Goal: Task Accomplishment & Management: Complete application form

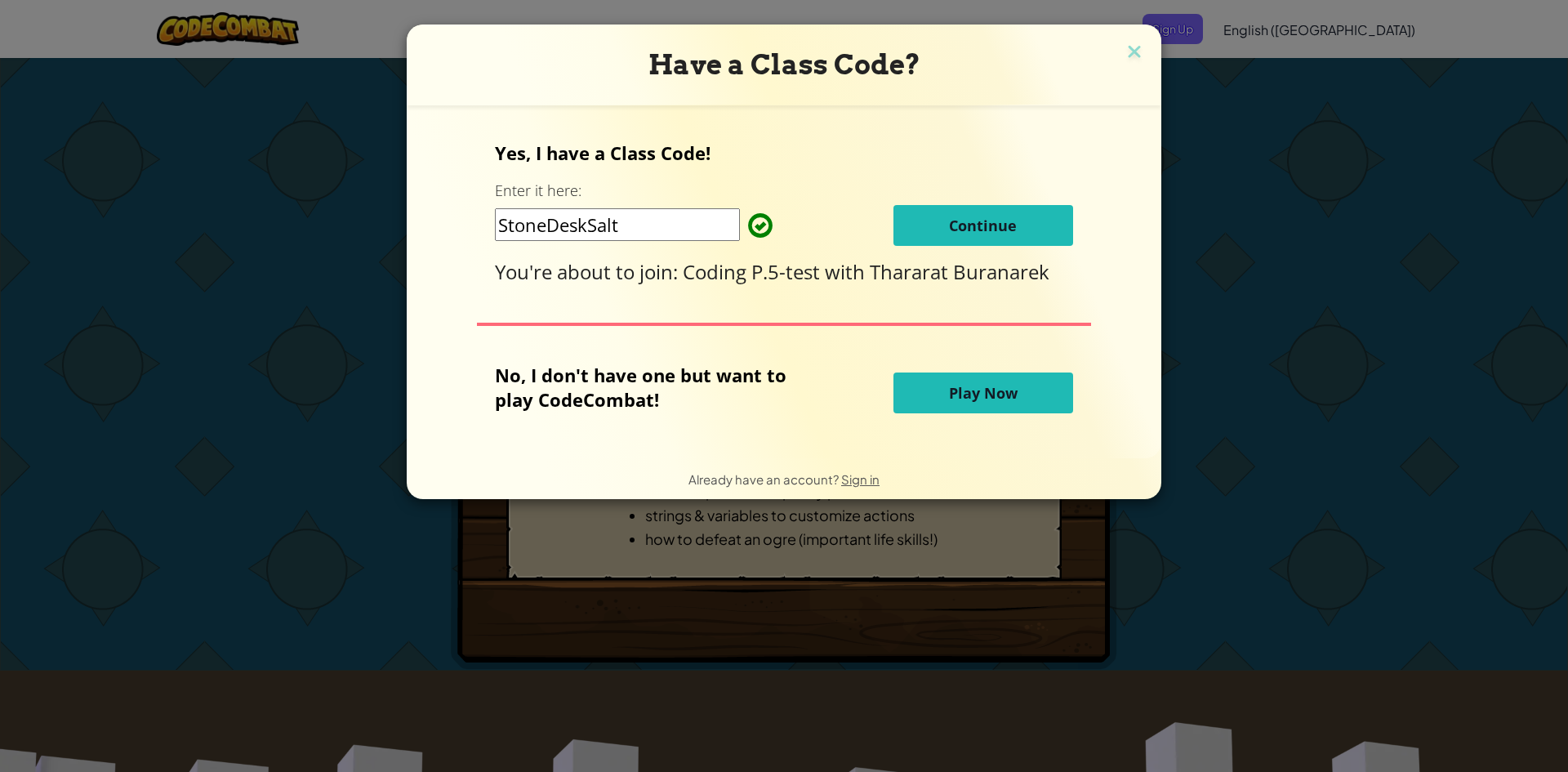
click at [942, 226] on button "Continue" at bounding box center [983, 226] width 179 height 41
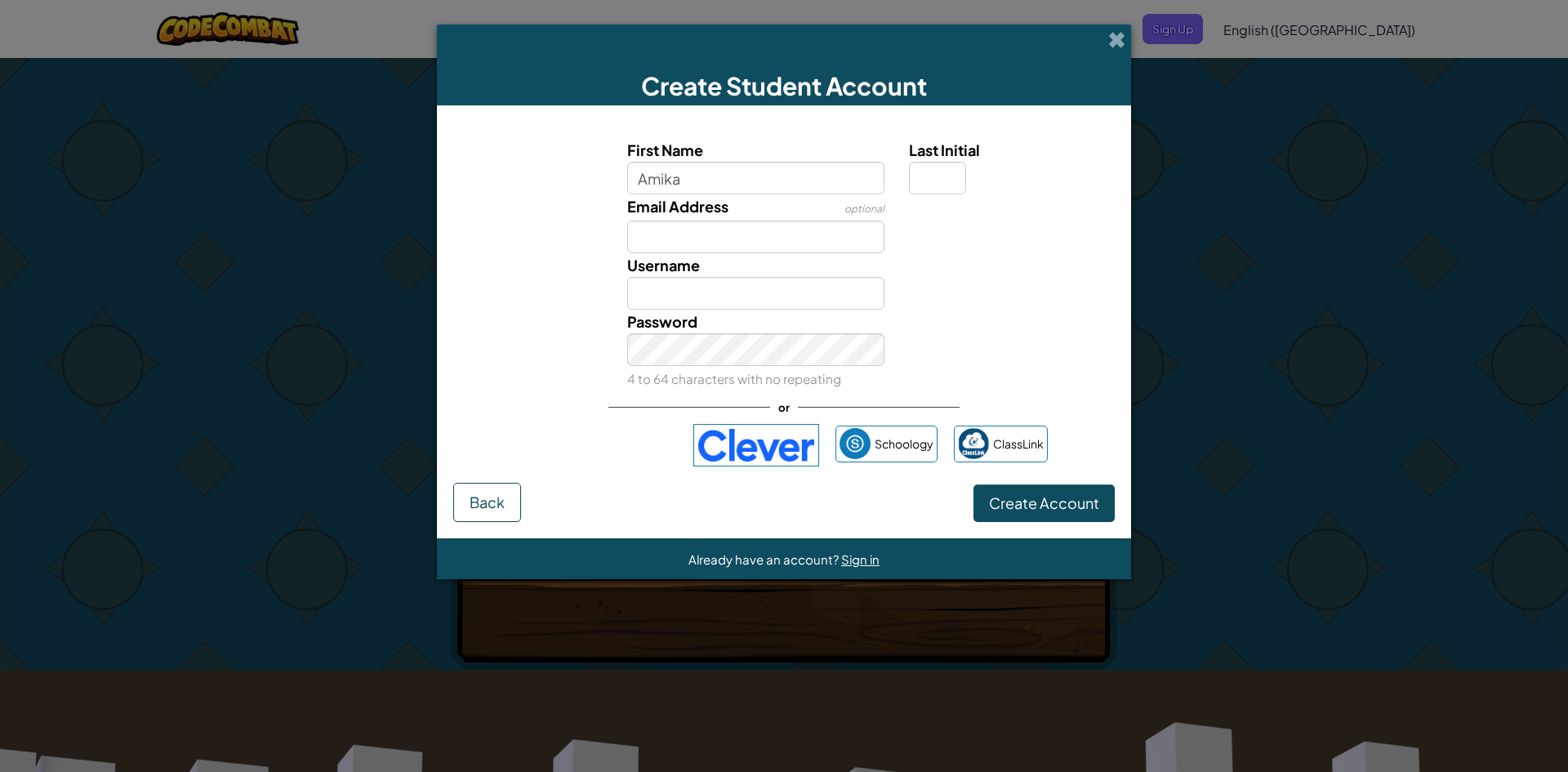
type input "Amika"
click at [945, 168] on input "Last Initial" at bounding box center [938, 178] width 57 height 33
type input "2"
type input "8"
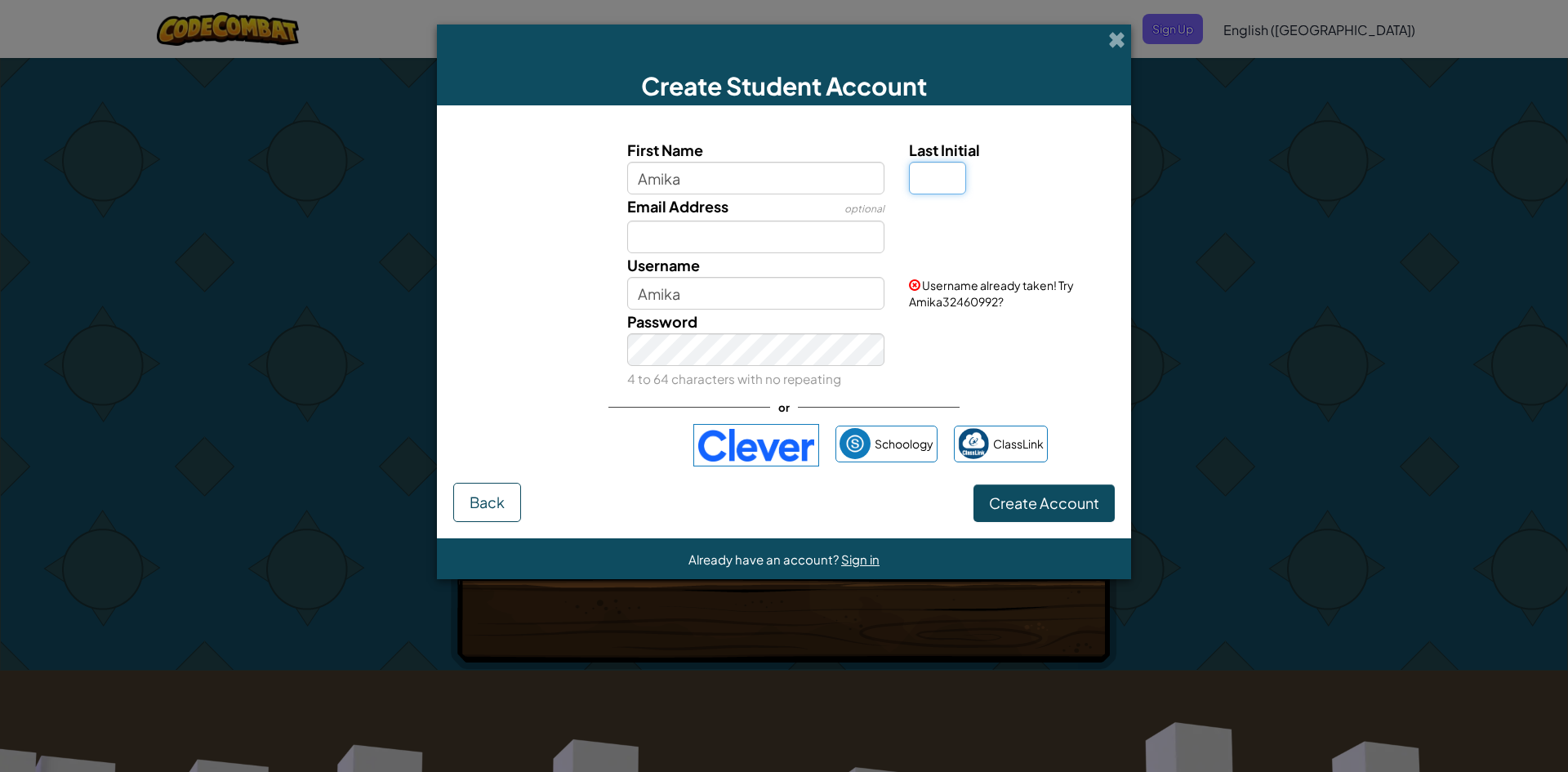
type input "9"
type input "1"
click at [952, 182] on input "1" at bounding box center [938, 178] width 57 height 33
type input "5"
click at [974, 485] on button "Create Account" at bounding box center [1044, 503] width 141 height 37
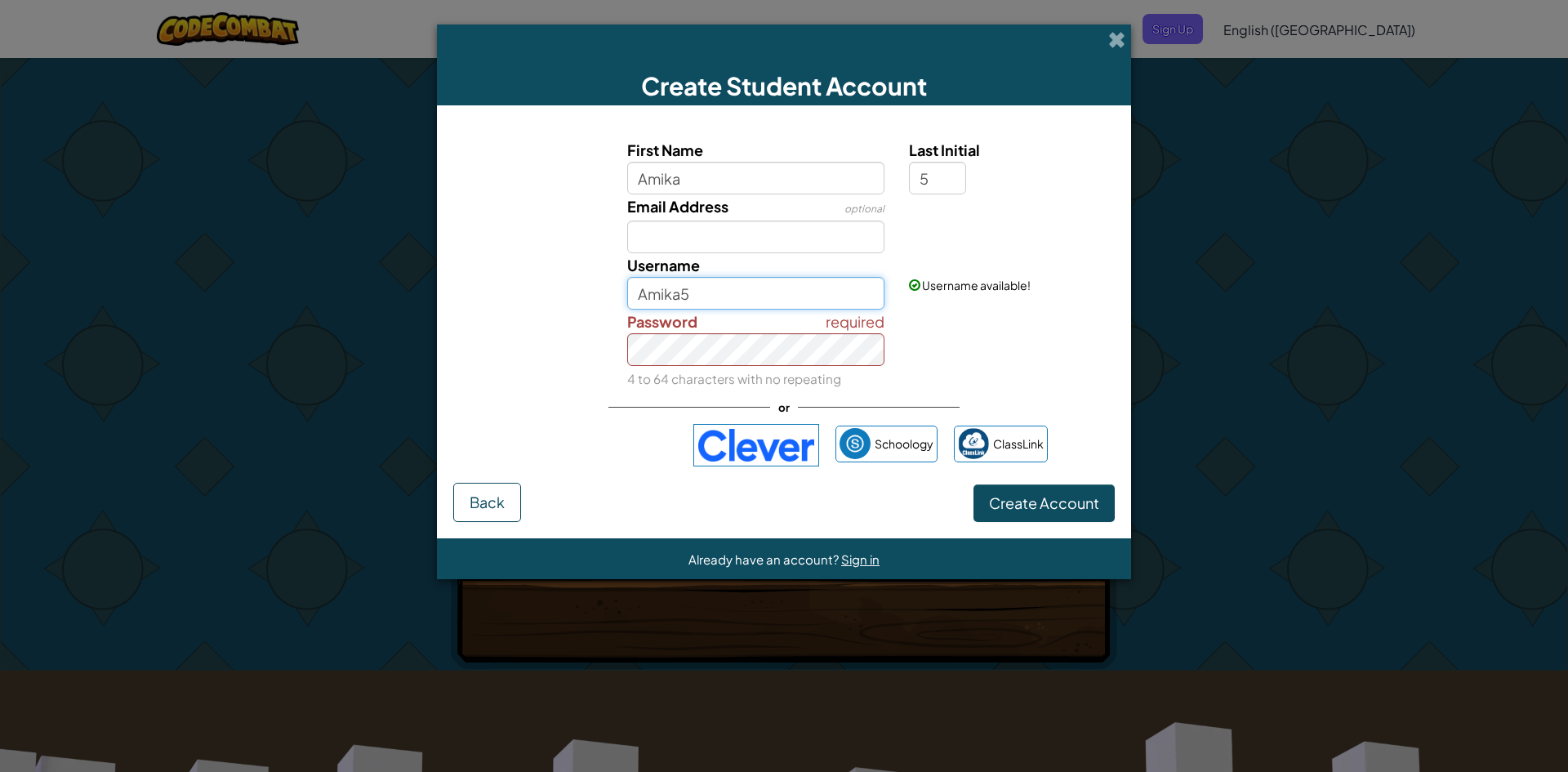
click at [757, 294] on input "Amika5" at bounding box center [756, 293] width 258 height 33
type input "Amika5"
click at [1044, 506] on span "Create Account" at bounding box center [1044, 502] width 111 height 19
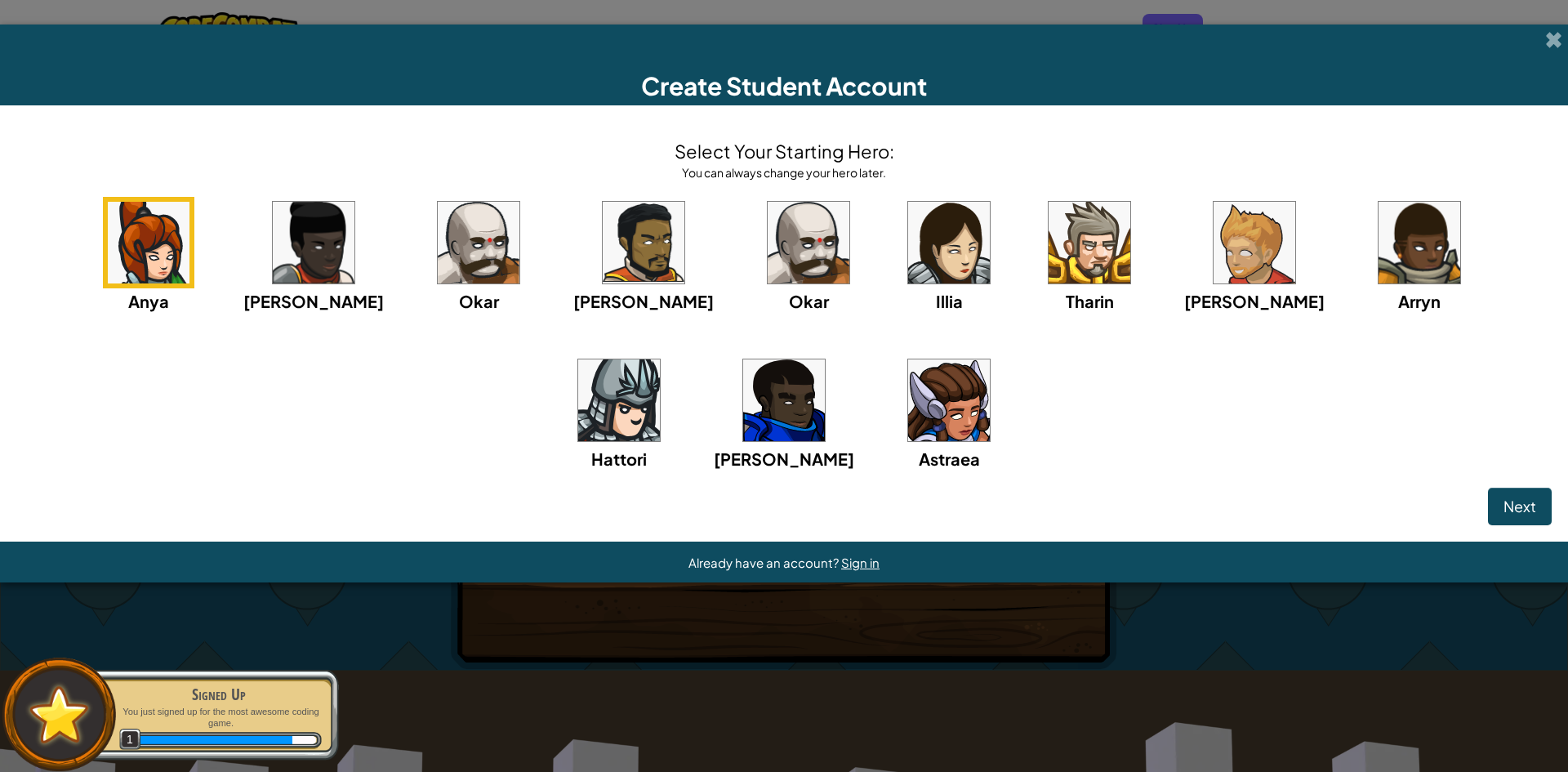
click at [908, 414] on img at bounding box center [950, 401] width 82 height 82
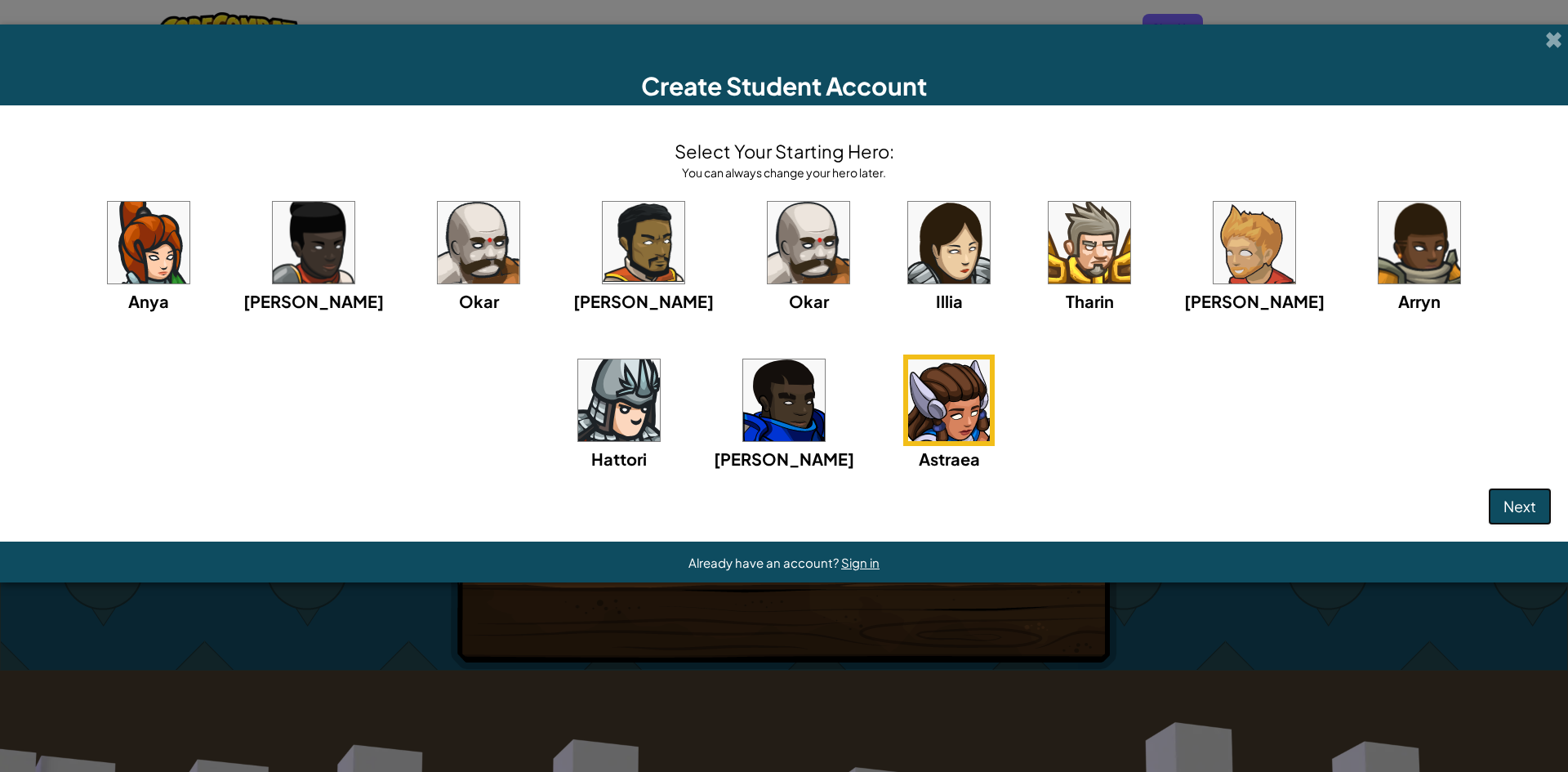
click at [1508, 498] on span "Next" at bounding box center [1520, 505] width 33 height 19
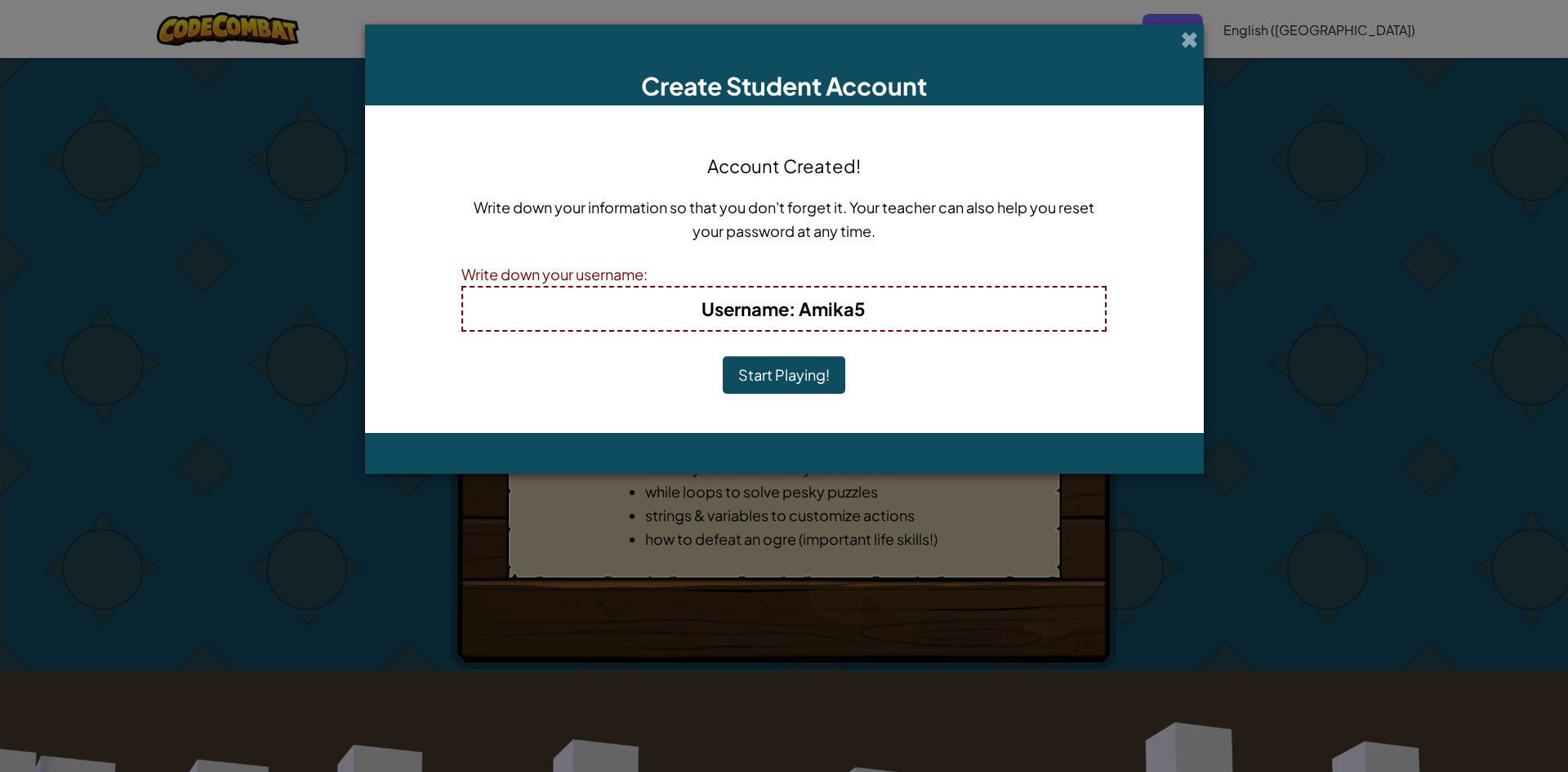
click at [824, 376] on button "Start Playing!" at bounding box center [784, 375] width 122 height 37
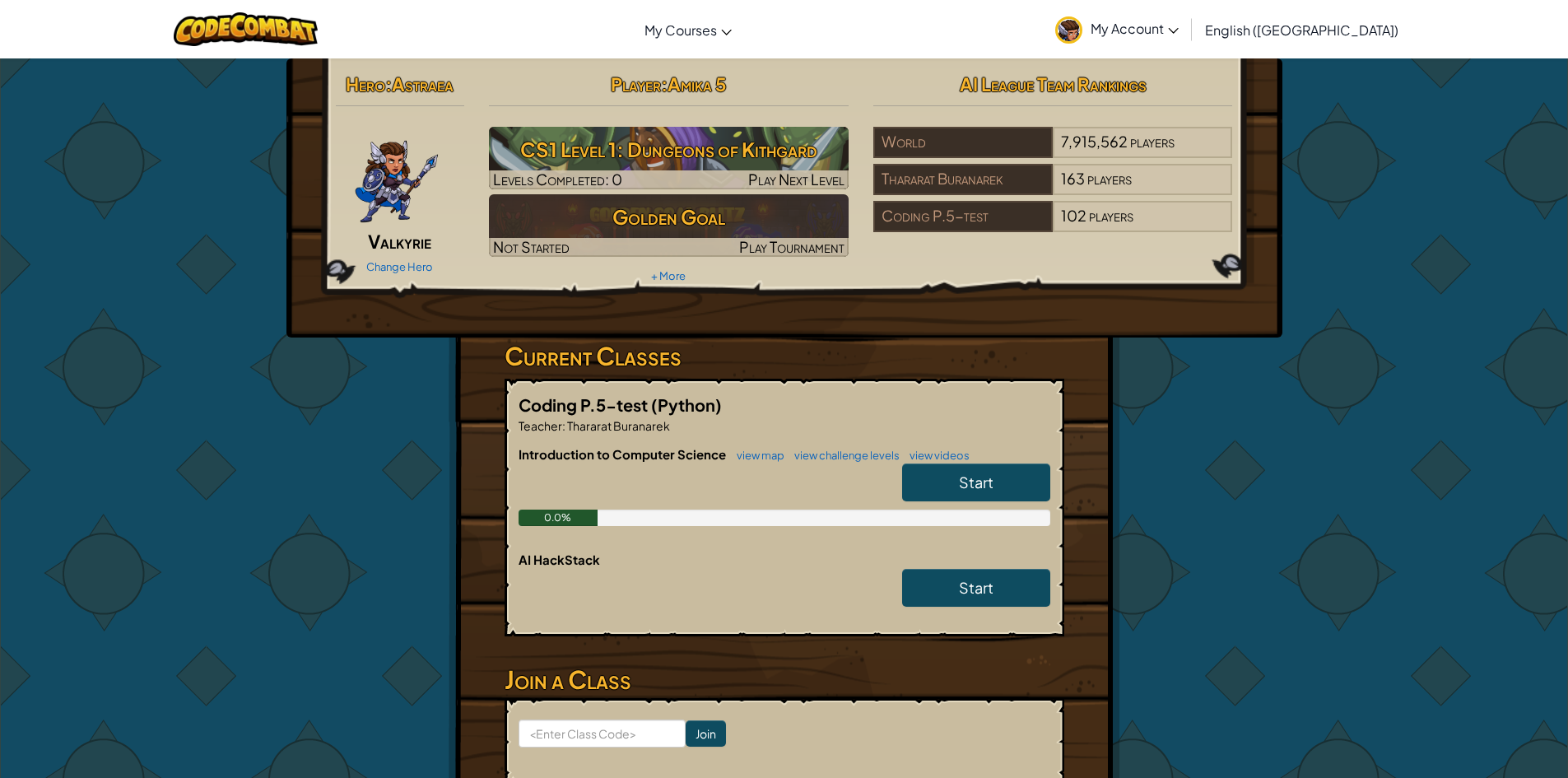
click at [1014, 481] on link "Start" at bounding box center [976, 482] width 148 height 38
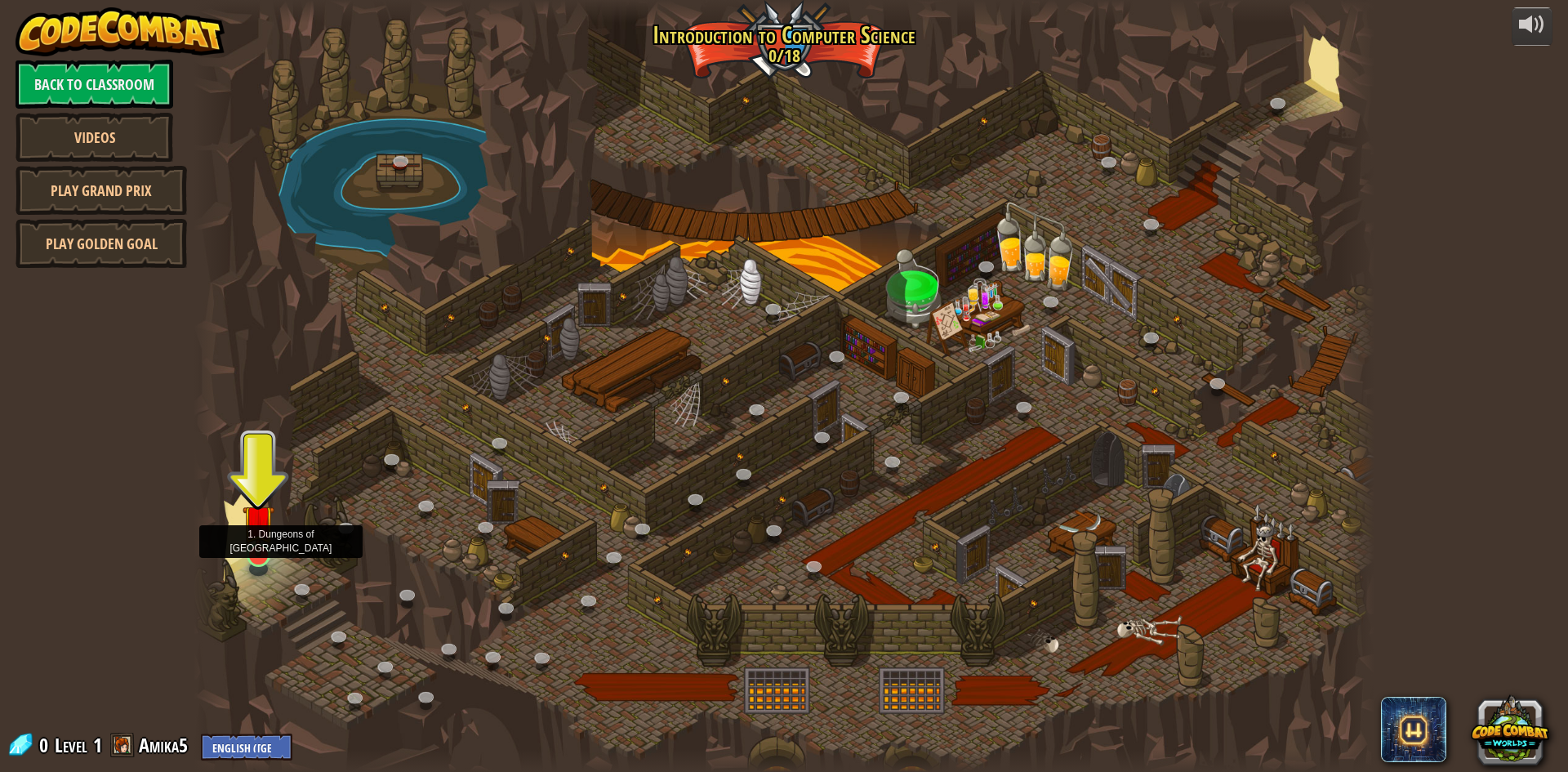
click at [260, 535] on img at bounding box center [259, 520] width 32 height 72
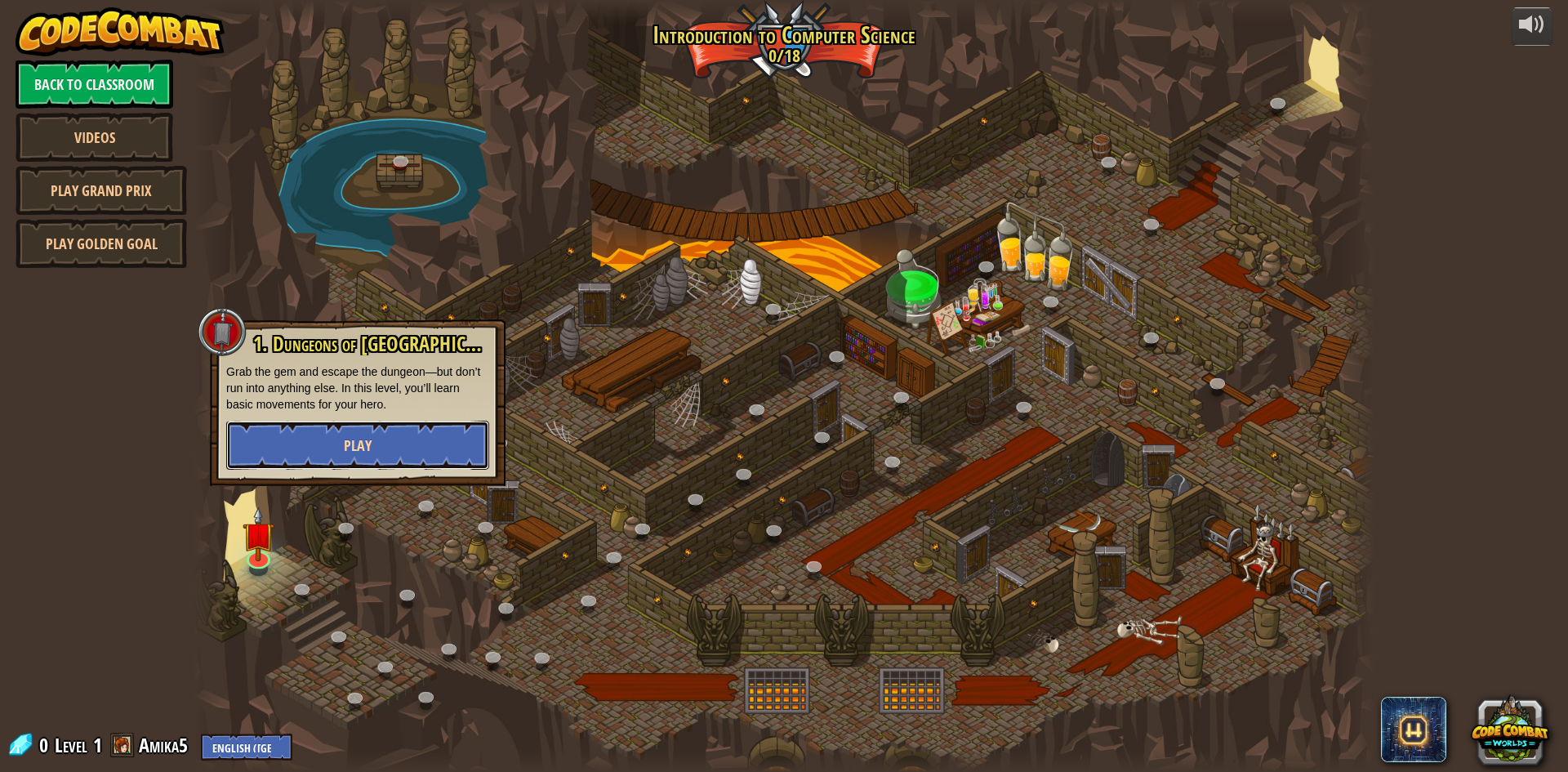
click at [421, 426] on button "Play" at bounding box center [357, 444] width 263 height 49
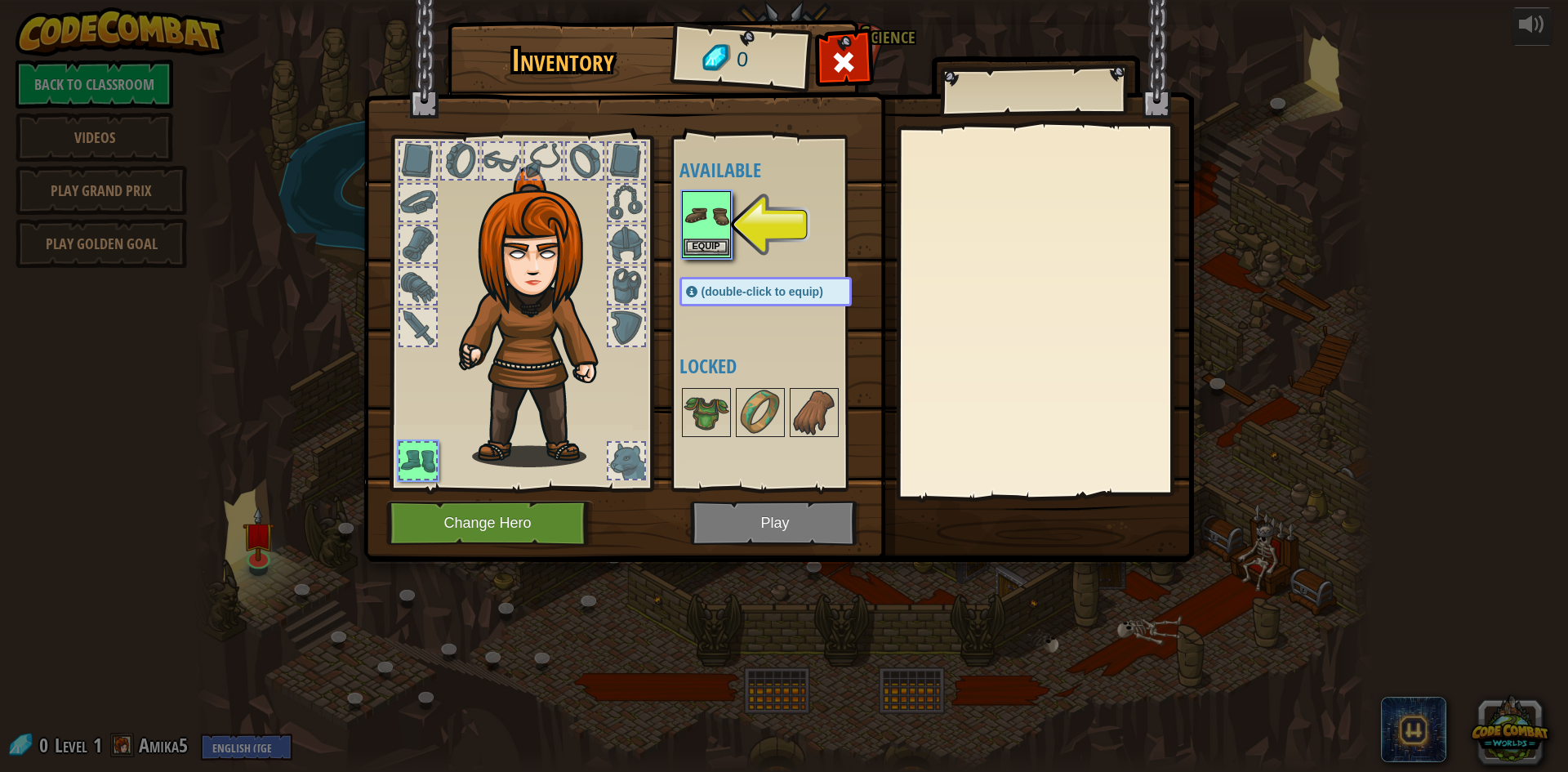
click at [706, 200] on img at bounding box center [706, 215] width 46 height 46
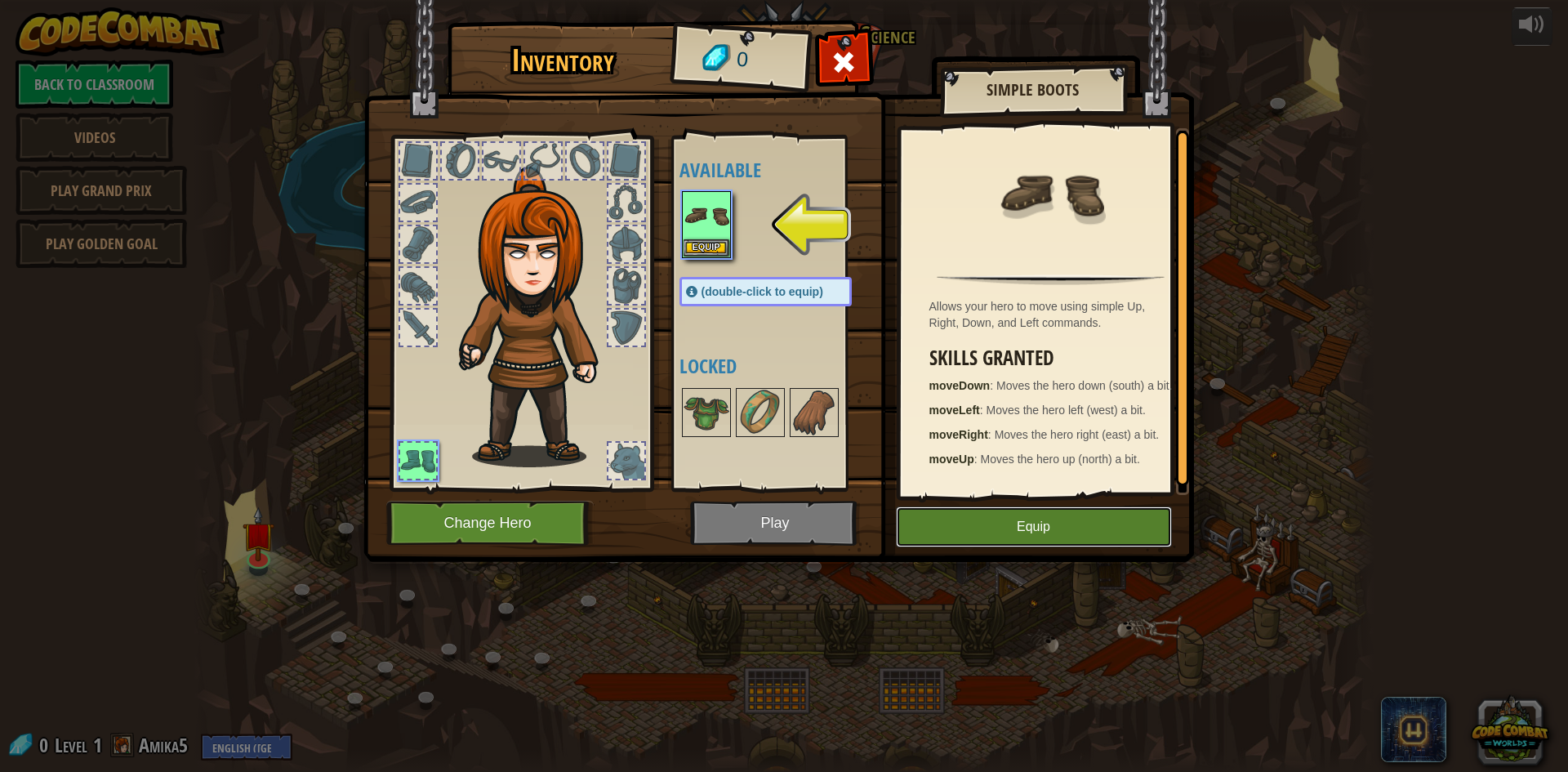
click at [979, 515] on button "Equip" at bounding box center [1033, 527] width 276 height 41
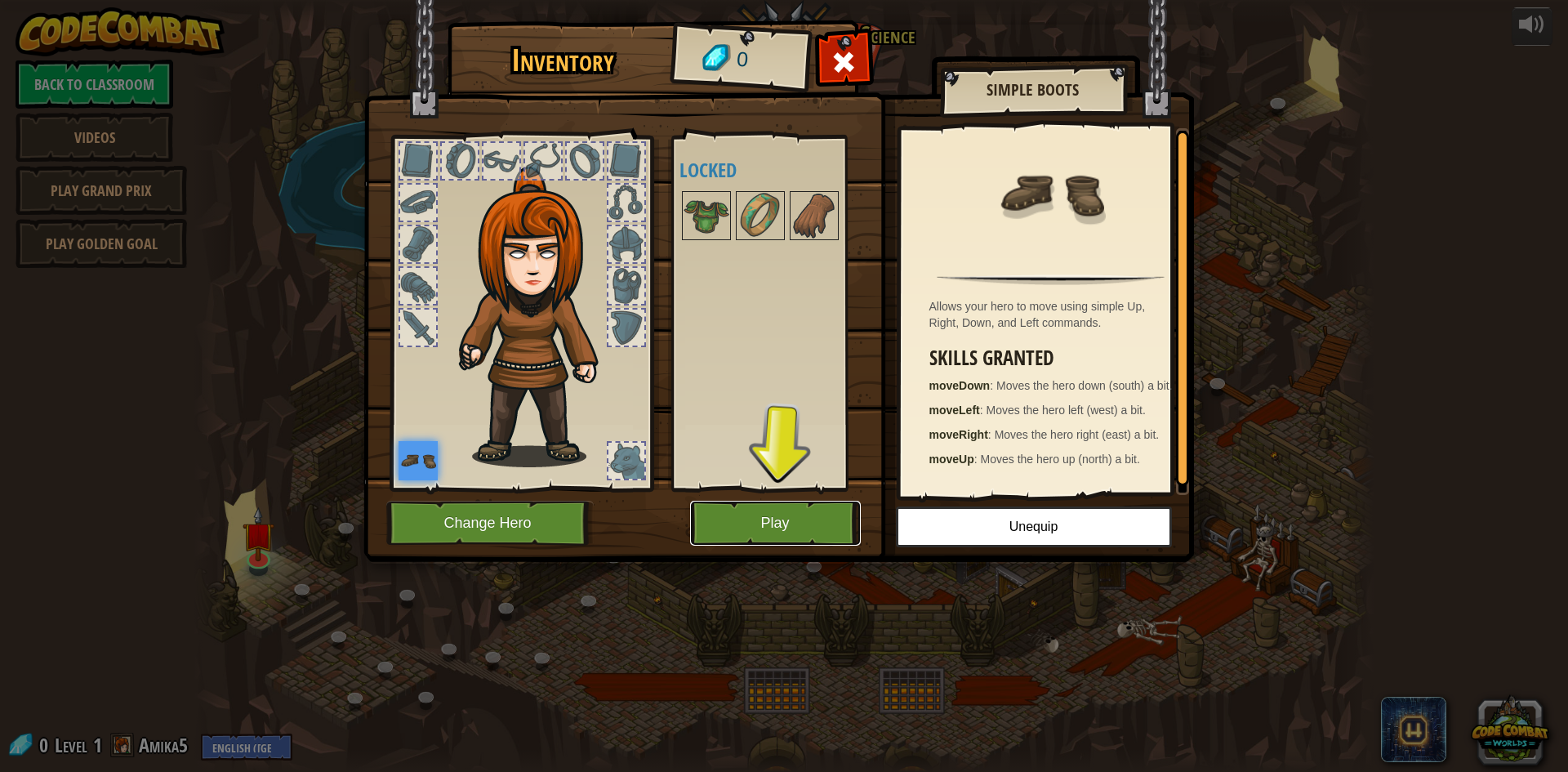
click at [846, 505] on button "Play" at bounding box center [775, 523] width 170 height 45
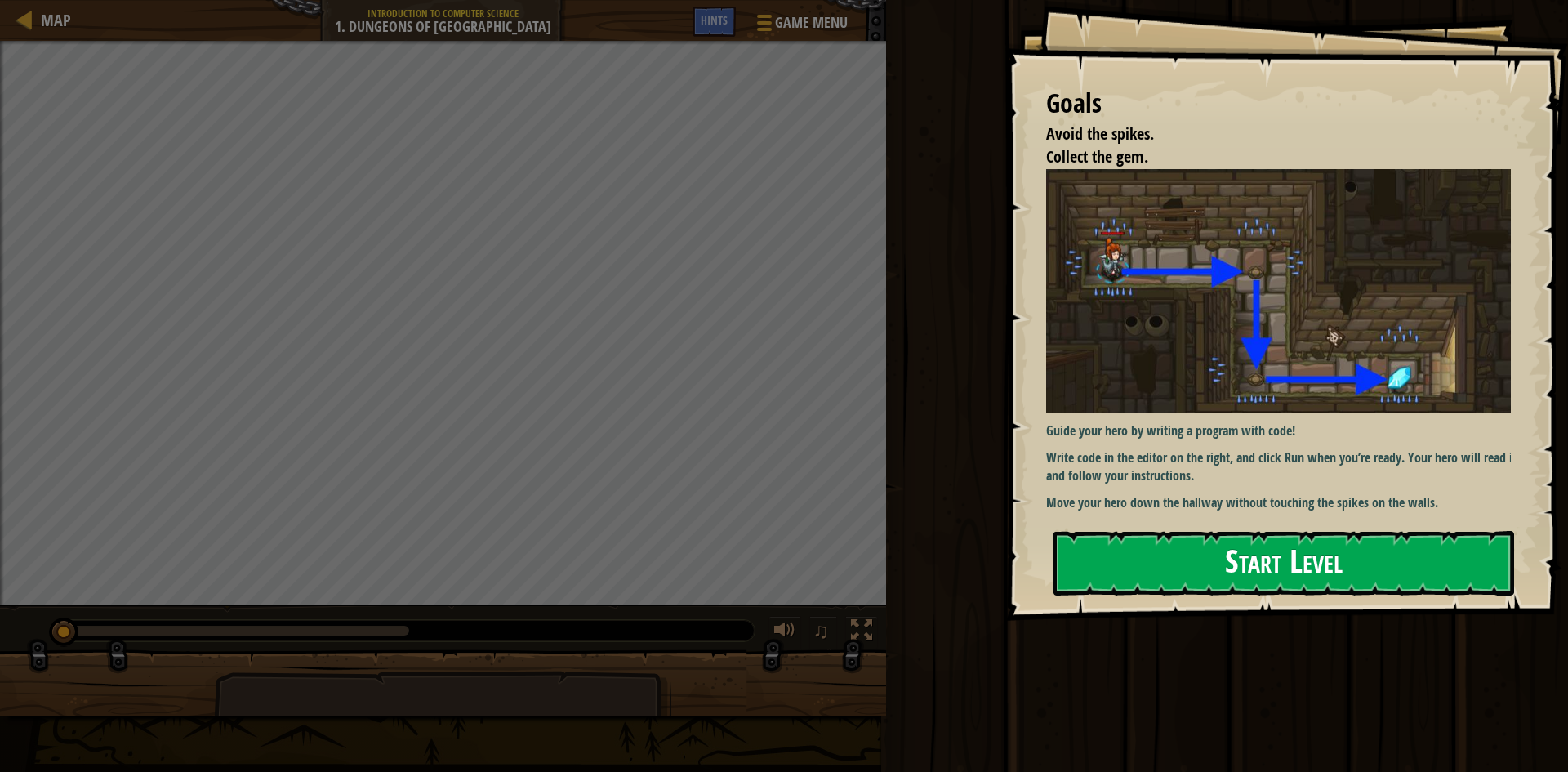
click at [1149, 562] on button "Start Level" at bounding box center [1283, 563] width 460 height 64
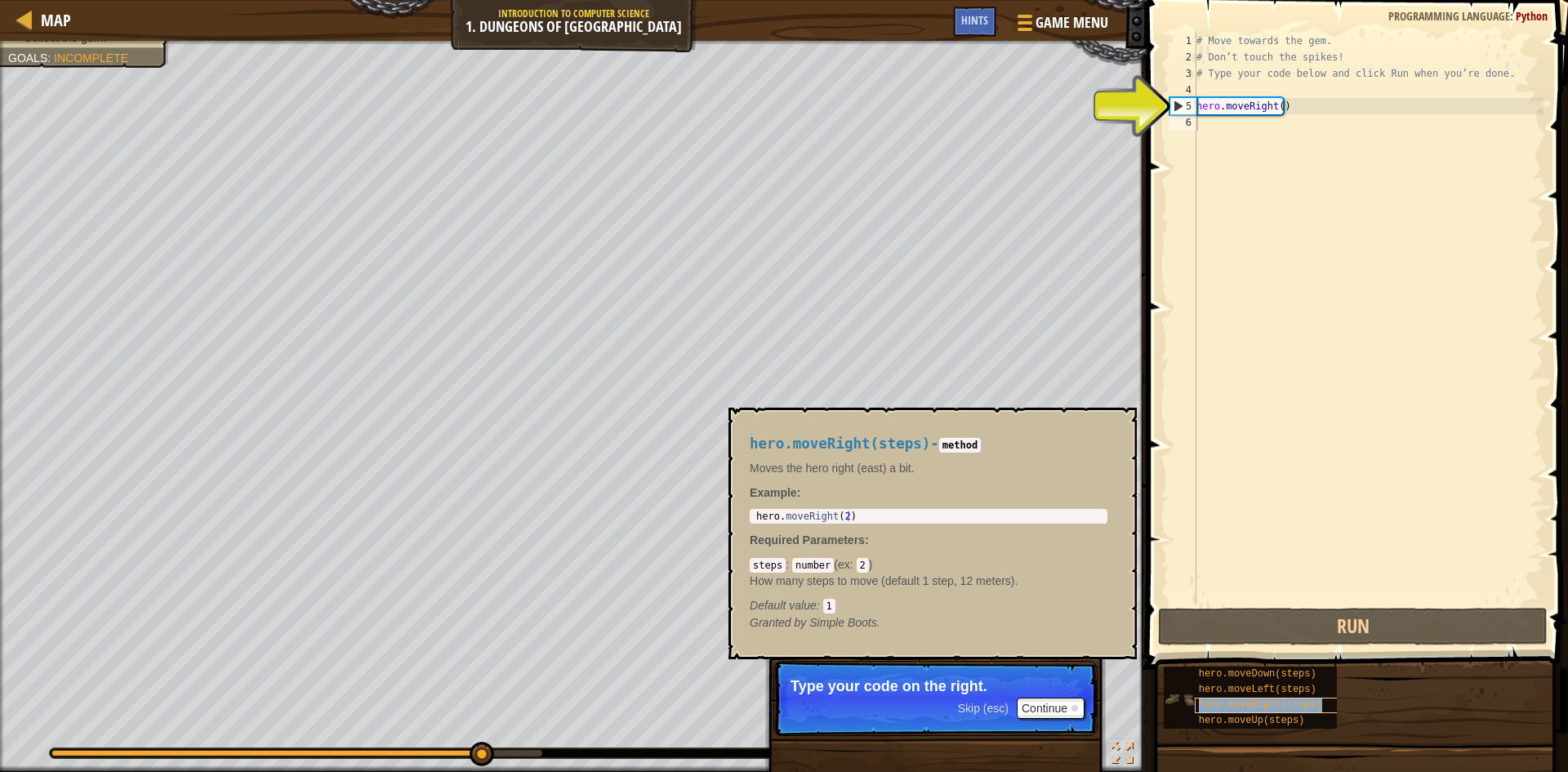
click at [1215, 698] on div "hero.moveRight(steps)" at bounding box center [1273, 705] width 157 height 15
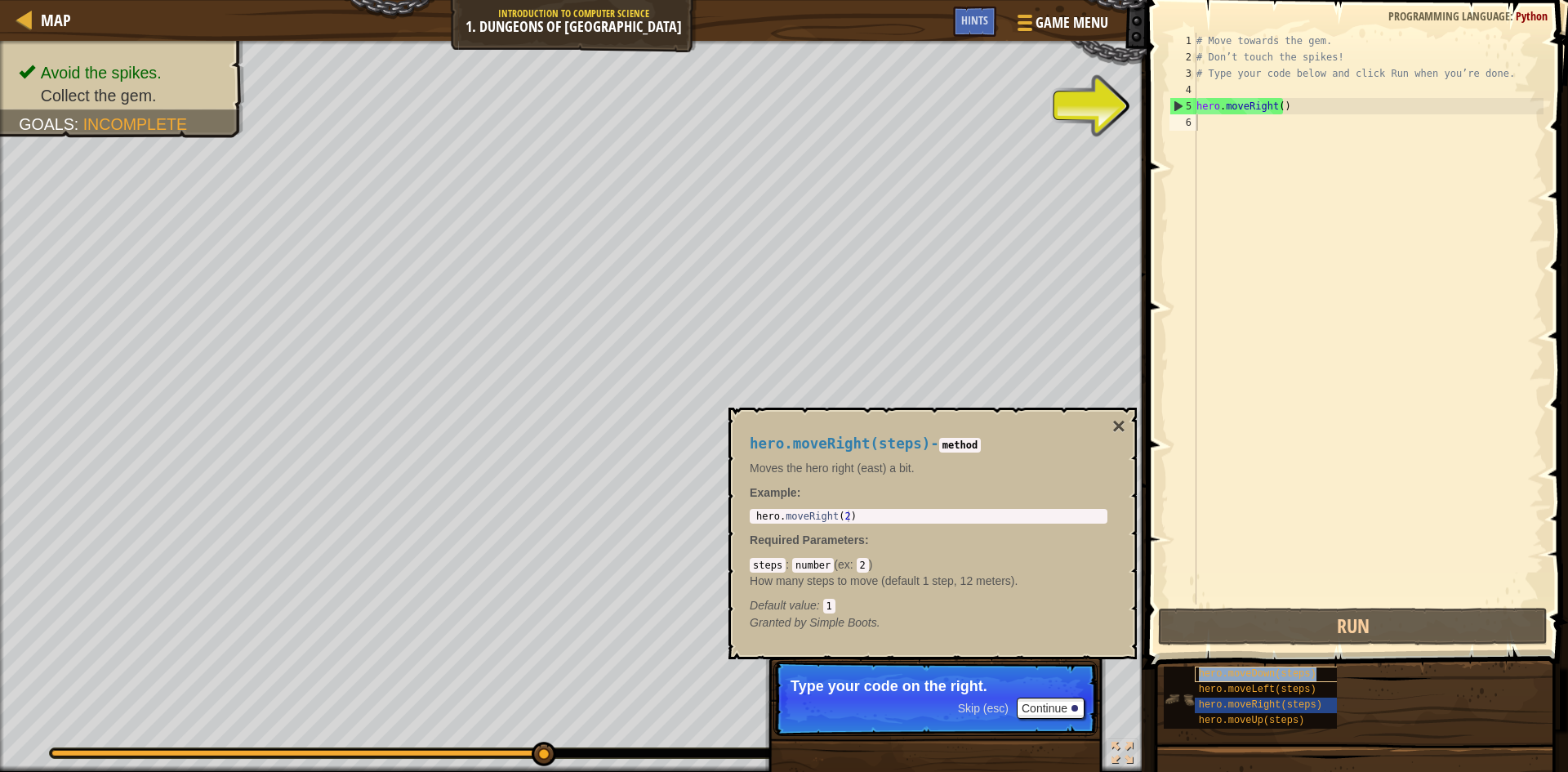
click at [1294, 678] on span "hero.moveDown(steps)" at bounding box center [1257, 674] width 118 height 12
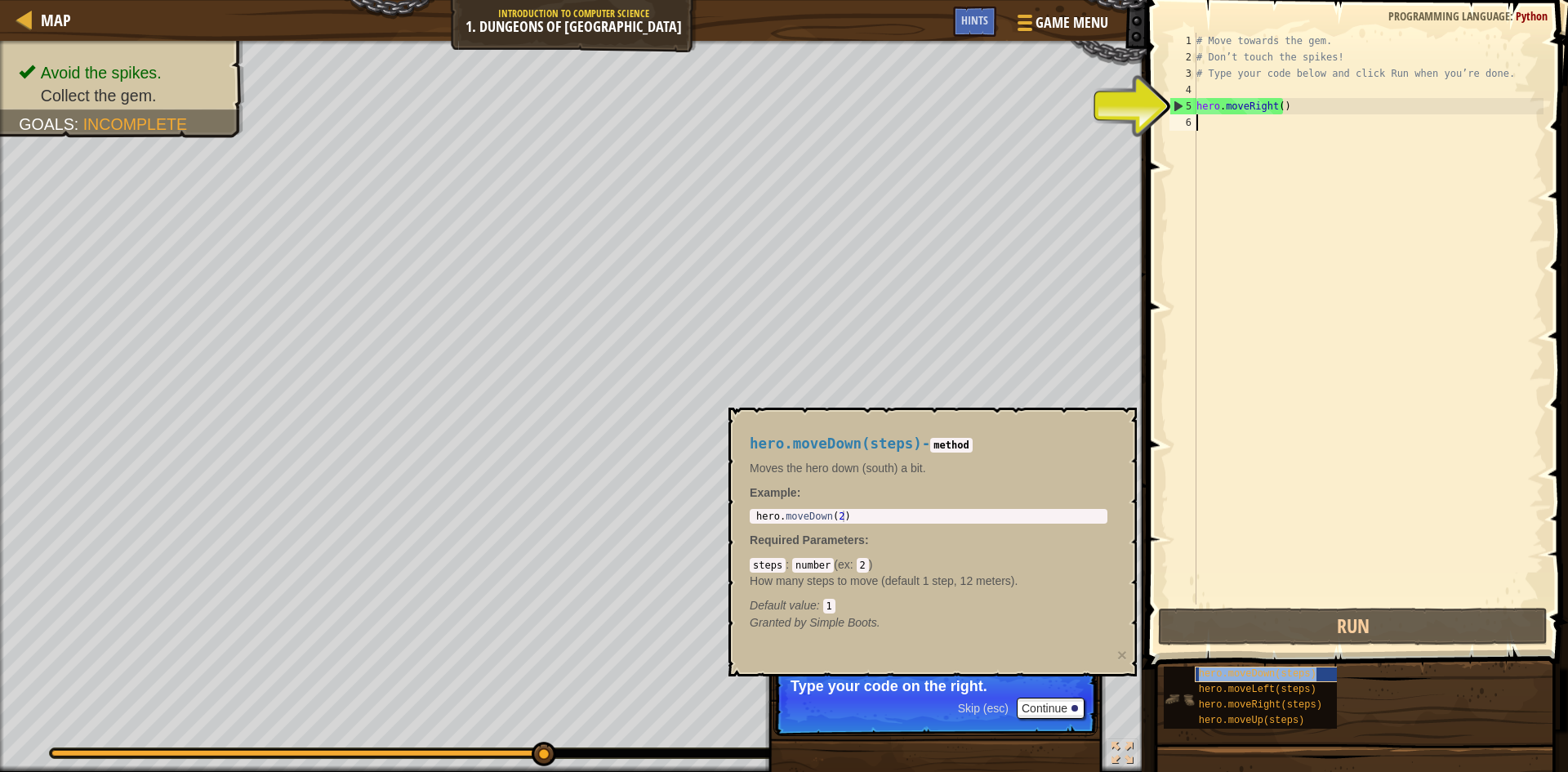
click at [1294, 678] on span "hero.moveDown(steps)" at bounding box center [1257, 674] width 118 height 12
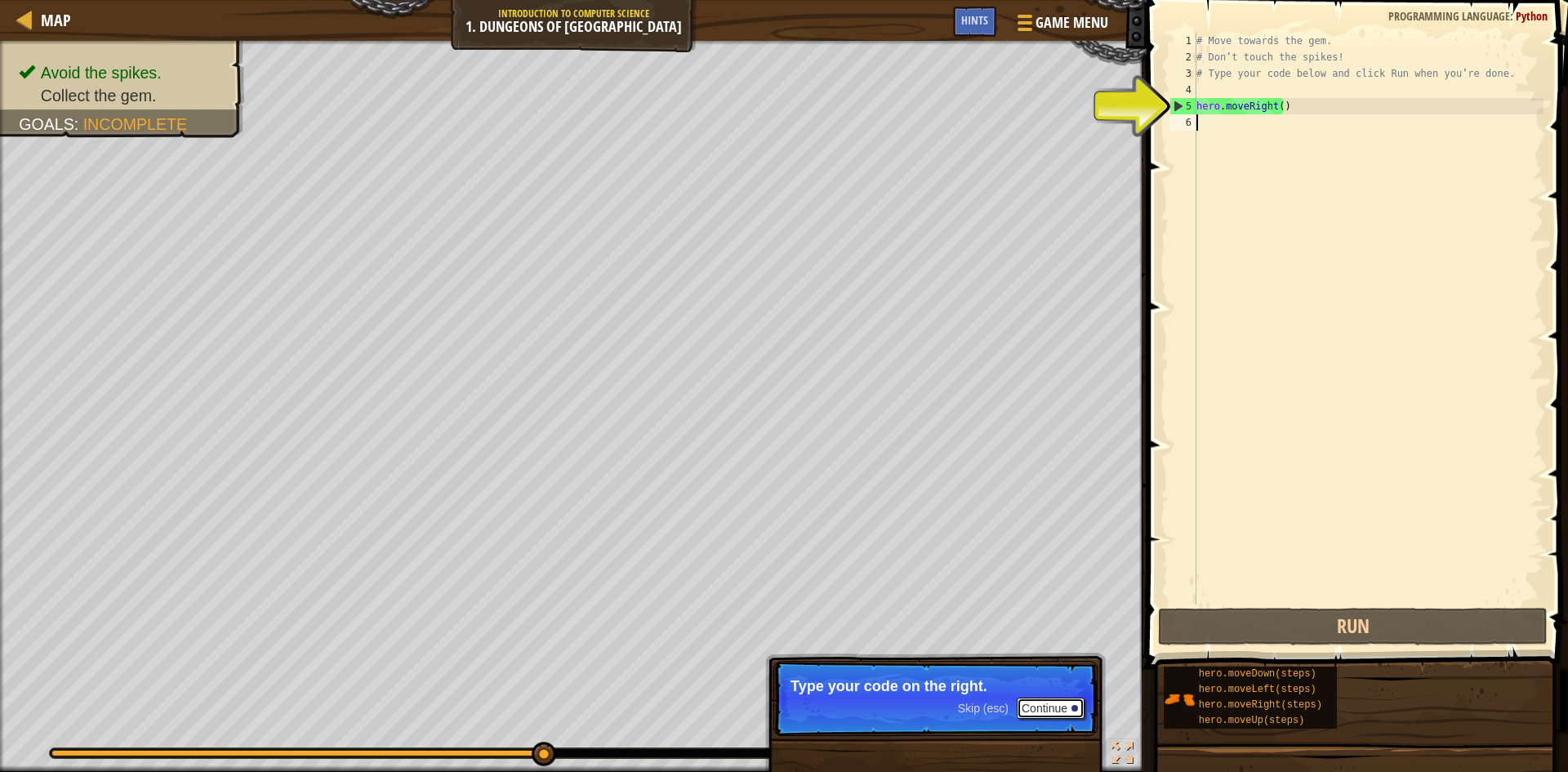
click at [1057, 701] on button "Continue" at bounding box center [1050, 709] width 68 height 21
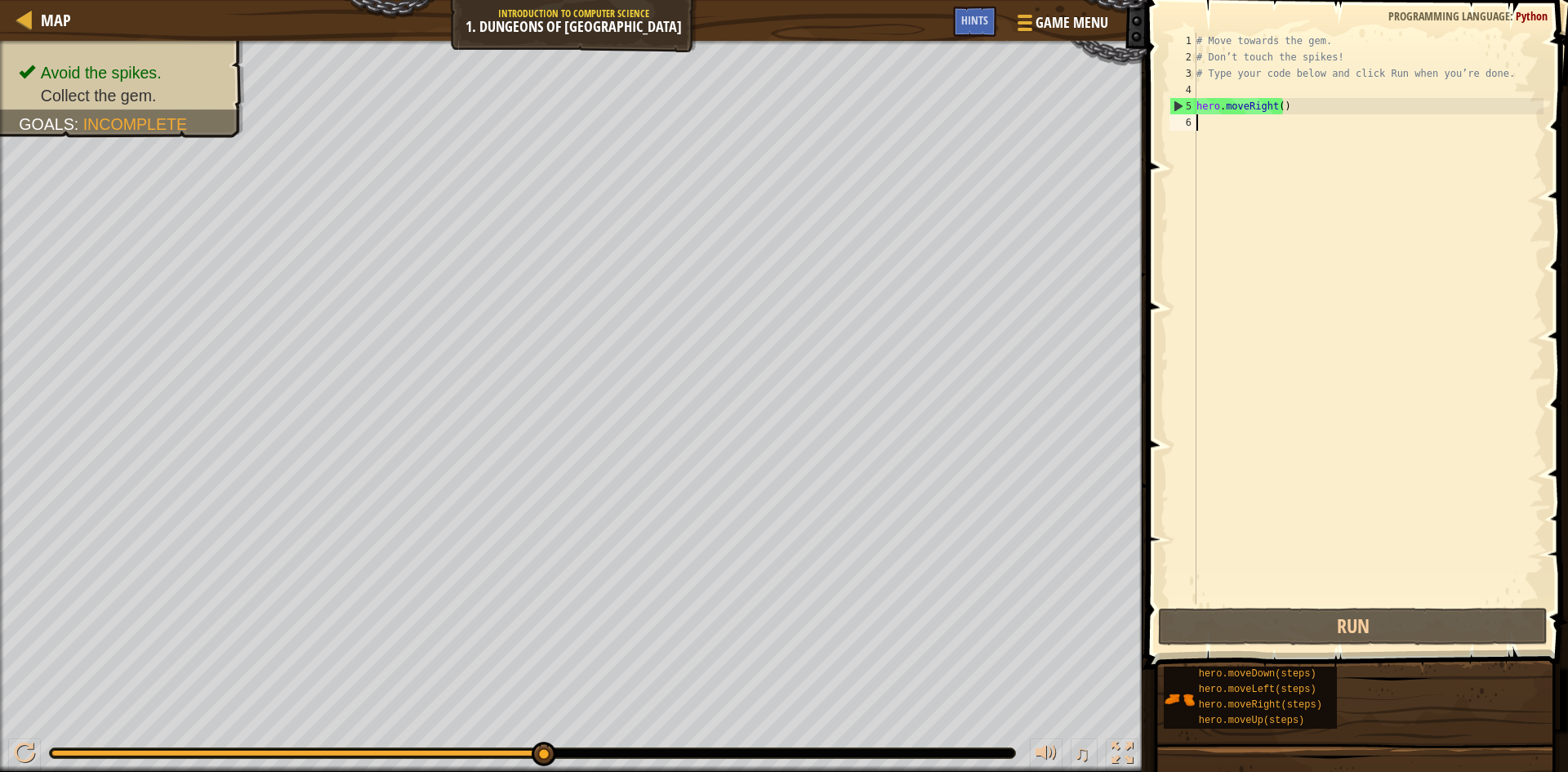
click at [1253, 110] on div "# Move towards the gem. # Don’t touch the spikes! # Type your code below and cl…" at bounding box center [1368, 335] width 351 height 604
drag, startPoint x: 1315, startPoint y: 112, endPoint x: 1294, endPoint y: 145, distance: 39.1
click at [1305, 134] on div "# Move towards the gem. # Don’t touch the spikes! # Type your code below and cl…" at bounding box center [1368, 335] width 351 height 604
type textarea "hero.moveRight()"
click at [1251, 178] on div "# Move towards the gem. # Don’t touch the spikes! # Type your code below and cl…" at bounding box center [1368, 319] width 351 height 572
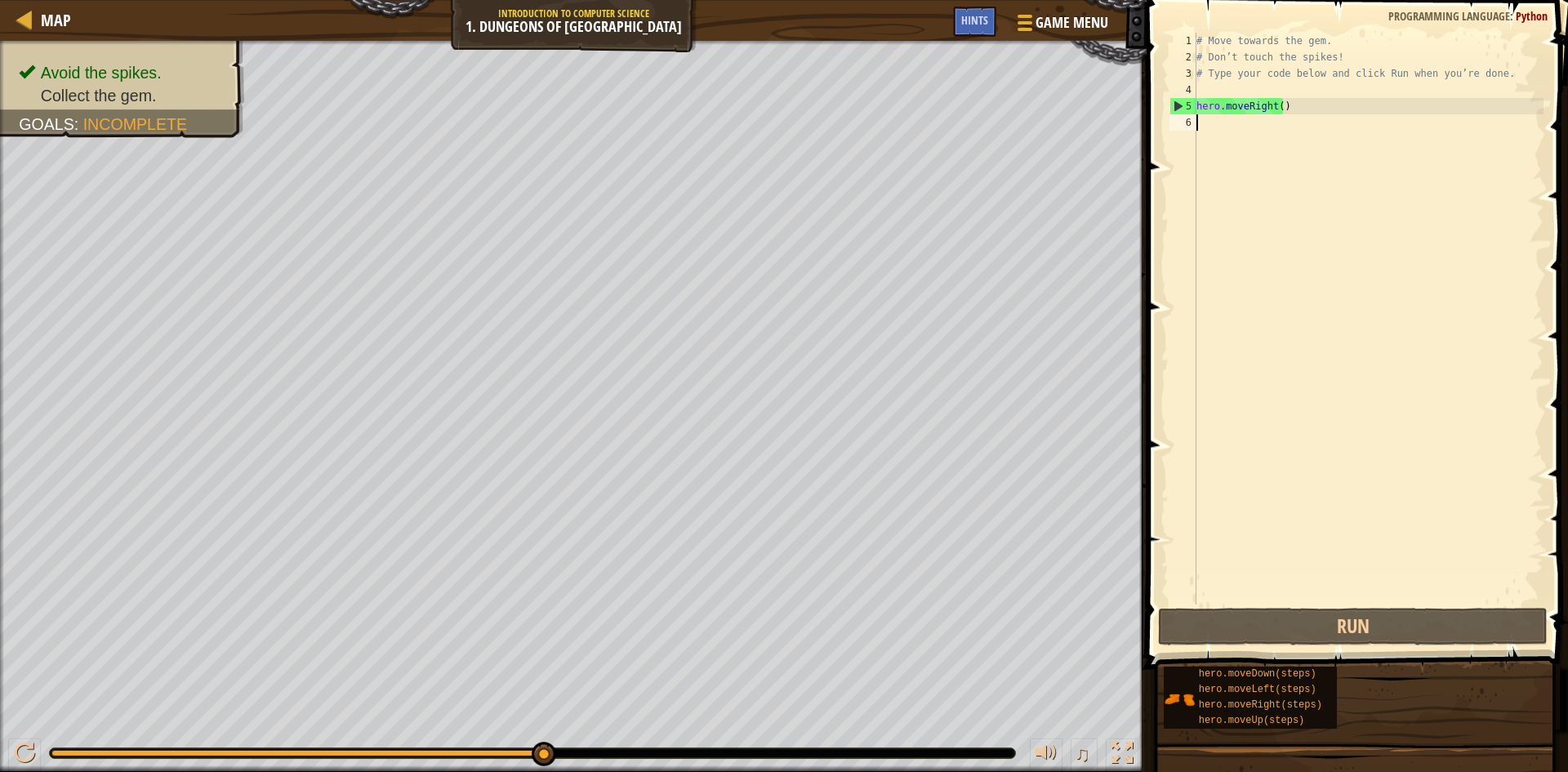
drag, startPoint x: 1251, startPoint y: 164, endPoint x: 1251, endPoint y: 147, distance: 17.0
click at [1252, 163] on div "# Move towards the gem. # Don’t touch the spikes! # Type your code below and cl…" at bounding box center [1368, 335] width 351 height 604
click at [1174, 101] on div "5" at bounding box center [1182, 106] width 26 height 16
type textarea "hero.moveRight()"
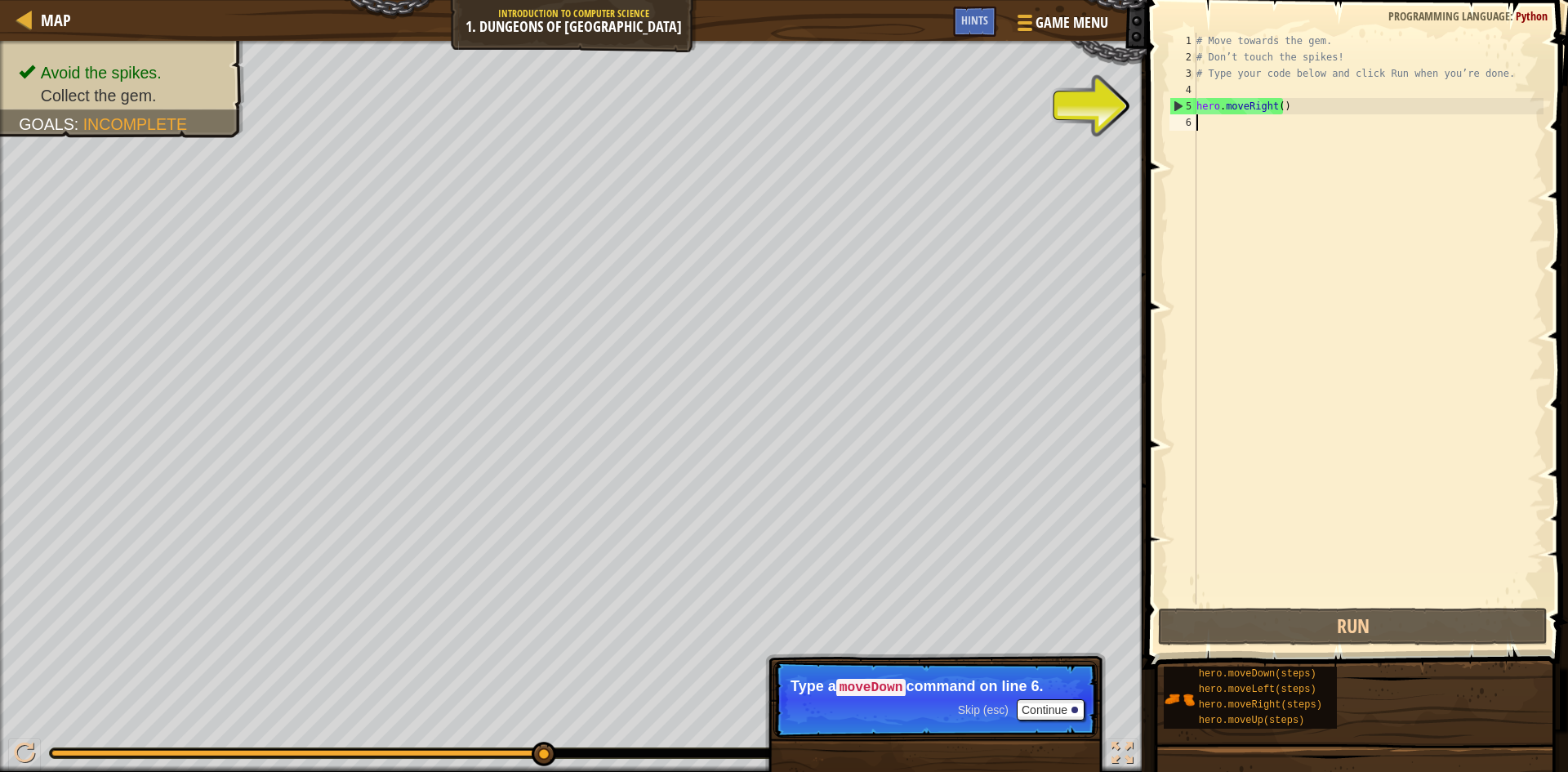
click at [1262, 131] on div "# Move towards the gem. # Don’t touch the spikes! # Type your code below and cl…" at bounding box center [1368, 335] width 351 height 604
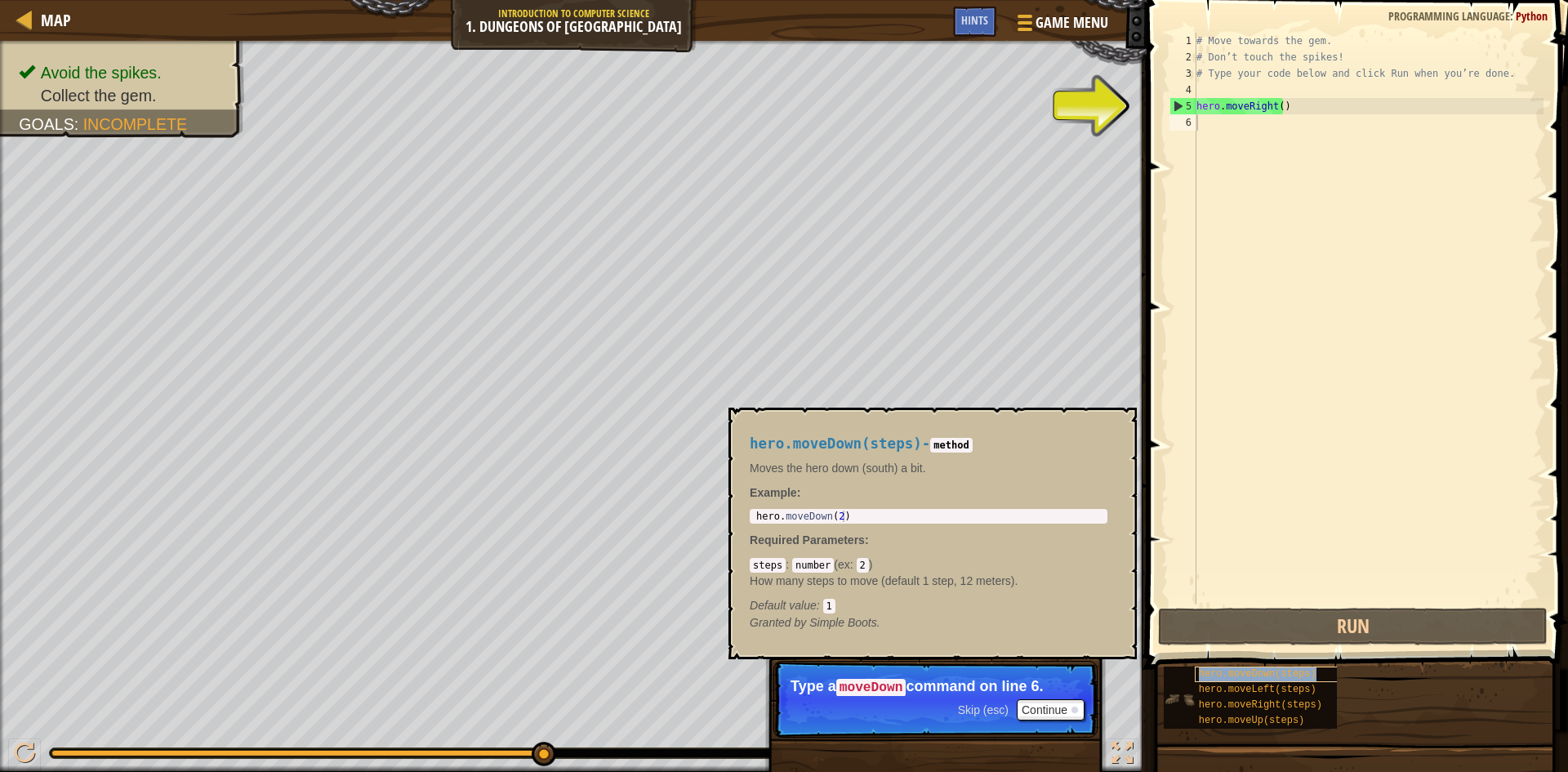
click at [1273, 667] on div "hero.moveDown(steps)" at bounding box center [1273, 674] width 157 height 15
click at [1048, 704] on button "Continue" at bounding box center [1050, 710] width 68 height 21
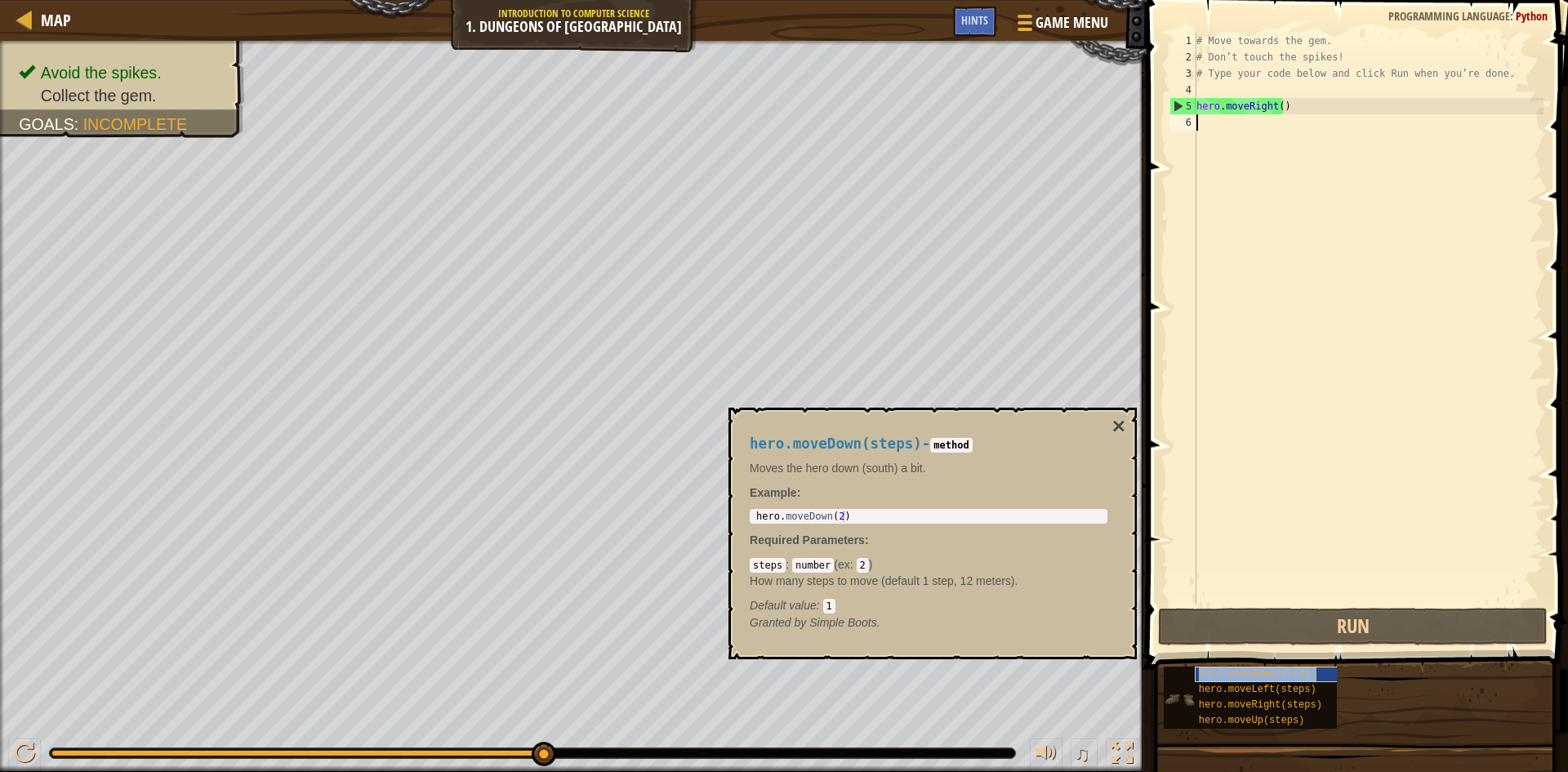
click at [1298, 668] on span "hero.moveDown(steps)" at bounding box center [1257, 674] width 118 height 12
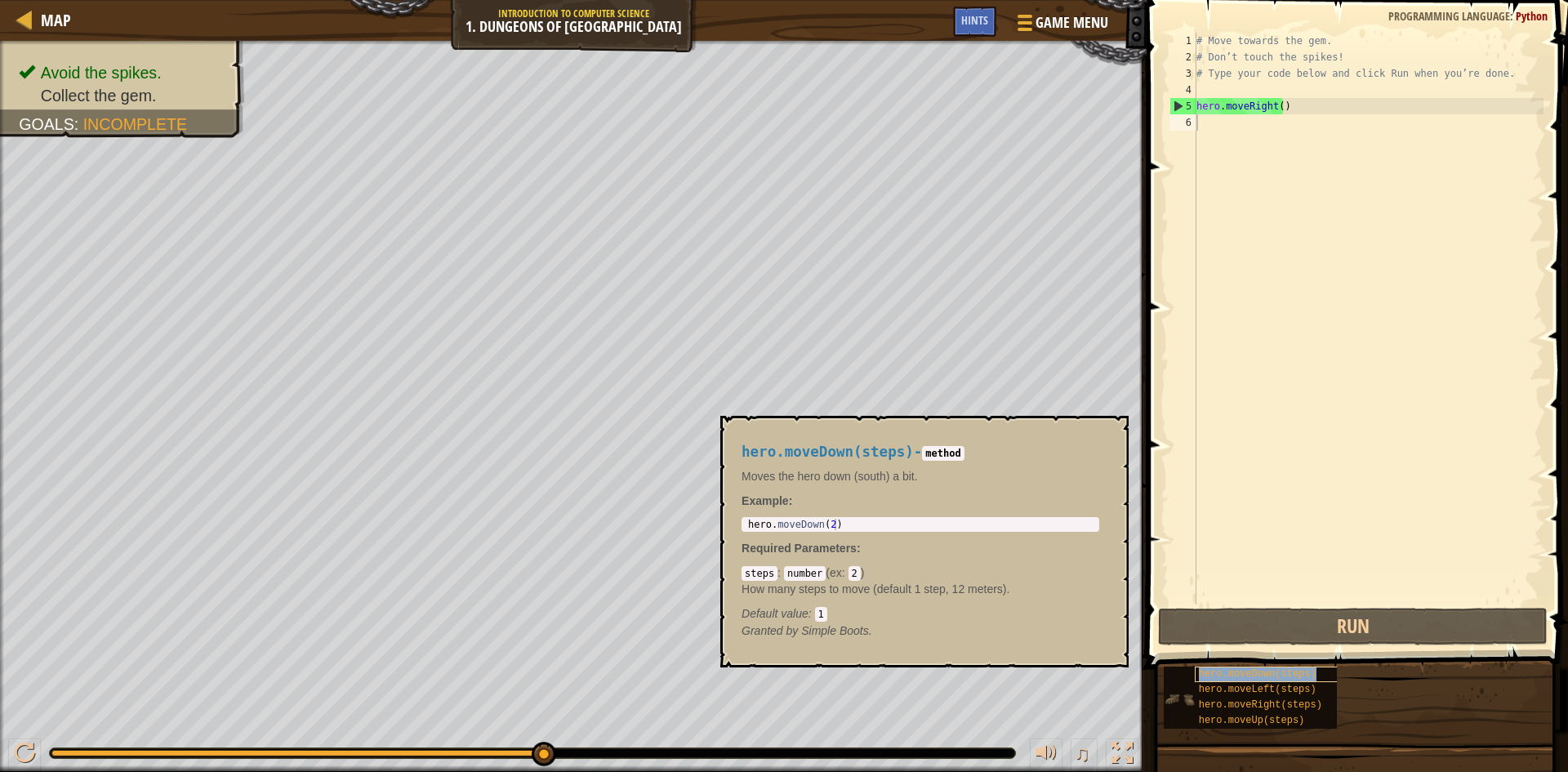
click at [1304, 671] on span "hero.moveDown(steps)" at bounding box center [1257, 674] width 118 height 12
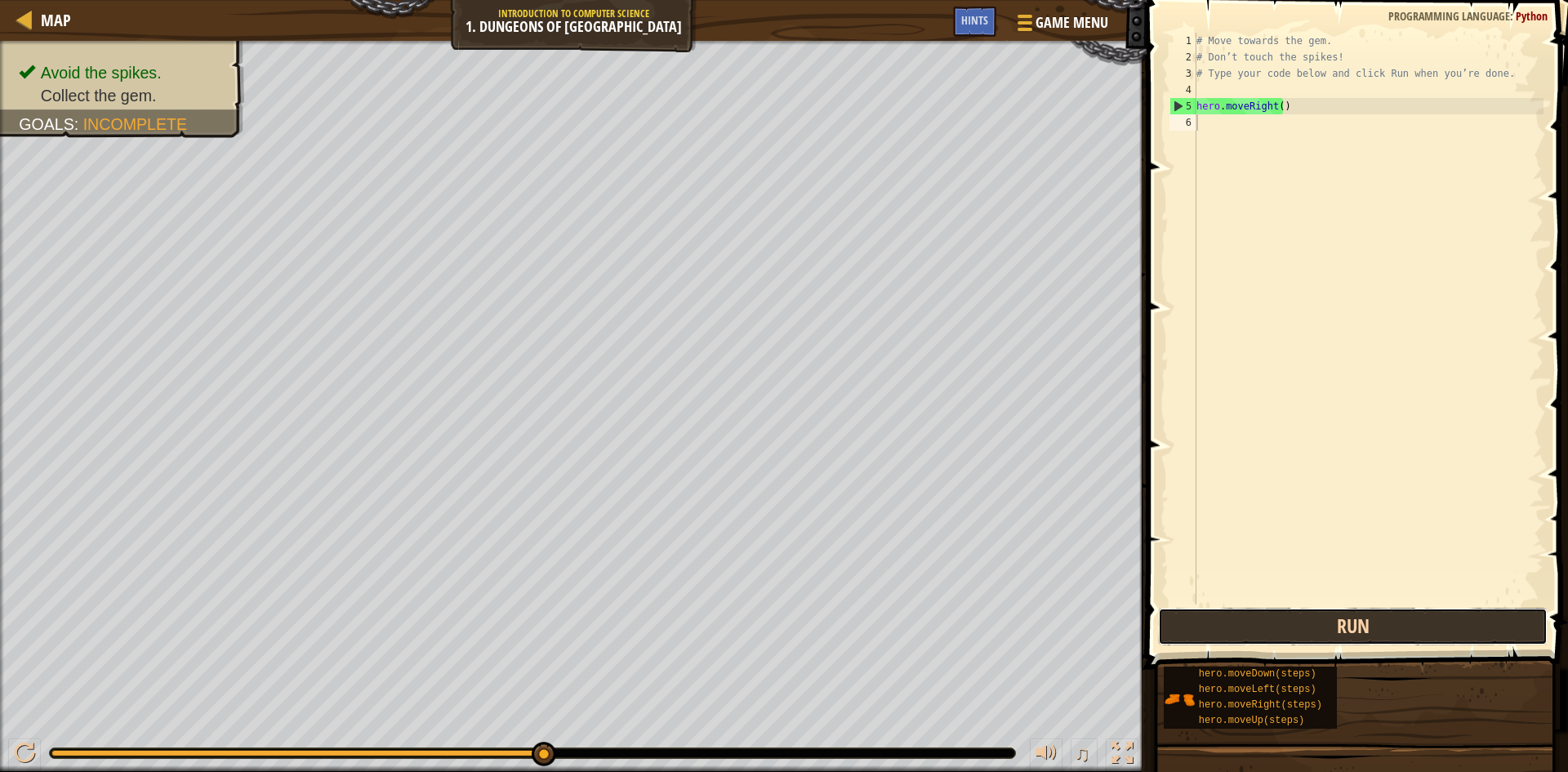
click at [1359, 629] on button "Run" at bounding box center [1353, 627] width 390 height 37
click at [1259, 125] on div "# Move towards the gem. # Don’t touch the spikes! # Type your code below and cl…" at bounding box center [1368, 335] width 351 height 604
click at [1258, 125] on div "# Move towards the gem. # Don’t touch the spikes! # Type your code below and cl…" at bounding box center [1368, 335] width 351 height 604
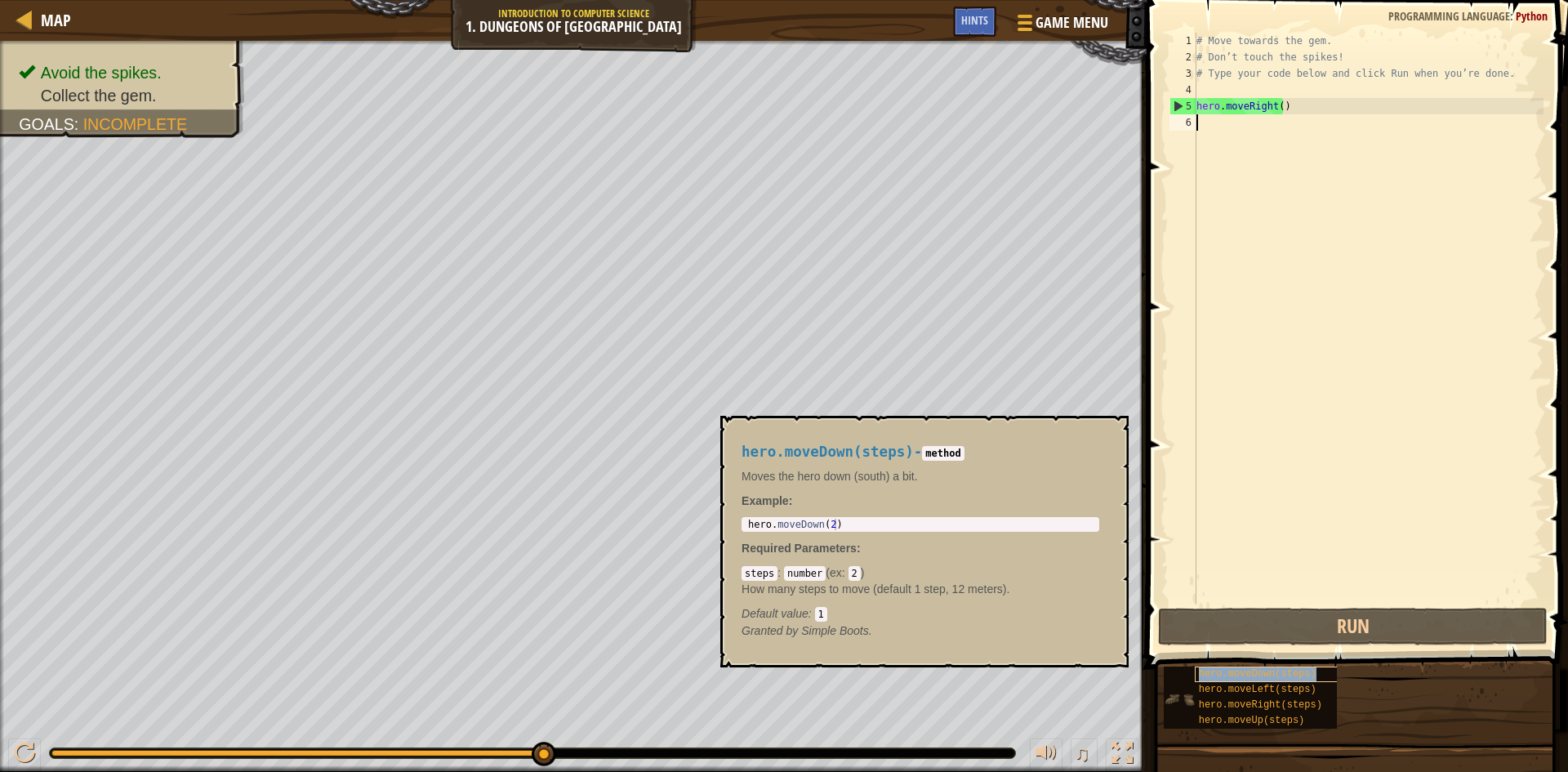
click at [1321, 668] on div "hero.moveDown(steps)" at bounding box center [1273, 674] width 157 height 15
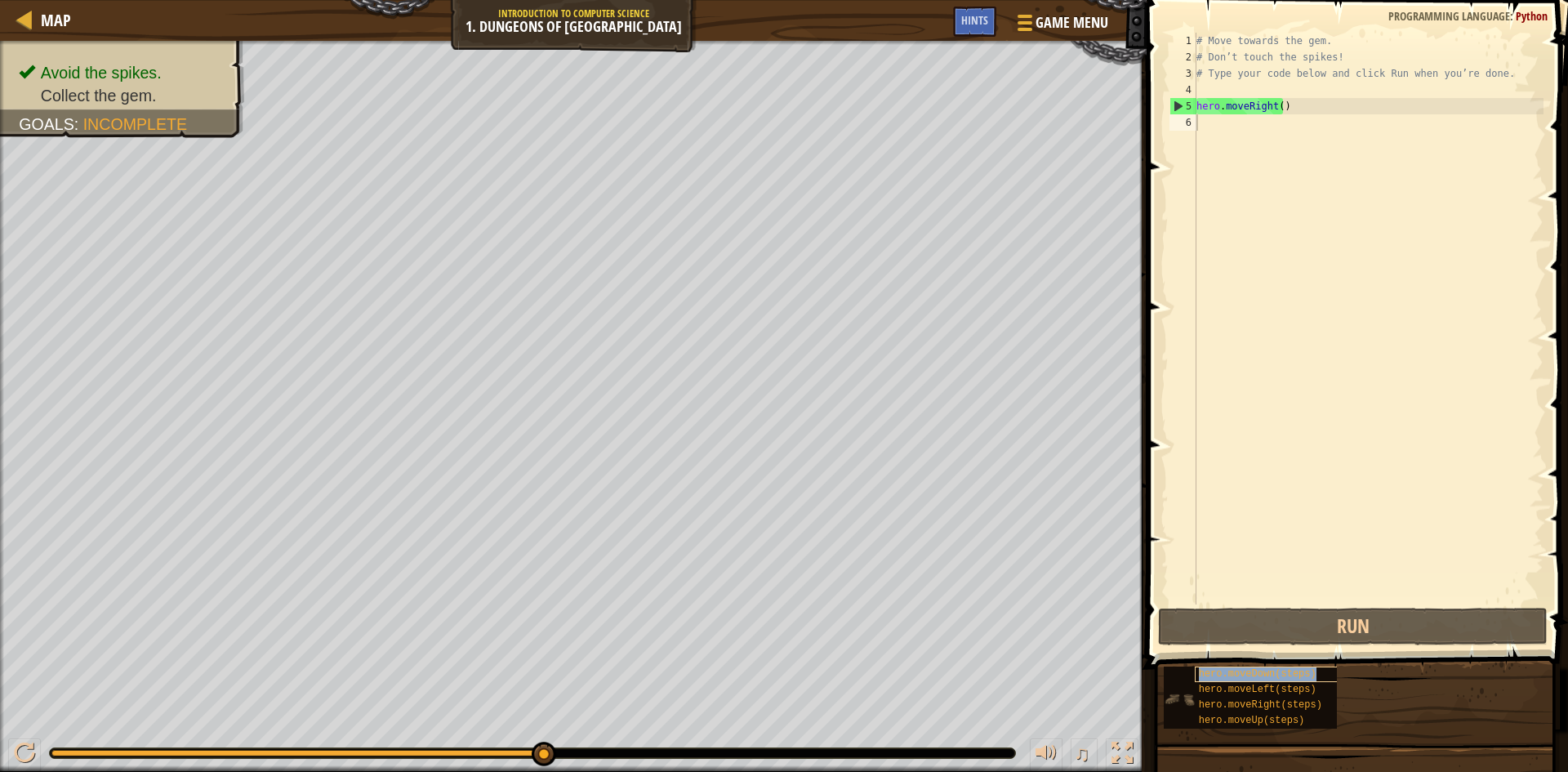
click at [1312, 668] on div "hero.moveDown(steps)" at bounding box center [1273, 674] width 157 height 15
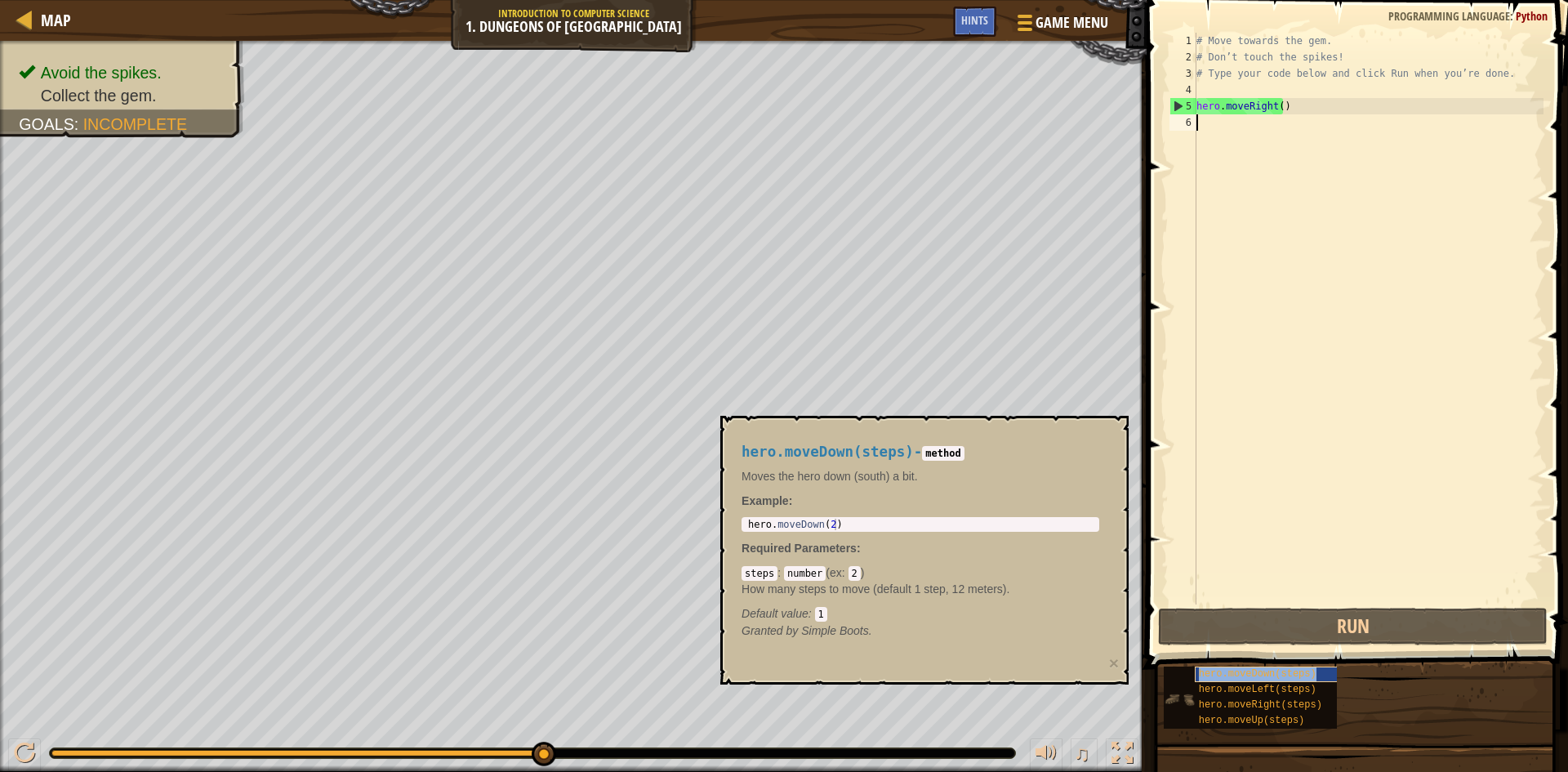
click at [1311, 667] on div "hero.moveDown(steps)" at bounding box center [1273, 674] width 157 height 15
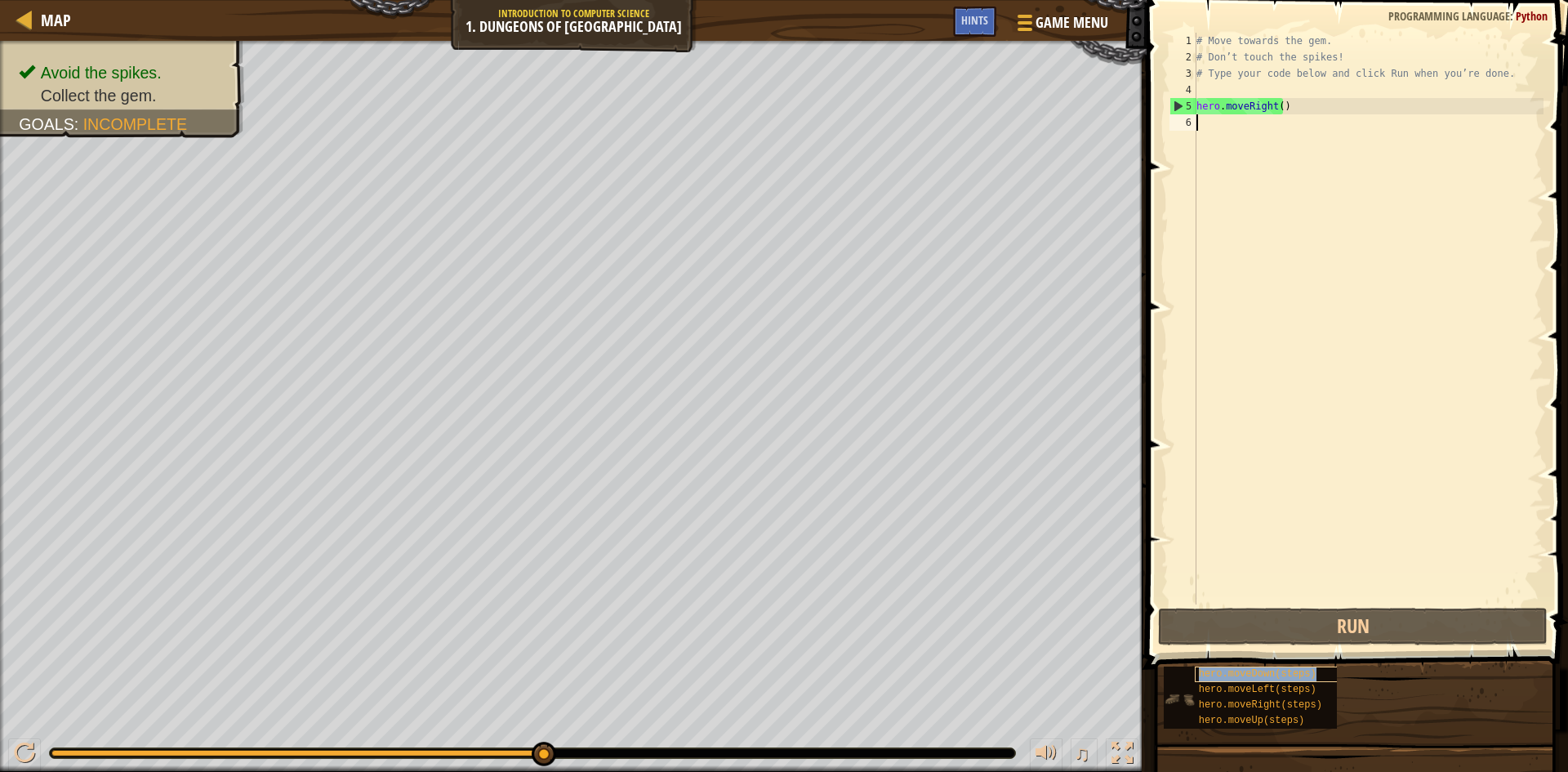
click at [1311, 667] on div "hero.moveDown(steps)" at bounding box center [1273, 674] width 157 height 15
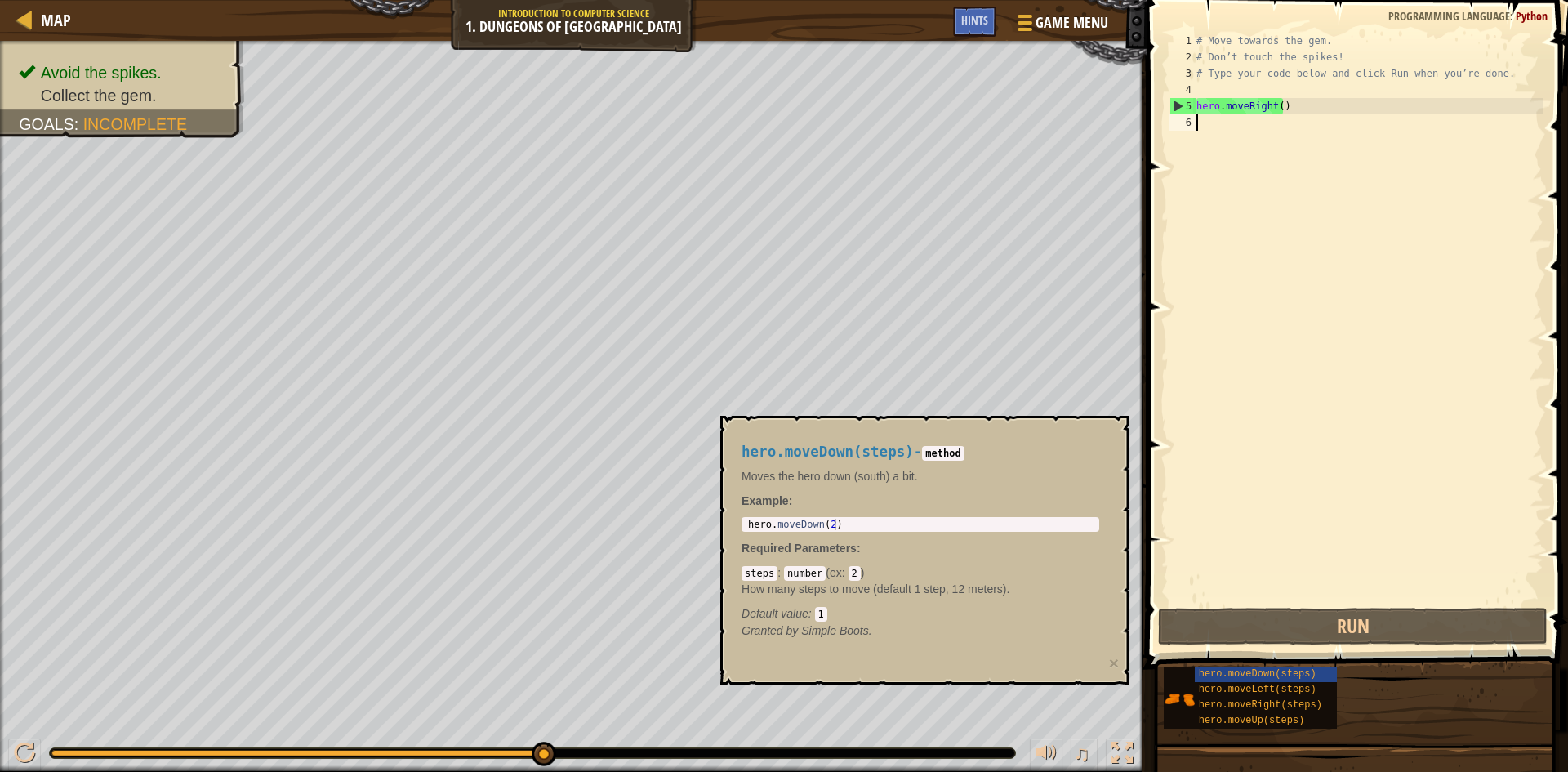
click at [1402, 294] on div "# Move towards the gem. # Don’t touch the spikes! # Type your code below and cl…" at bounding box center [1368, 335] width 351 height 604
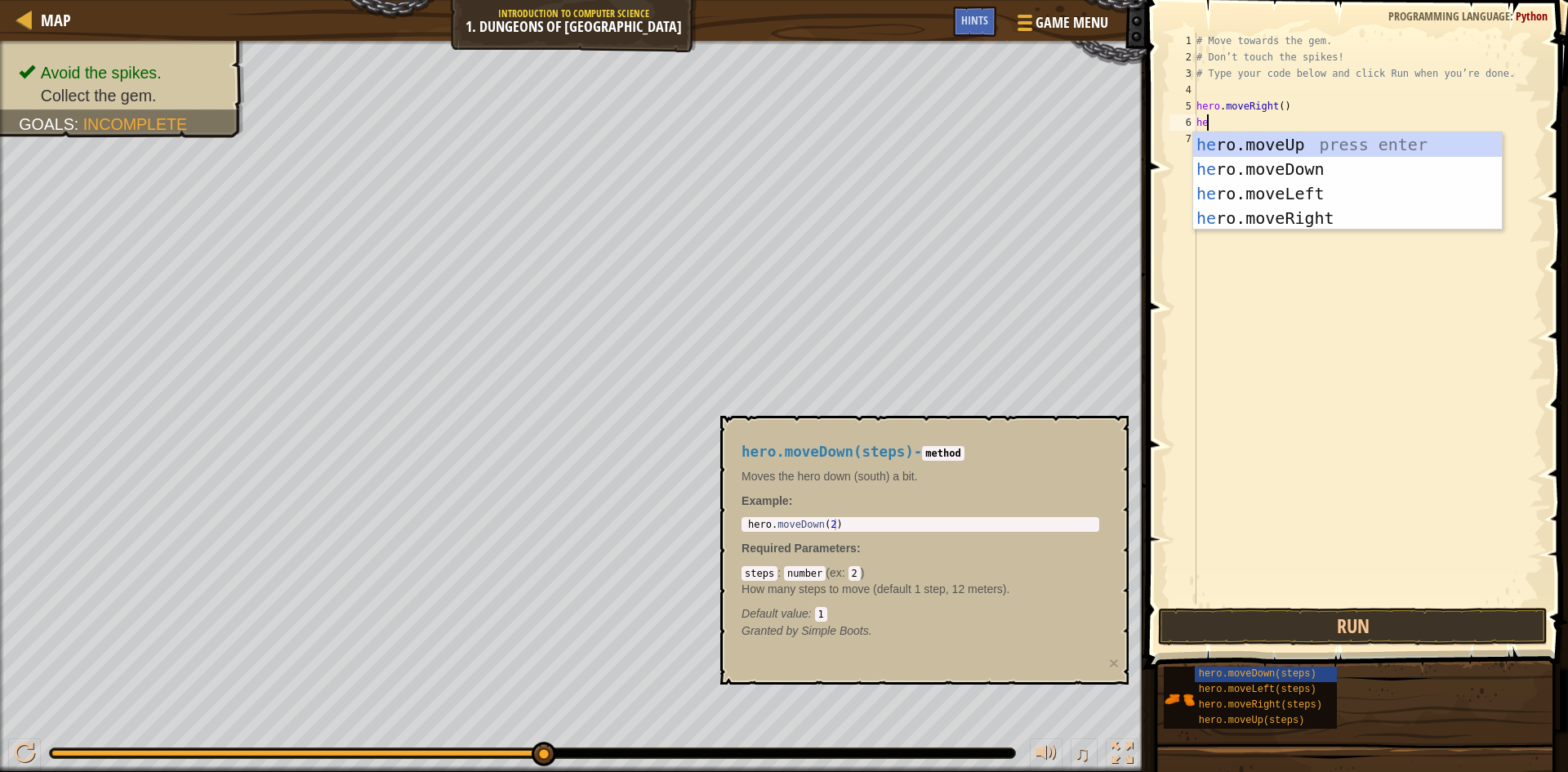
scroll to position [7, 1]
type textarea "hero"
click at [1247, 161] on div "hero .moveUp press enter hero .moveDown press enter hero .moveLeft press enter …" at bounding box center [1348, 205] width 309 height 147
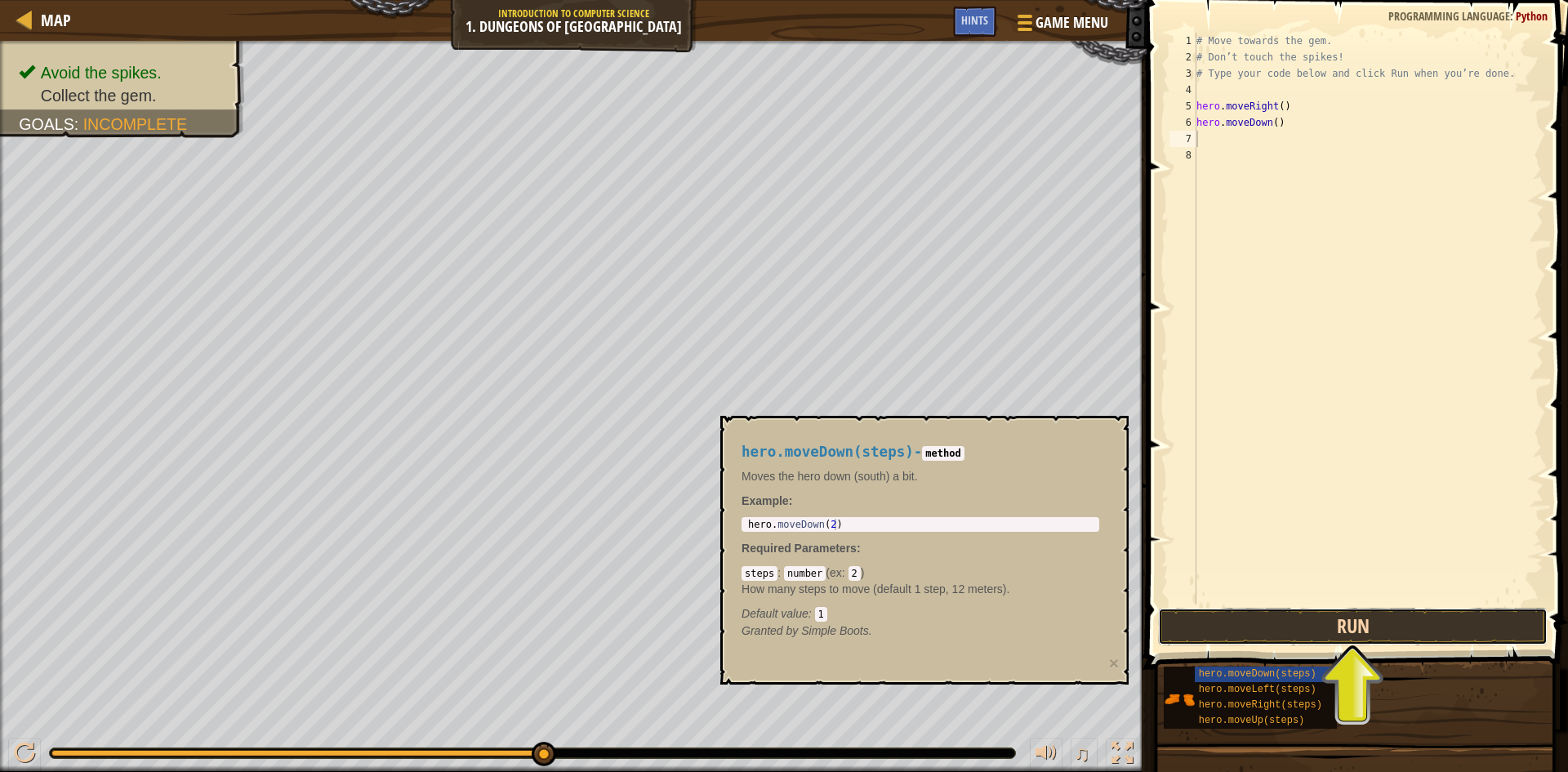
click at [1254, 622] on button "Run" at bounding box center [1353, 627] width 390 height 37
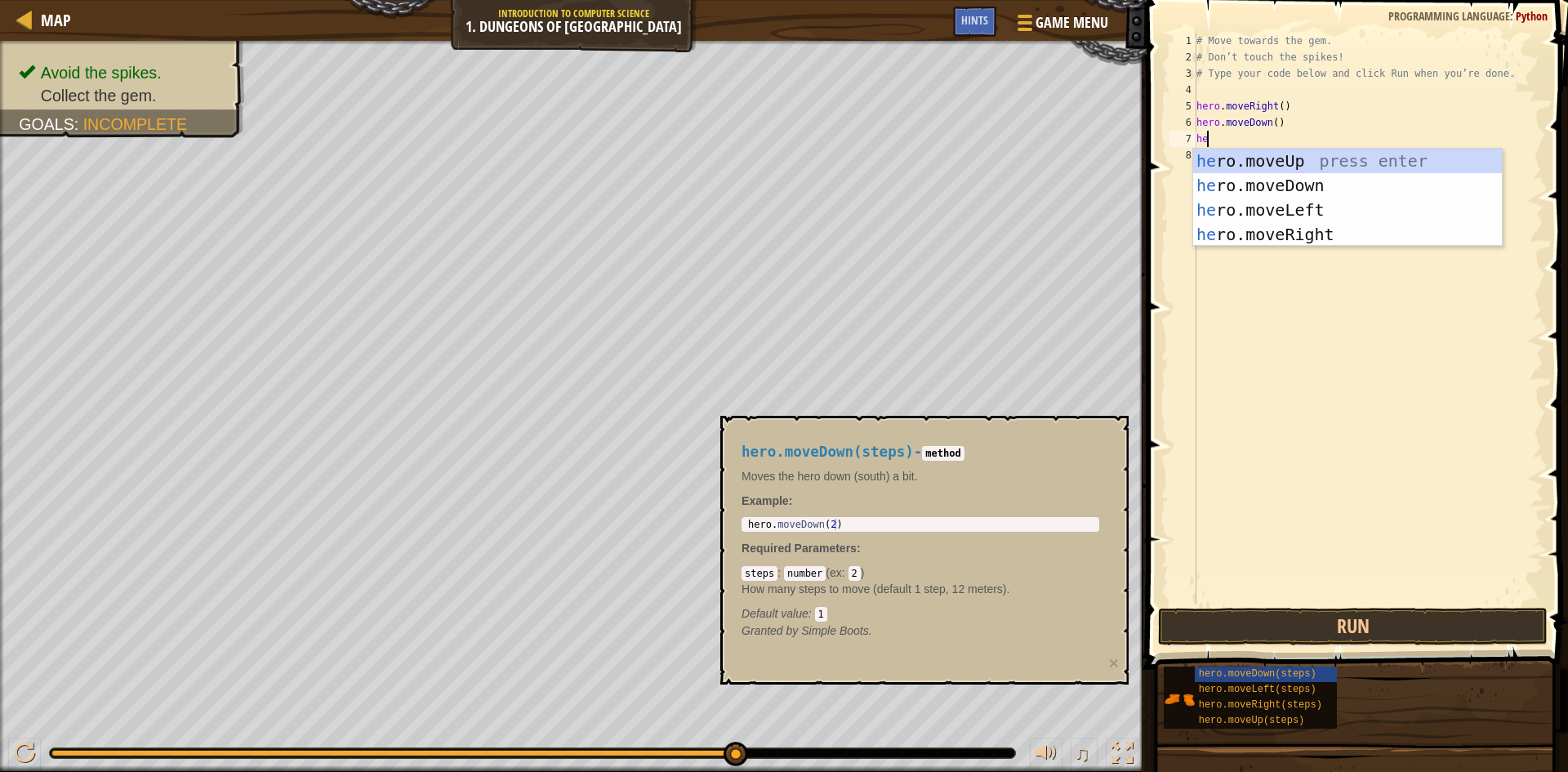
type textarea "her"
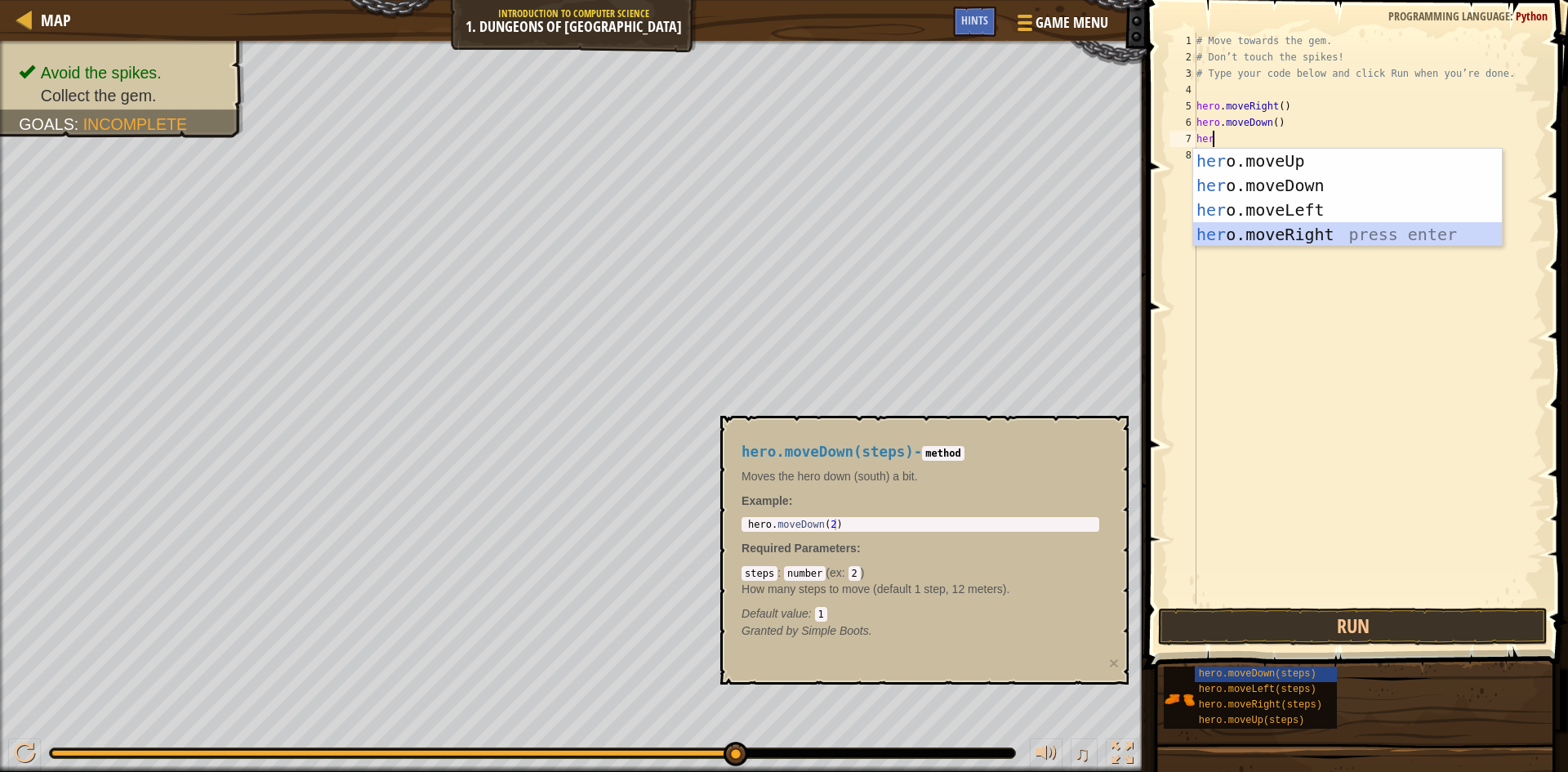
click at [1332, 231] on div "her o.moveUp press enter her o.moveDown press enter her o.moveLeft press enter …" at bounding box center [1348, 222] width 309 height 147
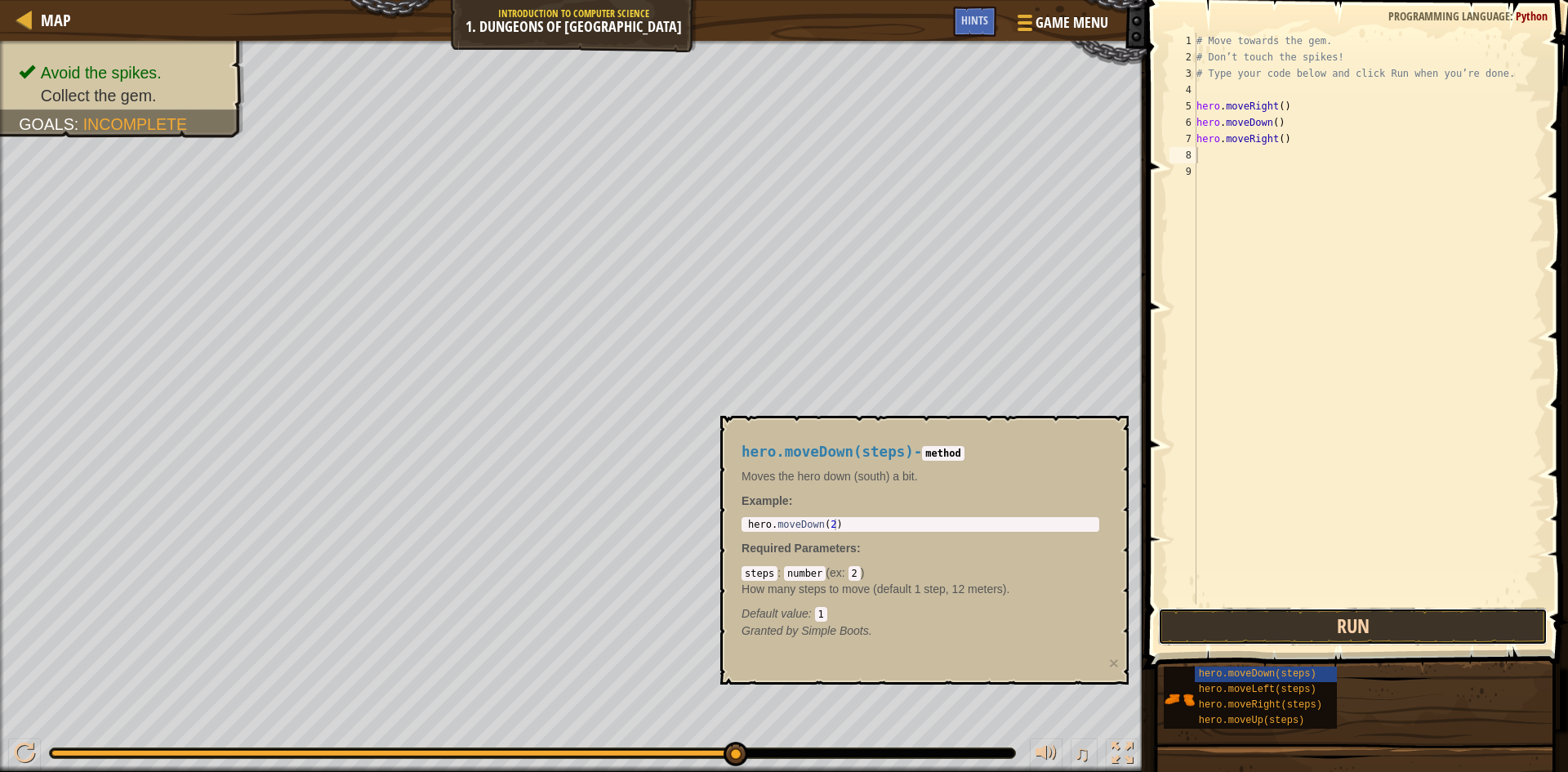
click at [1345, 630] on button "Run" at bounding box center [1353, 627] width 390 height 37
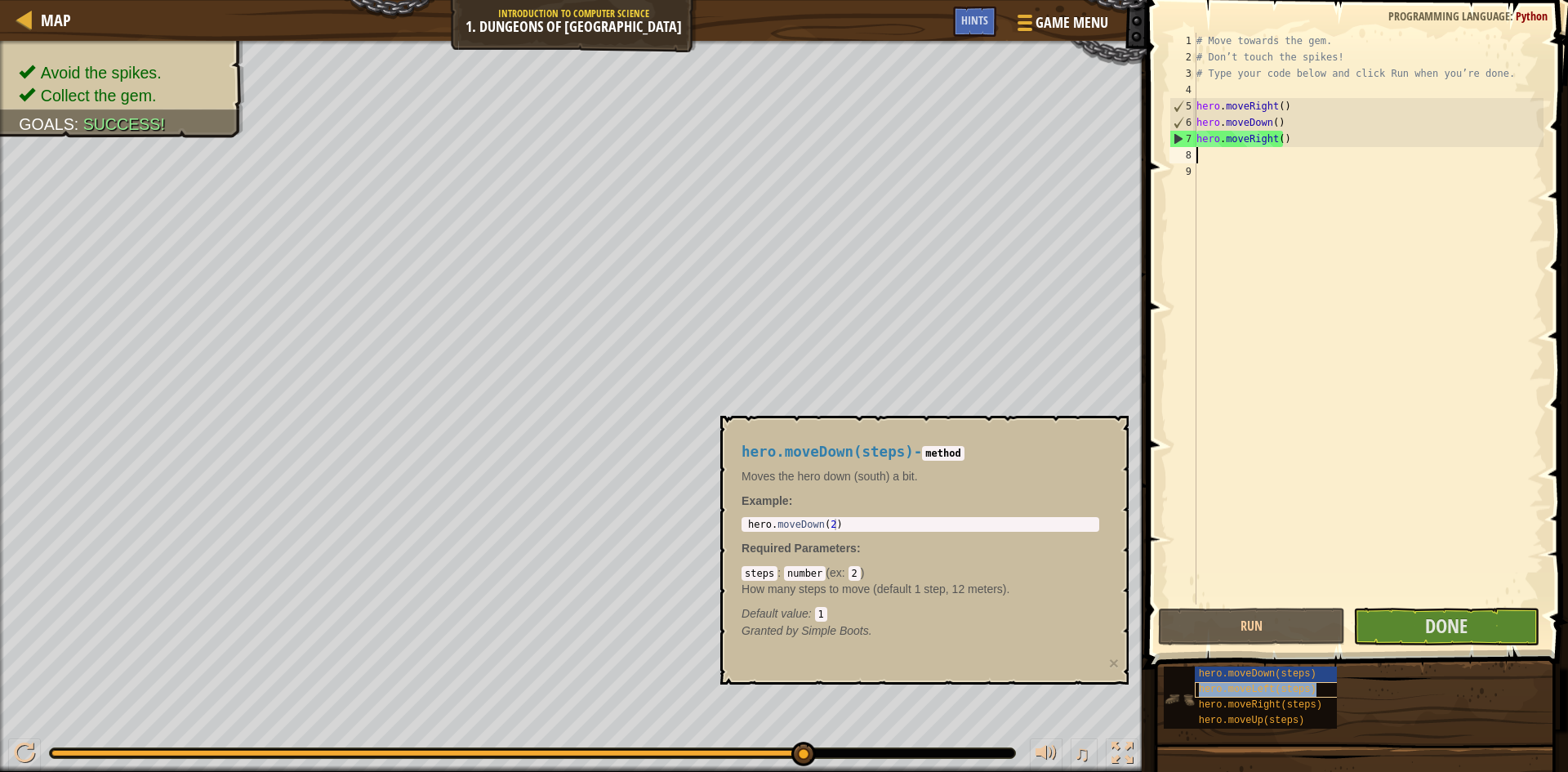
click at [1299, 687] on span "hero.moveLeft(steps)" at bounding box center [1257, 689] width 118 height 12
click at [1387, 705] on div "hero.moveDown(steps) hero.moveLeft(steps) hero.moveRight(steps) hero.moveUp(ste…" at bounding box center [1359, 697] width 394 height 63
click at [1315, 707] on div "hero.moveRight(steps)" at bounding box center [1273, 705] width 157 height 15
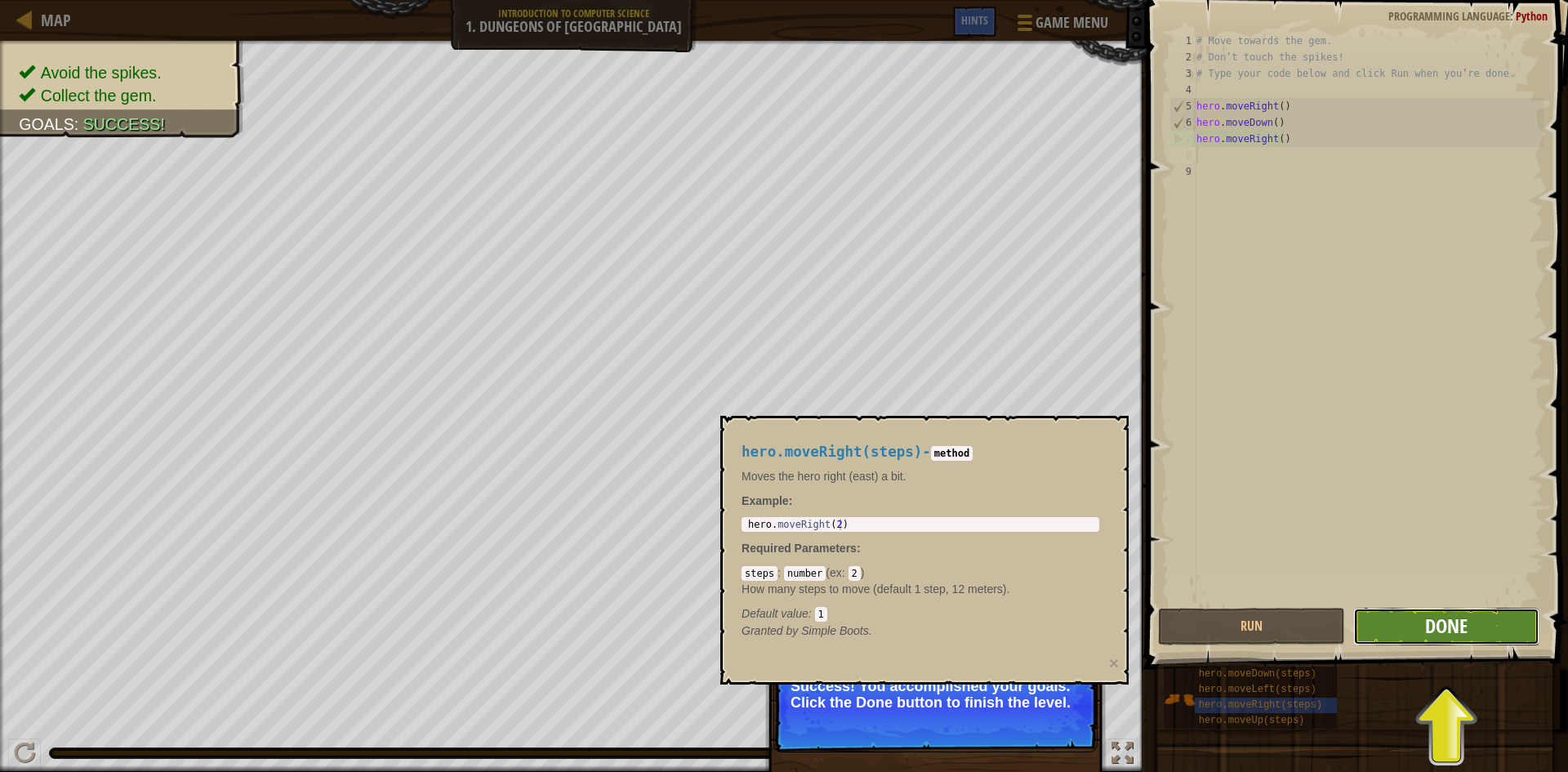
click at [1446, 626] on span "Done" at bounding box center [1447, 625] width 43 height 26
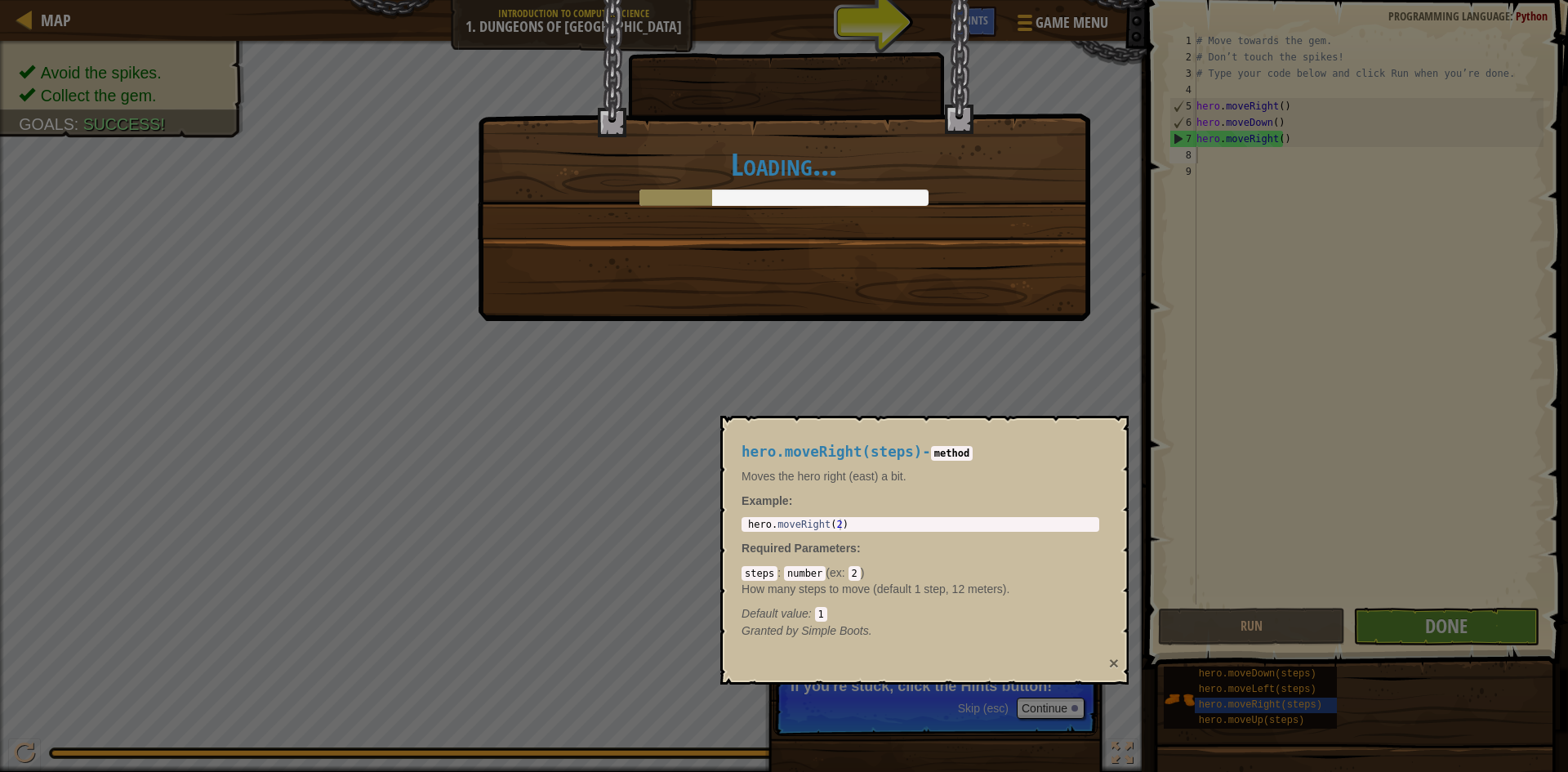
click at [1109, 657] on button "×" at bounding box center [1114, 662] width 10 height 17
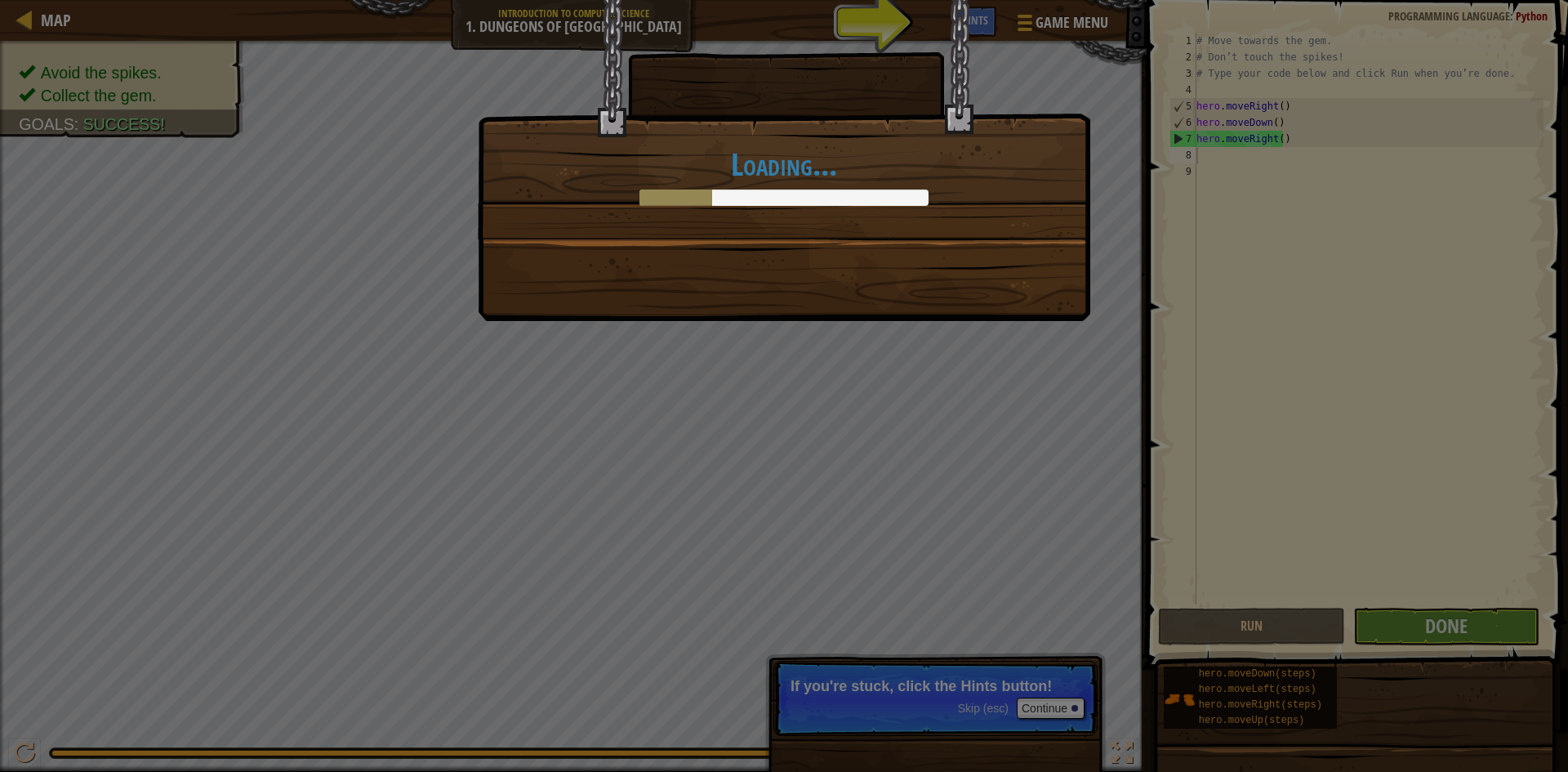
click at [1050, 698] on div "Loading..." at bounding box center [784, 386] width 1568 height 772
click at [1048, 703] on div "Loading..." at bounding box center [784, 386] width 1568 height 772
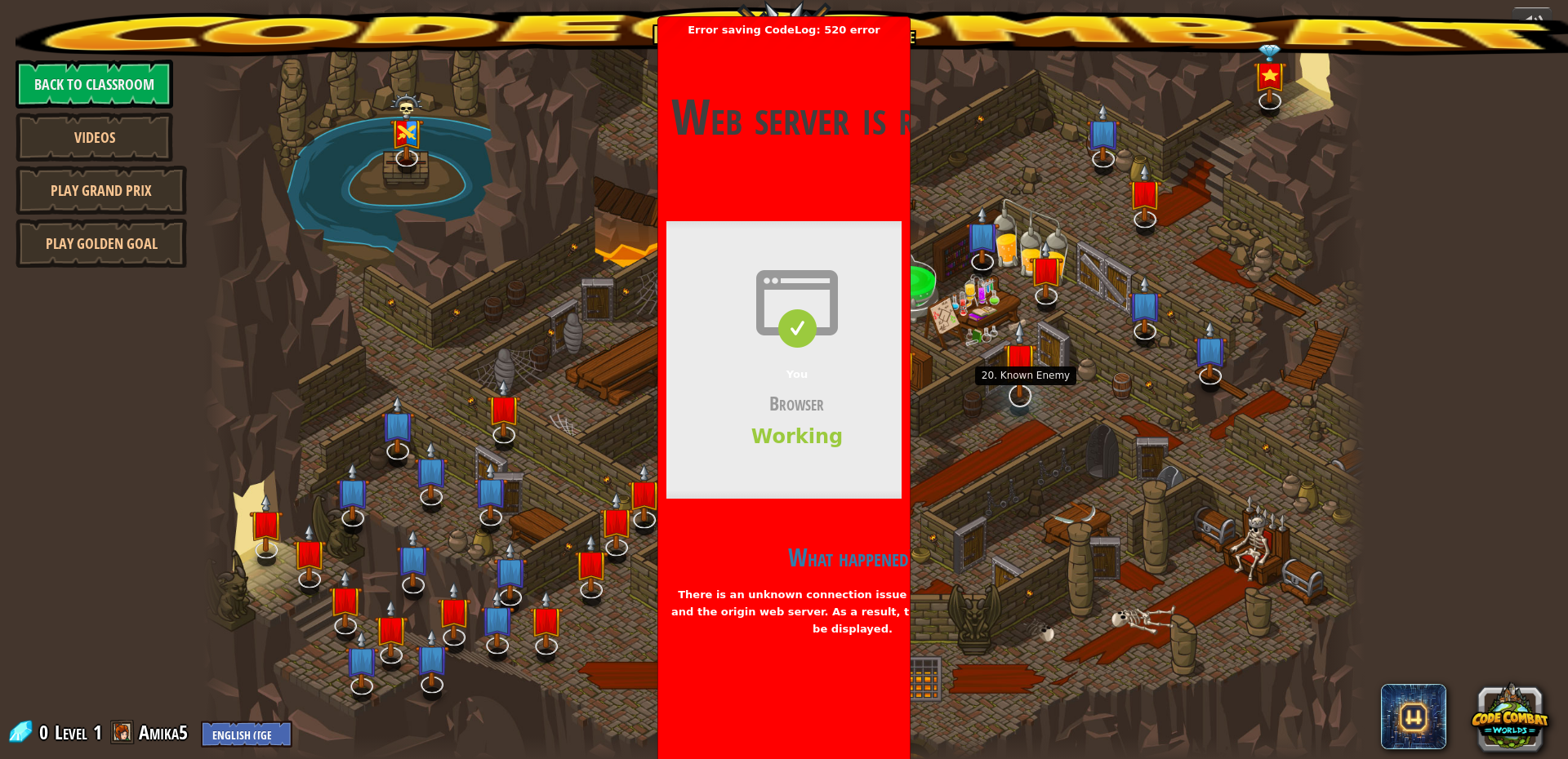
click at [1006, 370] on img at bounding box center [1020, 359] width 34 height 78
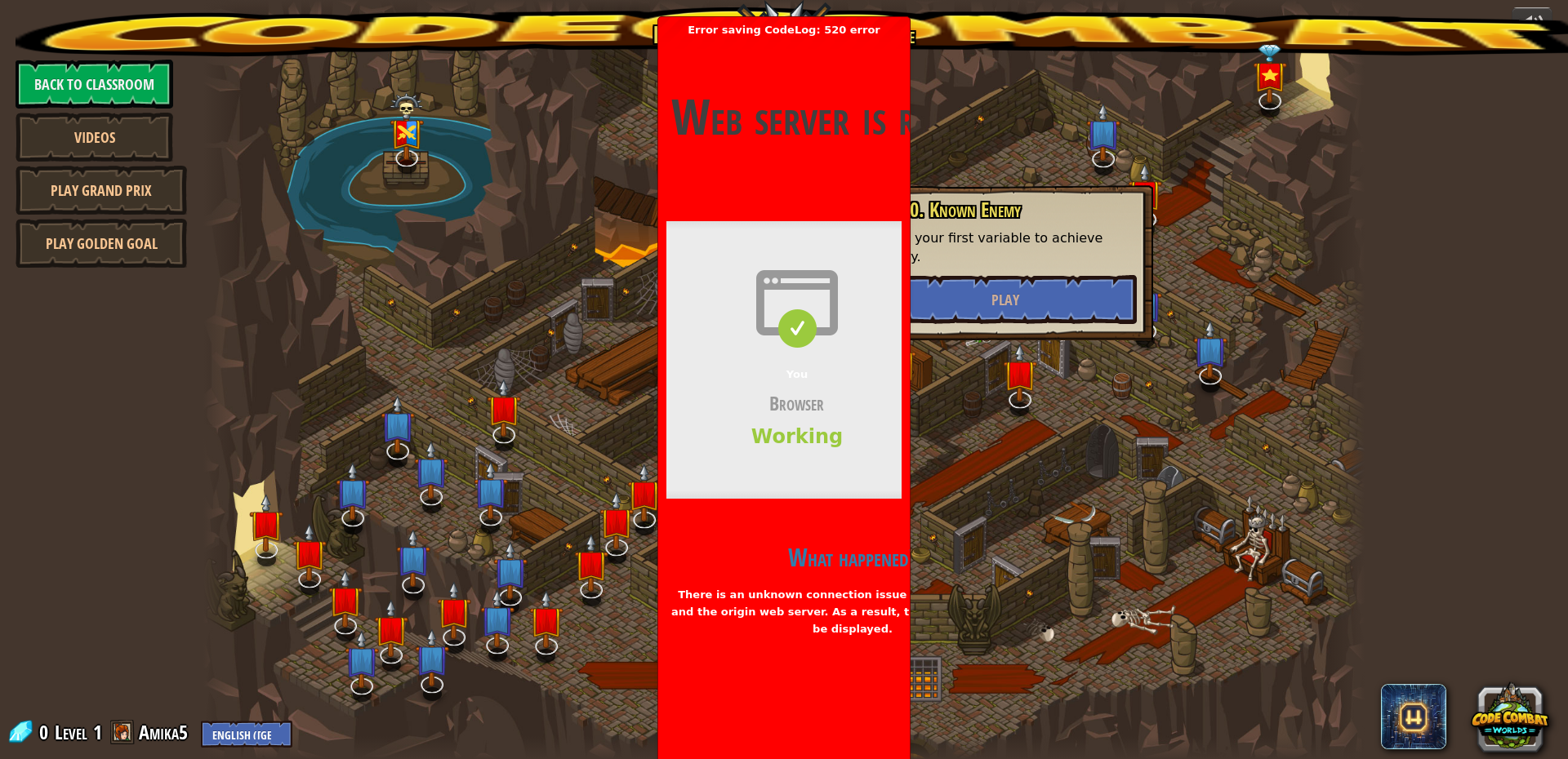
drag, startPoint x: 611, startPoint y: 474, endPoint x: 534, endPoint y: 498, distance: 80.7
click at [608, 477] on div at bounding box center [784, 379] width 1162 height 759
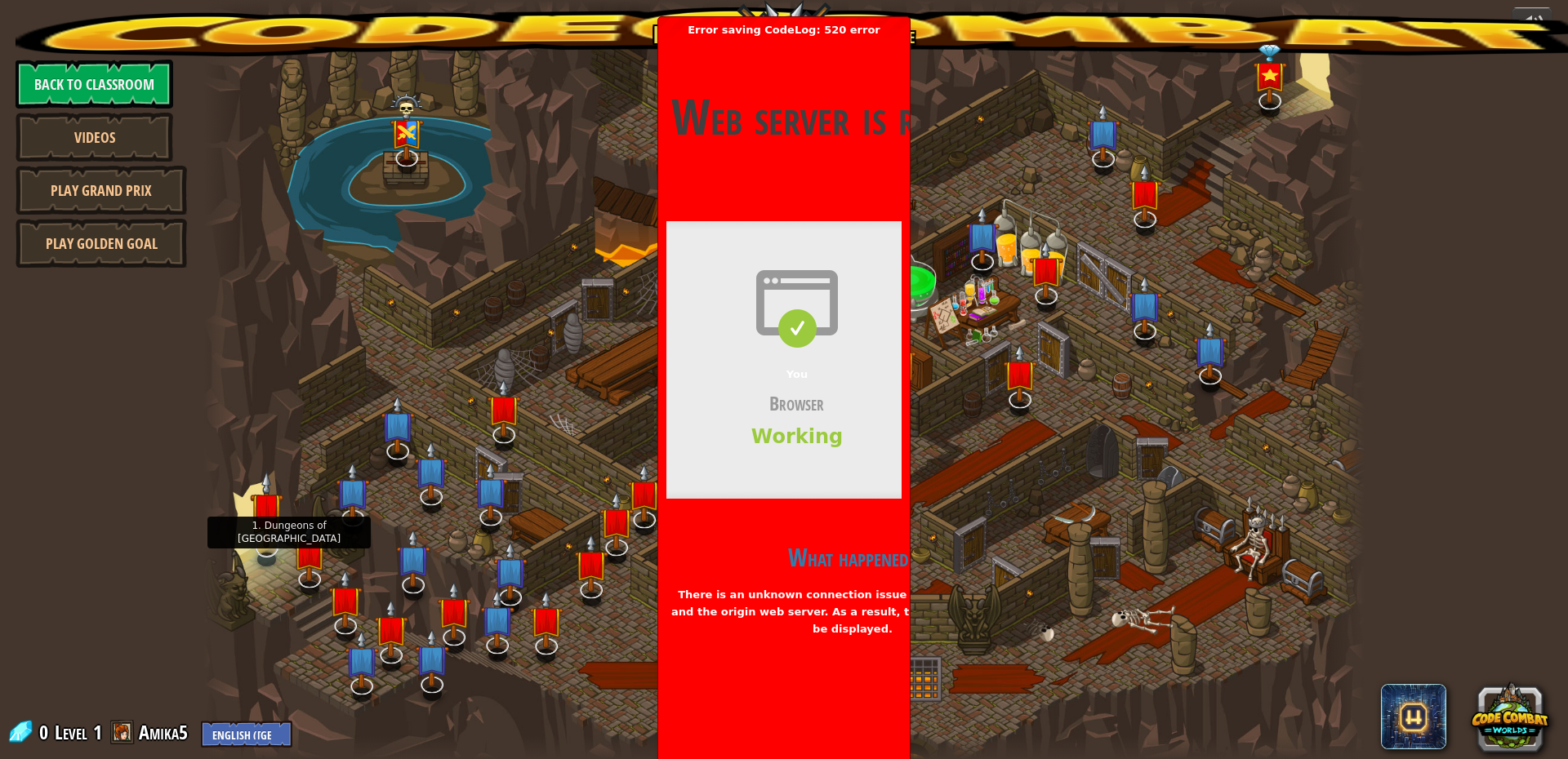
click at [259, 515] on img at bounding box center [267, 508] width 34 height 78
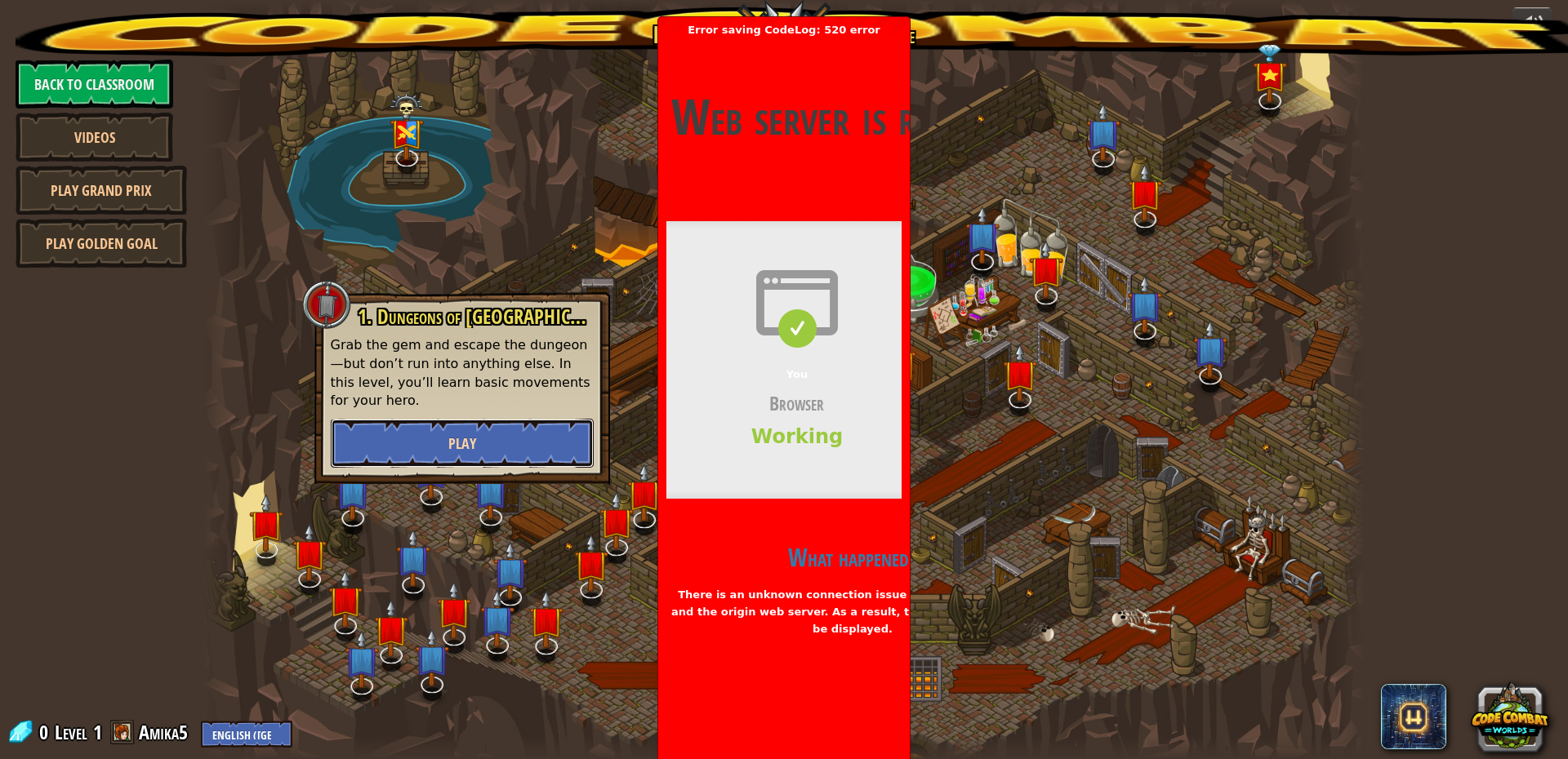
click at [399, 418] on button "Play" at bounding box center [462, 442] width 263 height 49
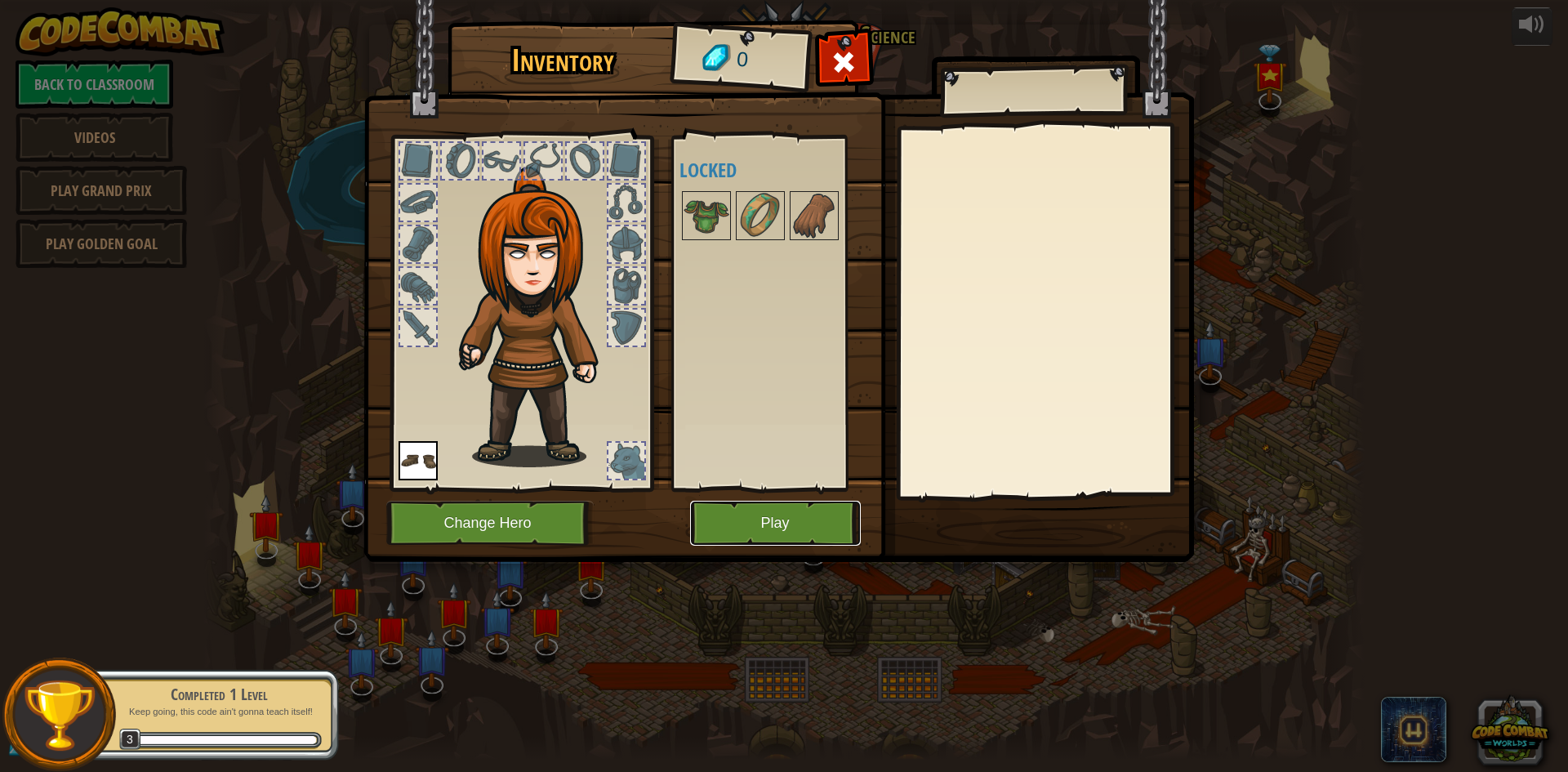
click at [801, 533] on button "Play" at bounding box center [775, 523] width 170 height 45
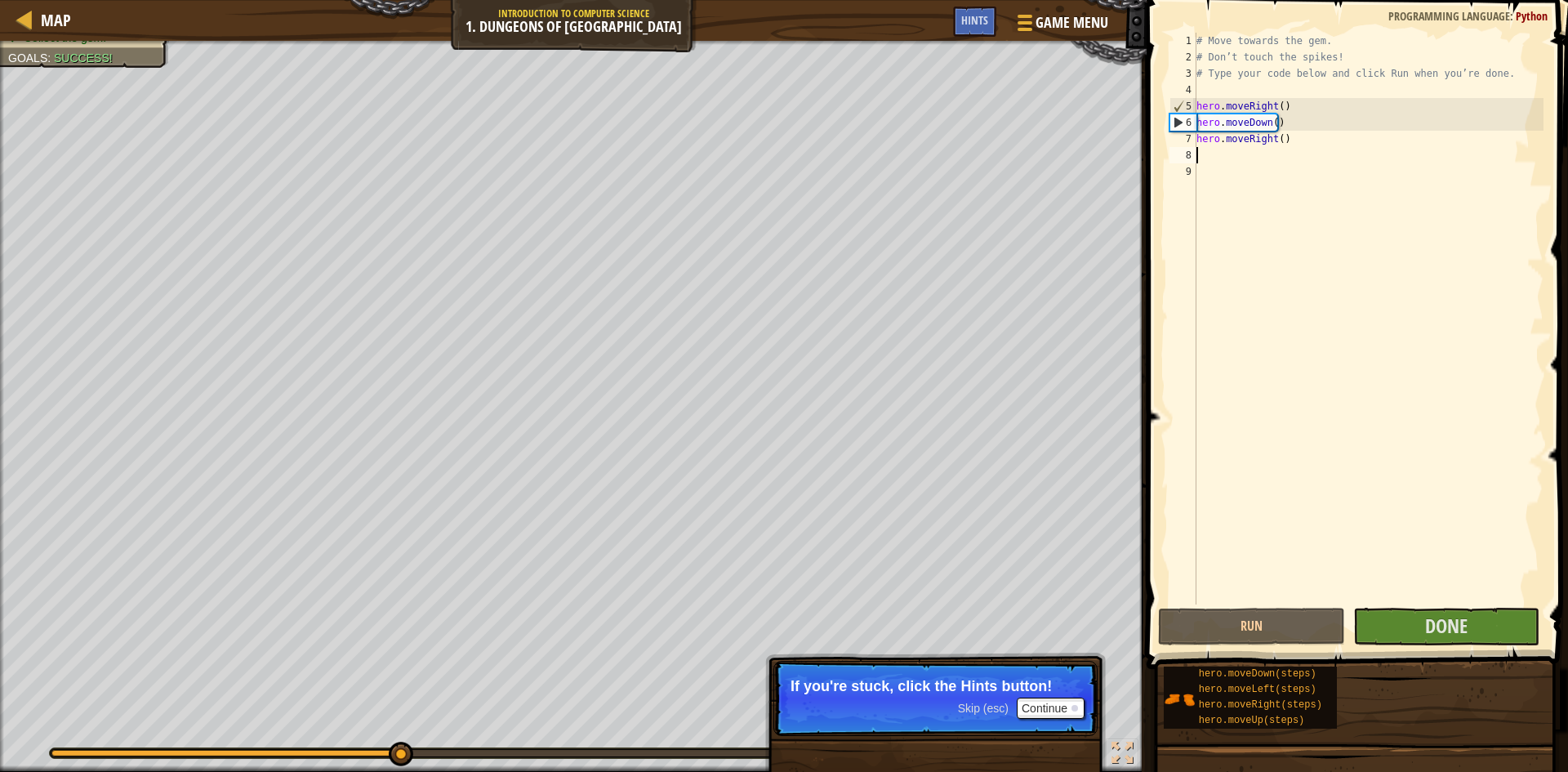
click at [1255, 151] on div "# Move towards the gem. # Don’t touch the spikes! # Type your code below and cl…" at bounding box center [1368, 335] width 351 height 604
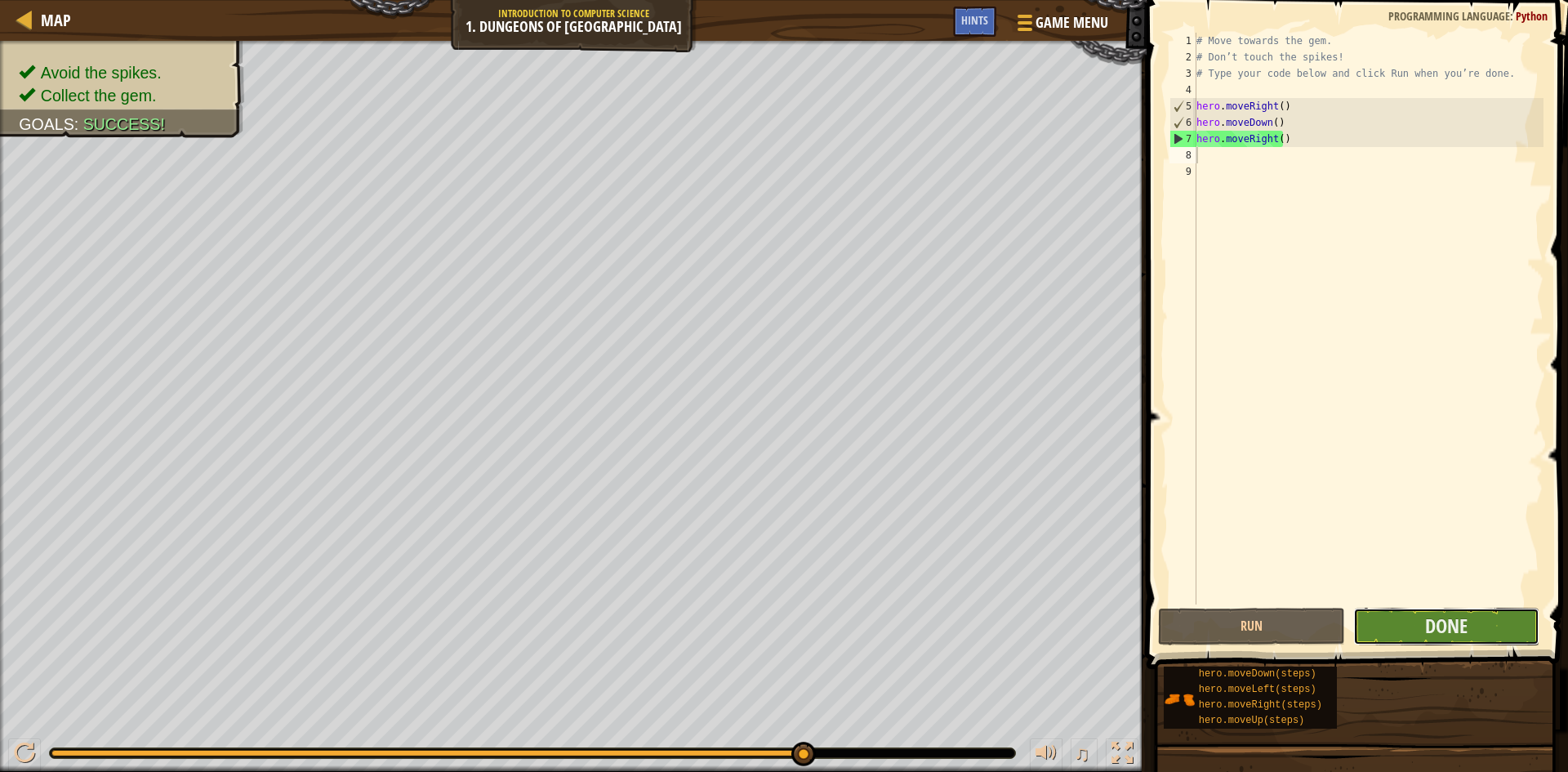
click at [1383, 616] on button "Done" at bounding box center [1447, 627] width 187 height 37
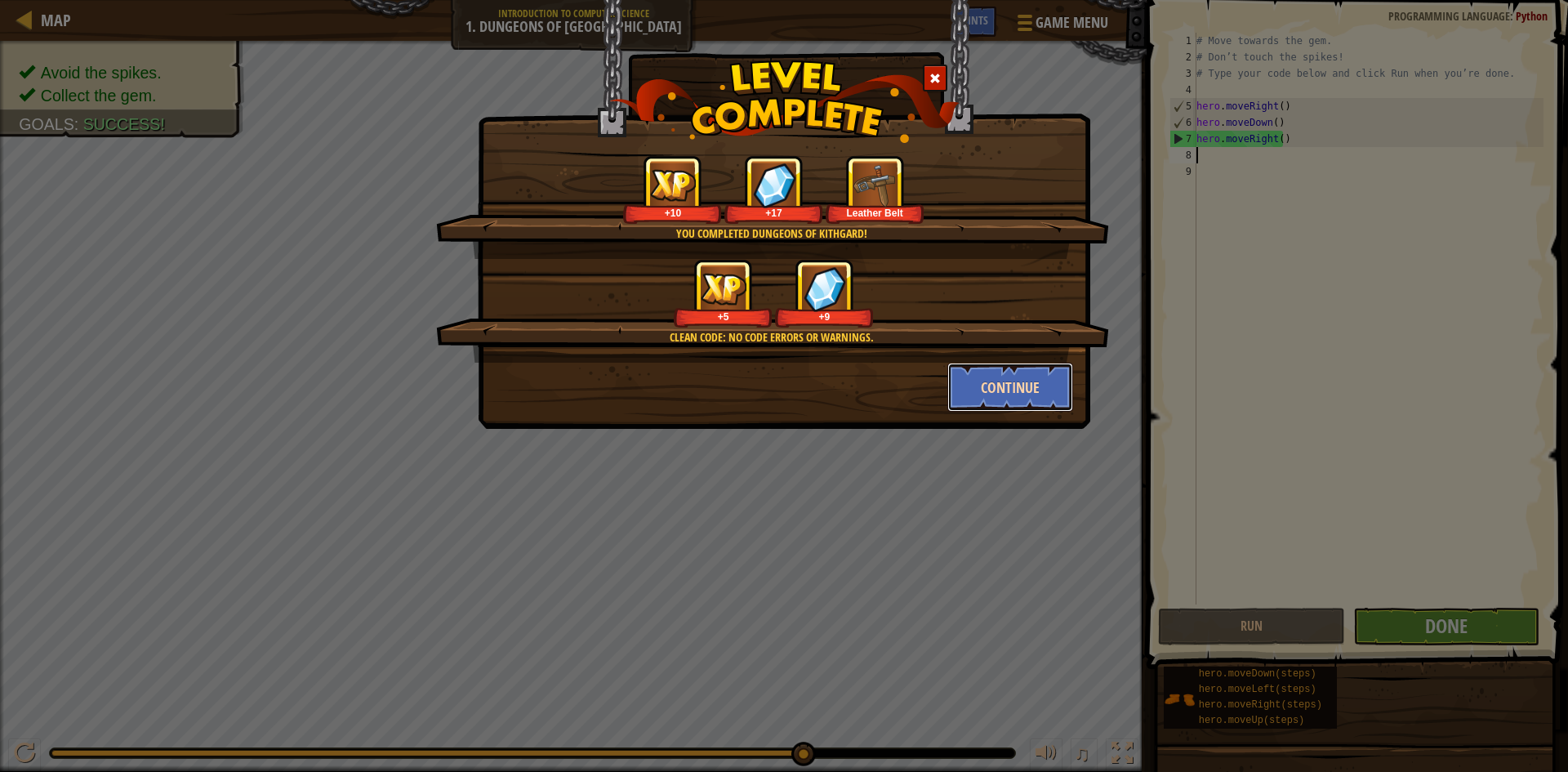
click at [1033, 386] on button "Continue" at bounding box center [1011, 386] width 127 height 49
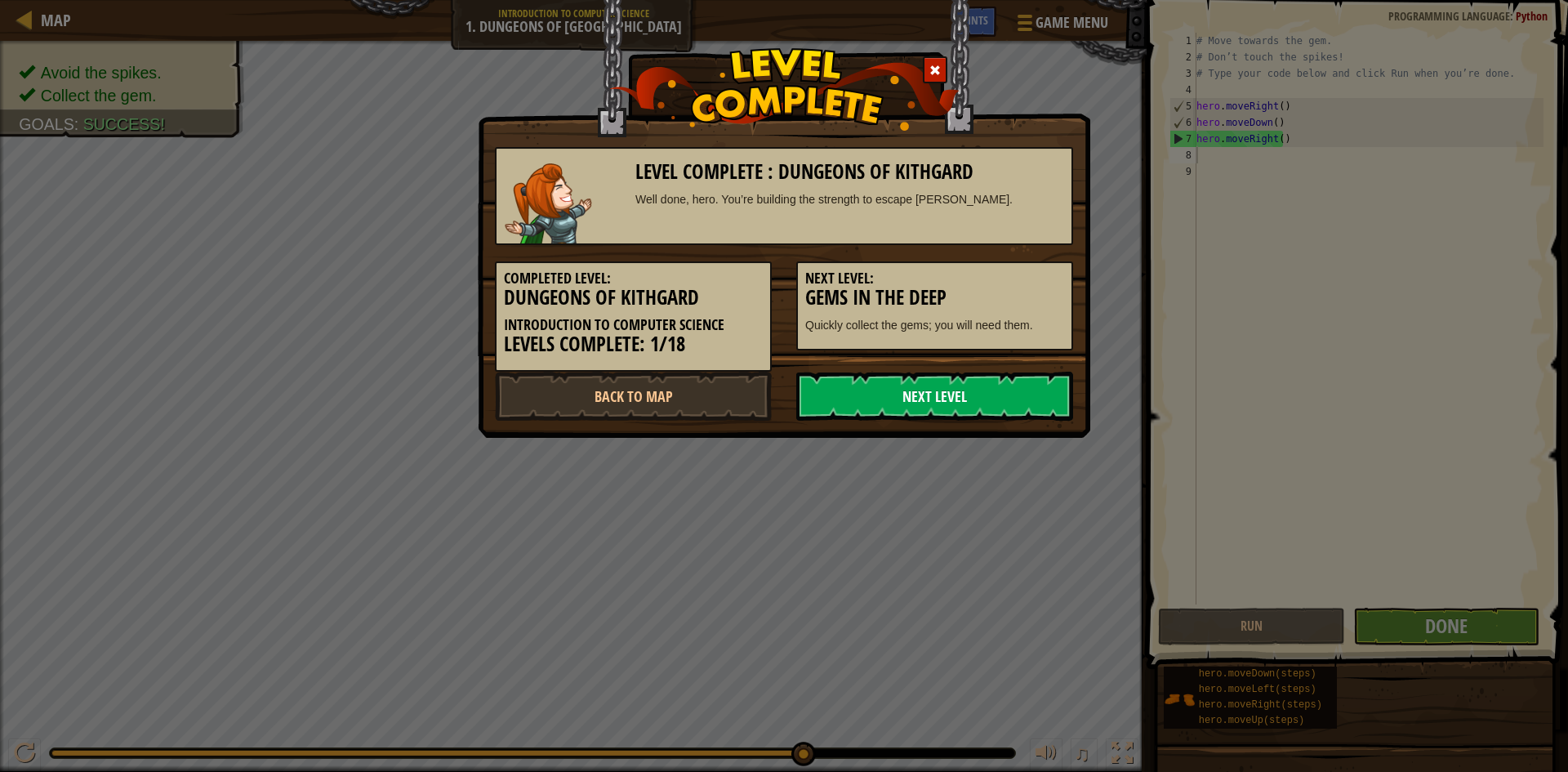
click at [1049, 380] on link "Next Level" at bounding box center [934, 395] width 277 height 49
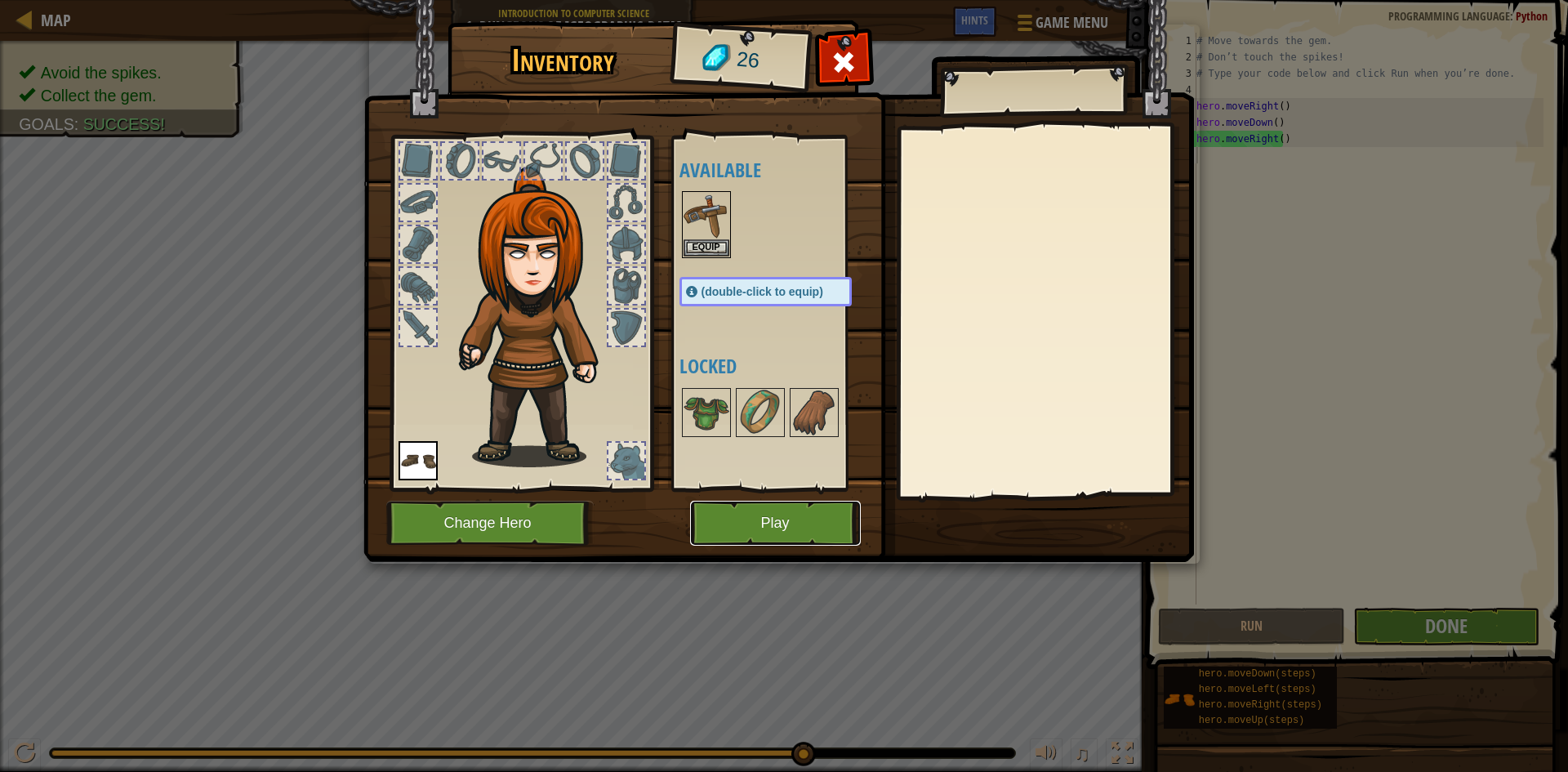
click at [809, 518] on button "Play" at bounding box center [775, 523] width 170 height 45
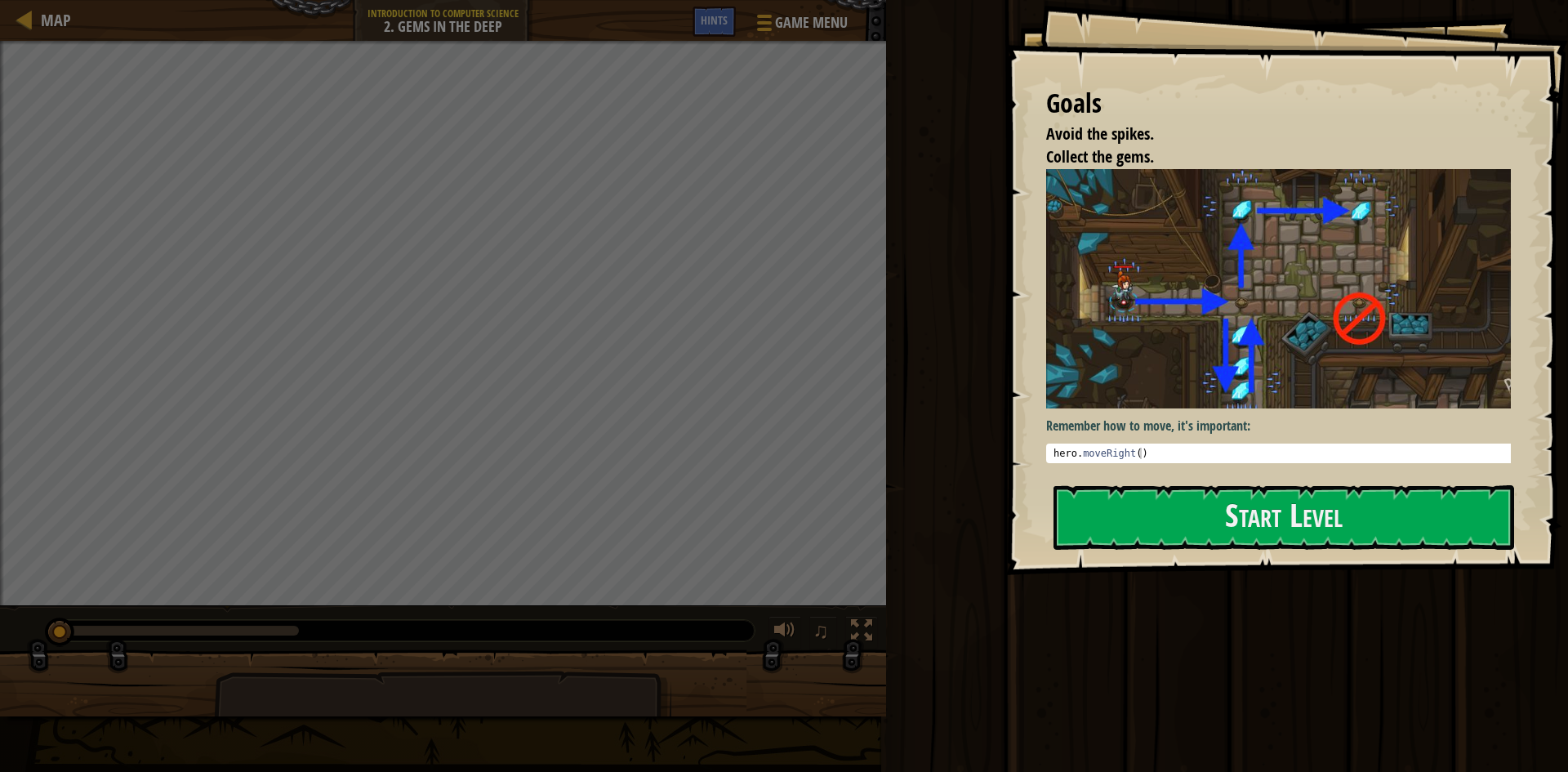
click at [1169, 479] on div "Goals Avoid the spikes. Collect the gems. Remember how to move, it's important:…" at bounding box center [1287, 287] width 563 height 575
click at [1164, 496] on button "Start Level" at bounding box center [1283, 518] width 460 height 64
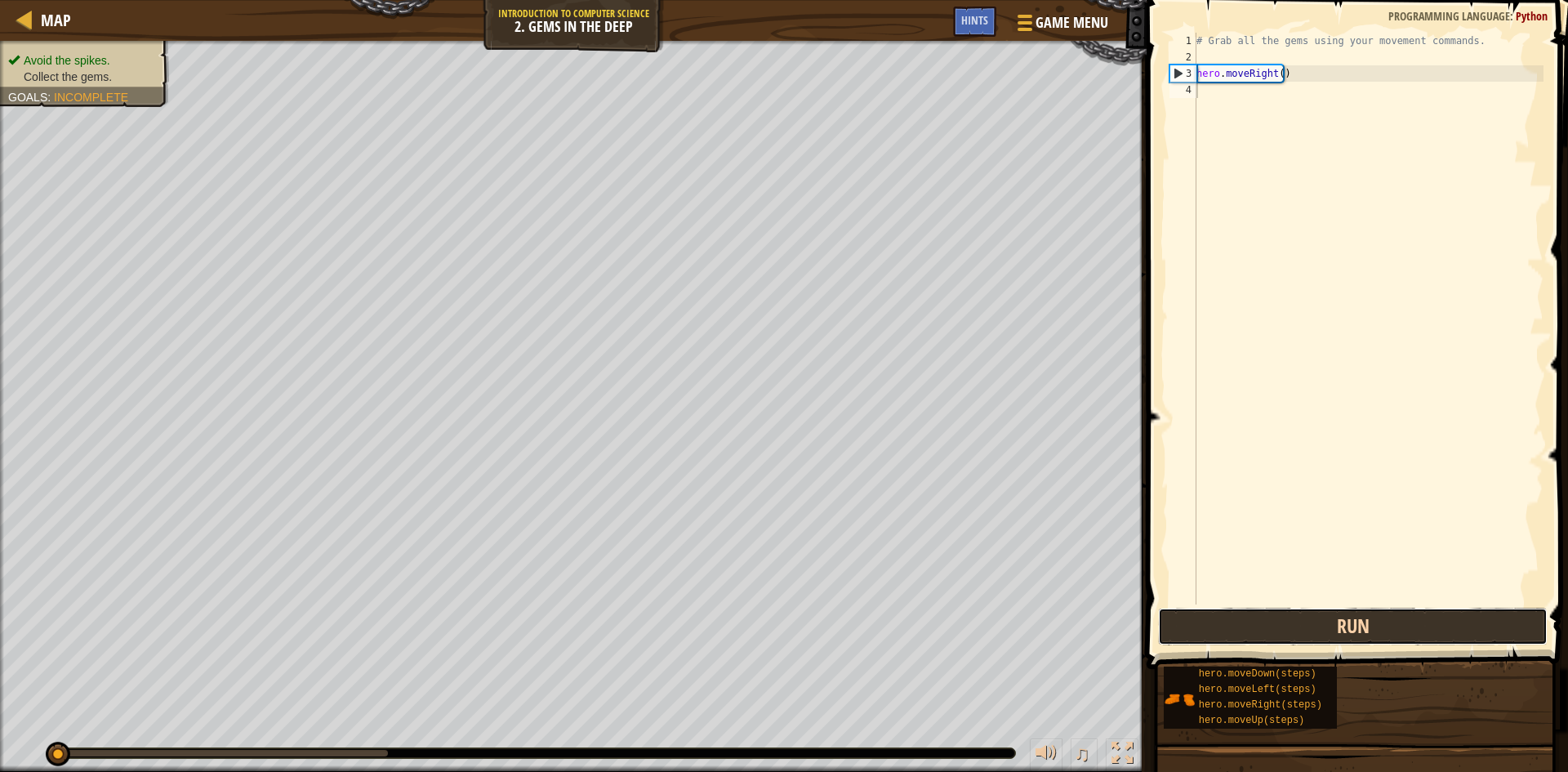
click at [1249, 633] on button "Run" at bounding box center [1353, 627] width 390 height 37
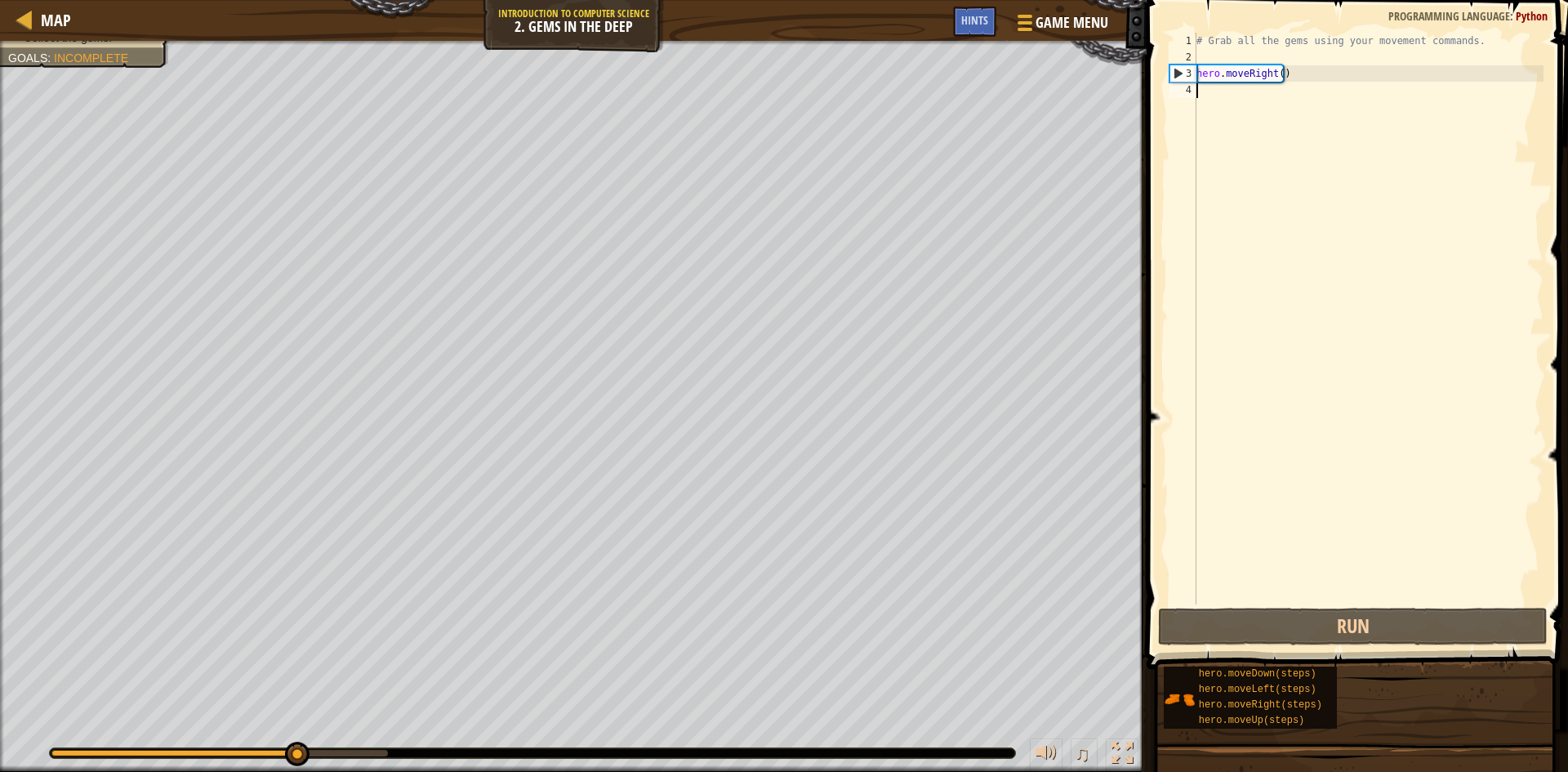
click at [1334, 112] on div "# Grab all the gems using your movement commands. hero . moveRight ( )" at bounding box center [1368, 335] width 351 height 604
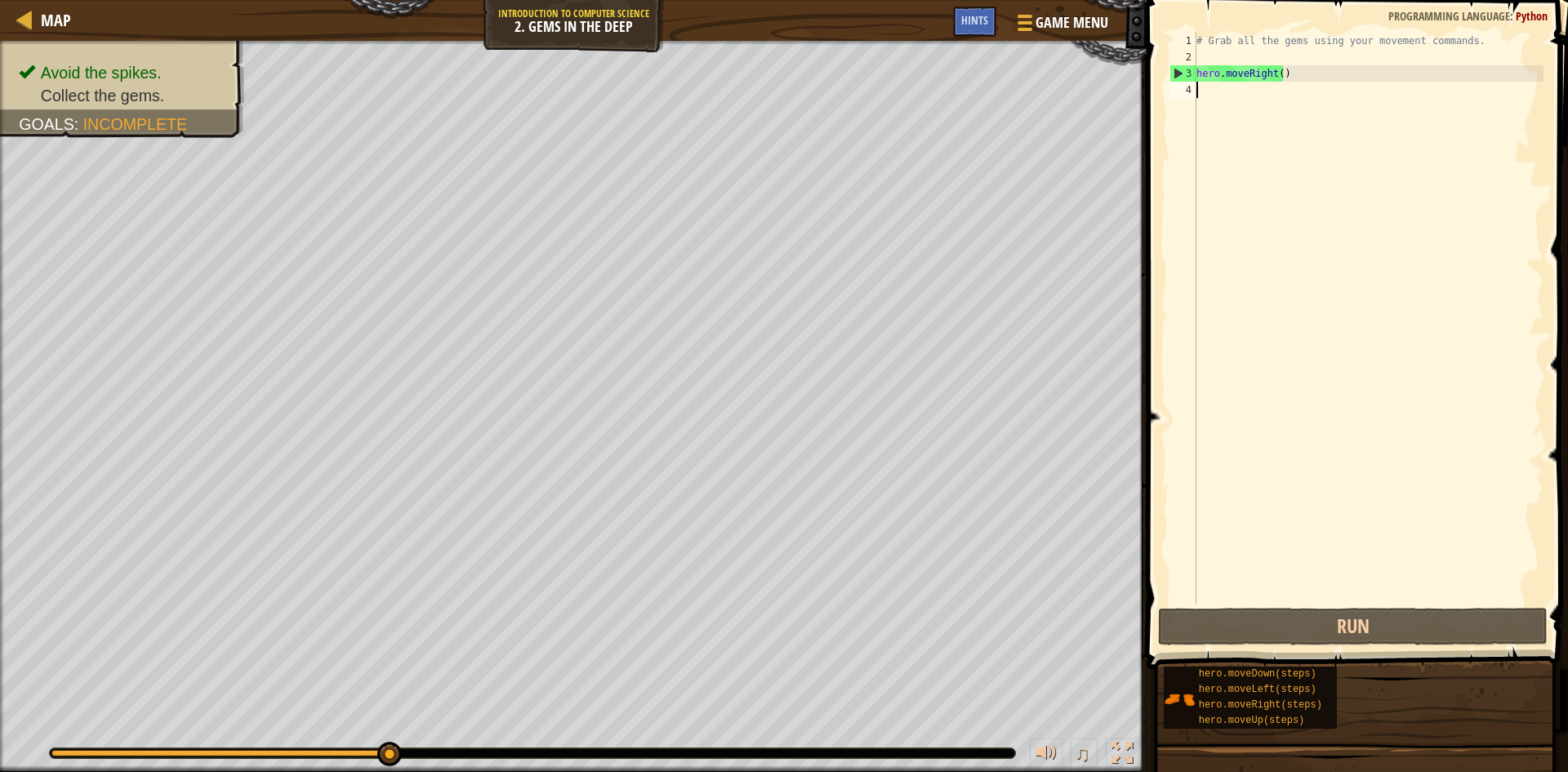
type textarea "h"
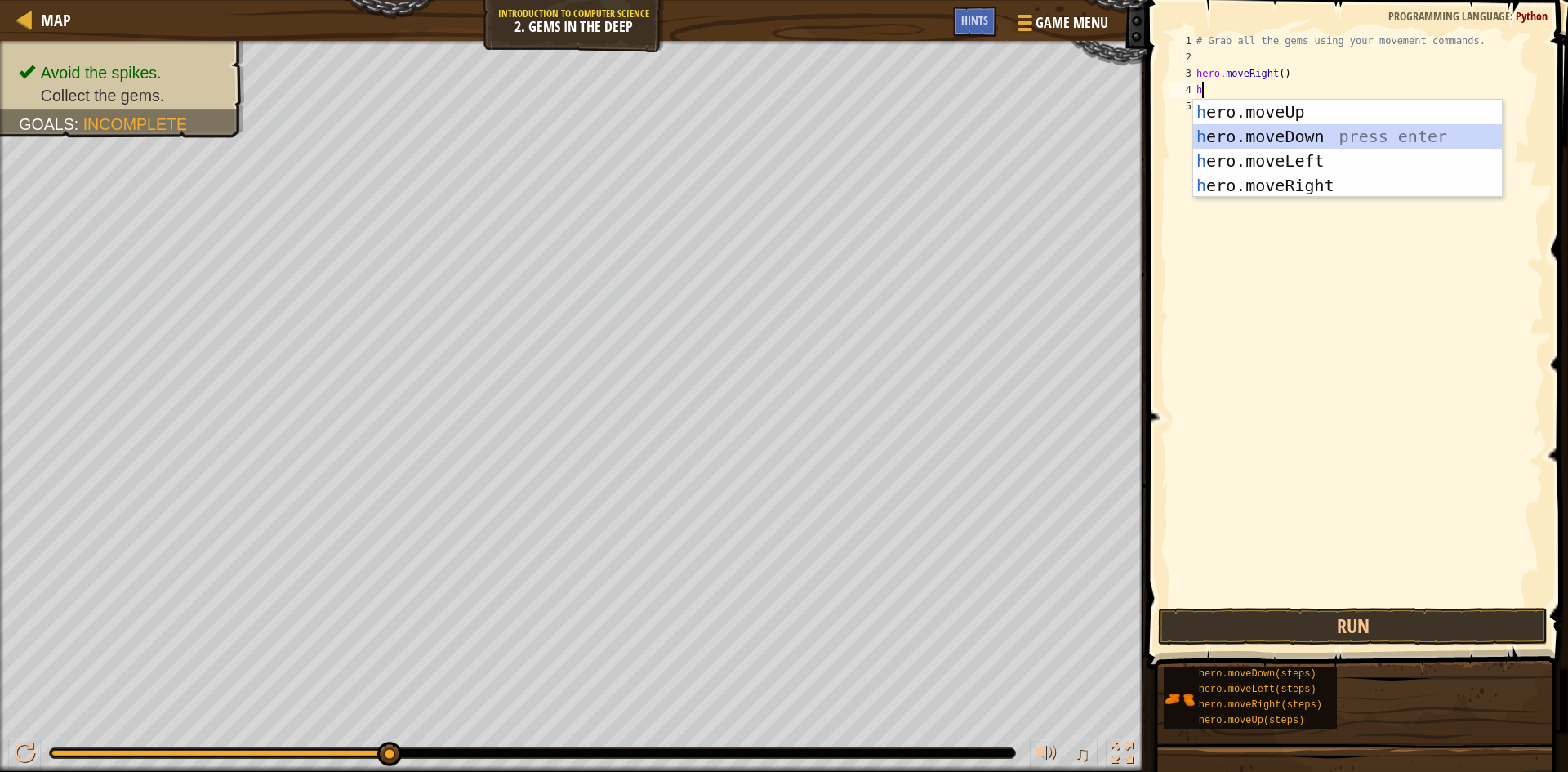
click at [1370, 125] on div "h ero.moveUp press enter h ero.moveDown press enter h ero.moveLeft press enter …" at bounding box center [1348, 173] width 309 height 147
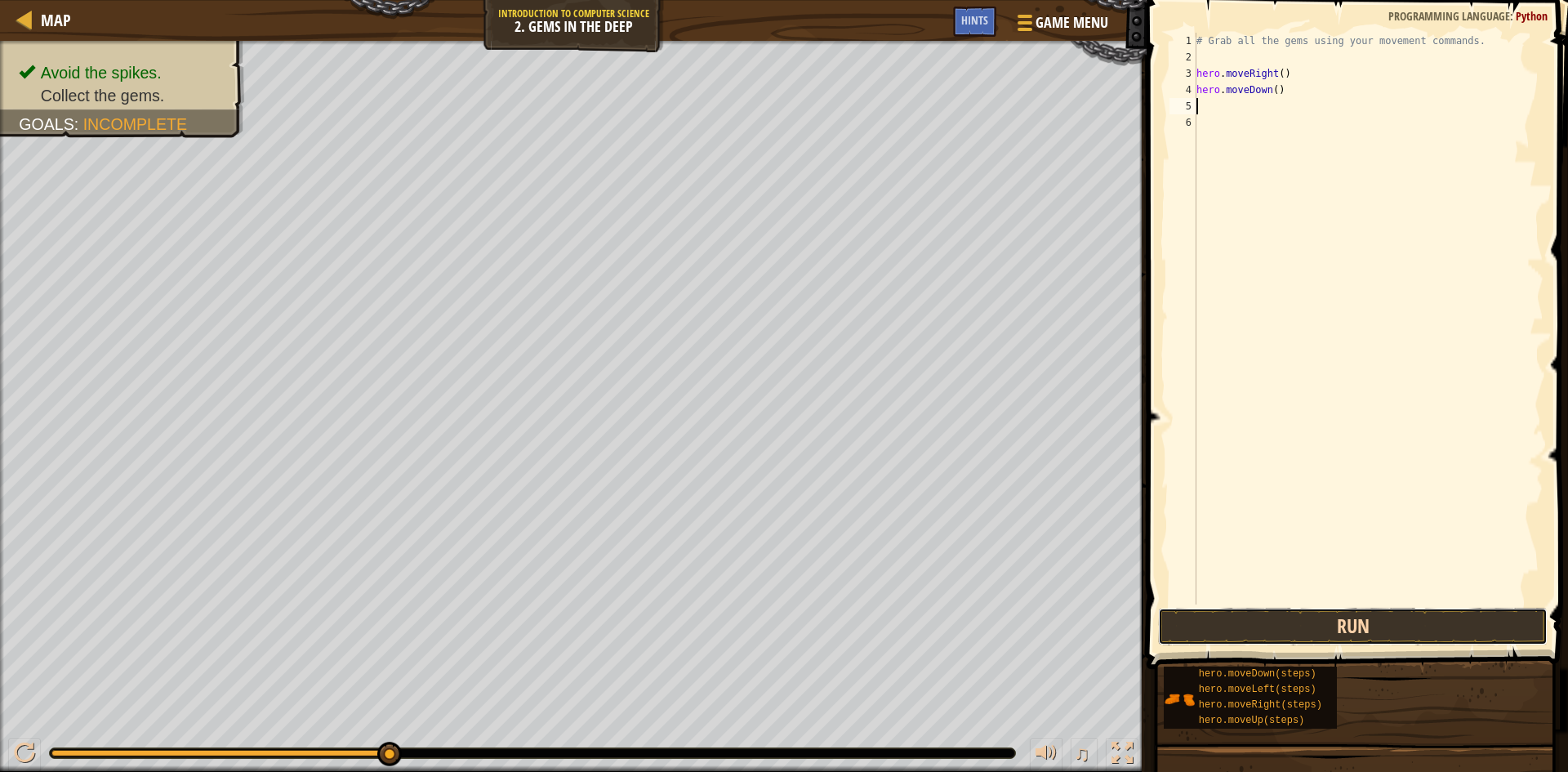
click at [1314, 620] on button "Run" at bounding box center [1353, 627] width 390 height 37
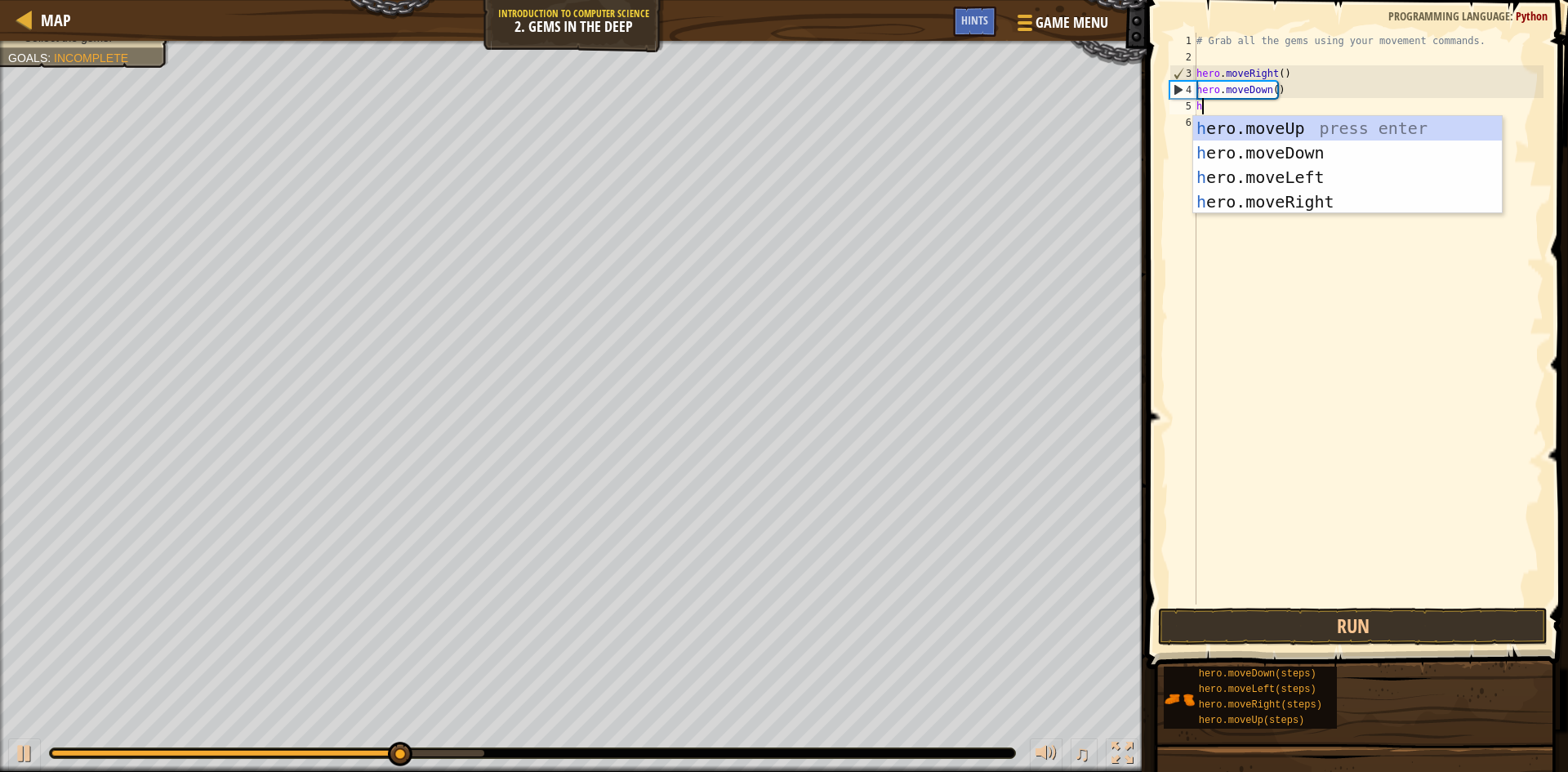
type textarea "he"
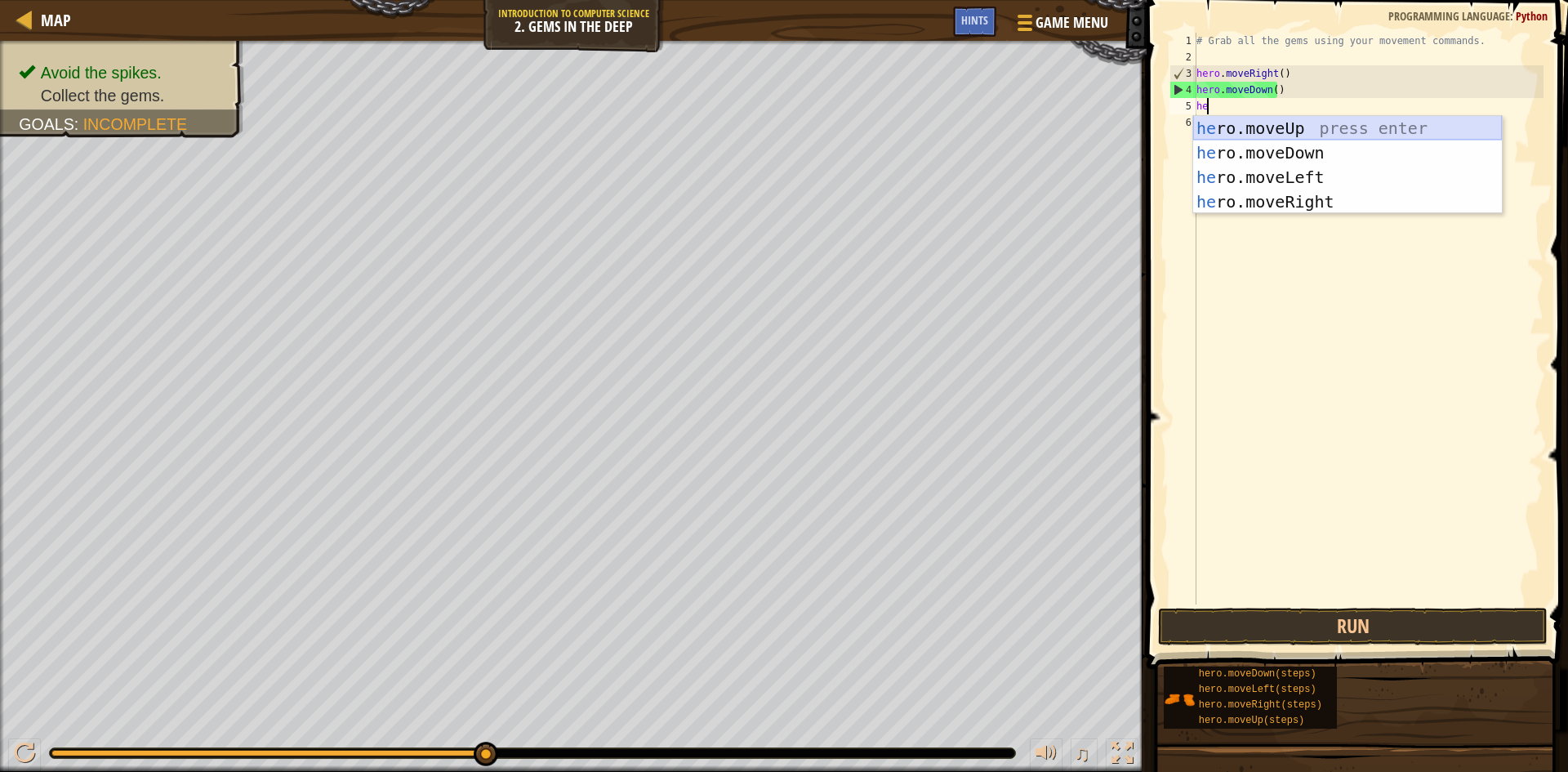
click at [1334, 129] on div "he ro.moveUp press enter he ro.moveDown press enter he ro.moveLeft press enter …" at bounding box center [1348, 189] width 309 height 147
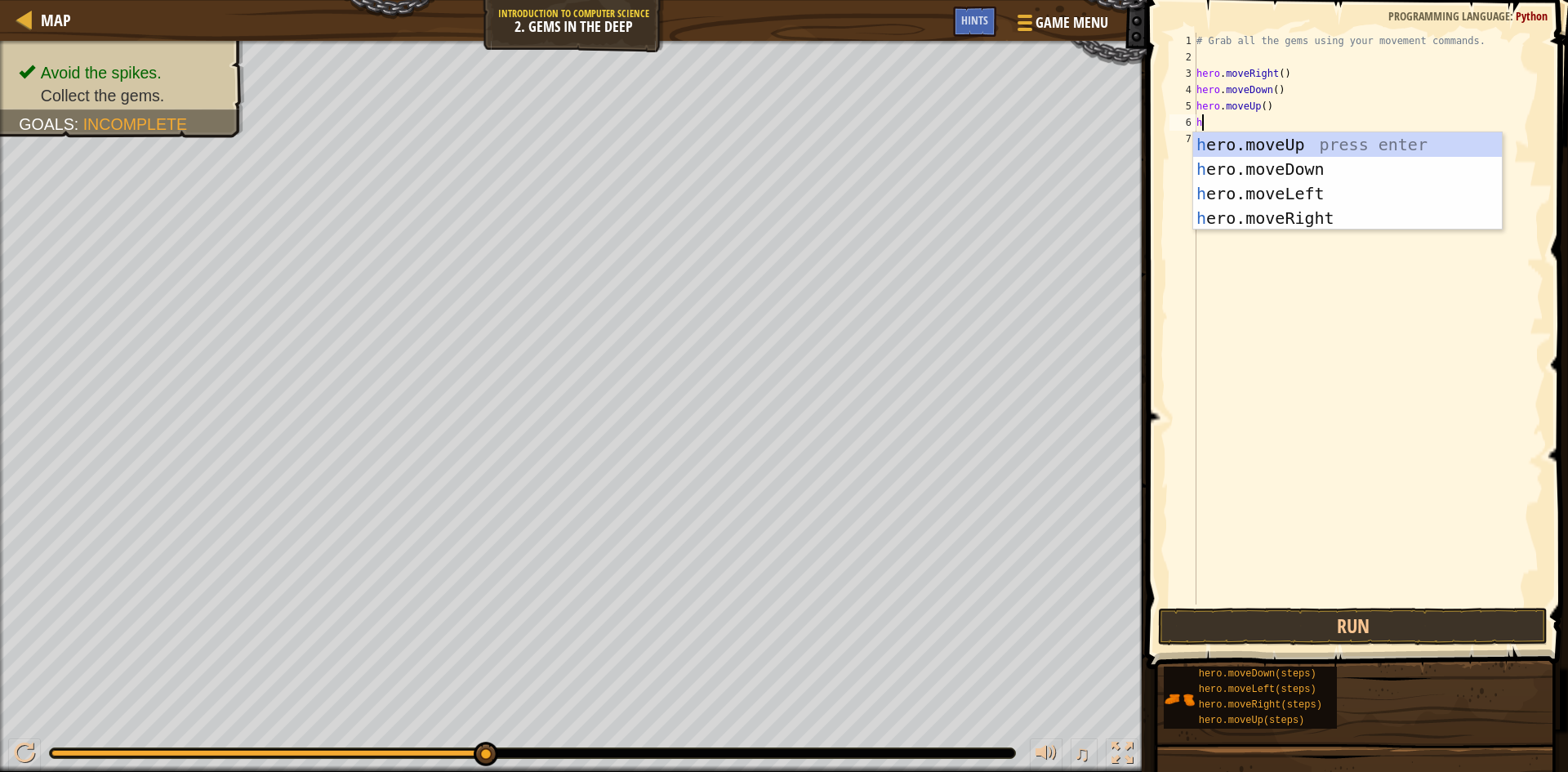
click at [1310, 106] on div "# Grab all the gems using your movement commands. hero . moveRight ( ) hero . m…" at bounding box center [1368, 335] width 351 height 604
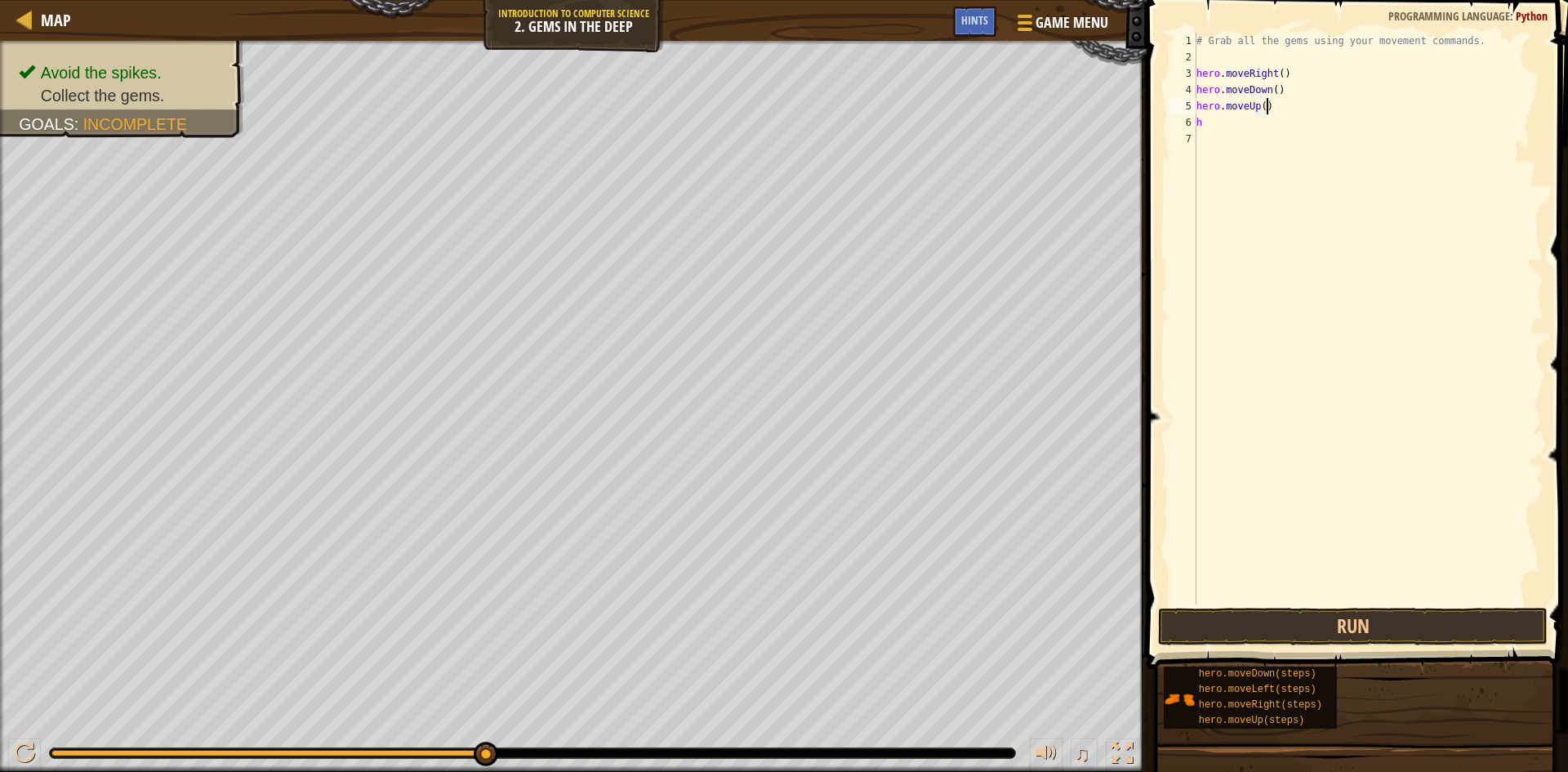
click at [1257, 105] on div "# Grab all the gems using your movement commands. hero . moveRight ( ) hero . m…" at bounding box center [1368, 335] width 351 height 604
click at [1263, 107] on div "# Grab all the gems using your movement commands. hero . moveRight ( ) hero . m…" at bounding box center [1368, 335] width 351 height 604
click at [1281, 109] on div "# Grab all the gems using your movement commands. hero . moveRight ( ) hero . m…" at bounding box center [1368, 319] width 351 height 572
click at [1262, 104] on div "# Grab all the gems using your movement commands. hero . moveRight ( ) hero . m…" at bounding box center [1368, 335] width 351 height 604
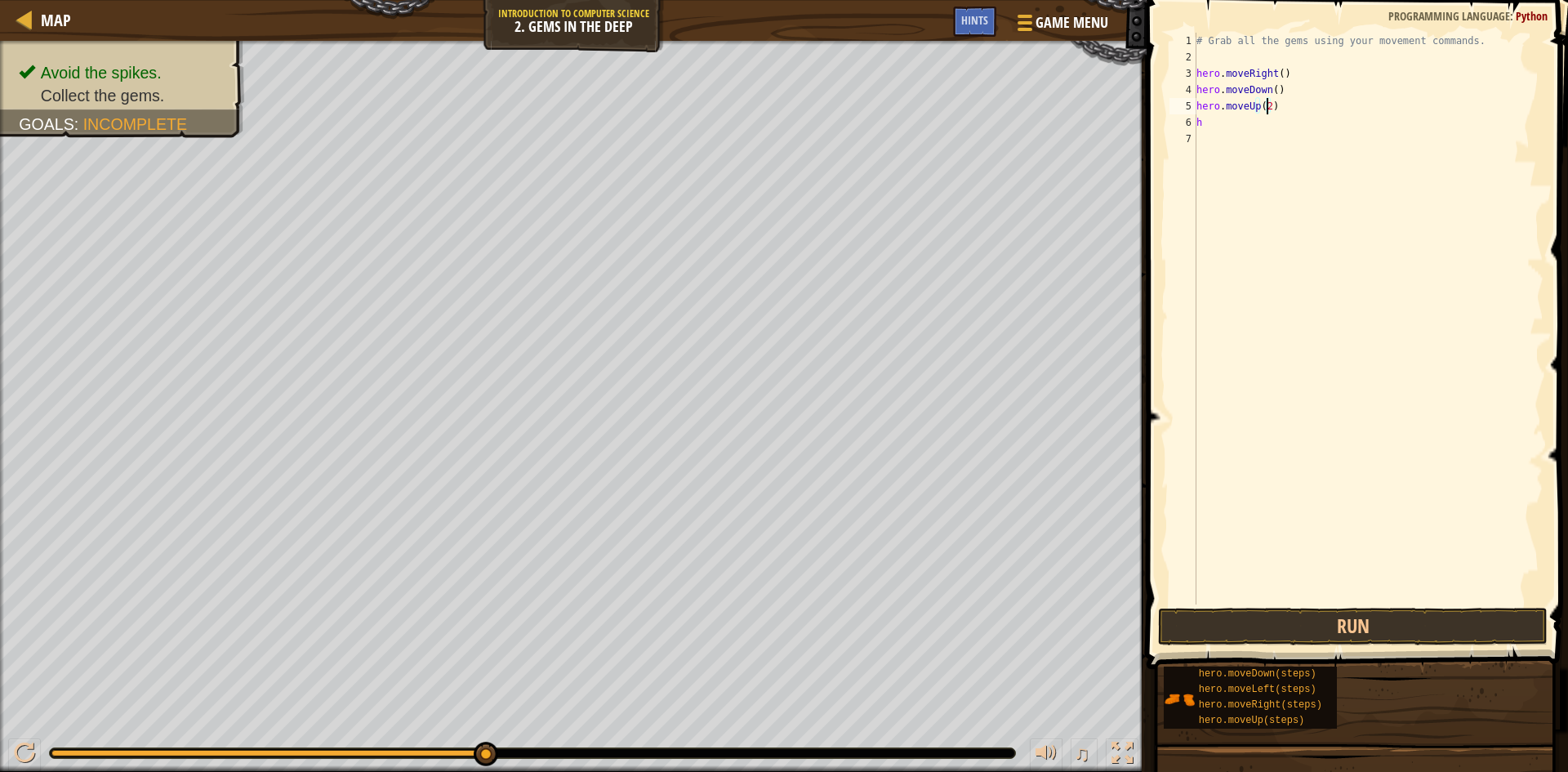
scroll to position [7, 5]
type textarea "hero.moveUp(2)"
click at [1381, 621] on button "Run" at bounding box center [1353, 627] width 390 height 37
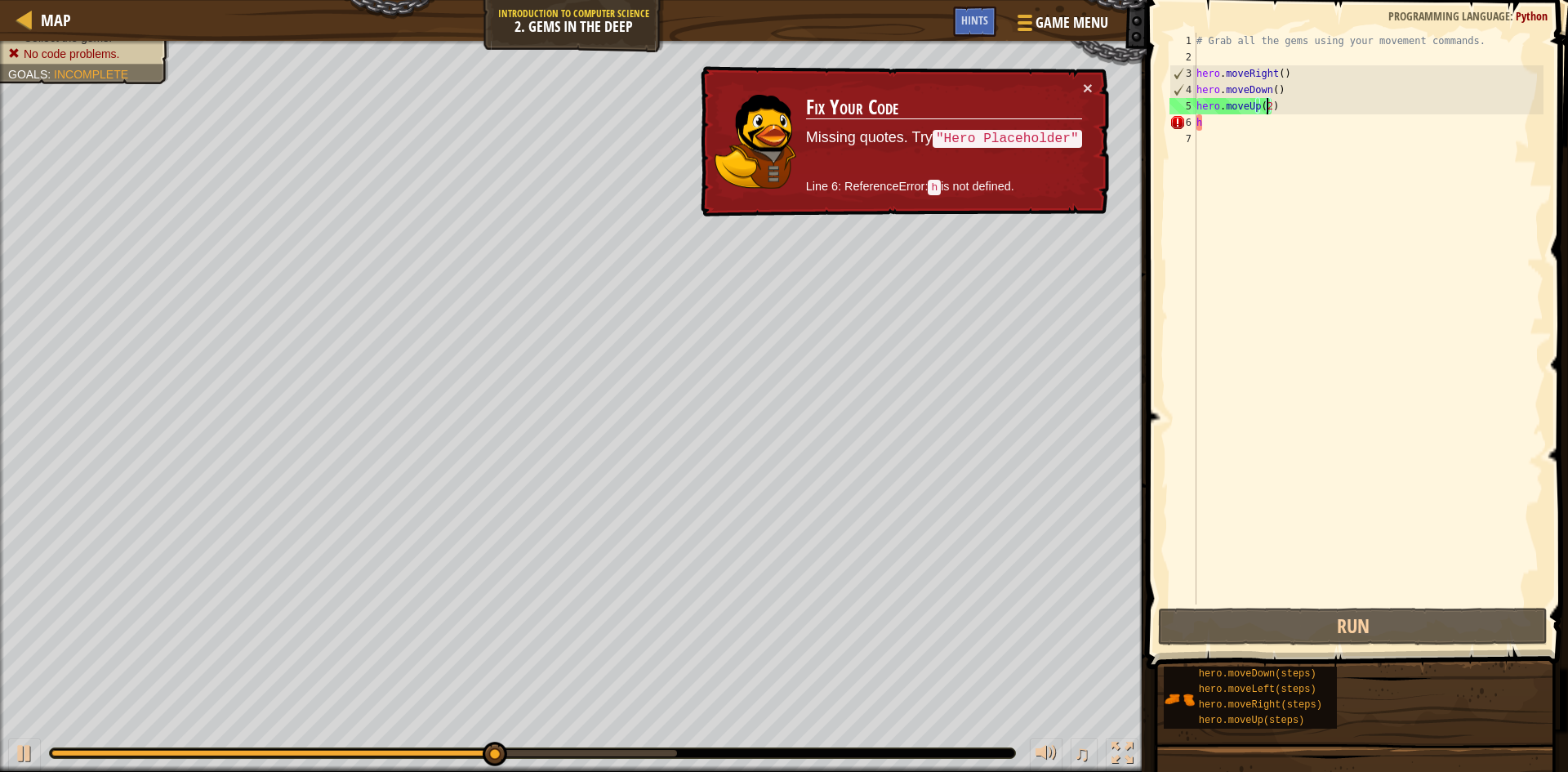
click at [1255, 134] on div "# Grab all the gems using your movement commands. hero . moveRight ( ) hero . m…" at bounding box center [1368, 335] width 351 height 604
click at [1260, 125] on div "# Grab all the gems using your movement commands. hero . moveRight ( ) hero . m…" at bounding box center [1368, 335] width 351 height 604
type textarea "h"
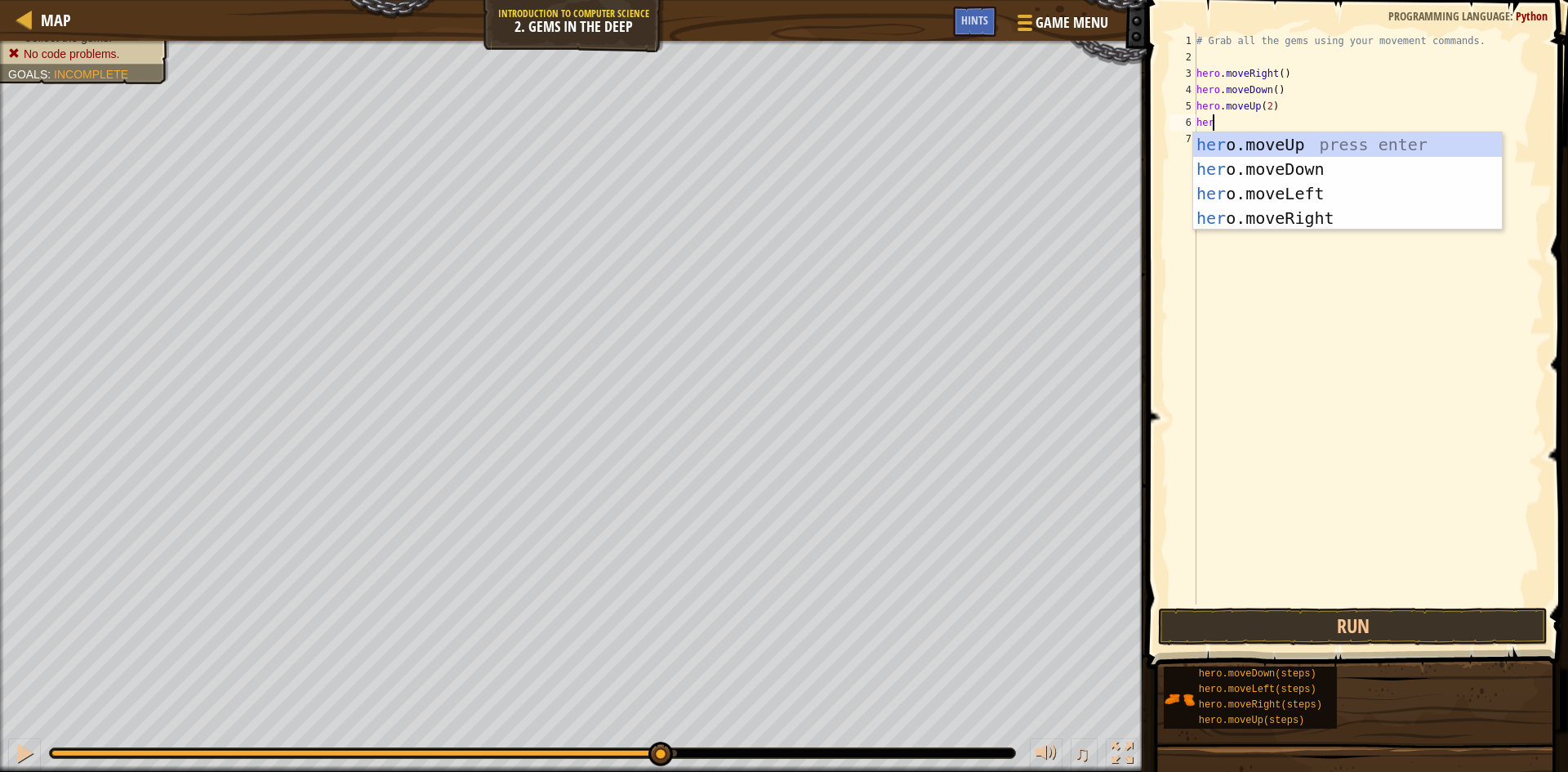
scroll to position [7, 1]
type textarea "hero"
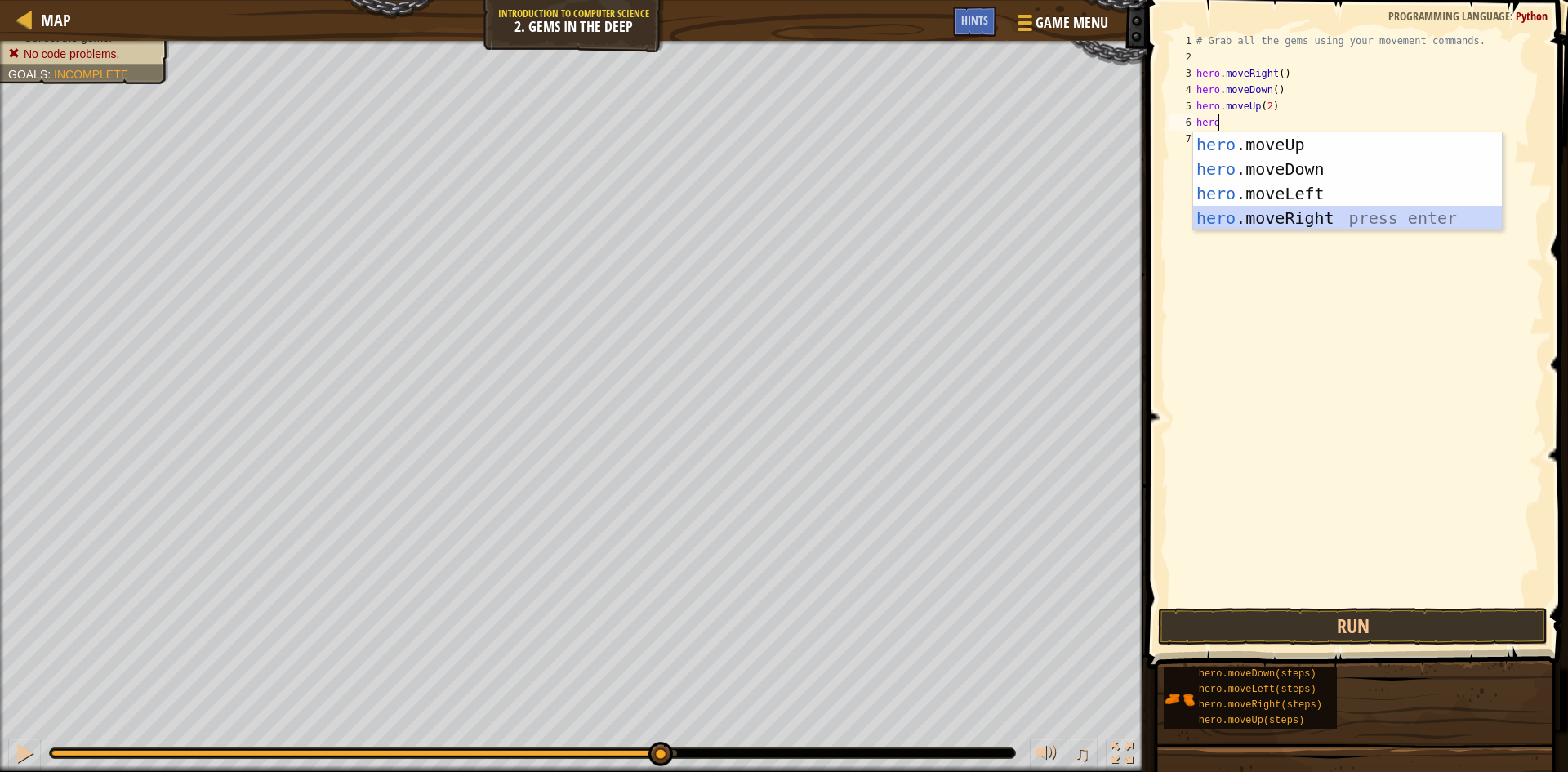
click at [1293, 207] on div "hero .moveUp press enter hero .moveDown press enter hero .moveLeft press enter …" at bounding box center [1348, 205] width 309 height 147
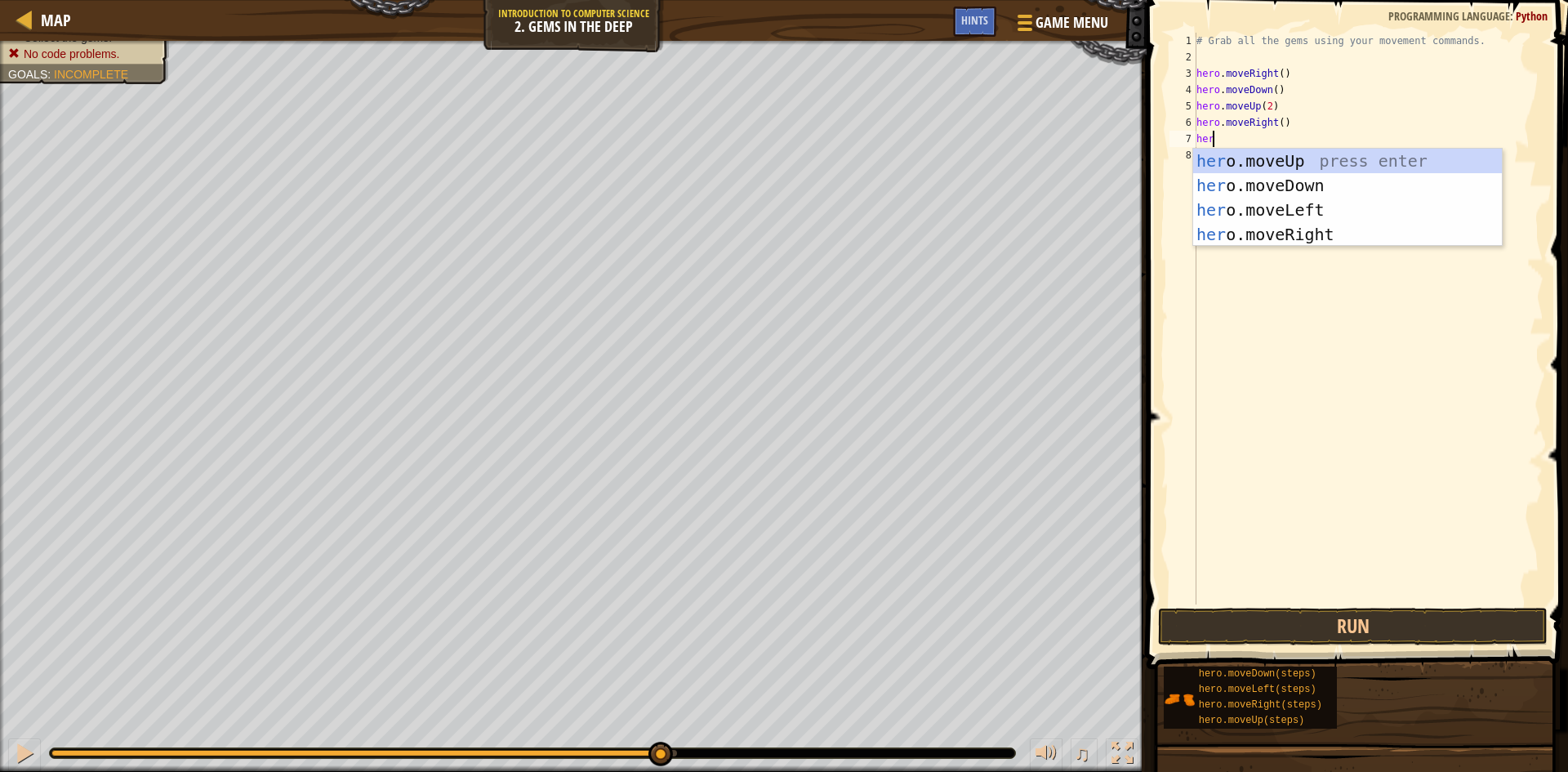
type textarea "hero"
click at [1287, 181] on div "hero .moveUp press enter hero .moveDown press enter hero .moveLeft press enter …" at bounding box center [1348, 222] width 309 height 147
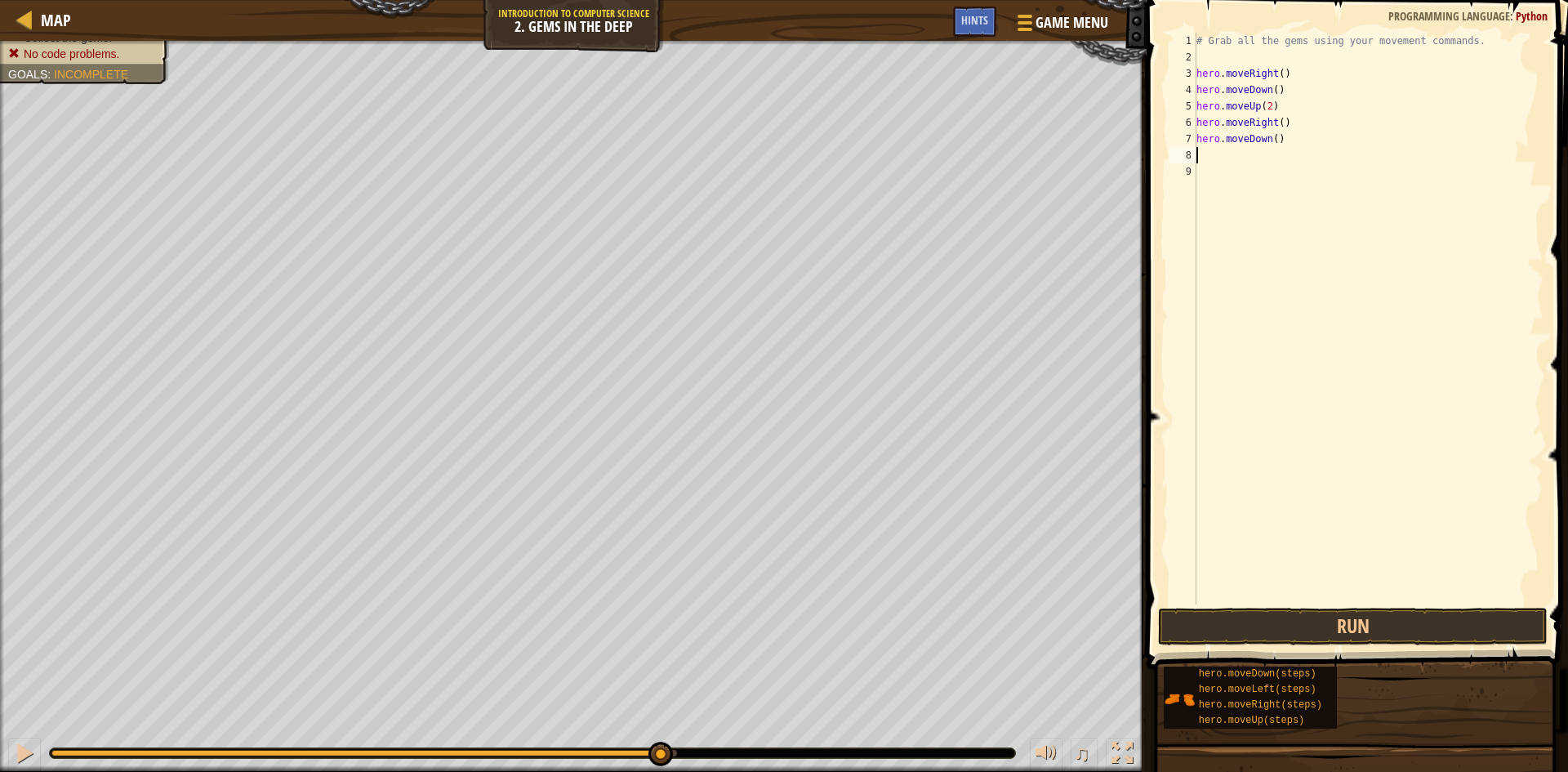
scroll to position [7, 0]
click at [1393, 628] on button "Run" at bounding box center [1353, 627] width 390 height 37
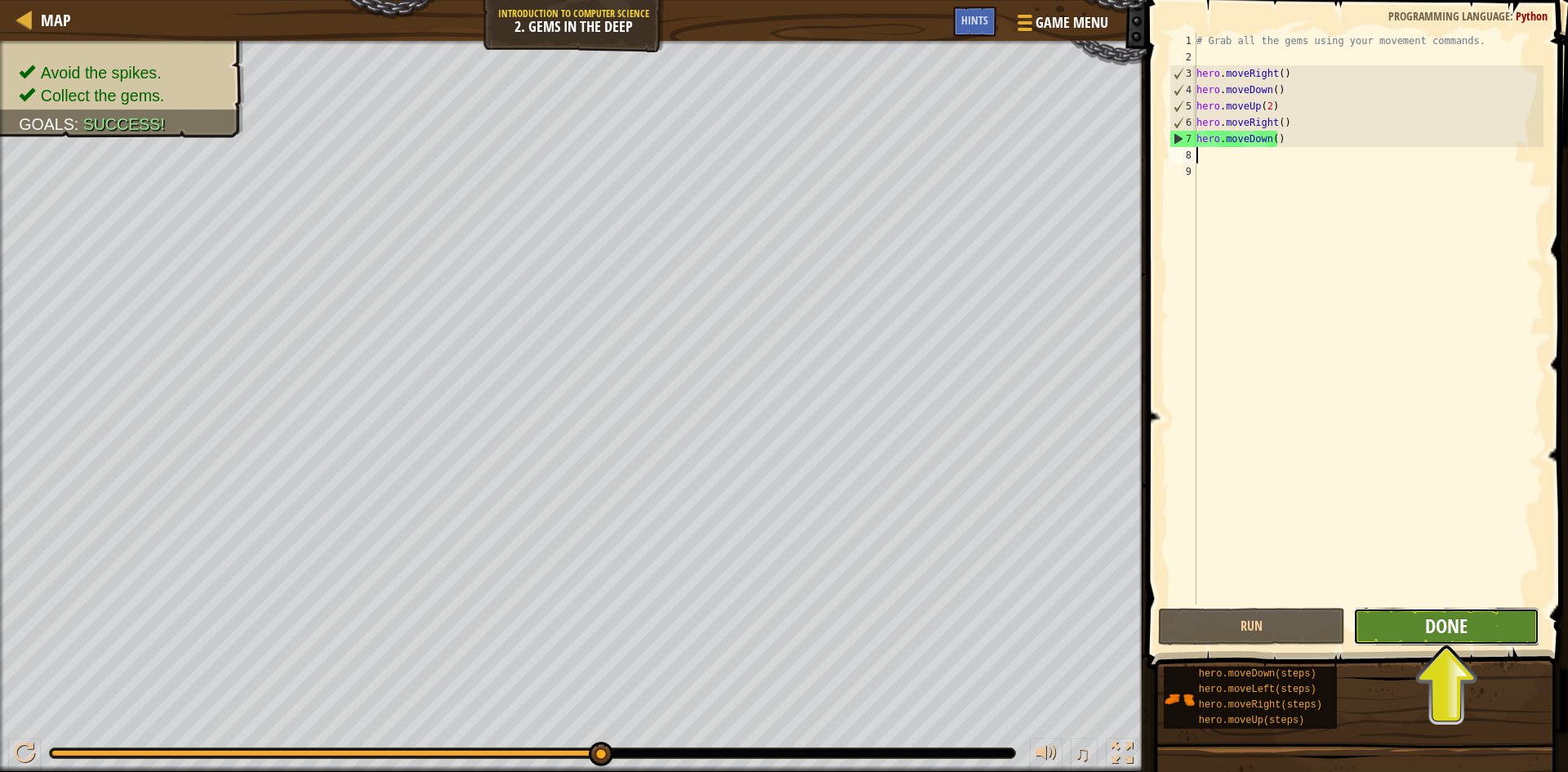
click at [1465, 623] on span "Done" at bounding box center [1447, 625] width 43 height 26
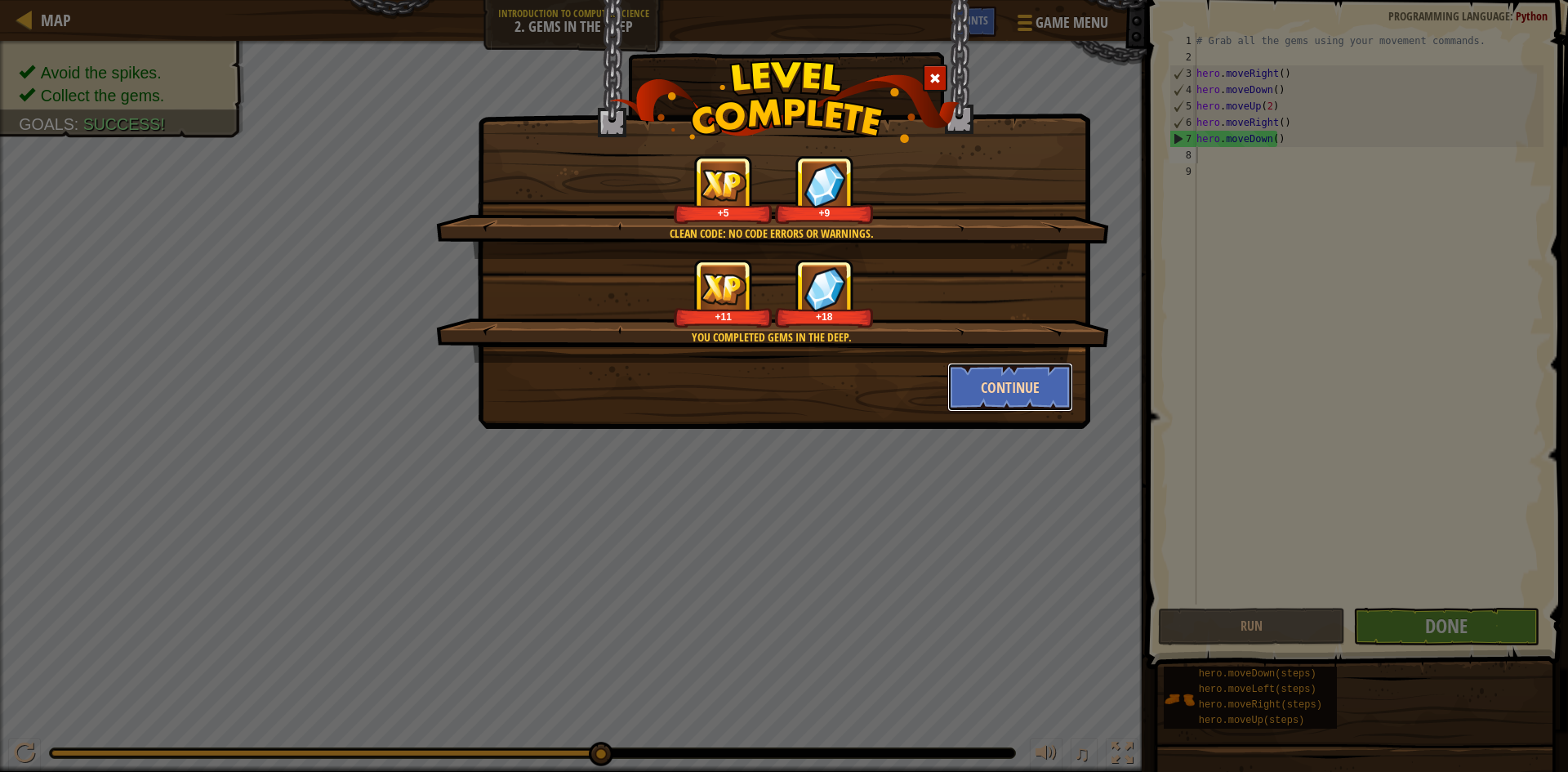
click at [997, 384] on button "Continue" at bounding box center [1011, 386] width 127 height 49
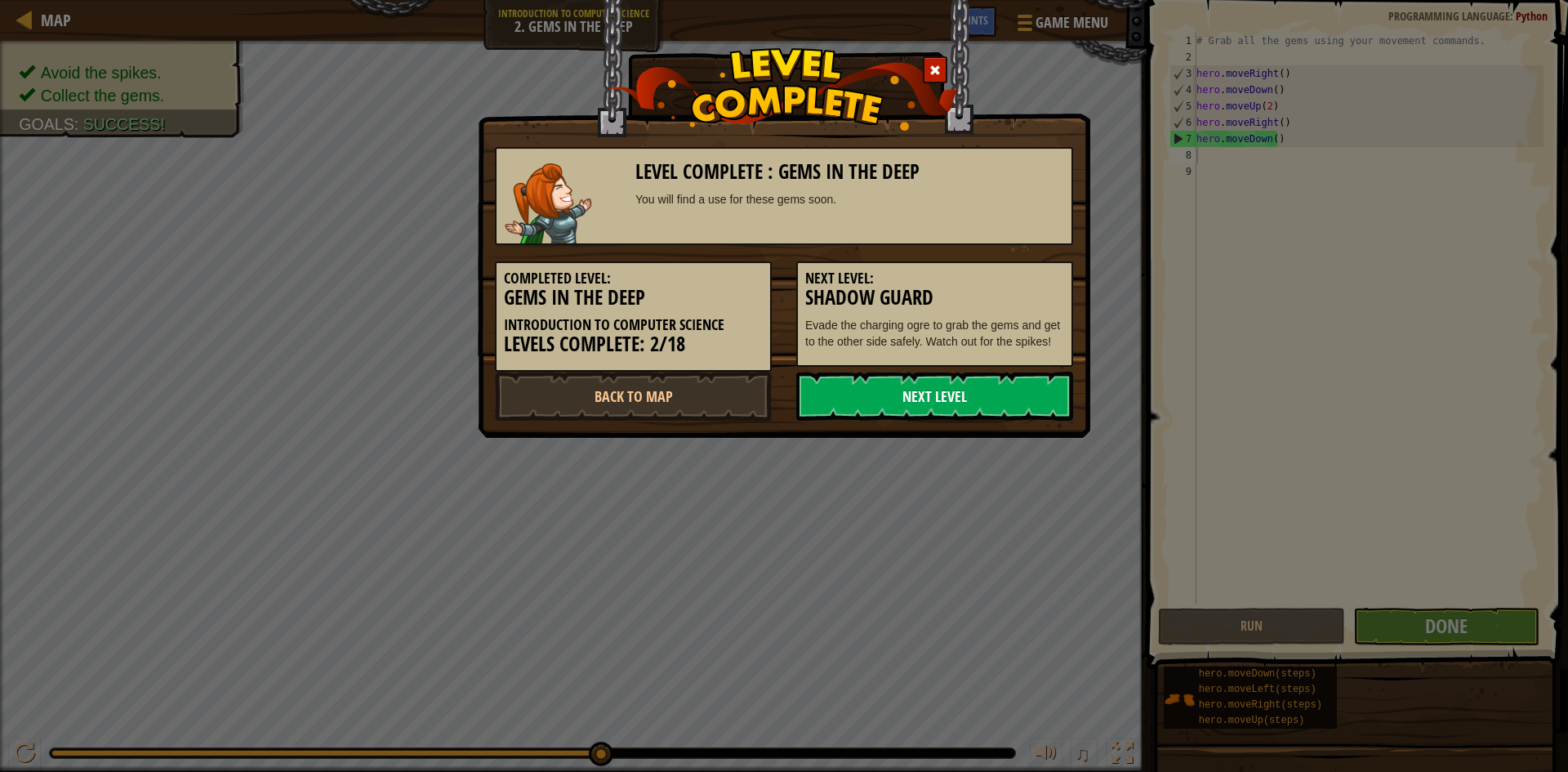
click at [990, 395] on link "Next Level" at bounding box center [934, 395] width 277 height 49
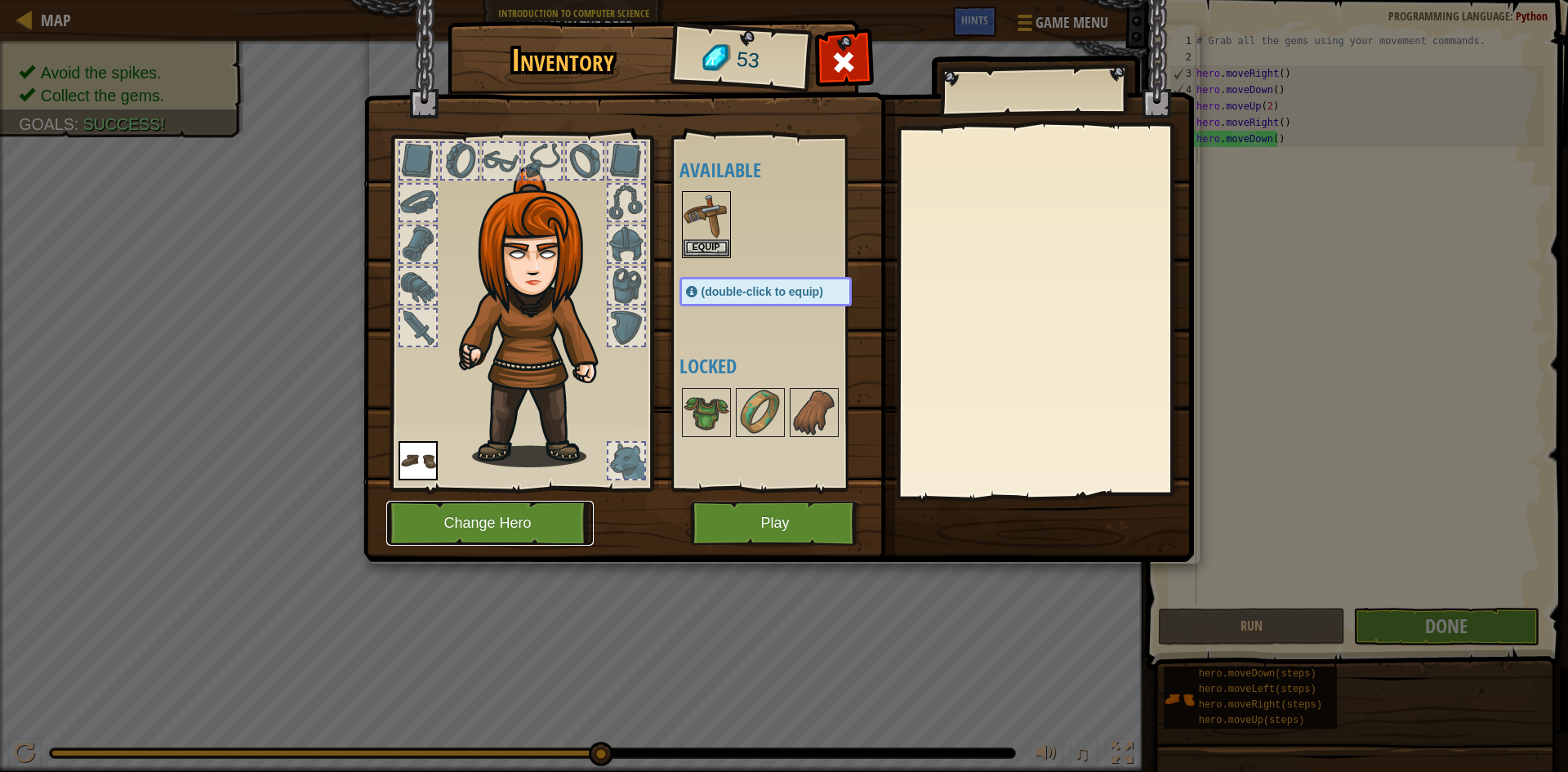
click at [543, 523] on button "Change Hero" at bounding box center [490, 523] width 207 height 45
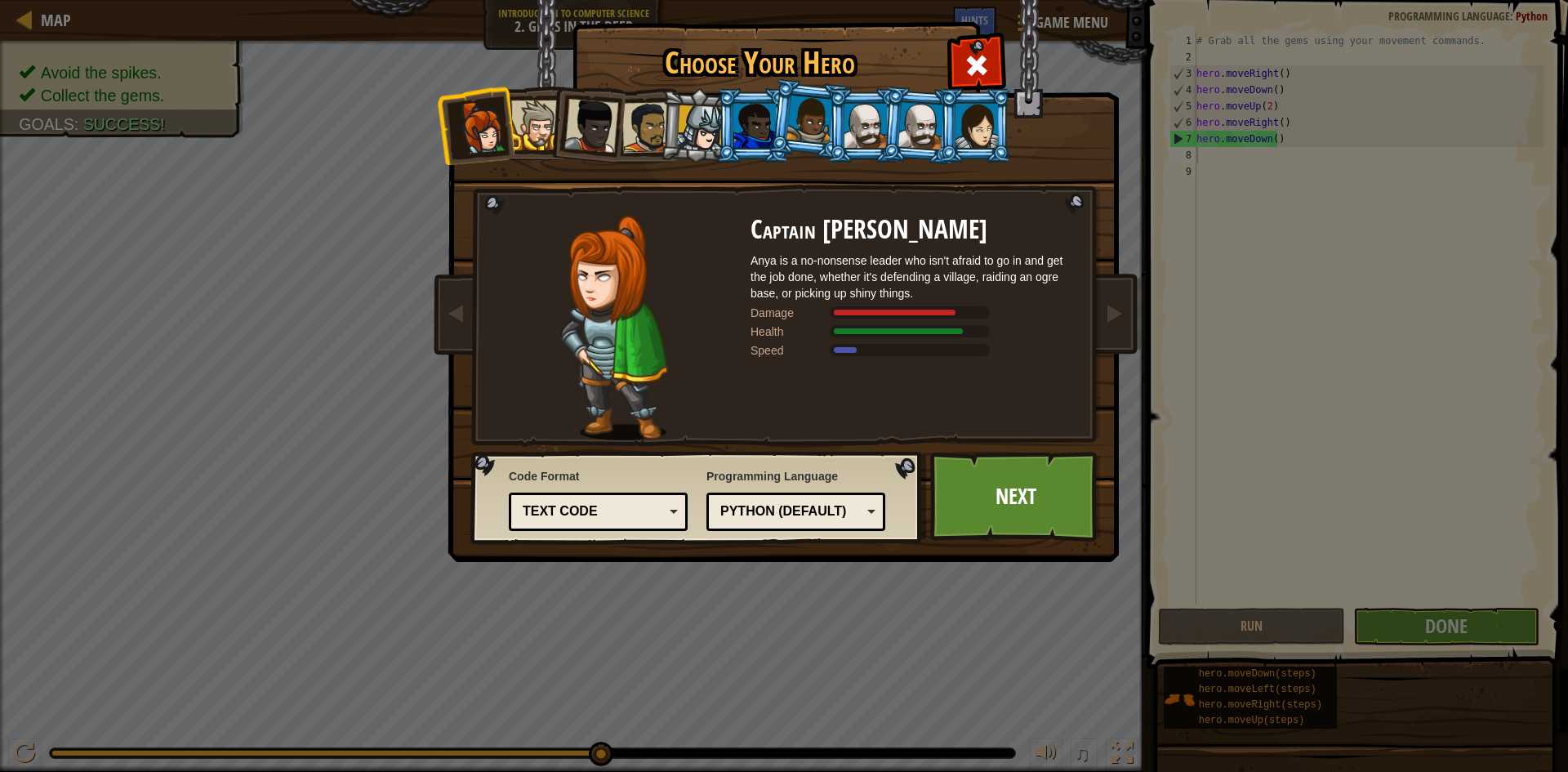
drag, startPoint x: 539, startPoint y: 115, endPoint x: 549, endPoint y: 123, distance: 12.8
click at [546, 122] on div at bounding box center [536, 126] width 50 height 50
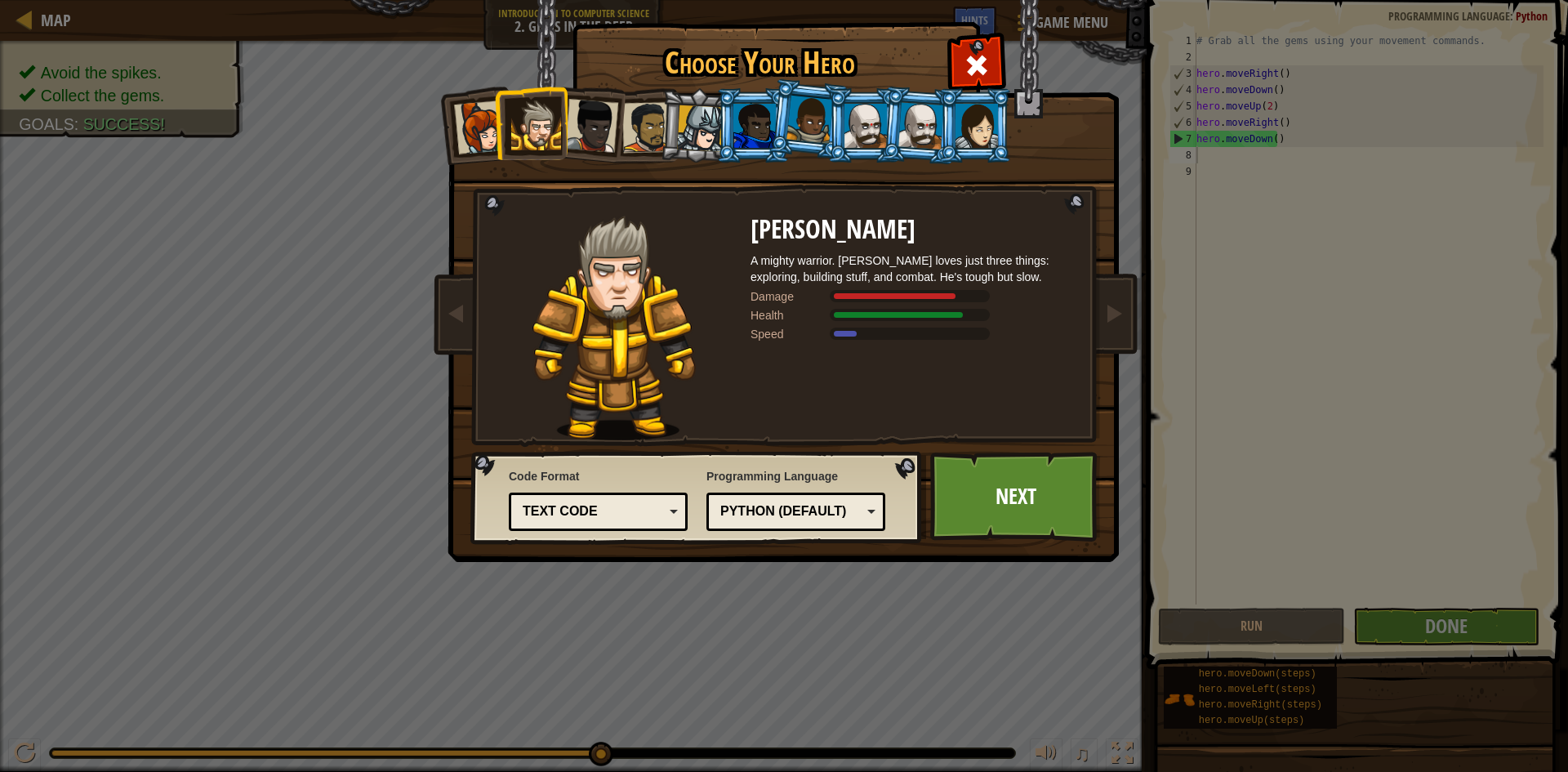
click at [608, 133] on div at bounding box center [591, 126] width 54 height 54
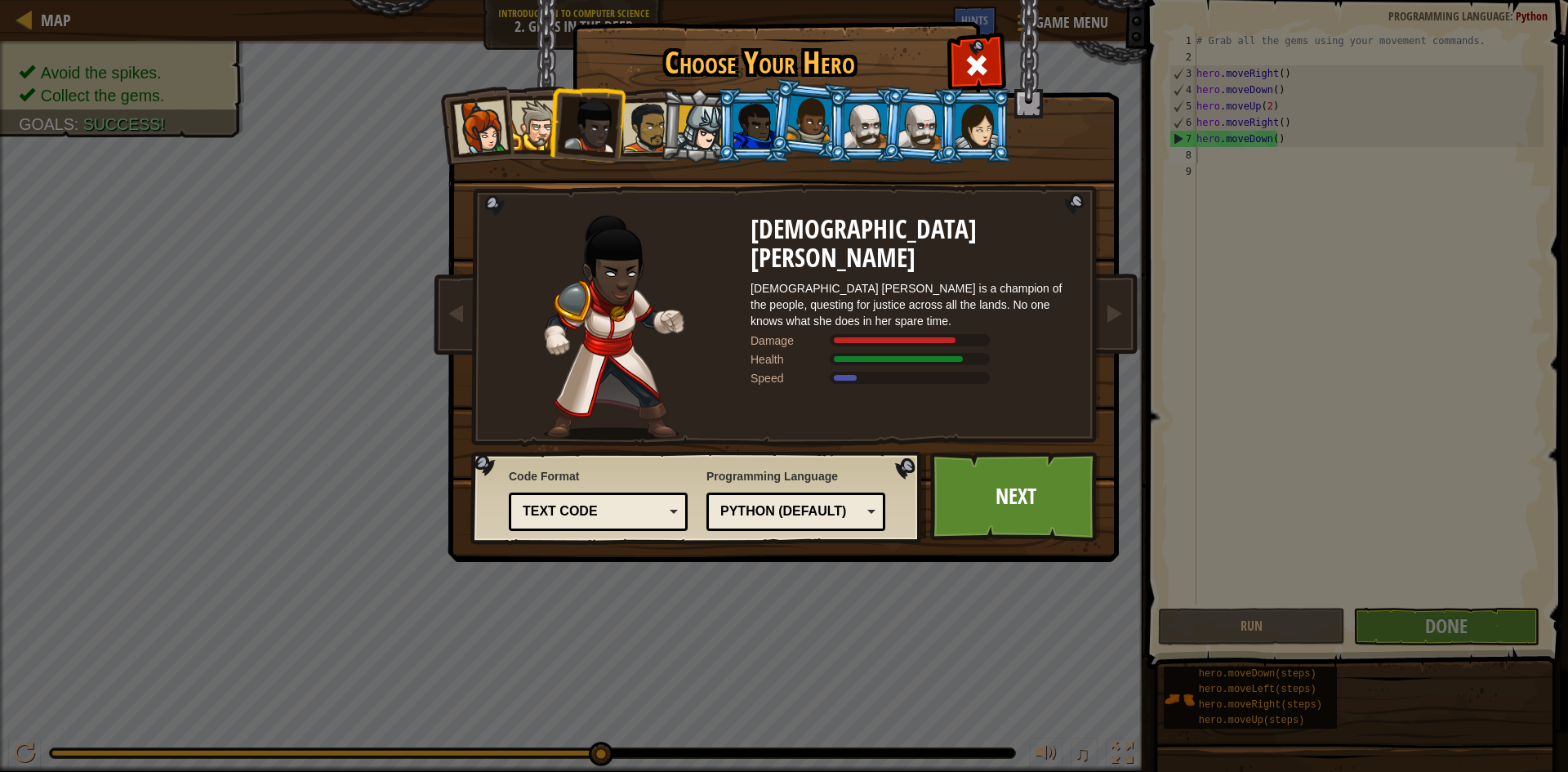
click at [677, 128] on li at bounding box center [697, 126] width 78 height 79
drag, startPoint x: 781, startPoint y: 128, endPoint x: 846, endPoint y: 120, distance: 65.5
click at [782, 128] on li at bounding box center [808, 120] width 81 height 82
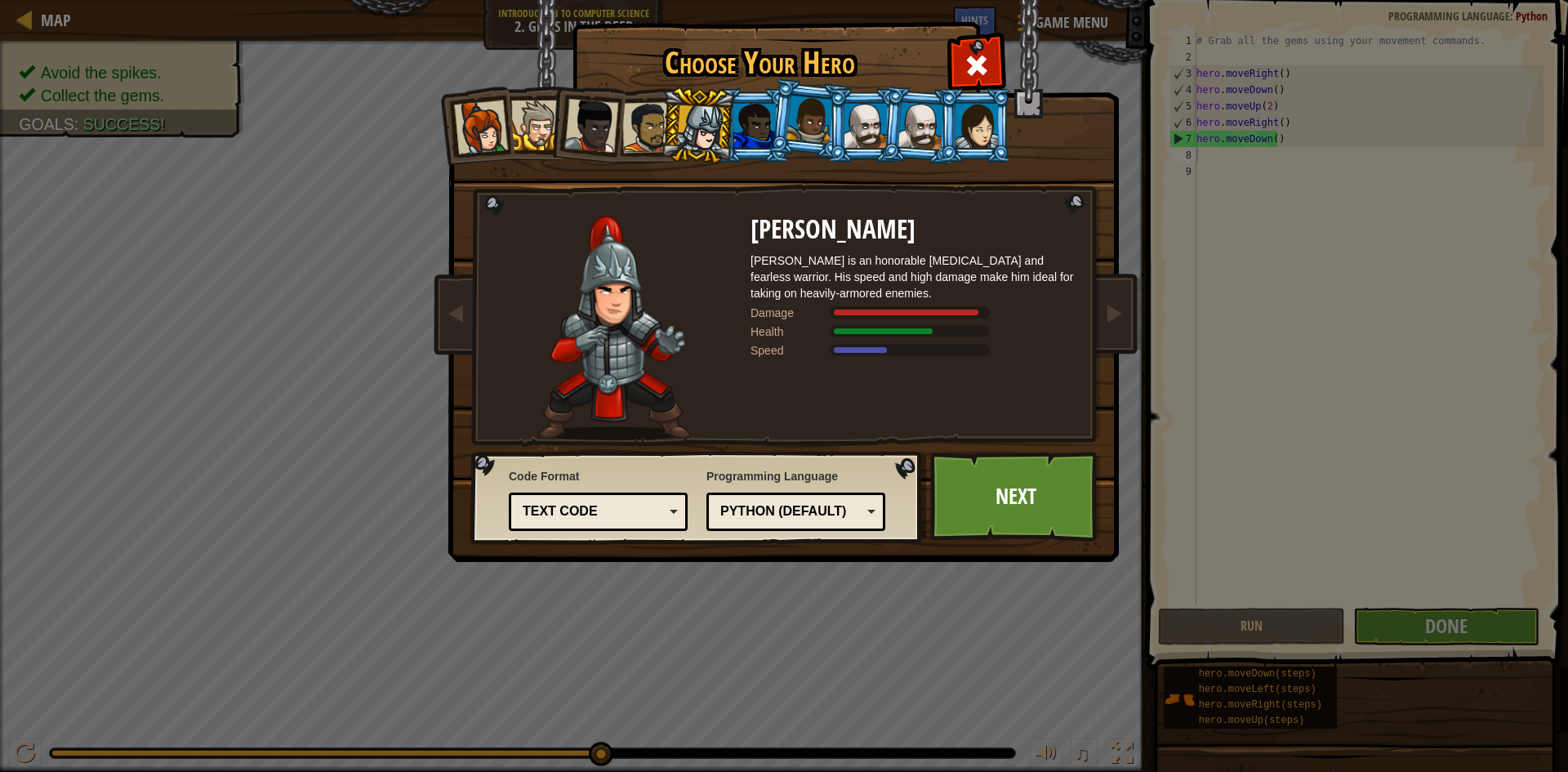
drag, startPoint x: 855, startPoint y: 120, endPoint x: 905, endPoint y: 125, distance: 50.2
click at [901, 88] on ol at bounding box center [784, 88] width 674 height 0
click at [923, 121] on div at bounding box center [921, 125] width 46 height 46
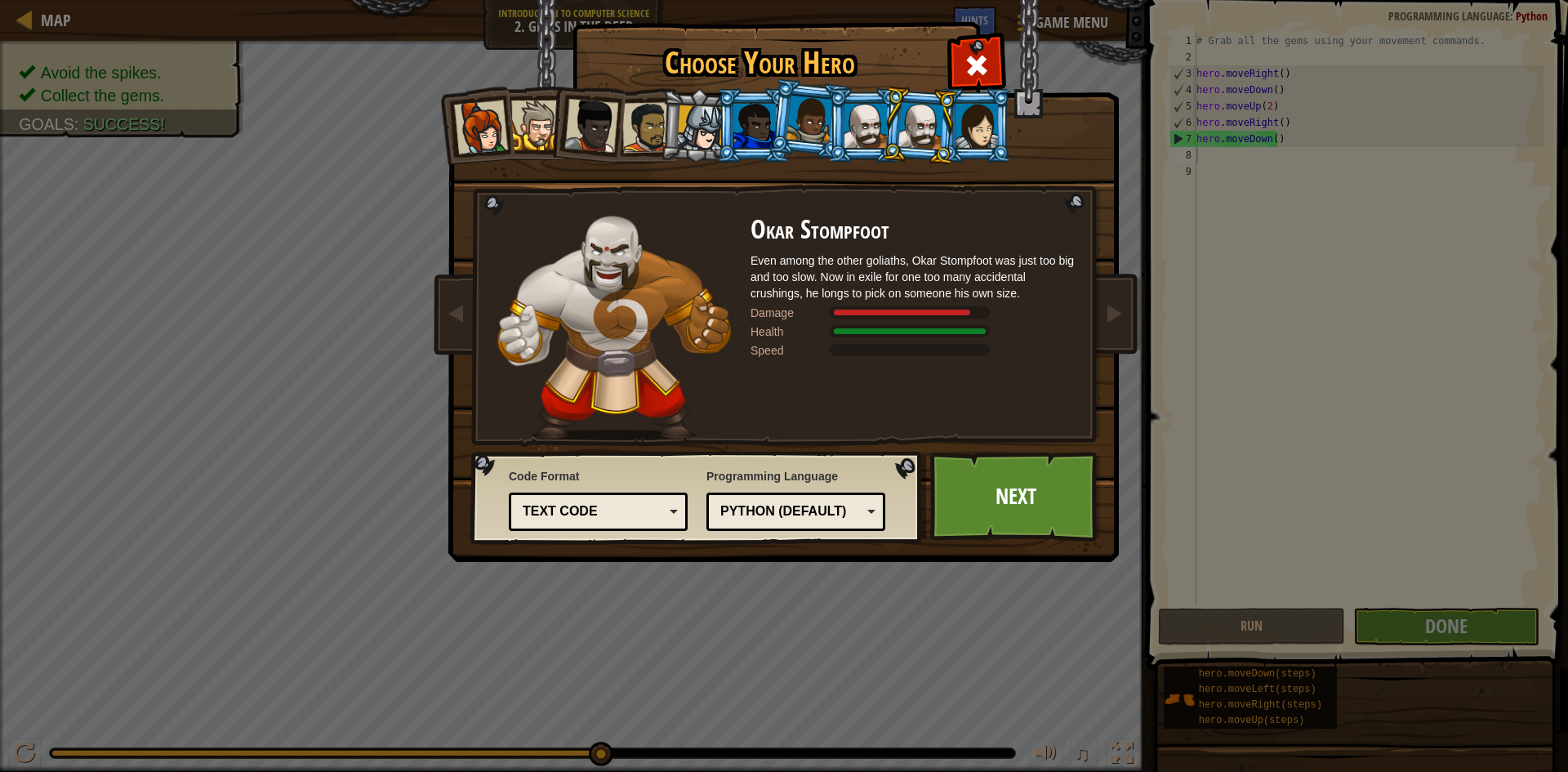
click at [822, 116] on div at bounding box center [809, 120] width 46 height 48
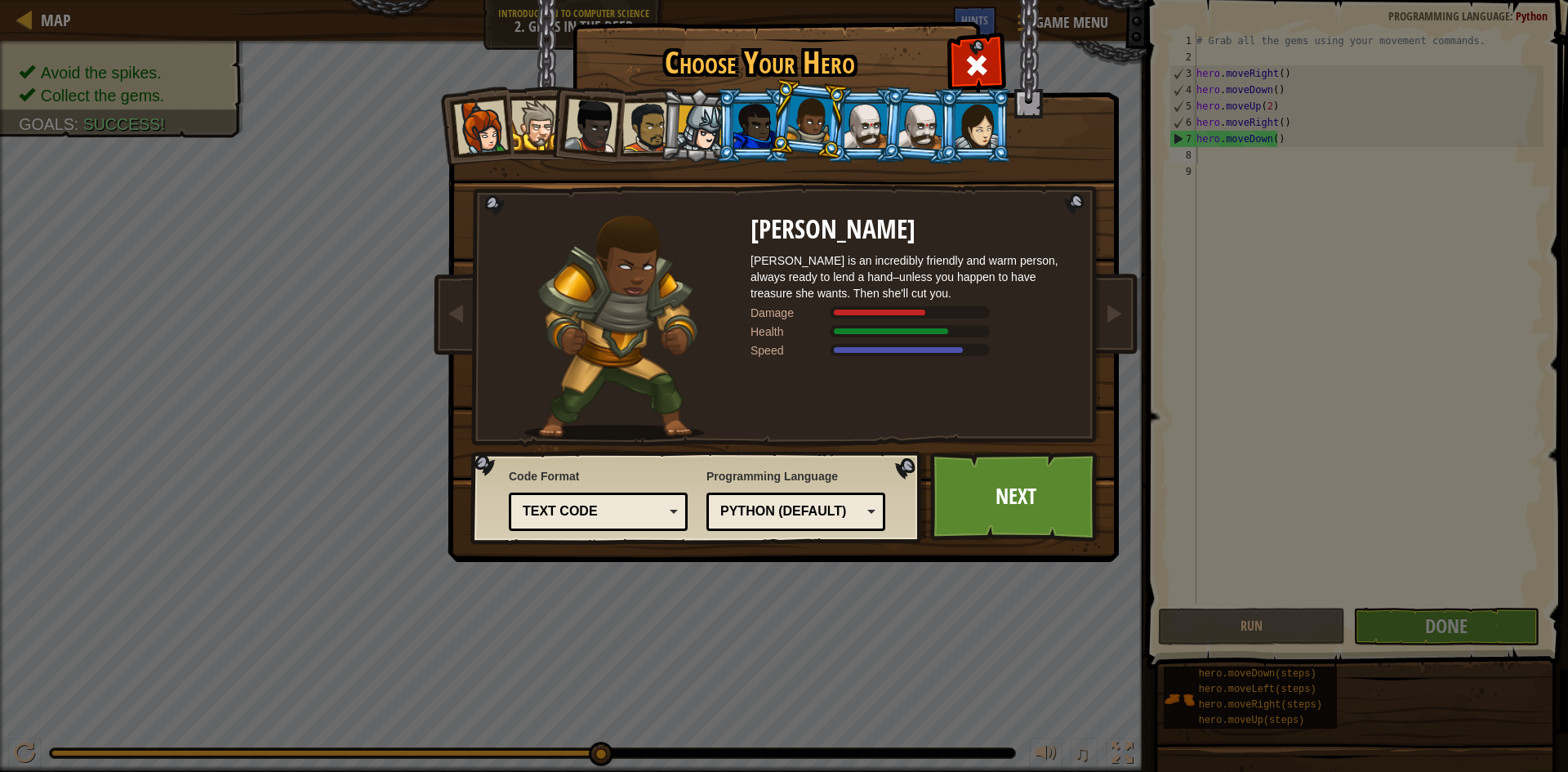
drag, startPoint x: 903, startPoint y: 113, endPoint x: 918, endPoint y: 112, distance: 15.0
click at [904, 112] on div at bounding box center [921, 125] width 46 height 46
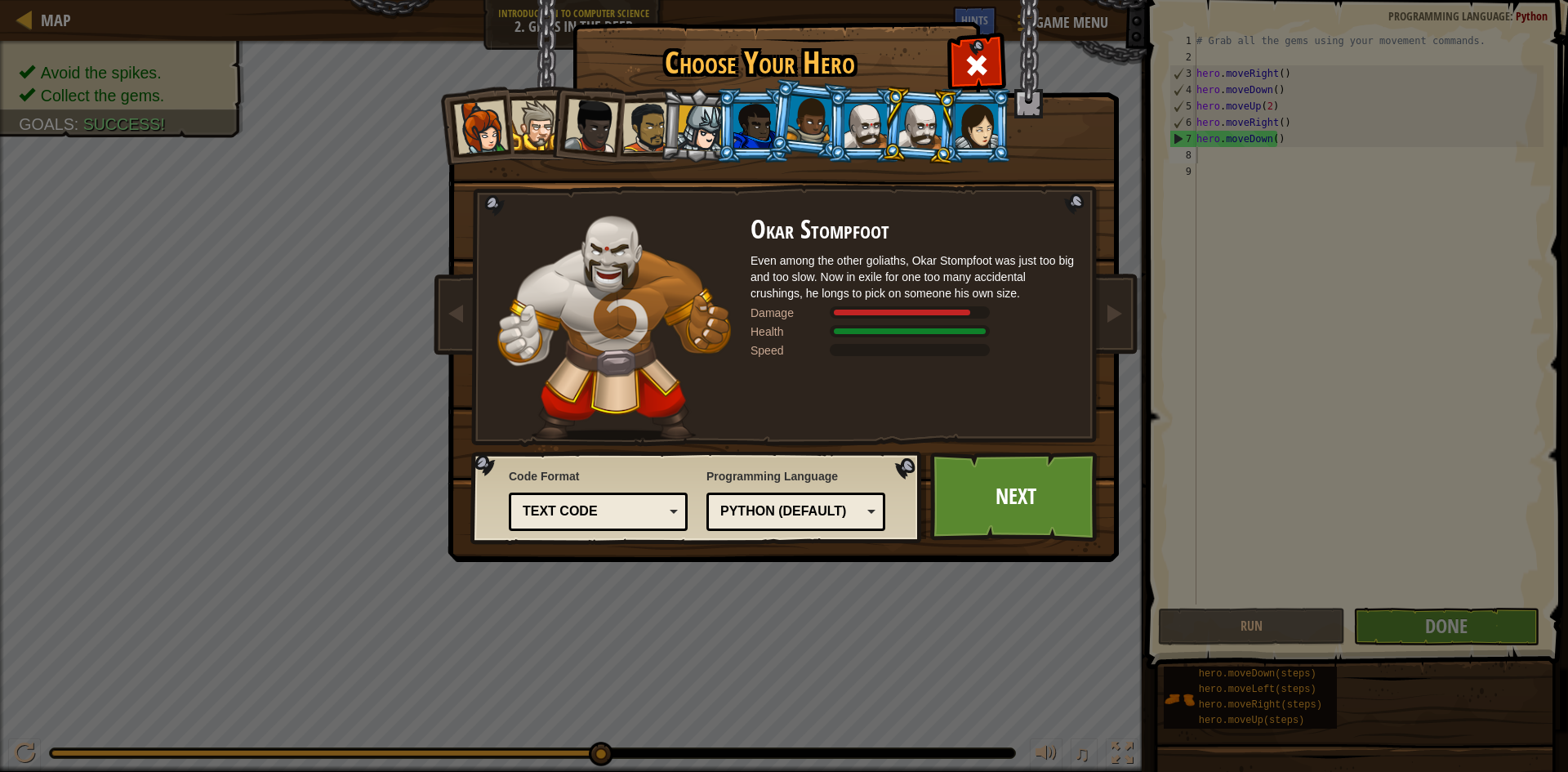
click at [884, 88] on ol at bounding box center [784, 88] width 674 height 0
click at [840, 107] on li at bounding box center [864, 125] width 73 height 74
click at [818, 117] on div at bounding box center [809, 120] width 46 height 48
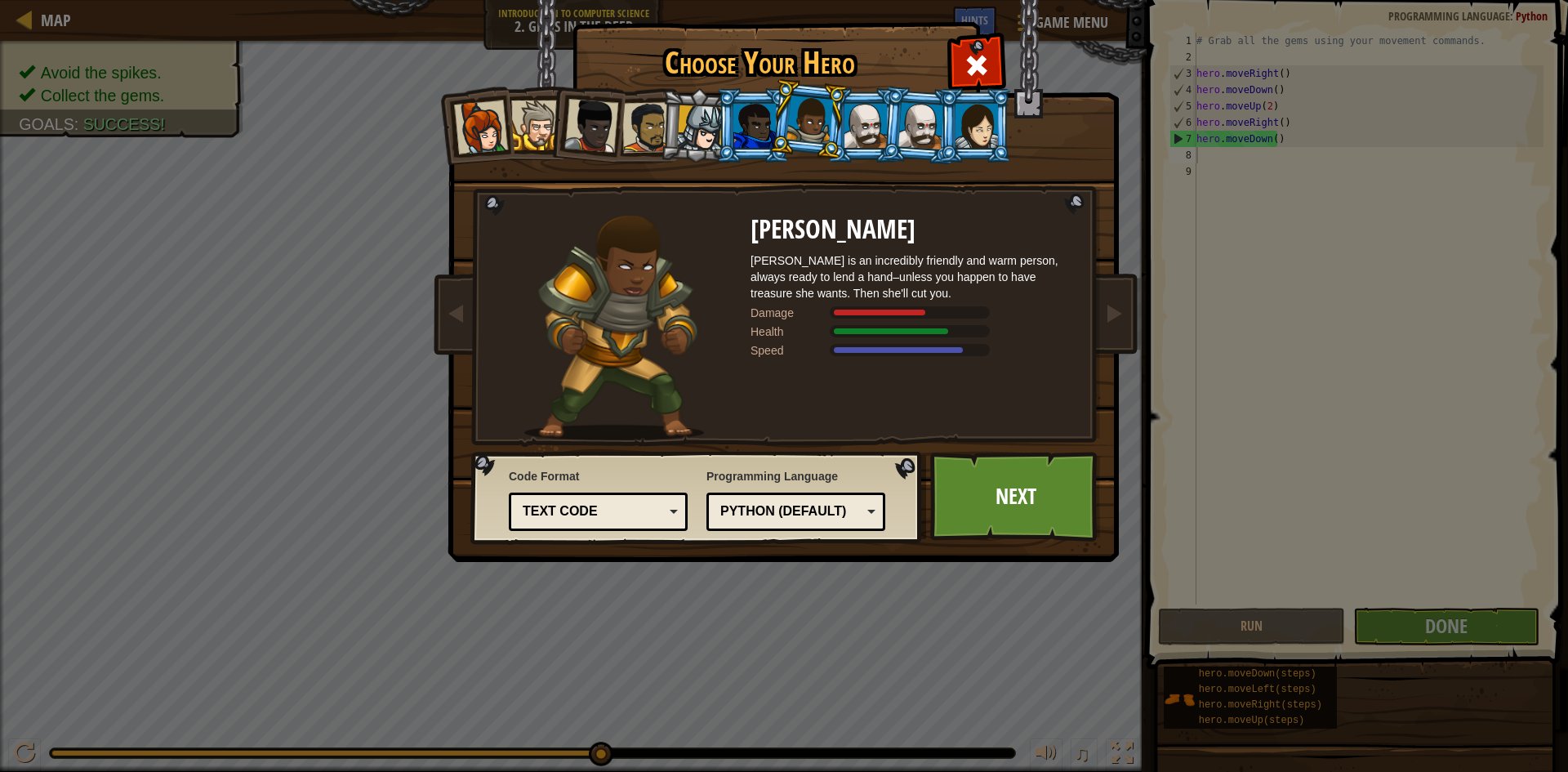
click at [766, 118] on div at bounding box center [755, 125] width 43 height 44
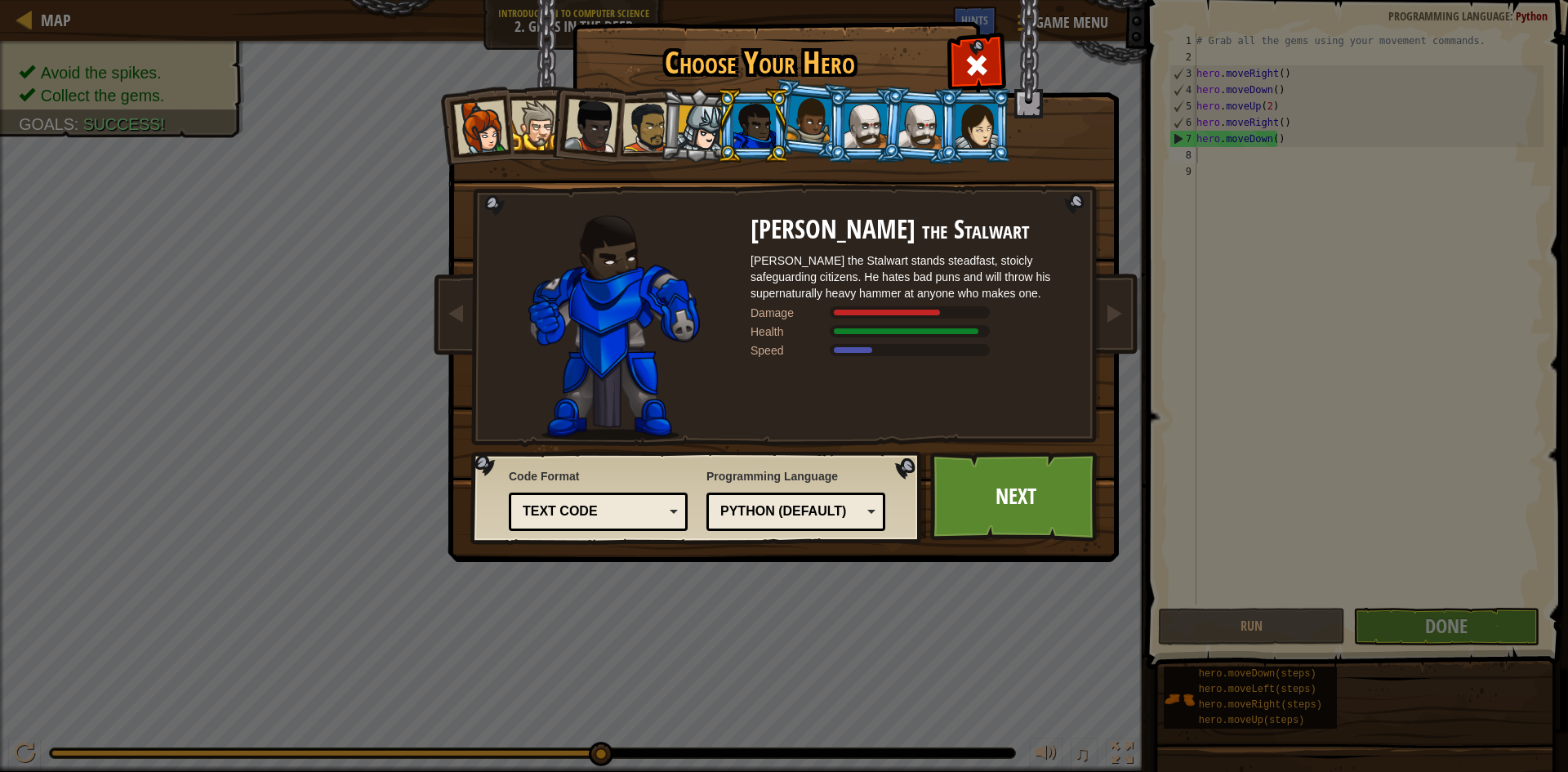
click at [487, 122] on div at bounding box center [481, 128] width 54 height 54
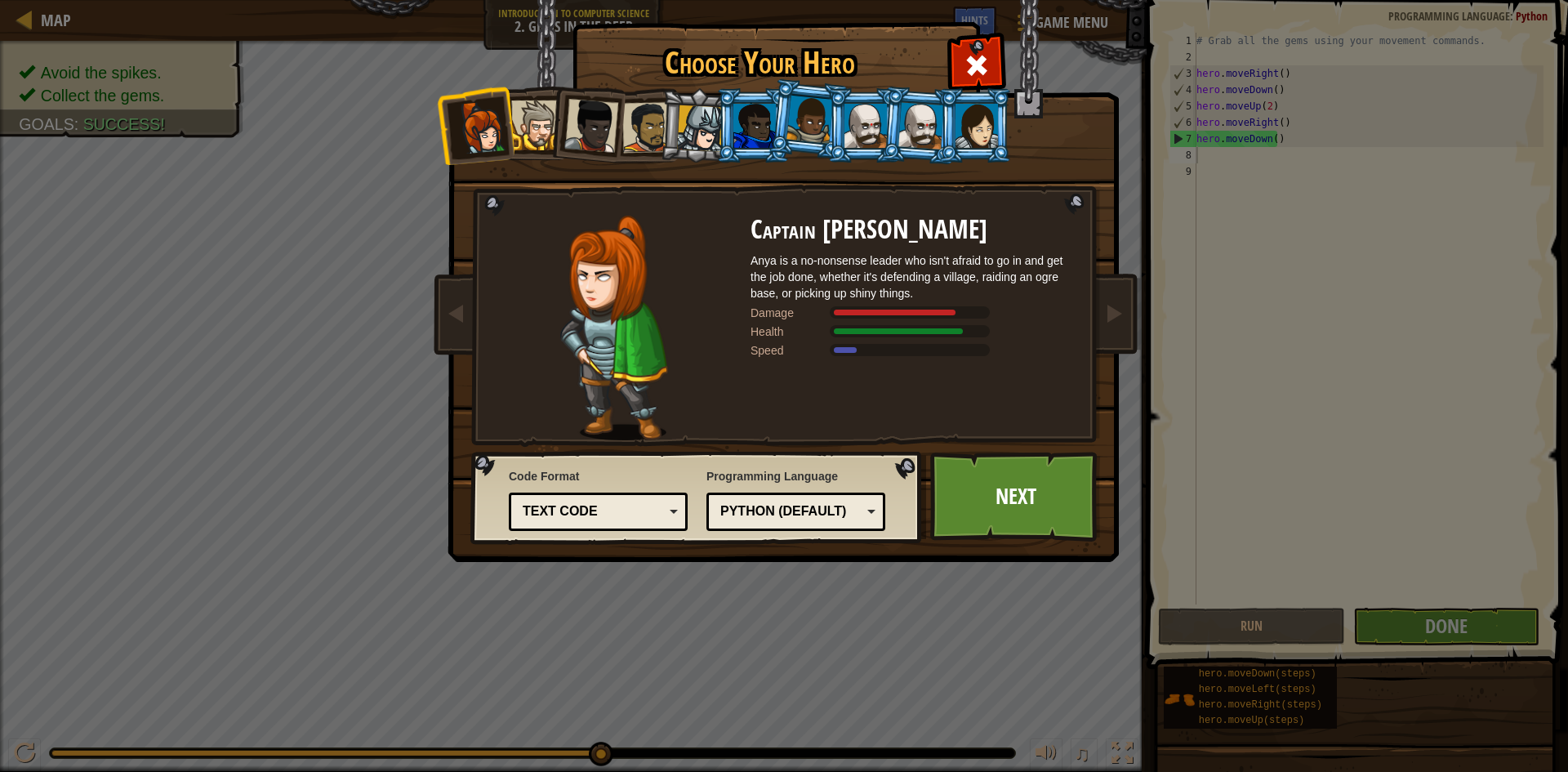
click at [753, 100] on li at bounding box center [753, 125] width 73 height 74
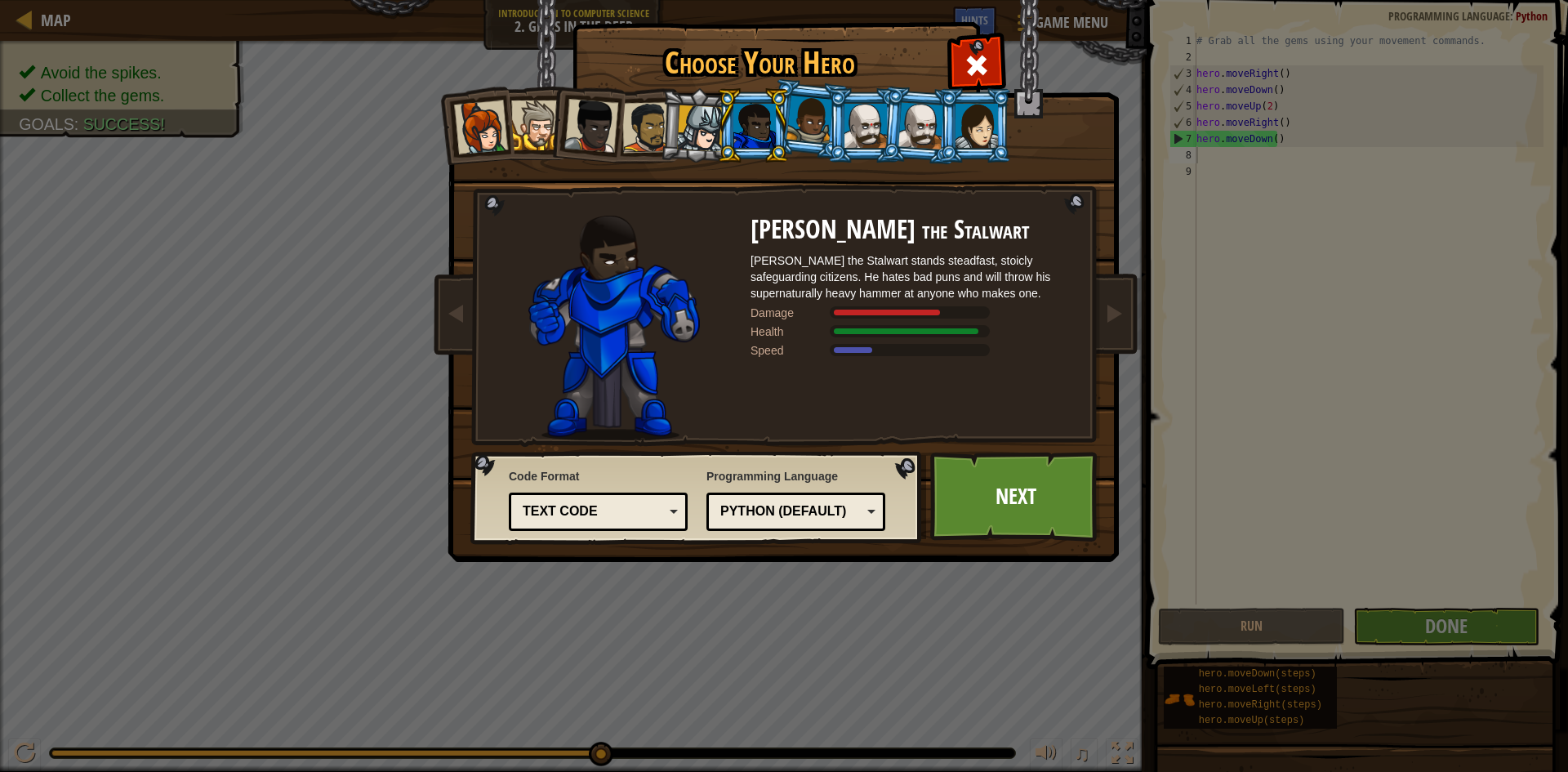
click at [643, 110] on div at bounding box center [647, 127] width 51 height 51
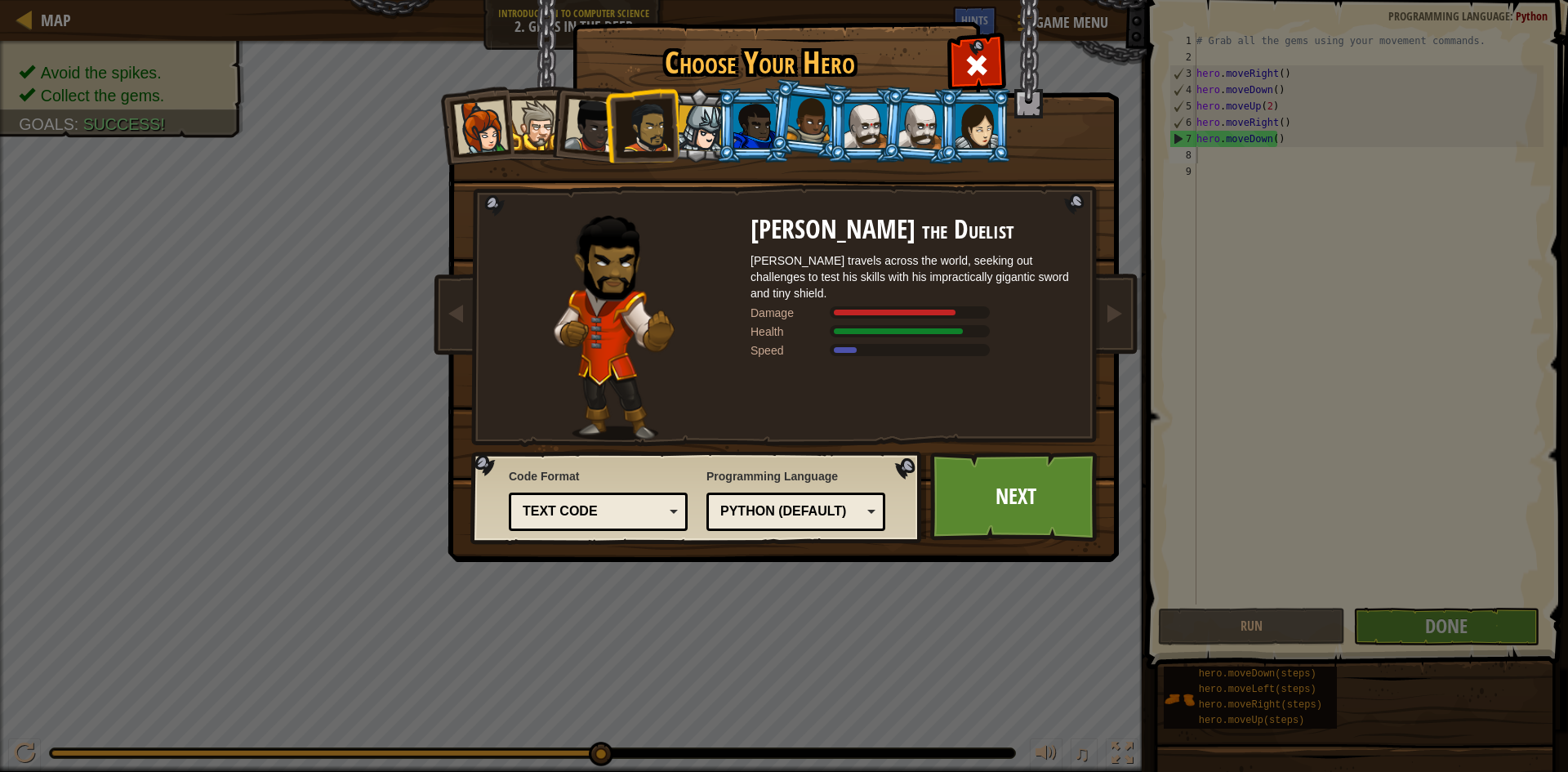
click at [577, 114] on div at bounding box center [591, 126] width 54 height 54
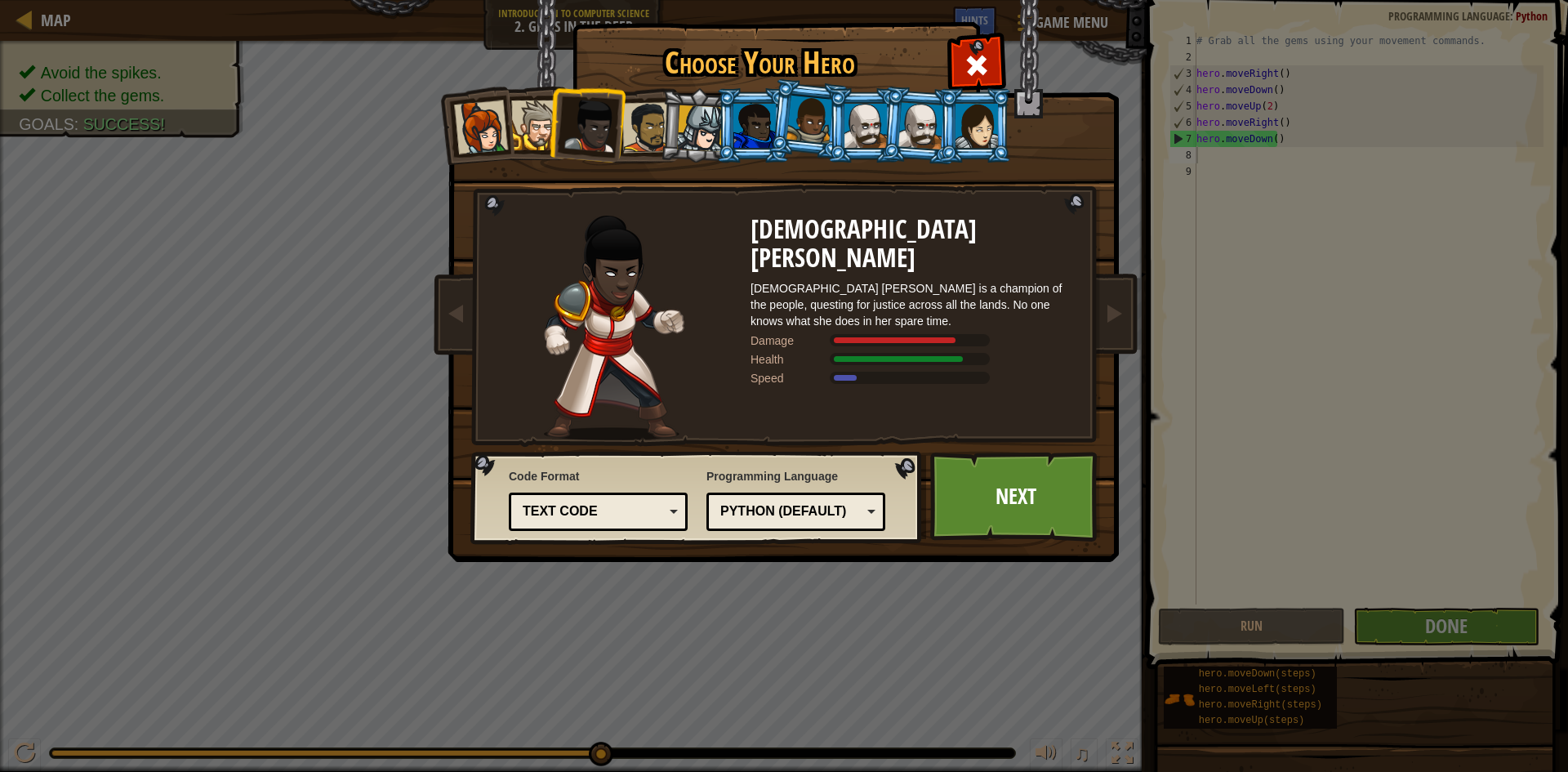
click at [976, 118] on div at bounding box center [977, 125] width 43 height 44
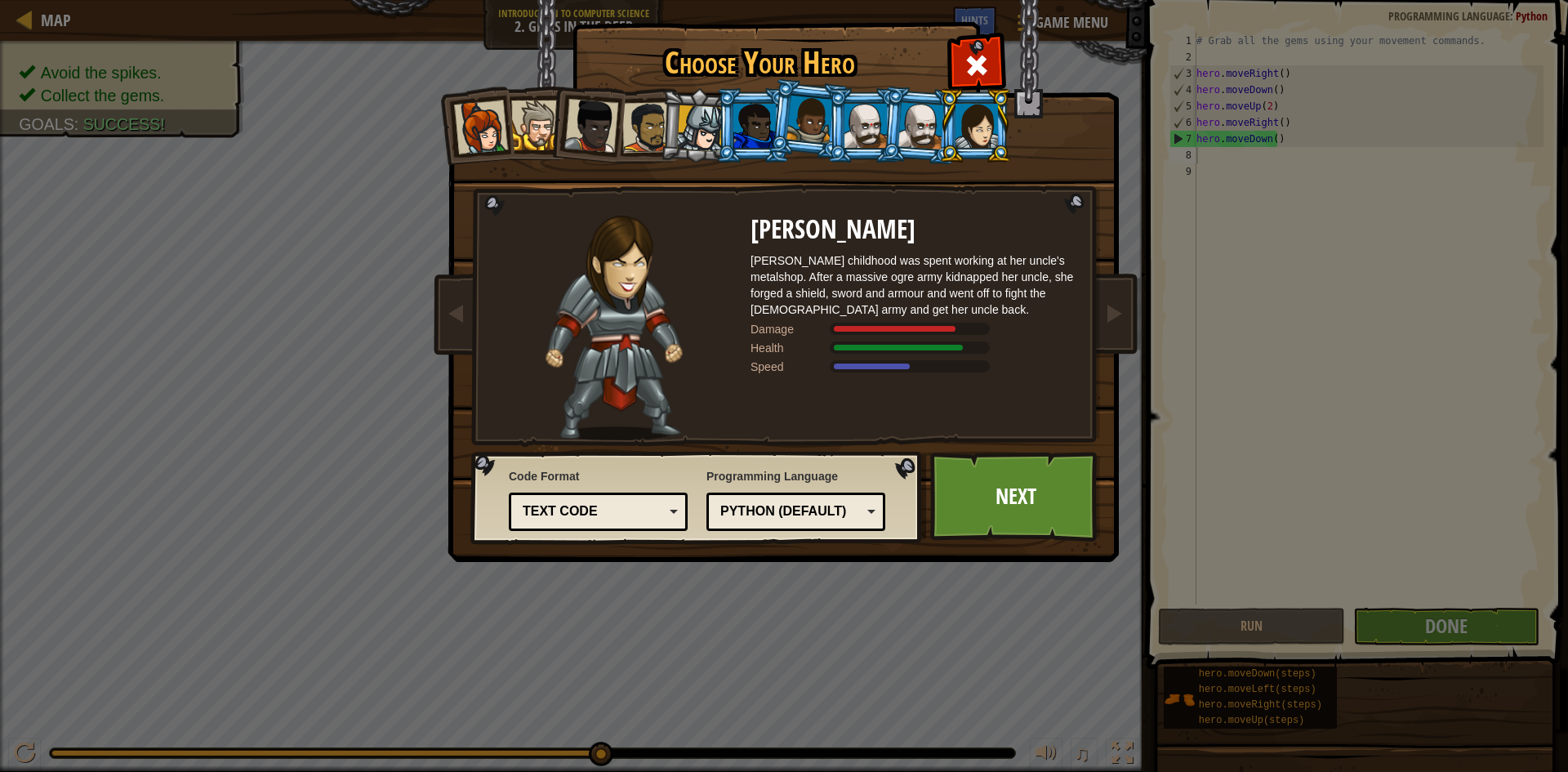
click at [823, 111] on div at bounding box center [809, 120] width 46 height 48
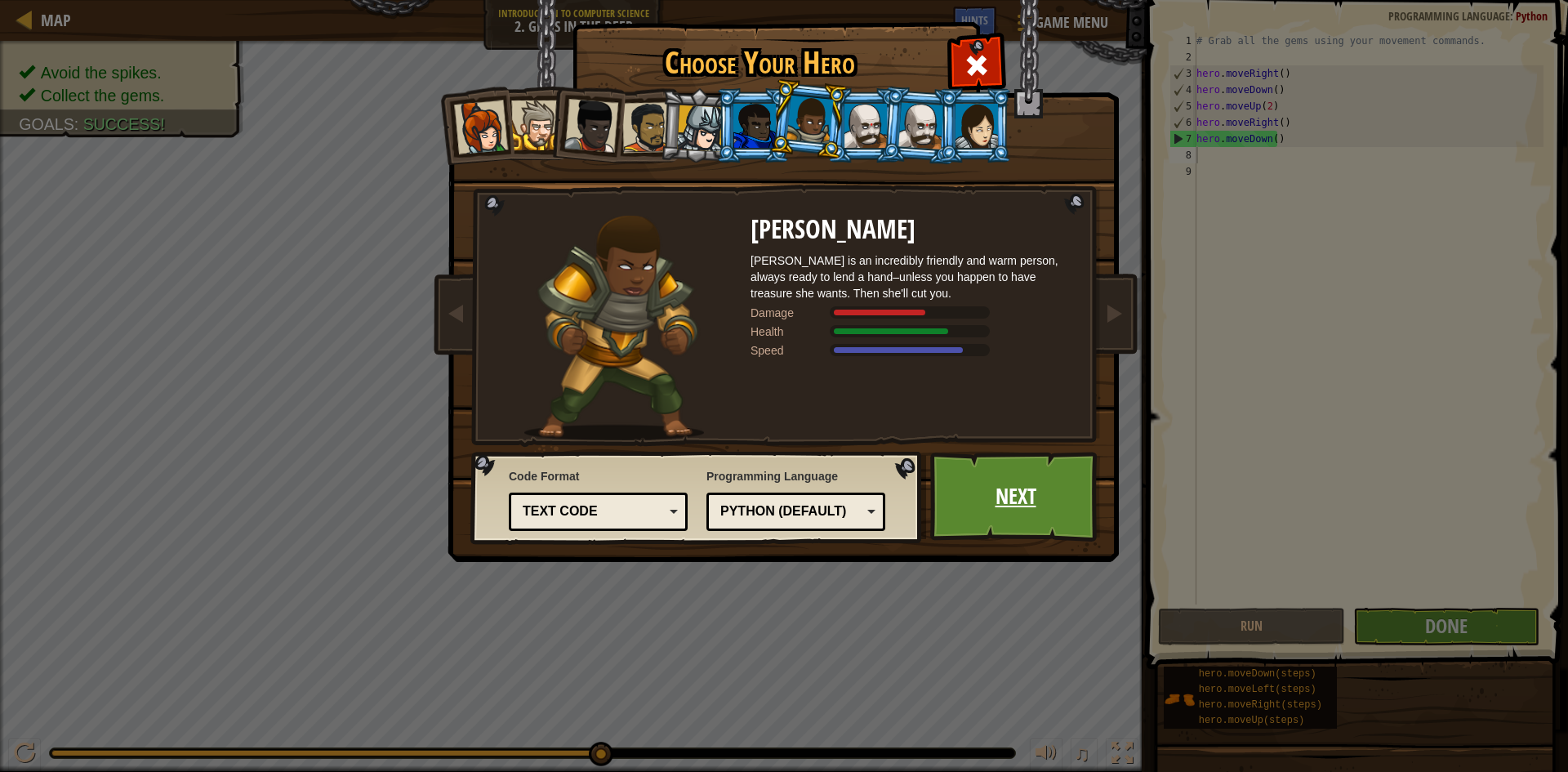
click at [1057, 483] on link "Next" at bounding box center [1015, 496] width 170 height 90
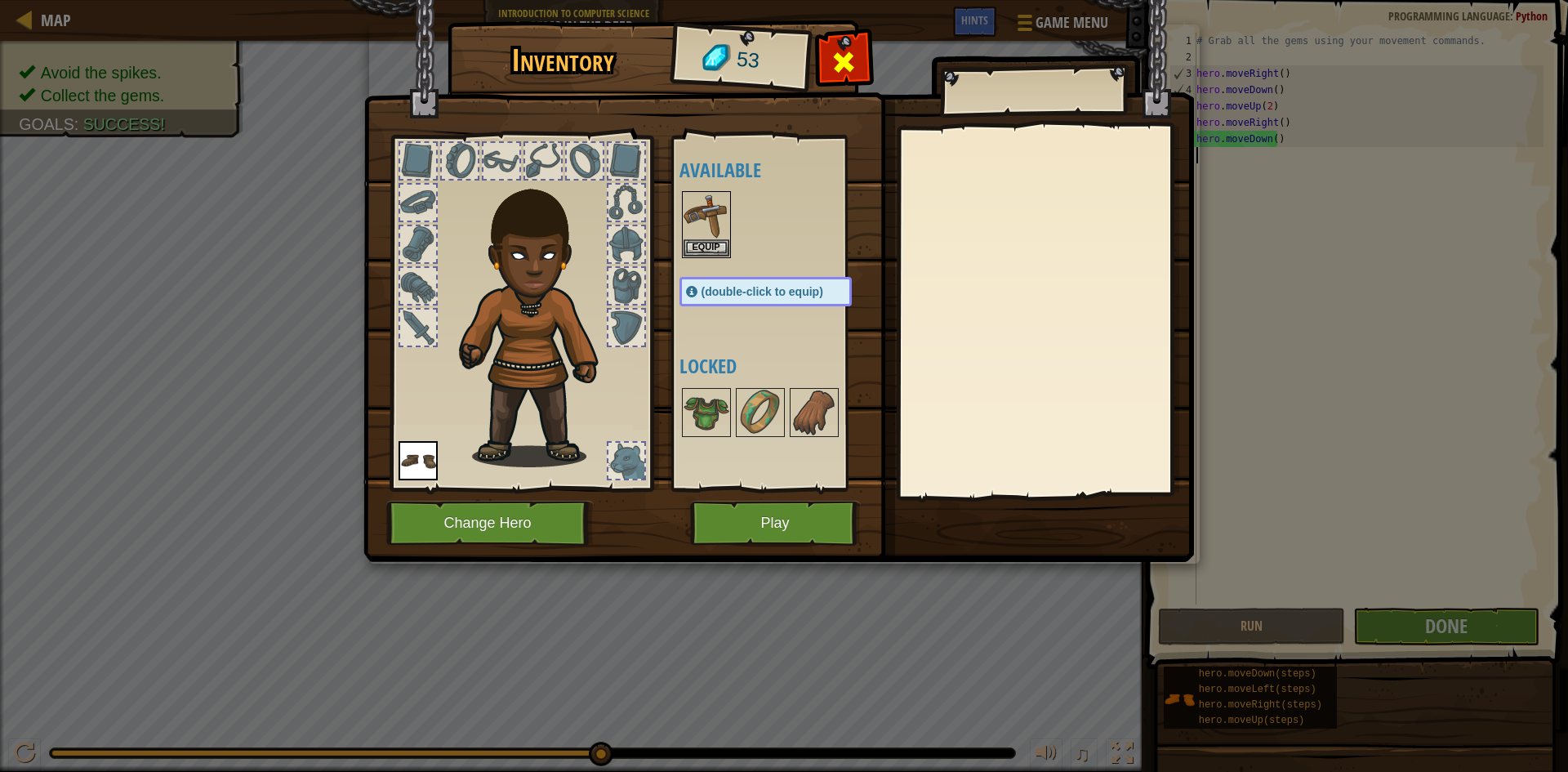
click at [838, 54] on span at bounding box center [843, 62] width 26 height 26
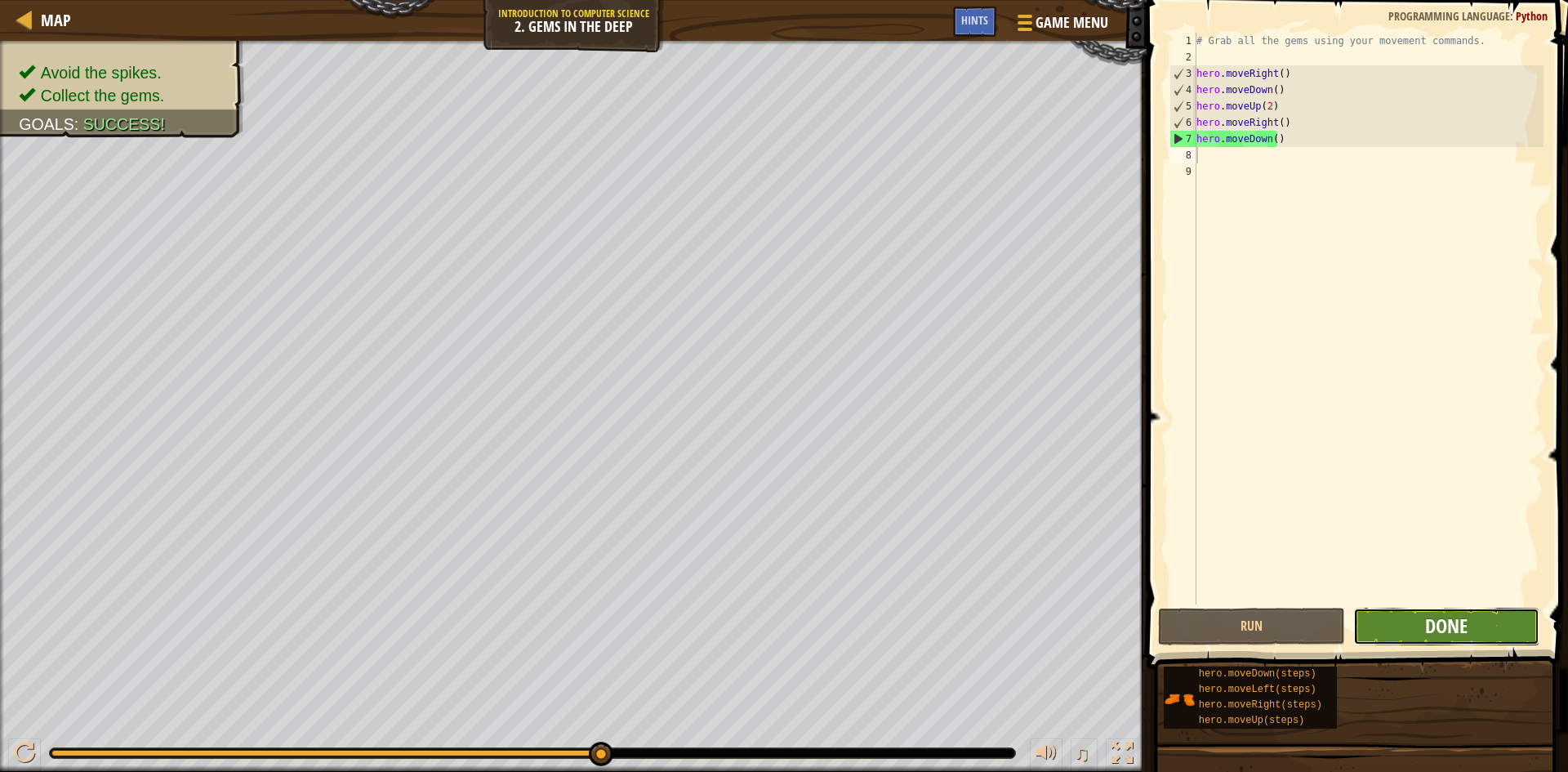
click at [1438, 629] on span "Done" at bounding box center [1447, 625] width 43 height 26
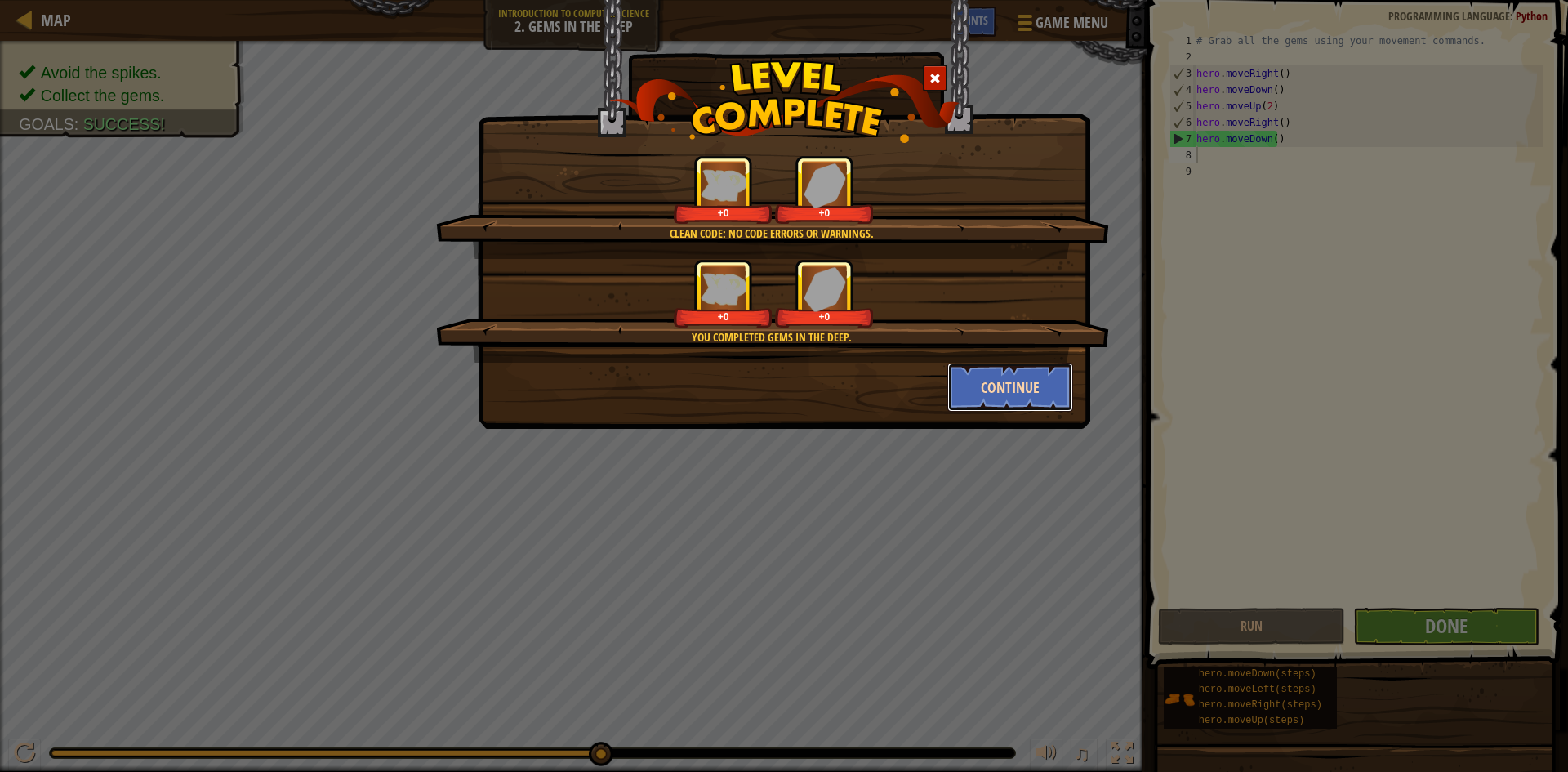
click at [1015, 380] on button "Continue" at bounding box center [1011, 386] width 127 height 49
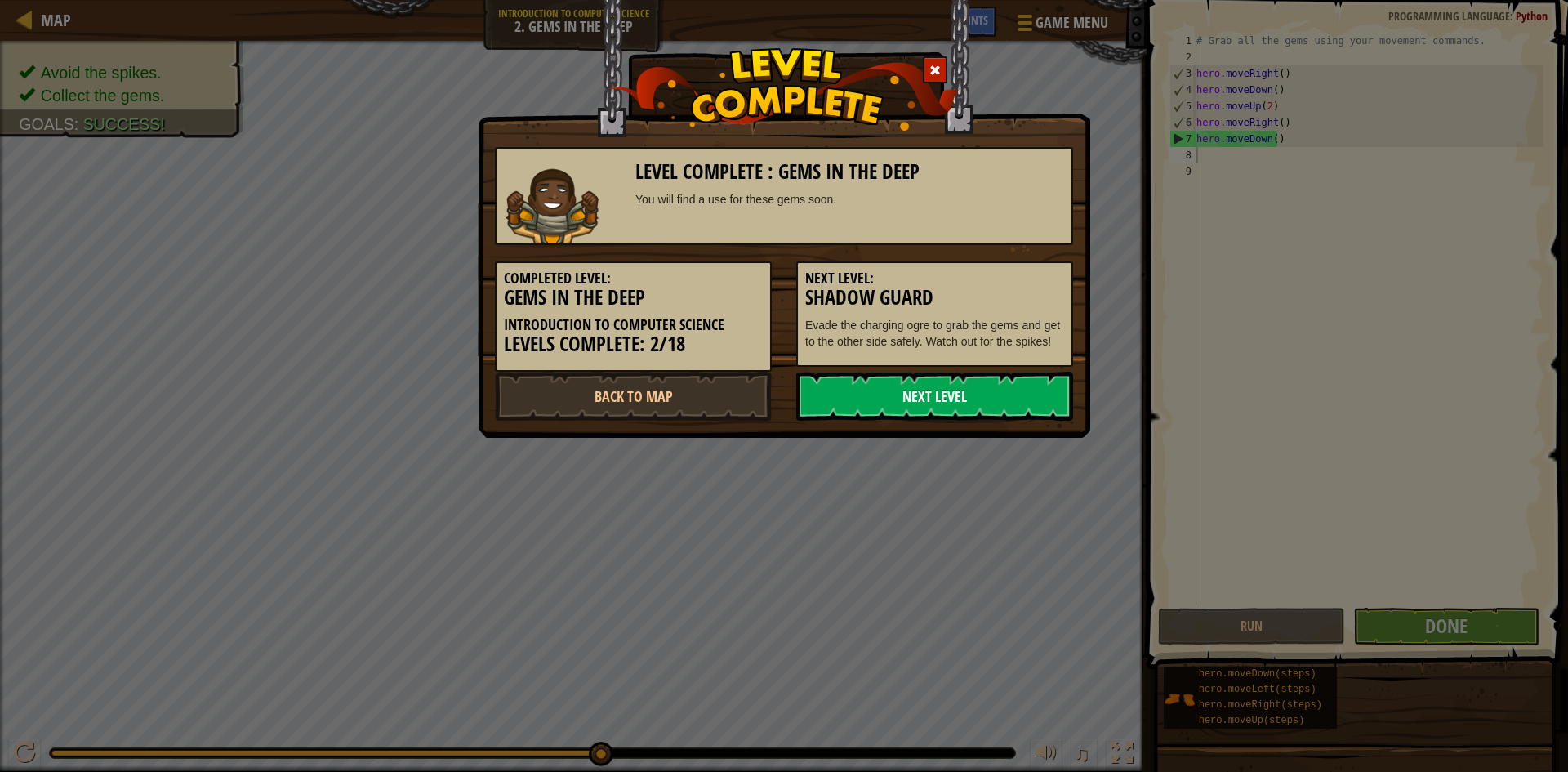
click at [1003, 380] on link "Next Level" at bounding box center [934, 395] width 277 height 49
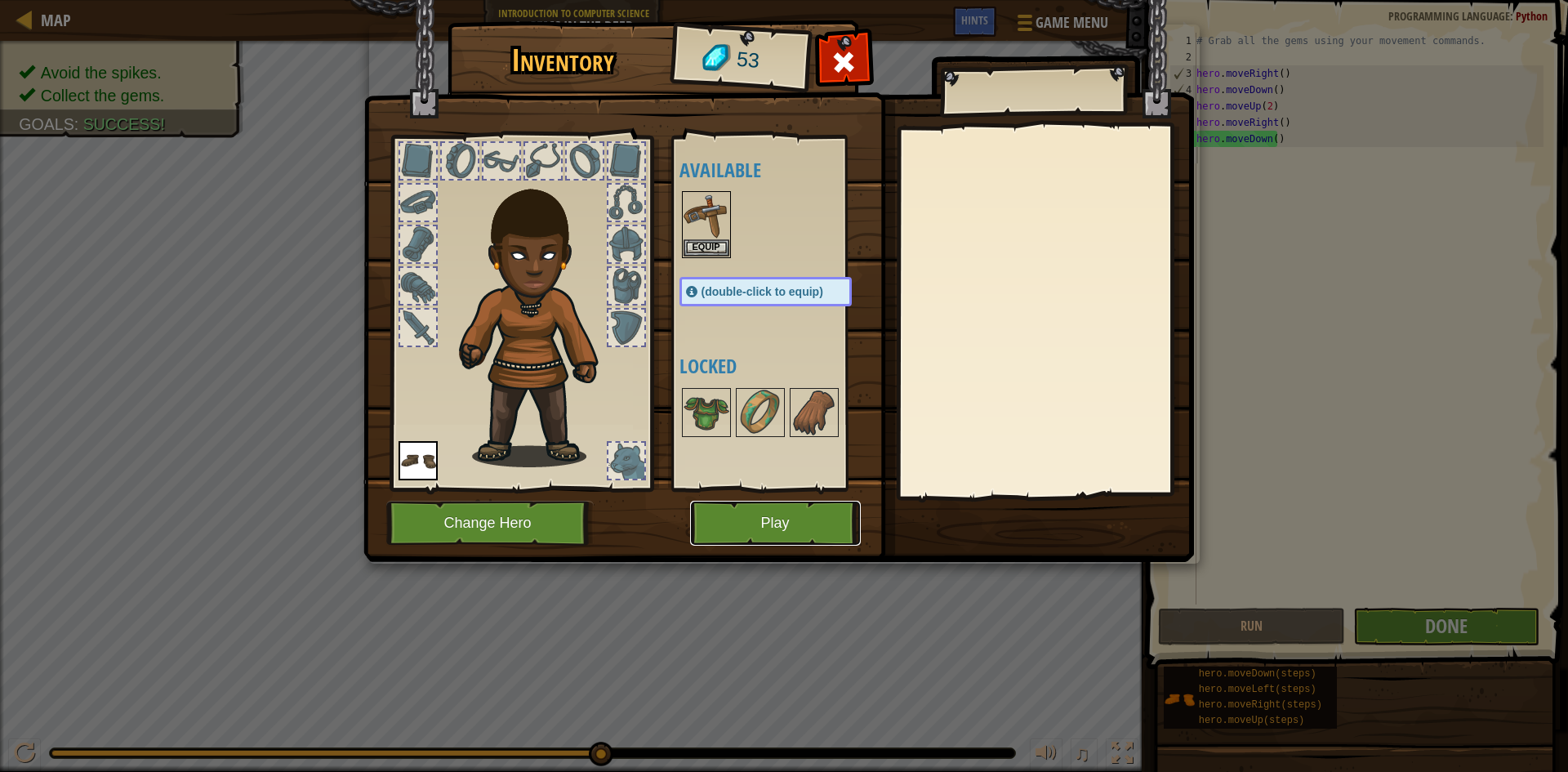
click at [834, 525] on button "Play" at bounding box center [775, 523] width 170 height 45
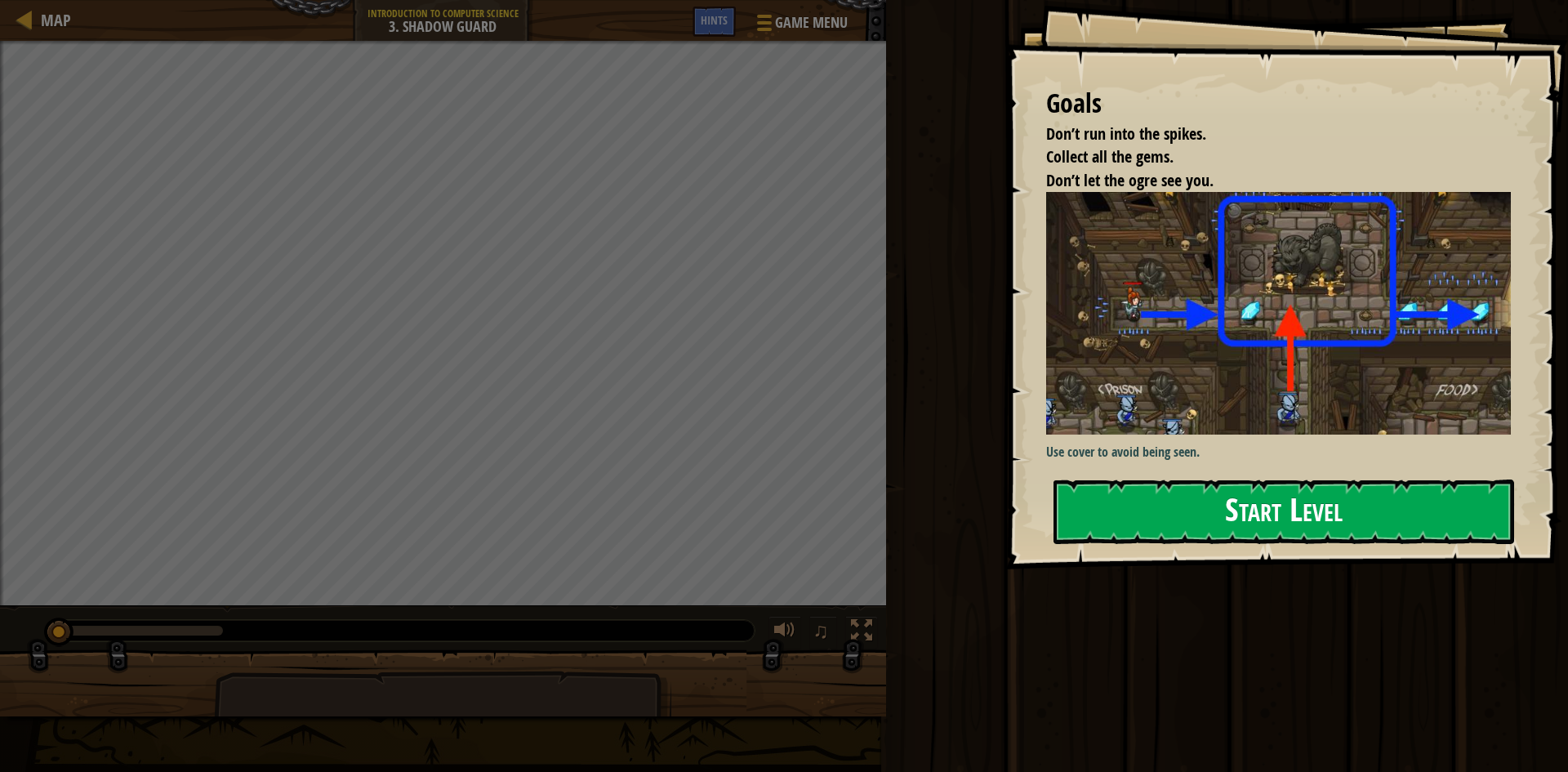
click at [1332, 519] on button "Start Level" at bounding box center [1283, 511] width 460 height 64
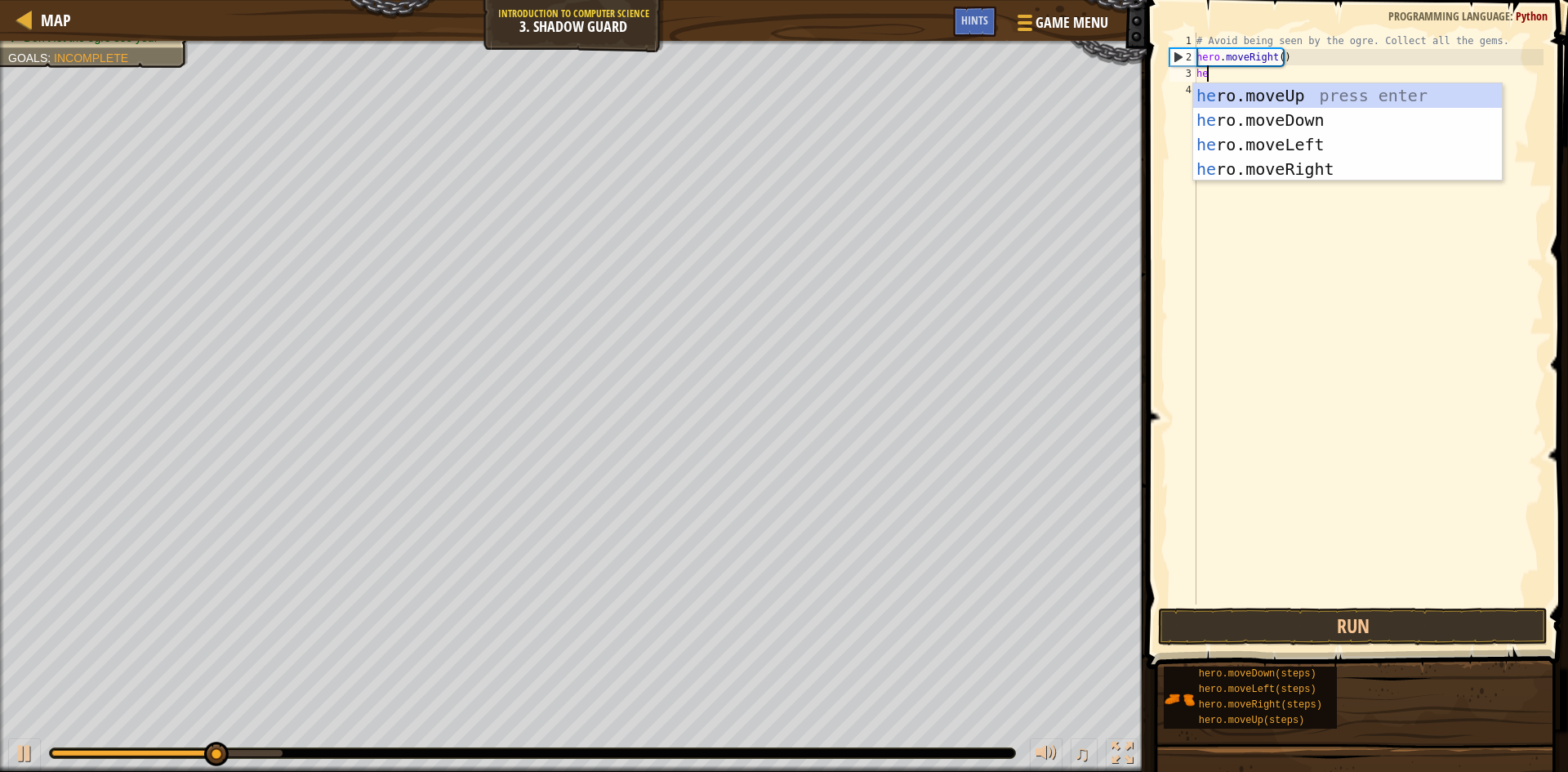
scroll to position [7, 1]
type textarea "hero"
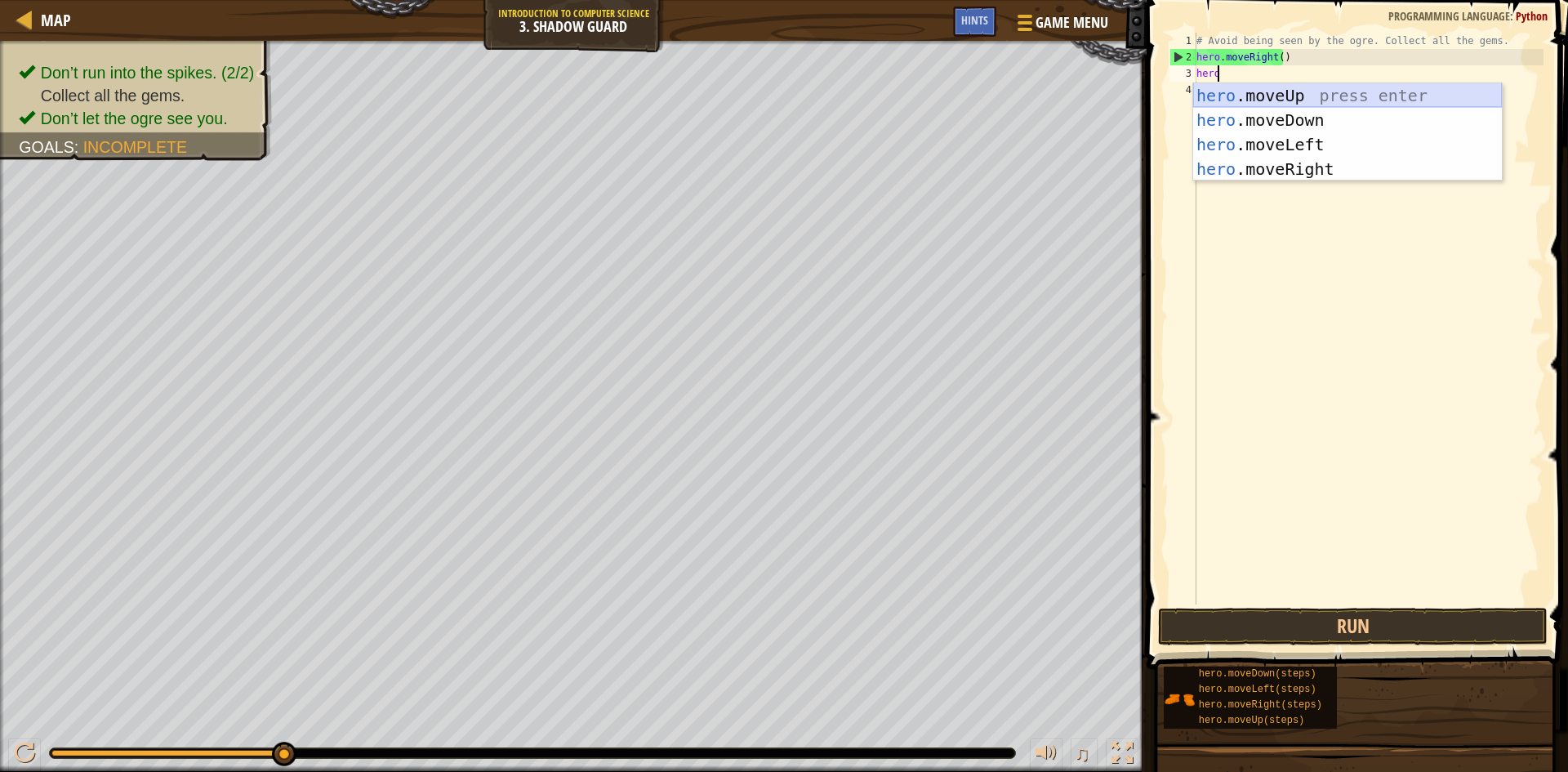
click at [1333, 93] on div "hero .moveUp press enter hero .moveDown press enter hero .moveLeft press enter …" at bounding box center [1348, 156] width 309 height 147
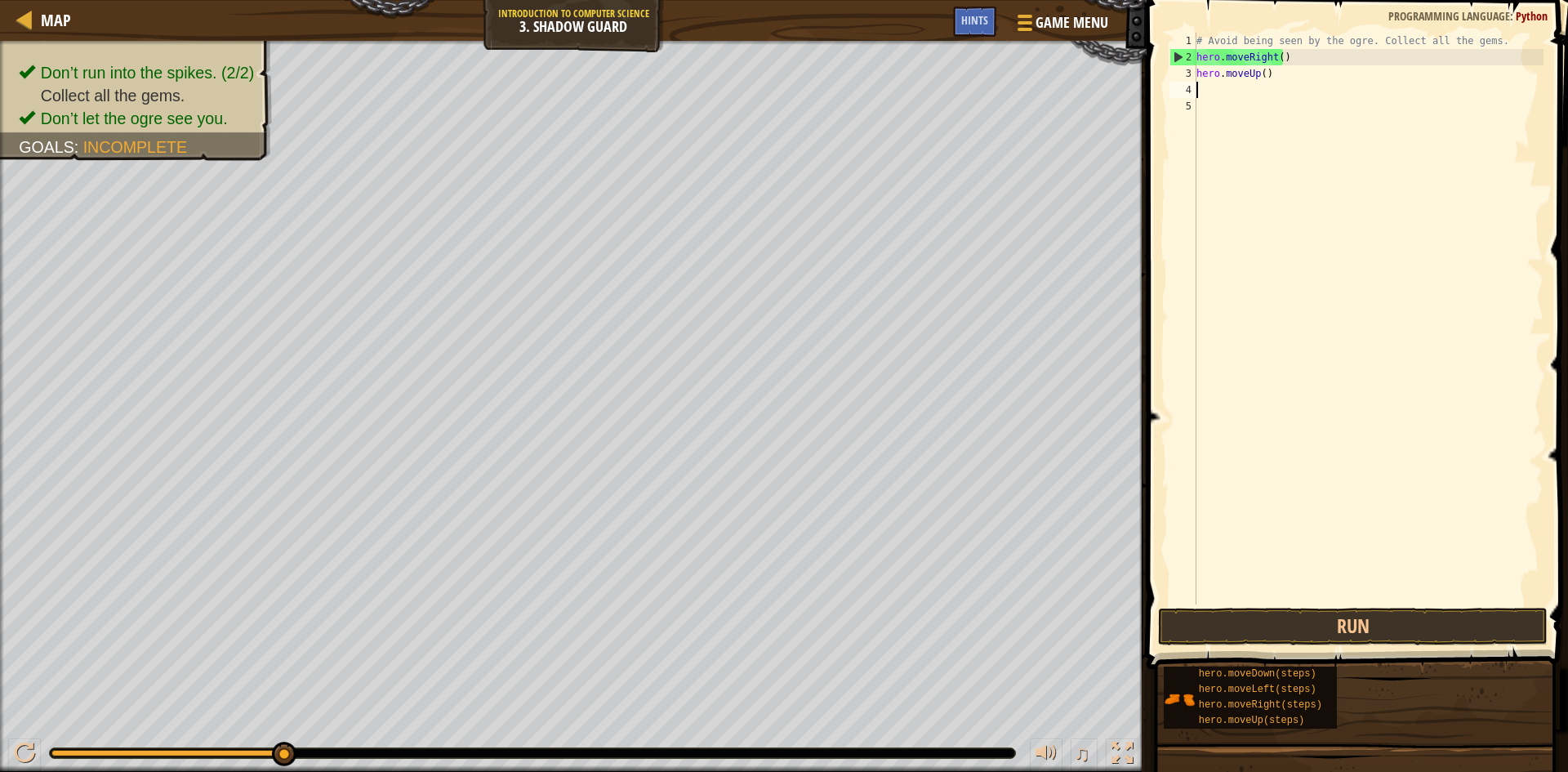
scroll to position [7, 0]
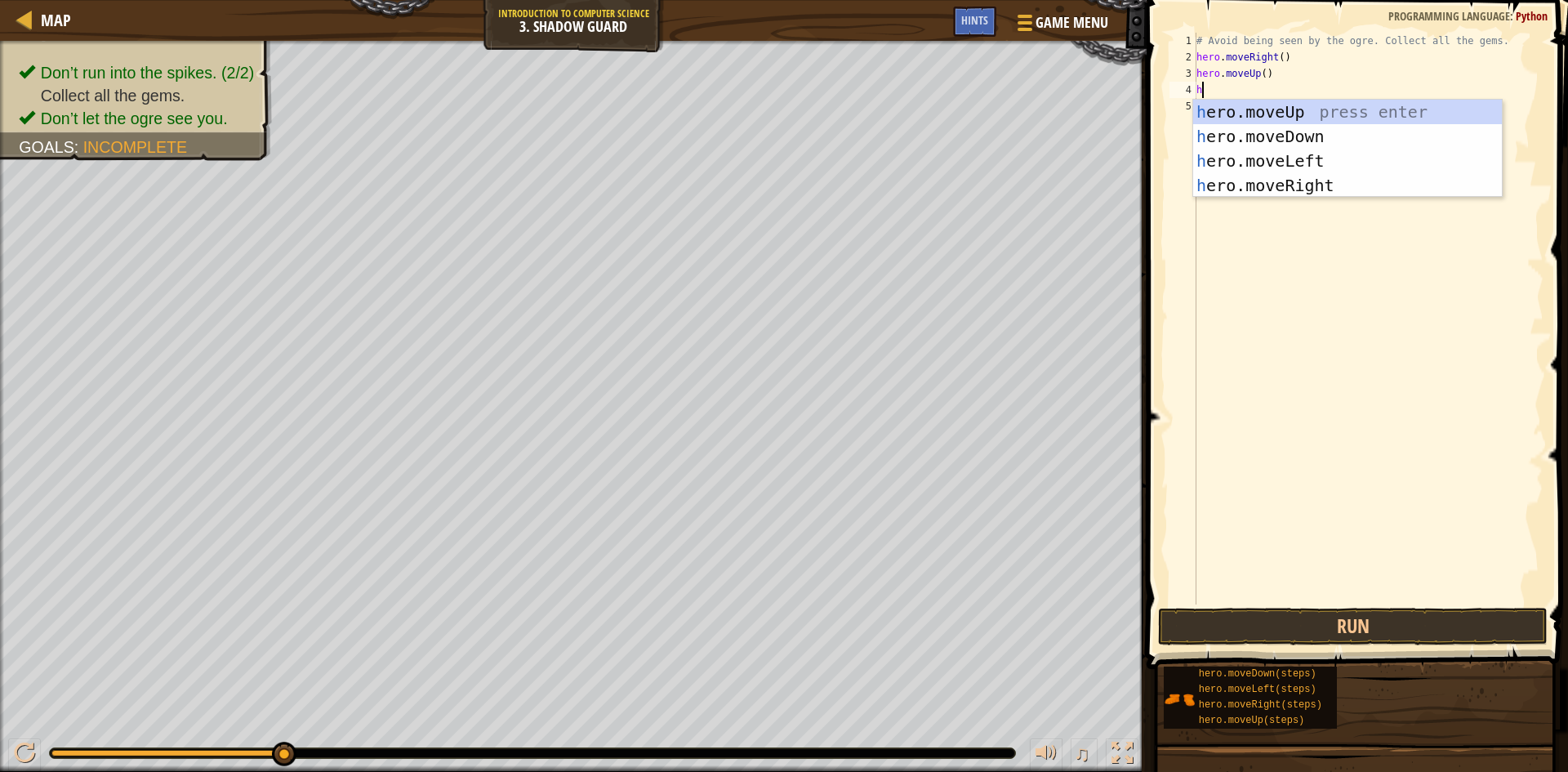
type textarea "he"
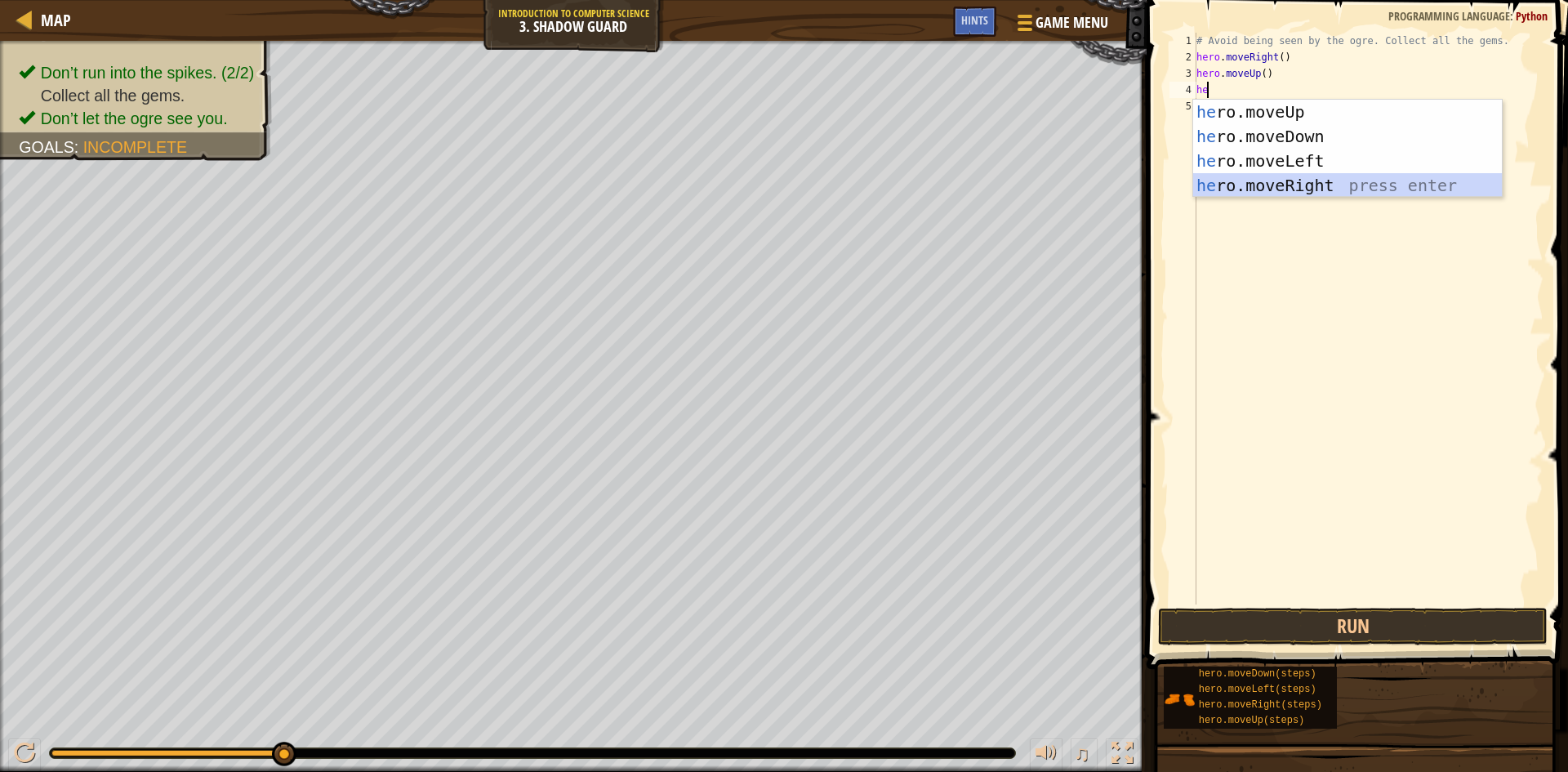
click at [1285, 183] on div "he ro.moveUp press enter he ro.moveDown press enter he ro.moveLeft press enter …" at bounding box center [1348, 173] width 309 height 147
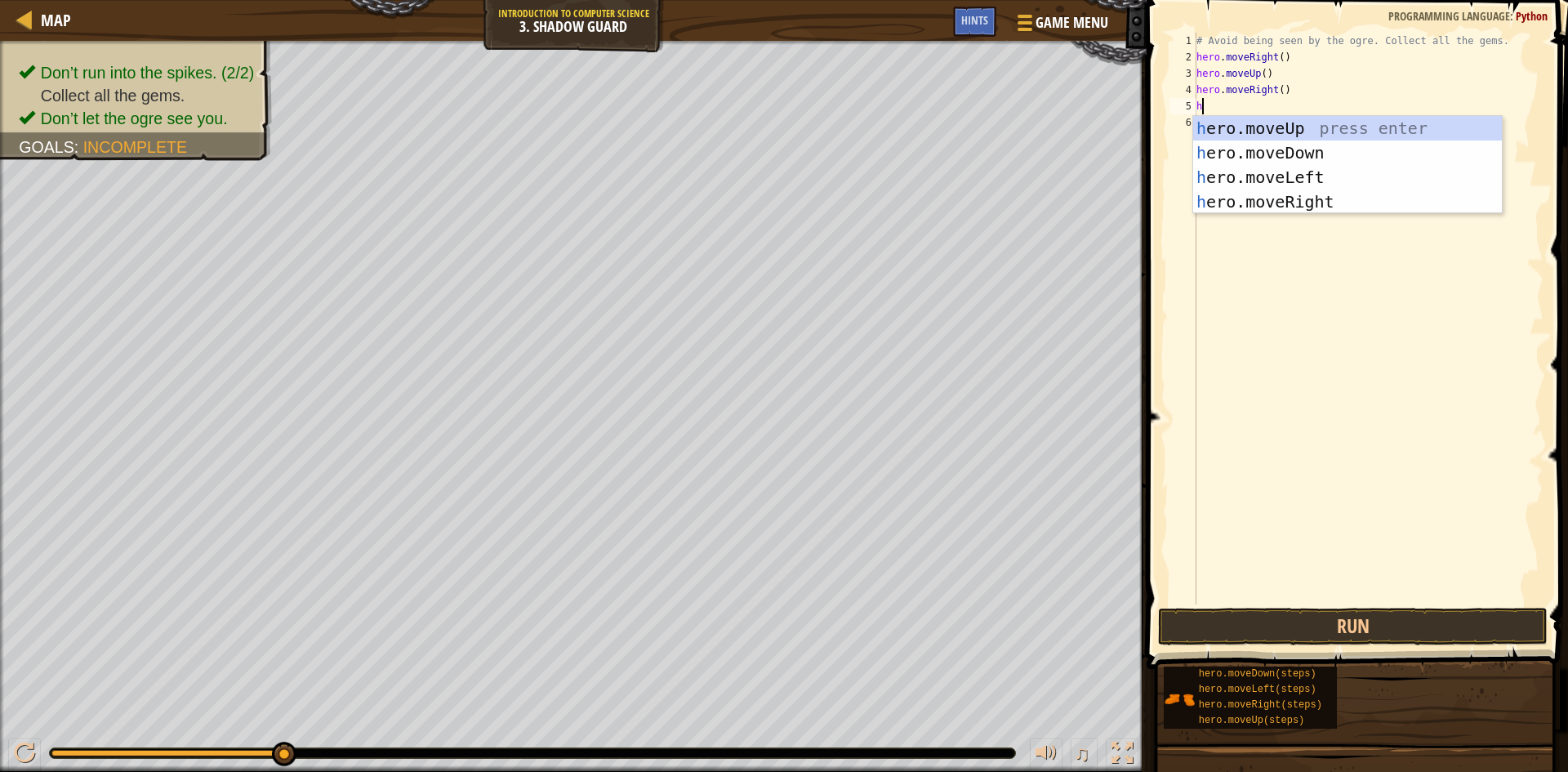
type textarea "he"
click at [1290, 147] on div "he ro.moveUp press enter he ro.moveDown press enter he ro.moveLeft press enter …" at bounding box center [1348, 189] width 309 height 147
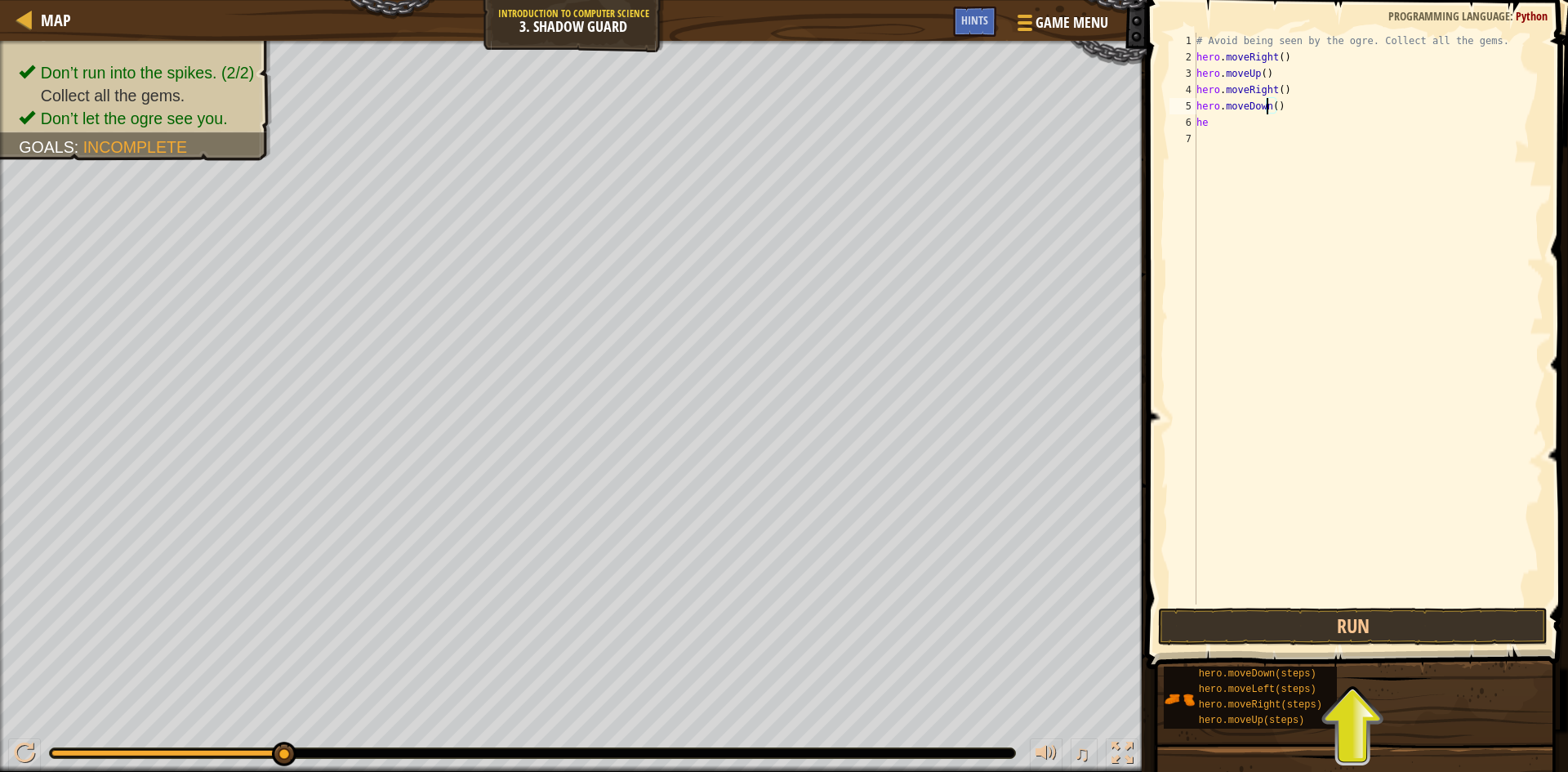
click at [1269, 104] on div "# Avoid being seen by the ogre. Collect all the gems. hero . moveRight ( ) hero…" at bounding box center [1368, 335] width 351 height 604
click at [1273, 107] on div "# Avoid being seen by the ogre. Collect all the gems. hero . moveRight ( ) hero…" at bounding box center [1368, 335] width 351 height 604
click at [1402, 618] on button "Run" at bounding box center [1353, 627] width 390 height 37
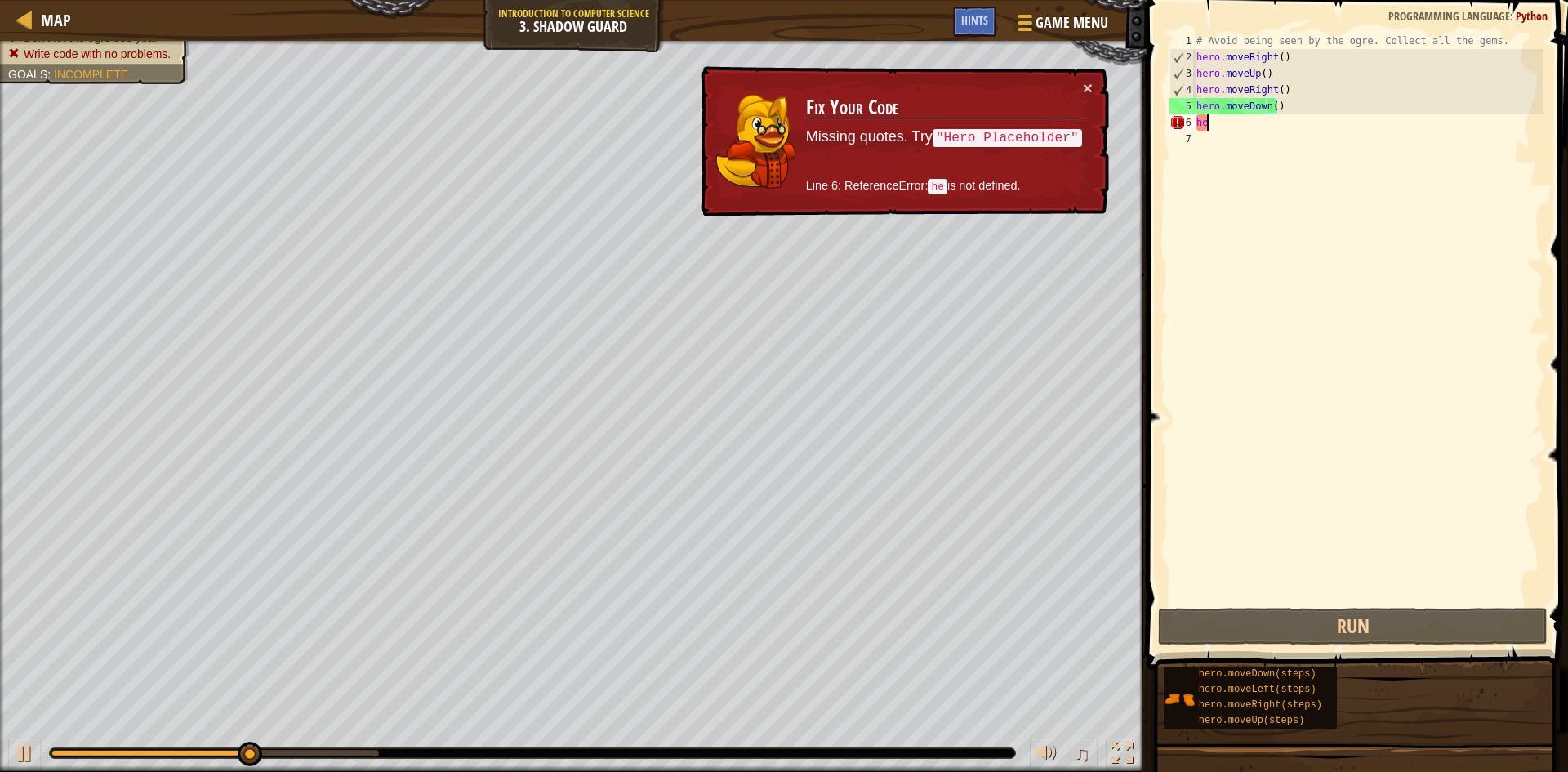
click at [1236, 123] on div "# Avoid being seen by the ogre. Collect all the gems. hero . moveRight ( ) hero…" at bounding box center [1368, 335] width 351 height 604
type textarea "he"
click at [1236, 123] on div "# Avoid being seen by the ogre. Collect all the gems. hero . moveRight ( ) hero…" at bounding box center [1368, 335] width 351 height 604
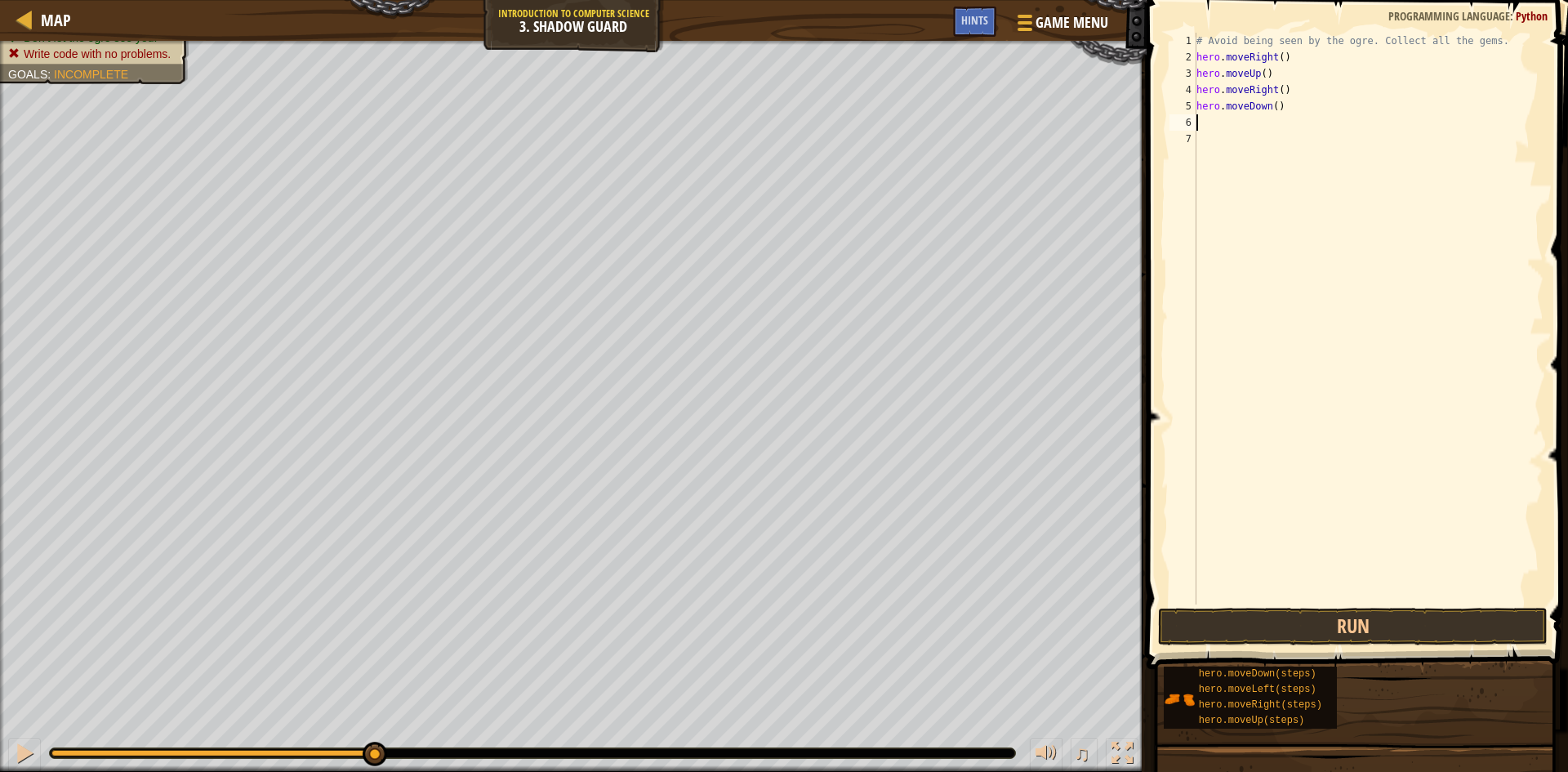
type textarea "h"
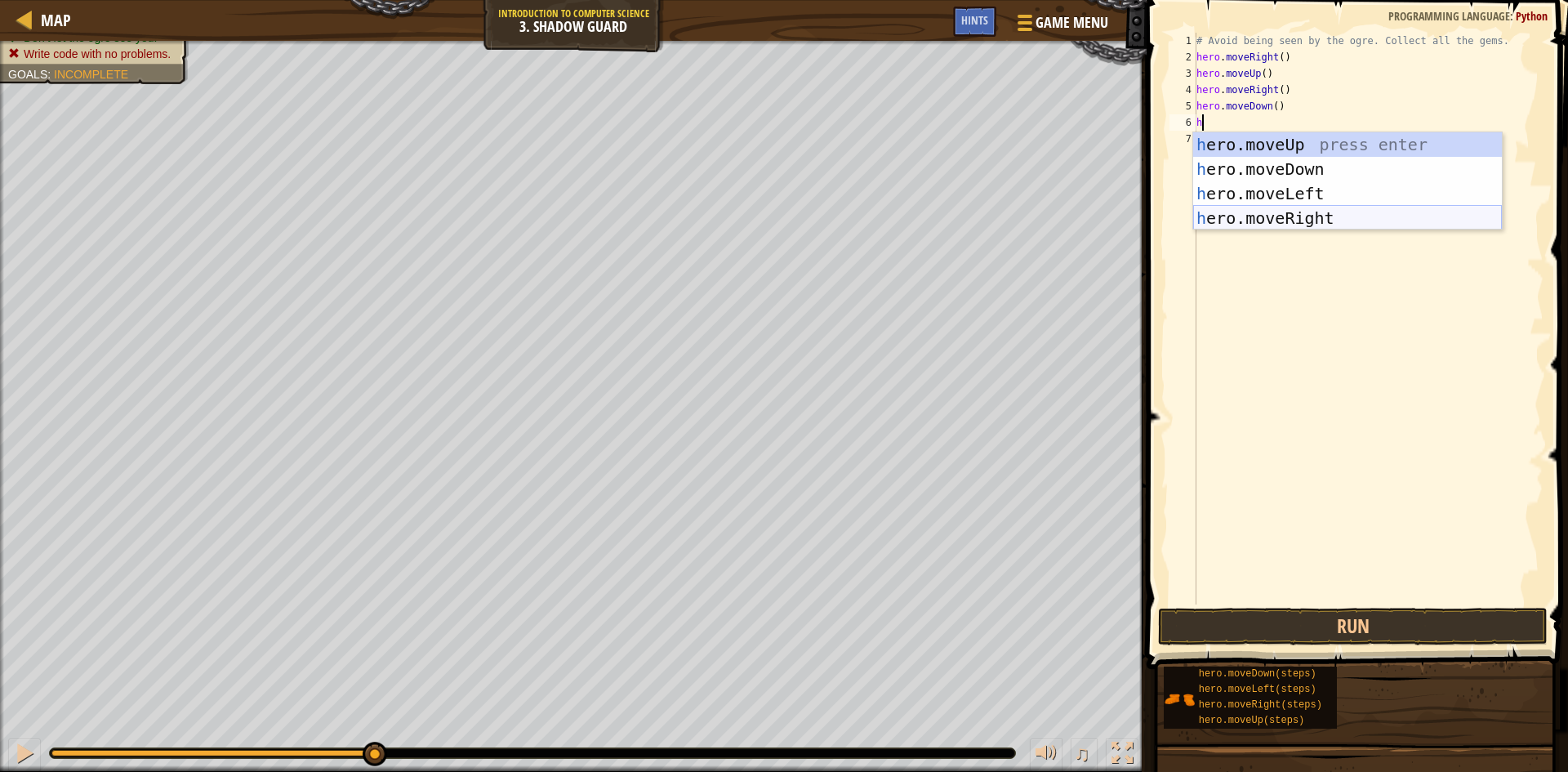
click at [1294, 211] on div "h ero.moveUp press enter h ero.moveDown press enter h ero.moveLeft press enter …" at bounding box center [1348, 205] width 309 height 147
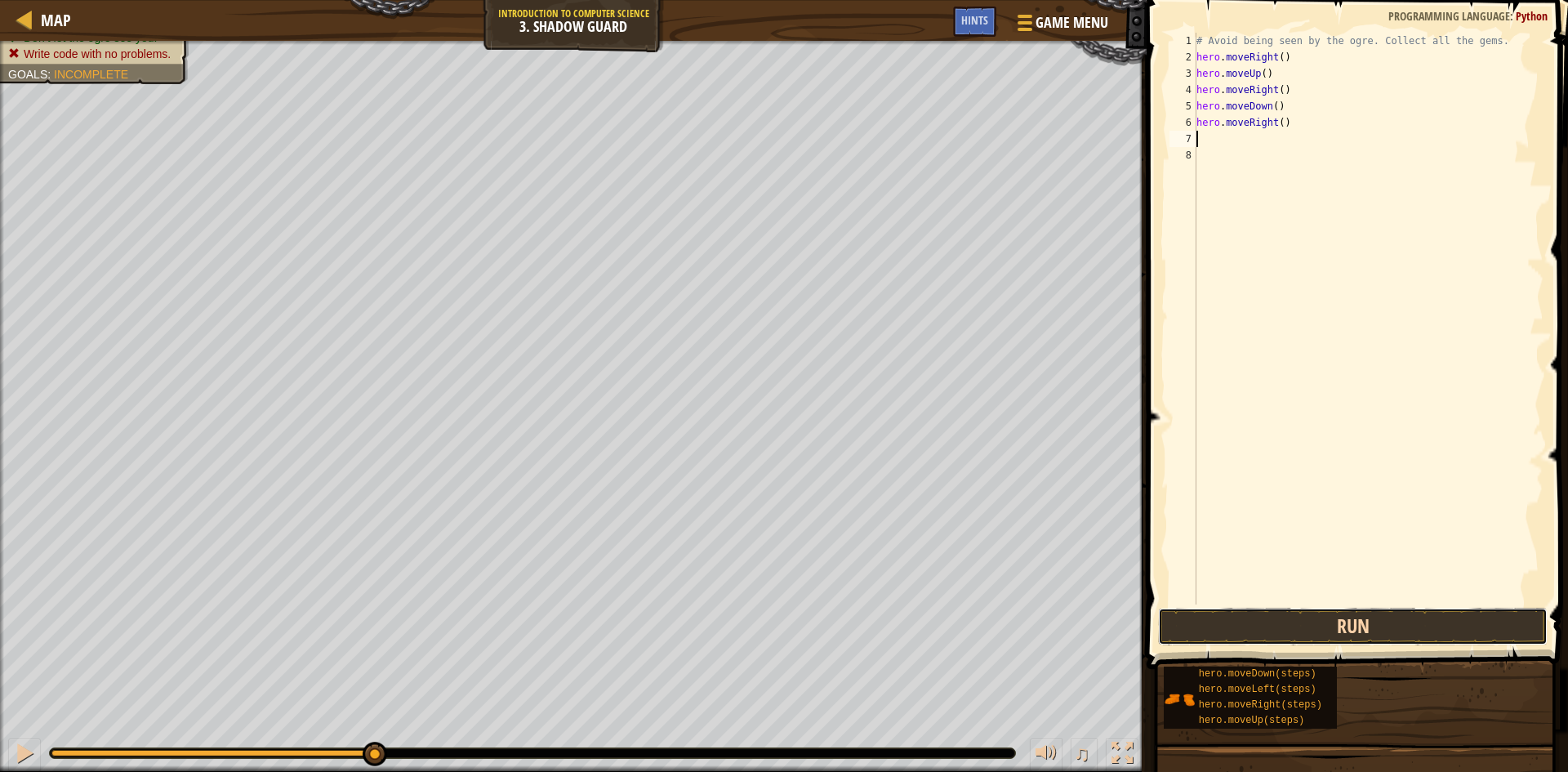
click at [1389, 628] on button "Run" at bounding box center [1353, 627] width 390 height 37
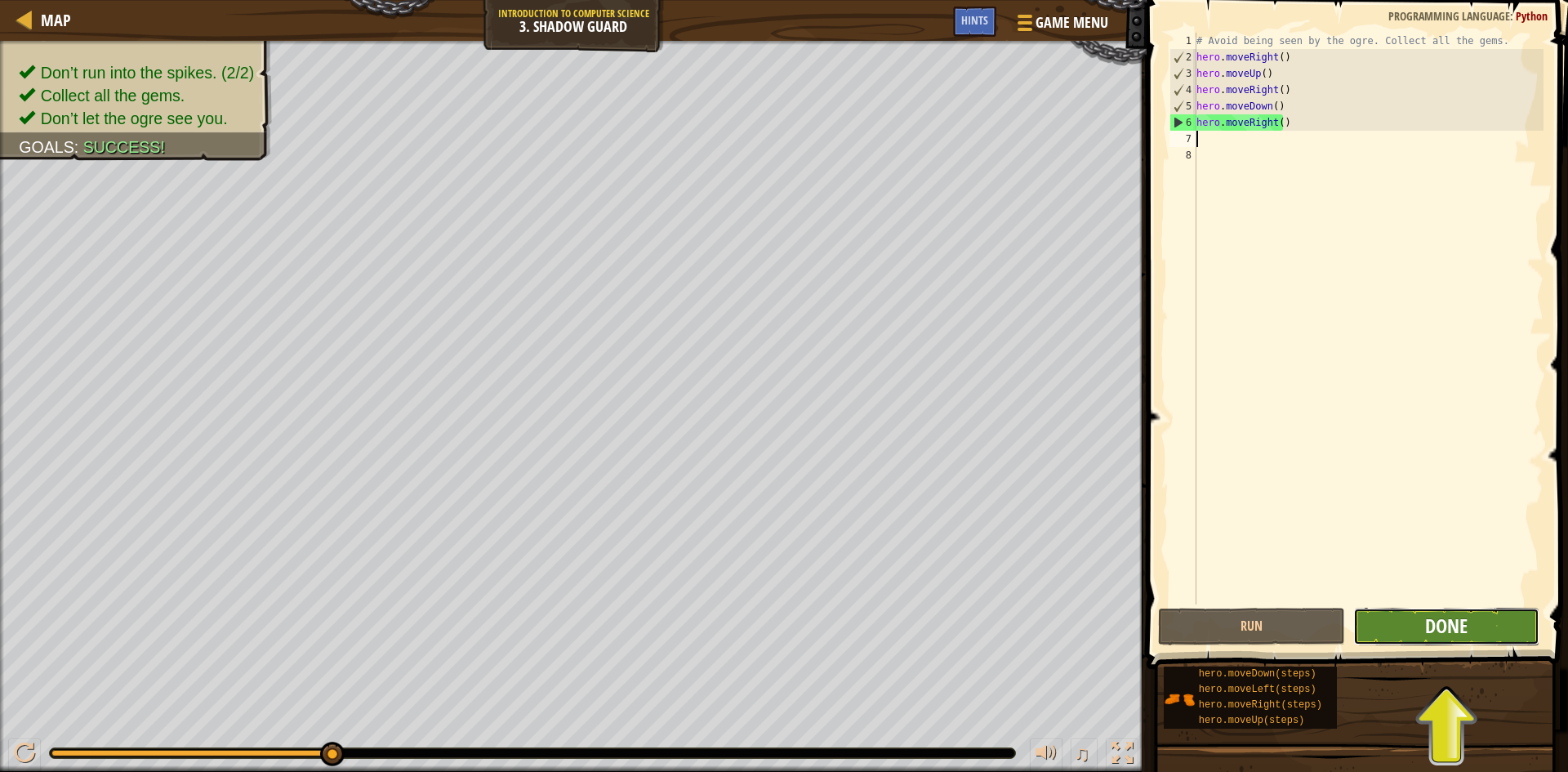
click at [1448, 637] on span "Done" at bounding box center [1447, 625] width 43 height 26
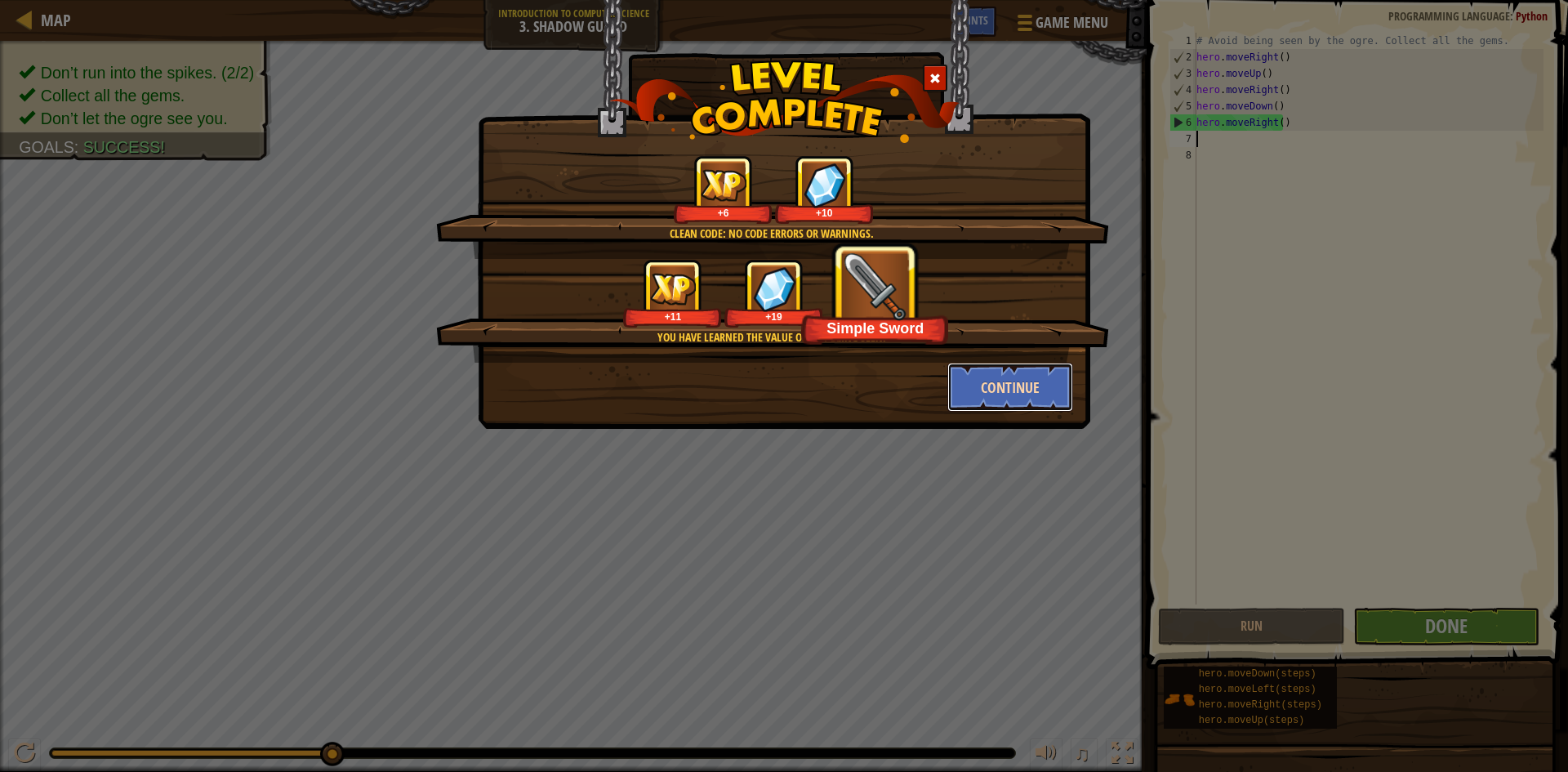
click at [1002, 389] on button "Continue" at bounding box center [1011, 386] width 127 height 49
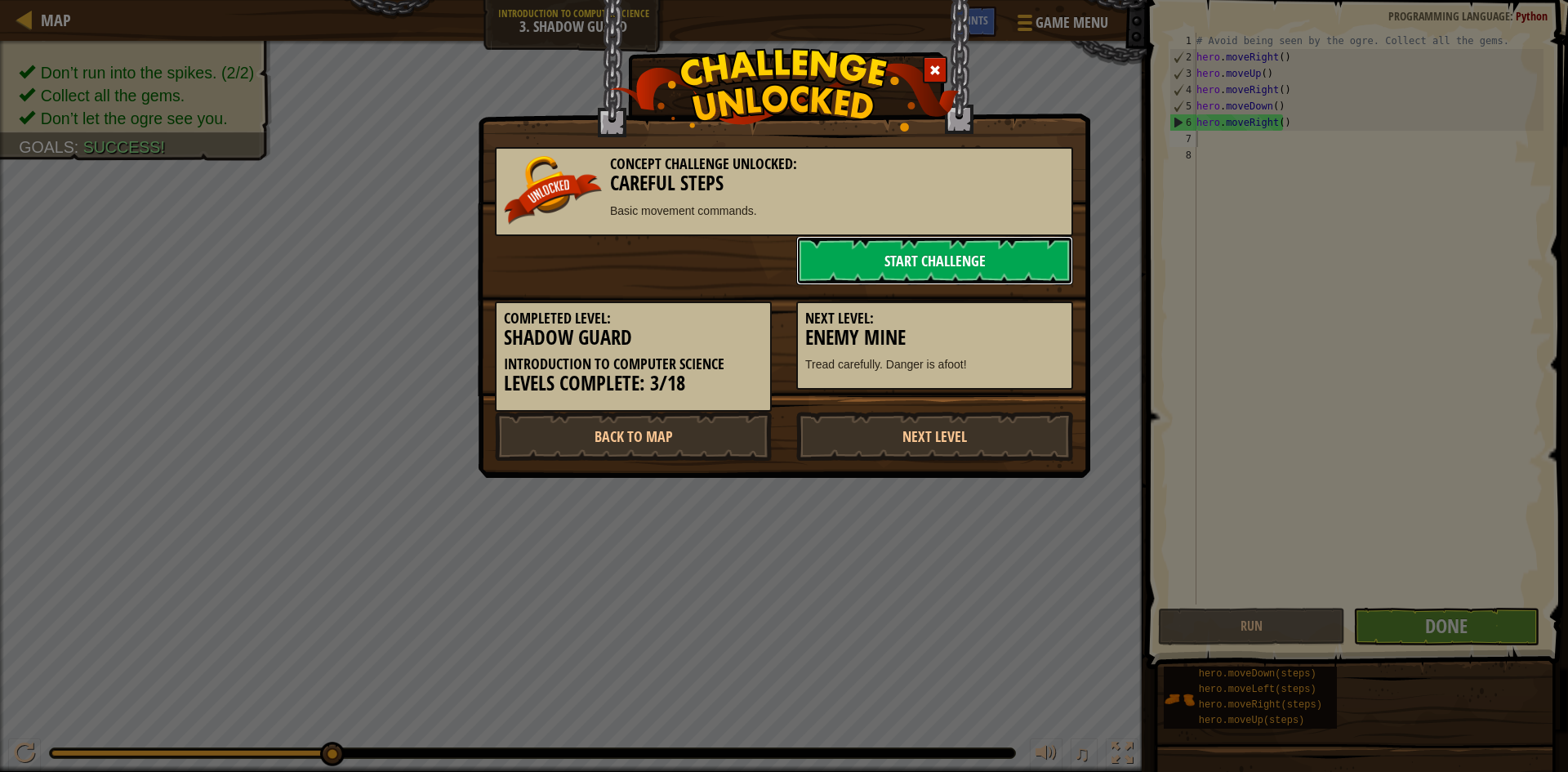
click at [925, 257] on link "Start Challenge" at bounding box center [934, 260] width 277 height 49
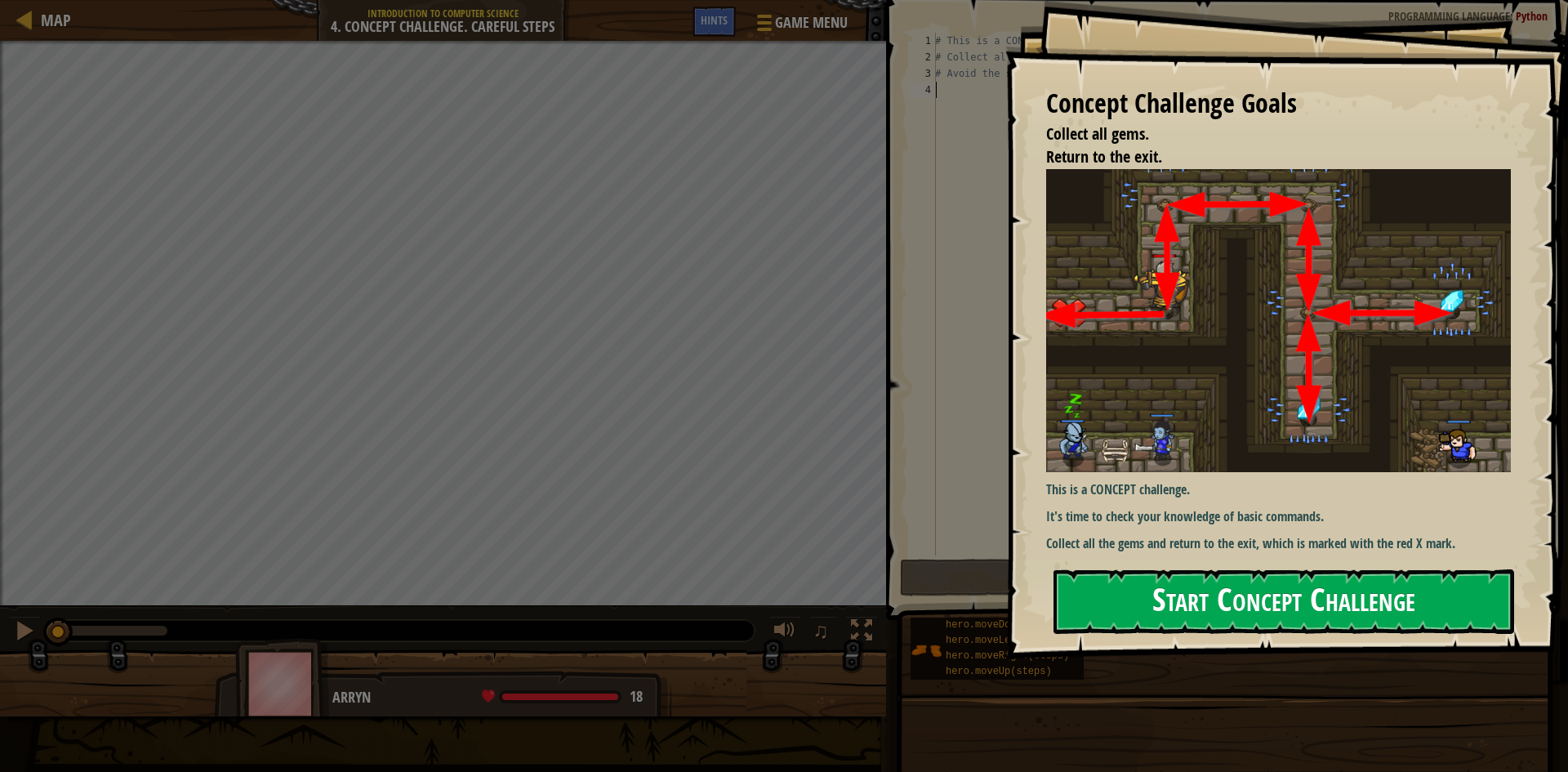
click at [1153, 592] on button "Start Concept Challenge" at bounding box center [1283, 602] width 460 height 64
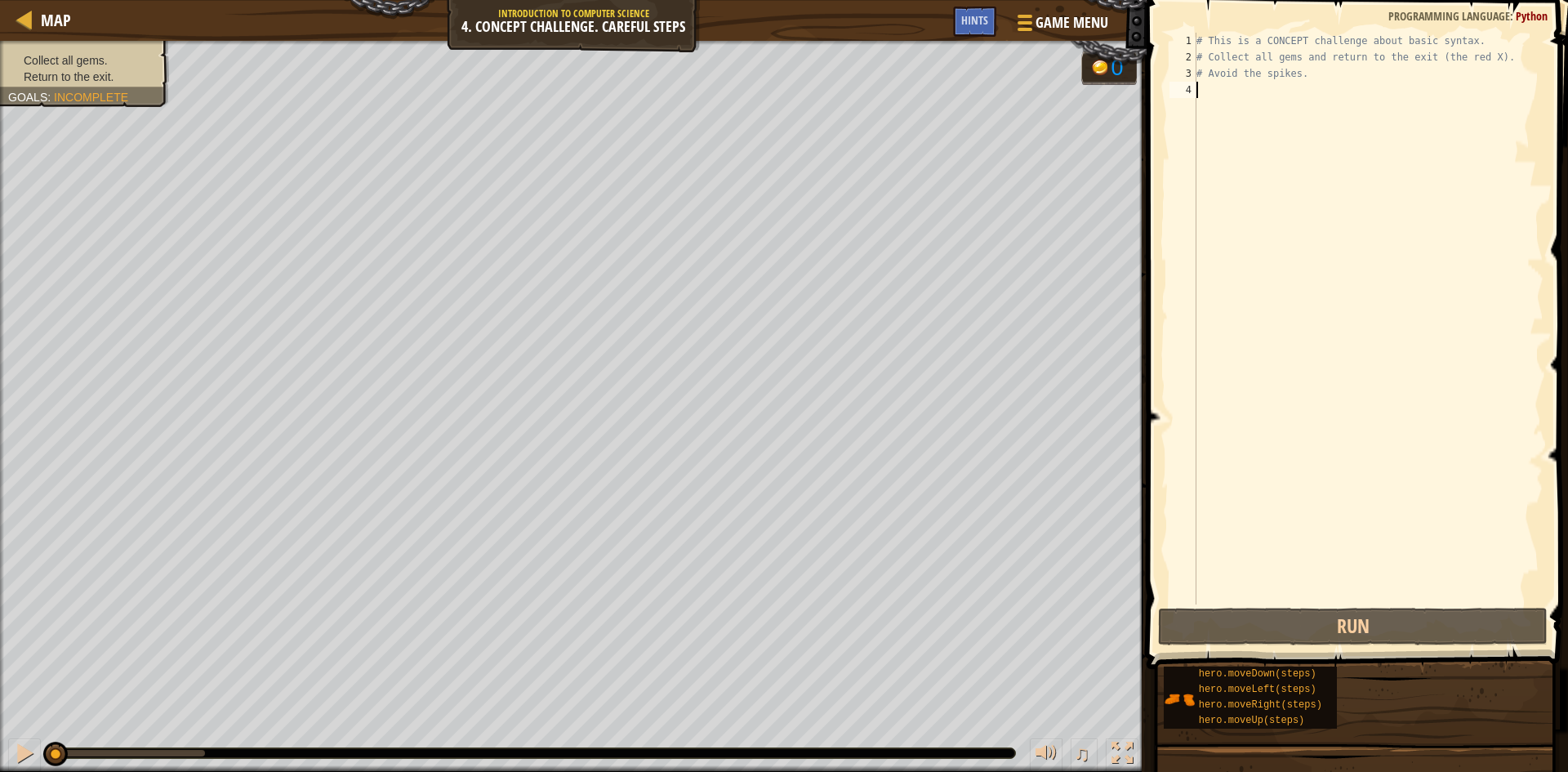
type textarea "h"
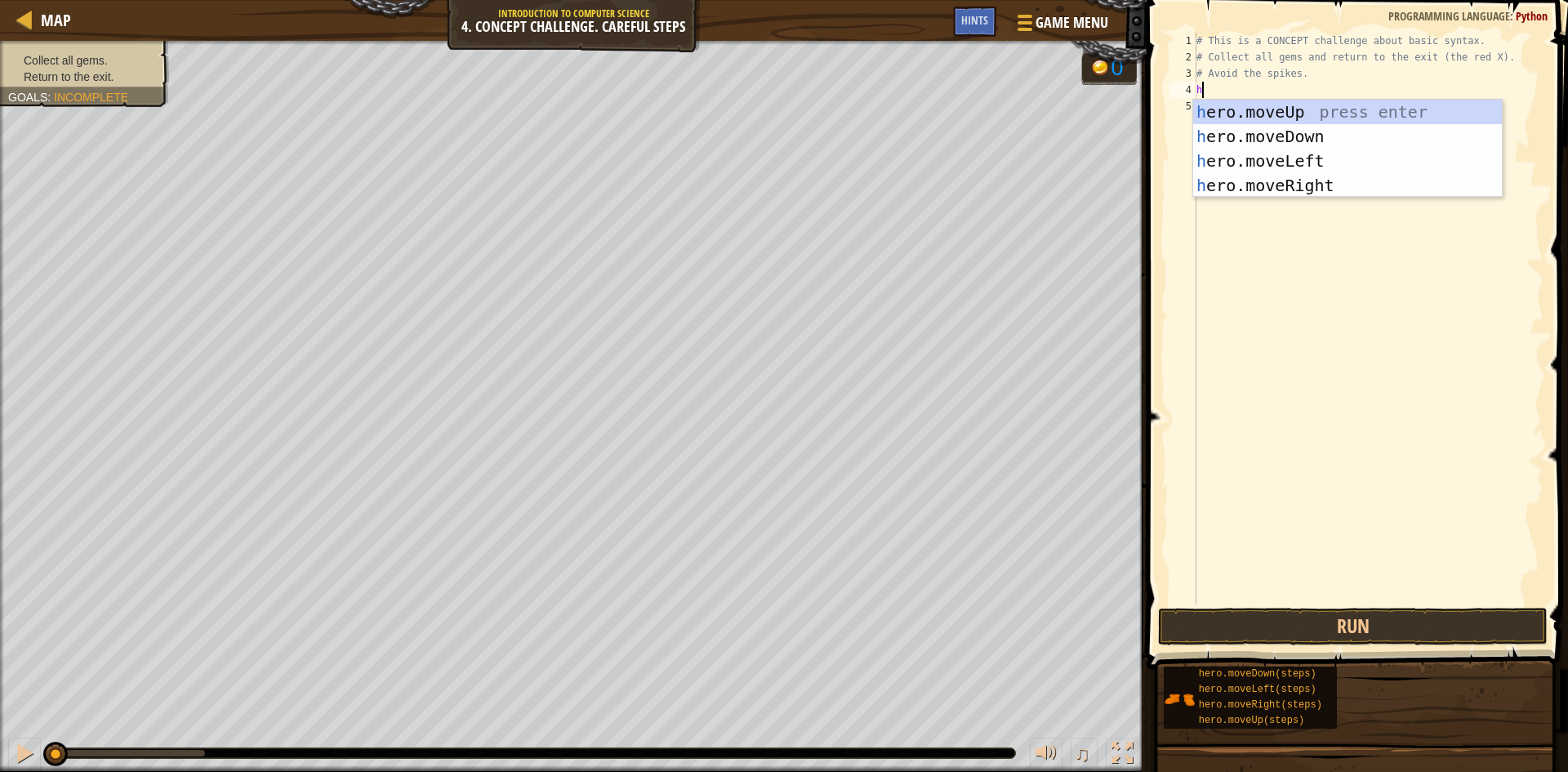
scroll to position [7, 0]
click at [1281, 109] on div "h ero.moveUp press enter h ero.moveDown press enter h ero.moveLeft press enter …" at bounding box center [1348, 173] width 309 height 147
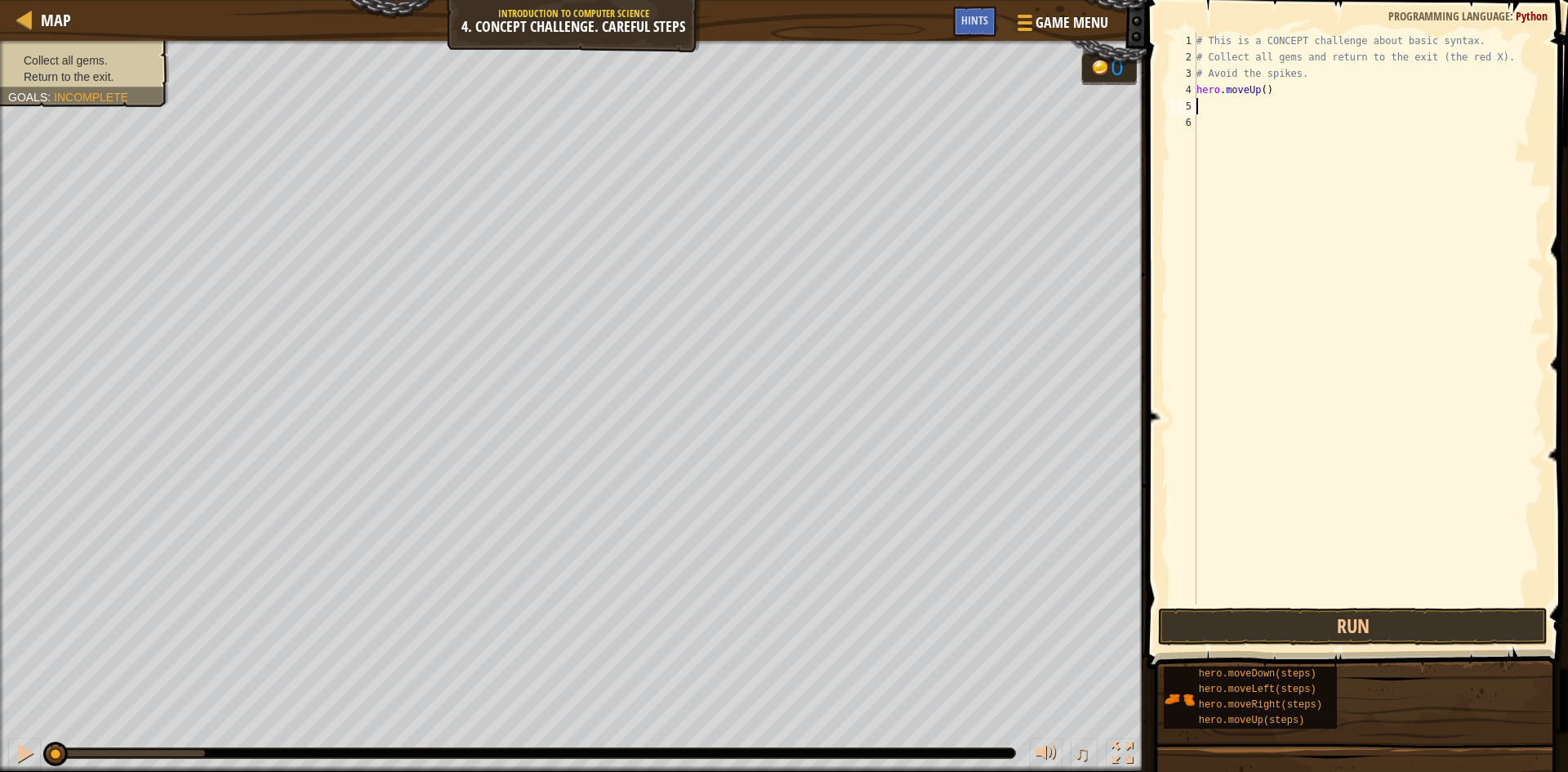
type textarea "h"
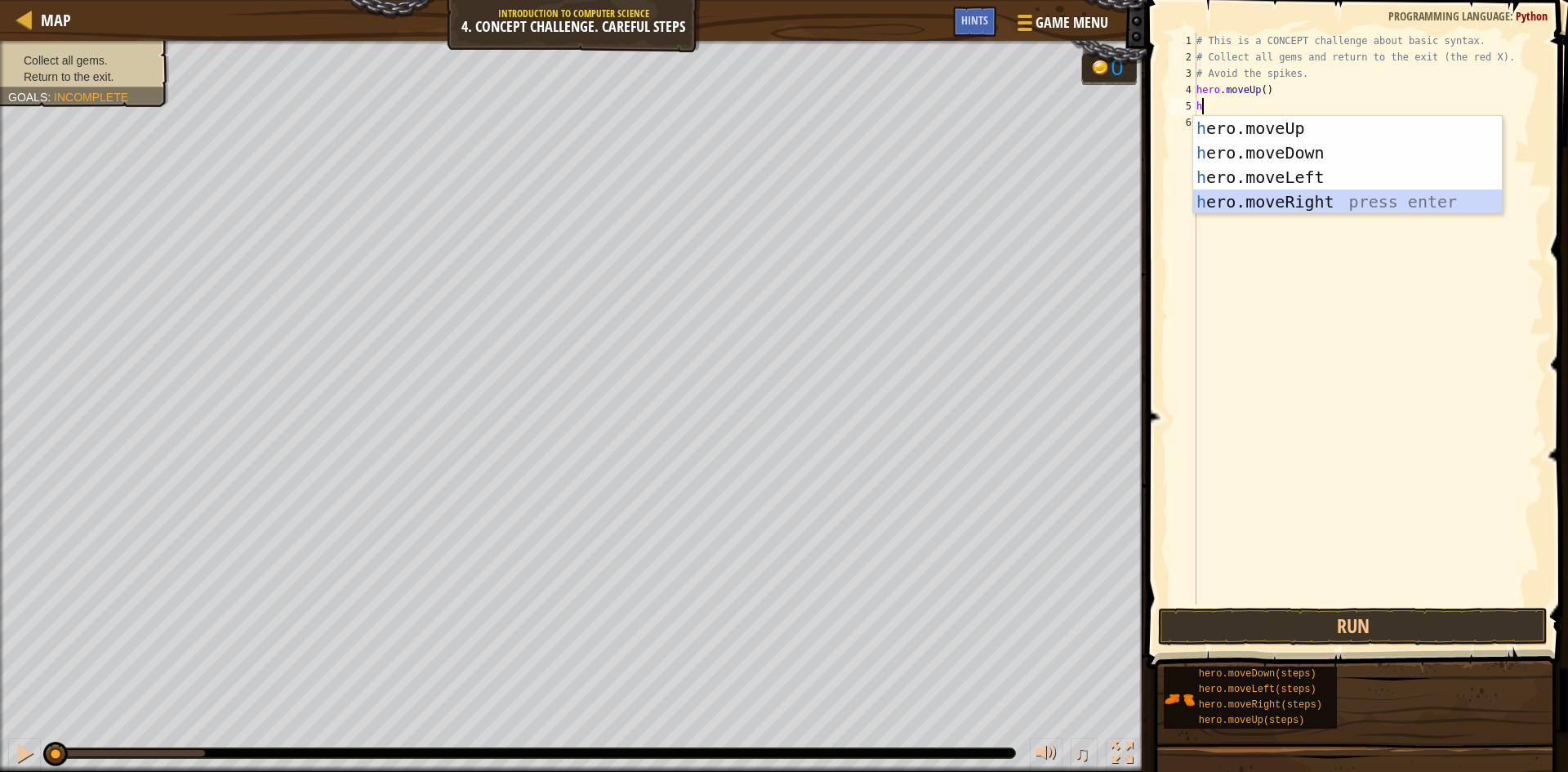
click at [1284, 197] on div "h ero.moveUp press enter h ero.moveDown press enter h ero.moveLeft press enter …" at bounding box center [1348, 189] width 309 height 147
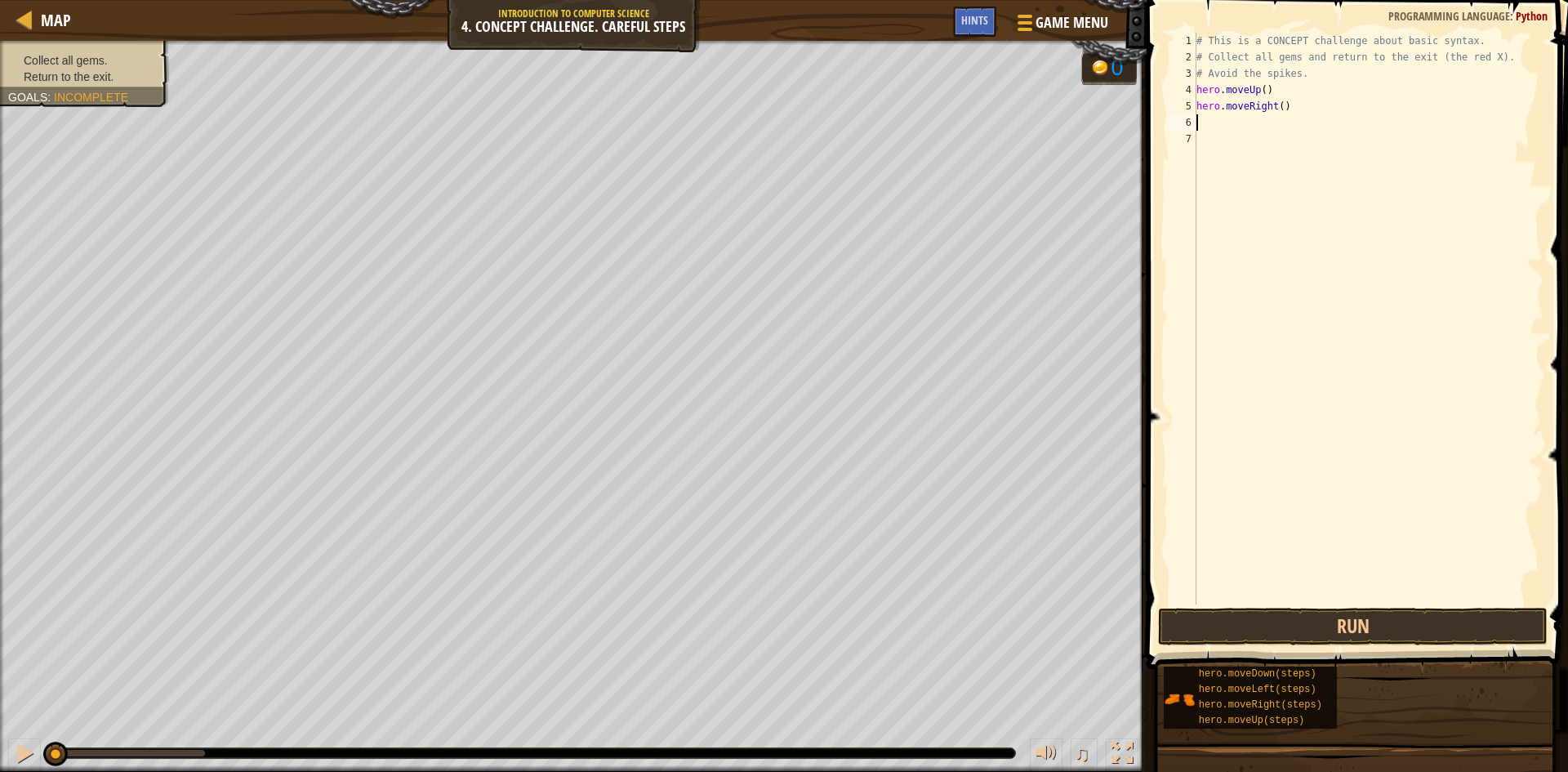
type textarea "h"
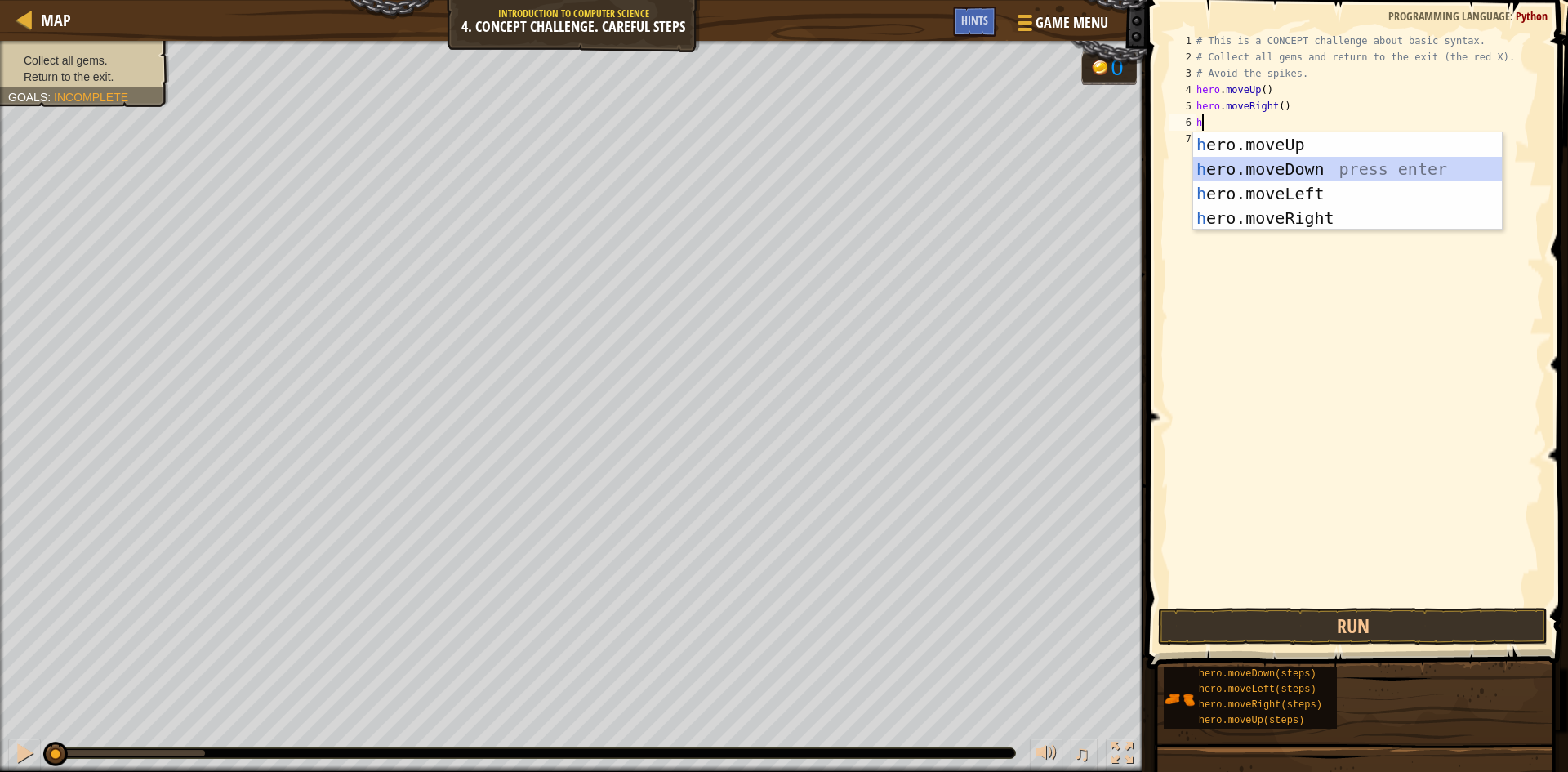
click at [1310, 170] on div "h ero.moveUp press enter h ero.moveDown press enter h ero.moveLeft press enter …" at bounding box center [1348, 205] width 309 height 147
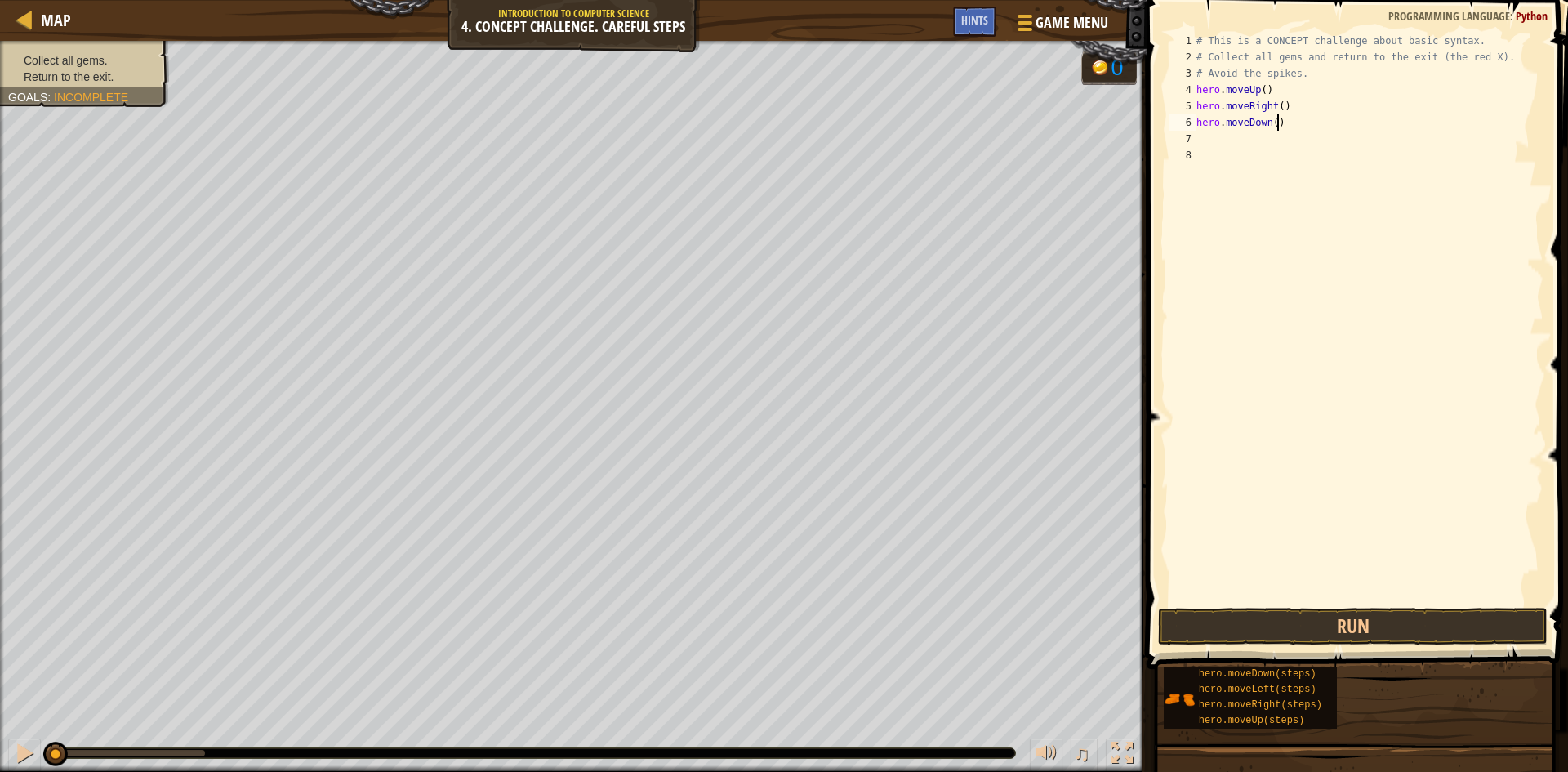
click at [1274, 123] on div "# This is a CONCEPT challenge about basic syntax. # Collect all gems and return…" at bounding box center [1368, 335] width 351 height 604
click at [1270, 121] on div "# This is a CONCEPT challenge about basic syntax. # Collect all gems and return…" at bounding box center [1368, 335] width 351 height 604
type textarea "hero.moveDown(2)"
click at [1264, 137] on div "# This is a CONCEPT challenge about basic syntax. # Collect all gems and return…" at bounding box center [1368, 335] width 351 height 604
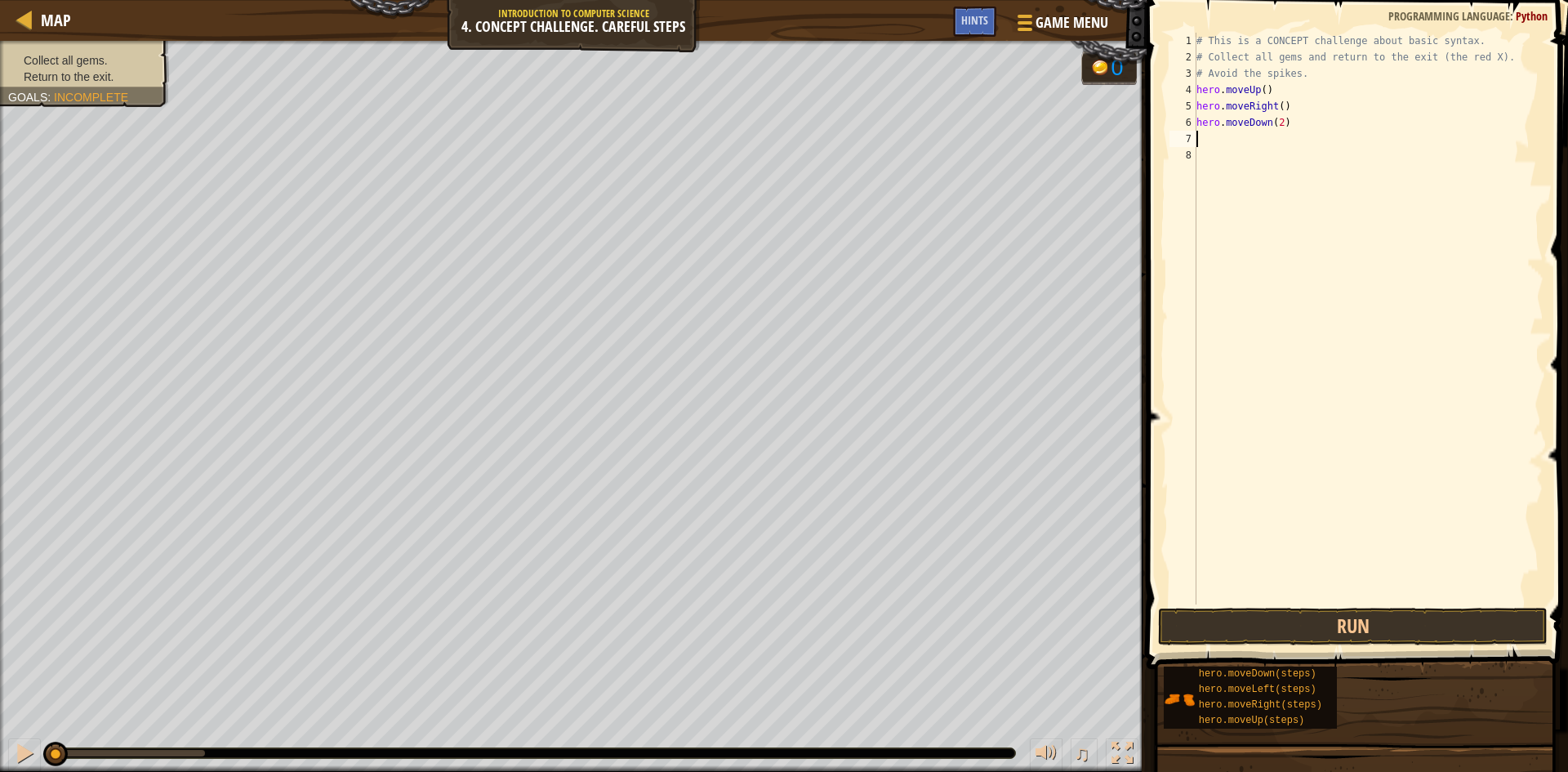
scroll to position [7, 0]
type textarea "h"
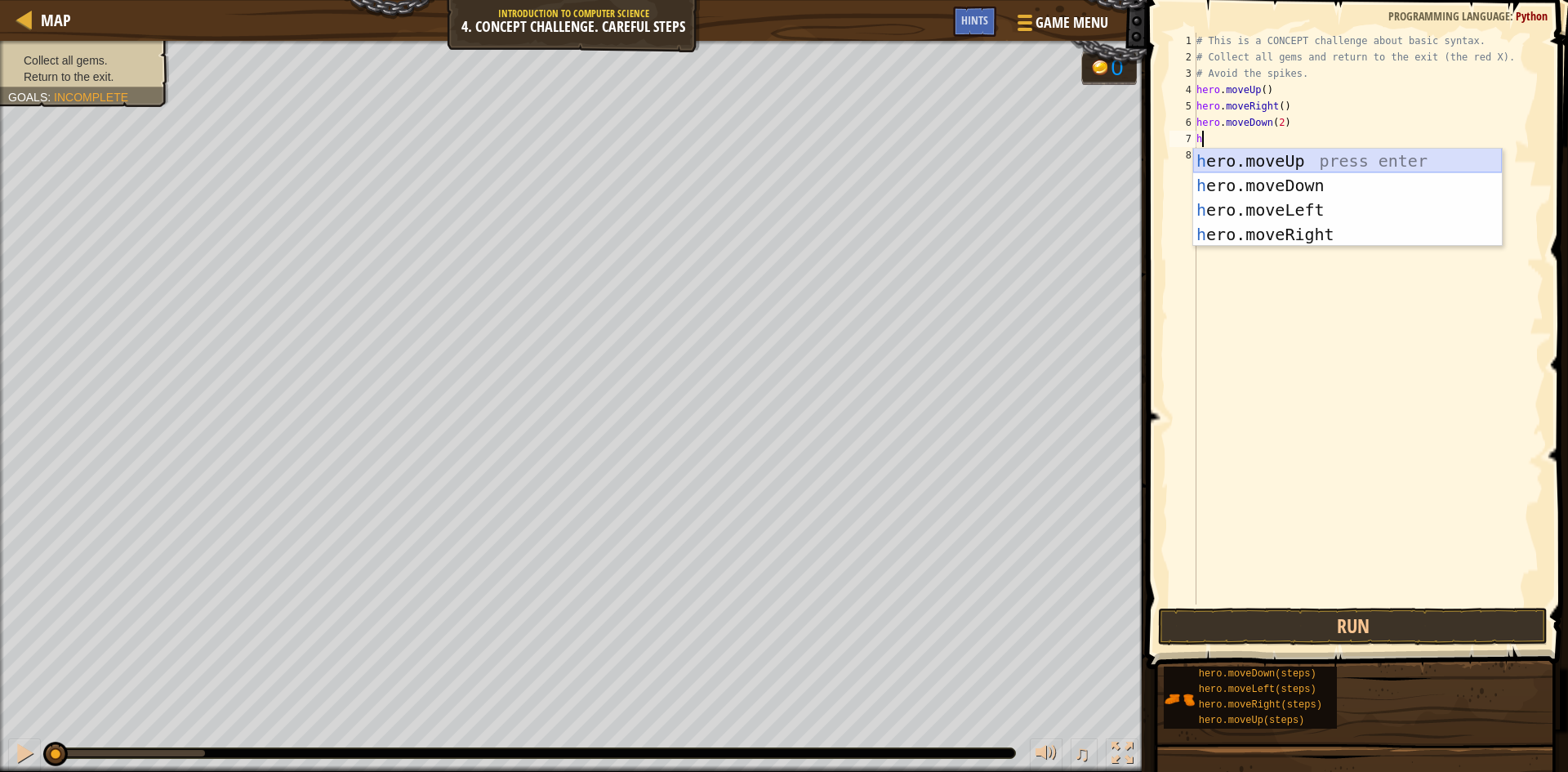
click at [1310, 158] on div "h ero.moveUp press enter h ero.moveDown press enter h ero.moveLeft press enter …" at bounding box center [1348, 222] width 309 height 147
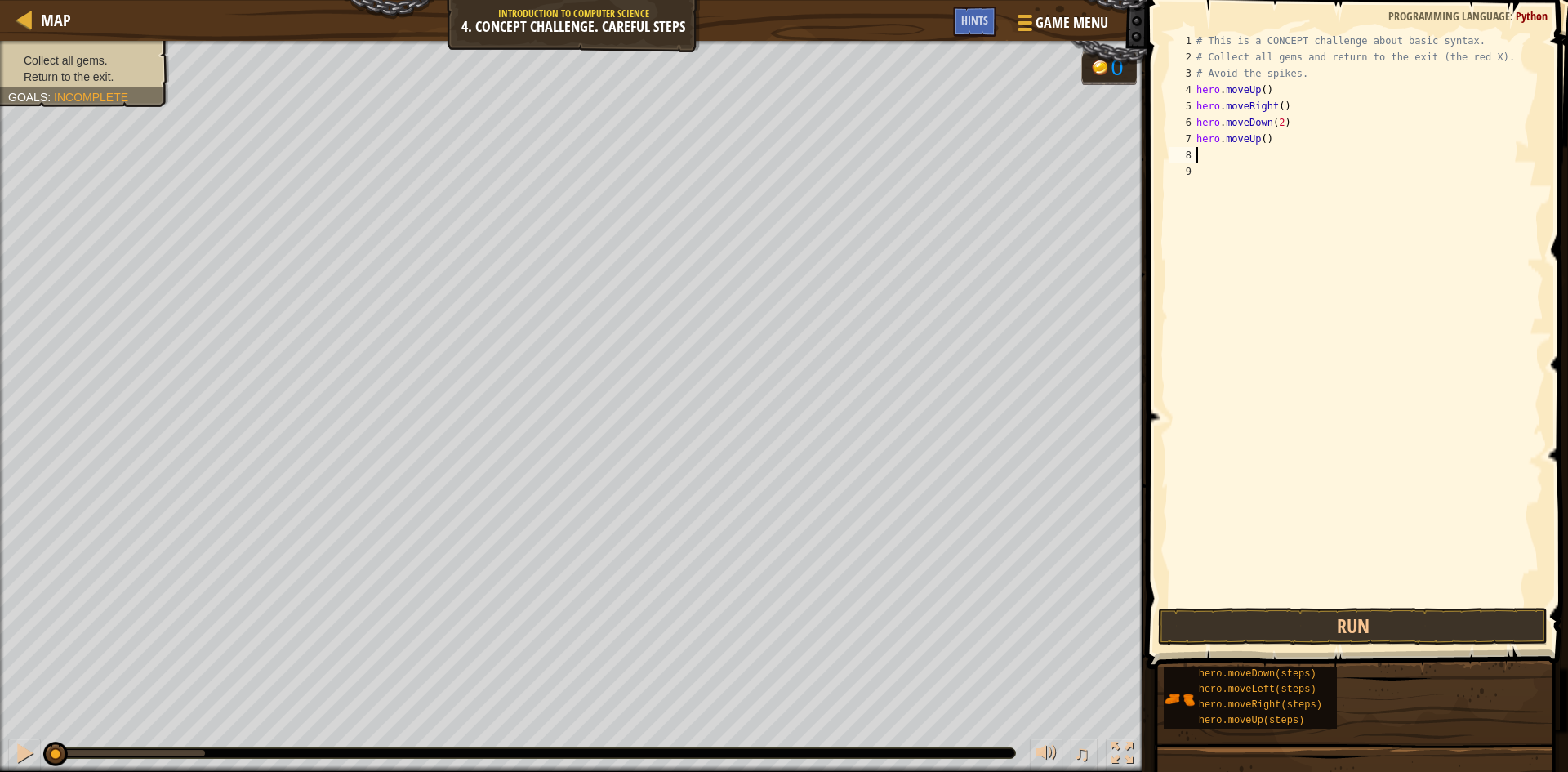
type textarea "h"
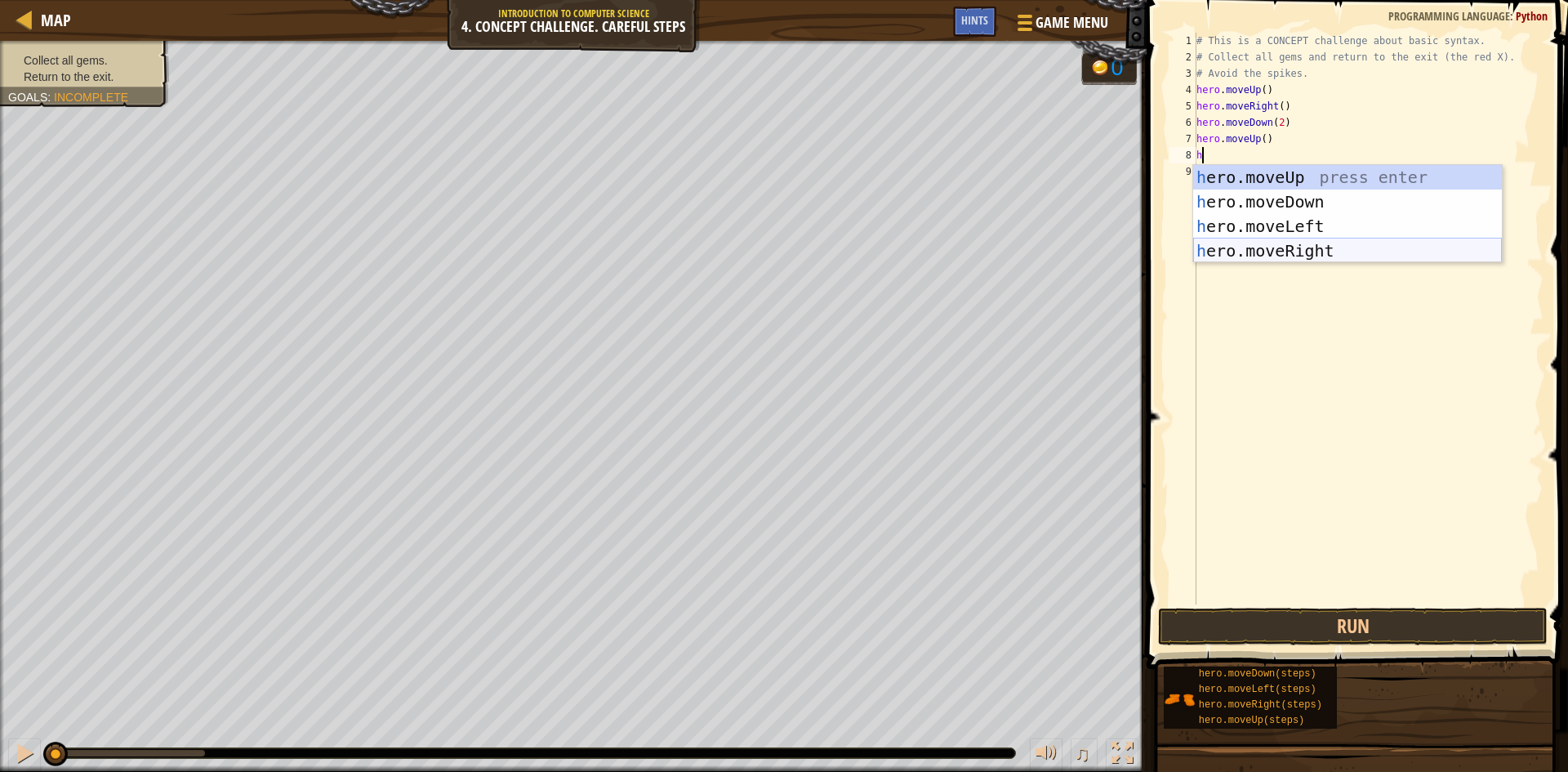
click at [1332, 252] on div "h ero.moveUp press enter h ero.moveDown press enter h ero.moveLeft press enter …" at bounding box center [1348, 238] width 309 height 147
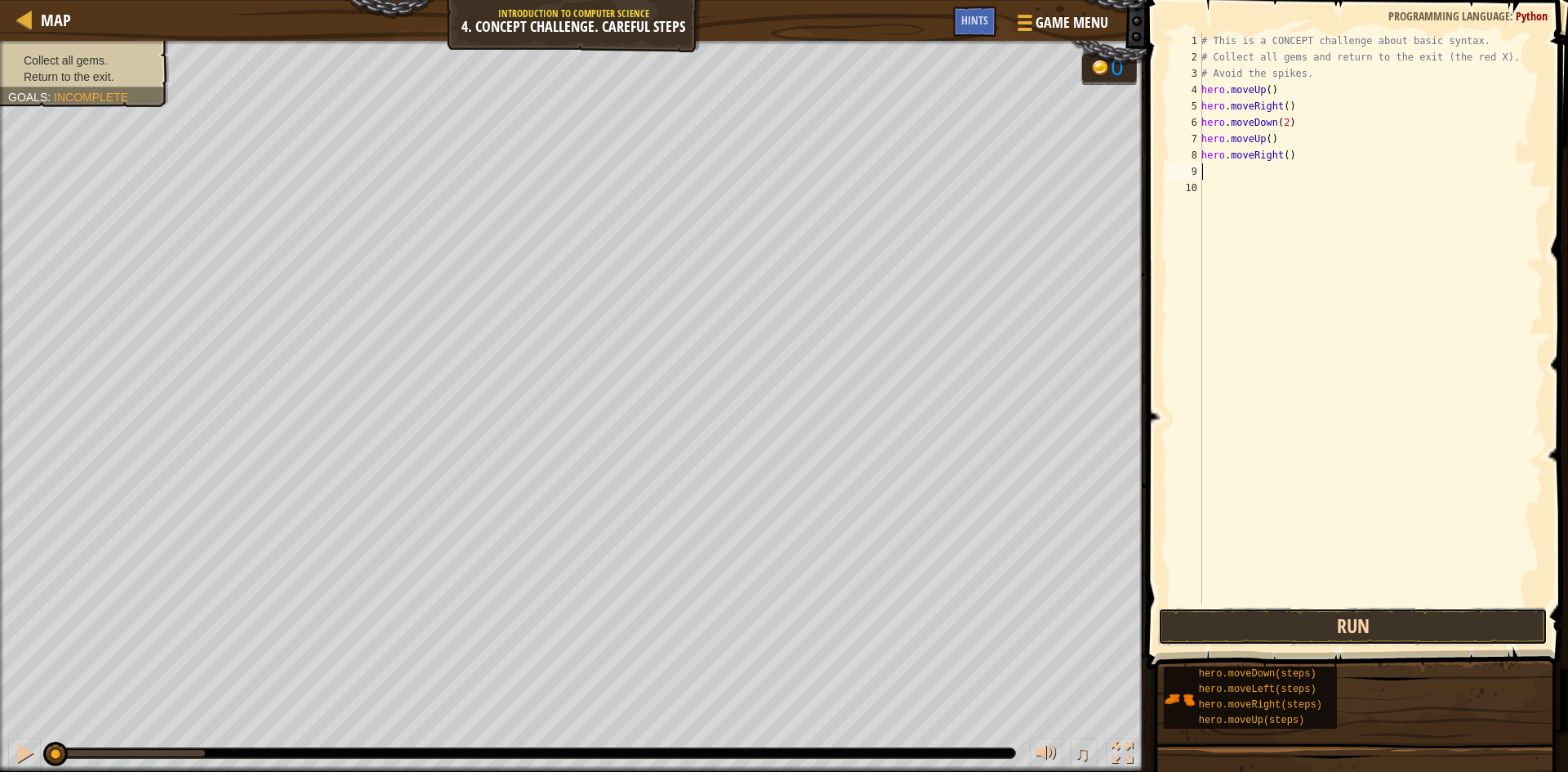
click at [1478, 627] on button "Run" at bounding box center [1353, 627] width 390 height 37
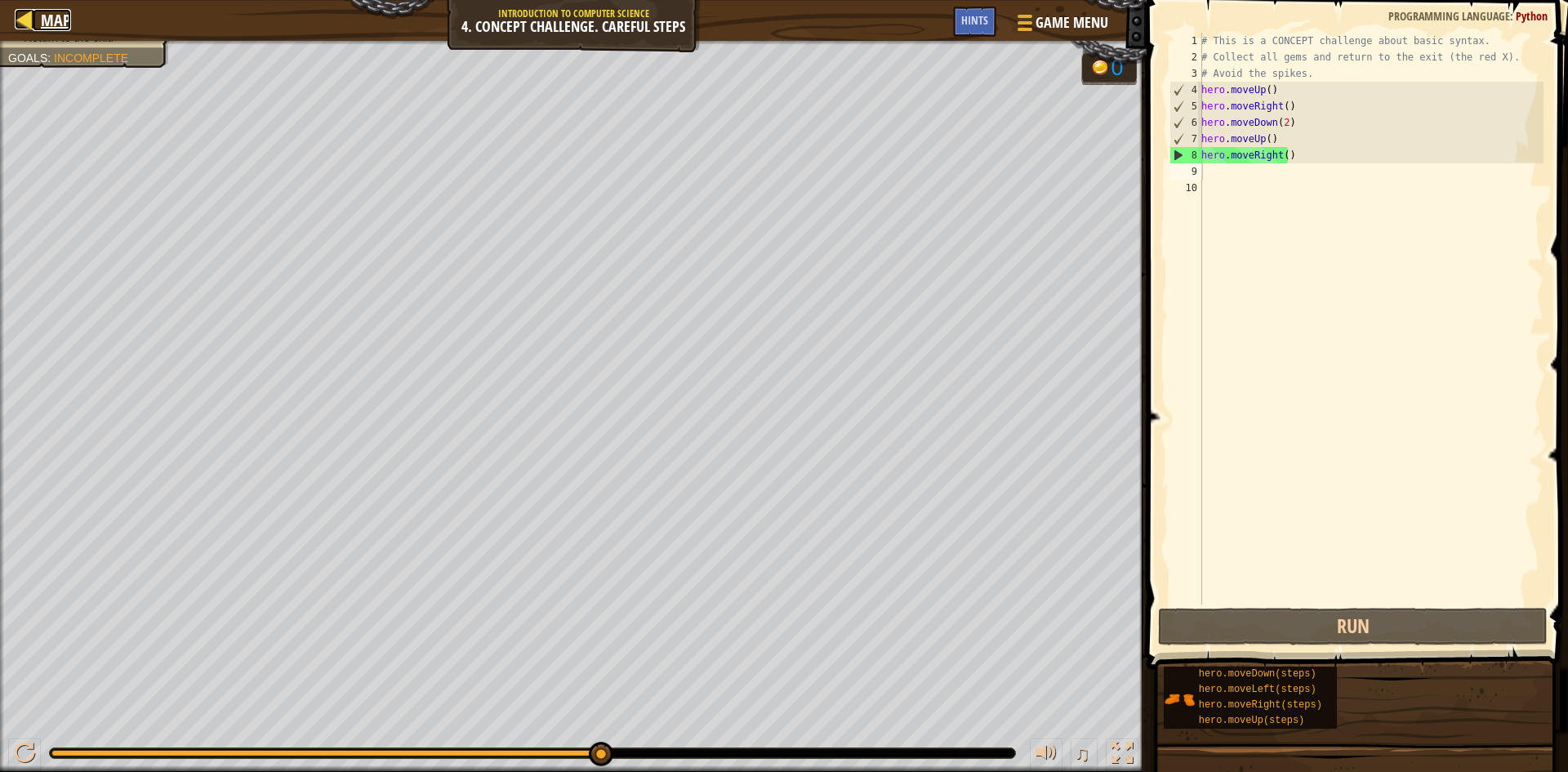
click at [20, 14] on div at bounding box center [24, 19] width 21 height 21
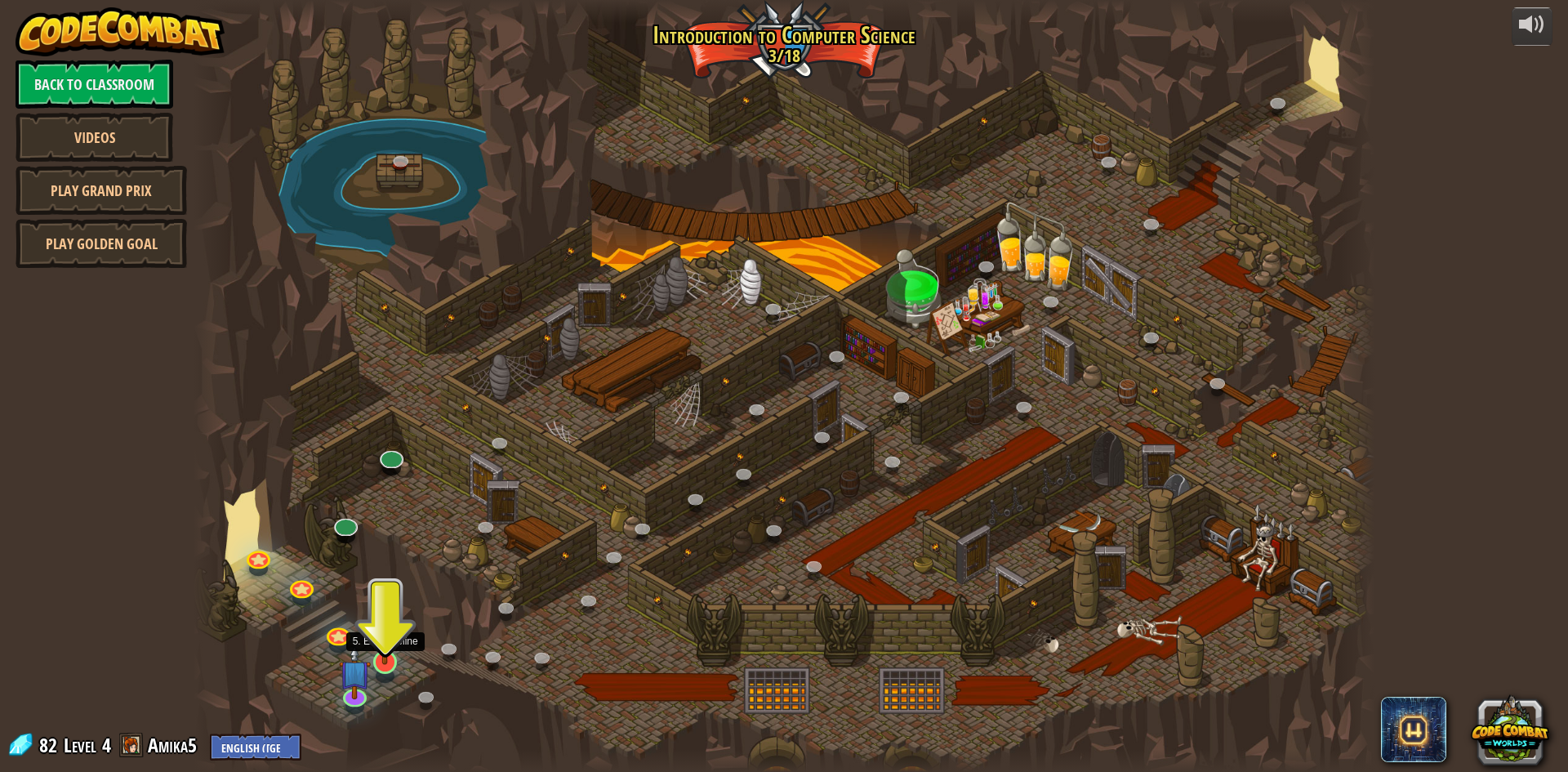
click at [400, 642] on img at bounding box center [386, 627] width 32 height 72
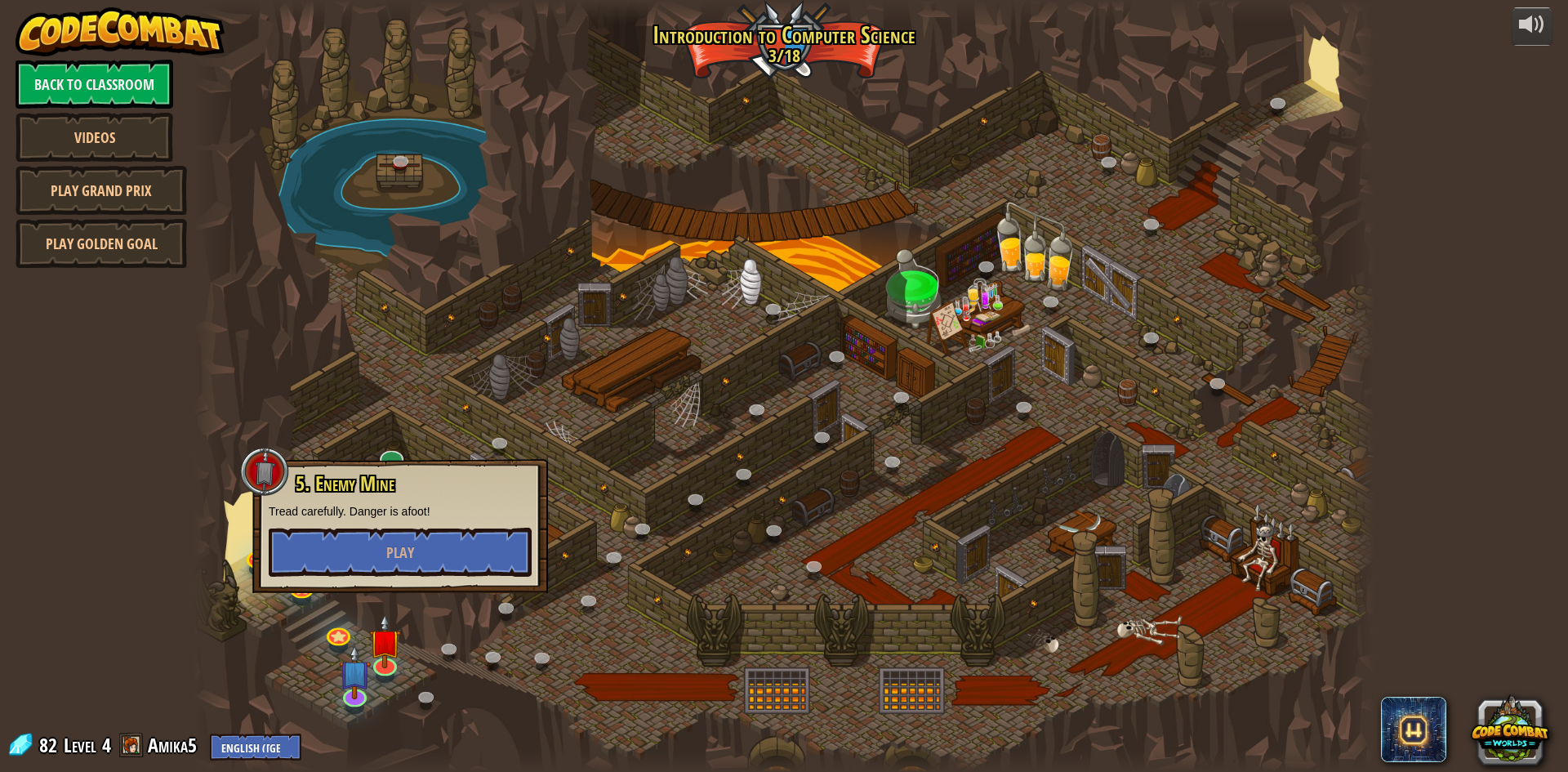
click at [472, 522] on div "5. Enemy Mine Tread carefully. Danger is afoot! Play" at bounding box center [400, 525] width 263 height 104
click at [460, 528] on button "Play" at bounding box center [400, 552] width 263 height 49
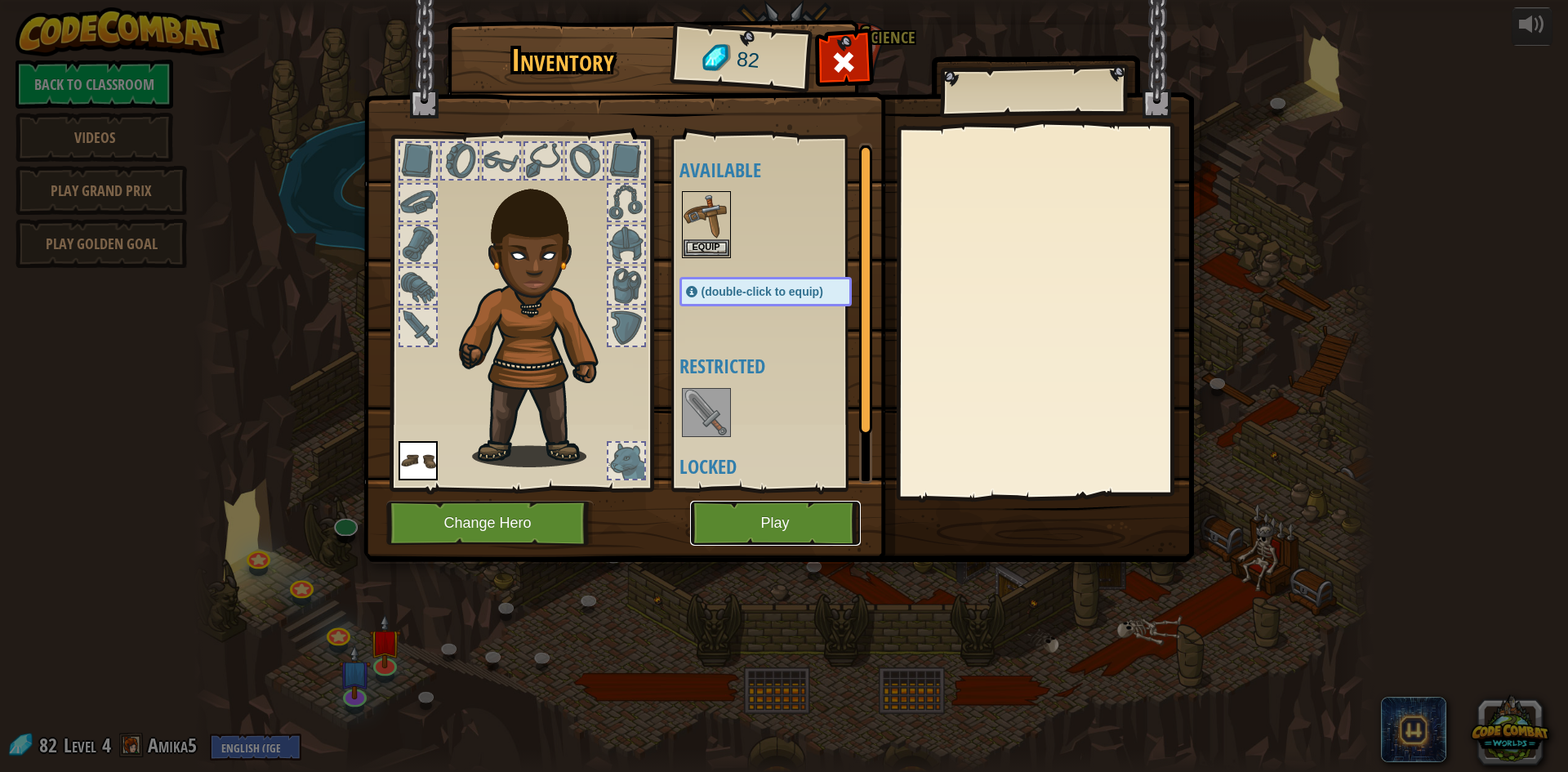
click at [758, 505] on button "Play" at bounding box center [775, 523] width 170 height 45
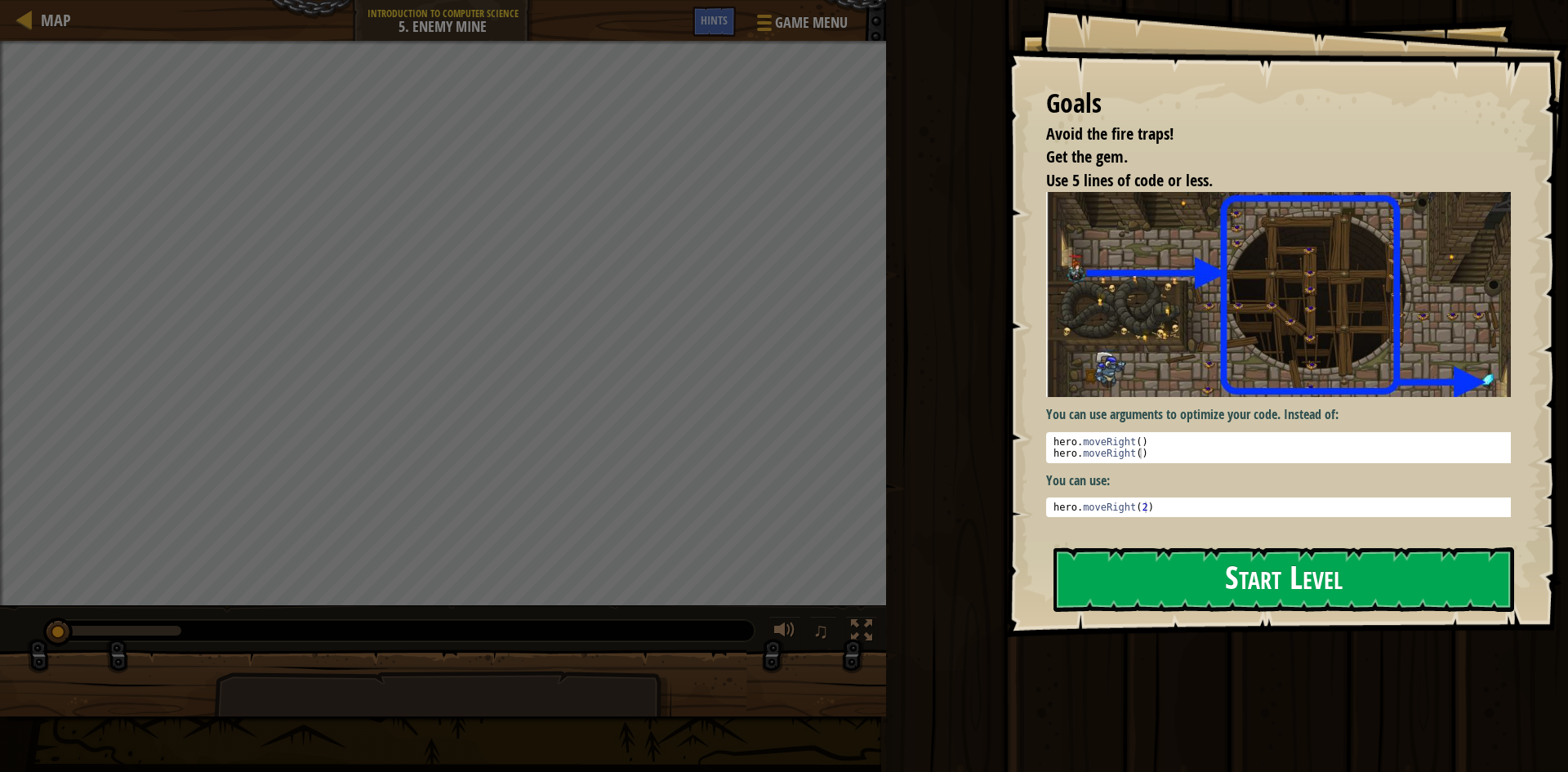
click at [1191, 333] on img at bounding box center [1284, 294] width 477 height 204
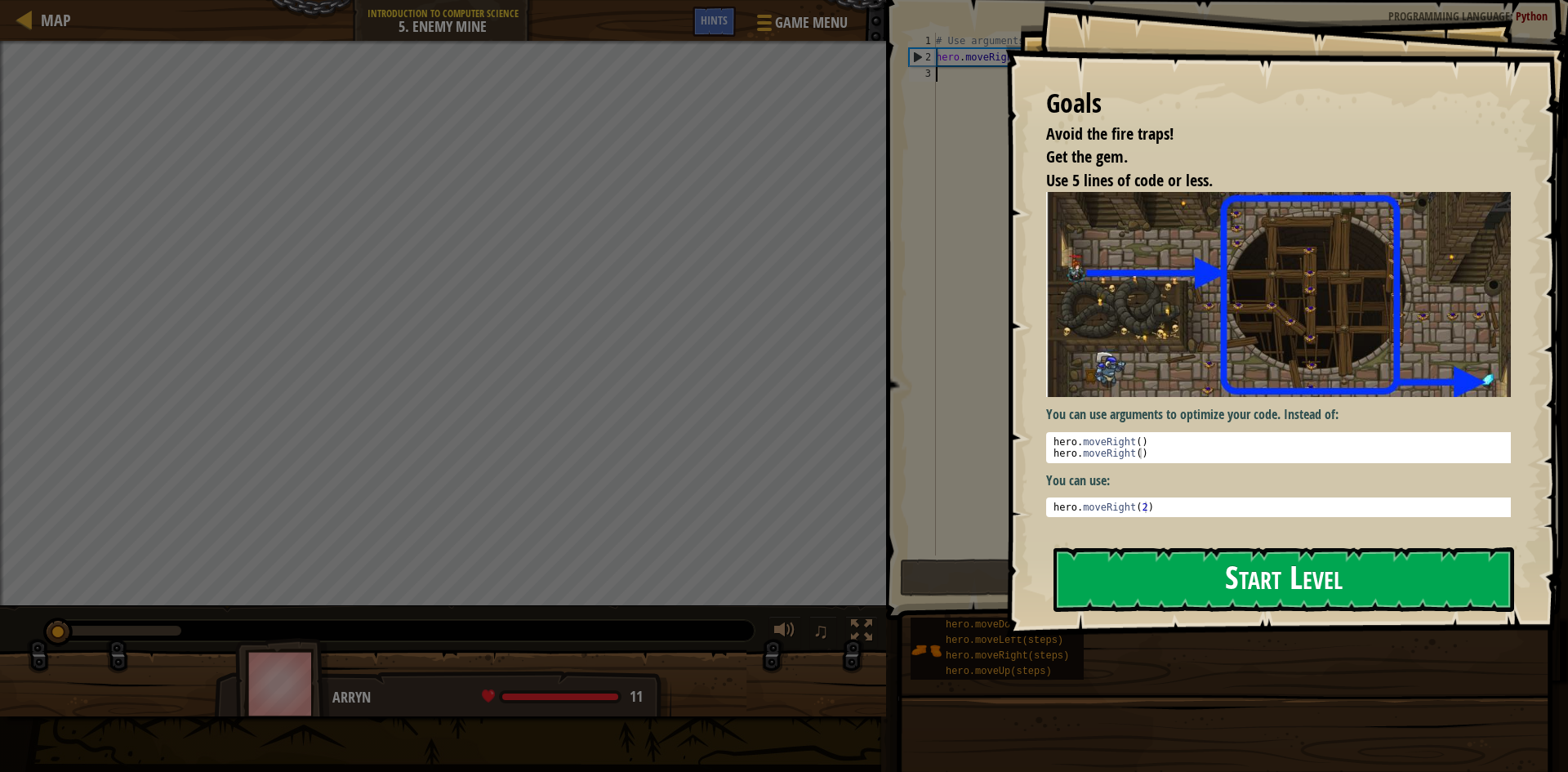
click at [1195, 575] on button "Start Level" at bounding box center [1283, 579] width 460 height 64
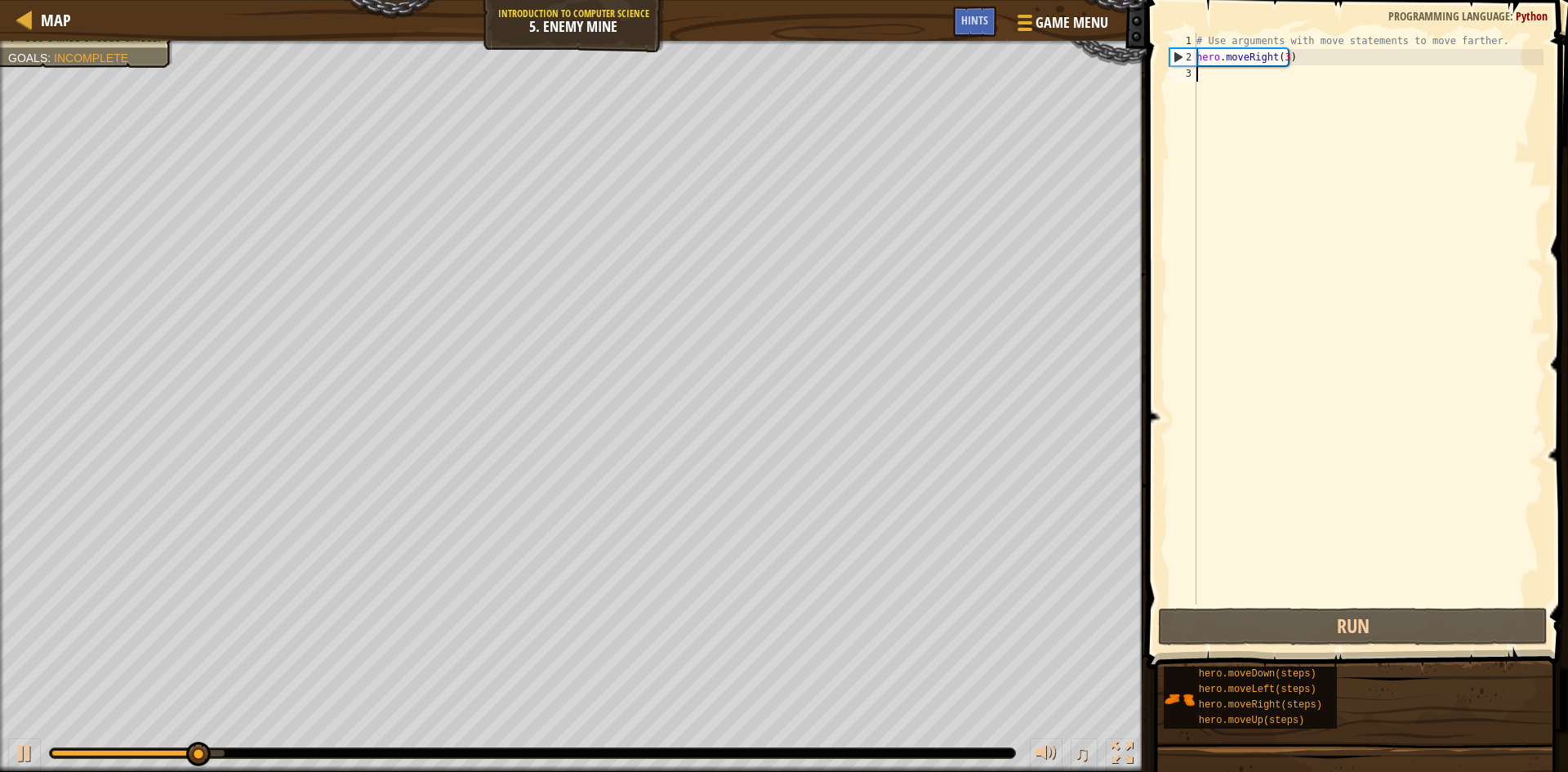
click at [1281, 87] on div "# Use arguments with move statements to move farther. hero . moveRight ( 3 )" at bounding box center [1368, 335] width 351 height 604
type textarea "j"
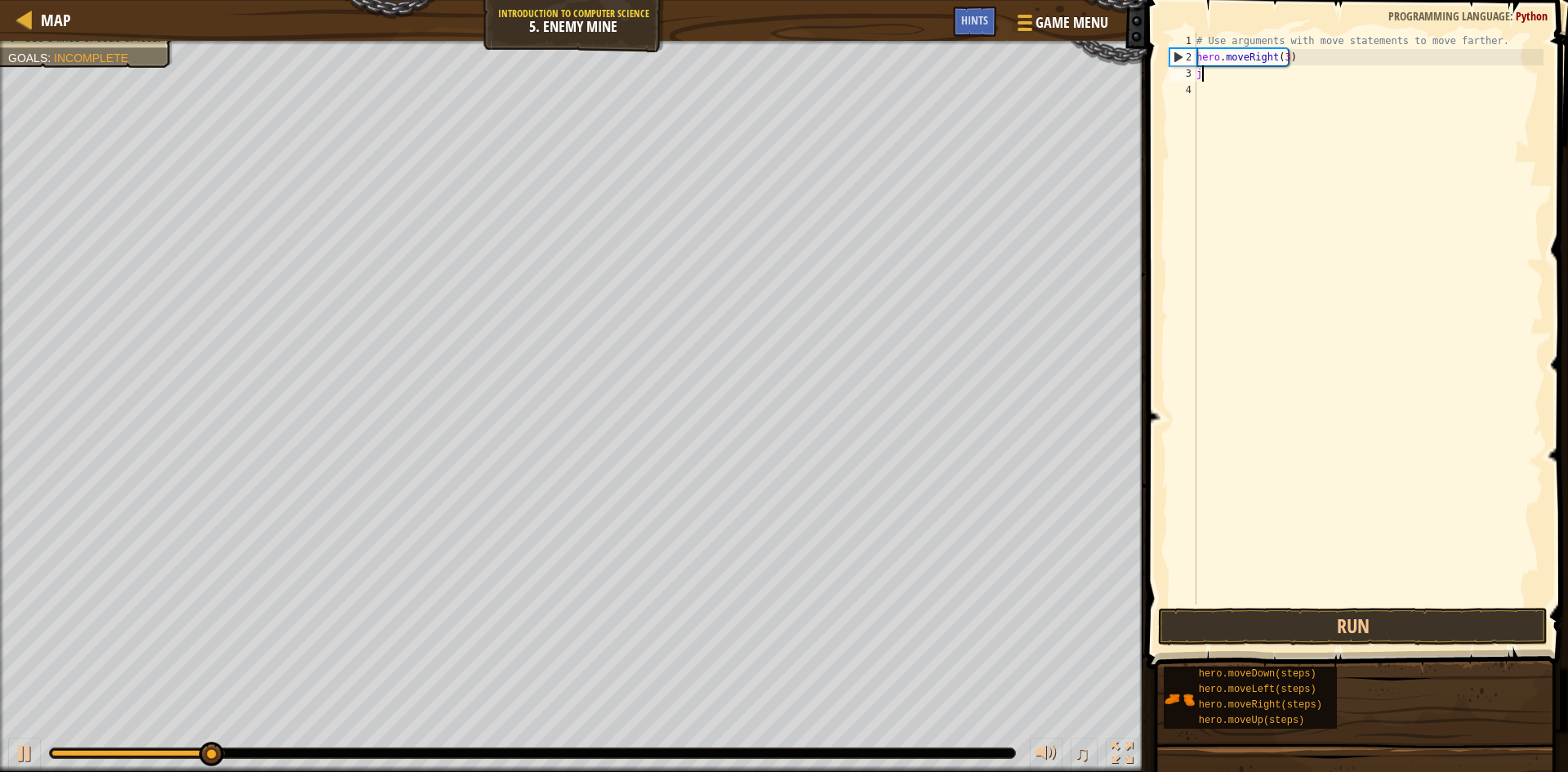
scroll to position [7, 0]
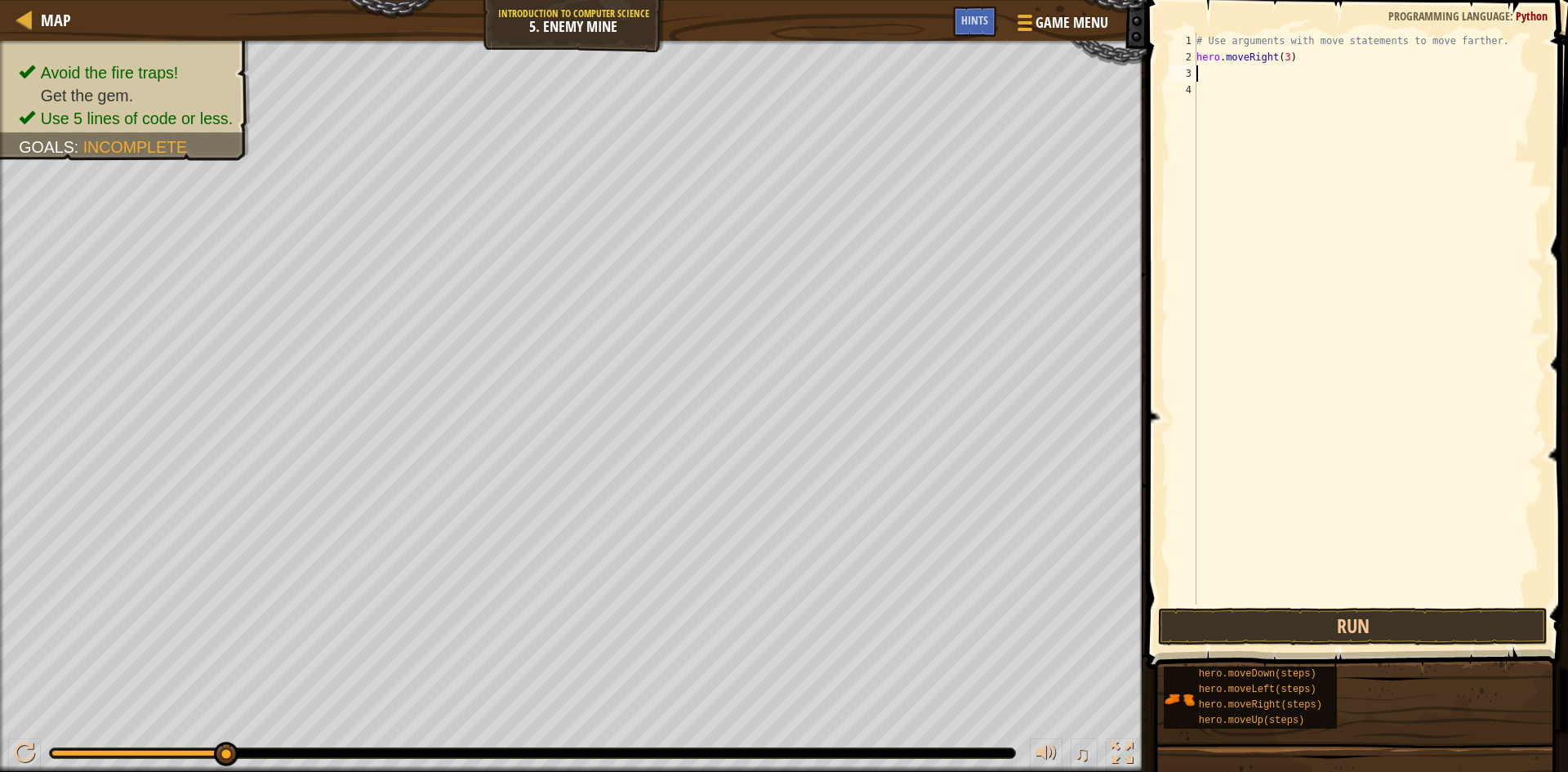
type textarea "h"
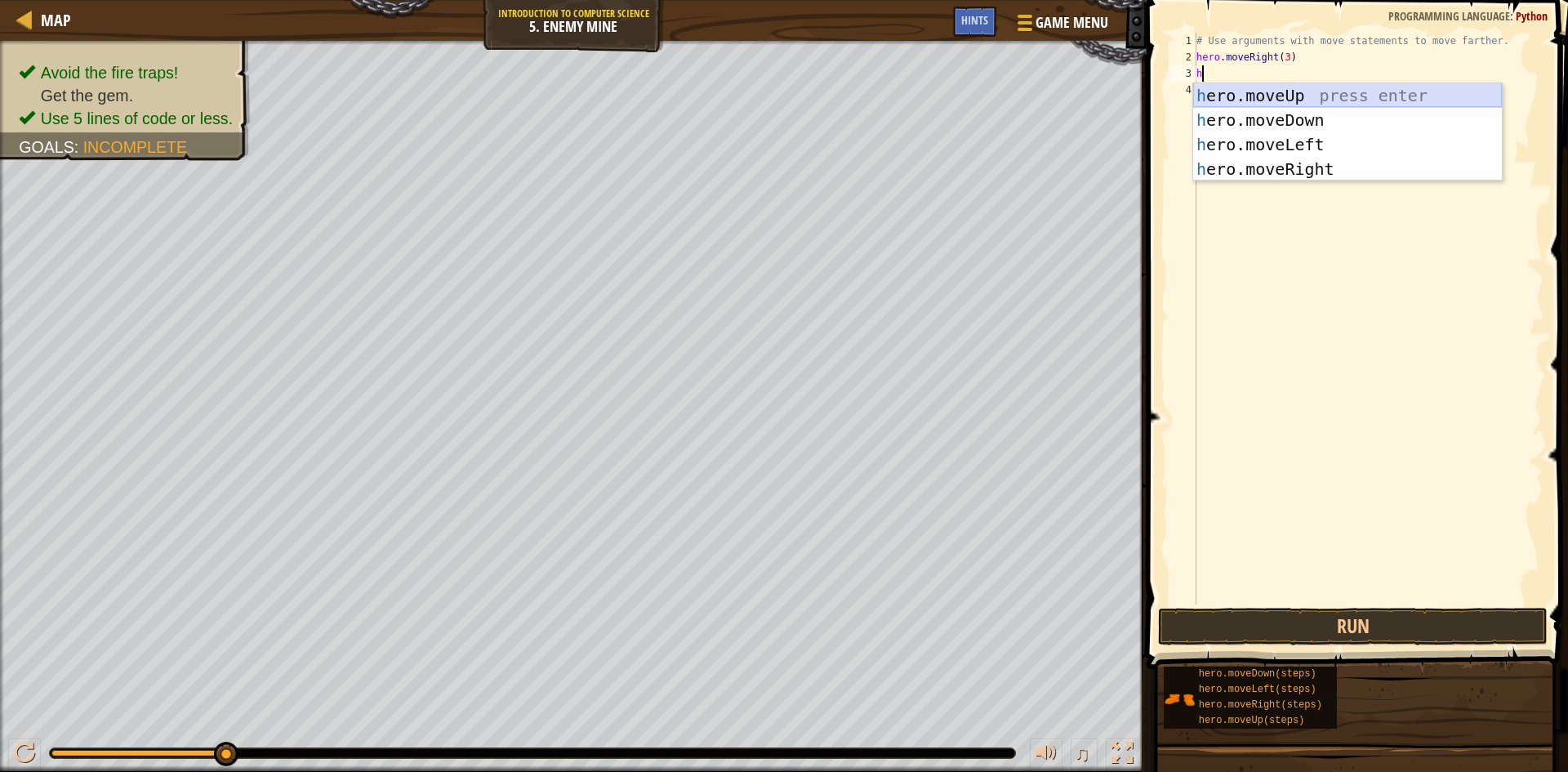
click at [1289, 93] on div "h ero.moveUp press enter h ero.moveDown press enter h ero.moveLeft press enter …" at bounding box center [1348, 156] width 309 height 147
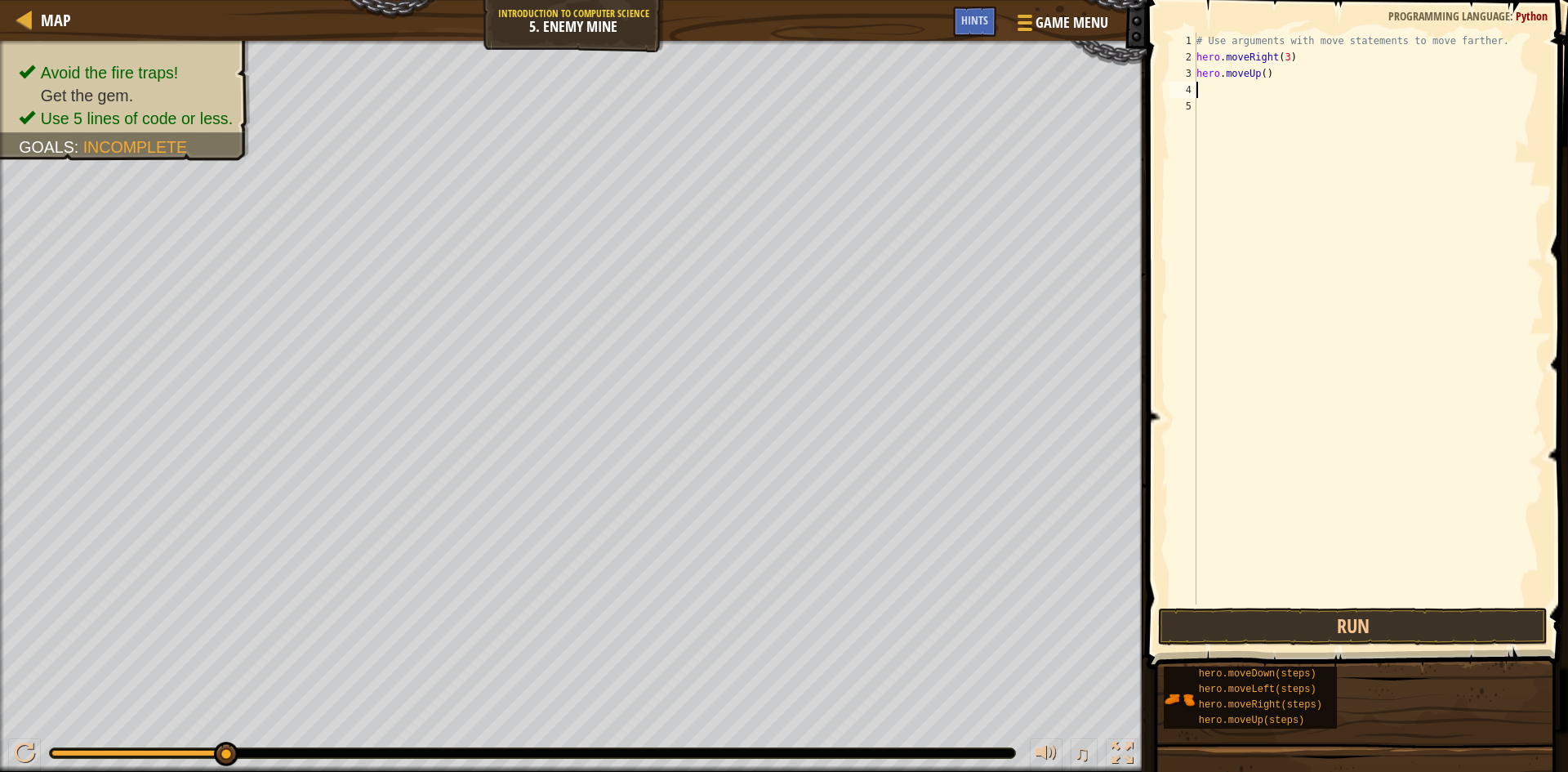
type textarea "h"
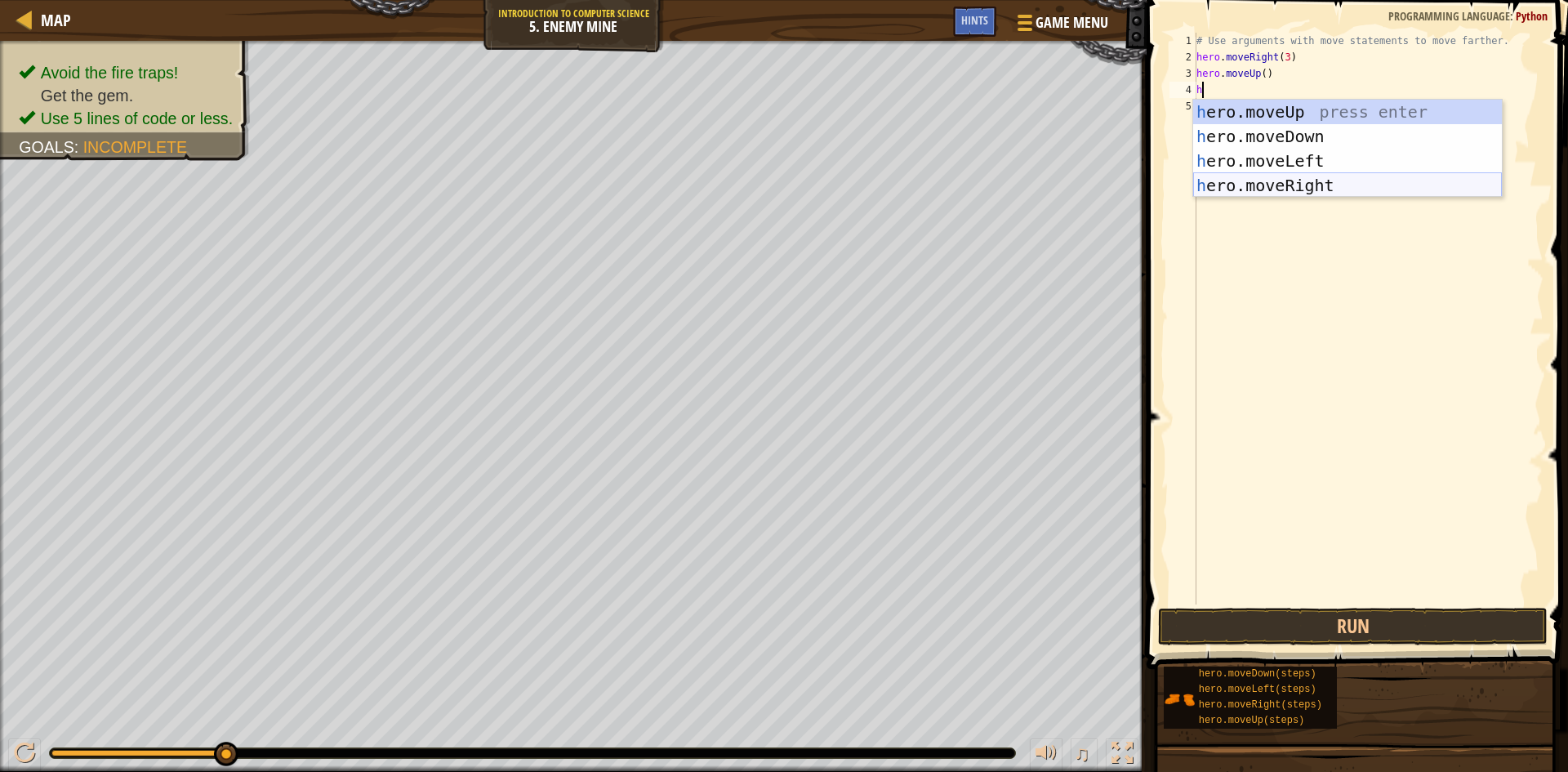
click at [1293, 182] on div "h ero.moveUp press enter h ero.moveDown press enter h ero.moveLeft press enter …" at bounding box center [1348, 173] width 309 height 147
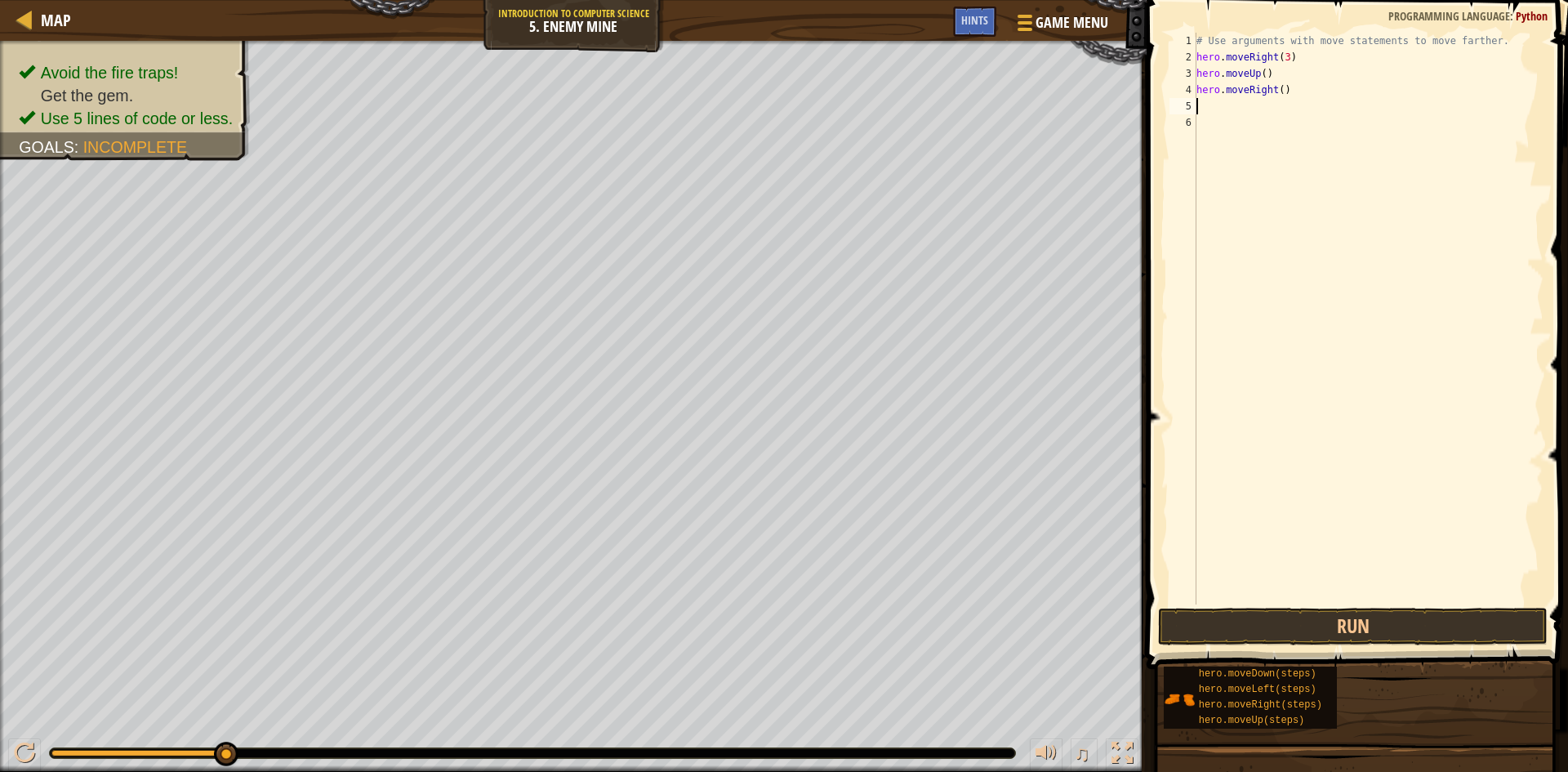
type textarea "h"
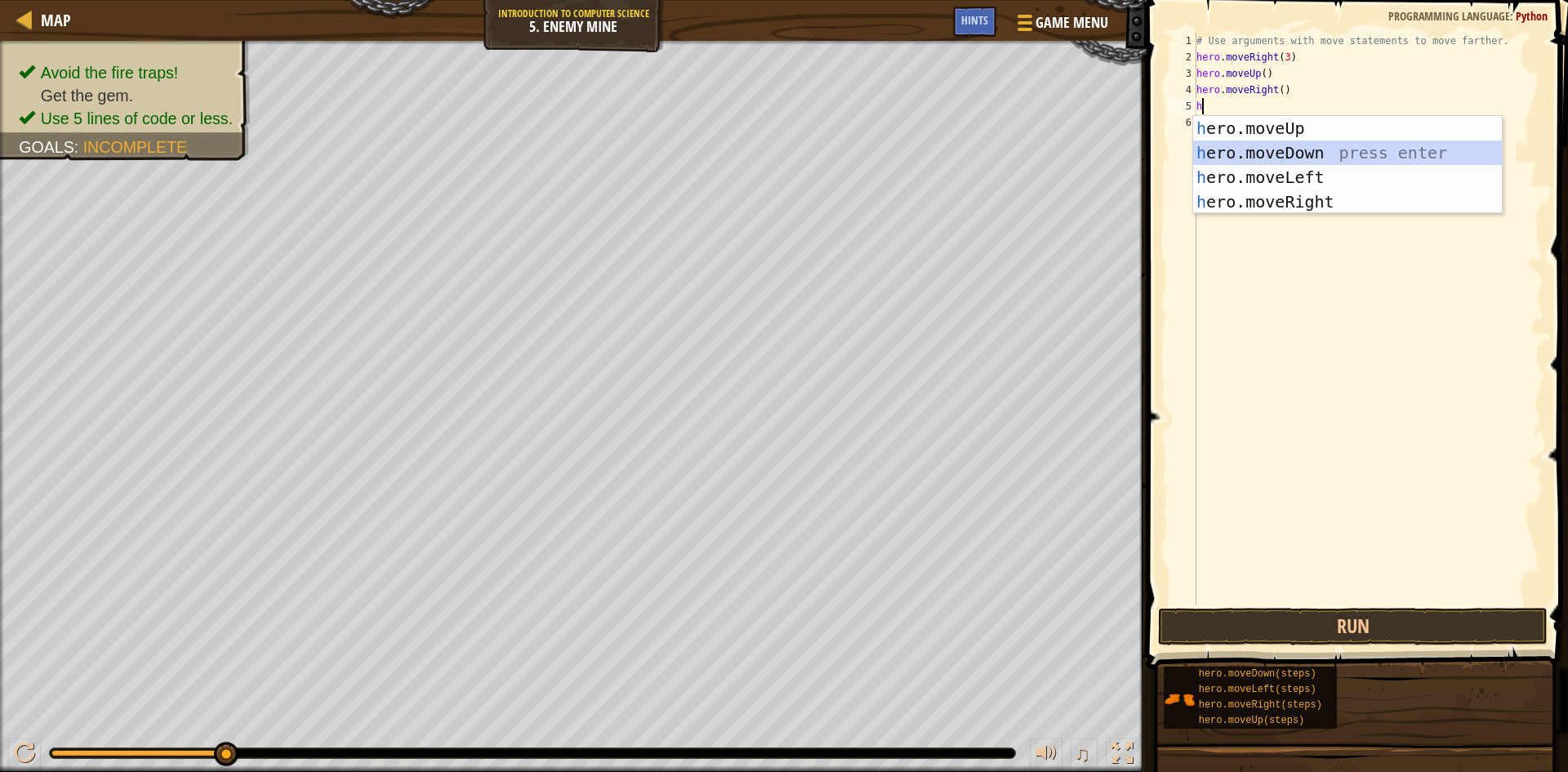
click at [1315, 153] on div "h ero.moveUp press enter h ero.moveDown press enter h ero.moveLeft press enter …" at bounding box center [1348, 189] width 309 height 147
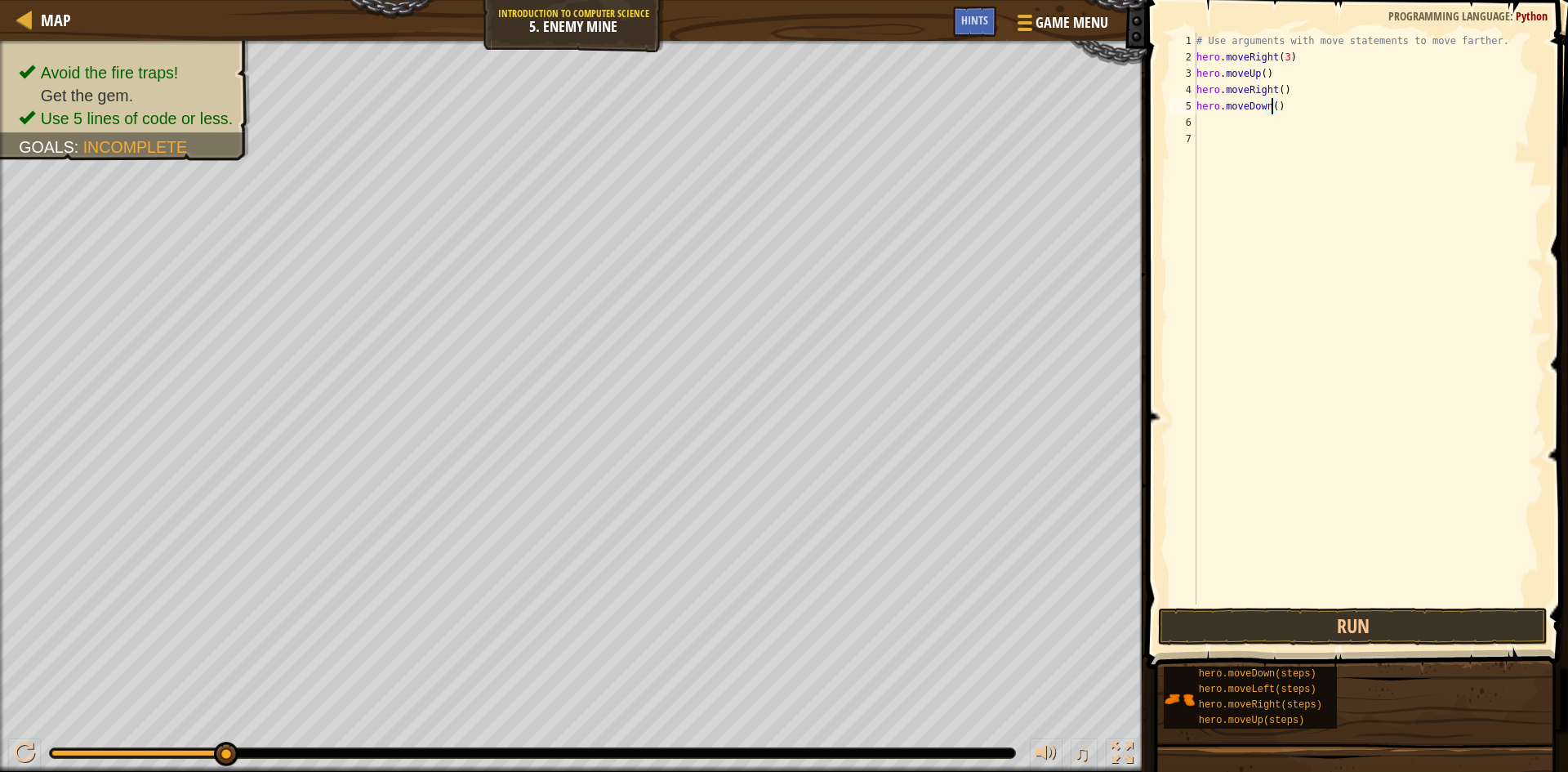
click at [1272, 108] on div "# Use arguments with move statements to move farther. hero . moveRight ( 3 ) he…" at bounding box center [1368, 335] width 351 height 604
type textarea "hero.moveDown(2)"
click at [1249, 130] on div "# Use arguments with move statements to move farther. hero . moveRight ( 3 ) he…" at bounding box center [1368, 335] width 351 height 604
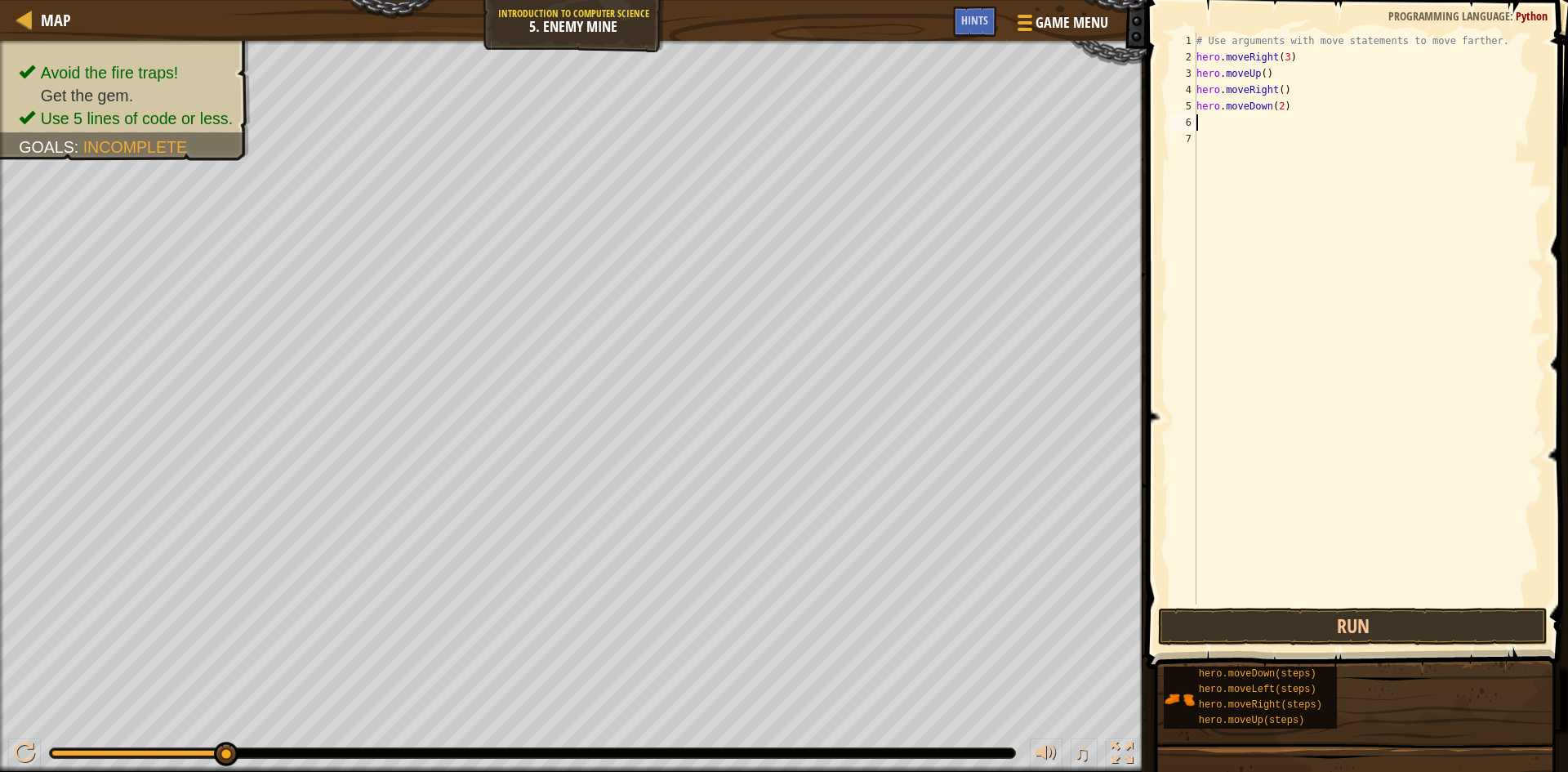
click at [1275, 104] on div "# Use arguments with move statements to move farther. hero . moveRight ( 3 ) he…" at bounding box center [1368, 335] width 351 height 604
type textarea "hero.moveDown(3)"
click at [1265, 120] on div "# Use arguments with move statements to move farther. hero . moveRight ( 3 ) he…" at bounding box center [1368, 335] width 351 height 604
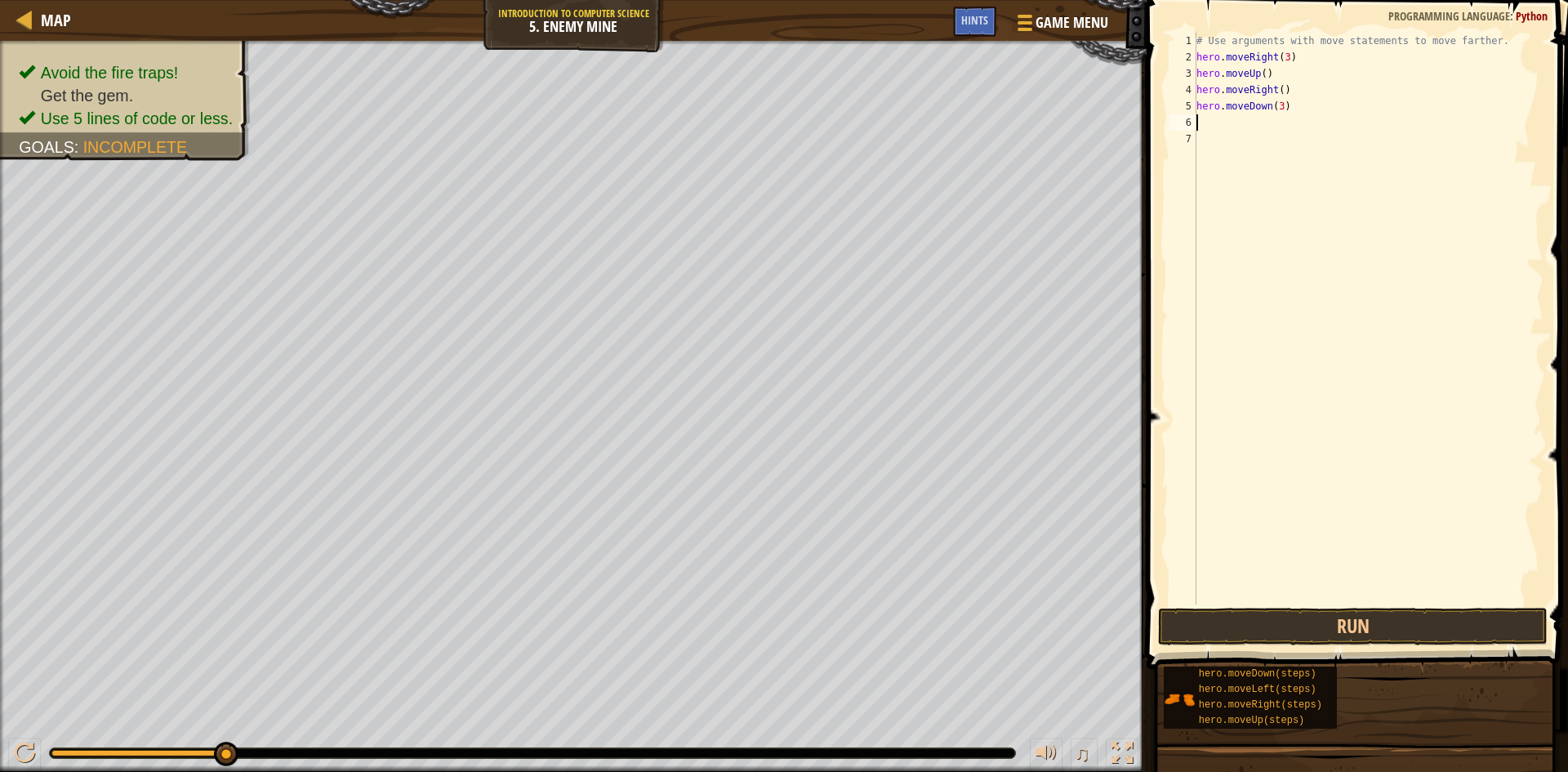
type textarea "h"
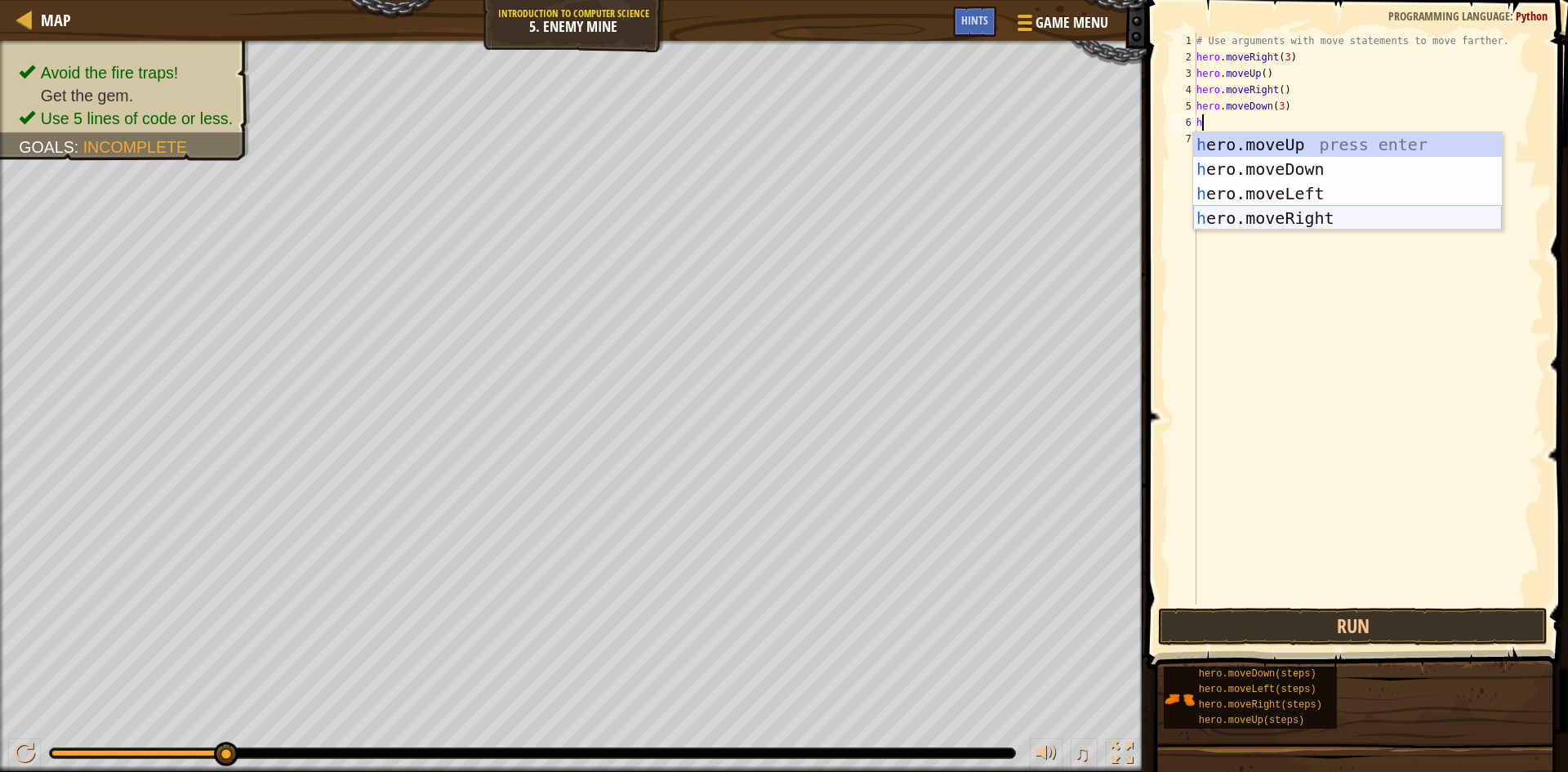
click at [1306, 218] on div "h ero.moveUp press enter h ero.moveDown press enter h ero.moveLeft press enter …" at bounding box center [1348, 205] width 309 height 147
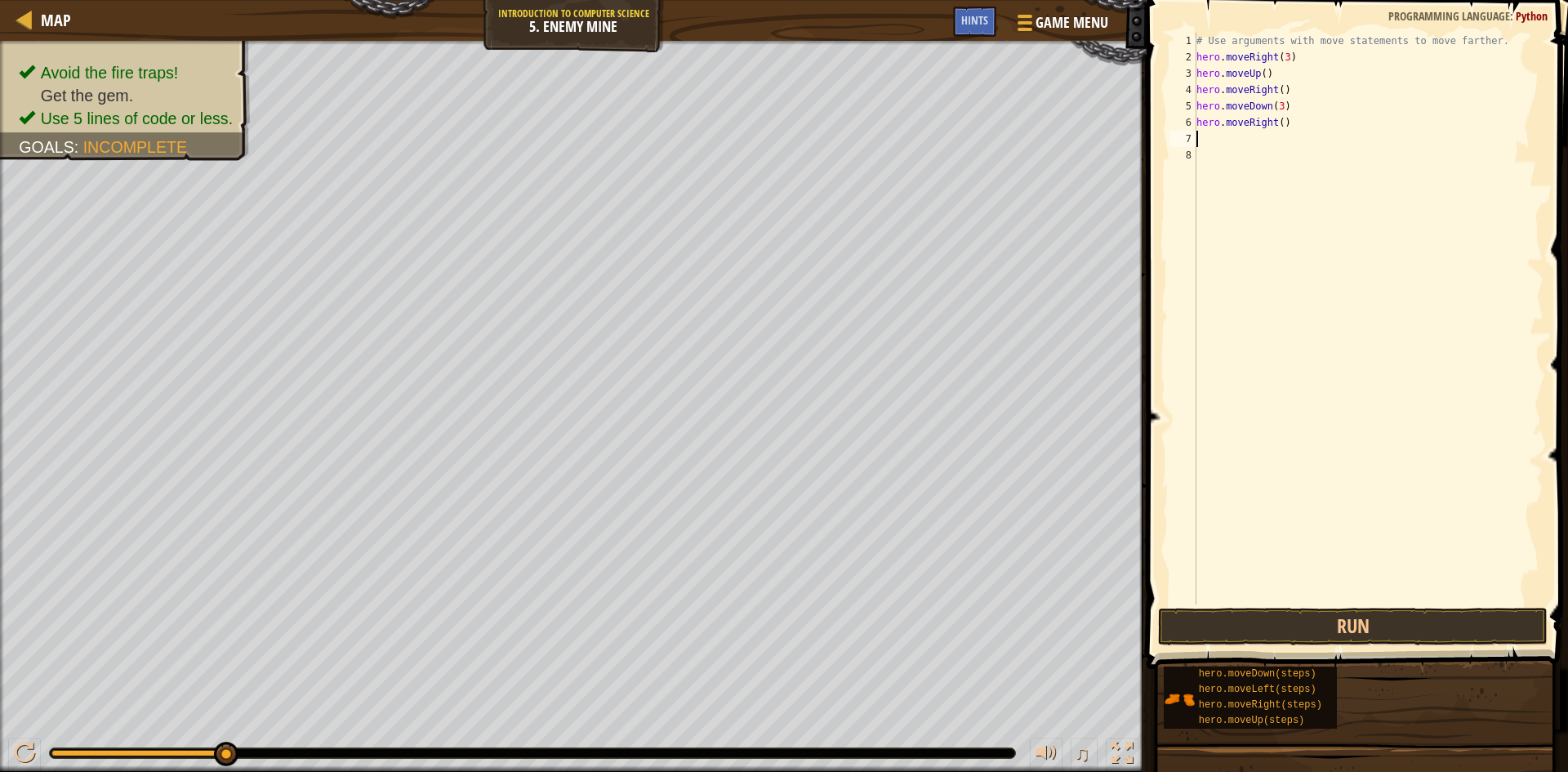
click at [1278, 120] on div "# Use arguments with move statements to move farther. hero . moveRight ( 3 ) he…" at bounding box center [1368, 335] width 351 height 604
type textarea "hero.moveRight(2)"
click at [1180, 611] on button "Run" at bounding box center [1353, 627] width 390 height 37
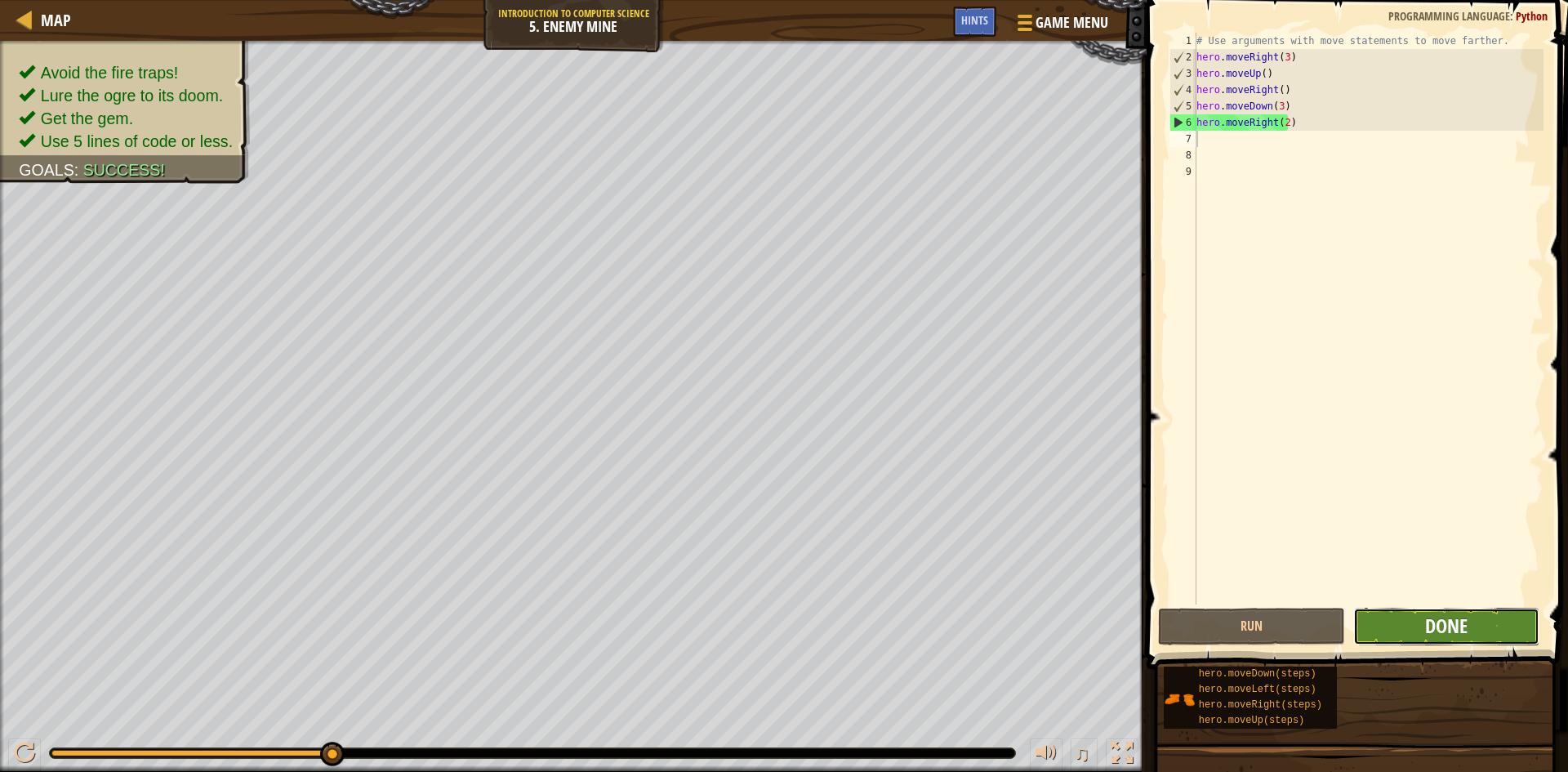
click at [1431, 618] on span "Done" at bounding box center [1447, 625] width 43 height 26
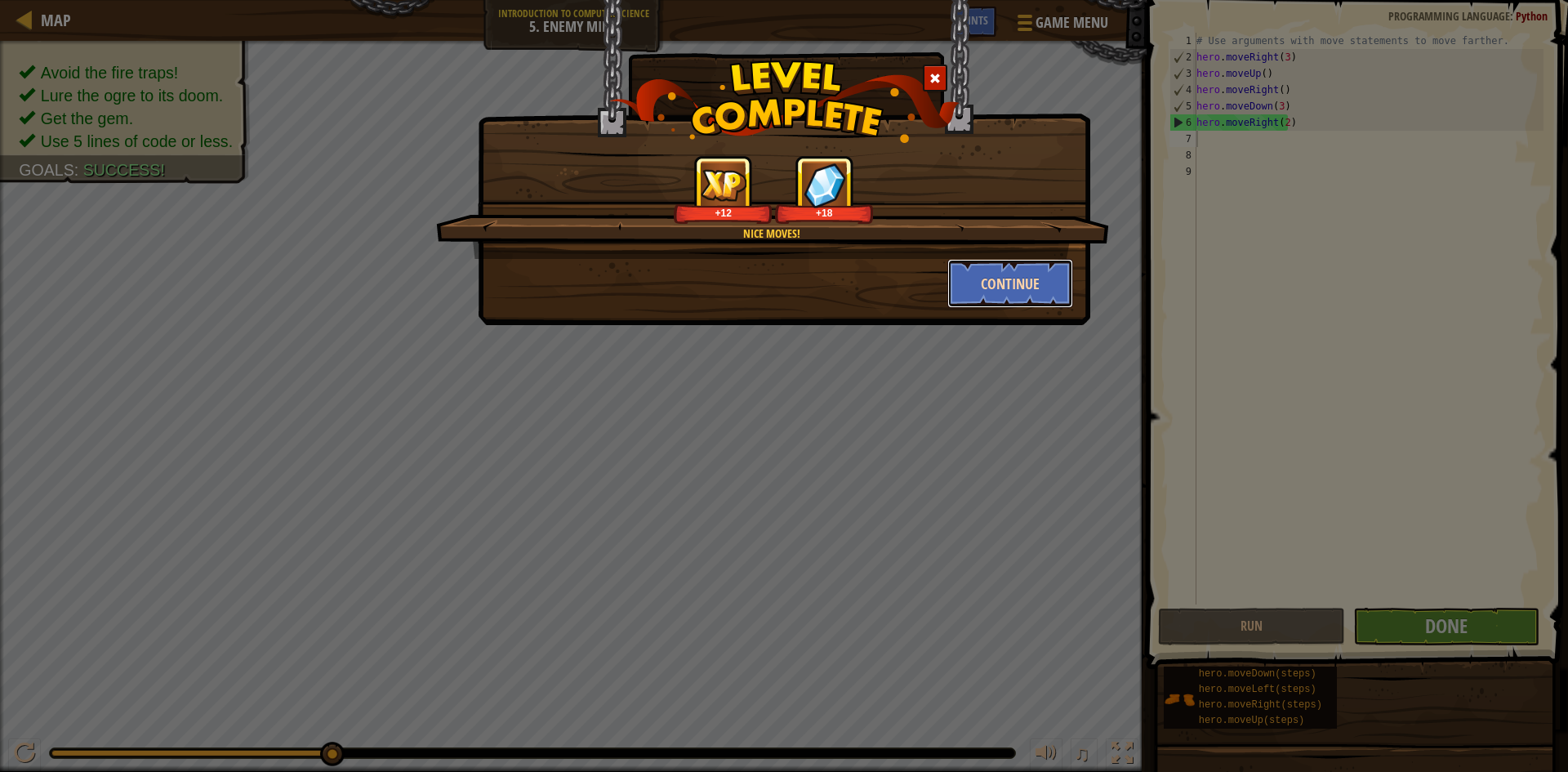
click at [1010, 274] on button "Continue" at bounding box center [1011, 283] width 127 height 49
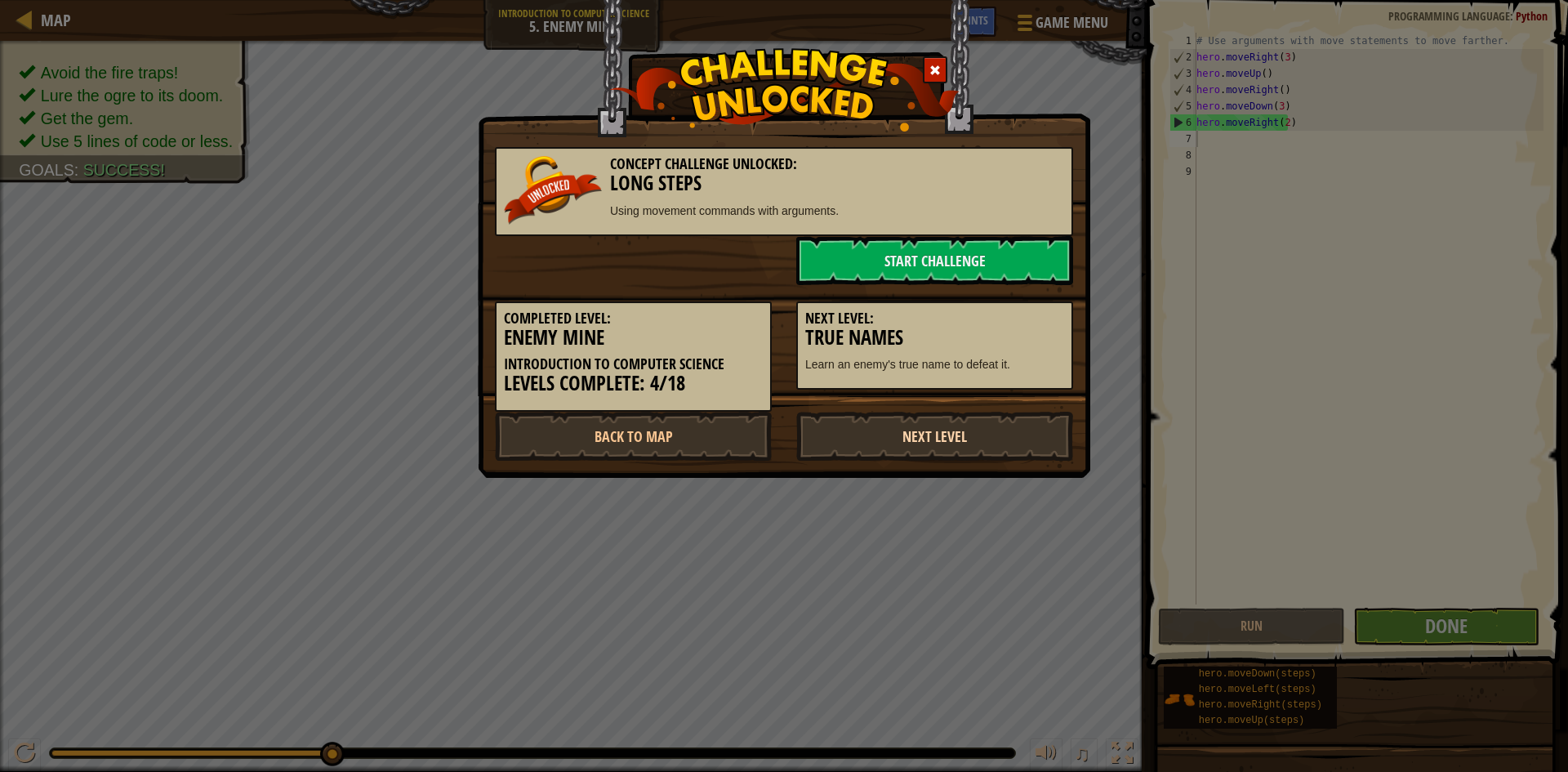
click at [942, 435] on link "Next Level" at bounding box center [934, 436] width 277 height 49
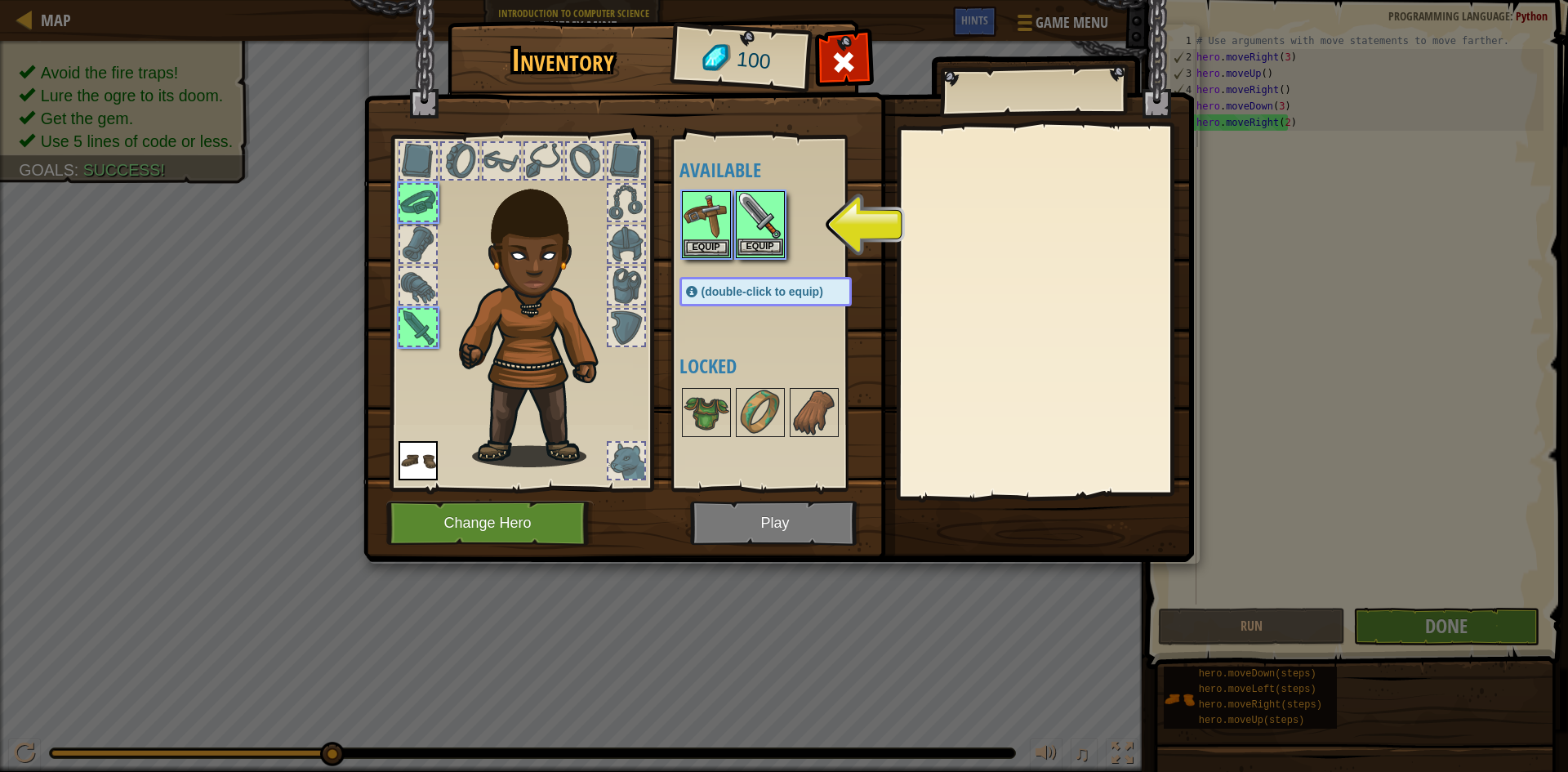
click at [765, 220] on img at bounding box center [759, 215] width 46 height 46
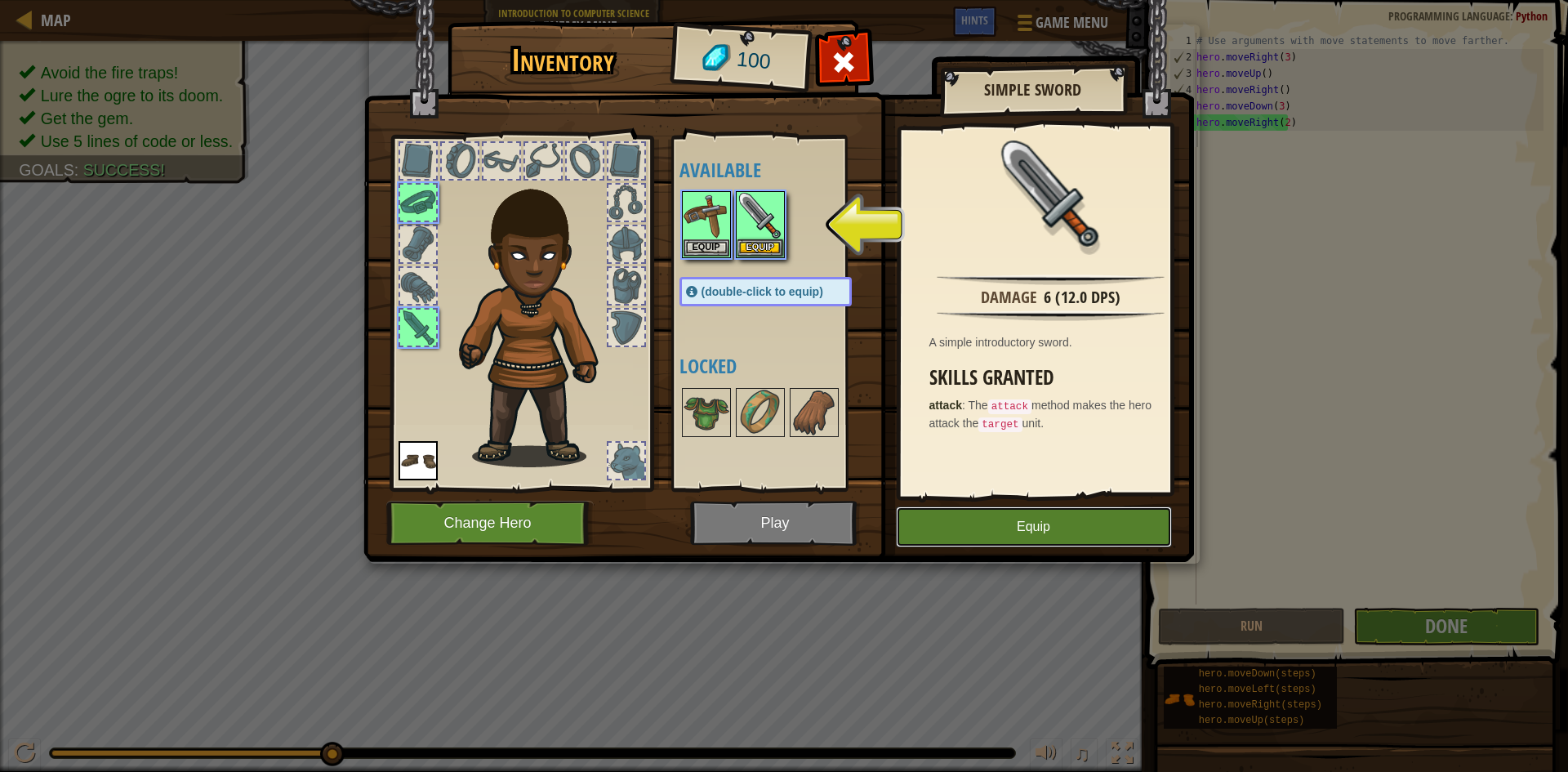
click at [991, 519] on button "Equip" at bounding box center [1033, 527] width 276 height 41
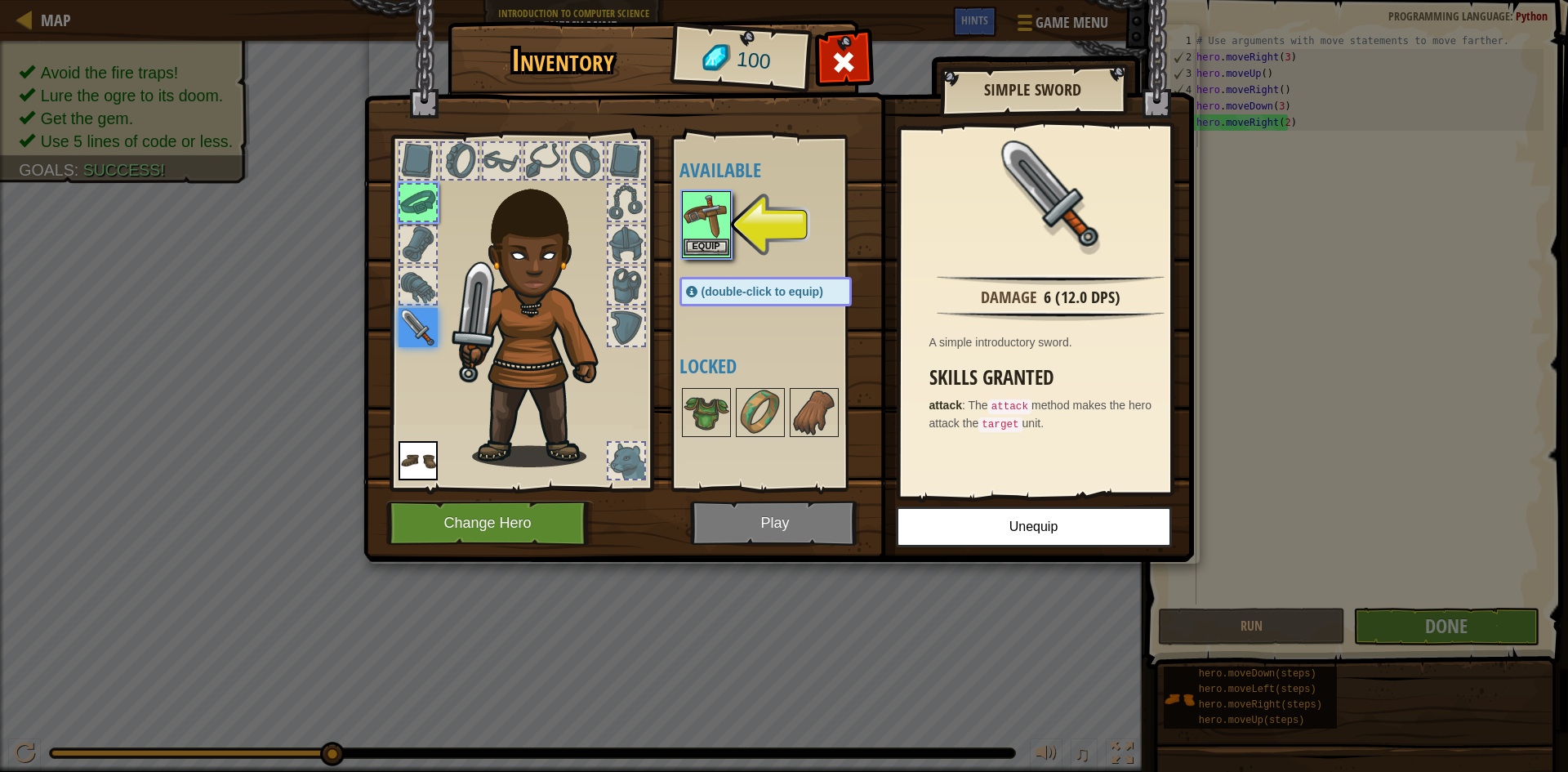
click at [710, 229] on img at bounding box center [706, 215] width 46 height 46
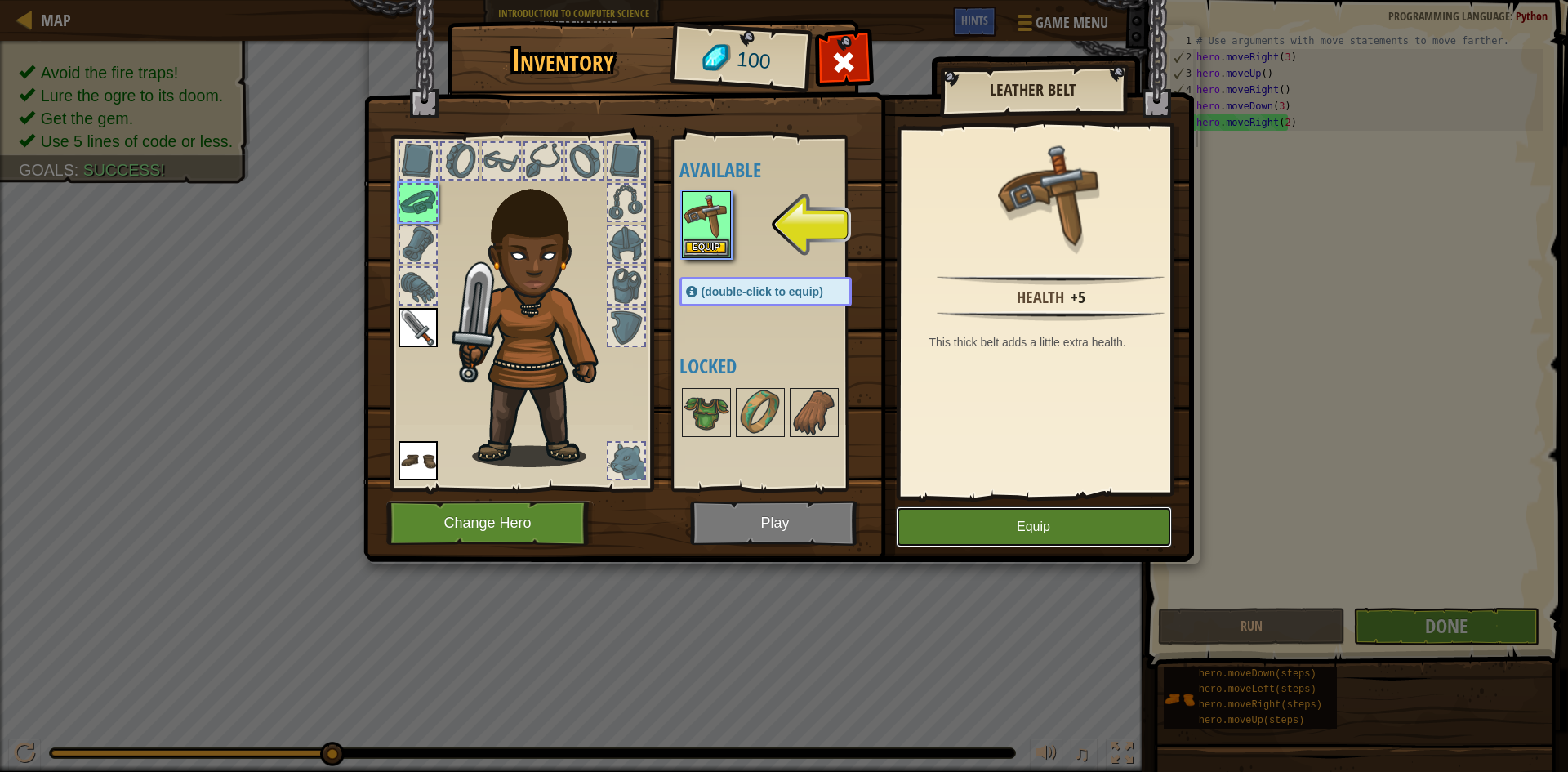
click at [1006, 520] on button "Equip" at bounding box center [1033, 527] width 276 height 41
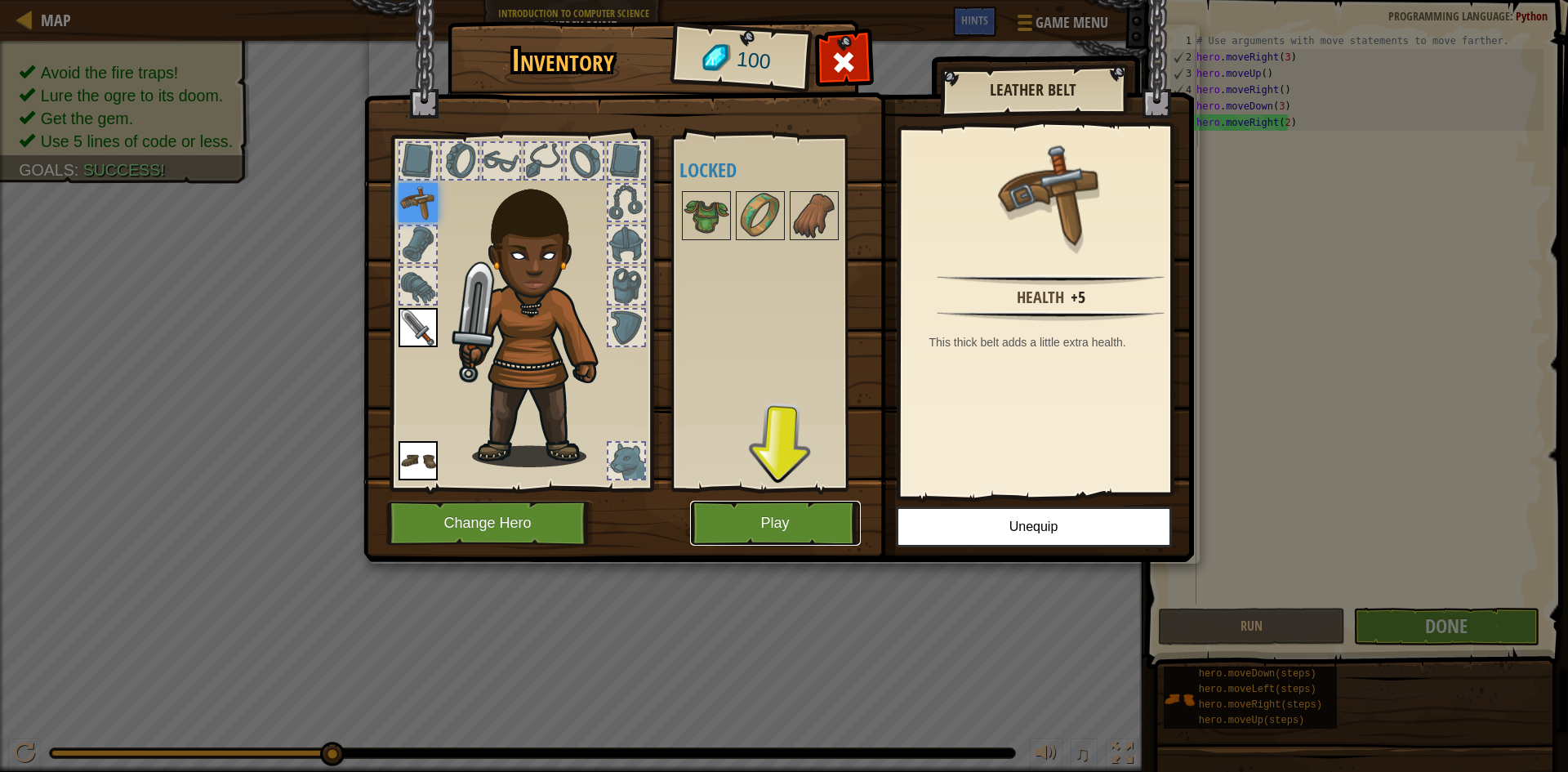
click at [814, 511] on button "Play" at bounding box center [775, 523] width 170 height 45
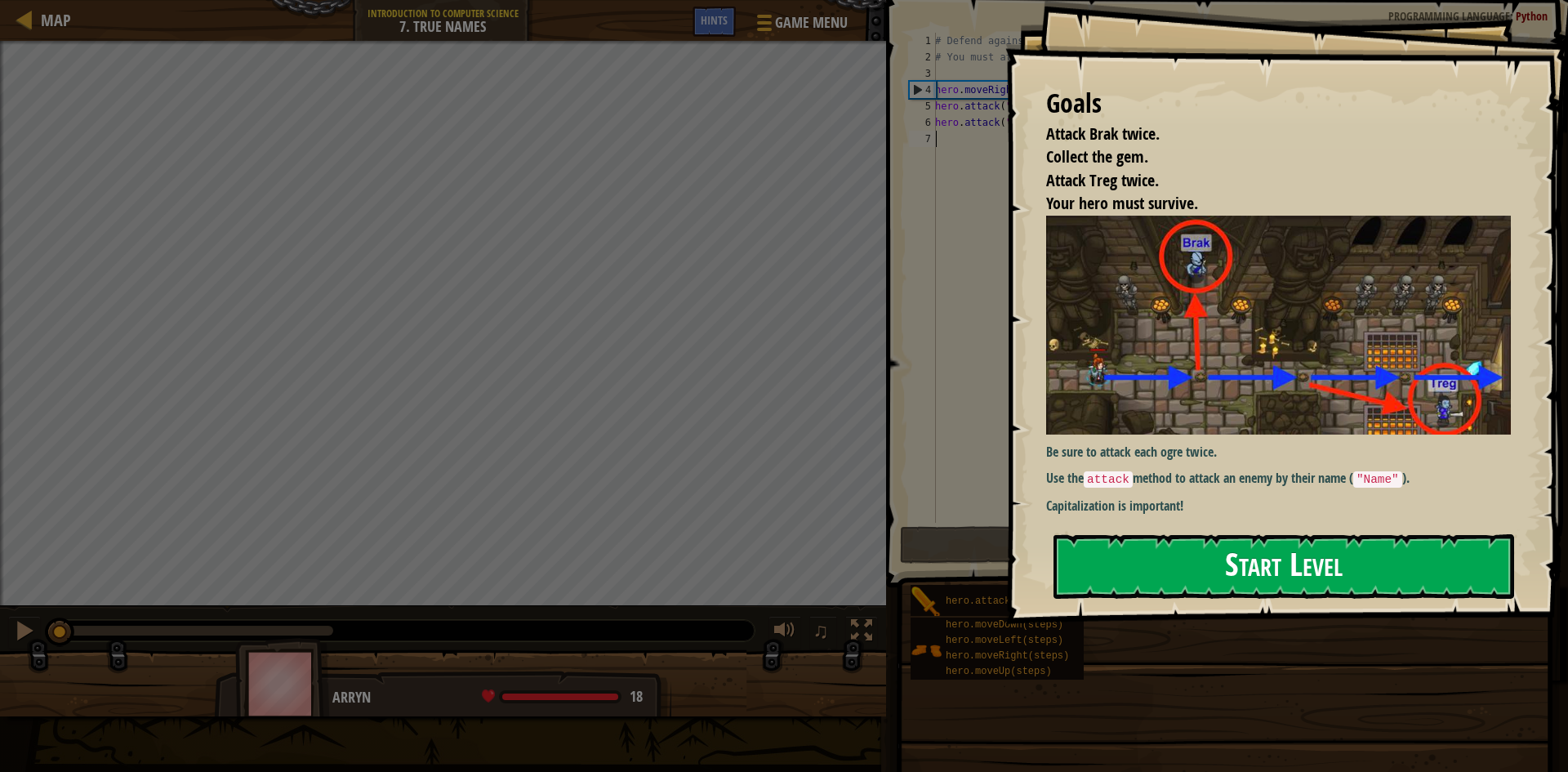
click at [1229, 546] on button "Start Level" at bounding box center [1283, 566] width 460 height 64
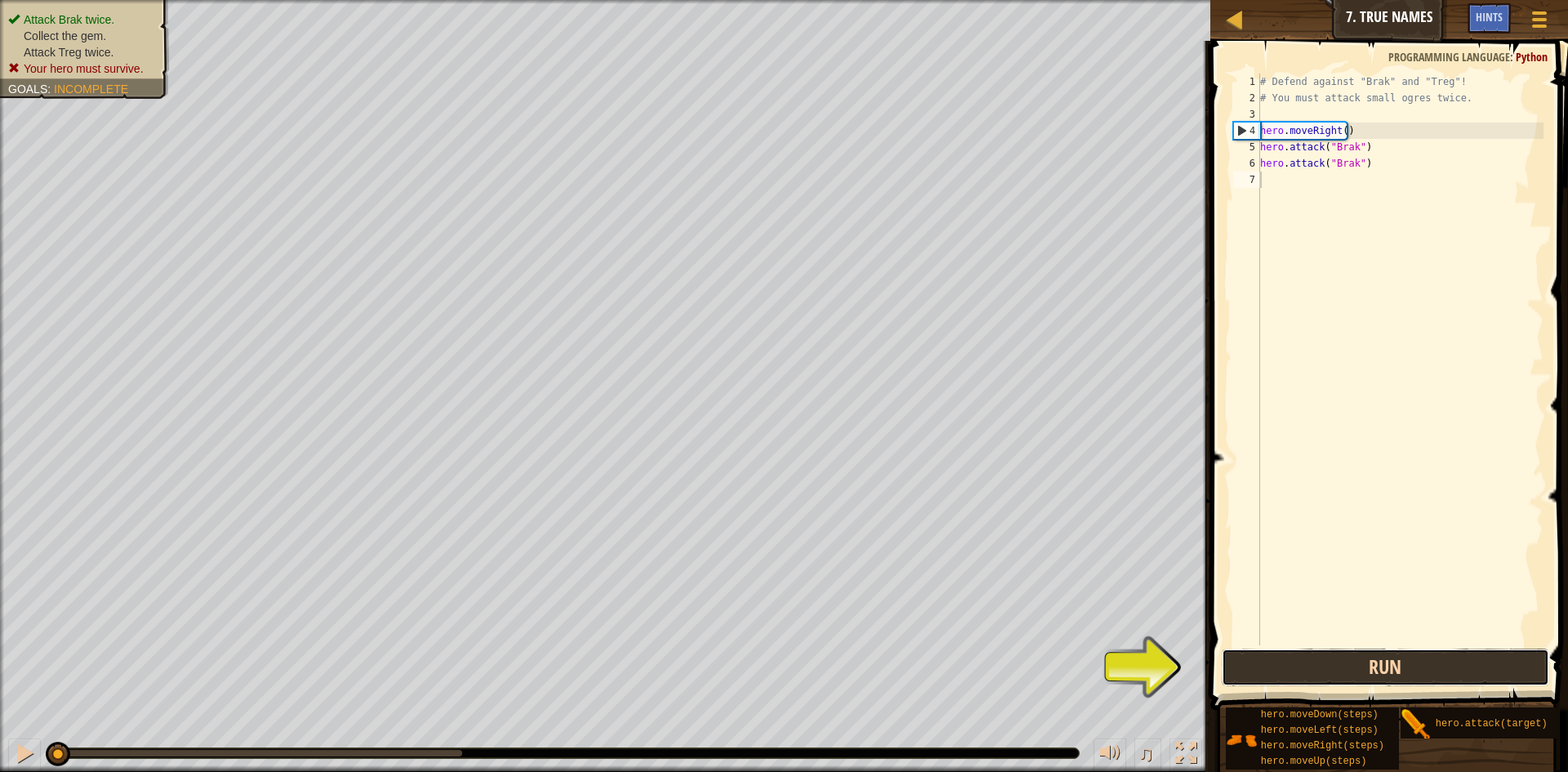
click at [1431, 662] on button "Run" at bounding box center [1385, 668] width 328 height 37
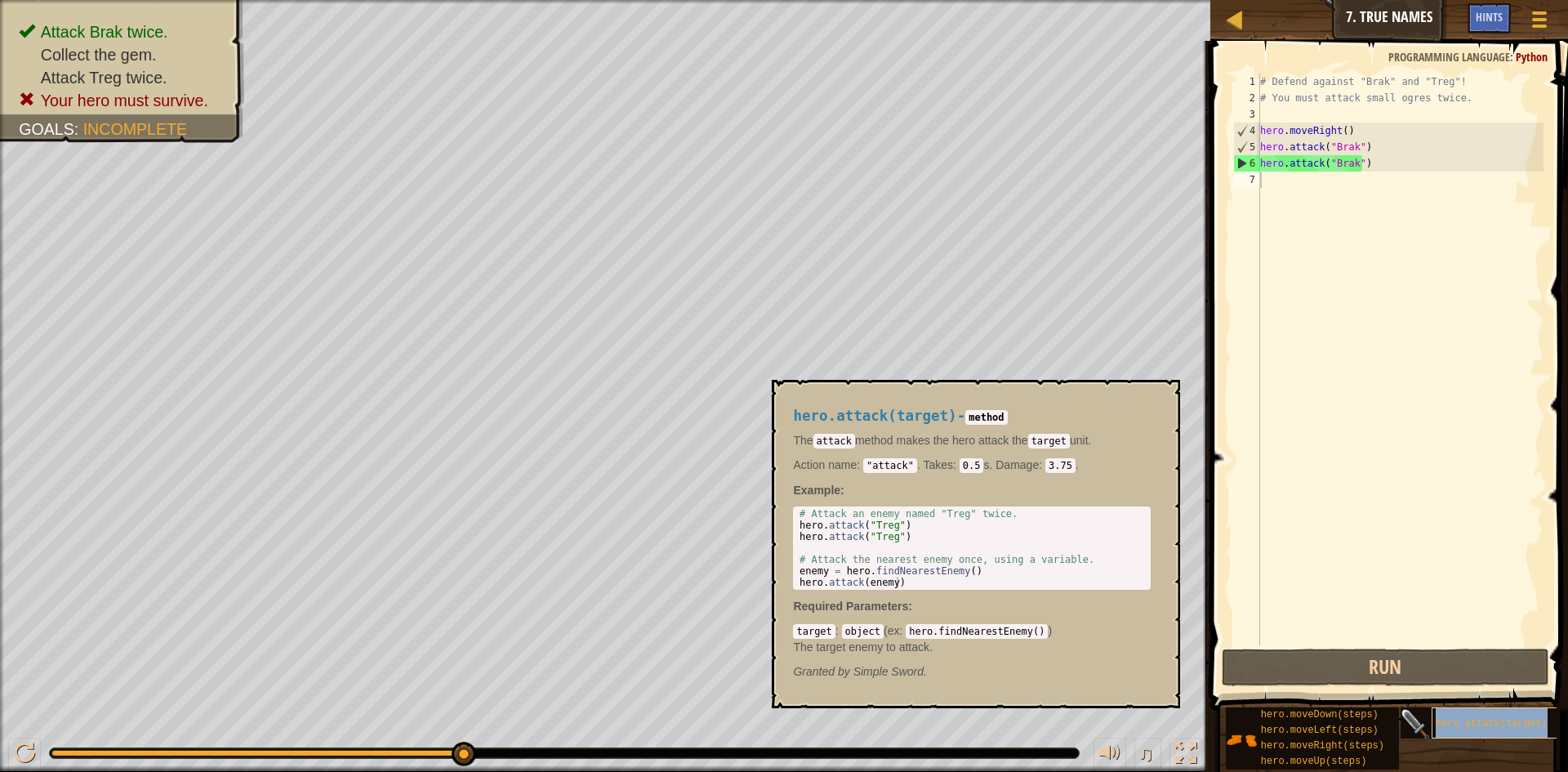
click at [1481, 725] on span "hero.attack(target)" at bounding box center [1491, 723] width 112 height 12
click at [1373, 277] on div "# Defend against "Brak" and "Treg"! # You must attack small ogres twice. hero .…" at bounding box center [1399, 375] width 286 height 604
click at [1315, 195] on div "# Defend against "Brak" and "Treg"! # You must attack small ogres twice. hero .…" at bounding box center [1399, 375] width 286 height 604
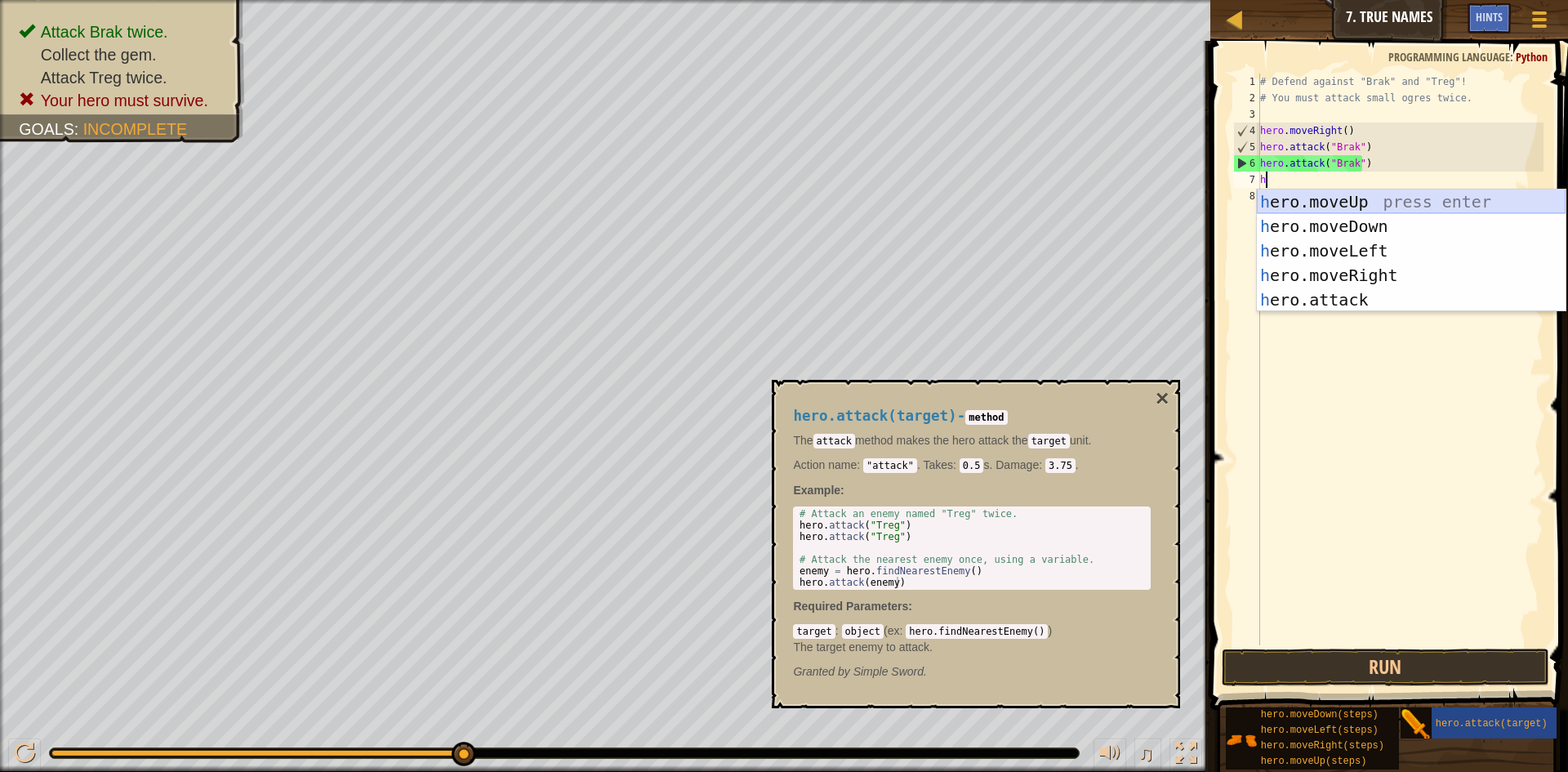
scroll to position [7, 0]
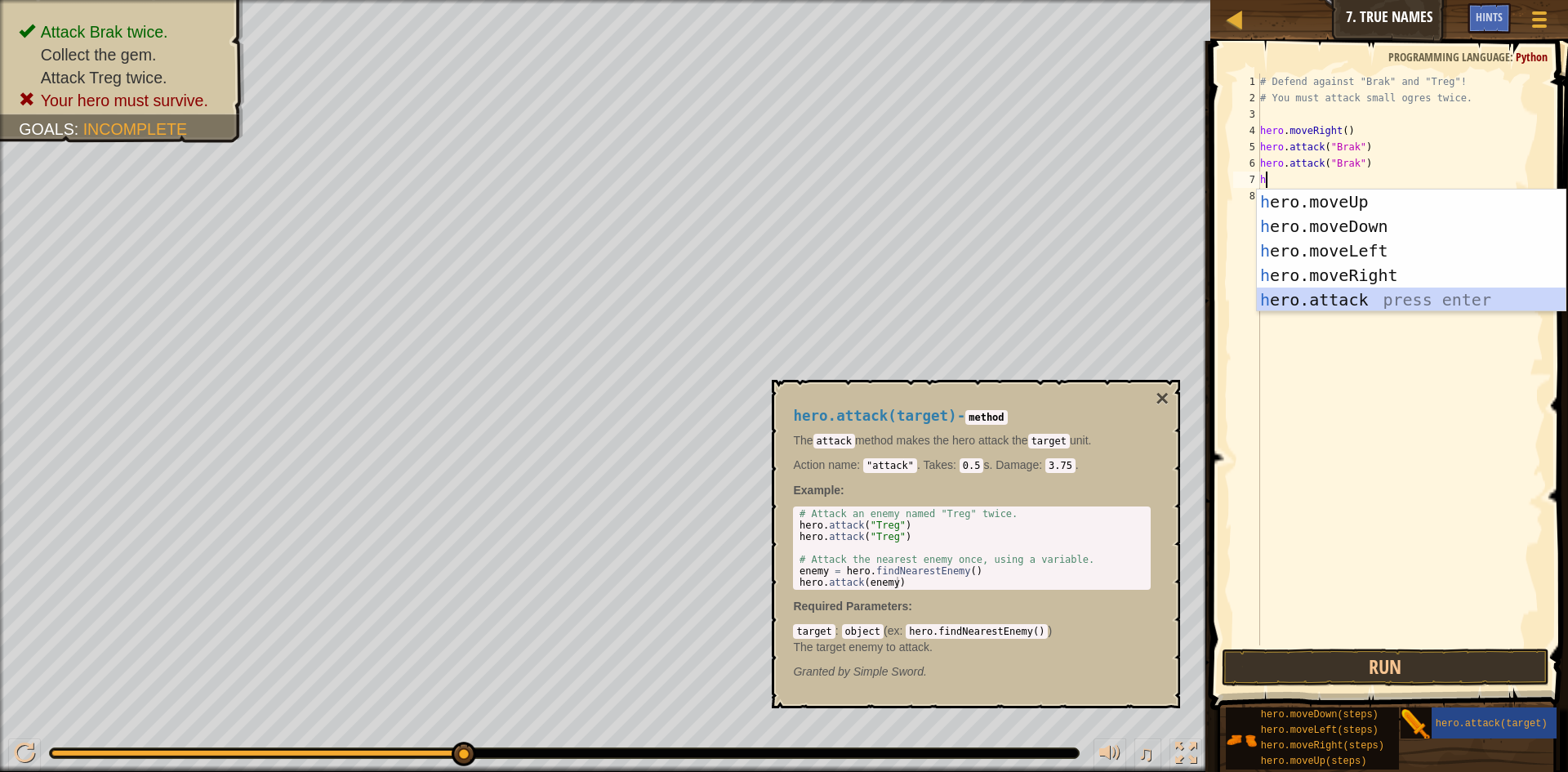
click at [1426, 289] on div "h ero.moveUp press enter h ero.moveDown press enter h ero.moveLeft press enter …" at bounding box center [1411, 275] width 309 height 171
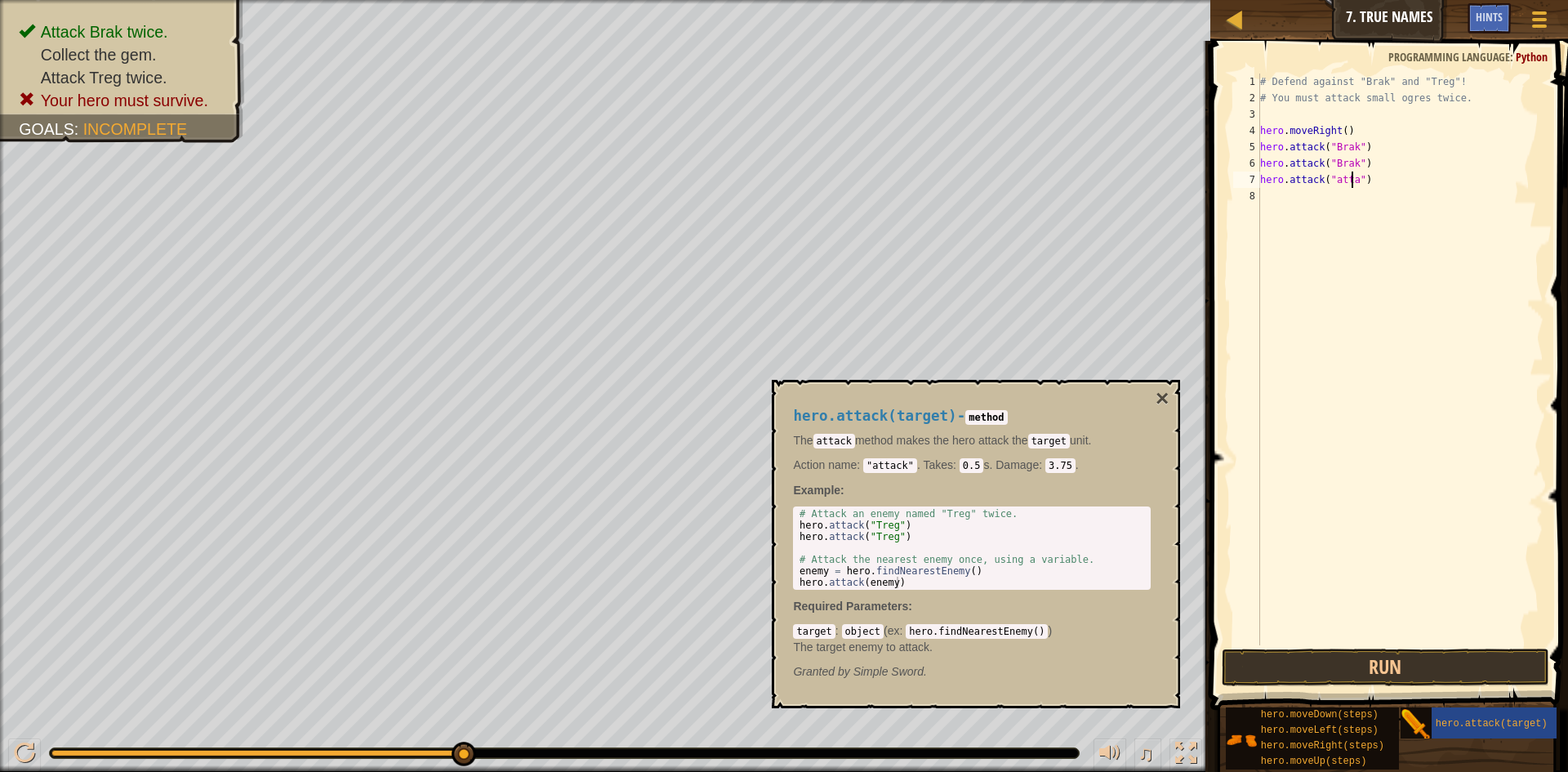
scroll to position [7, 8]
type textarea "hero.attack("attack")"
click at [1399, 657] on button "Run" at bounding box center [1385, 668] width 328 height 37
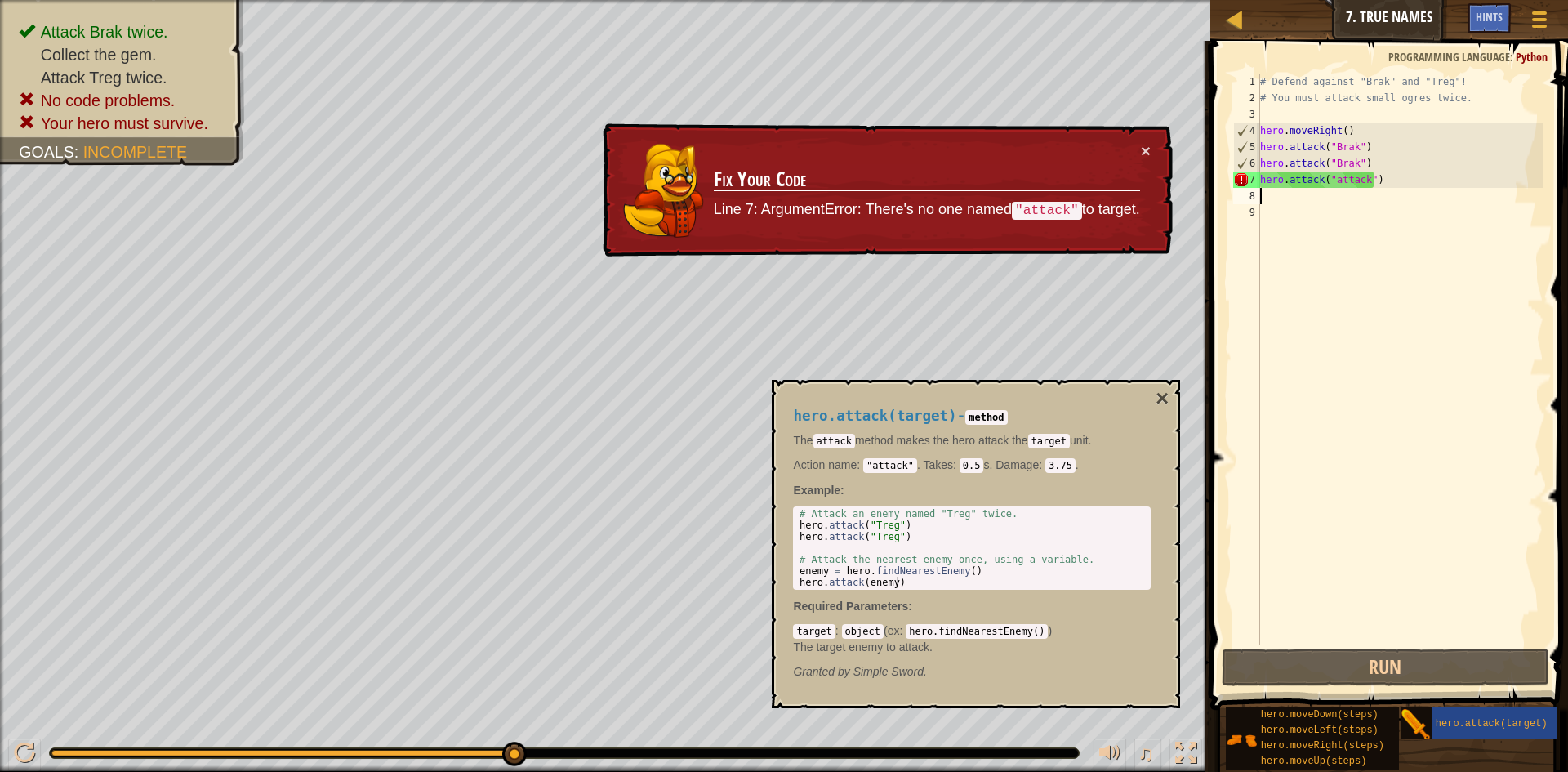
click at [1327, 199] on div "# Defend against "Brak" and "Treg"! # You must attack small ogres twice. hero .…" at bounding box center [1399, 375] width 286 height 604
click at [1343, 194] on div "# Defend against "Brak" and "Treg"! # You must attack small ogres twice. hero .…" at bounding box center [1399, 375] width 286 height 604
click at [1344, 194] on div "# Defend against "Brak" and "Treg"! # You must attack small ogres twice. hero .…" at bounding box center [1399, 375] width 286 height 604
click at [1377, 178] on div "# Defend against "Brak" and "Treg"! # You must attack small ogres twice. hero .…" at bounding box center [1399, 375] width 286 height 604
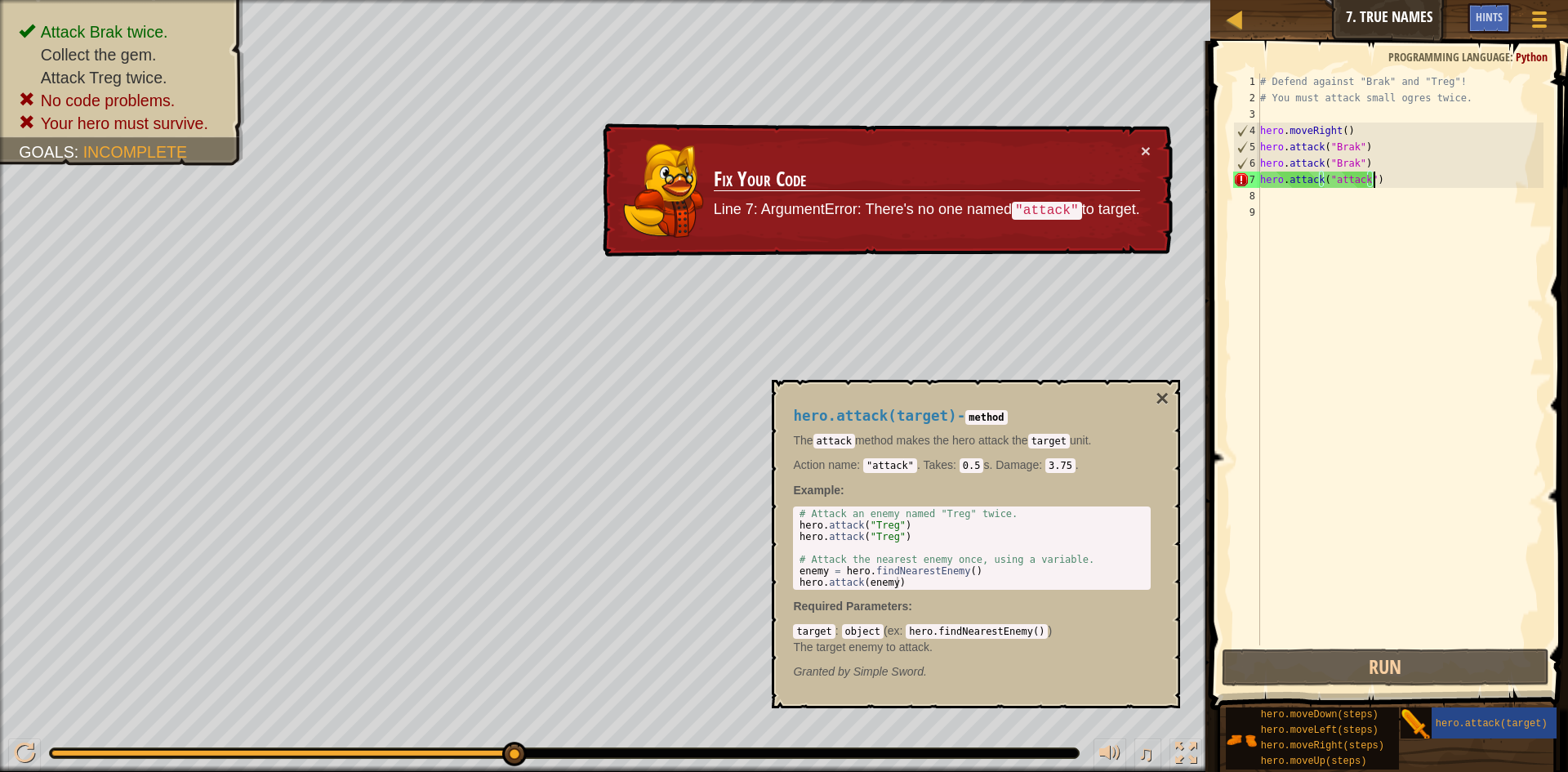
click at [1381, 178] on div "# Defend against "Brak" and "Treg"! # You must attack small ogres twice. hero .…" at bounding box center [1399, 375] width 286 height 604
click at [1383, 178] on div "# Defend against "Brak" and "Treg"! # You must attack small ogres twice. hero .…" at bounding box center [1399, 375] width 286 height 604
click at [1365, 178] on div "# Defend against "Brak" and "Treg"! # You must attack small ogres twice. hero .…" at bounding box center [1399, 375] width 286 height 604
type textarea "hero.attack("attack2")"
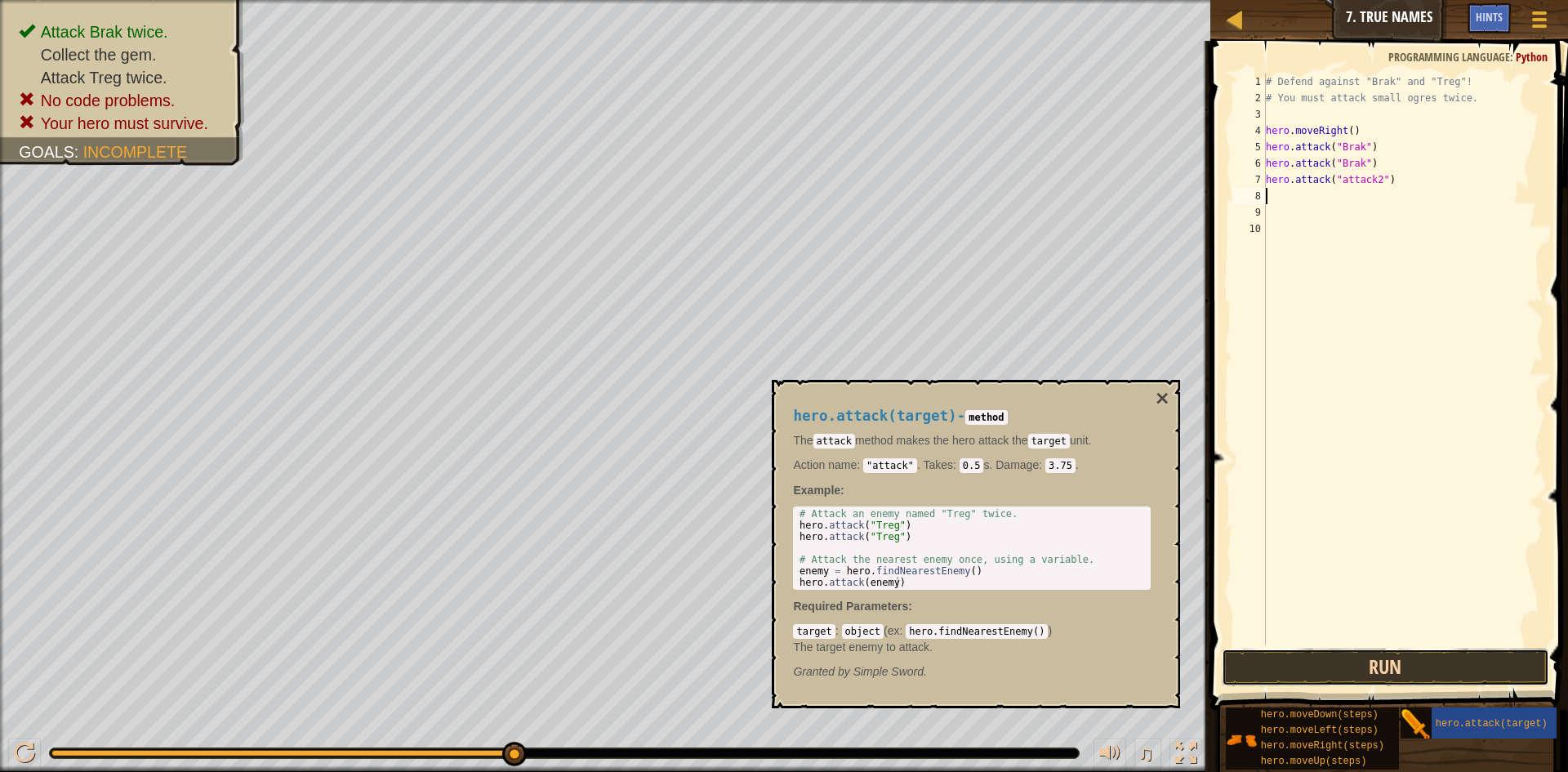
click at [1332, 670] on button "Run" at bounding box center [1385, 668] width 328 height 37
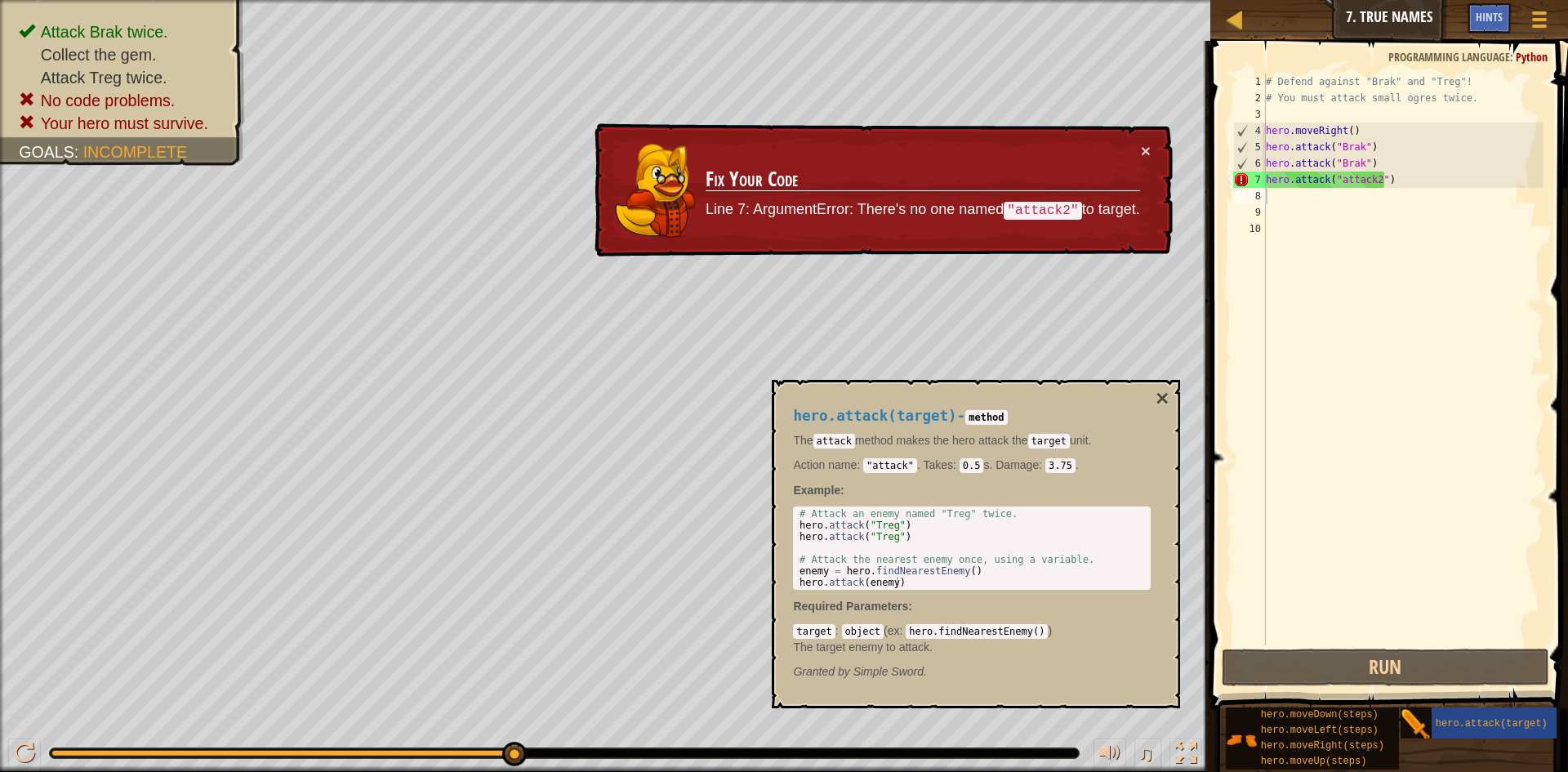
click at [1139, 140] on div "× Fix Your Code Line 7: ArgumentError: There's no one named "attack2" to target." at bounding box center [883, 190] width 582 height 135
click at [1343, 201] on div "# Defend against "Brak" and "Treg"! # You must attack small ogres twice. hero .…" at bounding box center [1404, 375] width 282 height 604
click at [1373, 178] on div "# Defend against "Brak" and "Treg"! # You must attack small ogres twice. hero .…" at bounding box center [1404, 375] width 282 height 604
type textarea "hero.attack("attack")"
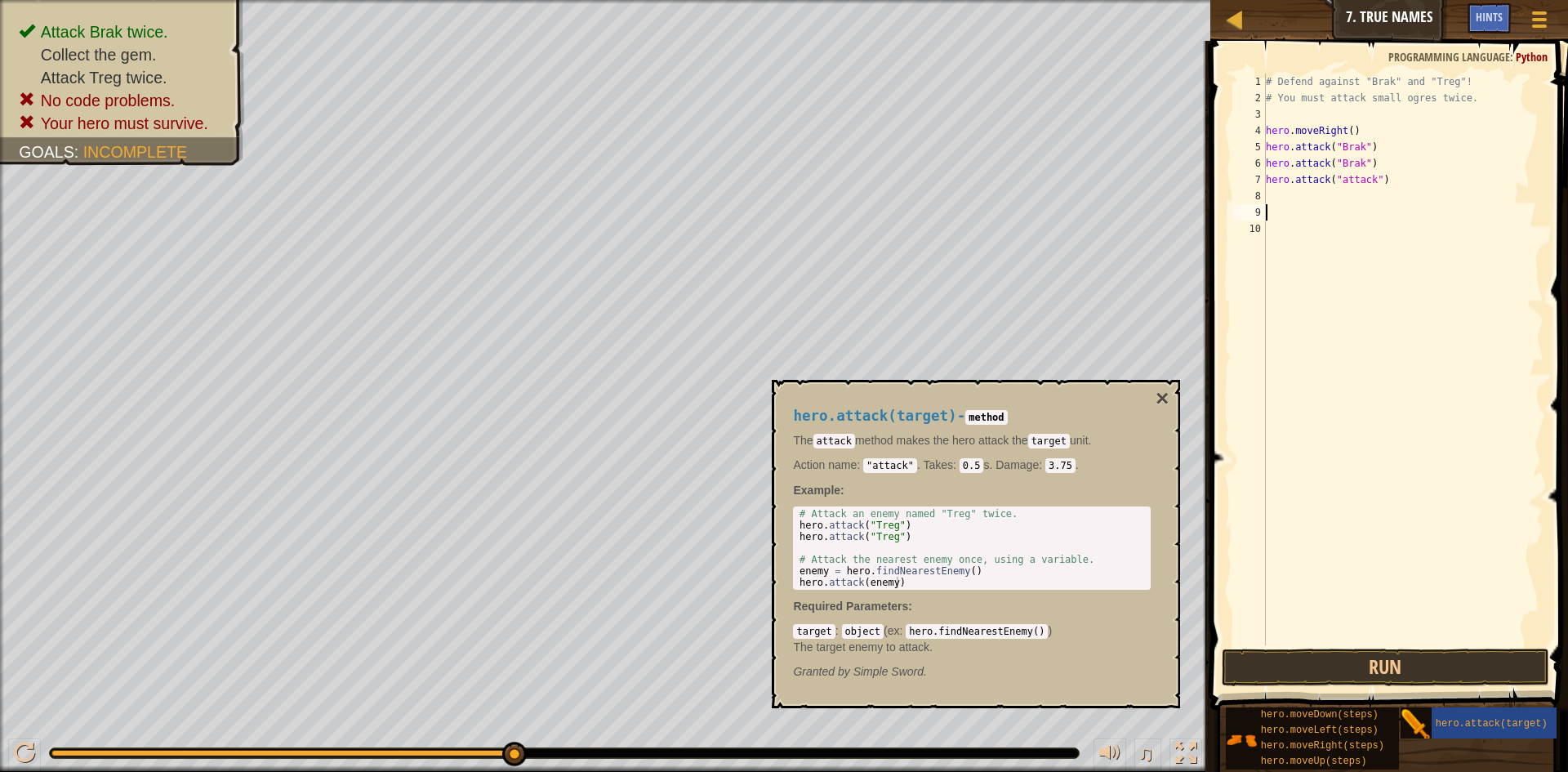
click at [1356, 212] on div "# Defend against "Brak" and "Treg"! # You must attack small ogres twice. hero .…" at bounding box center [1404, 375] width 282 height 604
click at [1323, 192] on div "# Defend against "Brak" and "Treg"! # You must attack small ogres twice. hero .…" at bounding box center [1404, 375] width 282 height 604
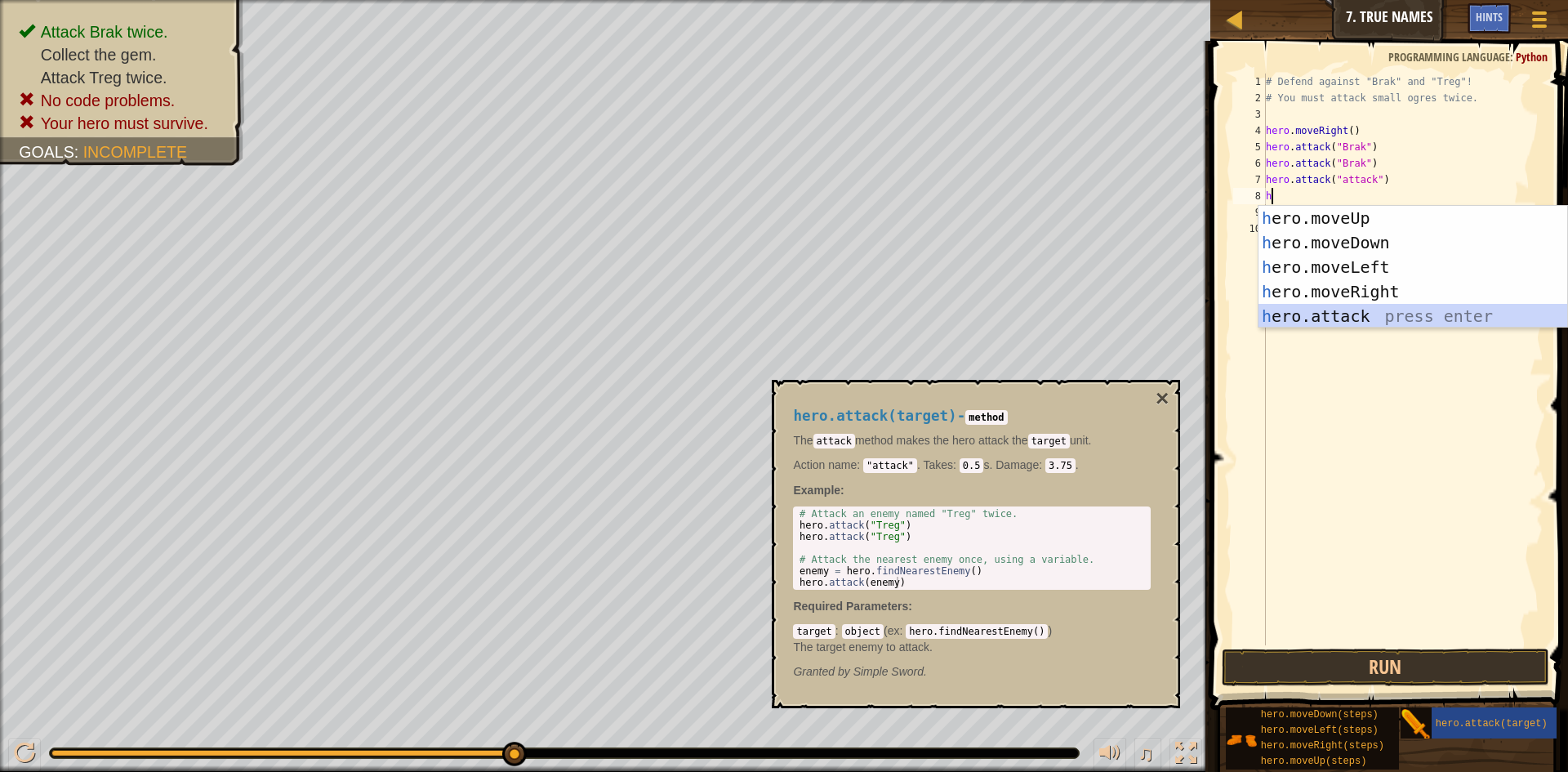
click at [1353, 317] on div "h ero.moveUp press enter h ero.moveDown press enter h ero.moveLeft press enter …" at bounding box center [1413, 292] width 309 height 171
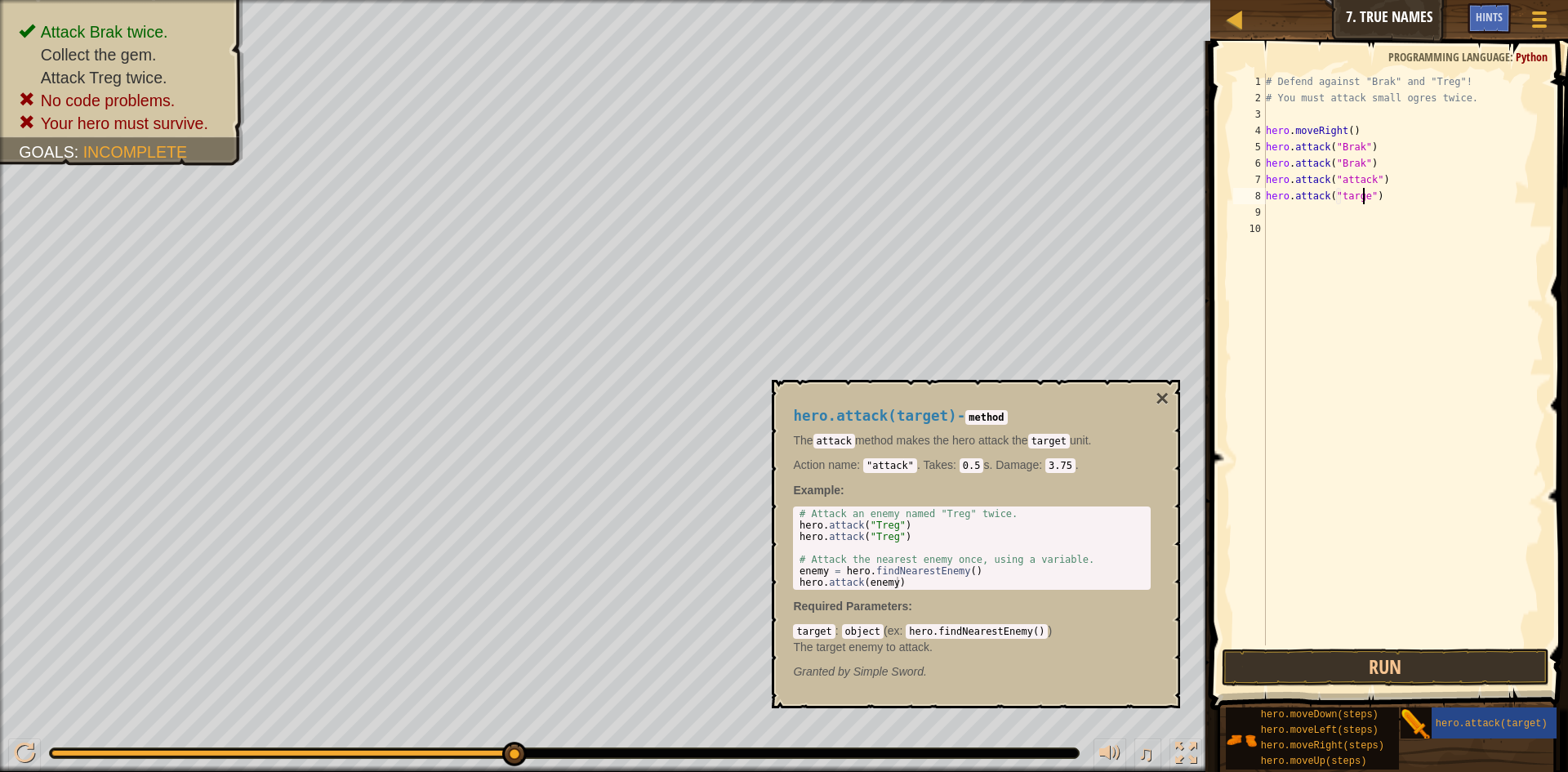
scroll to position [7, 9]
click at [1366, 178] on div "# Defend against "Brak" and "Treg"! # You must attack small ogres twice. hero .…" at bounding box center [1404, 375] width 282 height 604
drag, startPoint x: 1367, startPoint y: 177, endPoint x: 1337, endPoint y: 183, distance: 30.6
click at [1337, 183] on div "# Defend against "Brak" and "Treg"! # You must attack small ogres twice. hero .…" at bounding box center [1404, 375] width 282 height 604
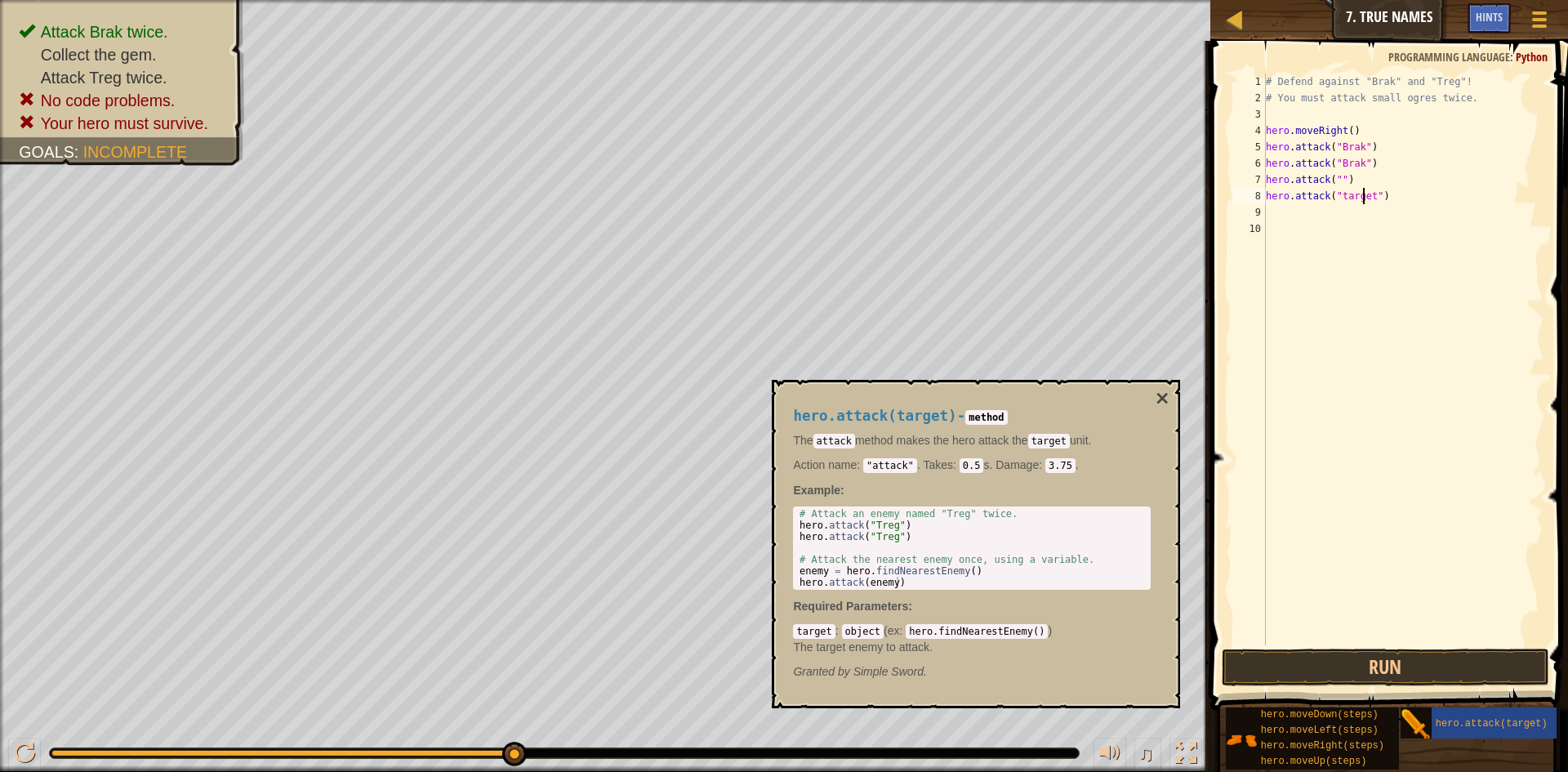
click at [1365, 199] on div "# Defend against "Brak" and "Treg"! # You must attack small ogres twice. hero .…" at bounding box center [1404, 375] width 282 height 604
type textarea "hero.attack("target")"
drag, startPoint x: 1364, startPoint y: 214, endPoint x: 1331, endPoint y: 181, distance: 46.7
click at [1361, 214] on div "# Defend against "Brak" and "Treg"! # You must attack small ogres twice. hero .…" at bounding box center [1404, 375] width 282 height 604
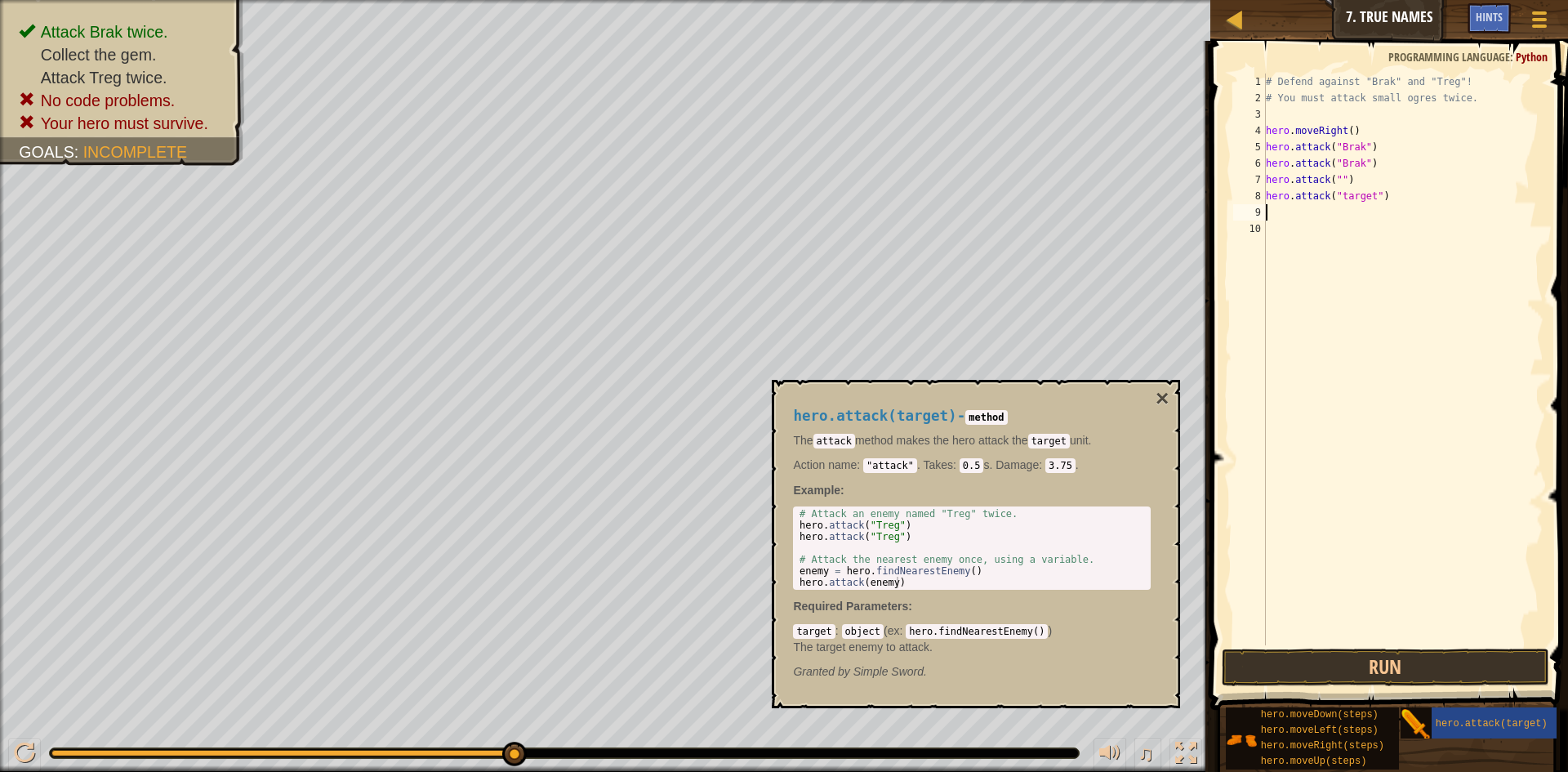
drag, startPoint x: 1335, startPoint y: 180, endPoint x: 1346, endPoint y: 174, distance: 12.5
click at [1337, 179] on div "# Defend against "Brak" and "Treg"! # You must attack small ogres twice. hero .…" at bounding box center [1404, 375] width 282 height 604
type textarea "hero.attack("target")"
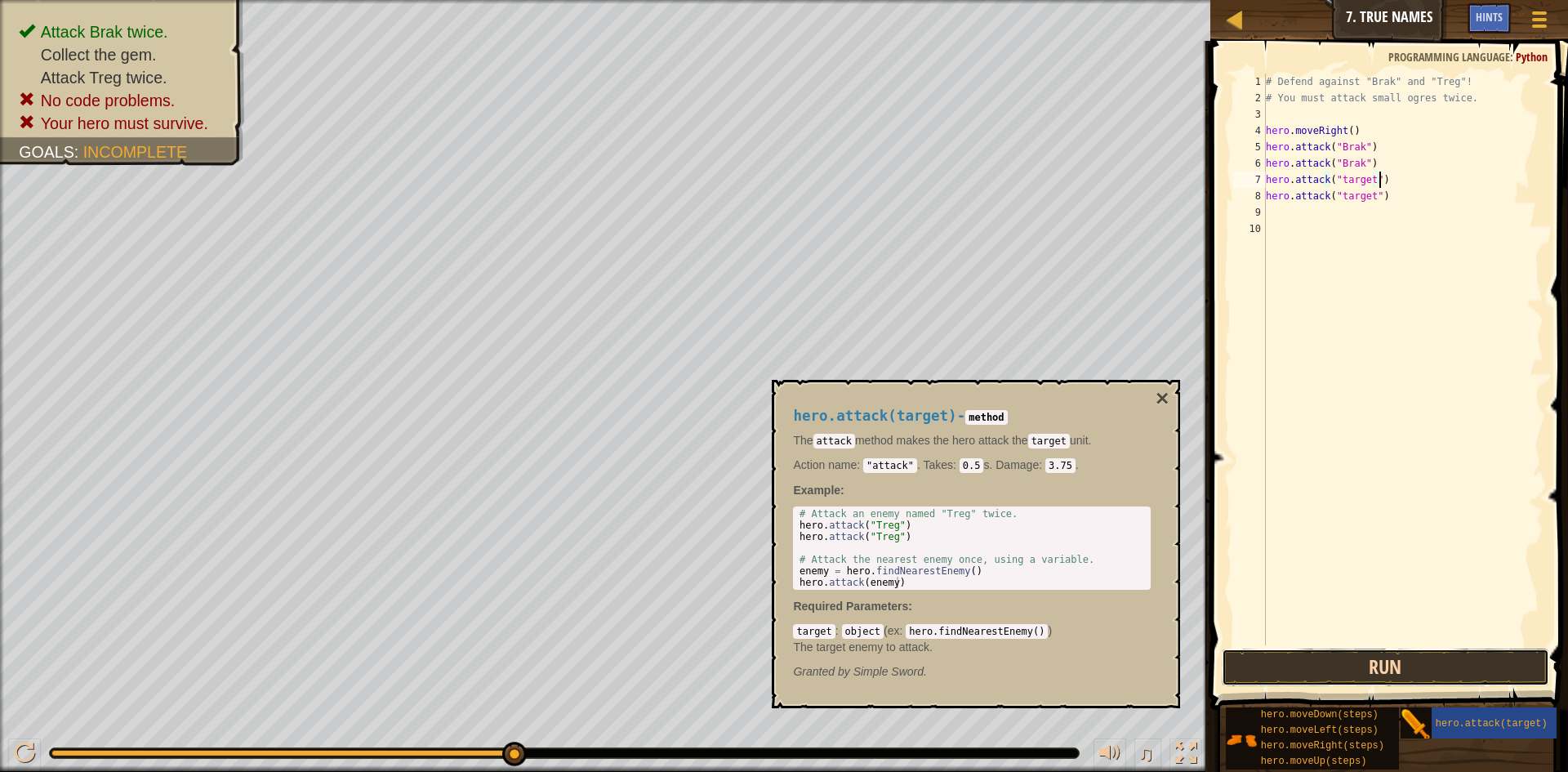
click at [1366, 659] on button "Run" at bounding box center [1385, 668] width 328 height 37
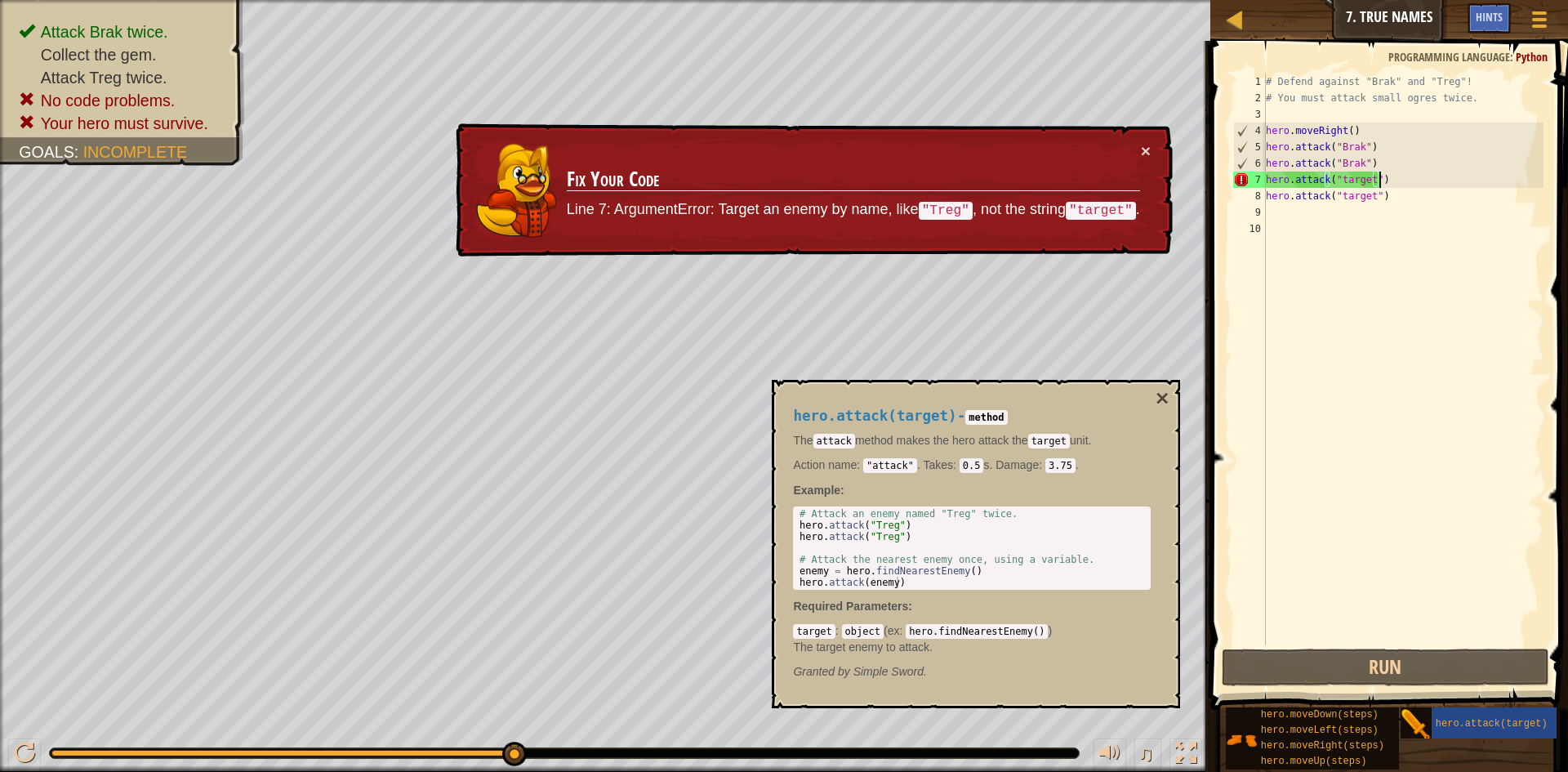
click at [1398, 197] on div "# Defend against "Brak" and "Treg"! # You must attack small ogres twice. hero .…" at bounding box center [1404, 375] width 282 height 604
drag, startPoint x: 1368, startPoint y: 179, endPoint x: 1334, endPoint y: 178, distance: 34.0
click at [1334, 178] on div "# Defend against "Brak" and "Treg"! # You must attack small ogres twice. hero .…" at bounding box center [1404, 375] width 282 height 604
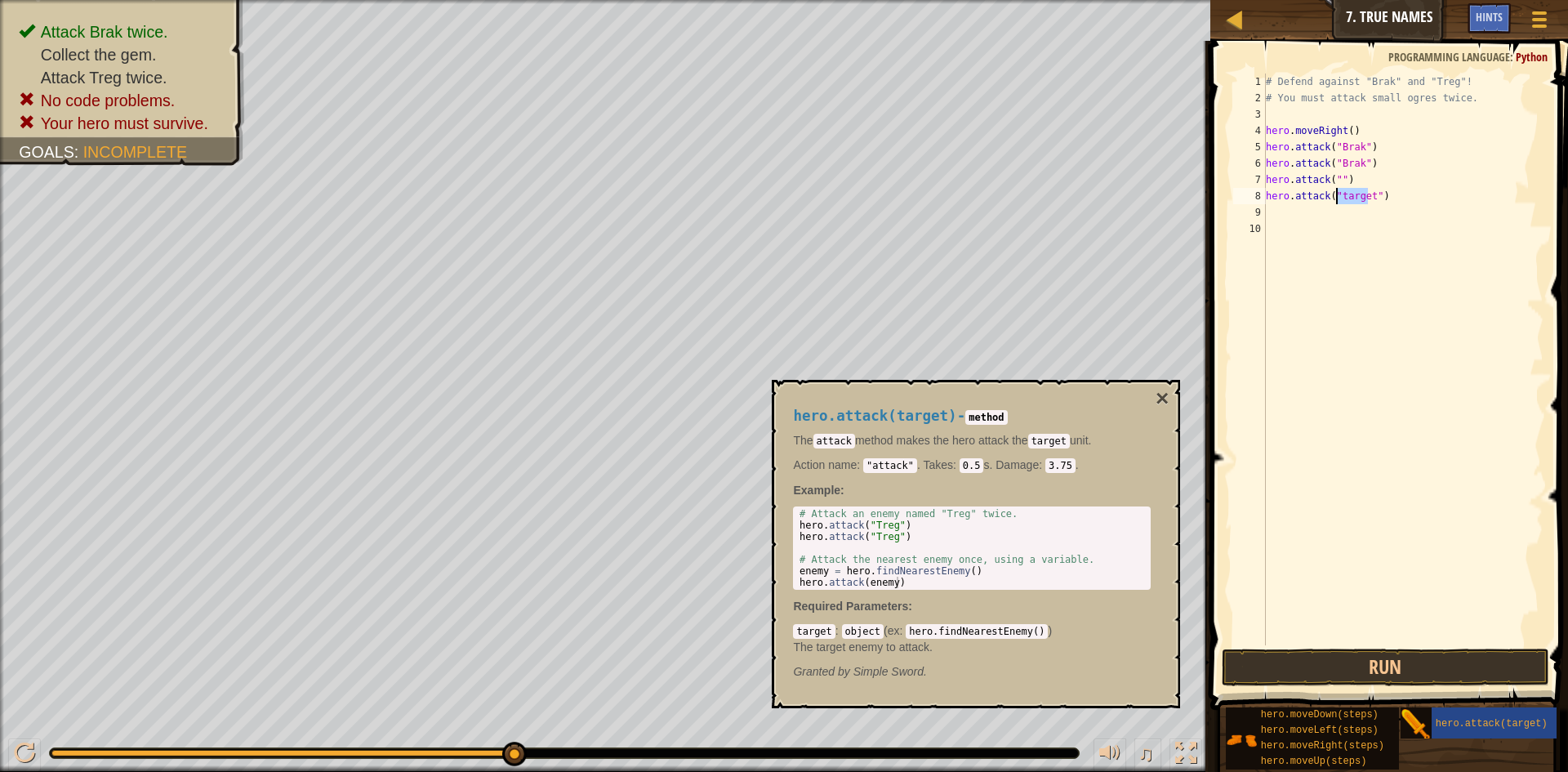
drag, startPoint x: 1367, startPoint y: 194, endPoint x: 1336, endPoint y: 197, distance: 31.1
click at [1336, 197] on div "# Defend against "Brak" and "Treg"! # You must attack small ogres twice. hero .…" at bounding box center [1404, 375] width 282 height 604
click at [1333, 179] on div "# Defend against "Brak" and "Treg"! # You must attack small ogres twice. hero .…" at bounding box center [1404, 375] width 282 height 604
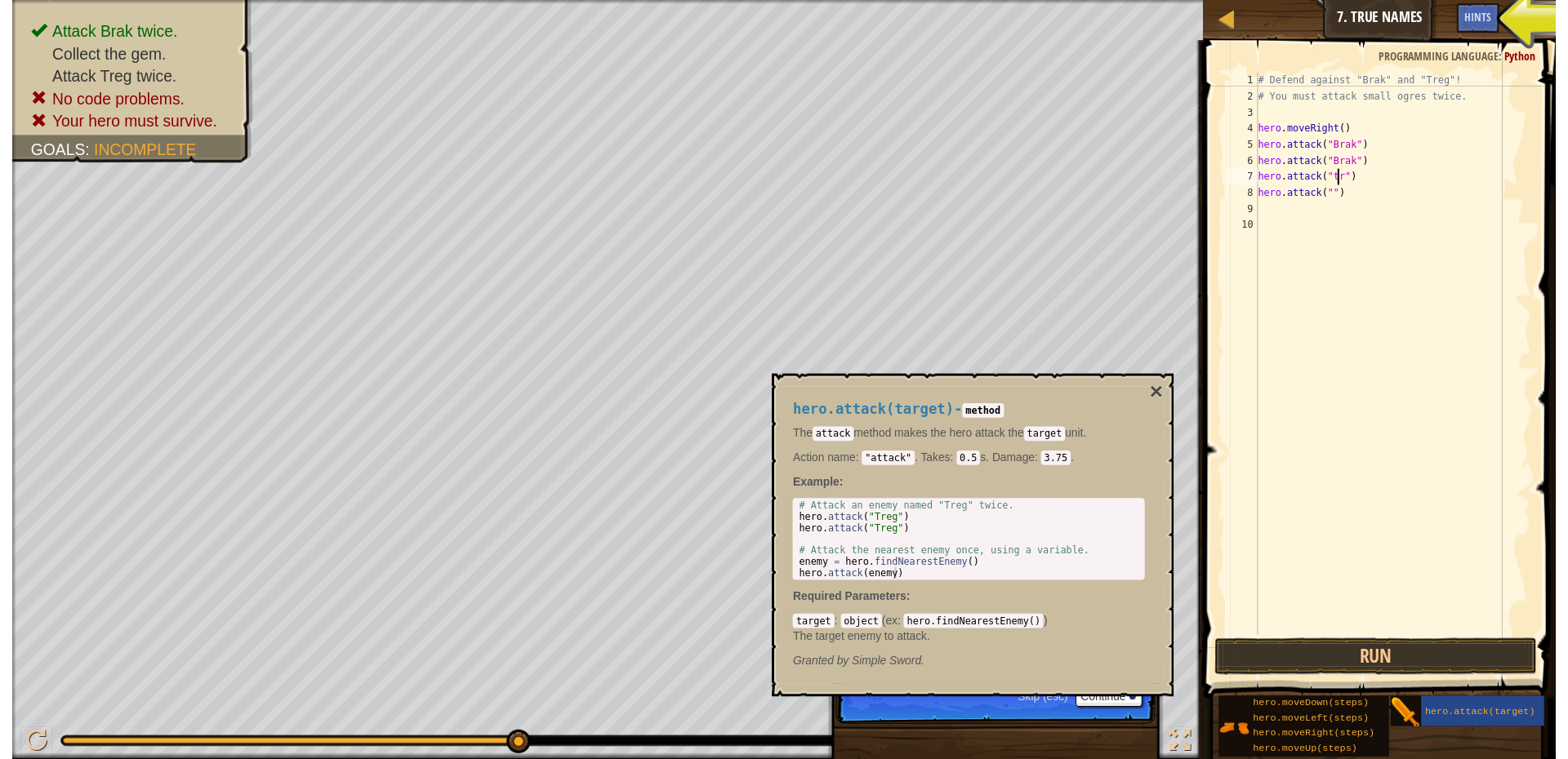
scroll to position [7, 7]
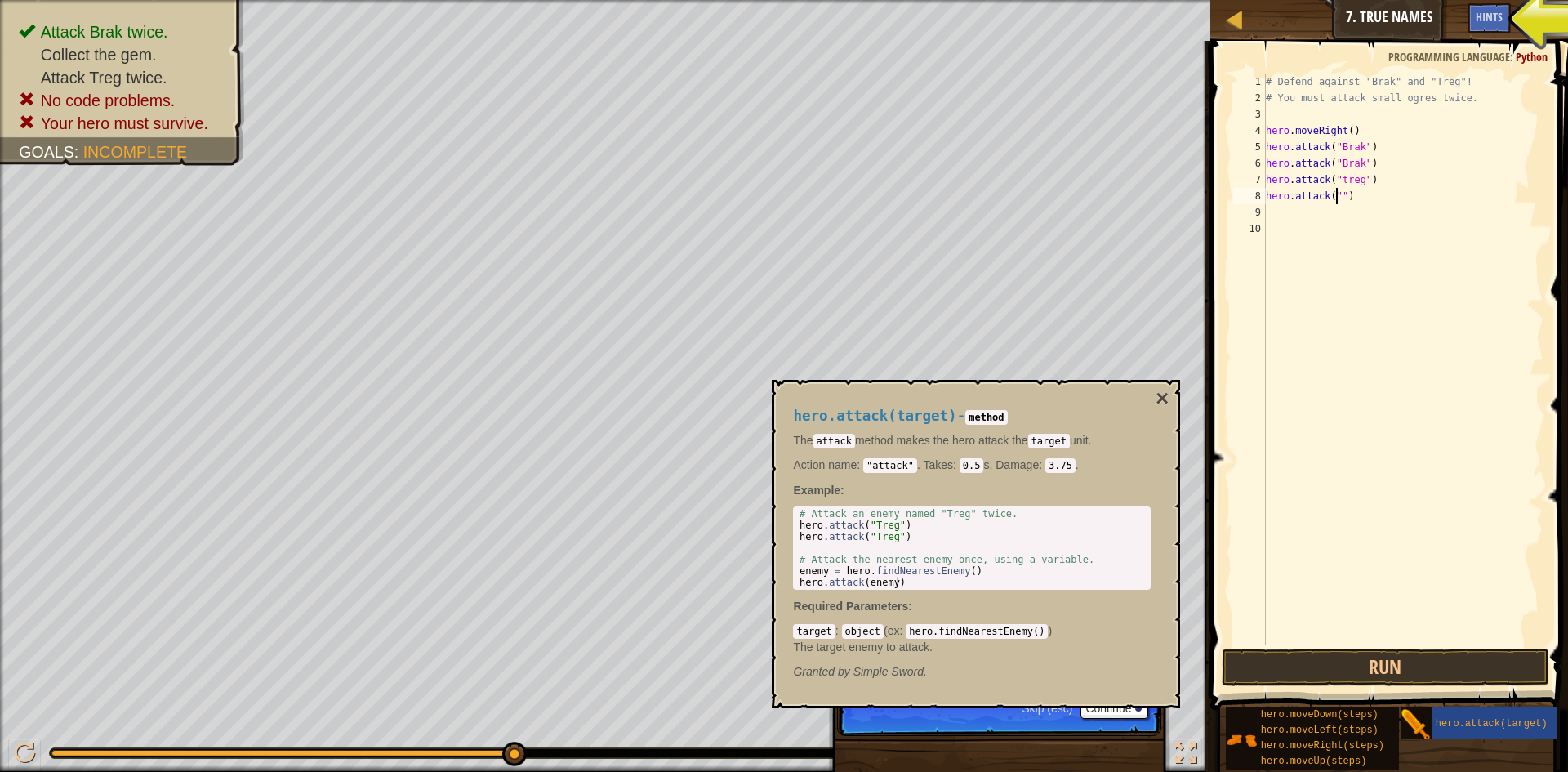
click at [1336, 195] on div "# Defend against "Brak" and "Treg"! # You must attack small ogres twice. hero .…" at bounding box center [1404, 375] width 282 height 604
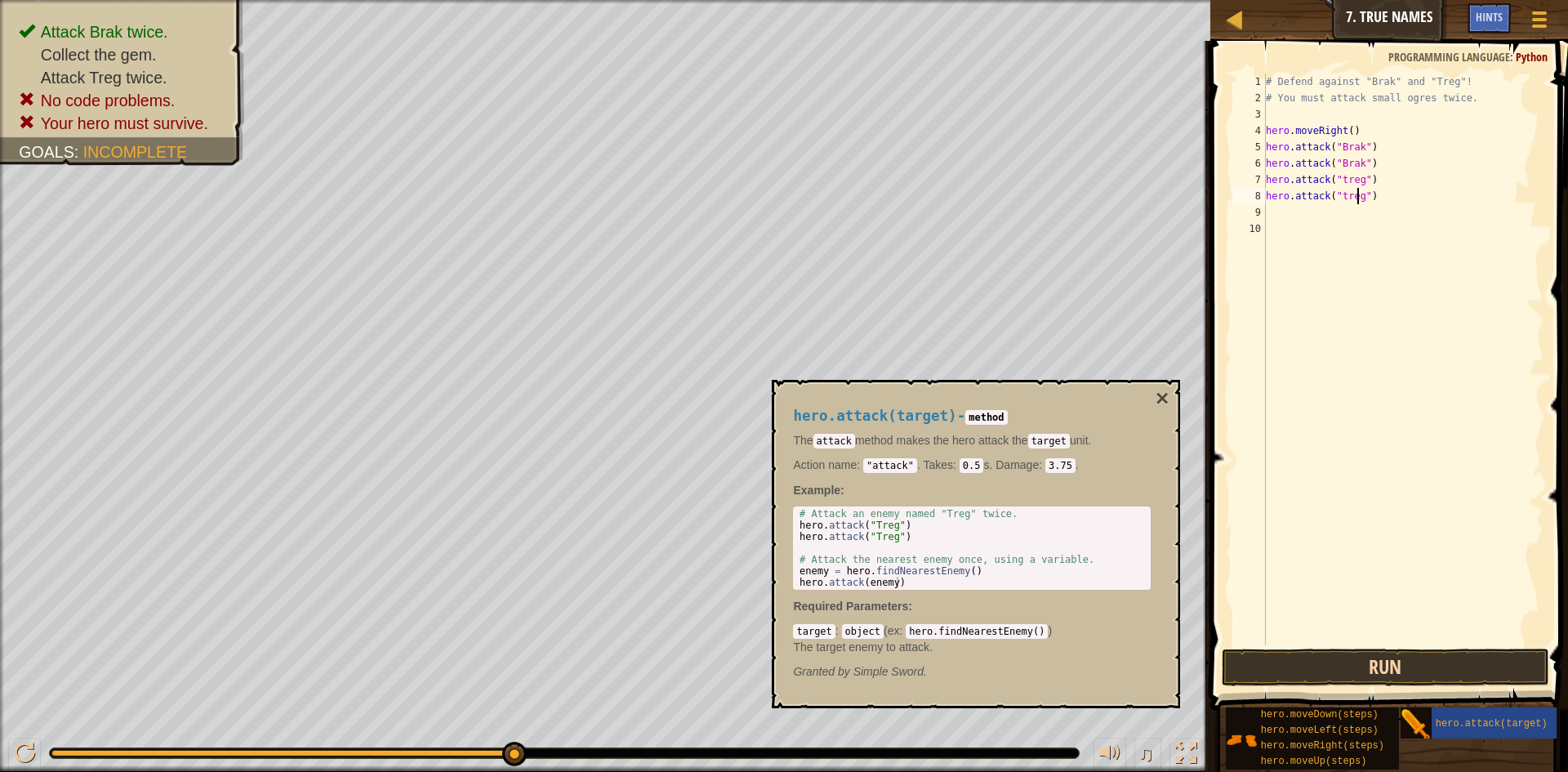
type textarea "hero.attack("treg")"
click at [1469, 659] on button "Run" at bounding box center [1385, 668] width 328 height 37
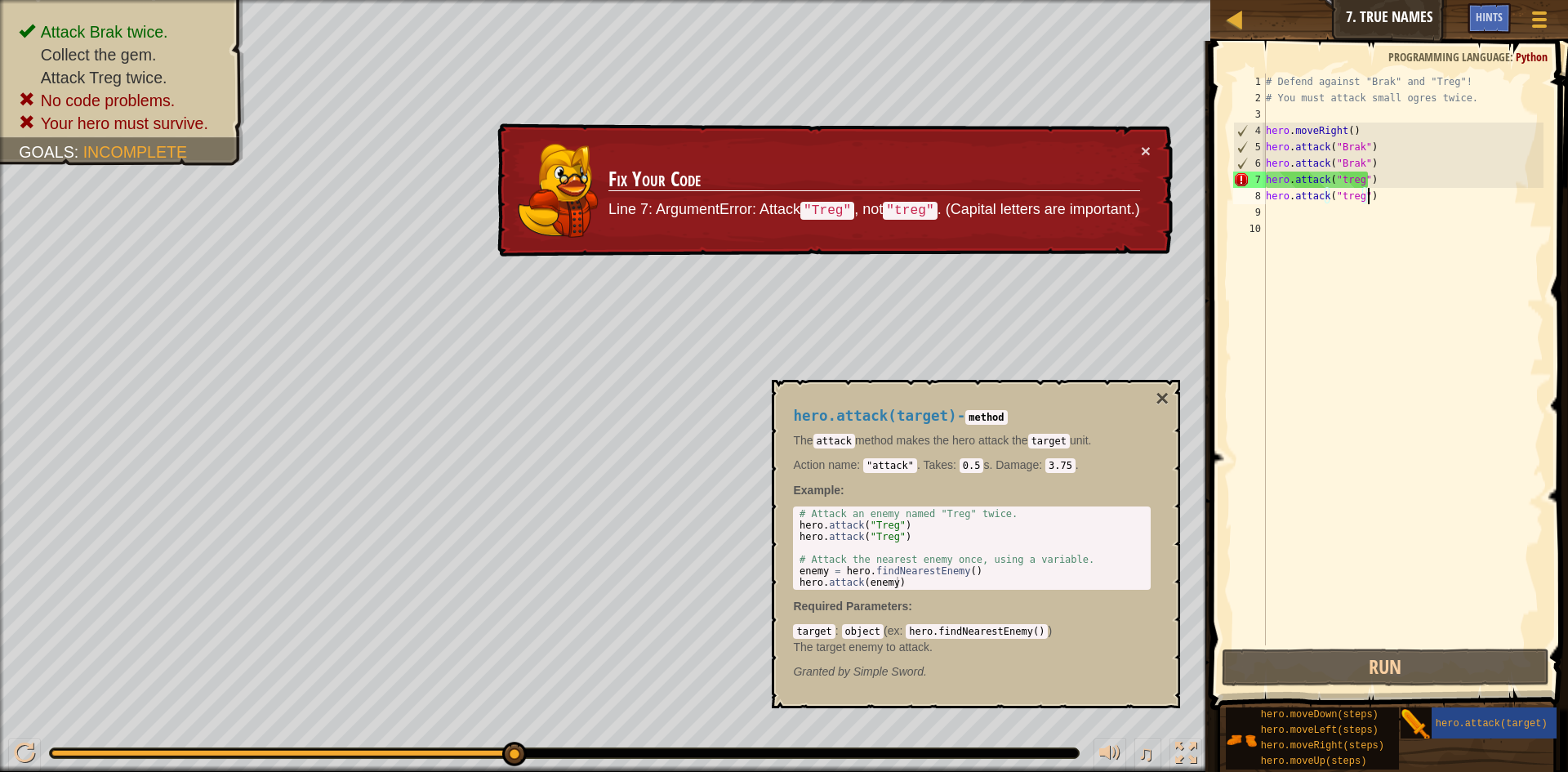
click at [1367, 197] on div "# Defend against "Brak" and "Treg"! # You must attack small ogres twice. hero .…" at bounding box center [1404, 375] width 282 height 604
click at [1390, 175] on div "# Defend against "Brak" and "Treg"! # You must attack small ogres twice. hero .…" at bounding box center [1404, 375] width 282 height 604
click at [1399, 241] on div "# Defend against "Brak" and "Treg"! # You must attack small ogres twice. hero .…" at bounding box center [1404, 375] width 282 height 604
drag, startPoint x: 1376, startPoint y: 197, endPoint x: 1405, endPoint y: 197, distance: 29.0
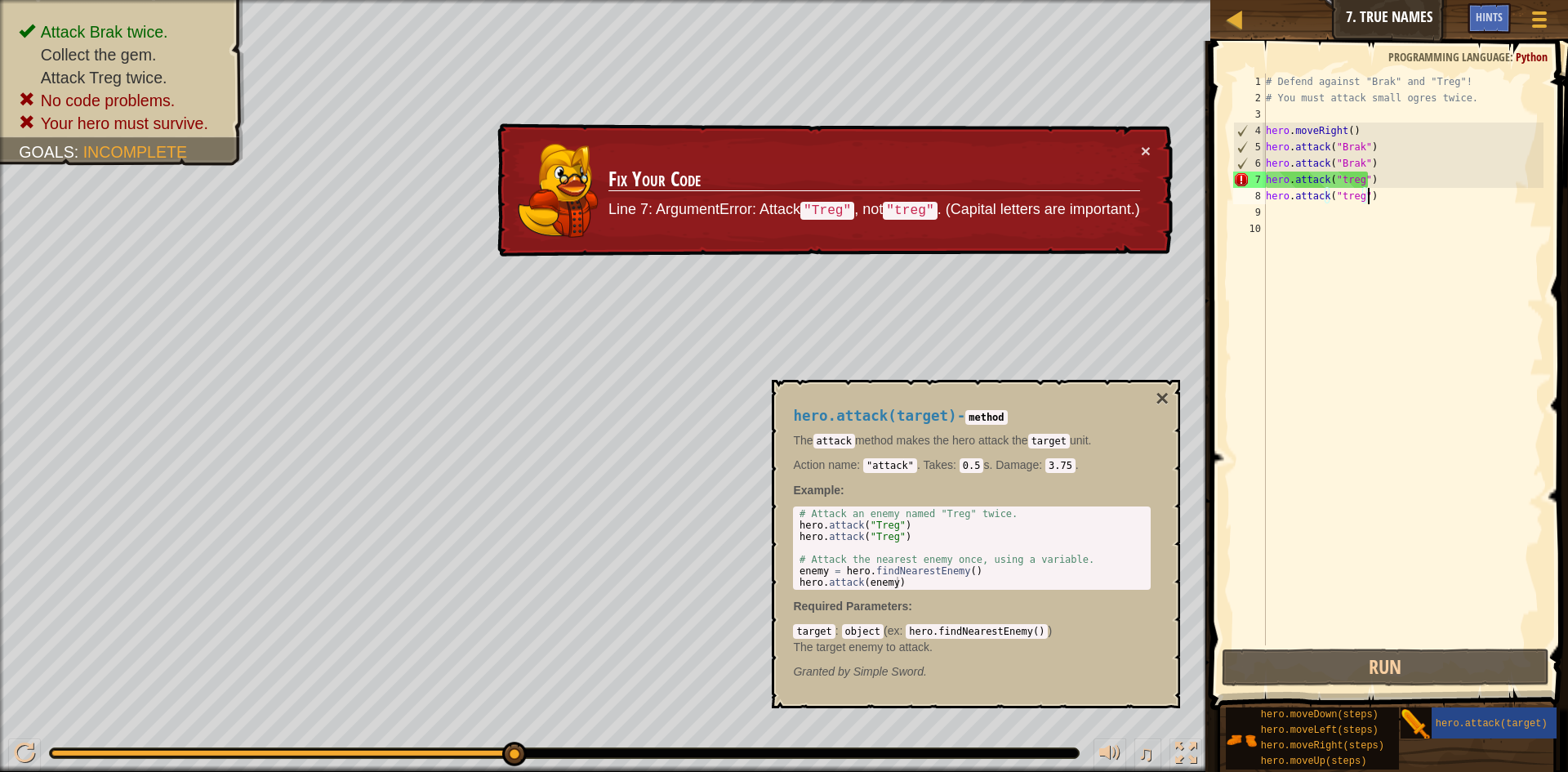
click at [1405, 197] on div "# Defend against "Brak" and "Treg"! # You must attack small ogres twice. hero .…" at bounding box center [1404, 375] width 282 height 604
type textarea "hero.attack("treg")"
drag, startPoint x: 1449, startPoint y: 288, endPoint x: 1425, endPoint y: 220, distance: 72.1
click at [1448, 278] on div "# Defend against "Brak" and "Treg"! # You must attack small ogres twice. hero .…" at bounding box center [1404, 375] width 282 height 604
click at [1398, 180] on div "# Defend against "Brak" and "Treg"! # You must attack small ogres twice. hero .…" at bounding box center [1404, 375] width 282 height 604
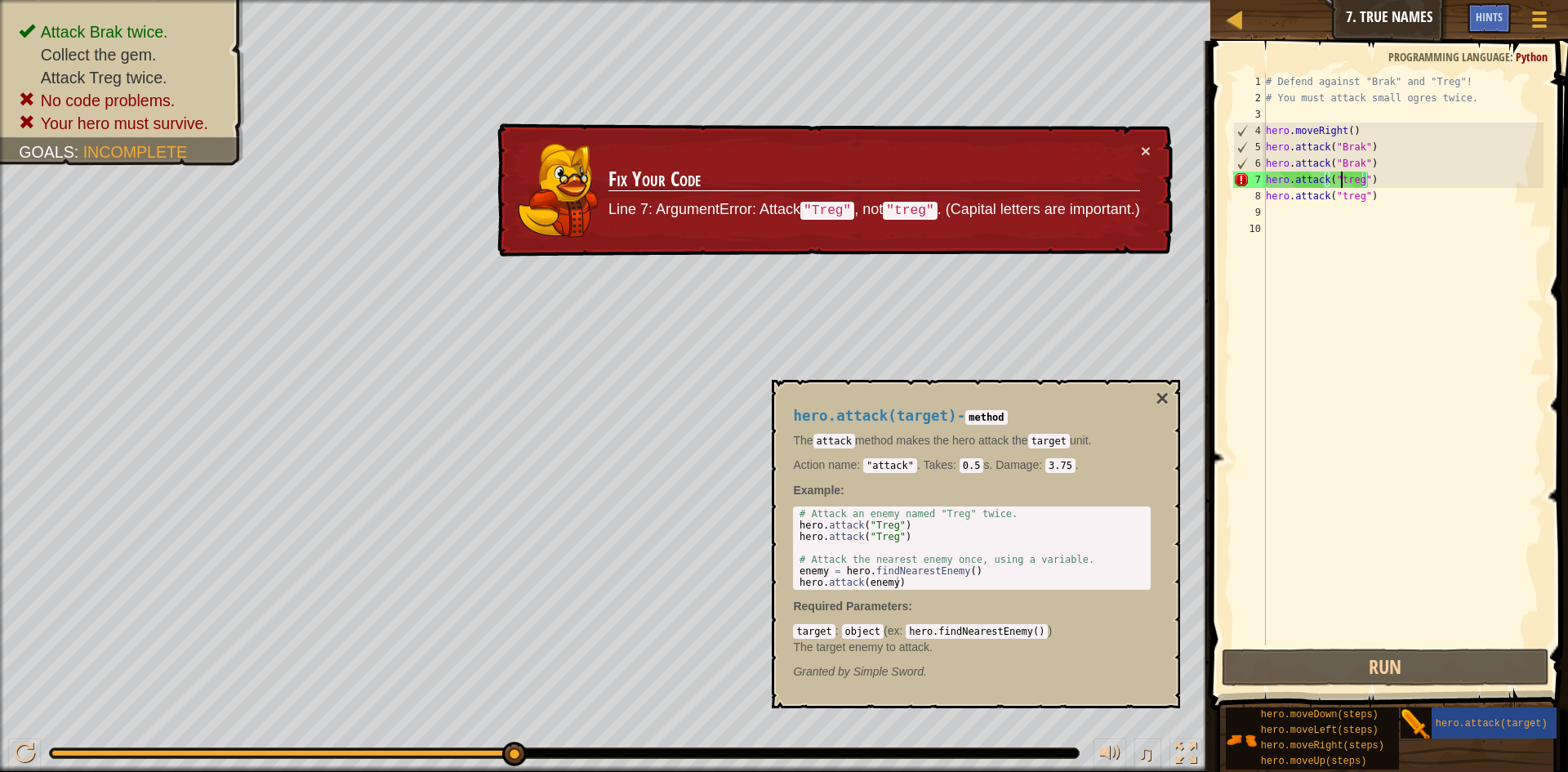
click at [1339, 178] on div "# Defend against "Brak" and "Treg"! # You must attack small ogres twice. hero .…" at bounding box center [1404, 375] width 282 height 604
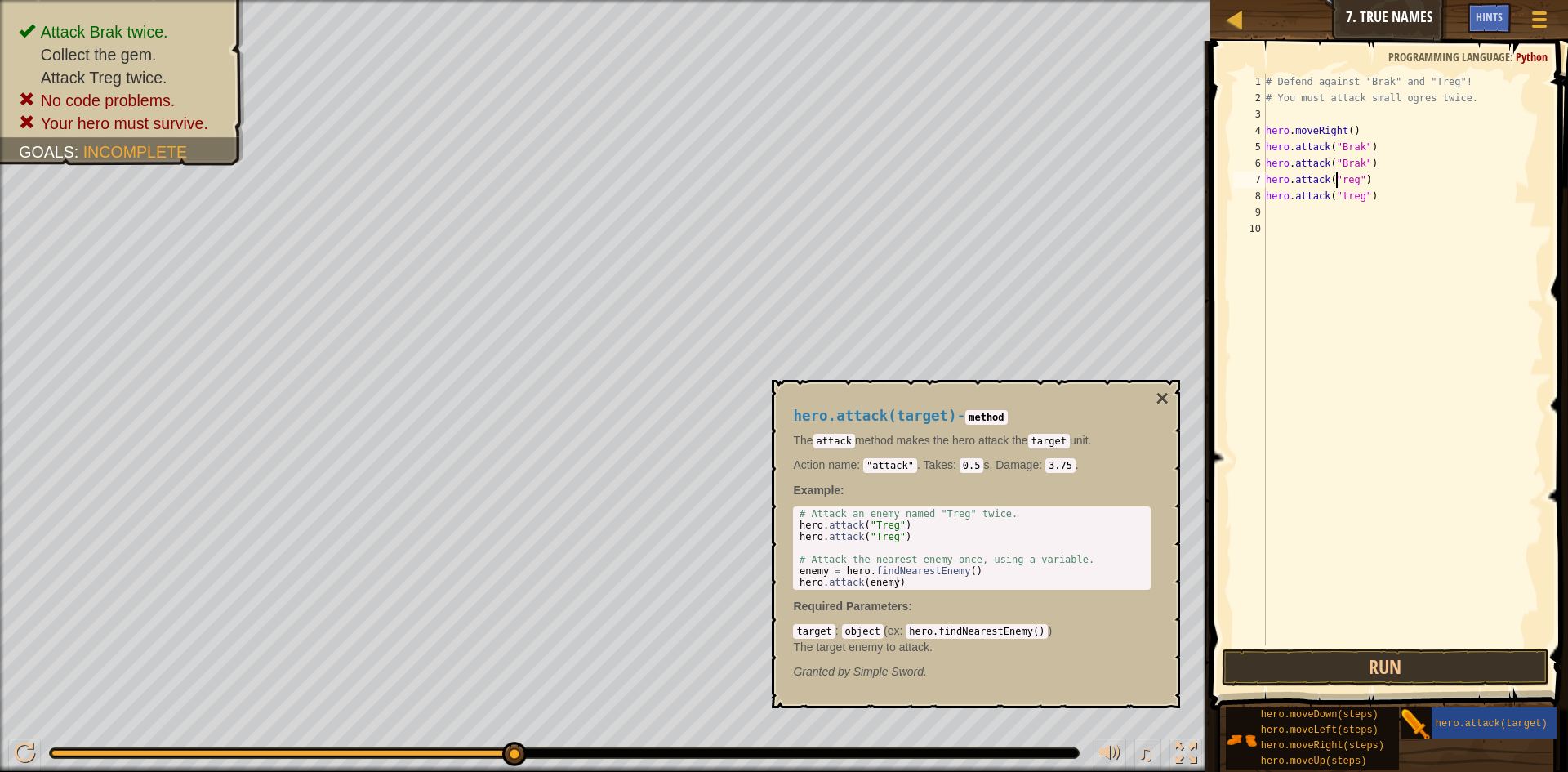
scroll to position [7, 6]
click at [1339, 196] on div "# Defend against "Brak" and "Treg"! # You must attack small ogres twice. hero .…" at bounding box center [1404, 375] width 282 height 604
type textarea "hero.attack("Treg")"
click at [1318, 660] on button "Run" at bounding box center [1385, 668] width 328 height 37
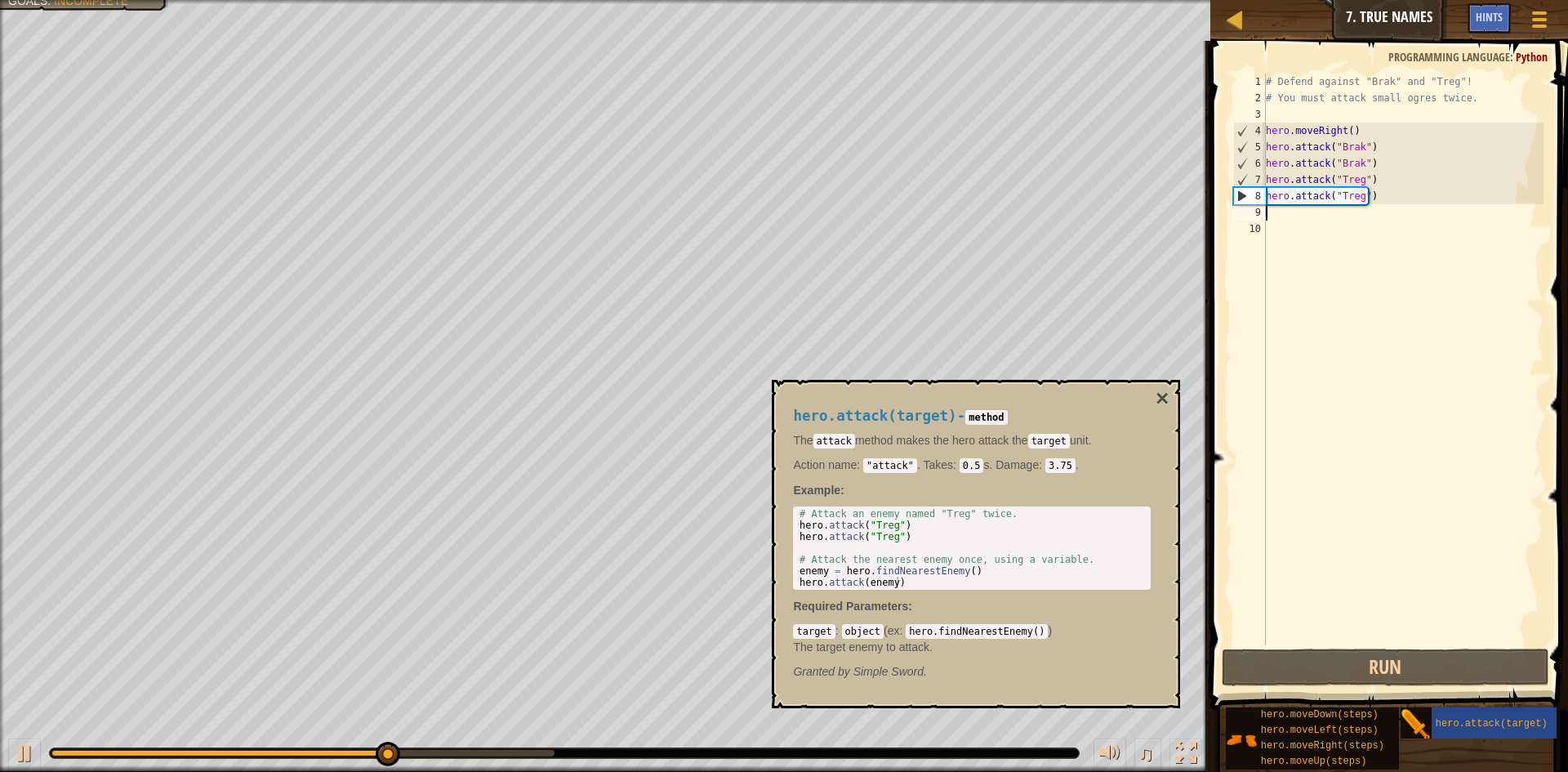
click at [1289, 213] on div "# Defend against "Brak" and "Treg"! # You must attack small ogres twice. hero .…" at bounding box center [1404, 375] width 282 height 604
type textarea "H"
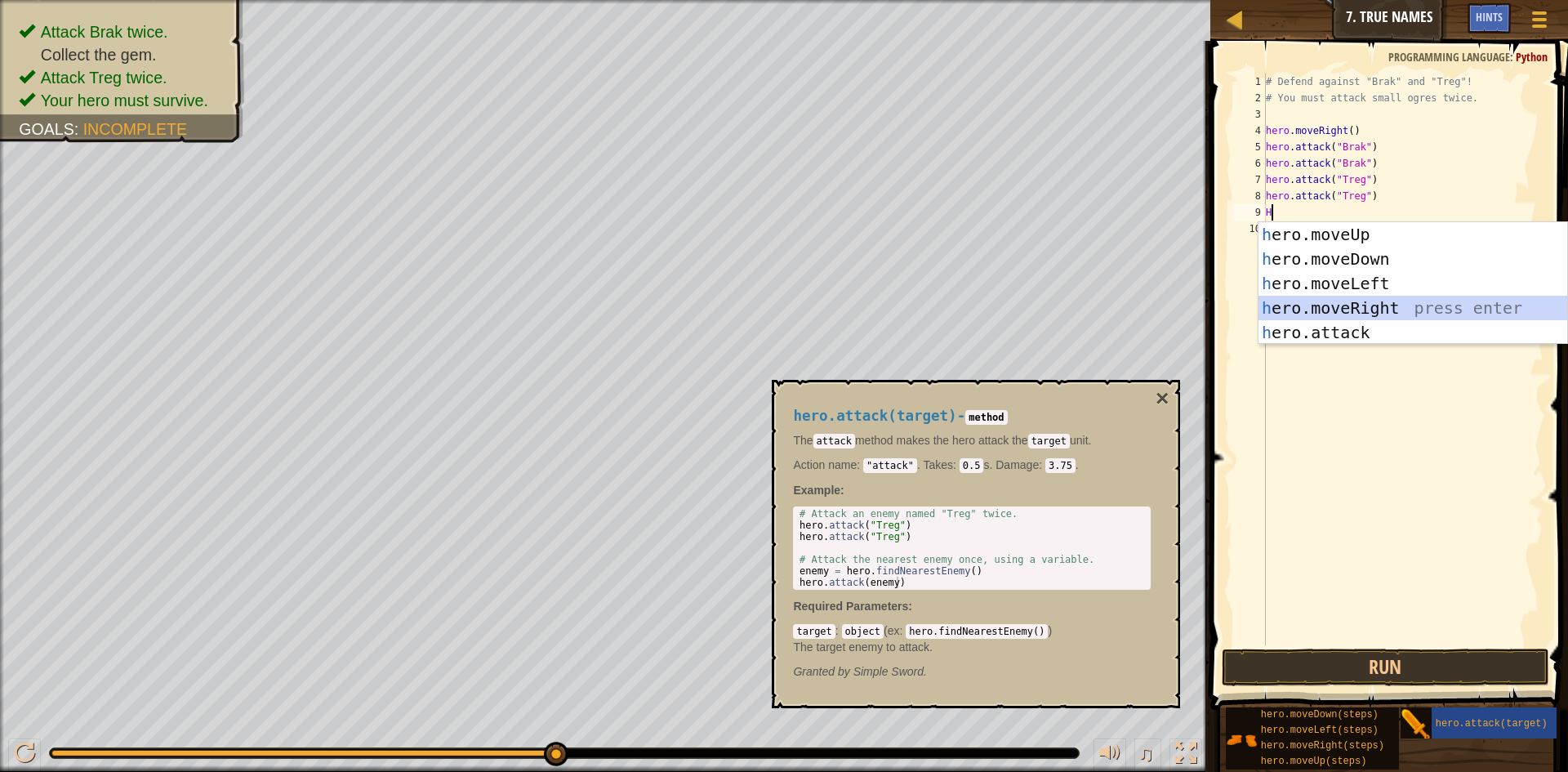
drag, startPoint x: 1437, startPoint y: 303, endPoint x: 1422, endPoint y: 312, distance: 17.5
click at [1437, 304] on div "h ero.moveUp press enter h ero.moveDown press enter h ero.moveLeft press enter …" at bounding box center [1413, 308] width 309 height 171
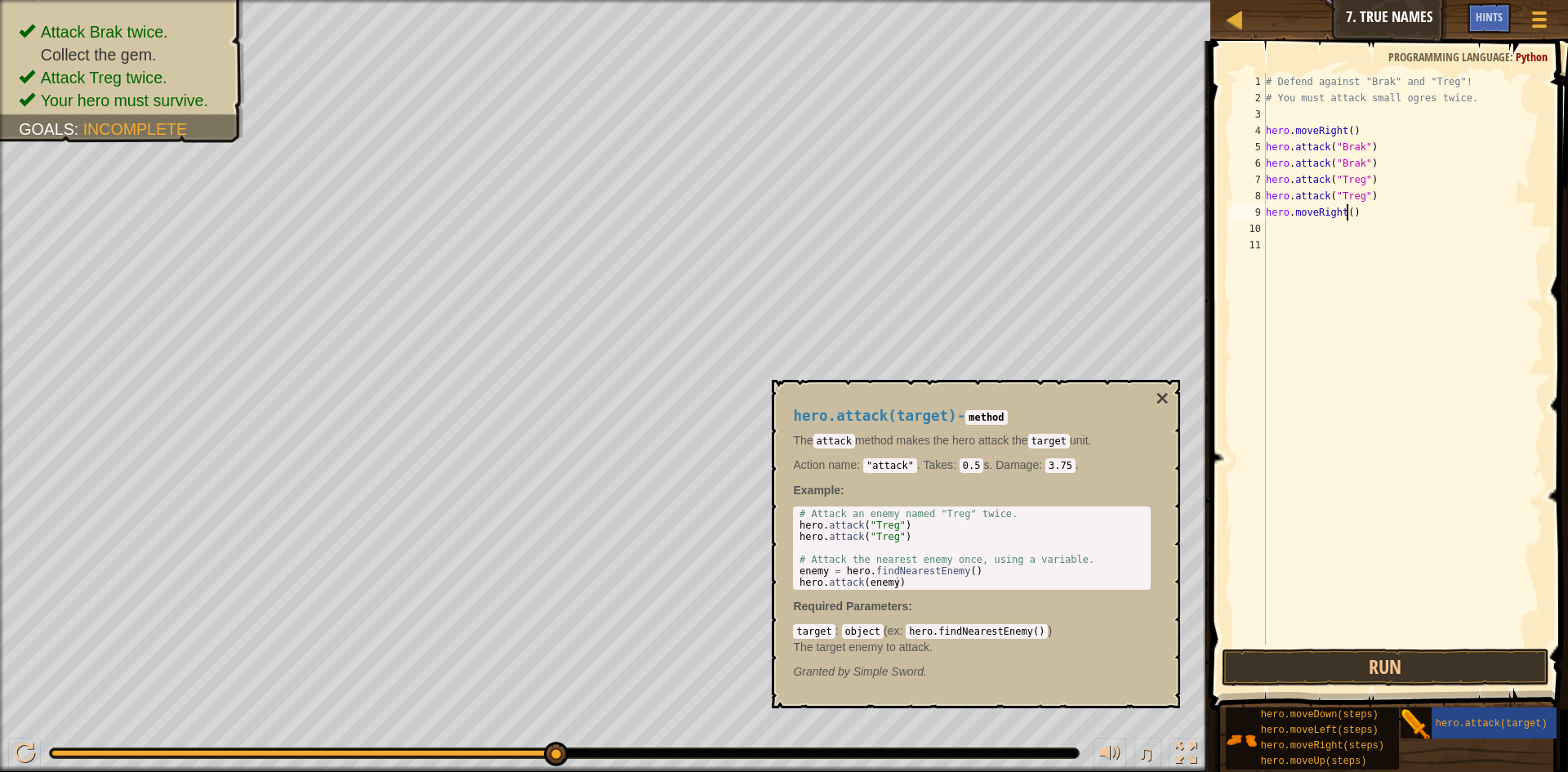
click at [1346, 212] on div "# Defend against "Brak" and "Treg"! # You must attack small ogres twice. hero .…" at bounding box center [1404, 375] width 282 height 604
type textarea "hero.moveRight(2)"
click at [1457, 662] on button "Run" at bounding box center [1385, 668] width 328 height 37
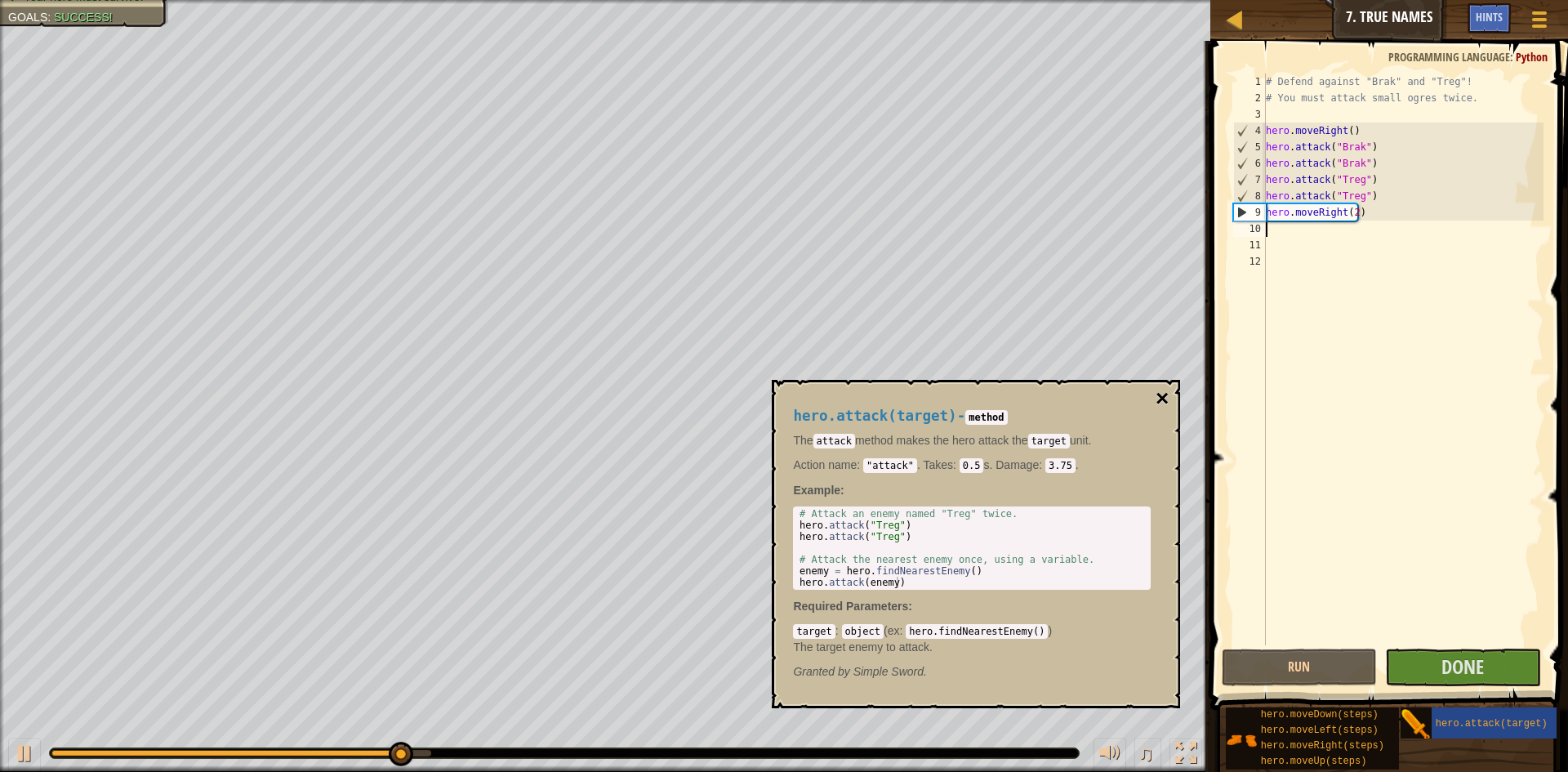
click at [1164, 390] on button "×" at bounding box center [1162, 399] width 13 height 23
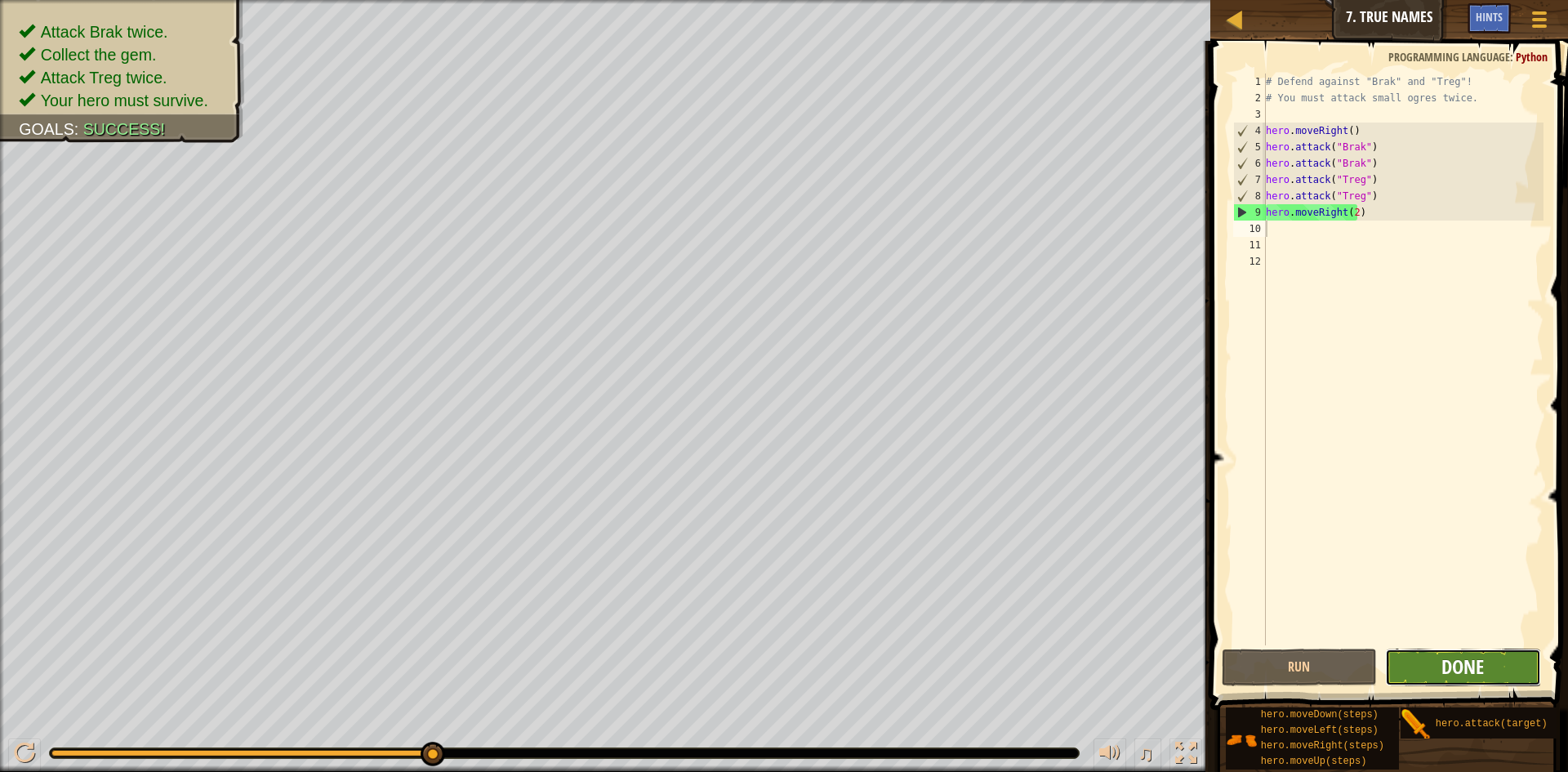
click at [1449, 662] on span "Done" at bounding box center [1463, 666] width 43 height 26
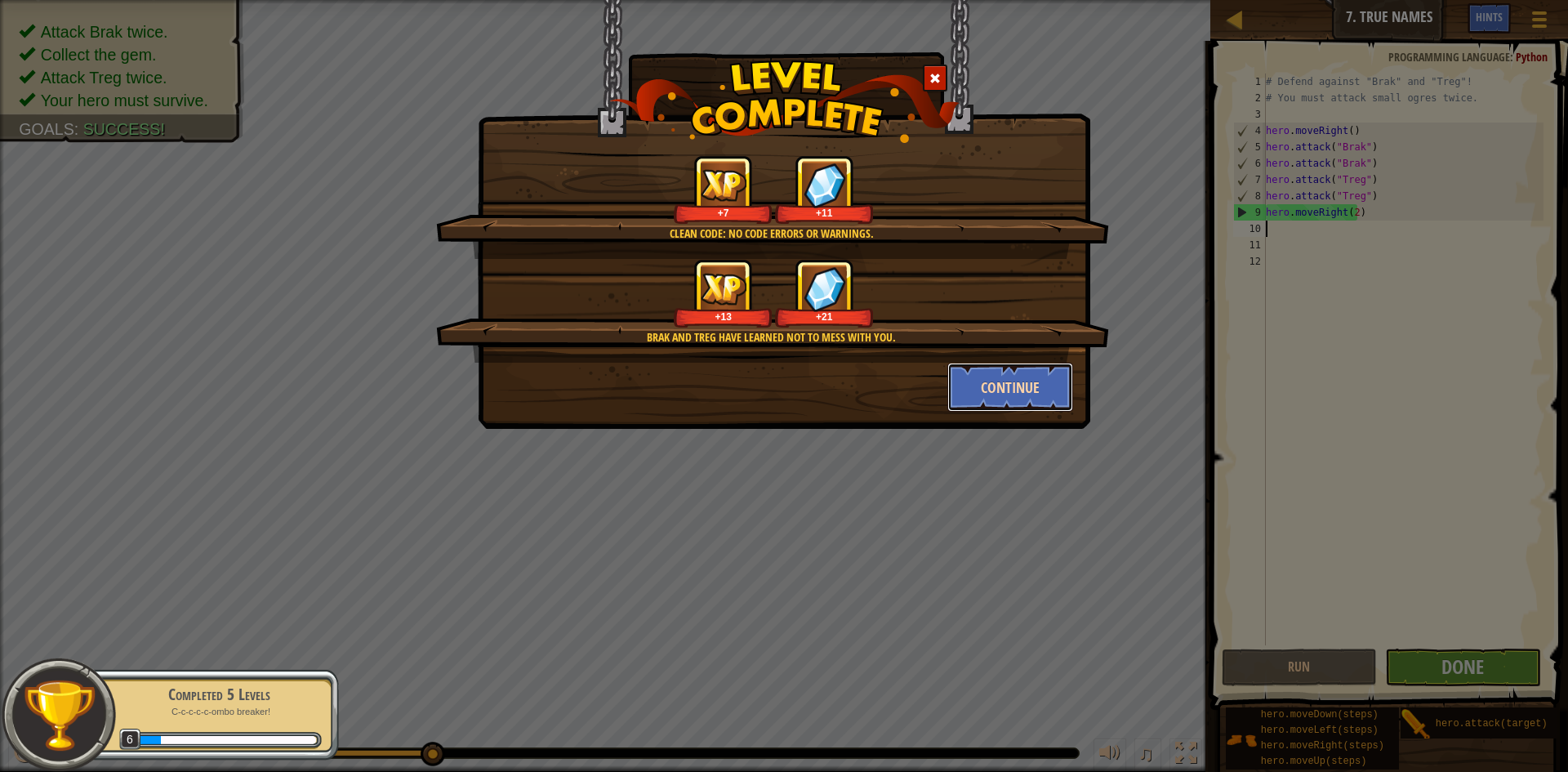
click at [984, 386] on button "Continue" at bounding box center [1011, 386] width 127 height 49
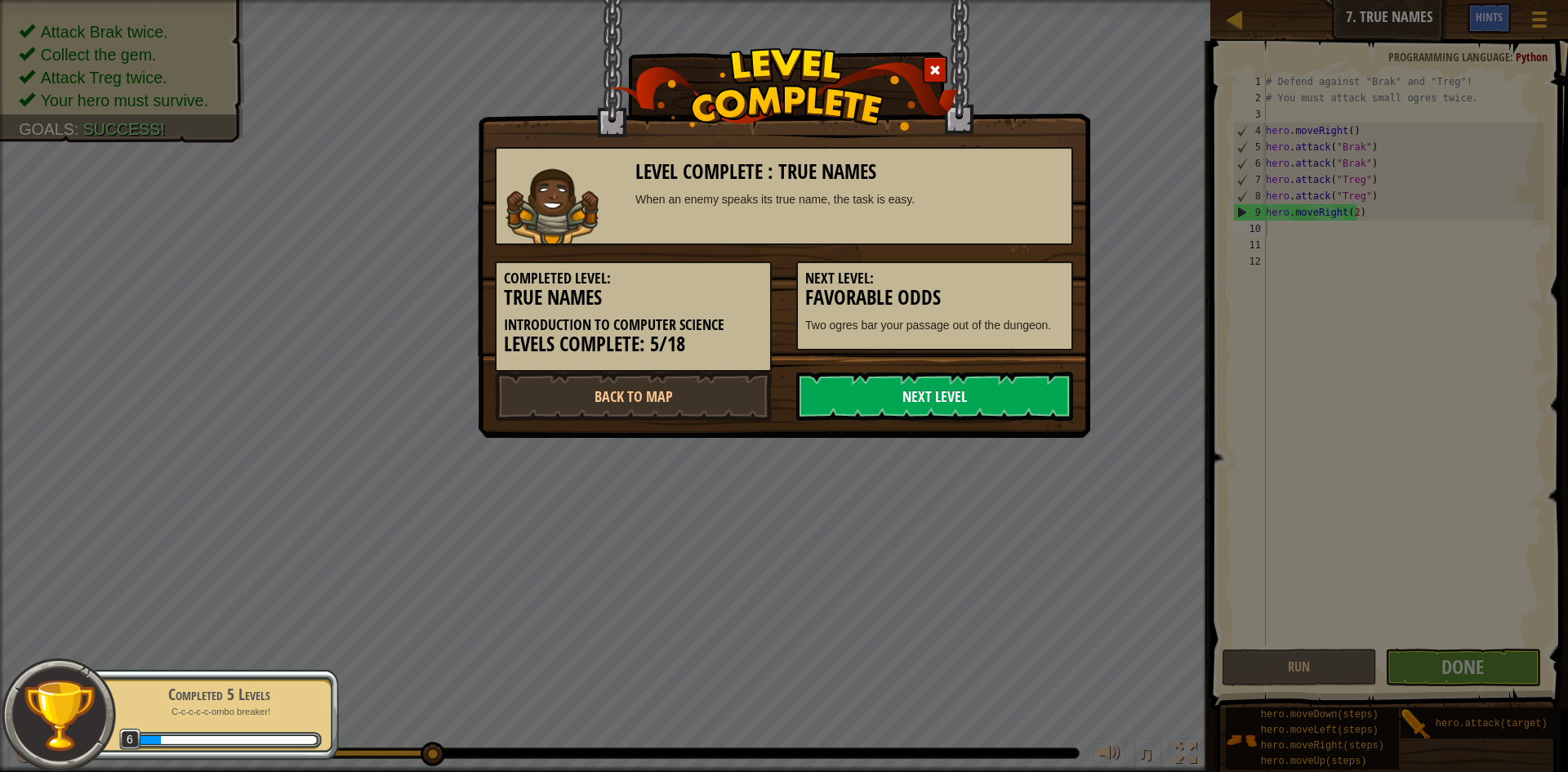
click at [866, 390] on link "Next Level" at bounding box center [934, 395] width 277 height 49
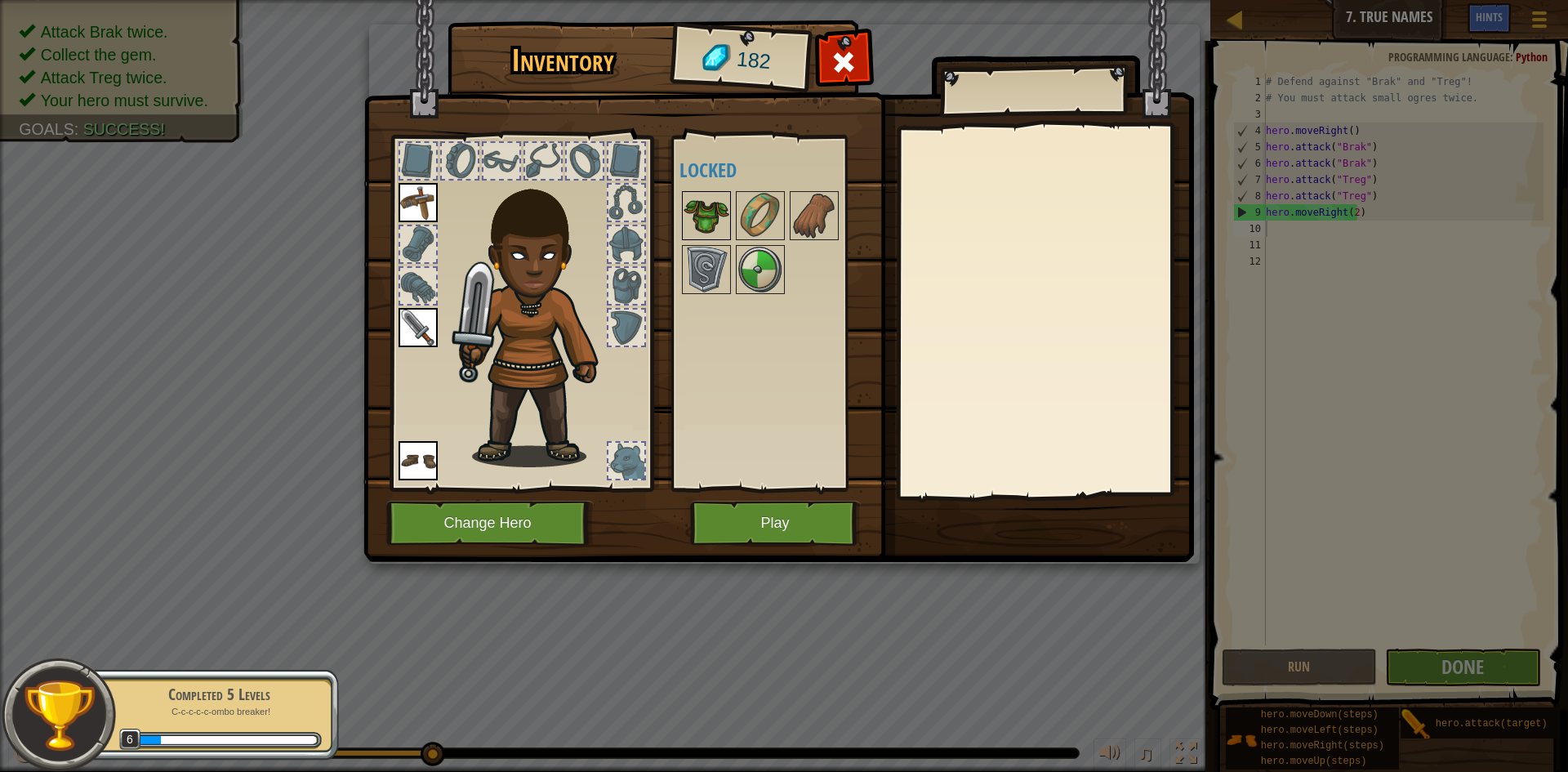
click at [706, 203] on img at bounding box center [706, 215] width 46 height 46
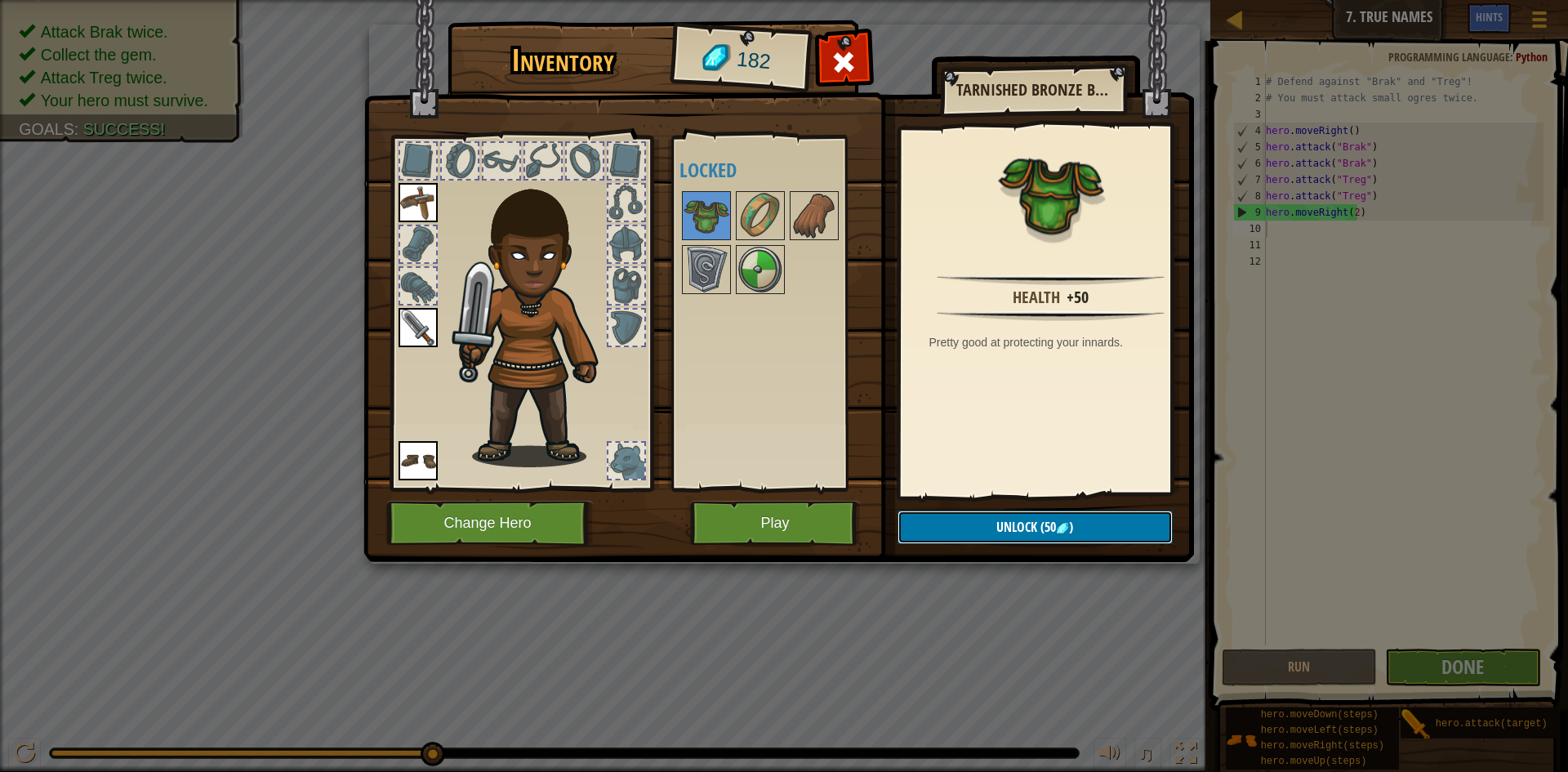
click at [1000, 525] on span "Unlock" at bounding box center [1016, 527] width 41 height 18
click at [1005, 523] on button "Confirm" at bounding box center [1035, 527] width 275 height 34
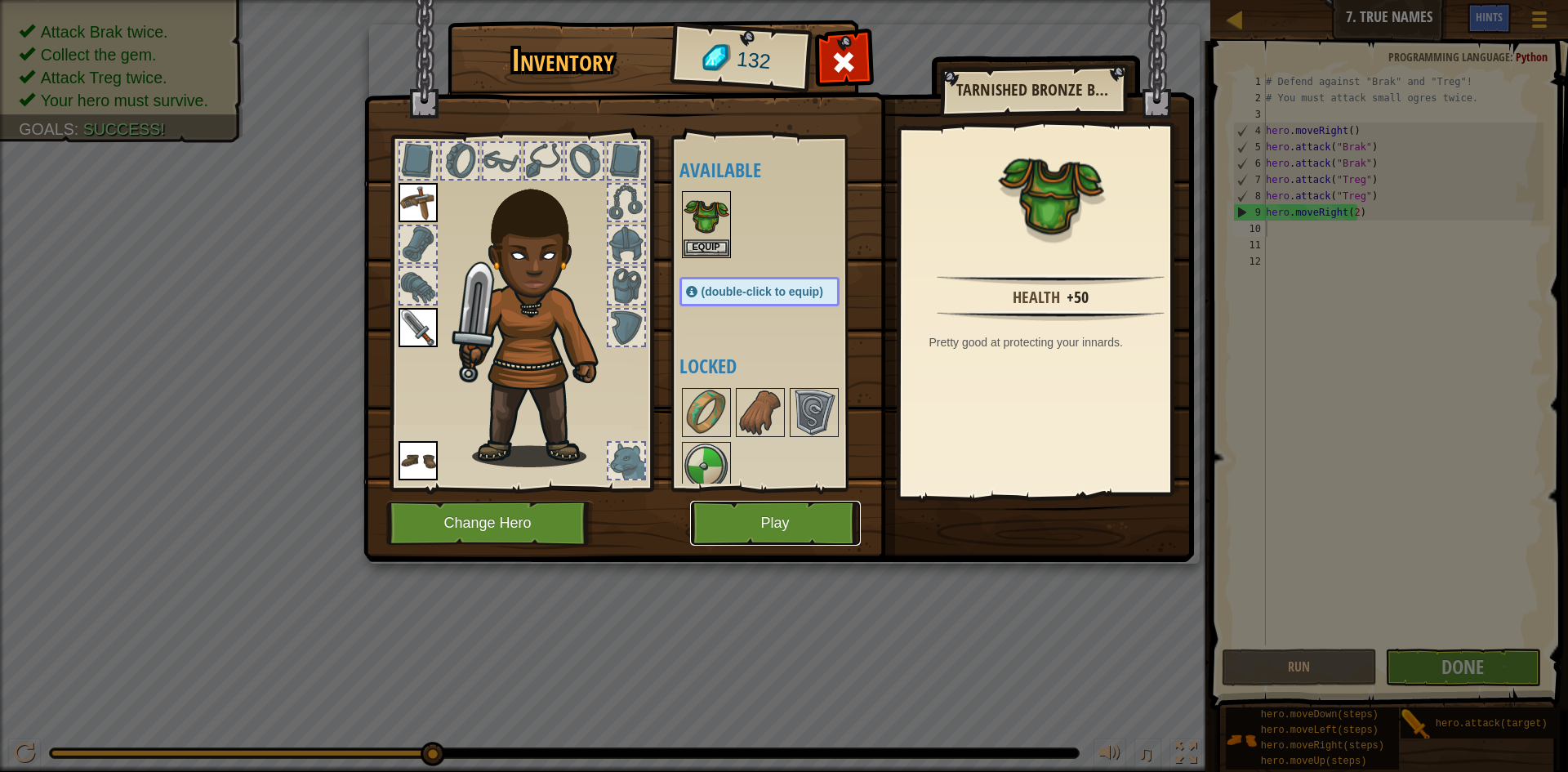
click at [818, 518] on button "Play" at bounding box center [775, 523] width 170 height 45
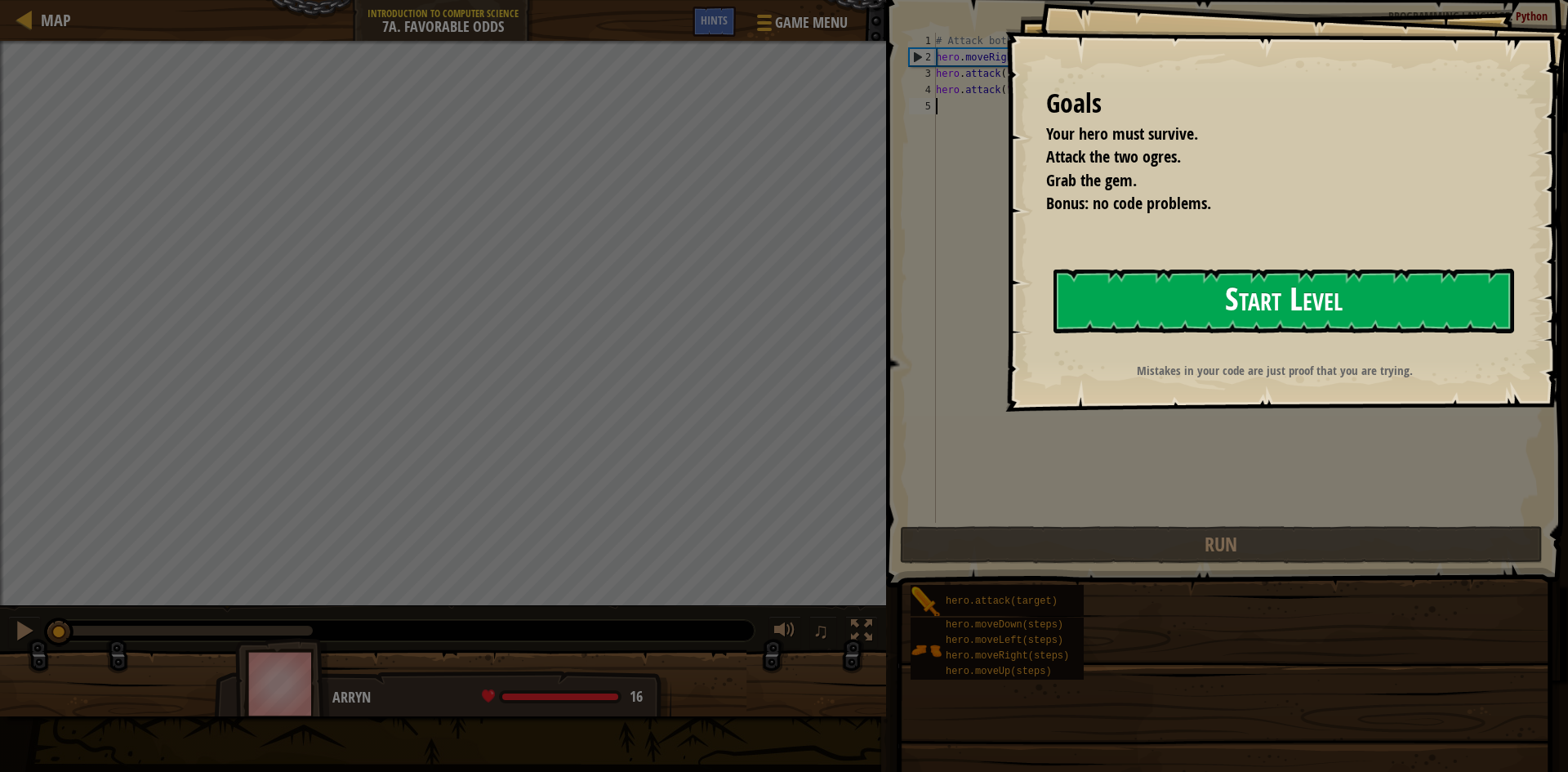
drag, startPoint x: 1385, startPoint y: 292, endPoint x: 1406, endPoint y: 294, distance: 21.1
click at [1390, 302] on button "Start Level" at bounding box center [1283, 301] width 460 height 64
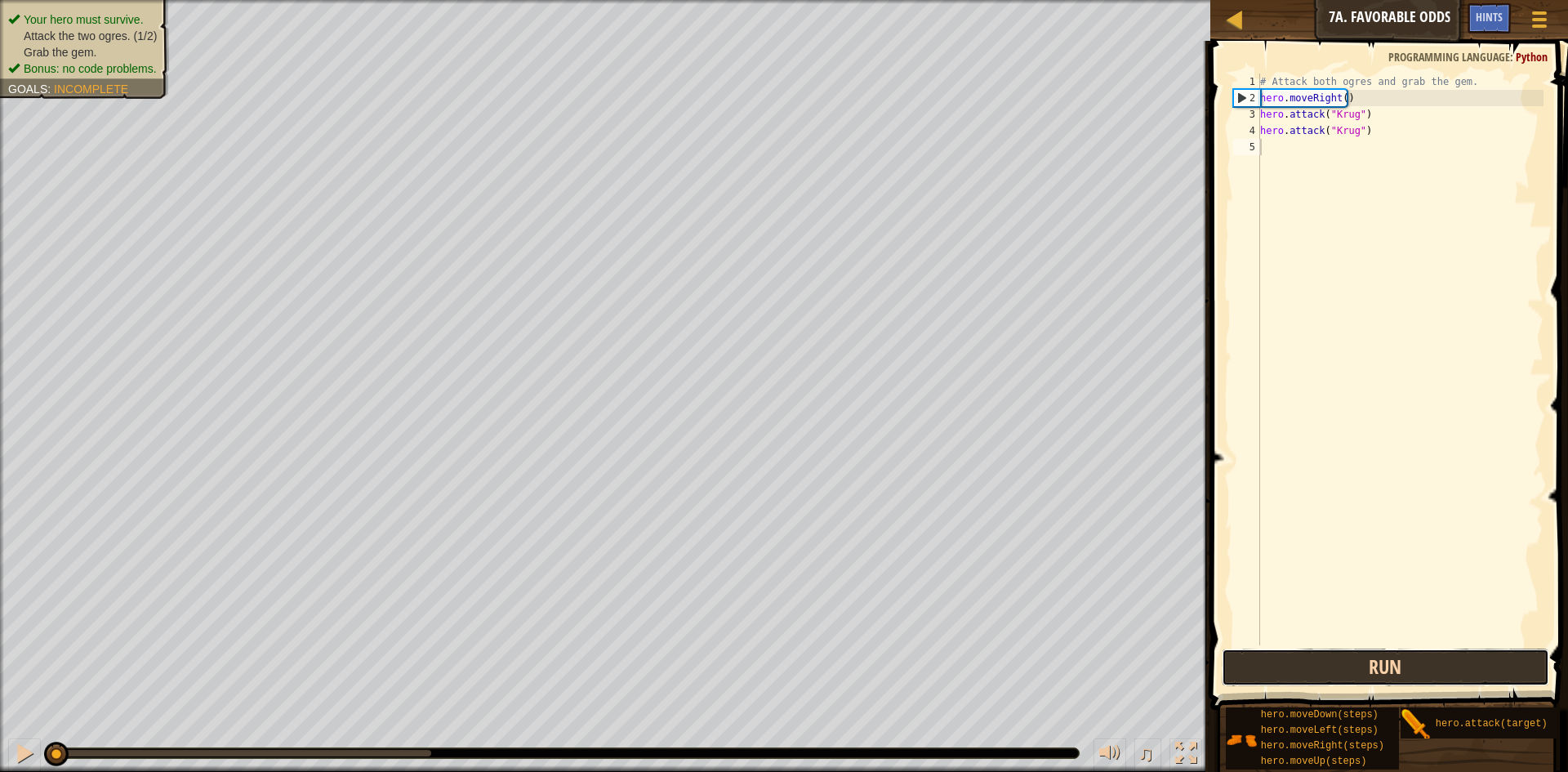
click at [1329, 660] on button "Run" at bounding box center [1385, 668] width 328 height 37
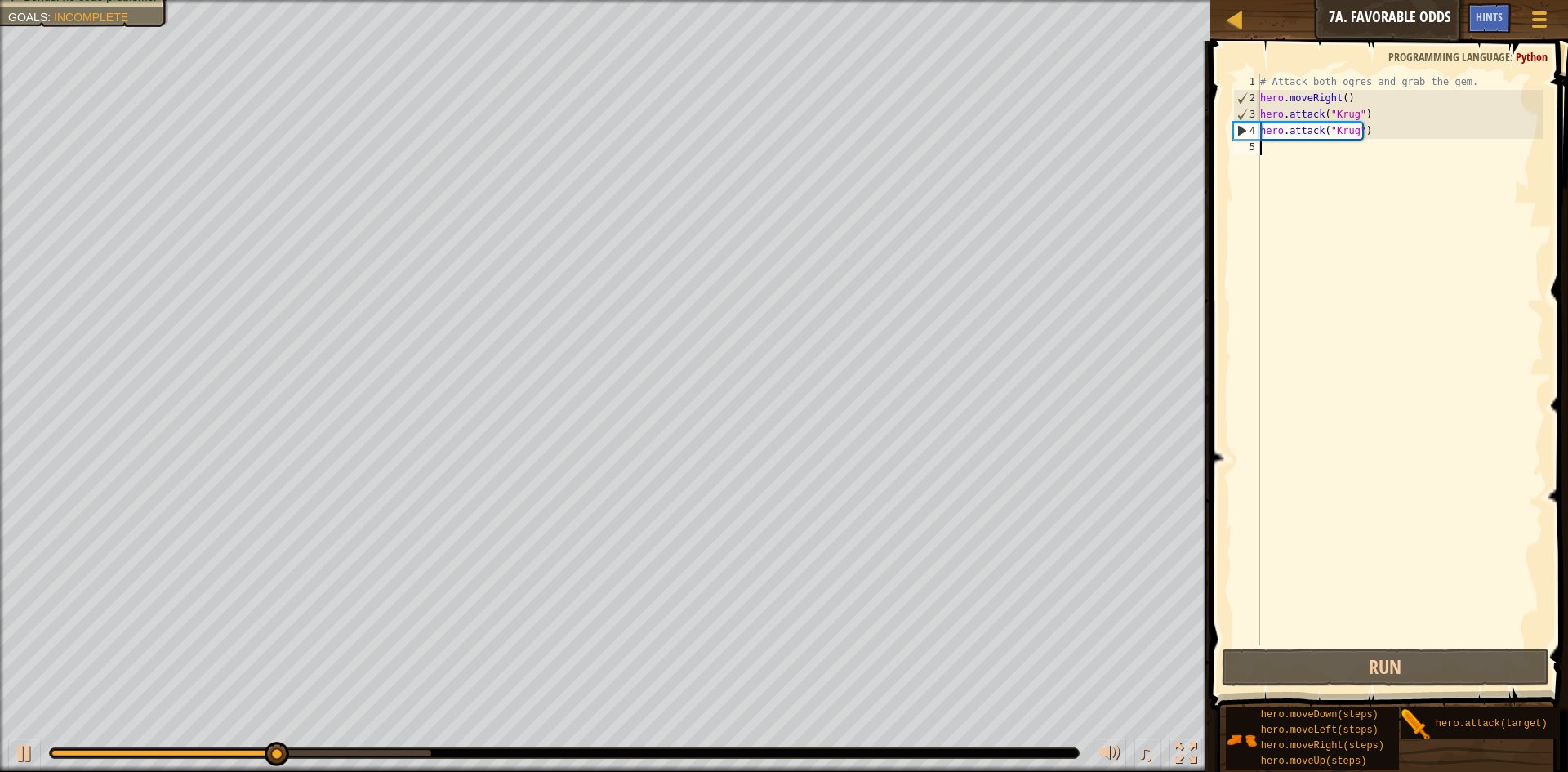
type textarea "H"
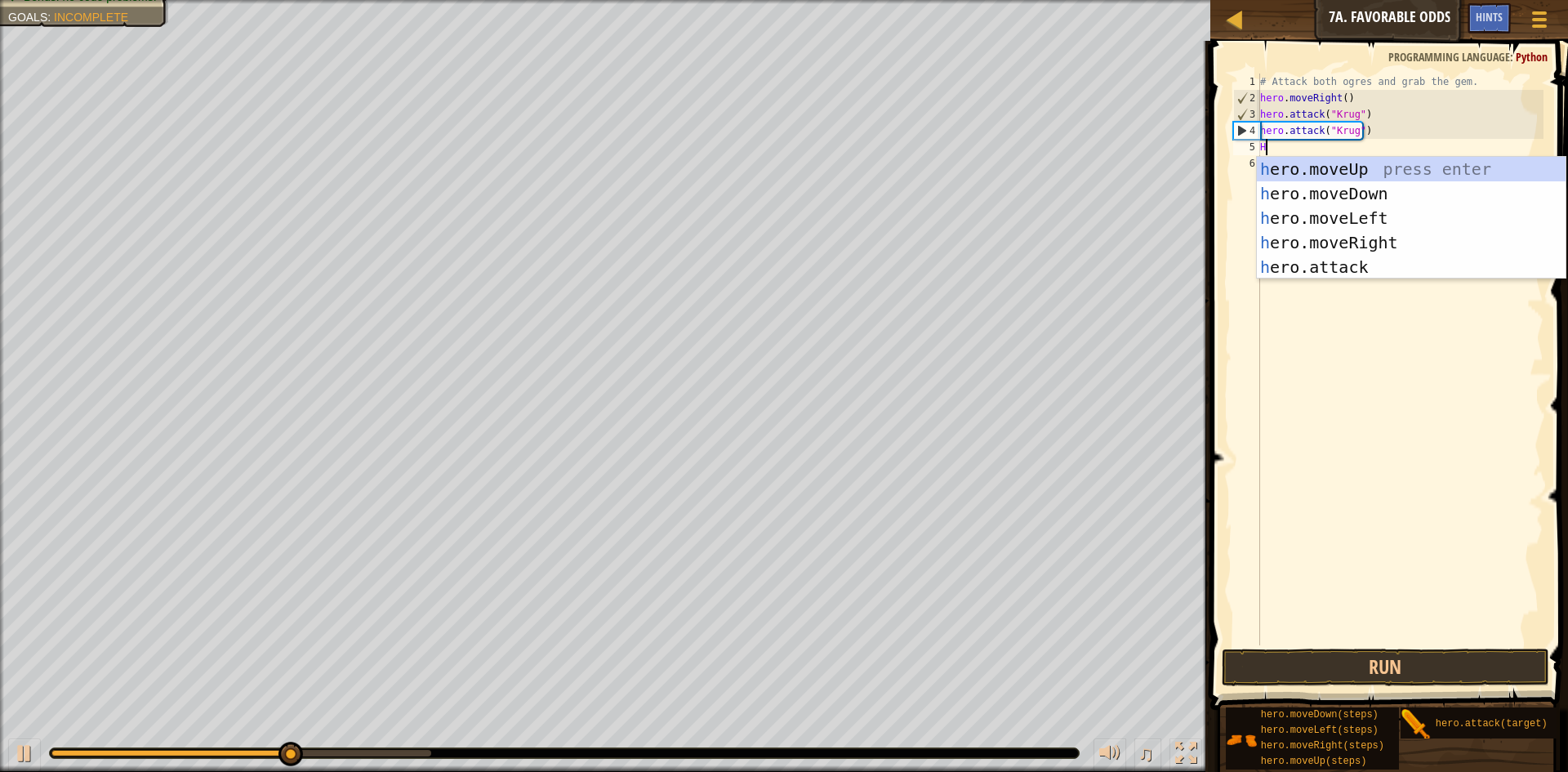
scroll to position [7, 0]
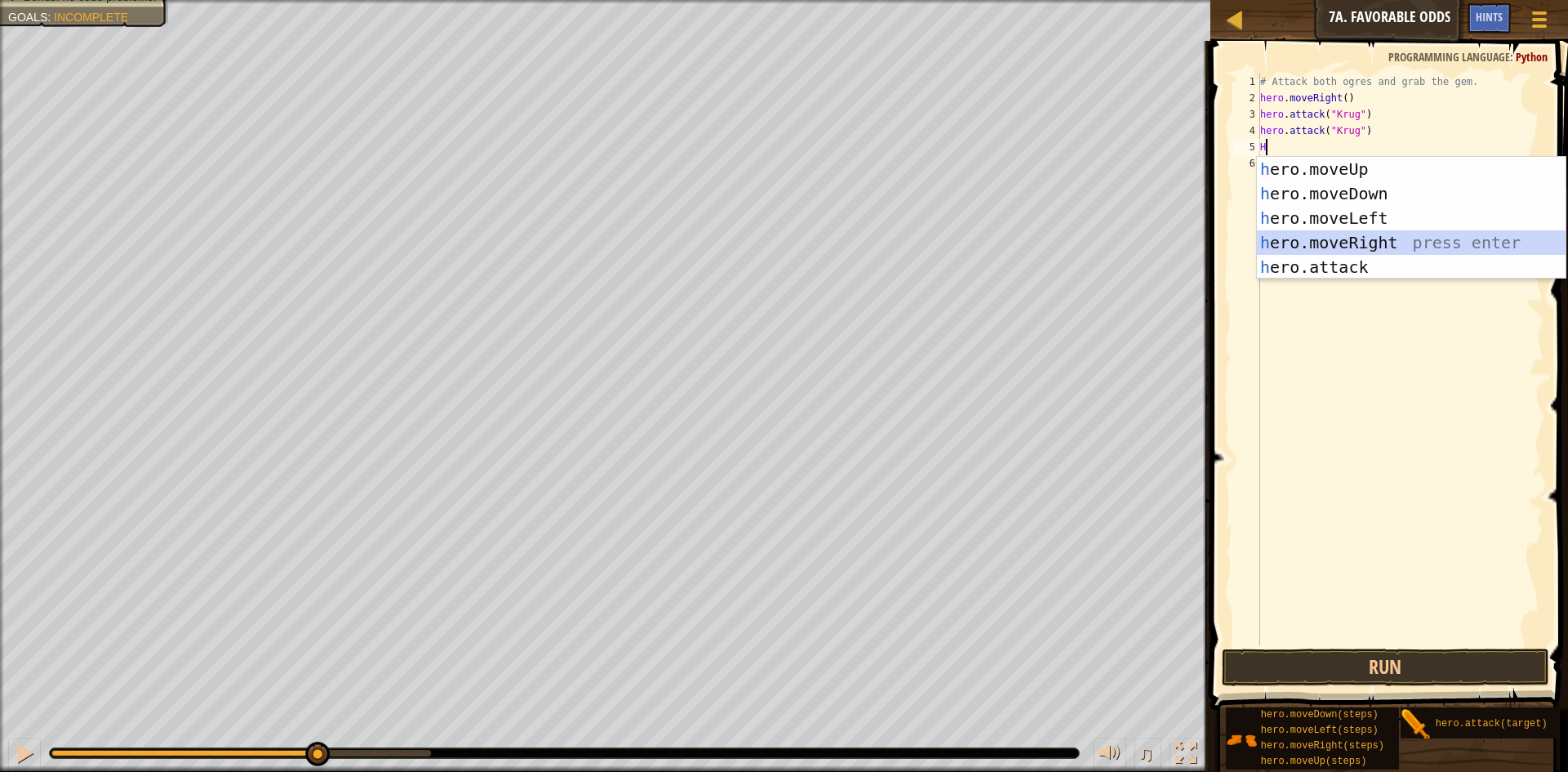
click at [1367, 243] on div "h ero.moveUp press enter h ero.moveDown press enter h ero.moveLeft press enter …" at bounding box center [1411, 243] width 309 height 171
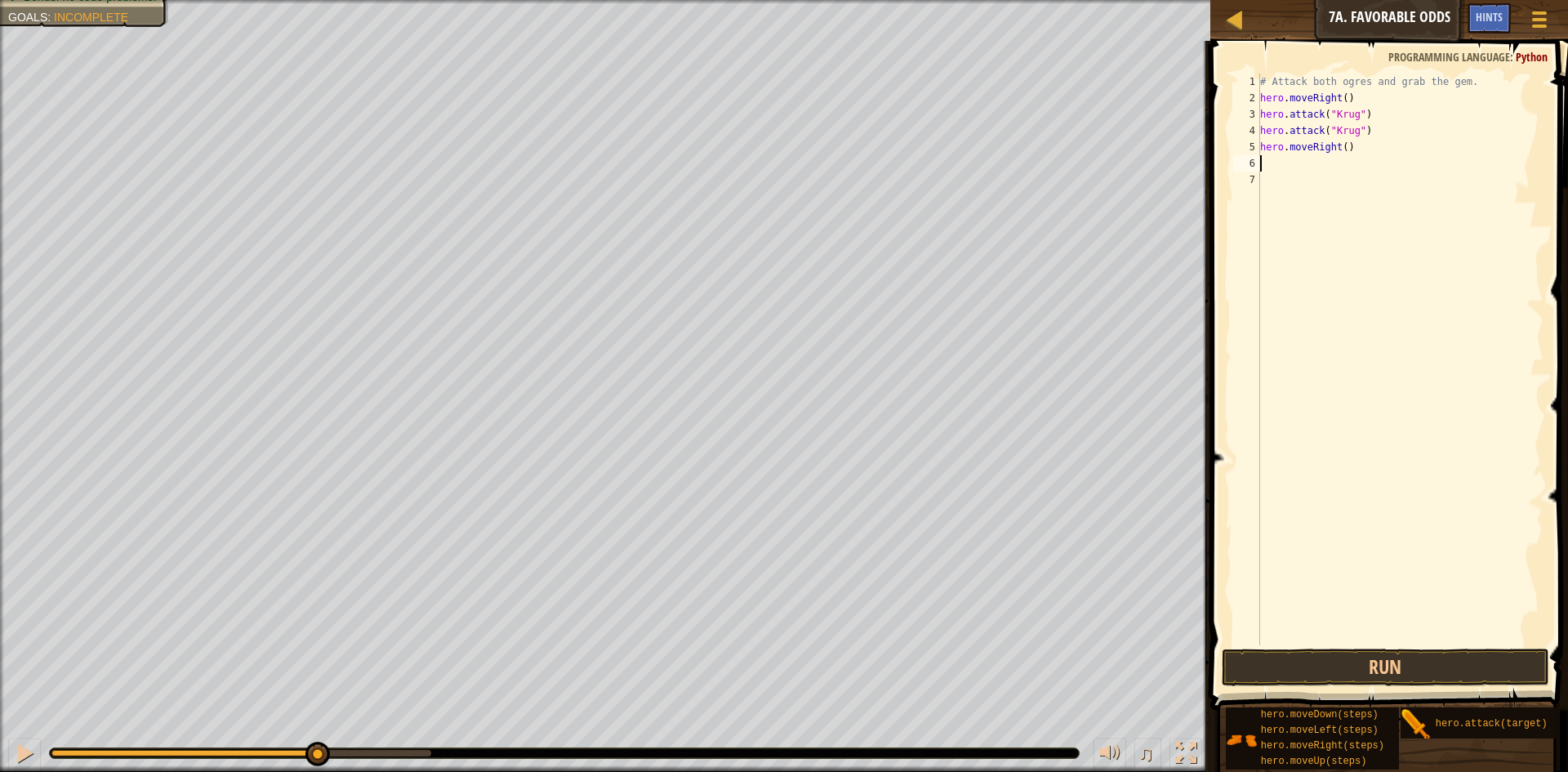
type textarea "H"
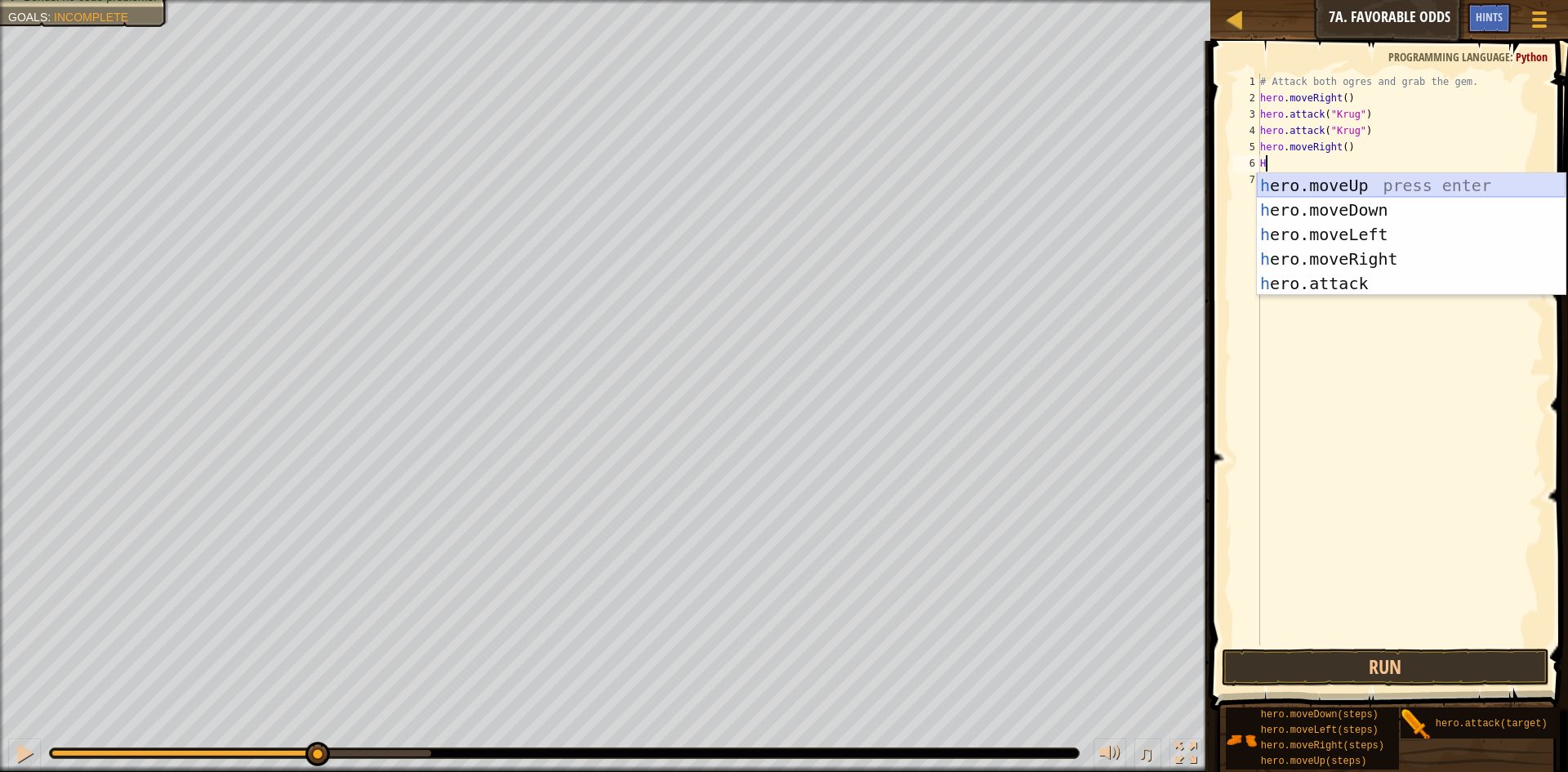
click at [1345, 184] on div "h ero.moveUp press enter h ero.moveDown press enter h ero.moveLeft press enter …" at bounding box center [1411, 259] width 309 height 171
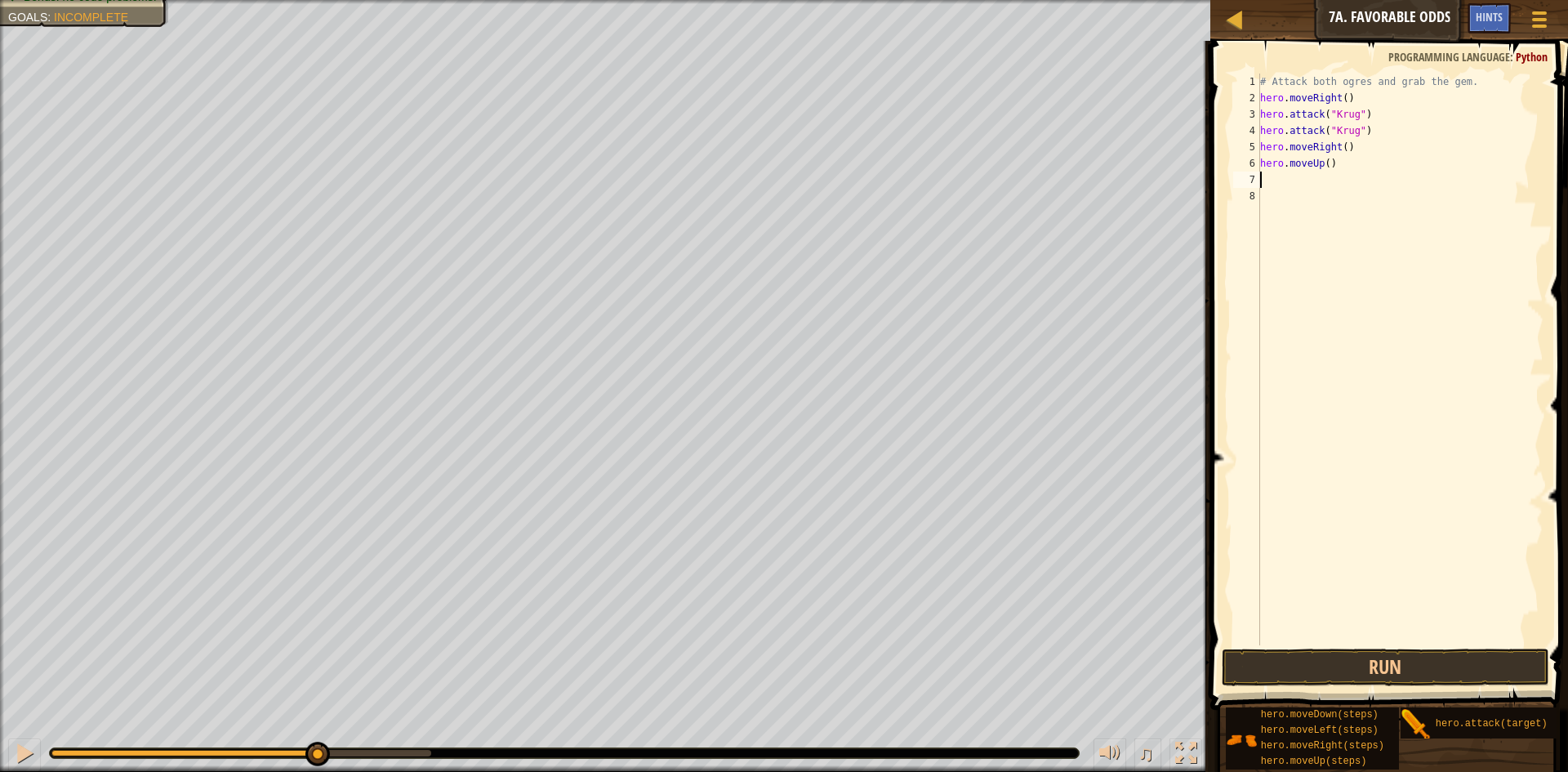
type textarea "H"
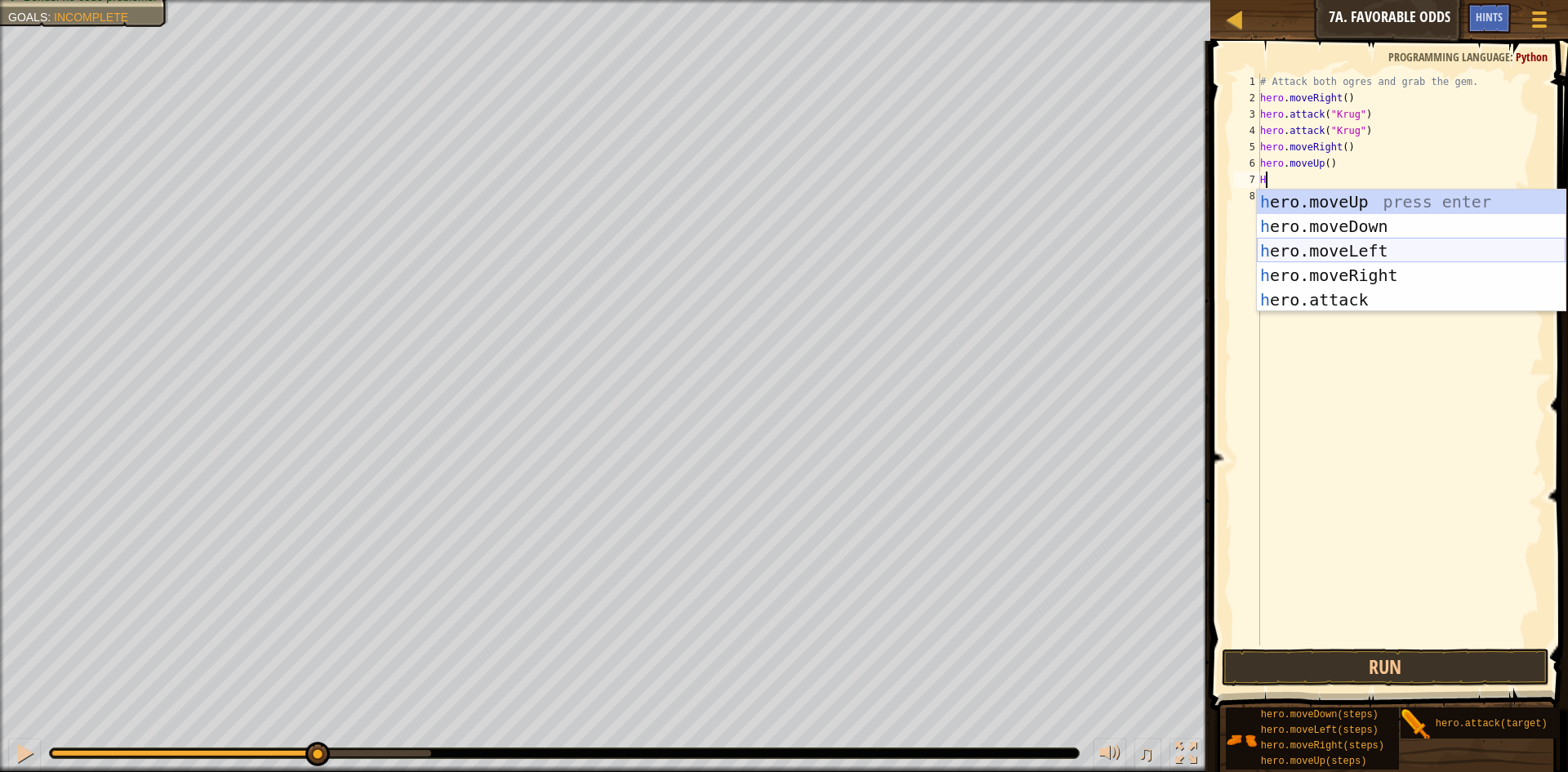
click at [1367, 247] on div "h ero.moveUp press enter h ero.moveDown press enter h ero.moveLeft press enter …" at bounding box center [1411, 275] width 309 height 171
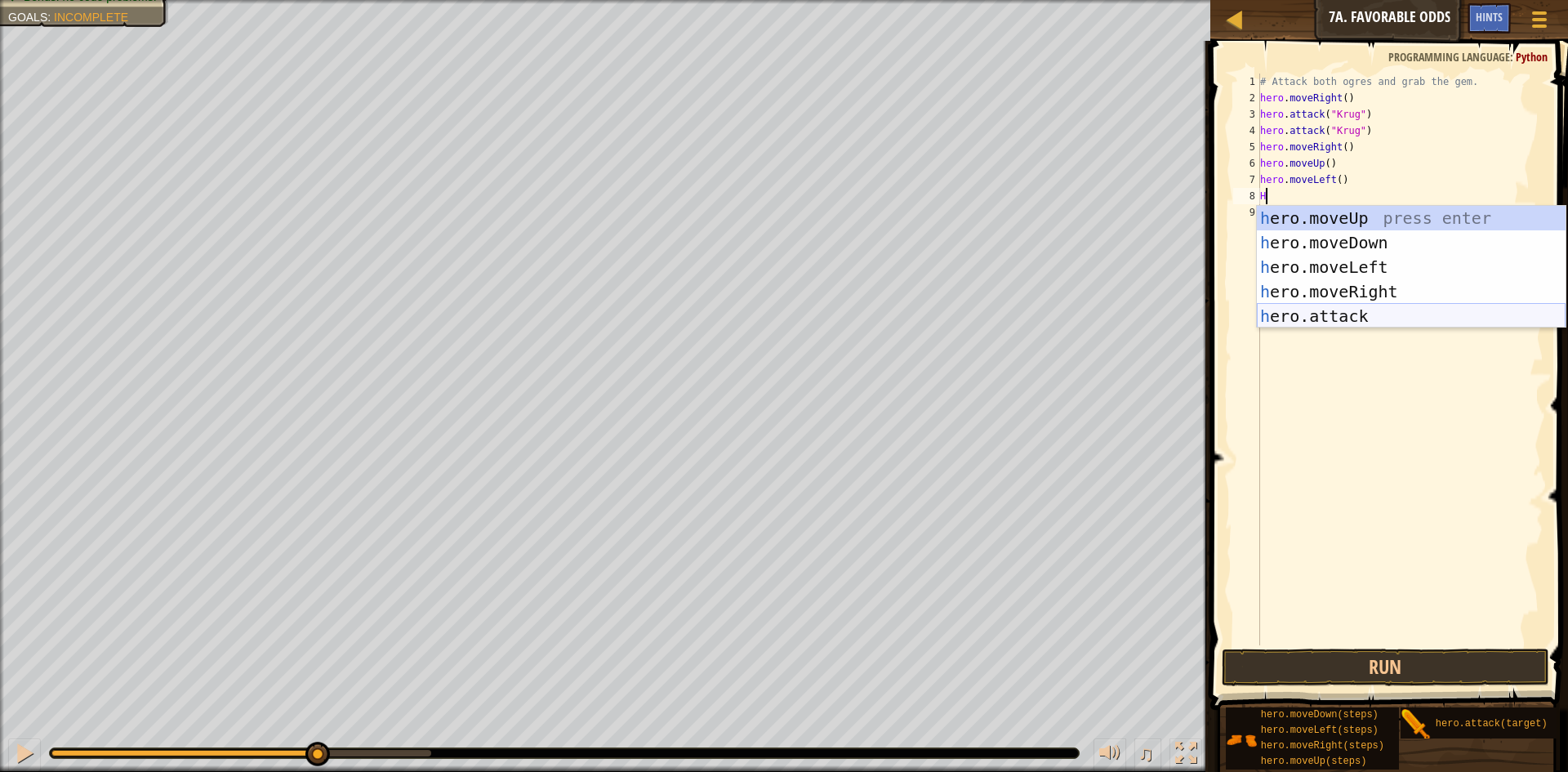
click at [1342, 321] on div "h ero.moveUp press enter h ero.moveDown press enter h ero.moveLeft press enter …" at bounding box center [1411, 292] width 309 height 171
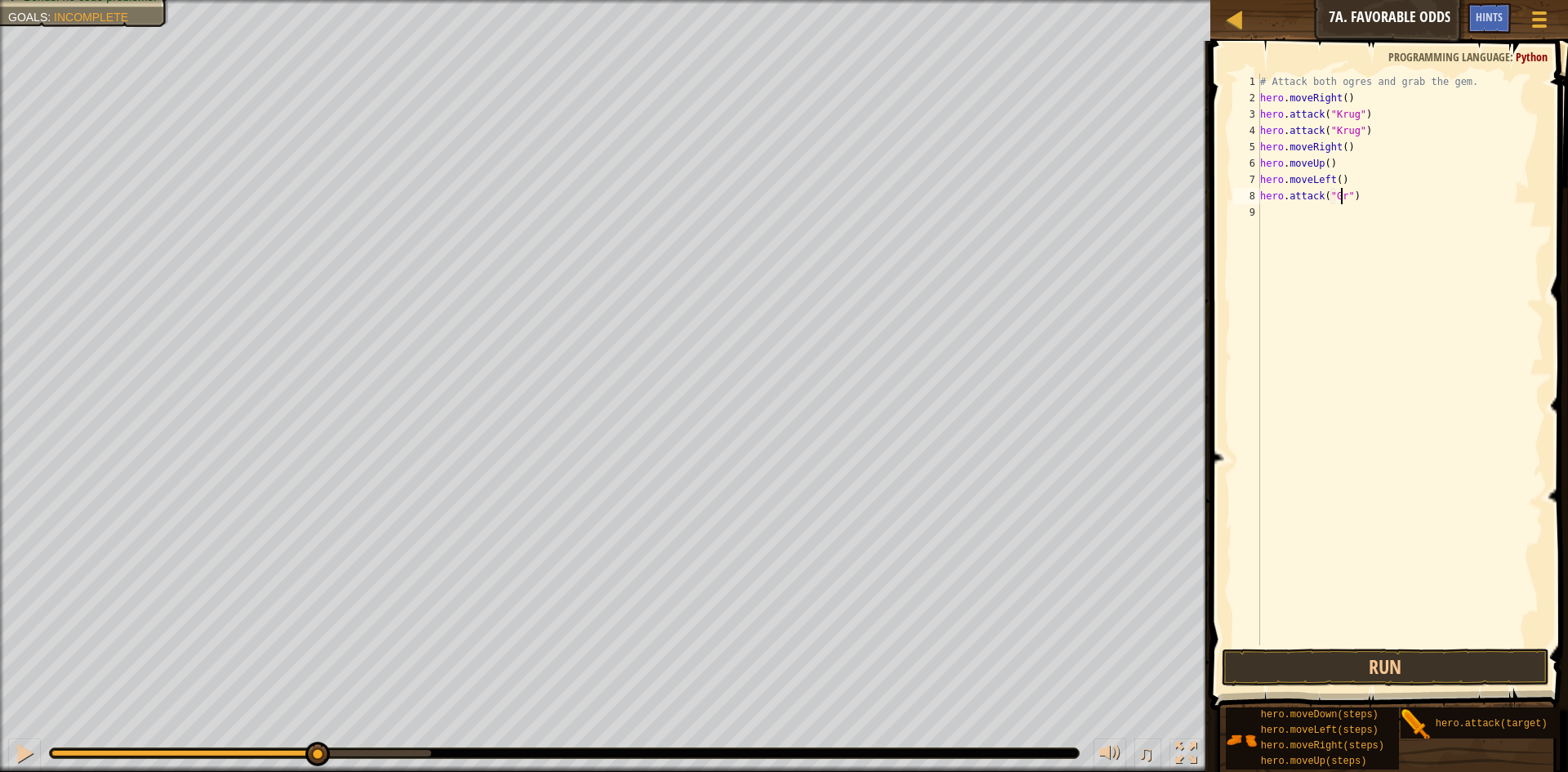
scroll to position [7, 7]
click at [1348, 197] on div "# Attack both ogres and grab the gem. hero . moveRight ( ) hero . attack ( "[PE…" at bounding box center [1399, 375] width 286 height 604
click at [1435, 653] on button "Run" at bounding box center [1385, 668] width 328 height 37
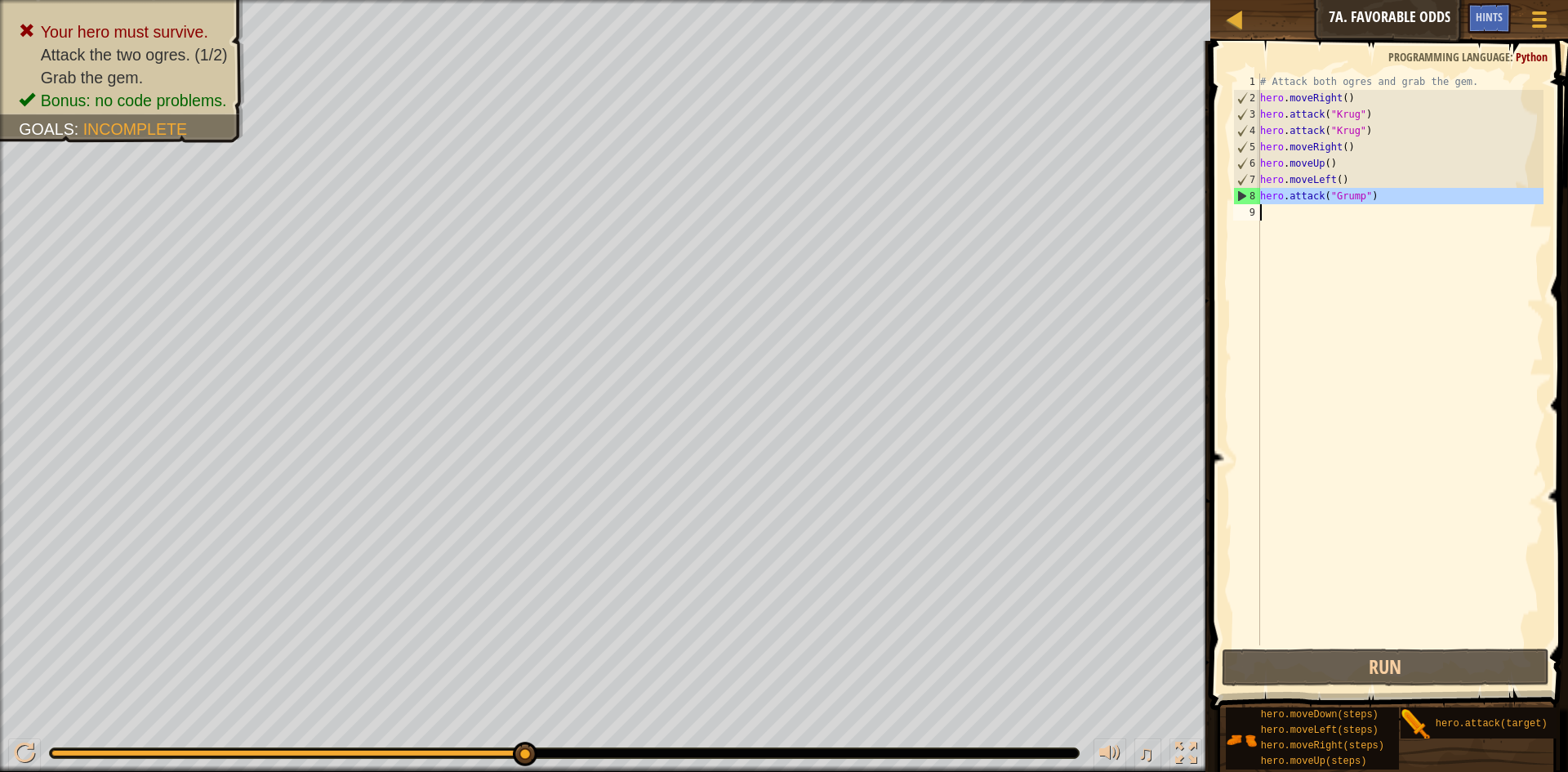
drag, startPoint x: 1258, startPoint y: 195, endPoint x: 1356, endPoint y: 202, distance: 98.2
click at [1355, 202] on div "hero.attack("Grump") 1 2 3 4 5 6 7 8 9 # Attack both [PERSON_NAME] and grab the…" at bounding box center [1386, 359] width 313 height 572
type textarea "hero.attack("Grump")"
click at [1287, 208] on div "# Attack both ogres and grab the gem. hero . moveRight ( ) hero . attack ( "[PE…" at bounding box center [1399, 359] width 286 height 572
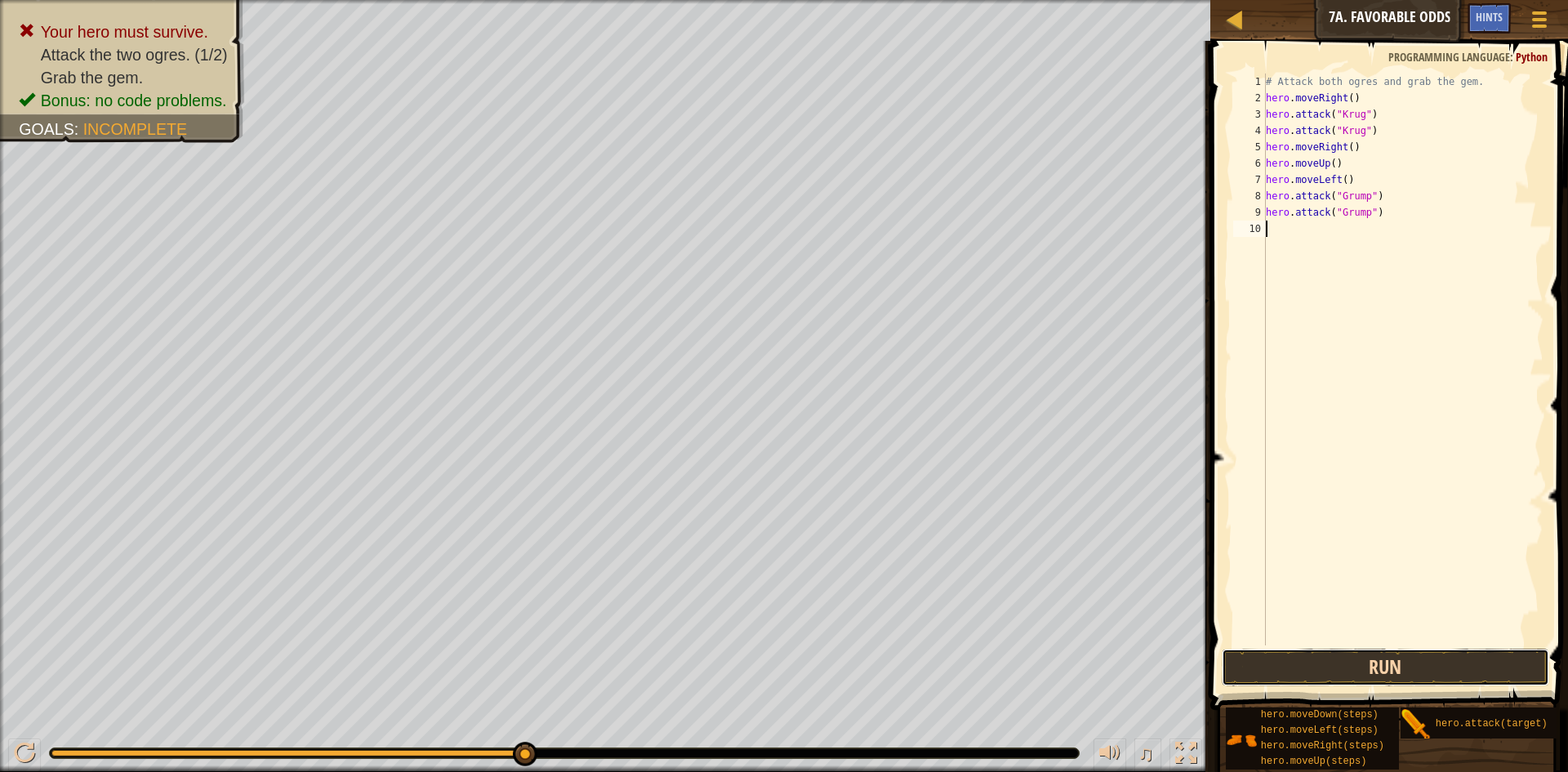
click at [1466, 657] on button "Run" at bounding box center [1385, 668] width 328 height 37
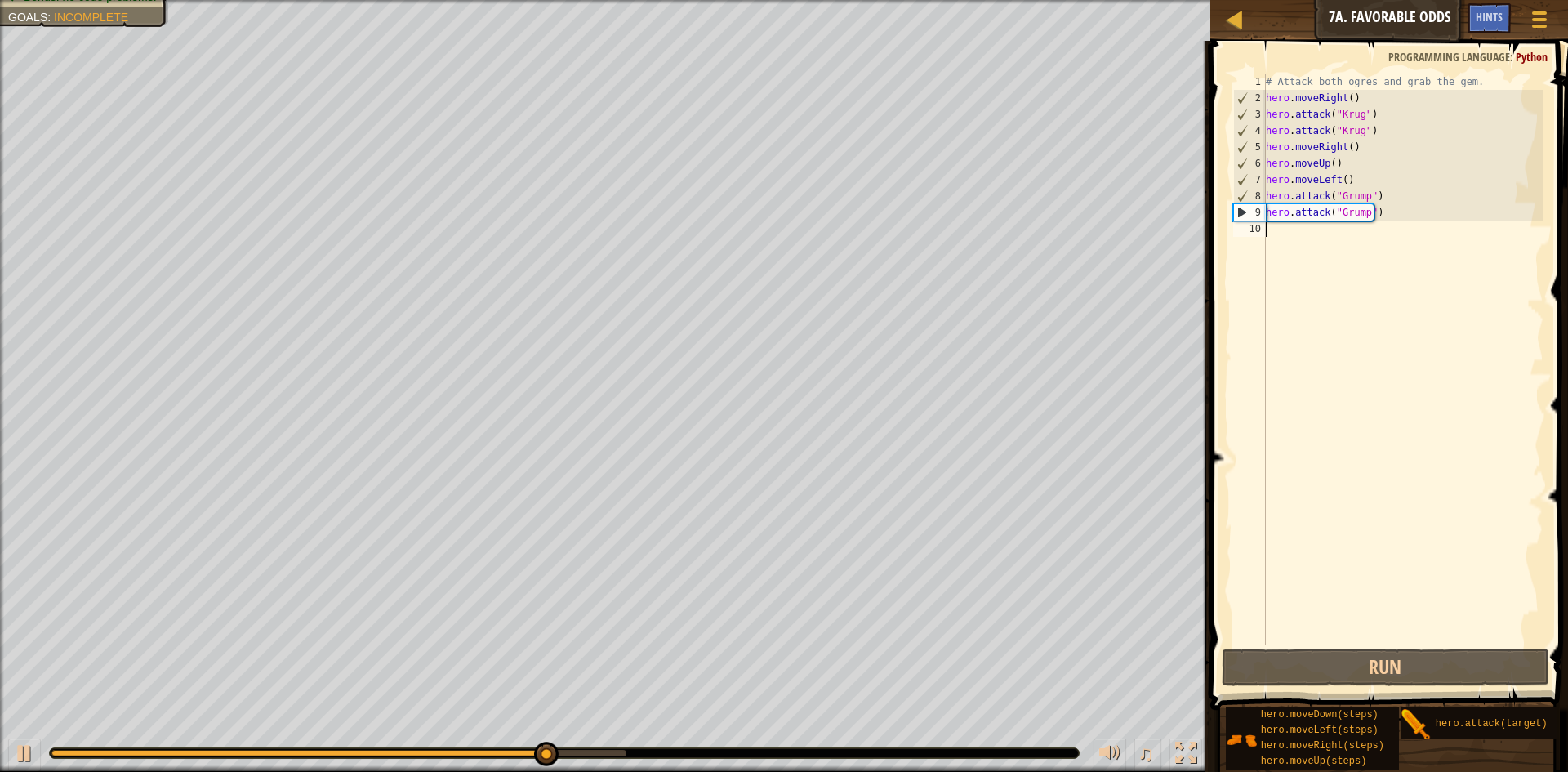
type textarea "h"
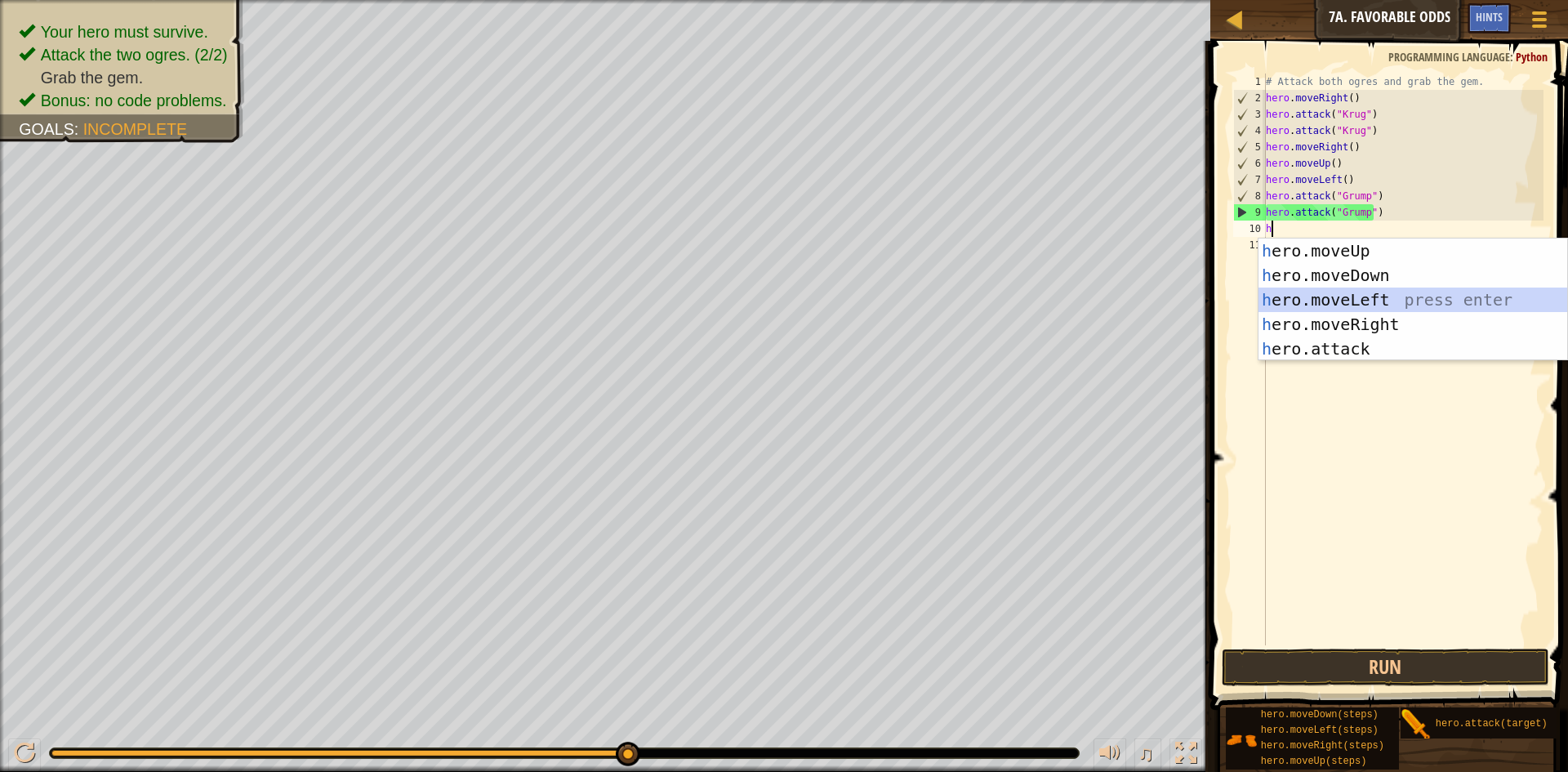
click at [1411, 294] on div "h ero.moveUp press enter h ero.moveDown press enter h ero.moveLeft press enter …" at bounding box center [1413, 324] width 309 height 171
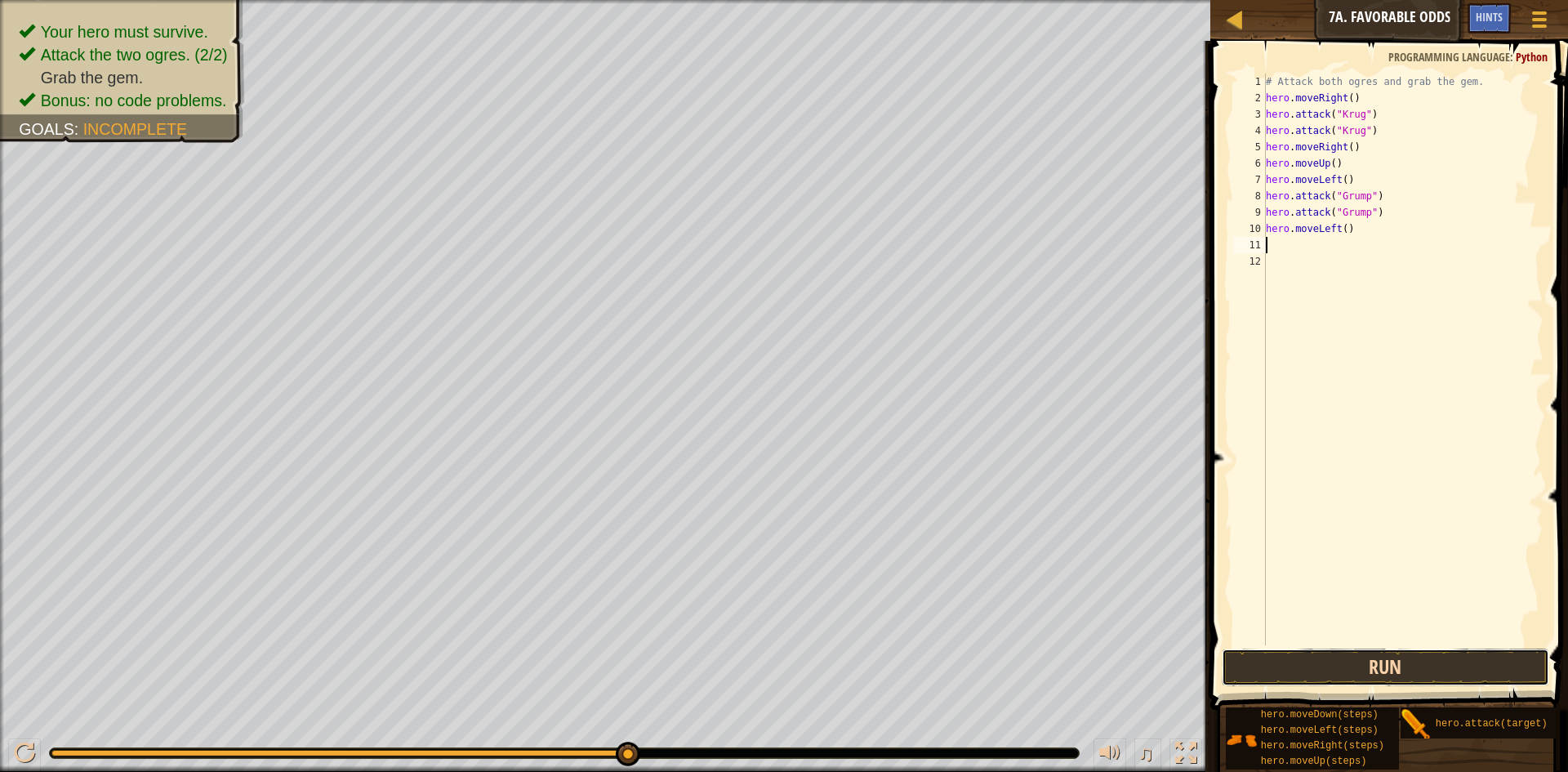
click at [1377, 669] on button "Run" at bounding box center [1385, 668] width 328 height 37
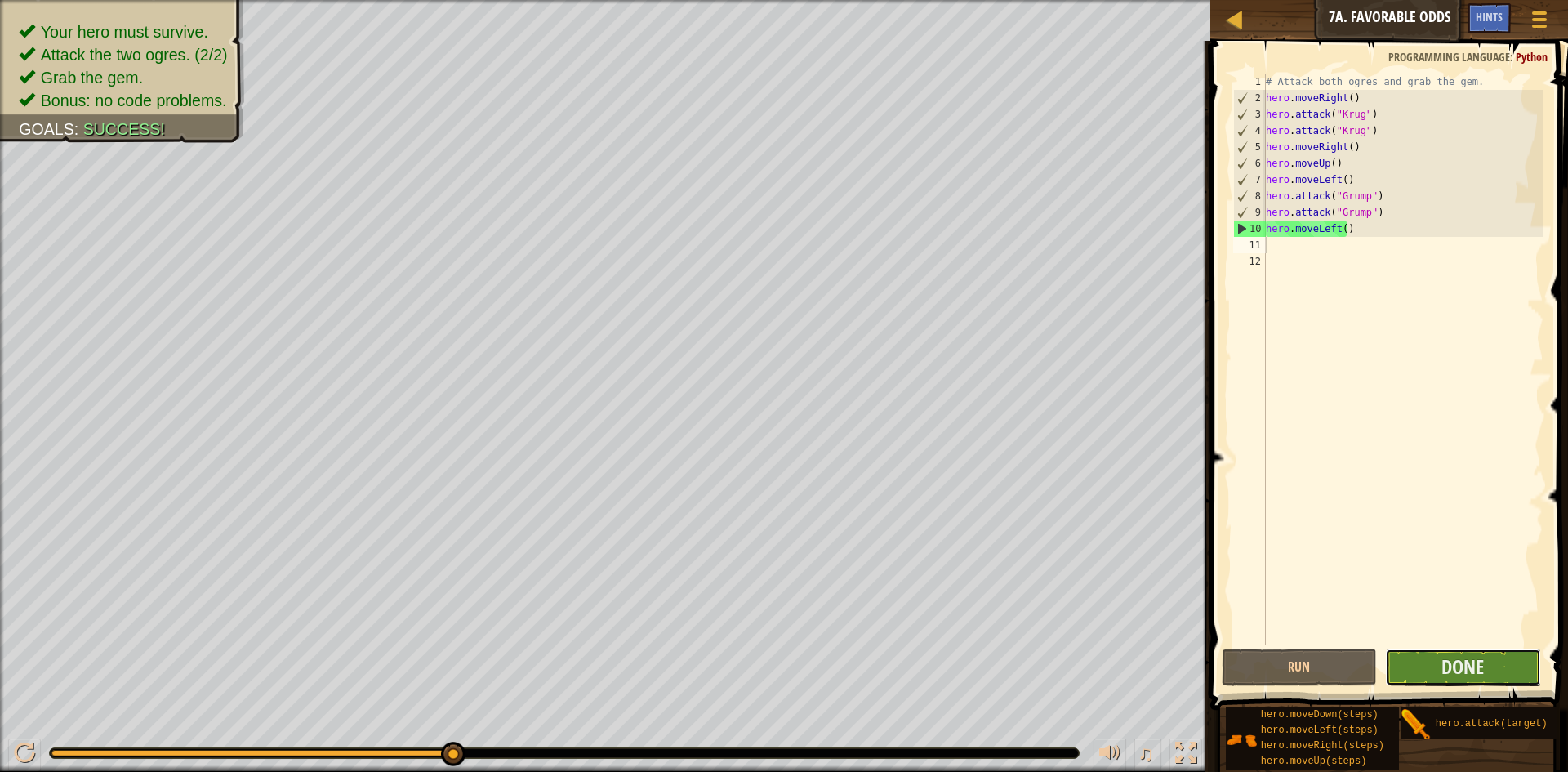
click at [1406, 657] on button "Done" at bounding box center [1463, 668] width 156 height 37
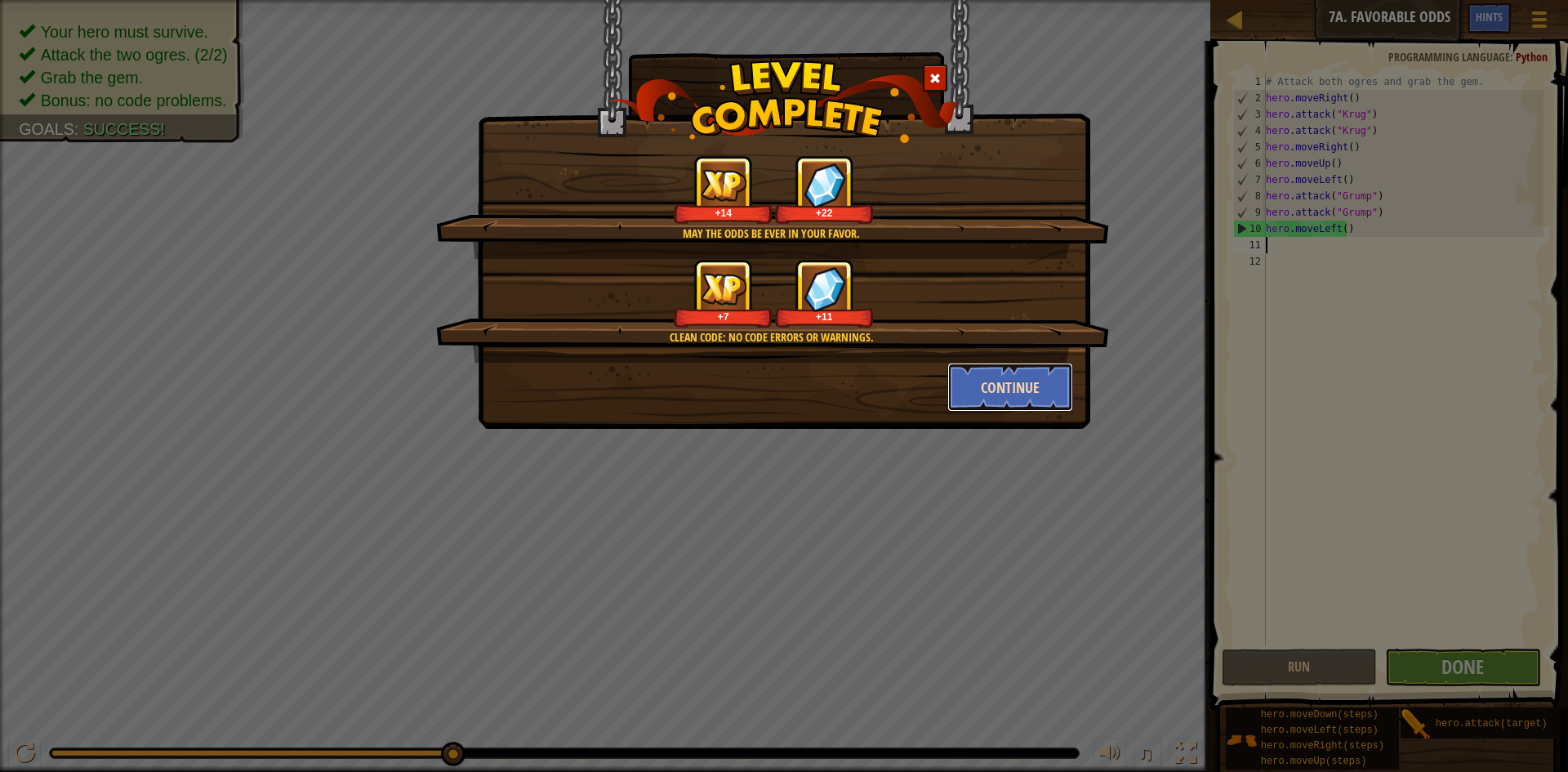
click at [1008, 375] on button "Continue" at bounding box center [1011, 386] width 127 height 49
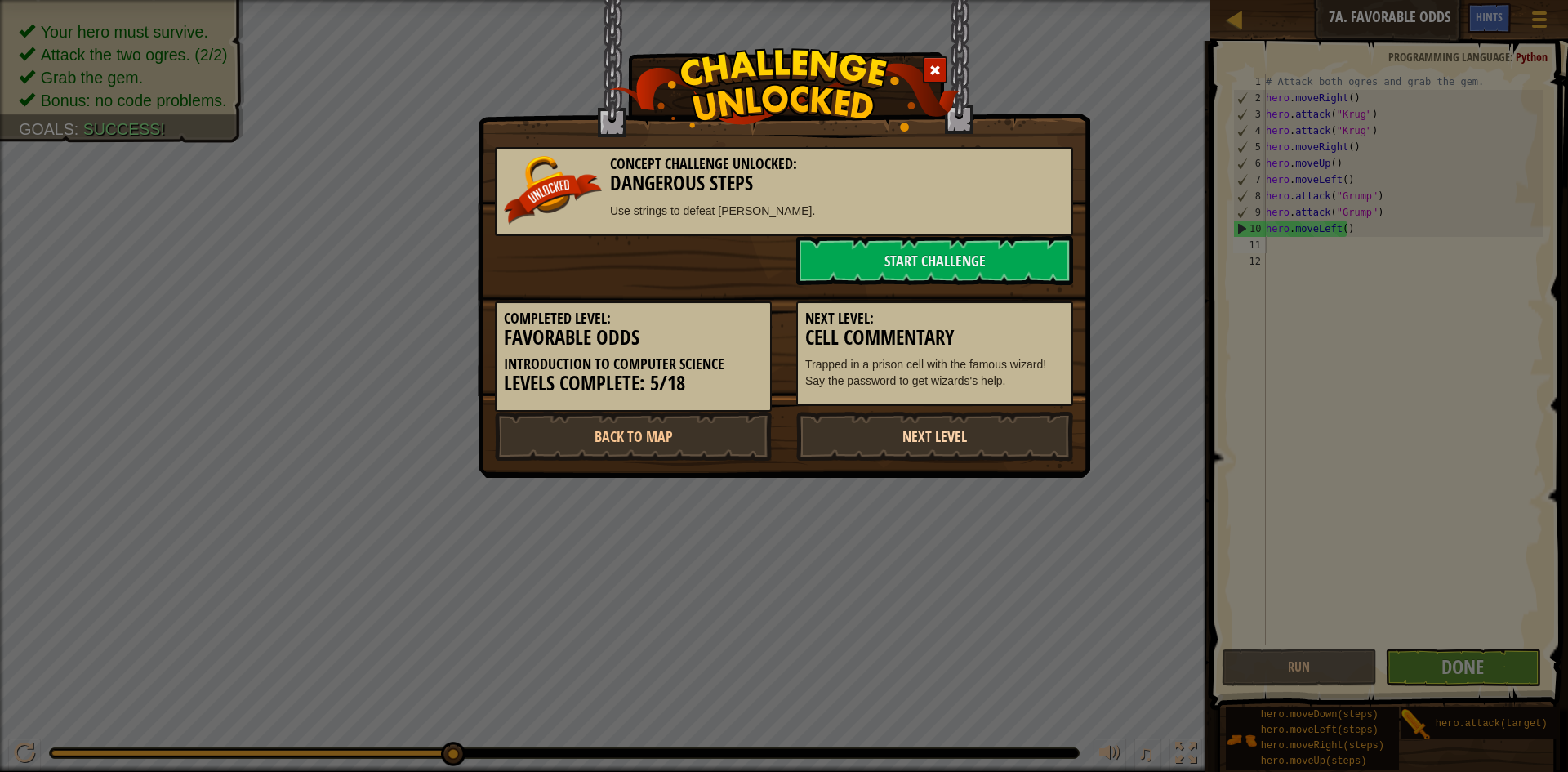
click at [889, 441] on link "Next Level" at bounding box center [934, 436] width 277 height 49
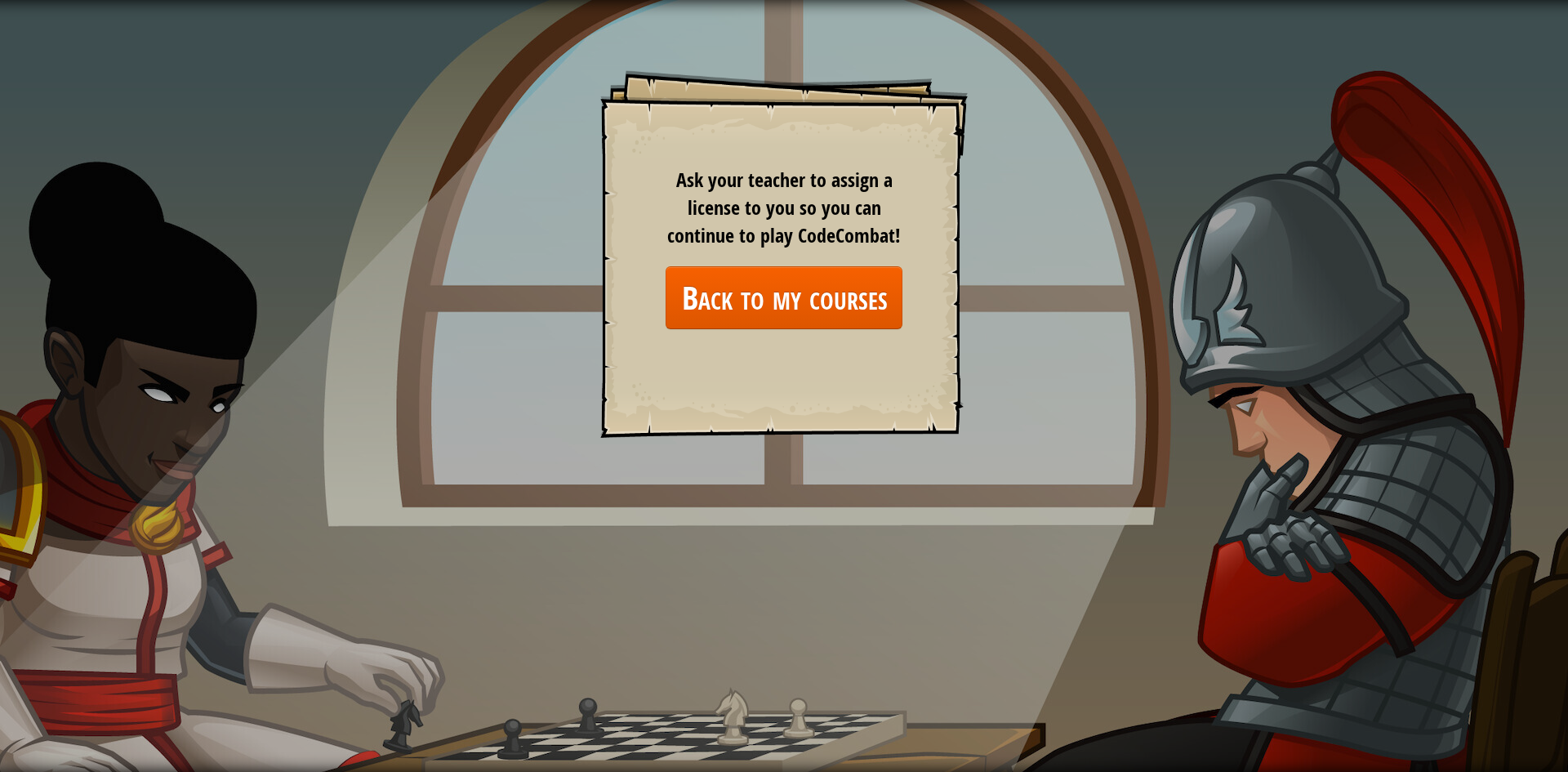
drag, startPoint x: 939, startPoint y: 127, endPoint x: 1198, endPoint y: 143, distance: 259.5
click at [945, 127] on div "Goals Start Level Error loading from server. Try refreshing the page. You'll ne…" at bounding box center [784, 254] width 368 height 368
drag, startPoint x: 1233, startPoint y: 160, endPoint x: 1283, endPoint y: 194, distance: 60.5
click at [1271, 187] on div "Goals Start Level Error loading from server. Try refreshing the page. You'll ne…" at bounding box center [784, 386] width 1568 height 772
drag, startPoint x: 1350, startPoint y: 466, endPoint x: 1340, endPoint y: 457, distance: 13.5
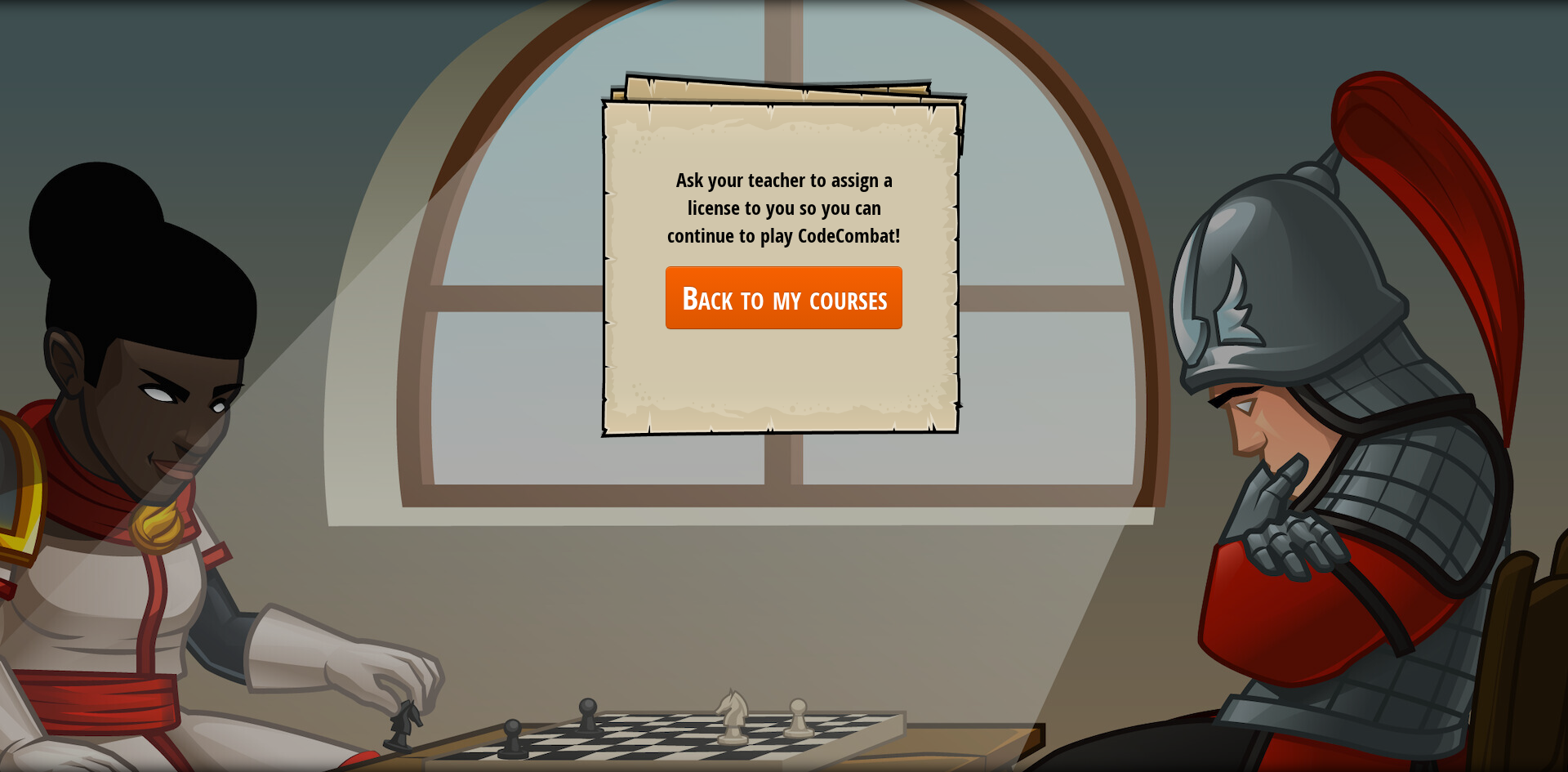
click at [1342, 457] on div "Goals Start Level Error loading from server. Try refreshing the page. You'll ne…" at bounding box center [784, 386] width 1568 height 772
drag, startPoint x: 1315, startPoint y: 458, endPoint x: 1285, endPoint y: 450, distance: 31.0
click at [1315, 457] on div "Goals Start Level Error loading from server. Try refreshing the page. You'll ne…" at bounding box center [784, 386] width 1568 height 772
drag, startPoint x: 848, startPoint y: 478, endPoint x: 766, endPoint y: 481, distance: 82.1
click at [788, 481] on div "Goals Start Level Error loading from server. Try refreshing the page. You'll ne…" at bounding box center [784, 386] width 1568 height 772
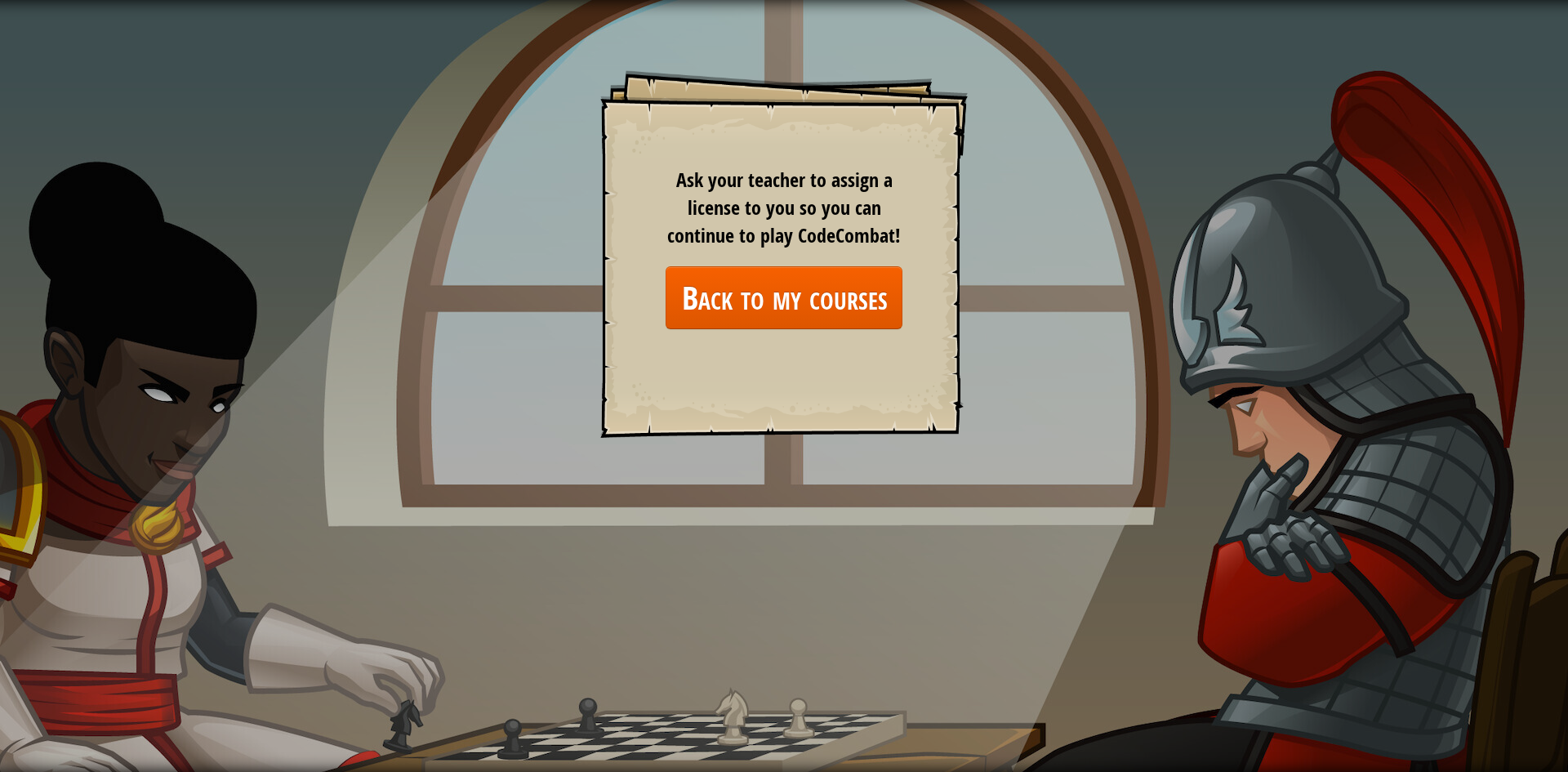
drag, startPoint x: 572, startPoint y: 441, endPoint x: 514, endPoint y: 336, distance: 120.0
click at [564, 423] on div "Goals Start Level Error loading from server. Try refreshing the page. You'll ne…" at bounding box center [784, 386] width 1568 height 772
drag, startPoint x: 514, startPoint y: 336, endPoint x: 475, endPoint y: 326, distance: 40.3
click at [475, 326] on div "Goals Start Level Error loading from server. Try refreshing the page. You'll ne…" at bounding box center [784, 386] width 1568 height 772
click at [707, 312] on link "Back to my courses" at bounding box center [784, 297] width 236 height 62
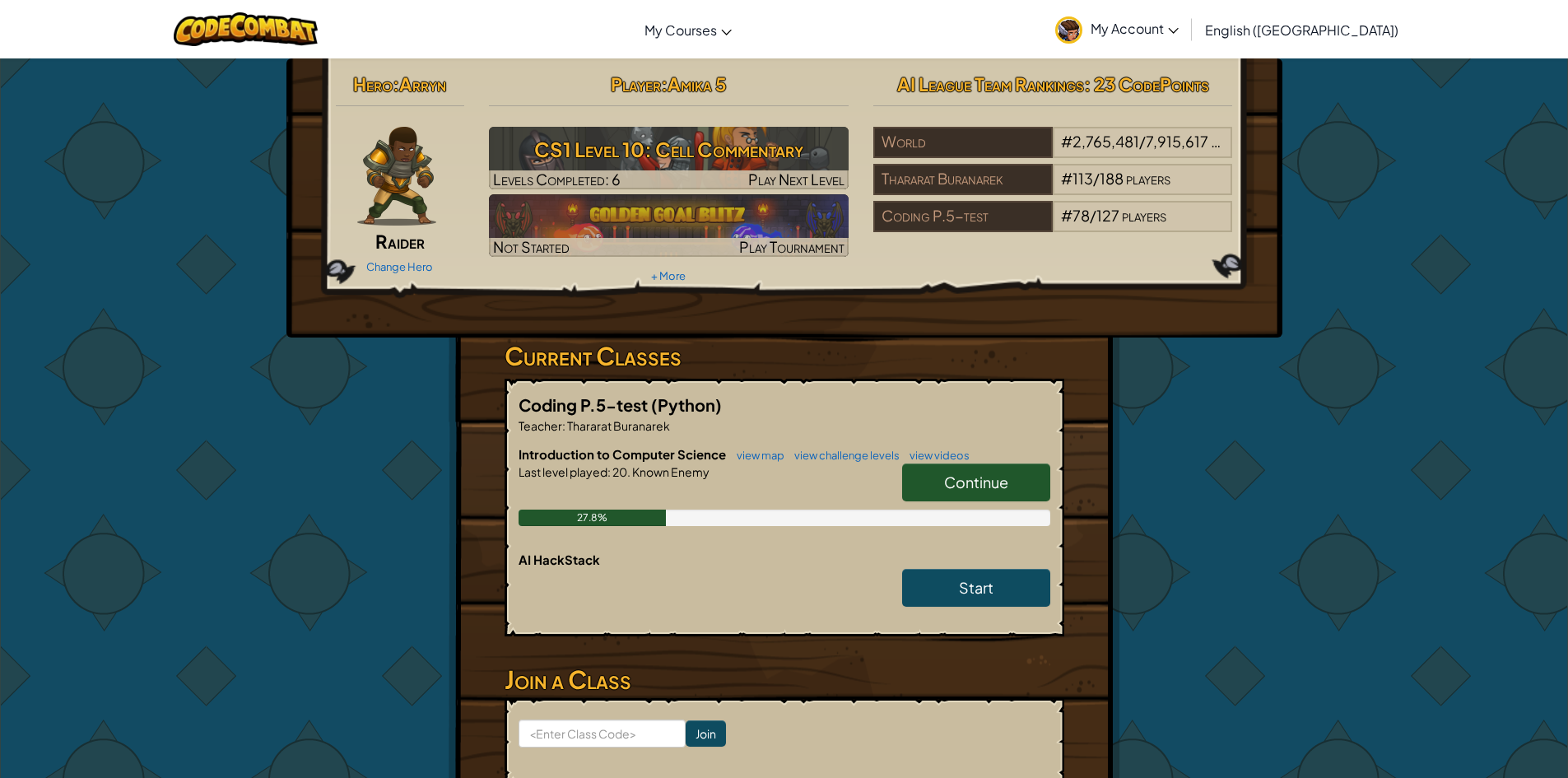
click at [998, 487] on span "Continue" at bounding box center [976, 481] width 64 height 19
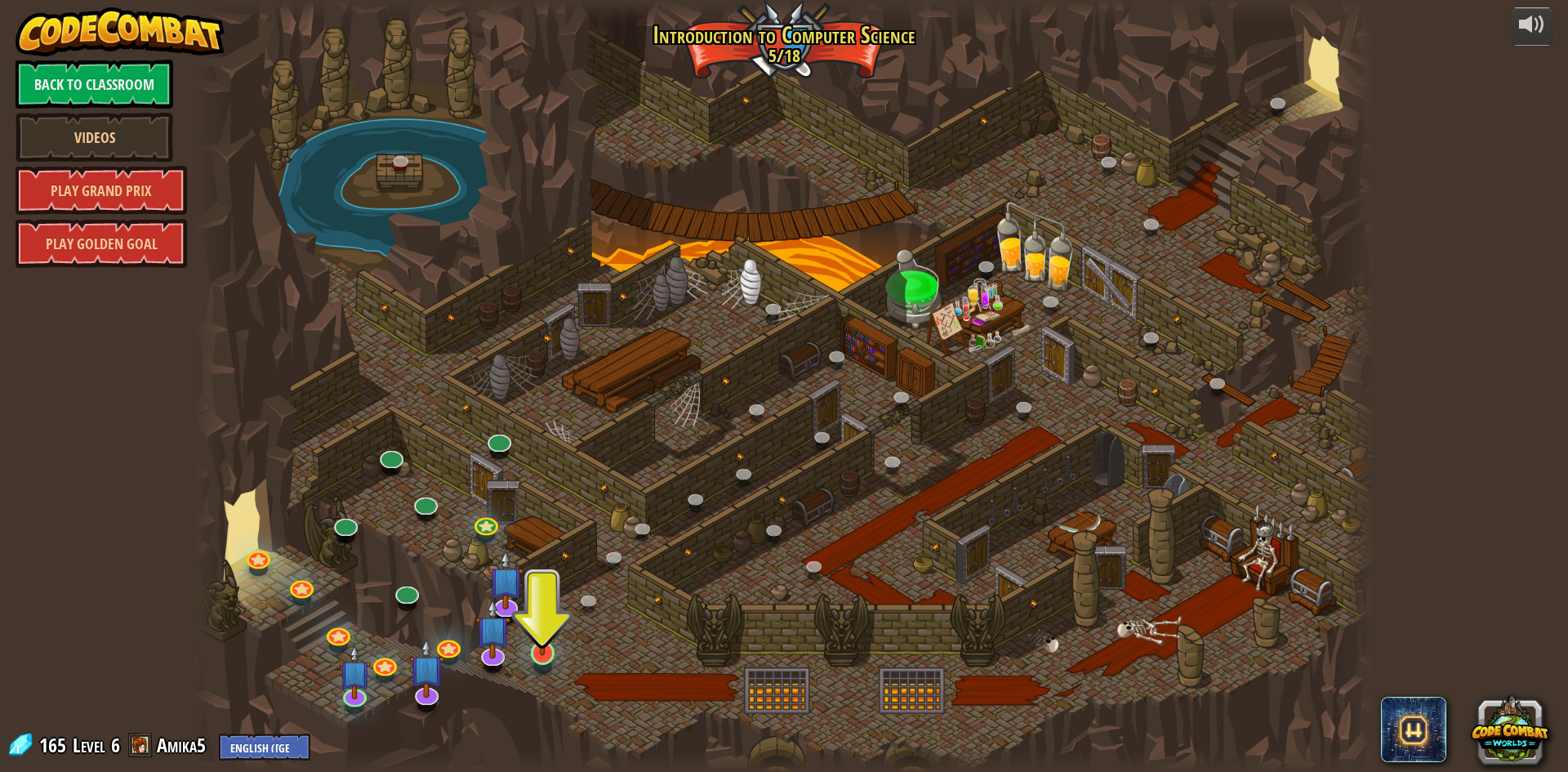
click at [552, 649] on img at bounding box center [543, 618] width 32 height 72
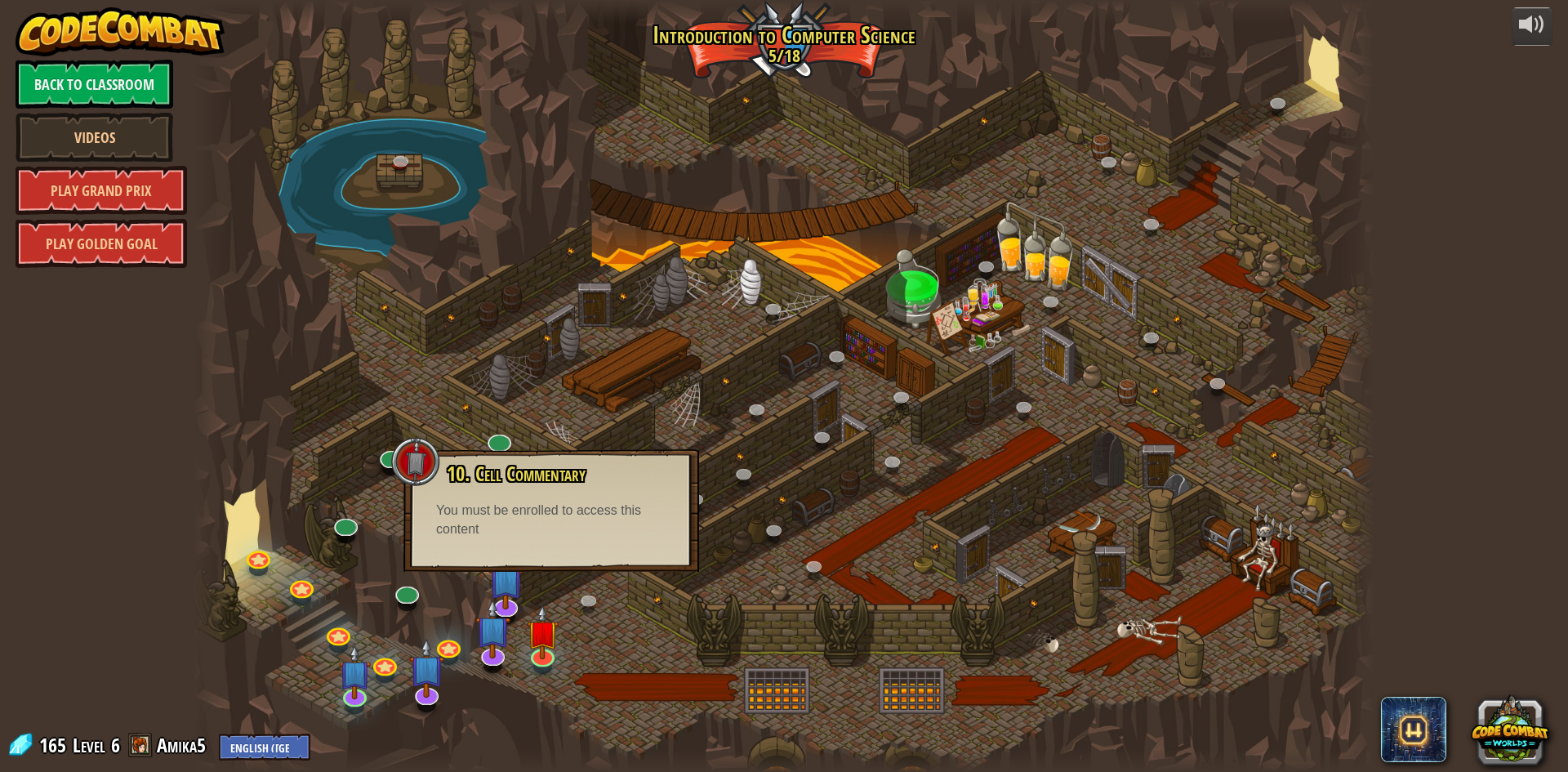
click at [588, 541] on div "10. Cell Commentary Trapped in a prison cell with the famous wizard! Say the pa…" at bounding box center [551, 510] width 295 height 122
click at [549, 630] on img at bounding box center [543, 618] width 32 height 72
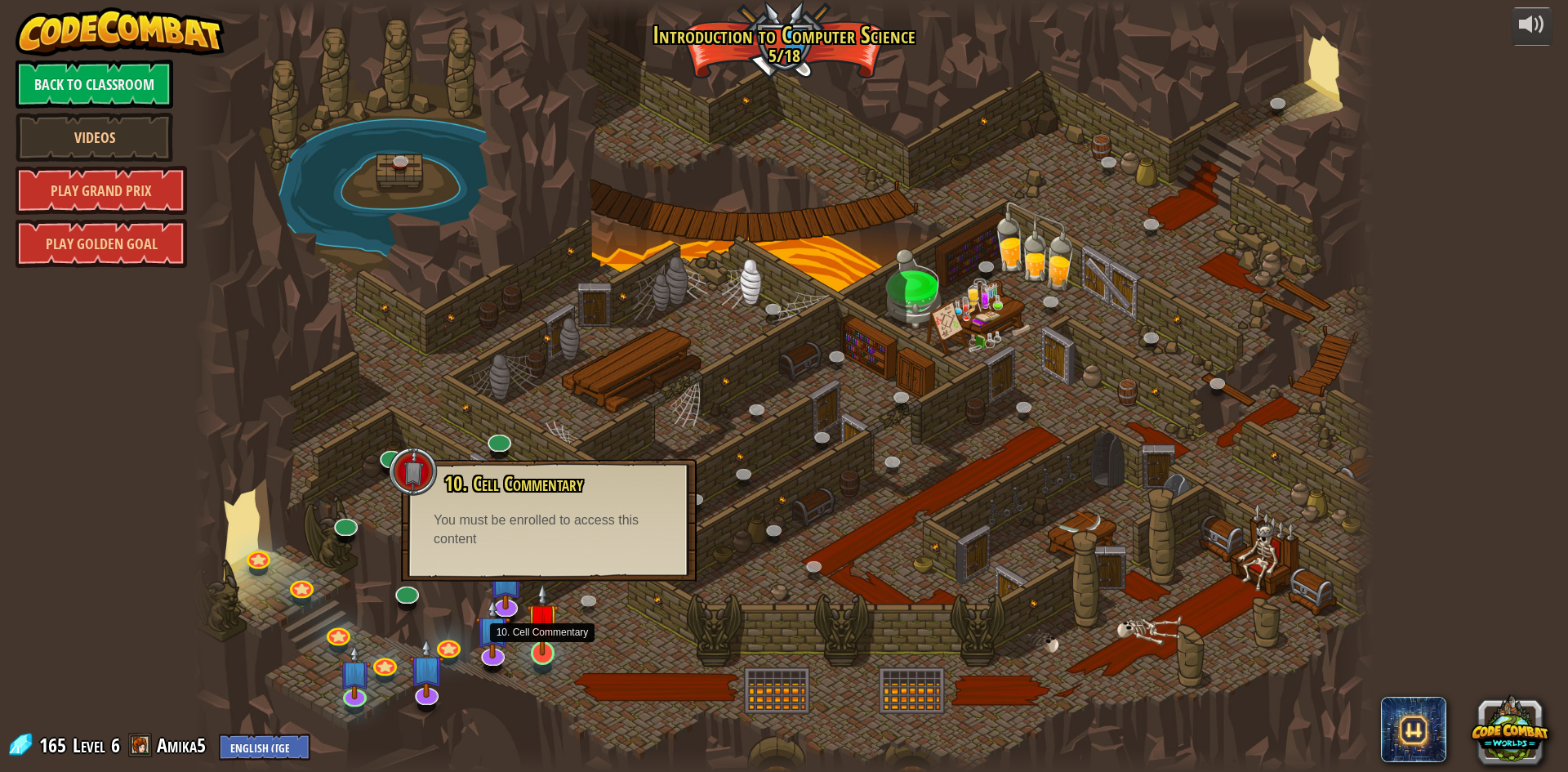
click at [543, 628] on img at bounding box center [543, 618] width 32 height 72
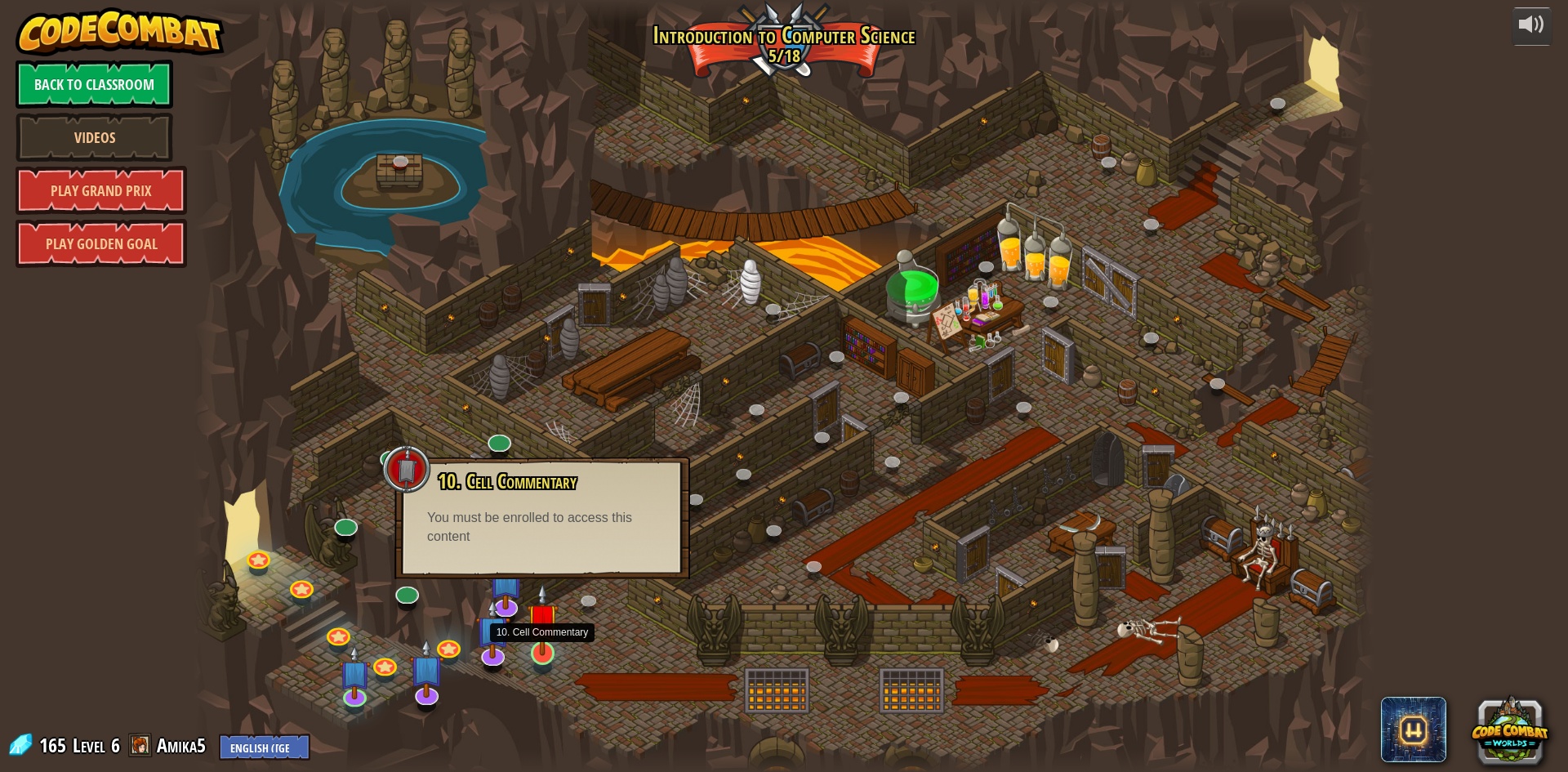
click at [543, 628] on img at bounding box center [543, 618] width 32 height 72
click at [540, 627] on img at bounding box center [543, 618] width 32 height 72
click at [540, 626] on img at bounding box center [543, 618] width 32 height 72
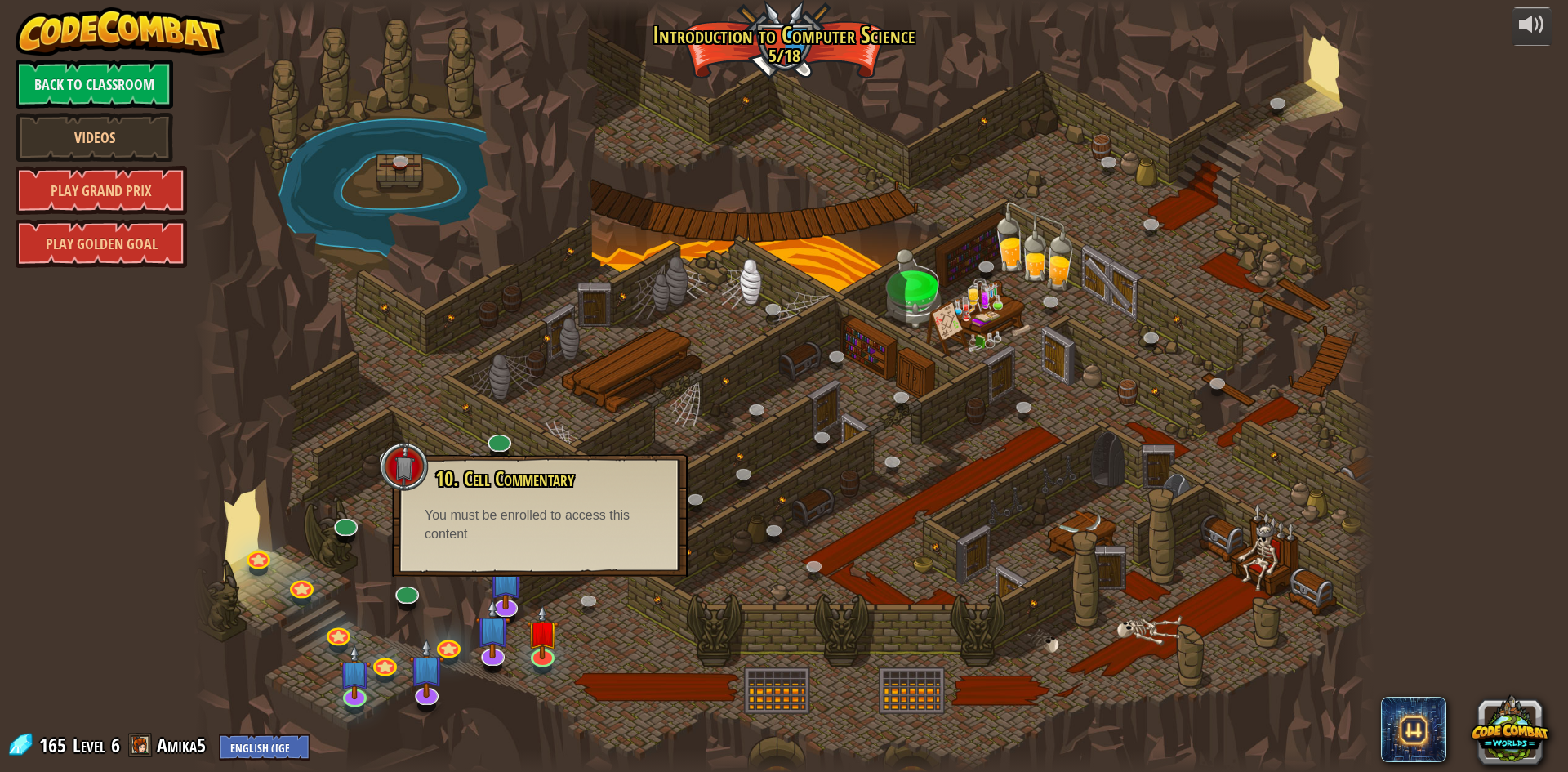
drag, startPoint x: 640, startPoint y: 598, endPoint x: 641, endPoint y: 583, distance: 15.0
click at [641, 593] on div at bounding box center [784, 386] width 1181 height 772
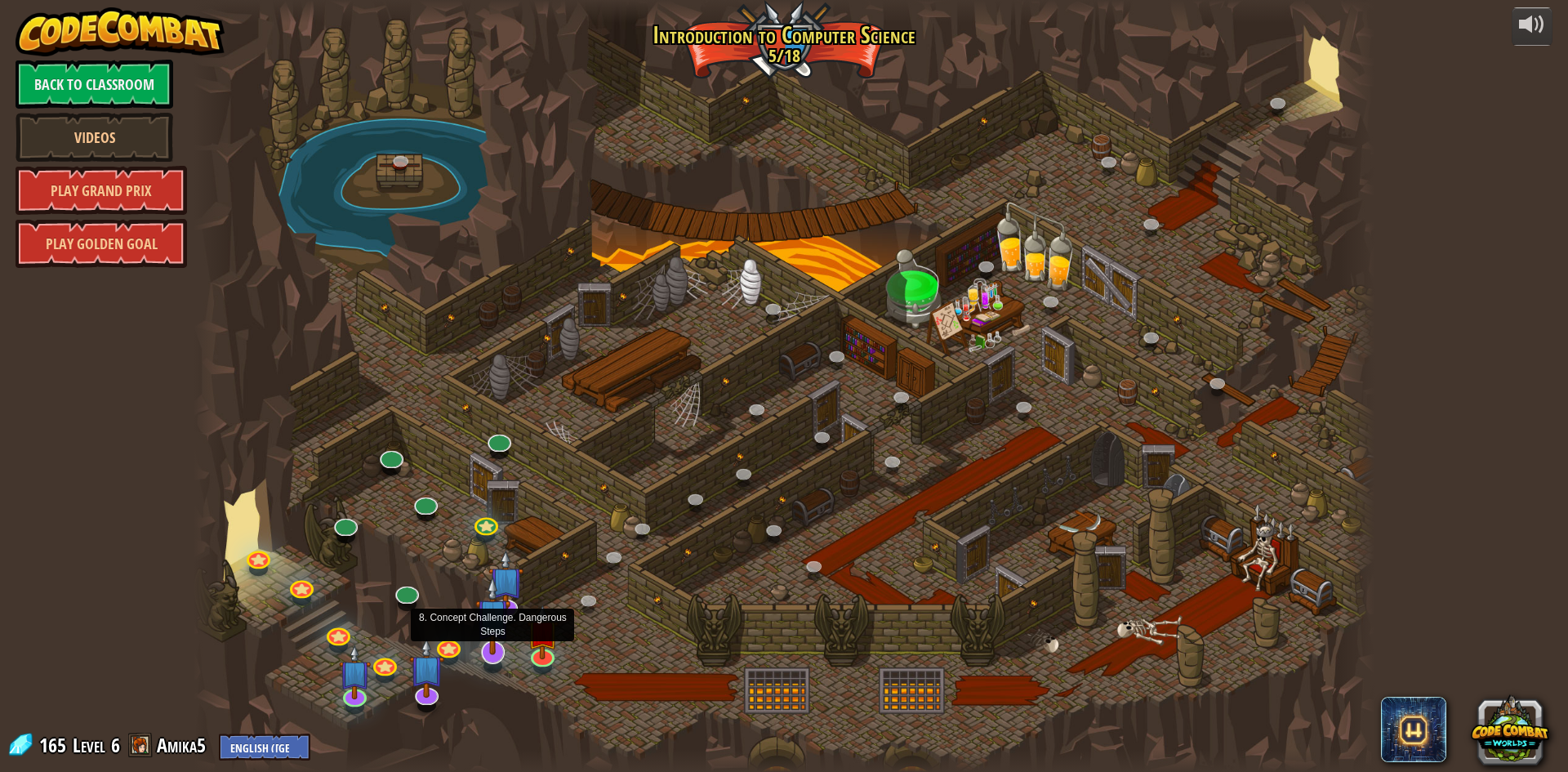
click at [480, 642] on img at bounding box center [493, 615] width 34 height 79
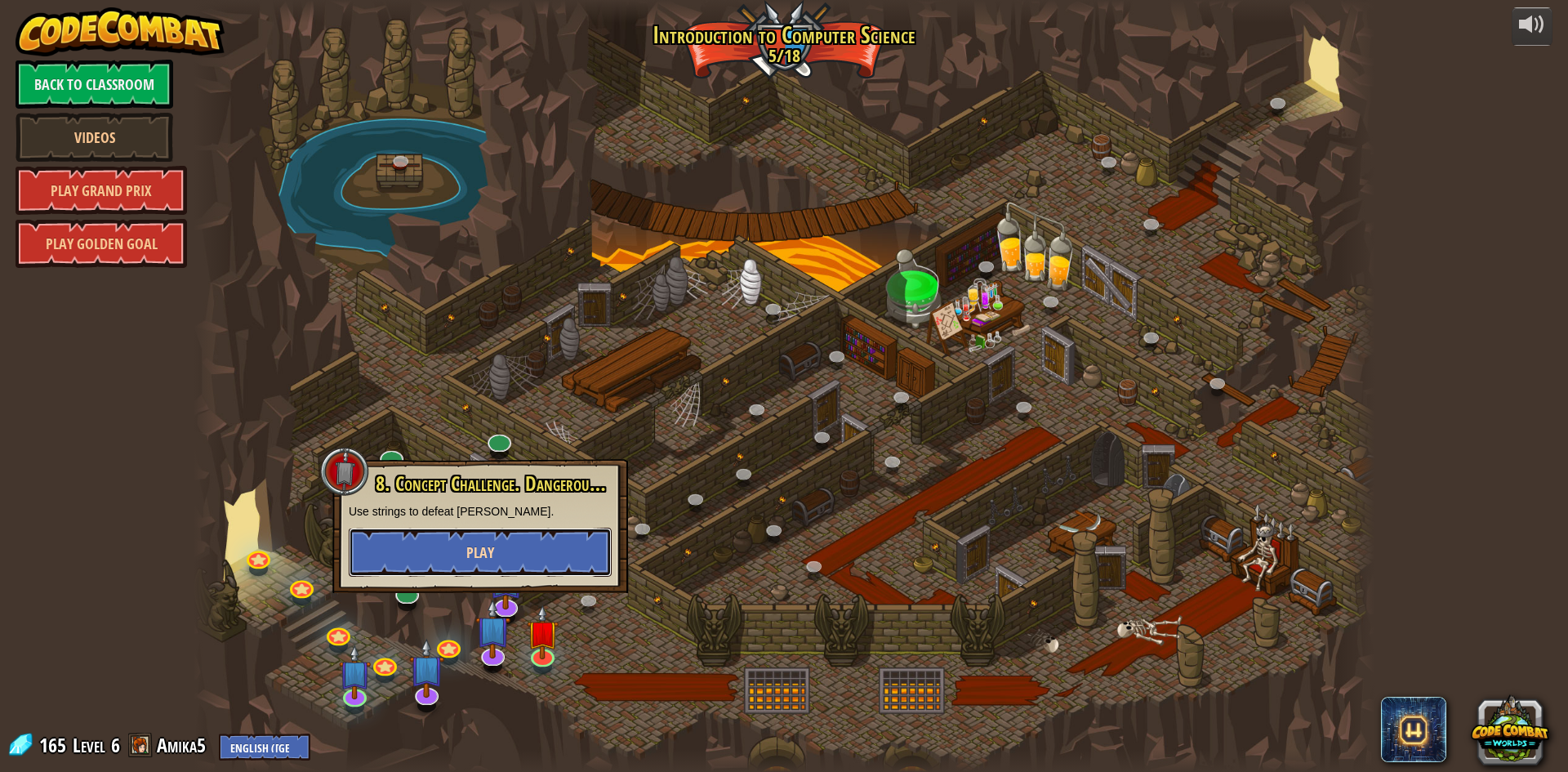
click at [577, 551] on button "Play" at bounding box center [480, 552] width 263 height 49
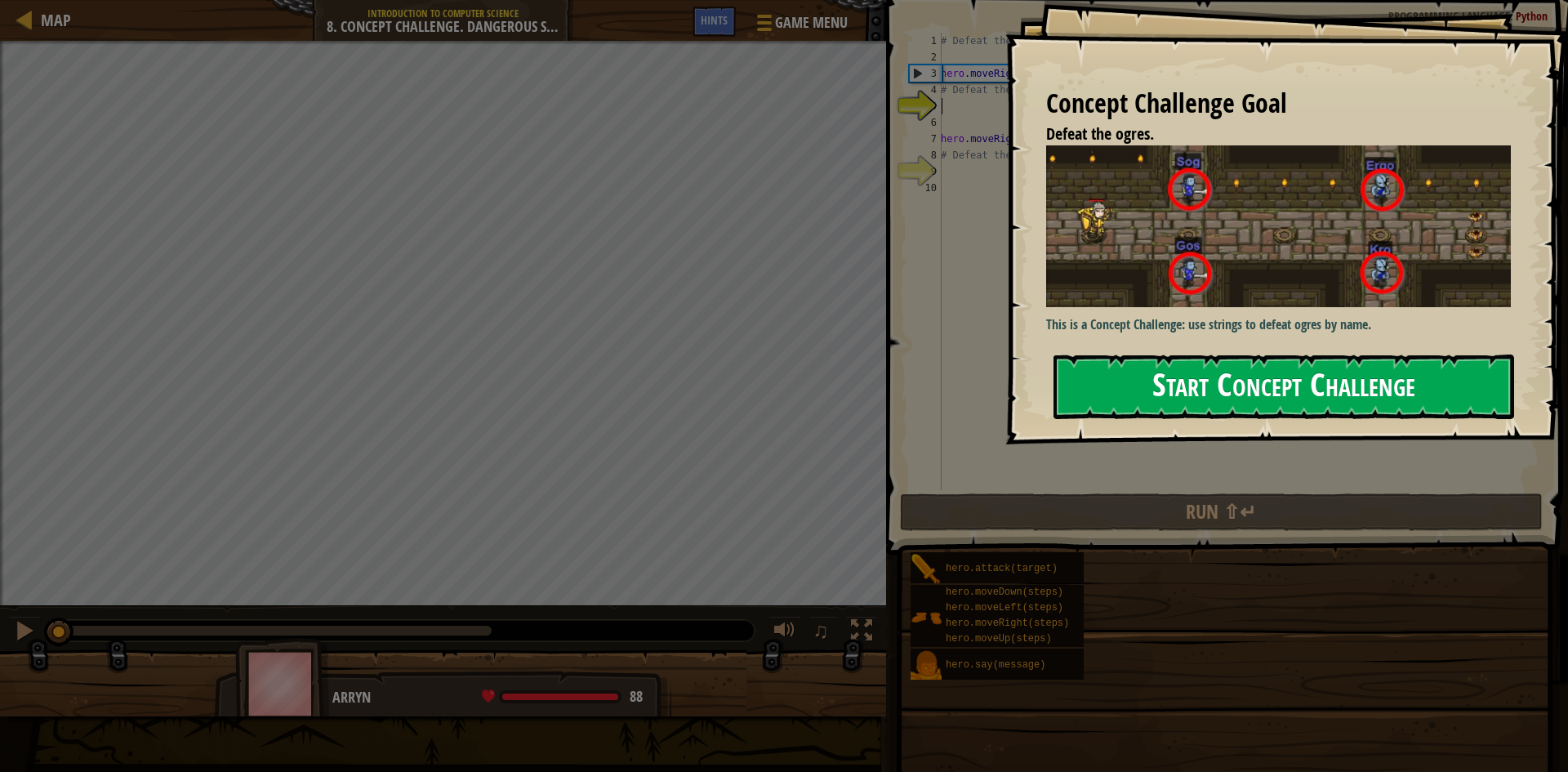
click at [1256, 354] on button "Start Concept Challenge" at bounding box center [1283, 386] width 460 height 64
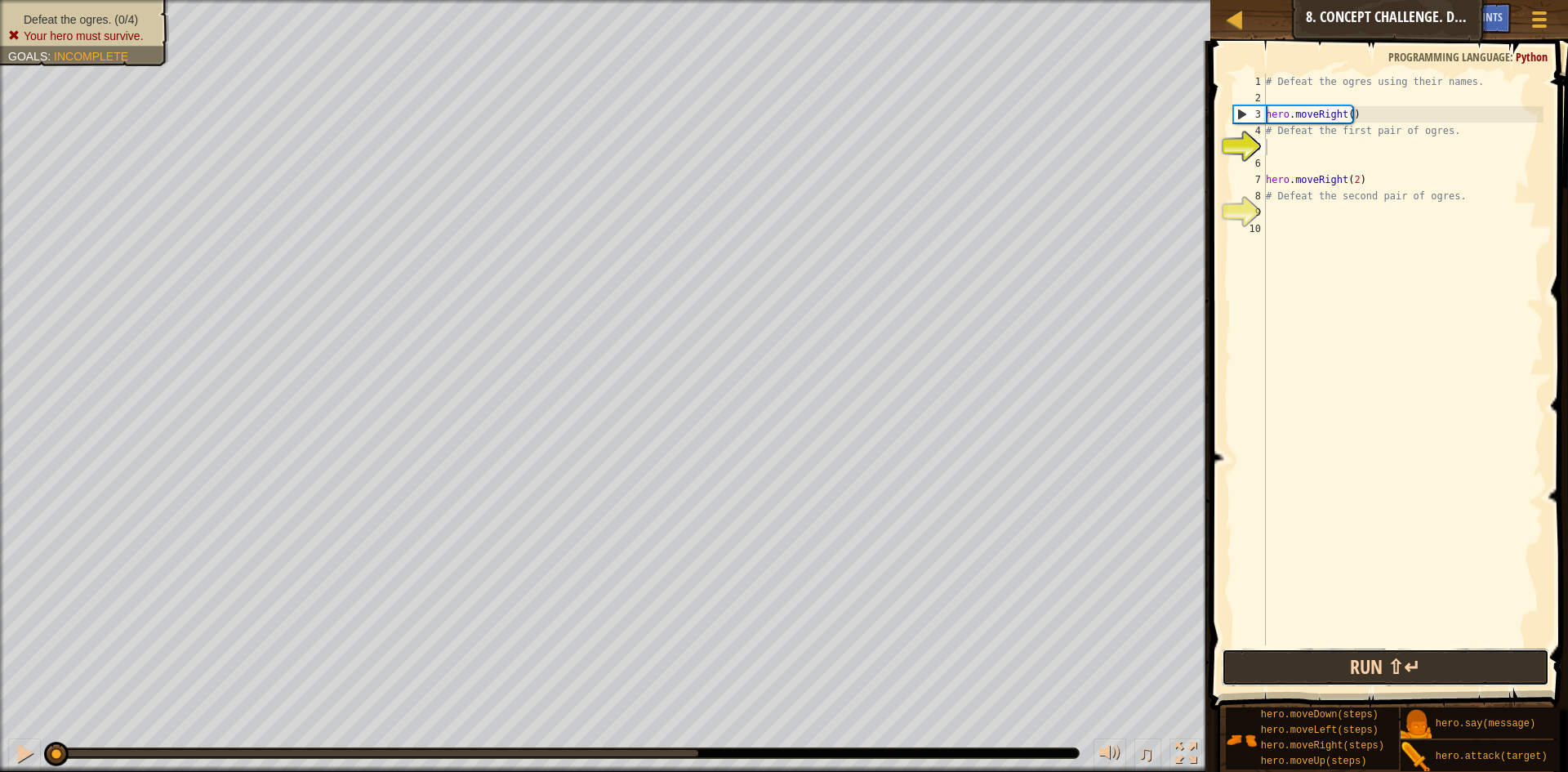
click at [1432, 658] on button "Run ⇧↵" at bounding box center [1385, 668] width 328 height 37
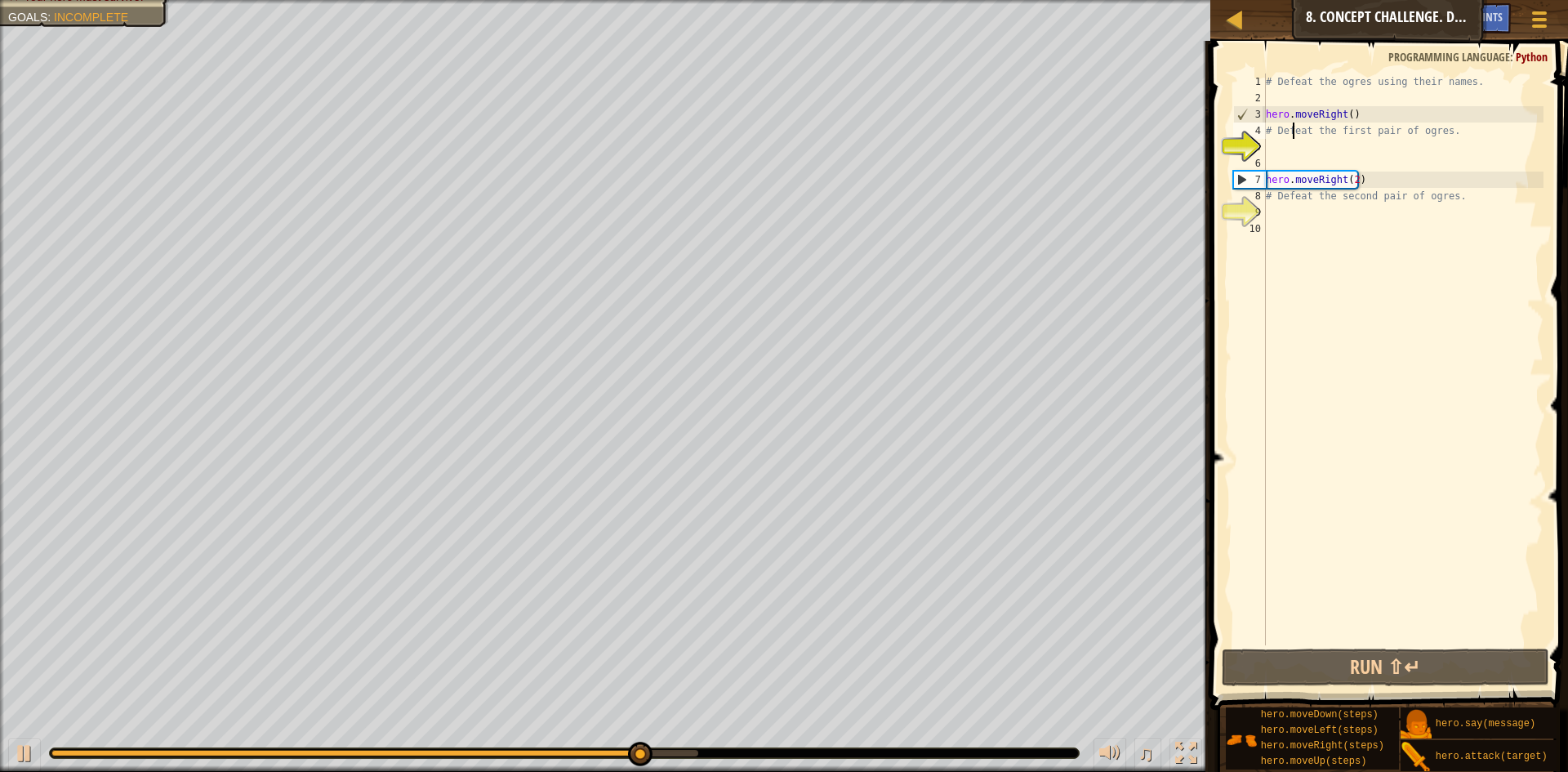
click at [1293, 130] on div "# Defeat the ogres using their names. hero . moveRight ( ) # Defeat the first p…" at bounding box center [1403, 375] width 281 height 604
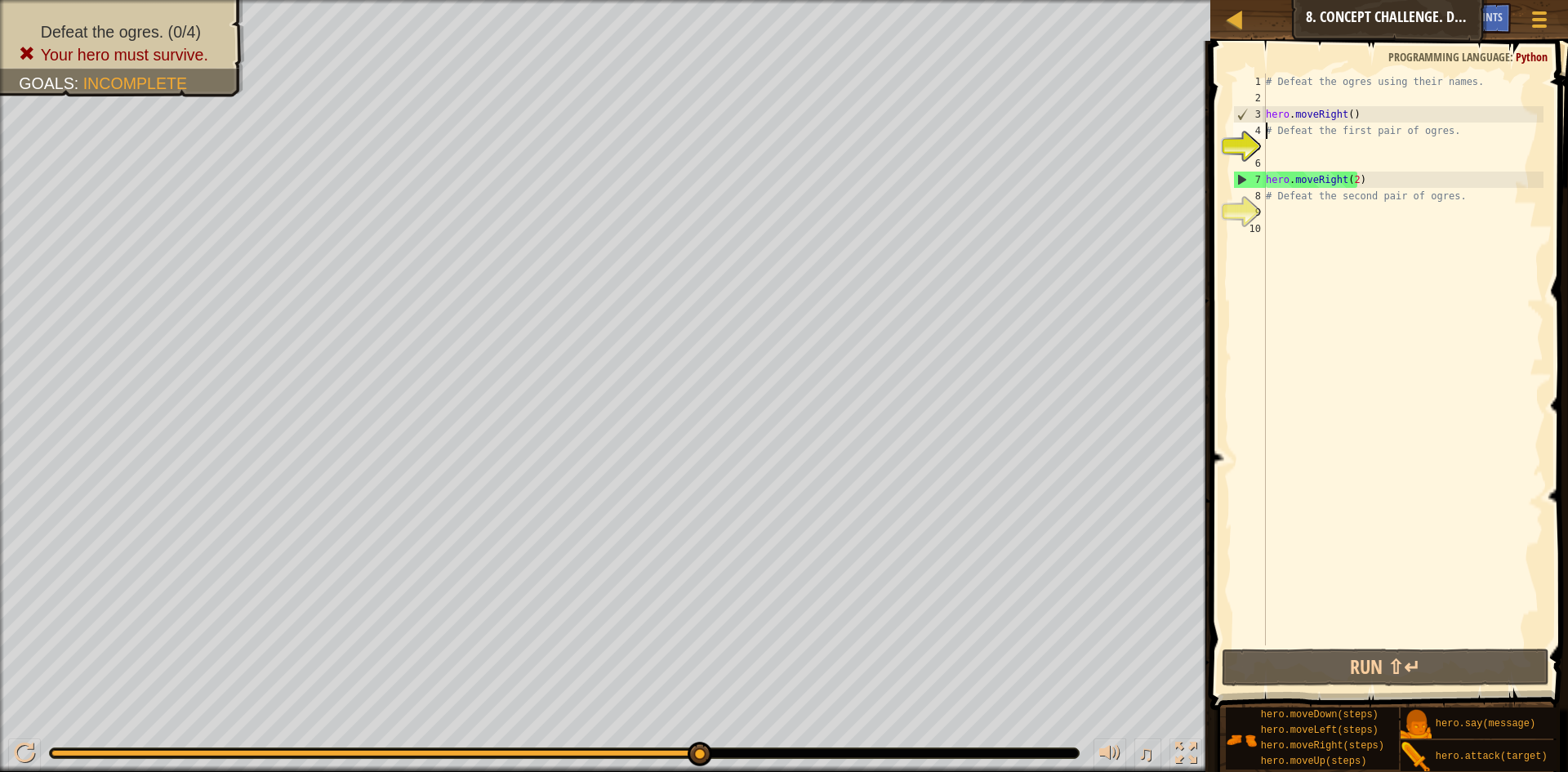
click at [1267, 131] on div "# Defeat the ogres using their names. hero . moveRight ( ) # Defeat the first p…" at bounding box center [1403, 375] width 281 height 604
click at [1277, 82] on div "# Defeat the ogres using their names. hero . moveRight ( ) # Defeat the first p…" at bounding box center [1403, 375] width 281 height 604
click at [1267, 76] on div "# Defeat the ogres using their names. hero . moveRight ( ) # Defeat the first p…" at bounding box center [1403, 375] width 281 height 604
click at [1442, 668] on button "Run ⇧↵" at bounding box center [1385, 668] width 328 height 37
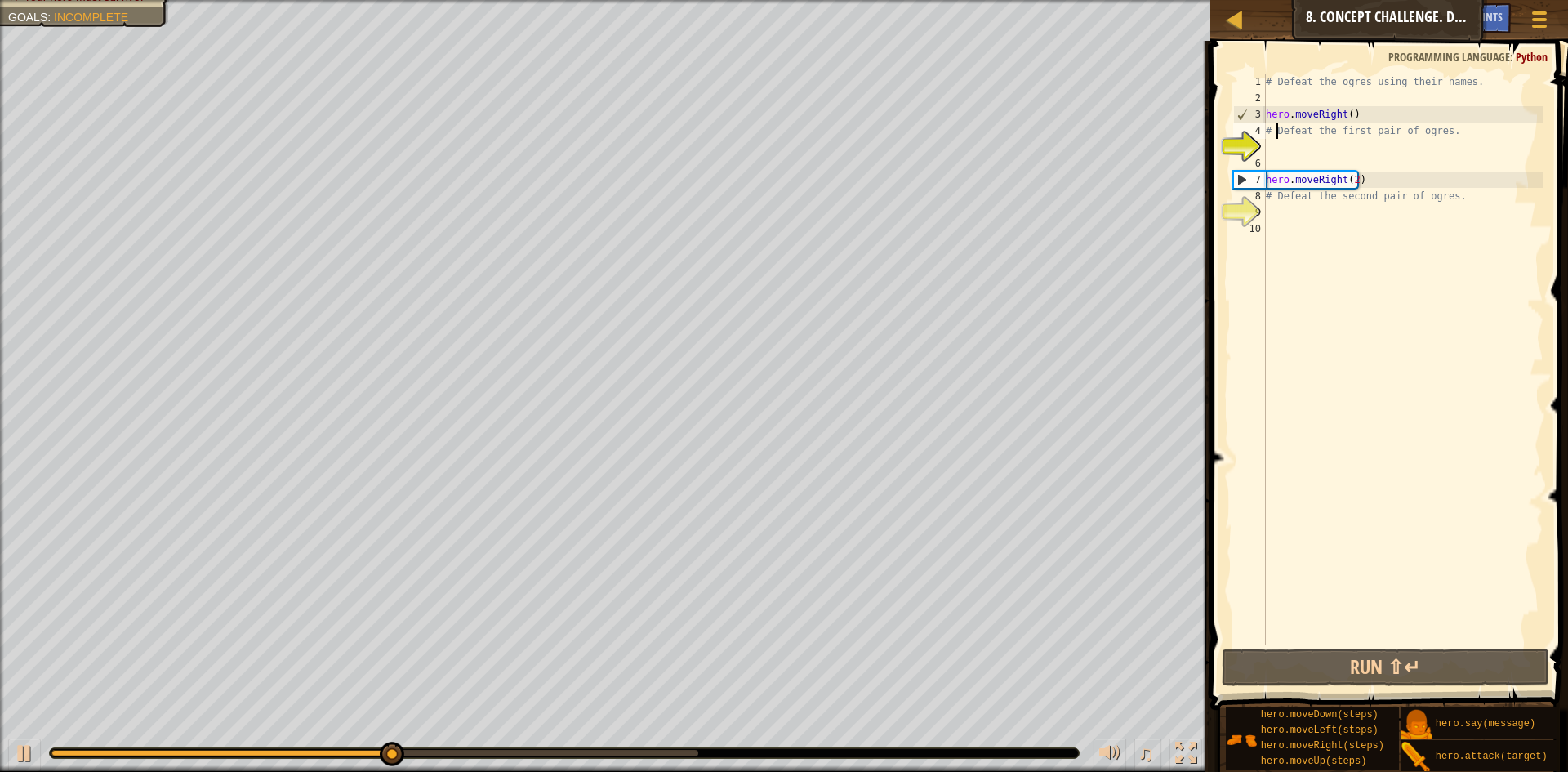
click at [1275, 129] on div "# Defeat the ogres using their names. hero . moveRight ( ) # Defeat the first p…" at bounding box center [1403, 375] width 281 height 604
type textarea "# Defeat the first pair of ogres."
click at [1270, 130] on div "# Defeat the ogres using their names. hero . moveRight ( ) # Defeat the first p…" at bounding box center [1403, 375] width 281 height 604
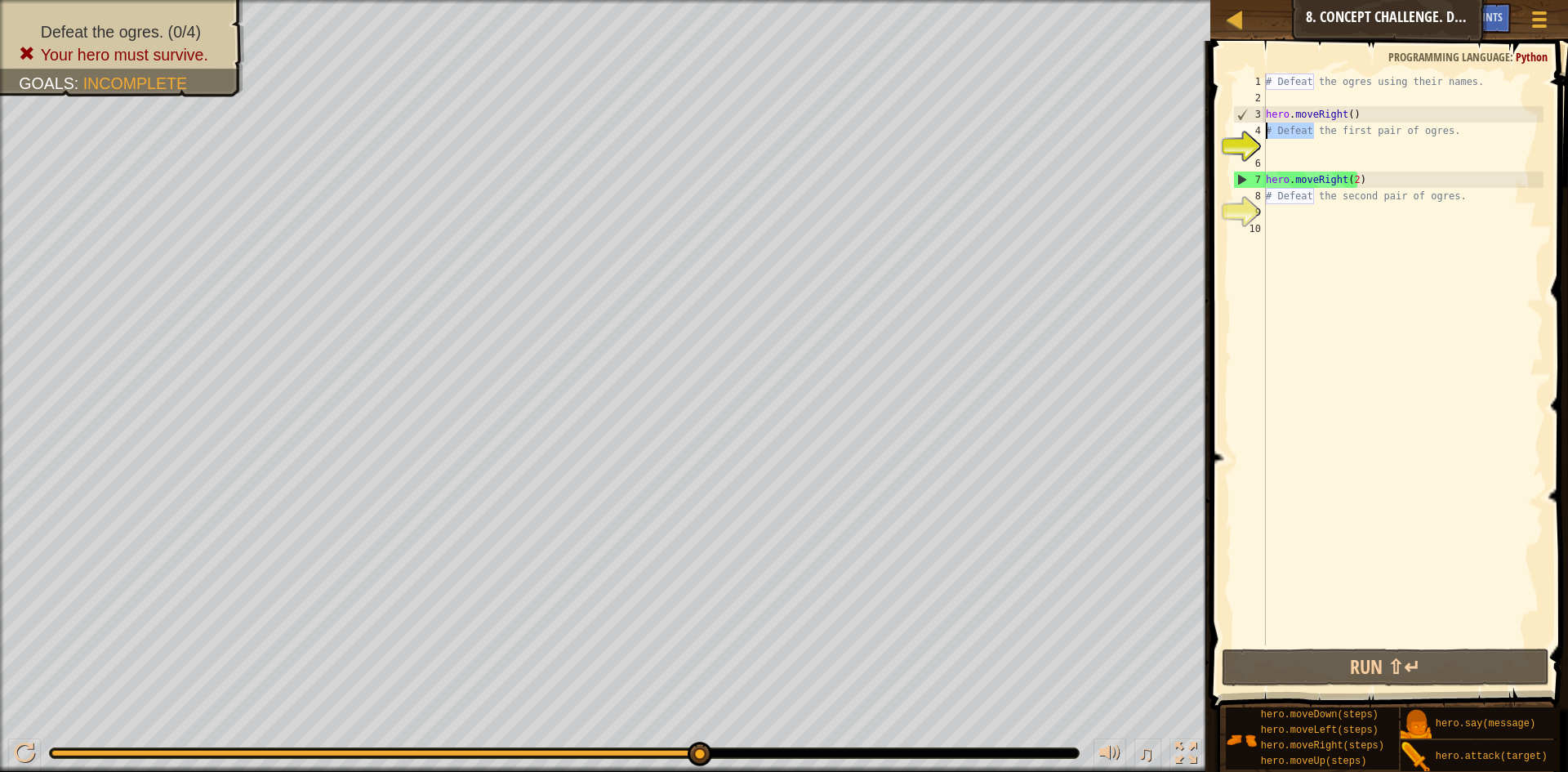
drag, startPoint x: 1282, startPoint y: 133, endPoint x: 1234, endPoint y: 123, distance: 49.0
click at [1234, 123] on div "# Defeat the first pair of ogres. 1 2 3 4 5 6 7 8 9 10 # Defeat the ogres using…" at bounding box center [1386, 359] width 313 height 572
click at [1414, 311] on div "# Defeat the ogres using their names. hero . moveRight ( ) # Defeat the first p…" at bounding box center [1403, 375] width 281 height 604
click at [1266, 129] on div "# Defeat the ogres using their names. hero . moveRight ( ) # Defeat the first p…" at bounding box center [1403, 375] width 281 height 604
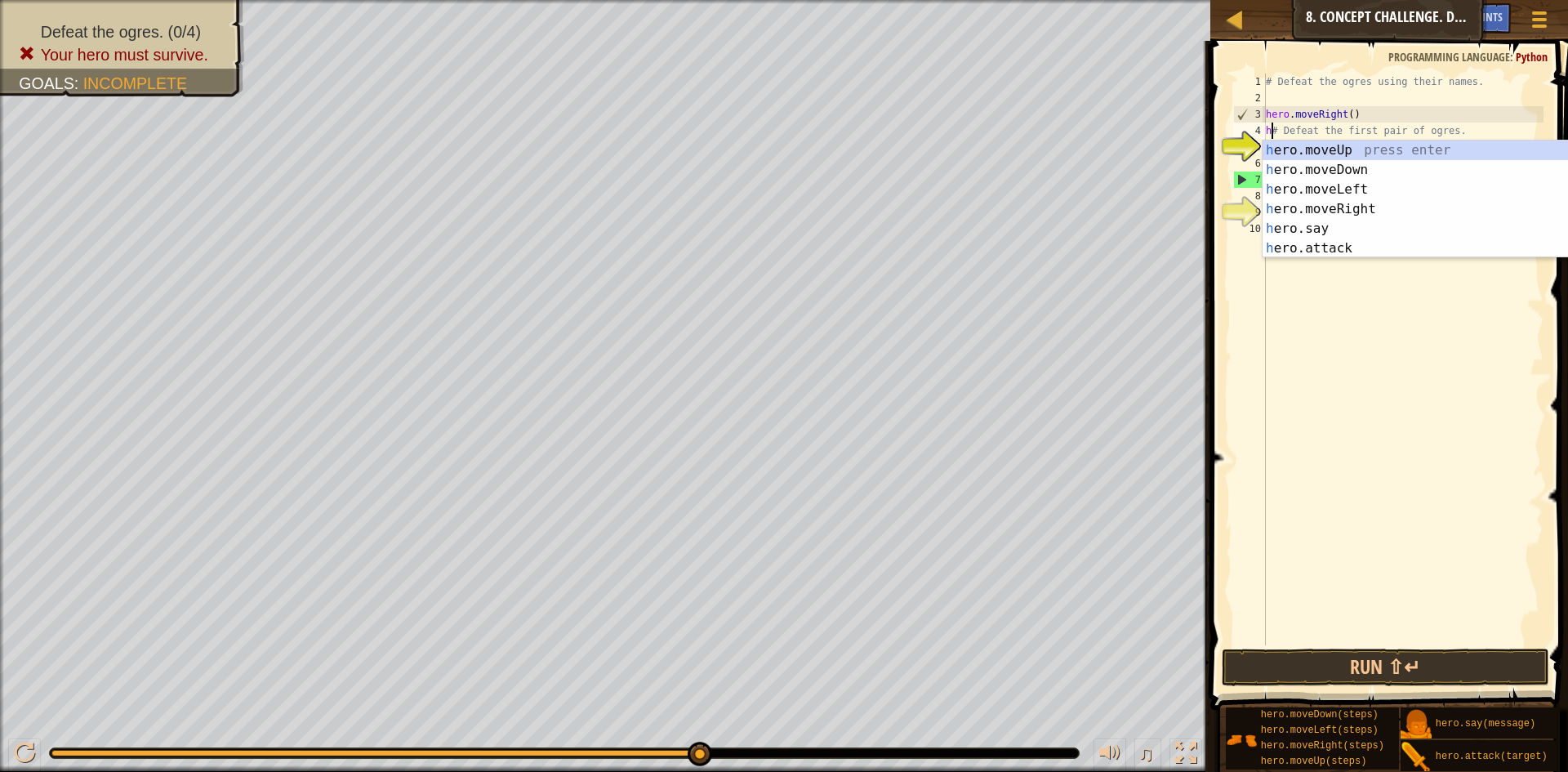
scroll to position [7, 1]
click at [1409, 246] on div "h ero.moveUp press enter h ero.moveDown press enter h ero.moveLeft press enter …" at bounding box center [1417, 219] width 309 height 157
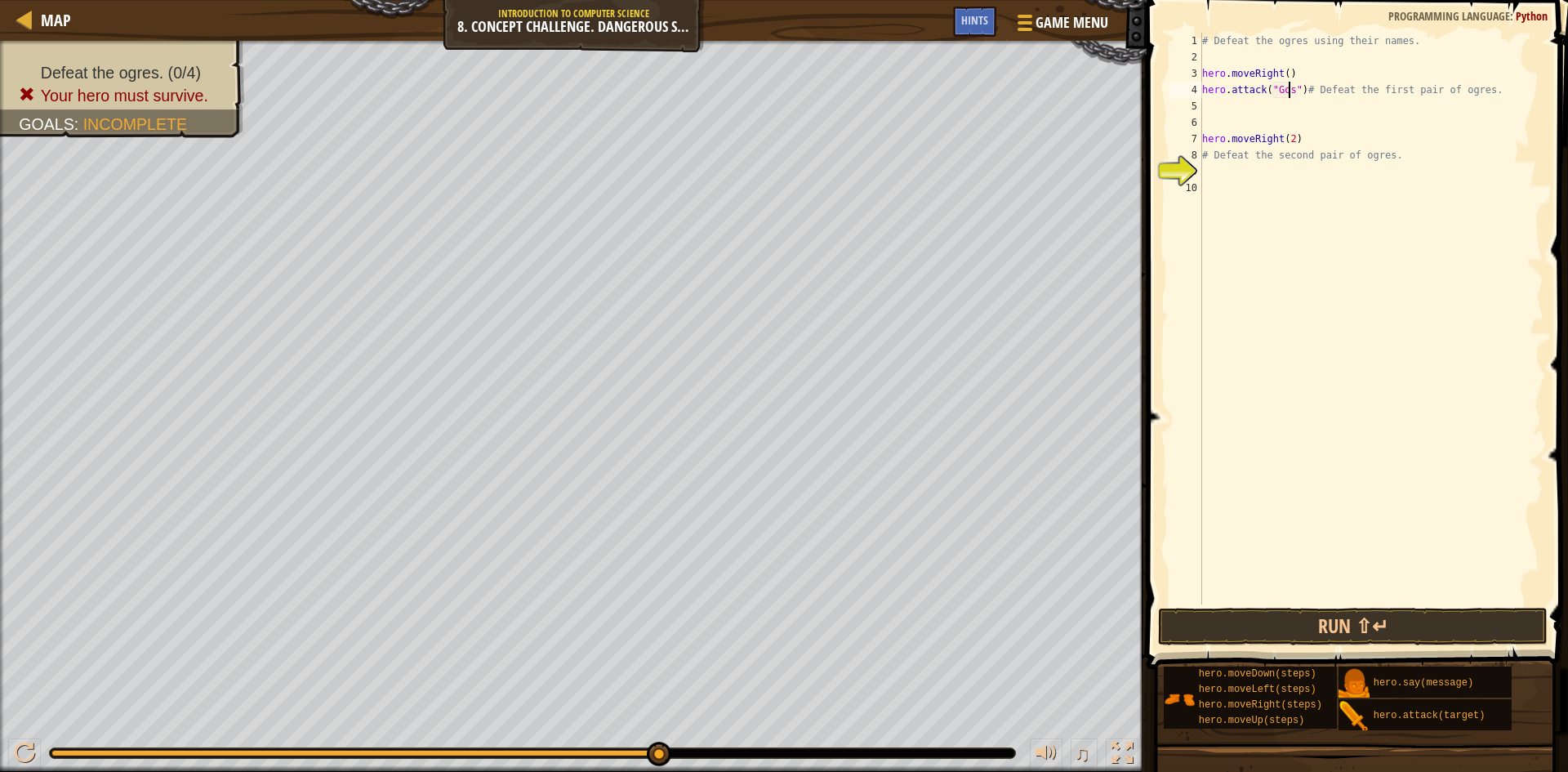
scroll to position [7, 8]
type textarea "hero.attack("Gos")# Defeat the first pair of ogres."
drag, startPoint x: 1302, startPoint y: 89, endPoint x: 1202, endPoint y: 93, distance: 100.1
click at [1202, 93] on div "# Defeat the ogres using their names. hero . moveRight ( ) hero . attack ( "Gos…" at bounding box center [1371, 335] width 344 height 604
click at [1244, 104] on div "# Defeat the ogres using their names. hero . moveRight ( ) hero . attack ( "Gos…" at bounding box center [1371, 335] width 344 height 604
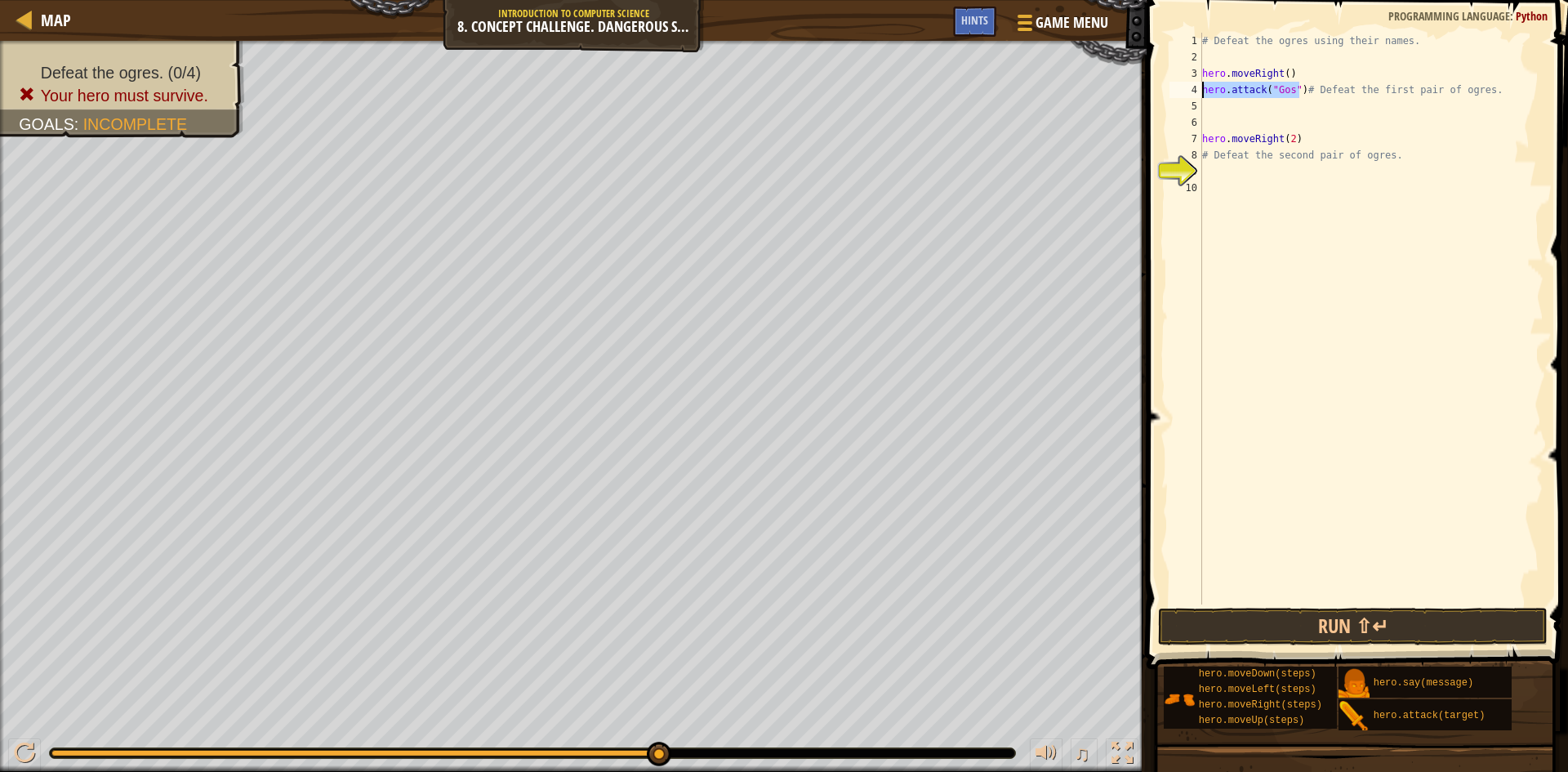
scroll to position [7, 0]
paste textarea "hero.attack("Gos")"
type textarea "hero.attack("Gos")"
click at [1220, 120] on div "# Defeat the ogres using their names. hero . moveRight ( ) hero . attack ( "Gos…" at bounding box center [1371, 335] width 344 height 604
click at [1468, 610] on button "Run ⇧↵" at bounding box center [1353, 627] width 390 height 37
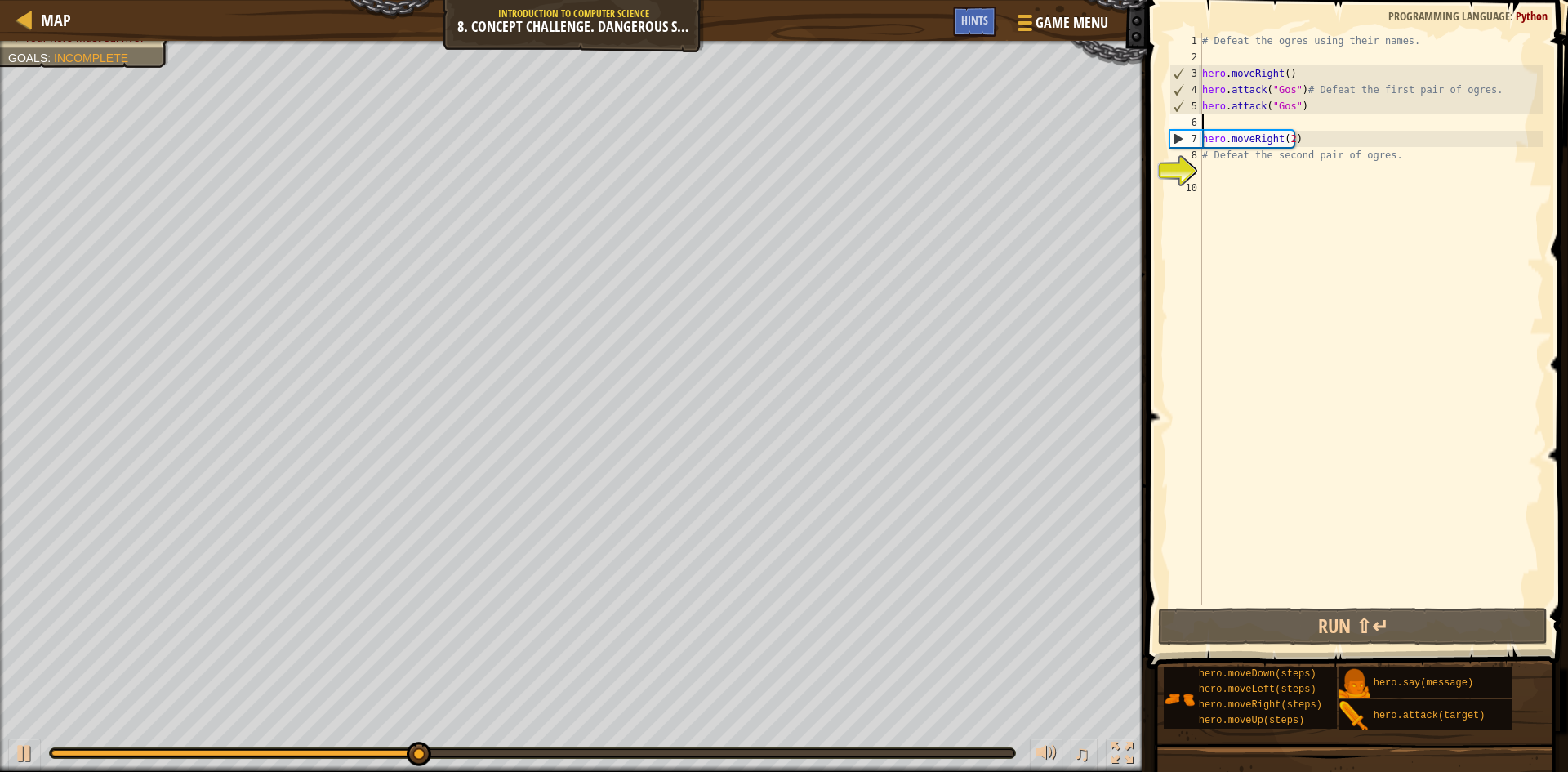
click at [1289, 140] on div "# Defeat the ogres using their names. hero . moveRight ( ) hero . attack ( "Gos…" at bounding box center [1371, 335] width 344 height 604
type textarea "hero.moveRight()"
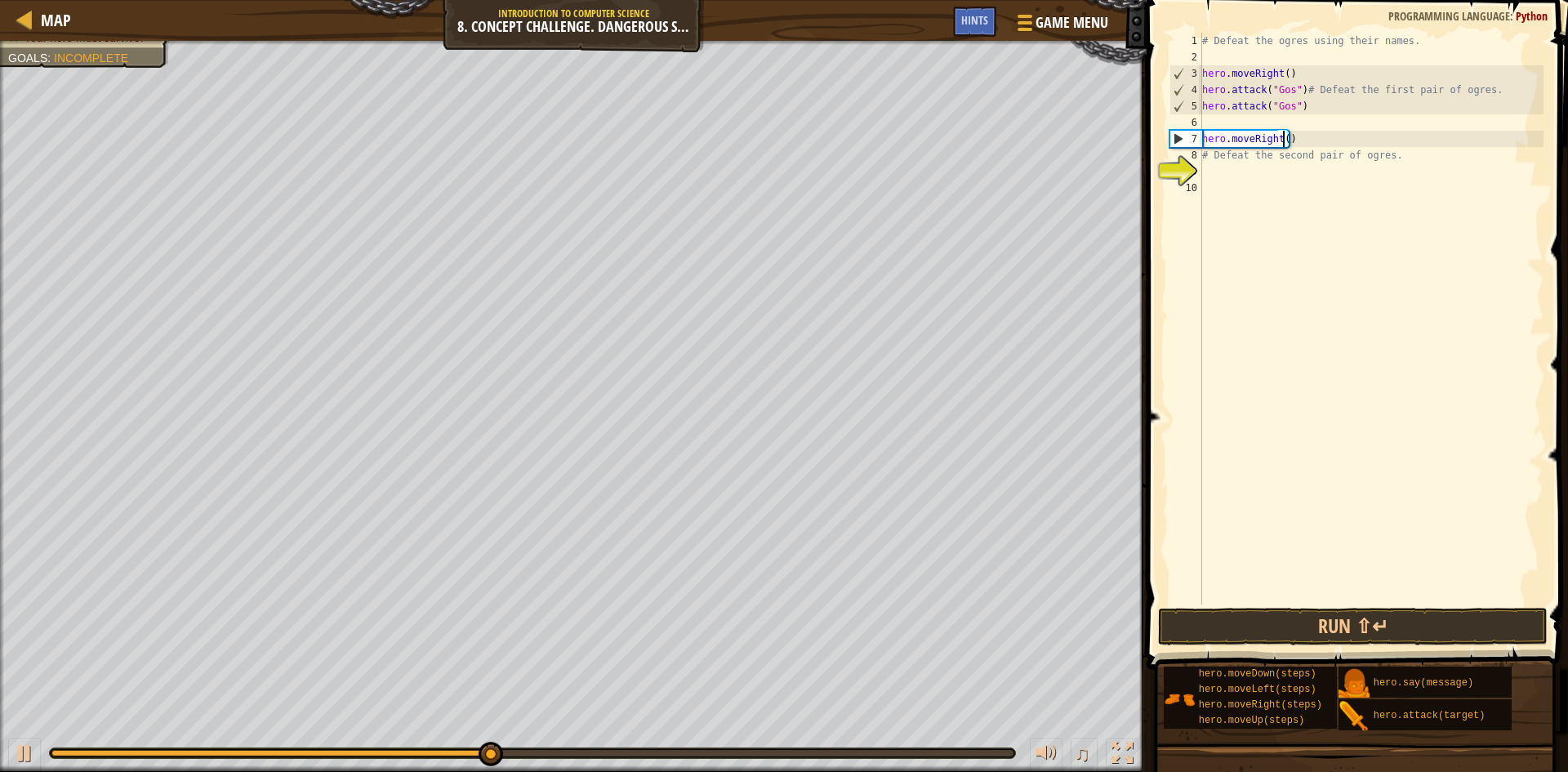
drag, startPoint x: 1332, startPoint y: 229, endPoint x: 1294, endPoint y: 175, distance: 66.0
click at [1317, 197] on div "# Defeat the ogres using their names. hero . moveRight ( ) hero . attack ( "Gos…" at bounding box center [1371, 335] width 344 height 604
drag, startPoint x: 1289, startPoint y: 140, endPoint x: 1205, endPoint y: 143, distance: 84.1
click at [1205, 143] on div "# Defeat the ogres using their names. hero . moveRight ( ) hero . attack ( "Gos…" at bounding box center [1371, 335] width 344 height 604
type textarea "hero.moveRight()"
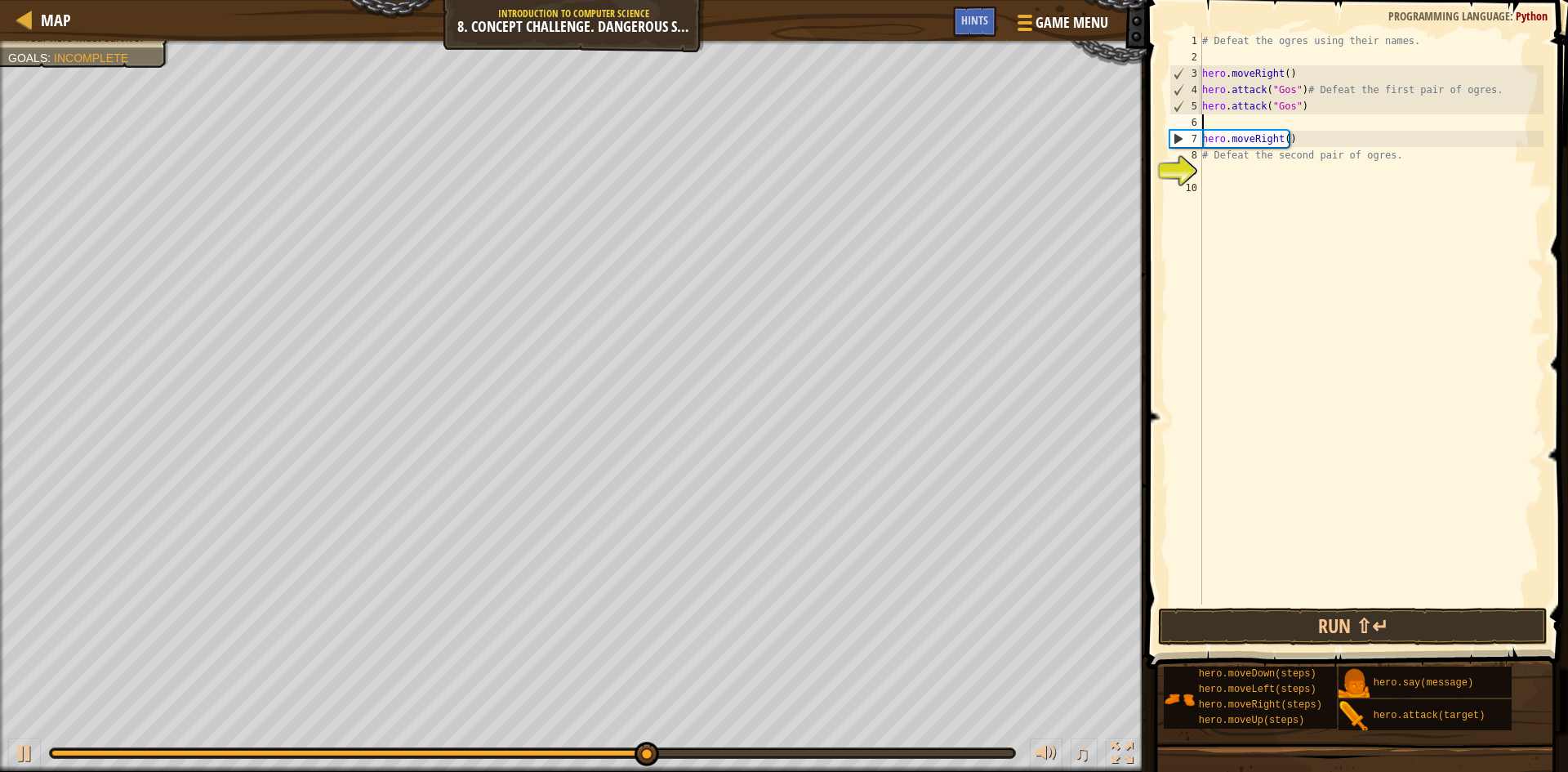
click at [1249, 118] on div "# Defeat the ogres using their names. hero . moveRight ( ) hero . attack ( "Gos…" at bounding box center [1371, 335] width 344 height 604
paste textarea "hero.moveRight()"
type textarea "hero.moveRight()"
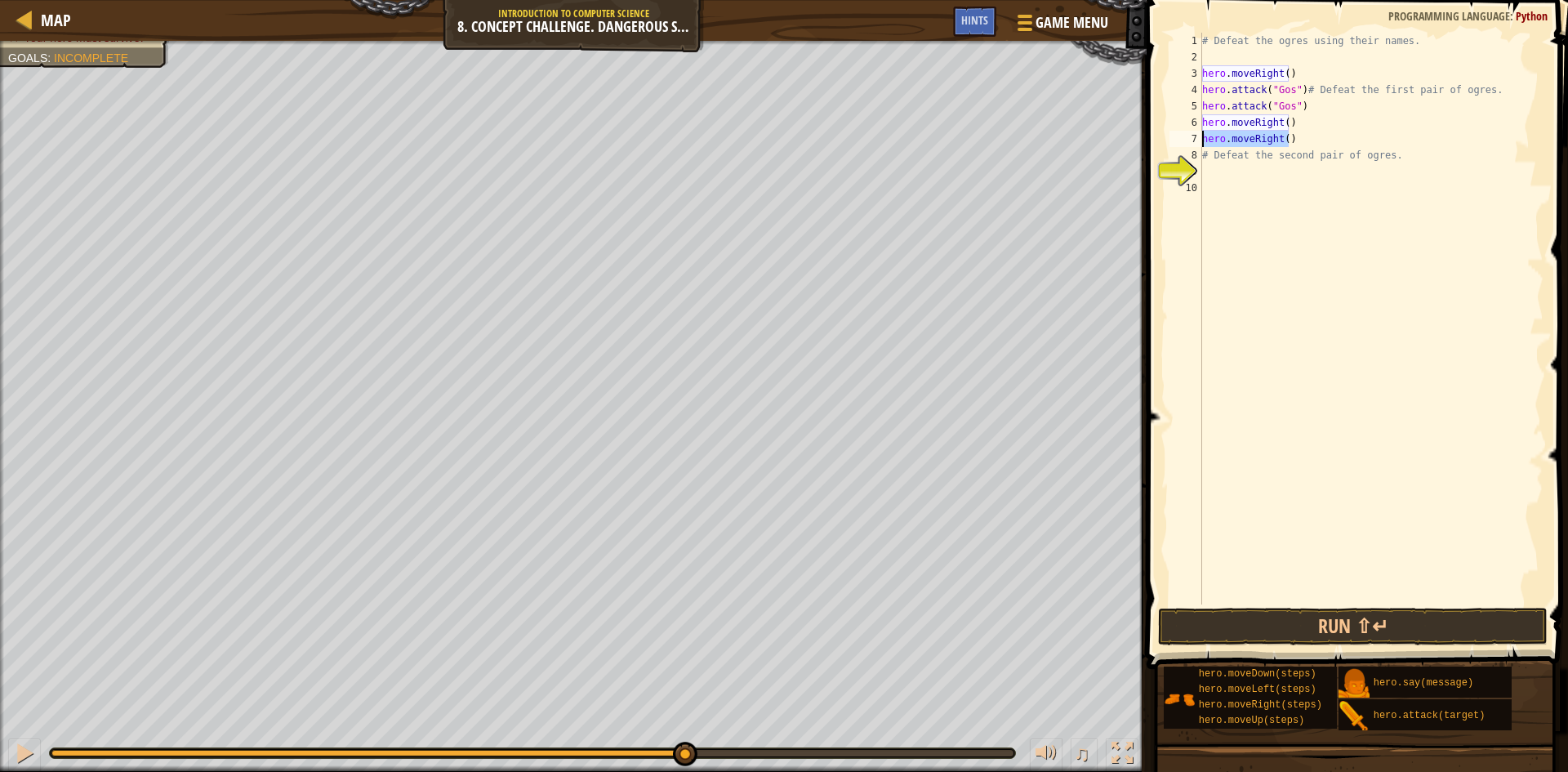
drag, startPoint x: 1288, startPoint y: 139, endPoint x: 1218, endPoint y: 128, distance: 70.9
click at [1196, 137] on div "hero.moveRight() 1 2 3 4 5 6 7 8 9 10 # Defeat the ogres using their names. her…" at bounding box center [1355, 319] width 377 height 572
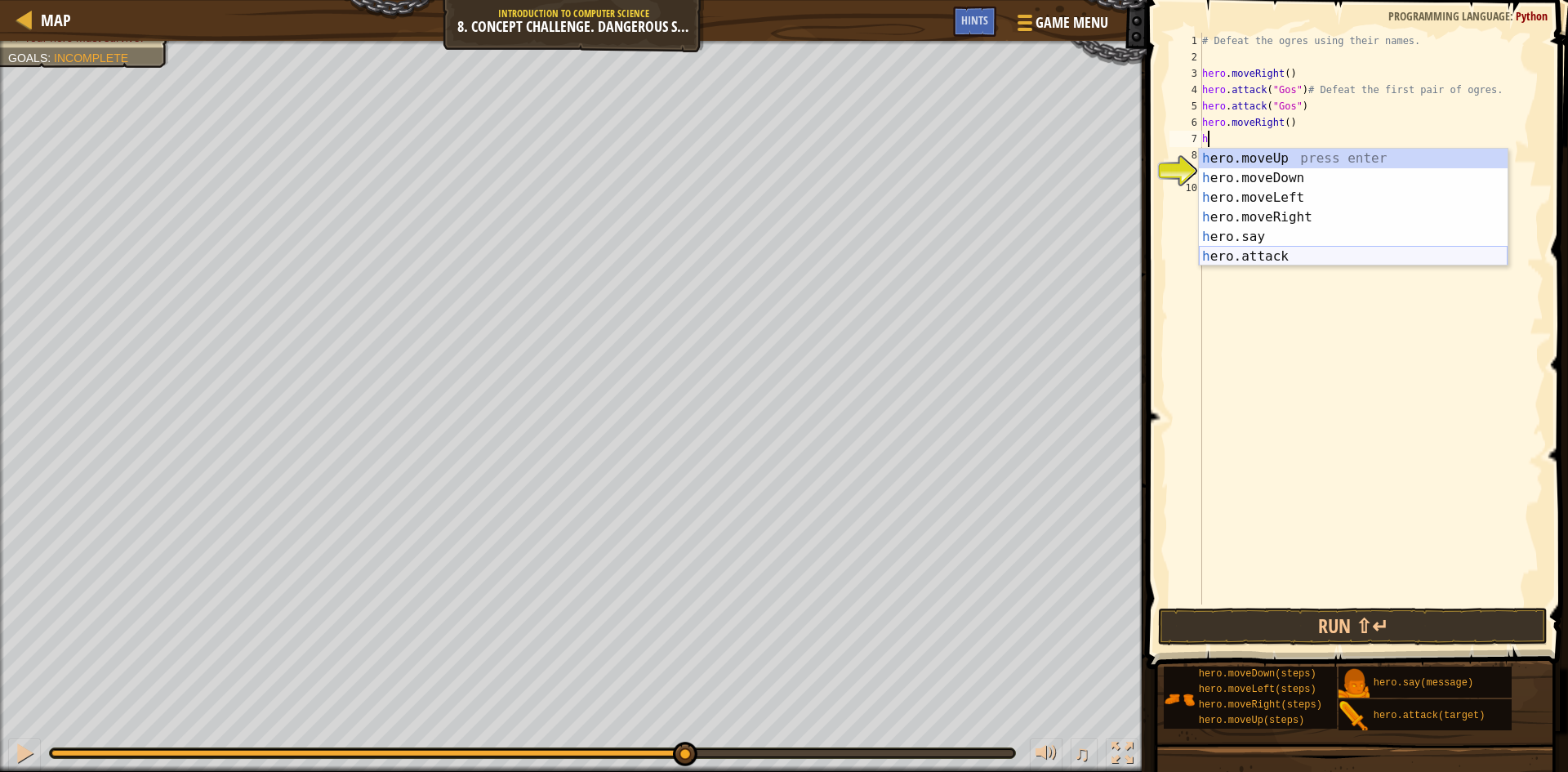
click at [1311, 251] on div "h ero.moveUp press enter h ero.moveDown press enter h ero.moveLeft press enter …" at bounding box center [1353, 228] width 309 height 157
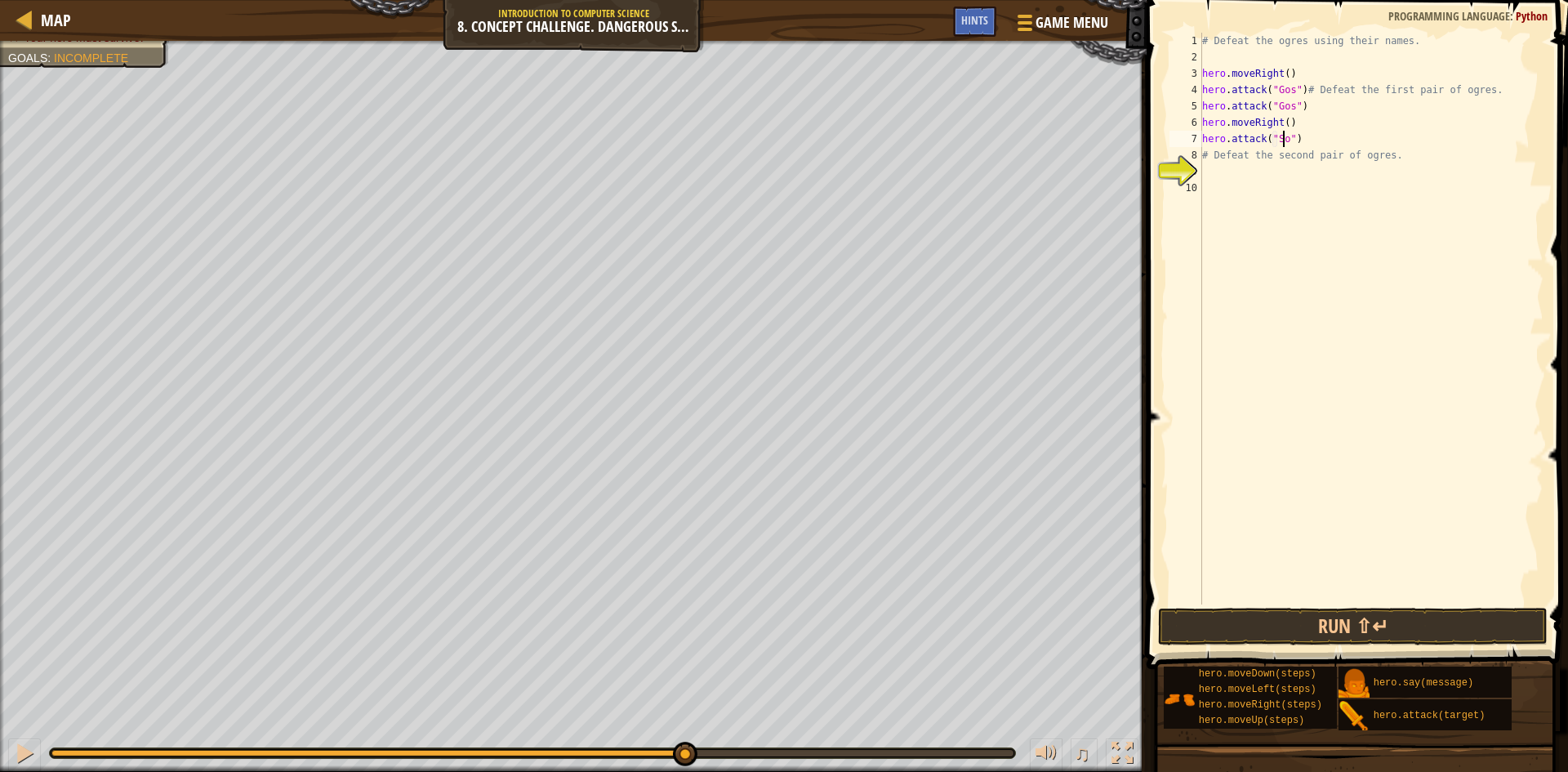
scroll to position [7, 7]
click at [1473, 631] on button "Run ⇧↵" at bounding box center [1353, 627] width 390 height 37
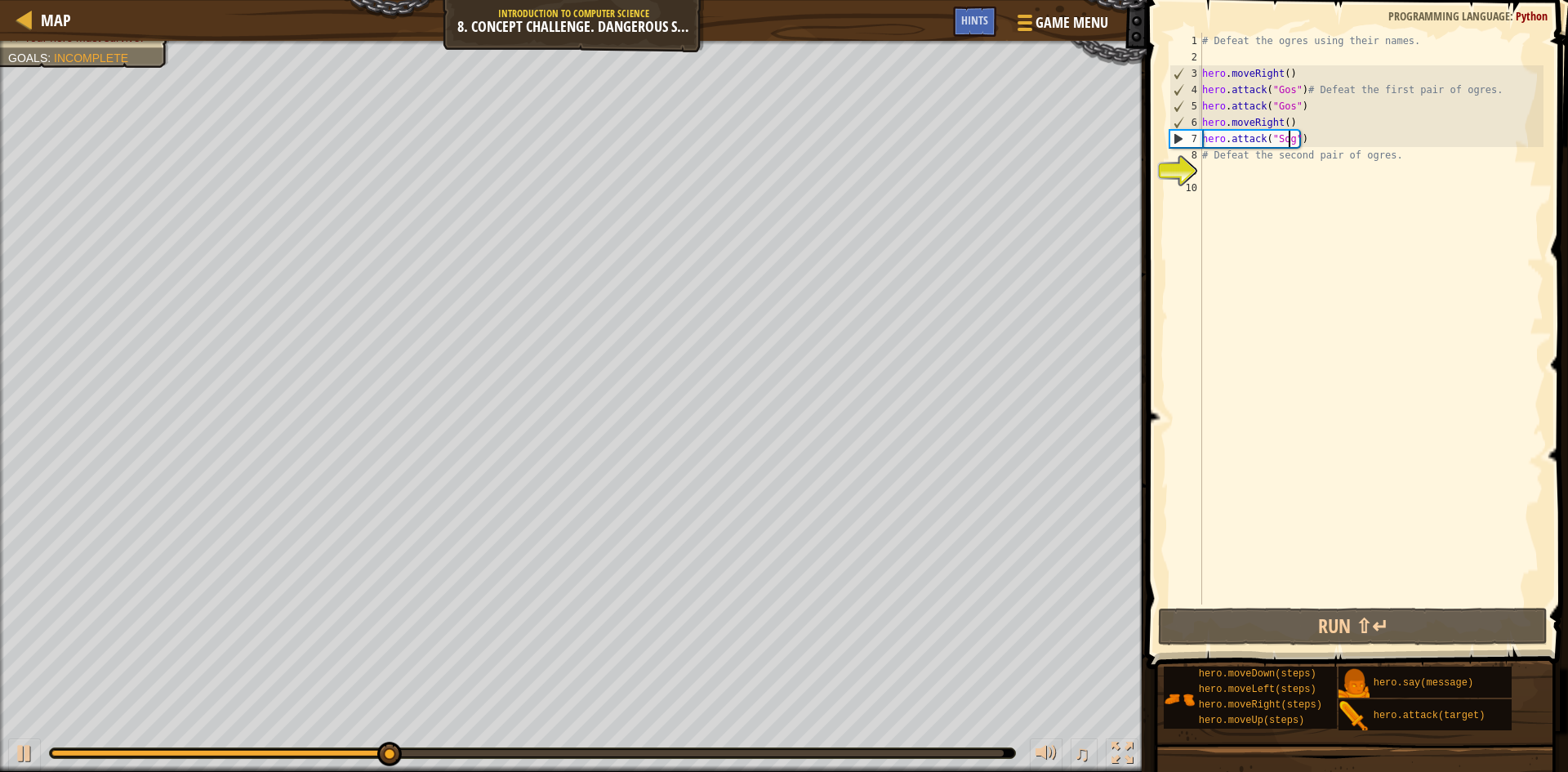
click at [1333, 158] on div "# Defeat the ogres using their names. hero . moveRight ( ) hero . attack ( "Gos…" at bounding box center [1371, 335] width 344 height 604
click at [1282, 155] on div "# Defeat the ogres using their names. hero . moveRight ( ) hero . attack ( "Gos…" at bounding box center [1371, 335] width 344 height 604
click at [1275, 155] on div "# Defeat the ogres using their names. hero . moveRight ( ) hero . attack ( "Gos…" at bounding box center [1371, 335] width 344 height 604
click at [1274, 155] on div "# Defeat the ogres using their names. hero . moveRight ( ) hero . attack ( "Gos…" at bounding box center [1371, 335] width 344 height 604
drag, startPoint x: 1302, startPoint y: 138, endPoint x: 1201, endPoint y: 138, distance: 101.0
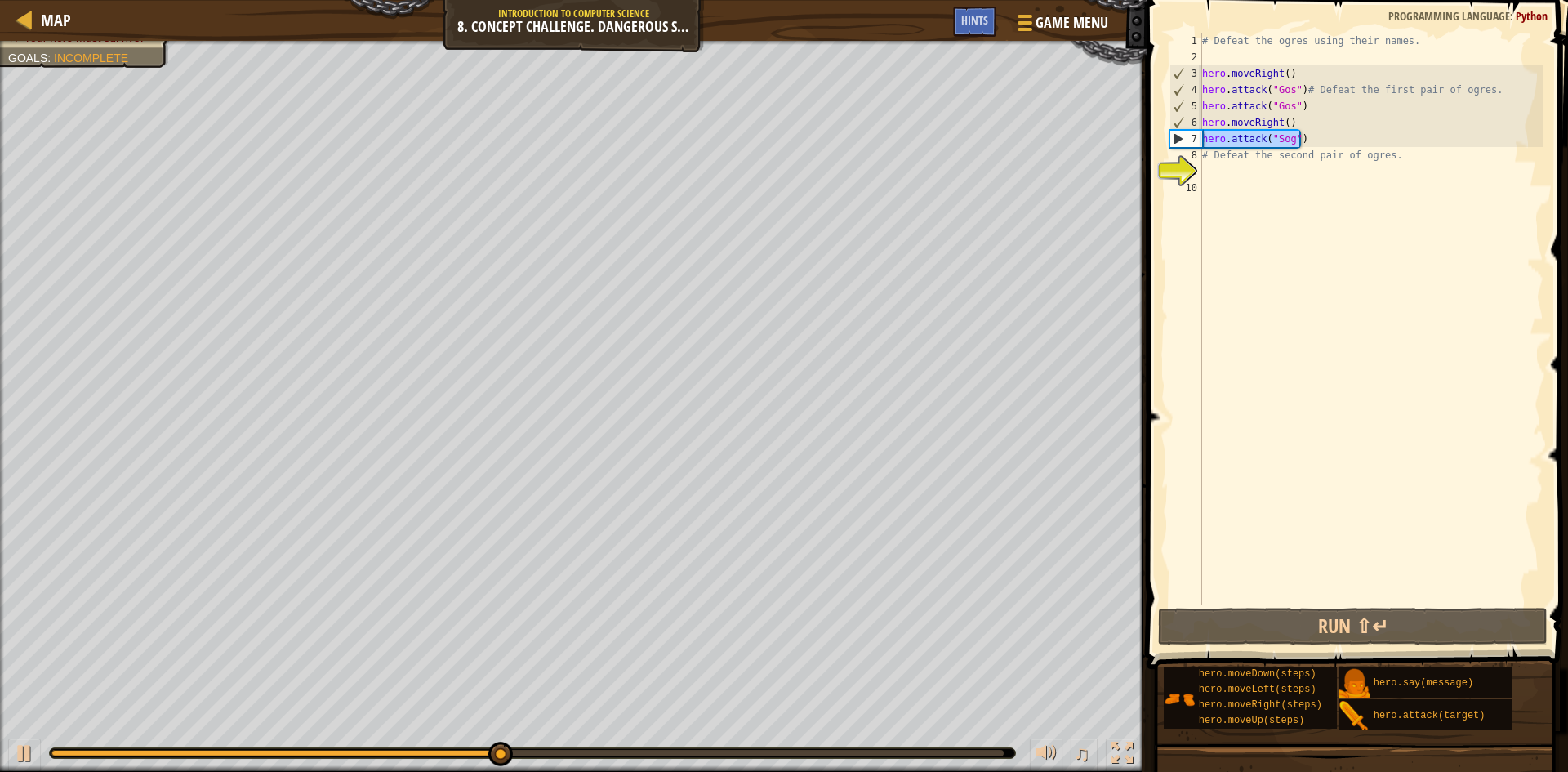
click at [1201, 138] on div "# Defeat the second pair of ogres. 1 2 3 4 5 6 7 8 9 10 # Defeat the ogres usin…" at bounding box center [1355, 319] width 377 height 572
click at [1244, 161] on div "# Defeat the ogres using their names. hero . moveRight ( ) hero . attack ( "Gos…" at bounding box center [1371, 335] width 344 height 604
paste textarea "hero.attack("Sog")"
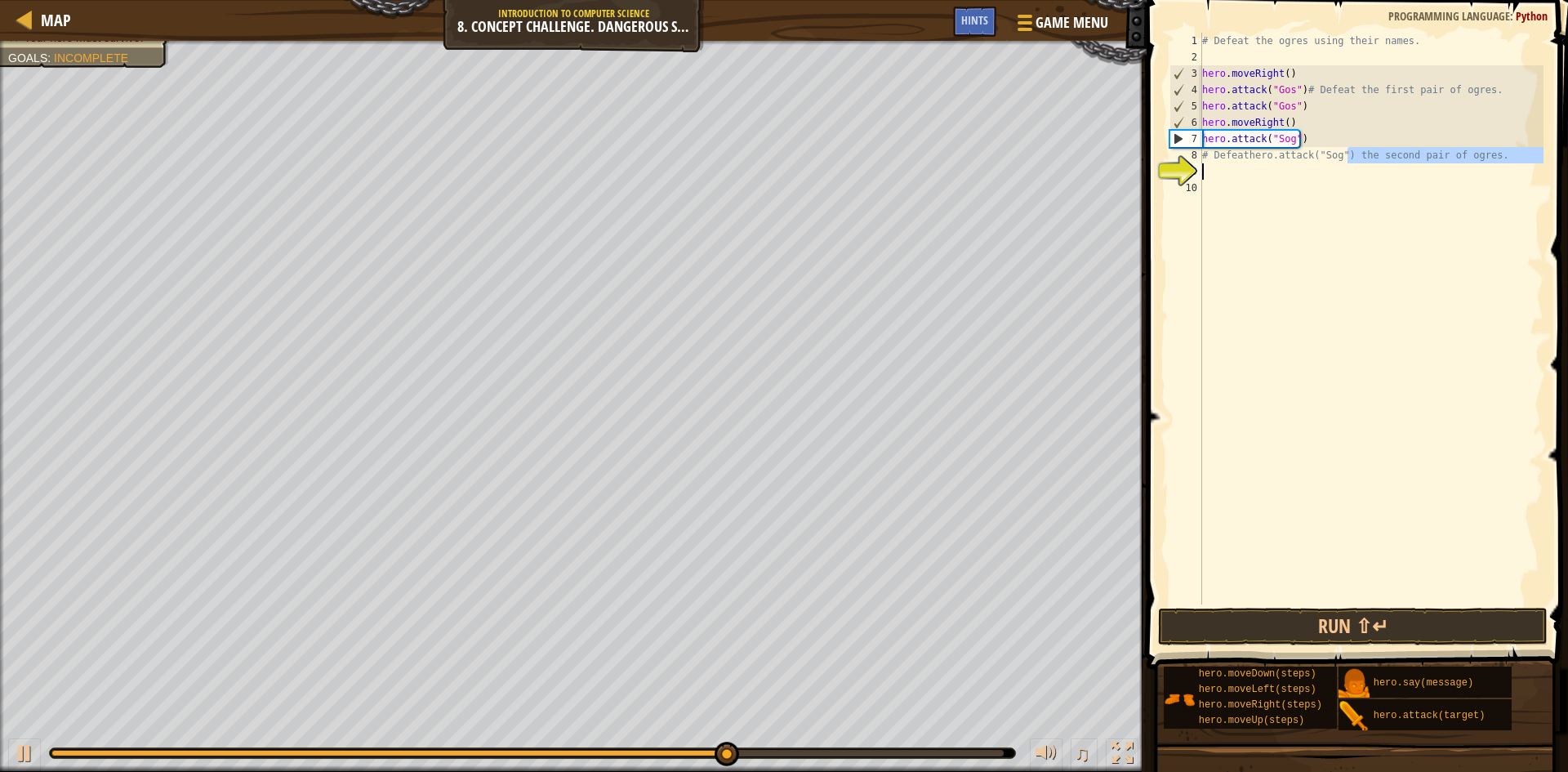
drag, startPoint x: 1345, startPoint y: 151, endPoint x: 1382, endPoint y: 158, distance: 37.7
click at [1182, 163] on div "# Defeathero.attack("Sog") the second pair of ogres. 1 2 3 4 5 6 7 8 9 10 # Def…" at bounding box center [1355, 319] width 377 height 572
type textarea "# Defeathero.attack("Sog") the second pair of ogres."
drag, startPoint x: 1436, startPoint y: 201, endPoint x: 1323, endPoint y: 178, distance: 115.3
click at [1435, 202] on div "# Defeat the ogres using their names. hero . moveRight ( ) hero . attack ( "Gos…" at bounding box center [1371, 335] width 344 height 604
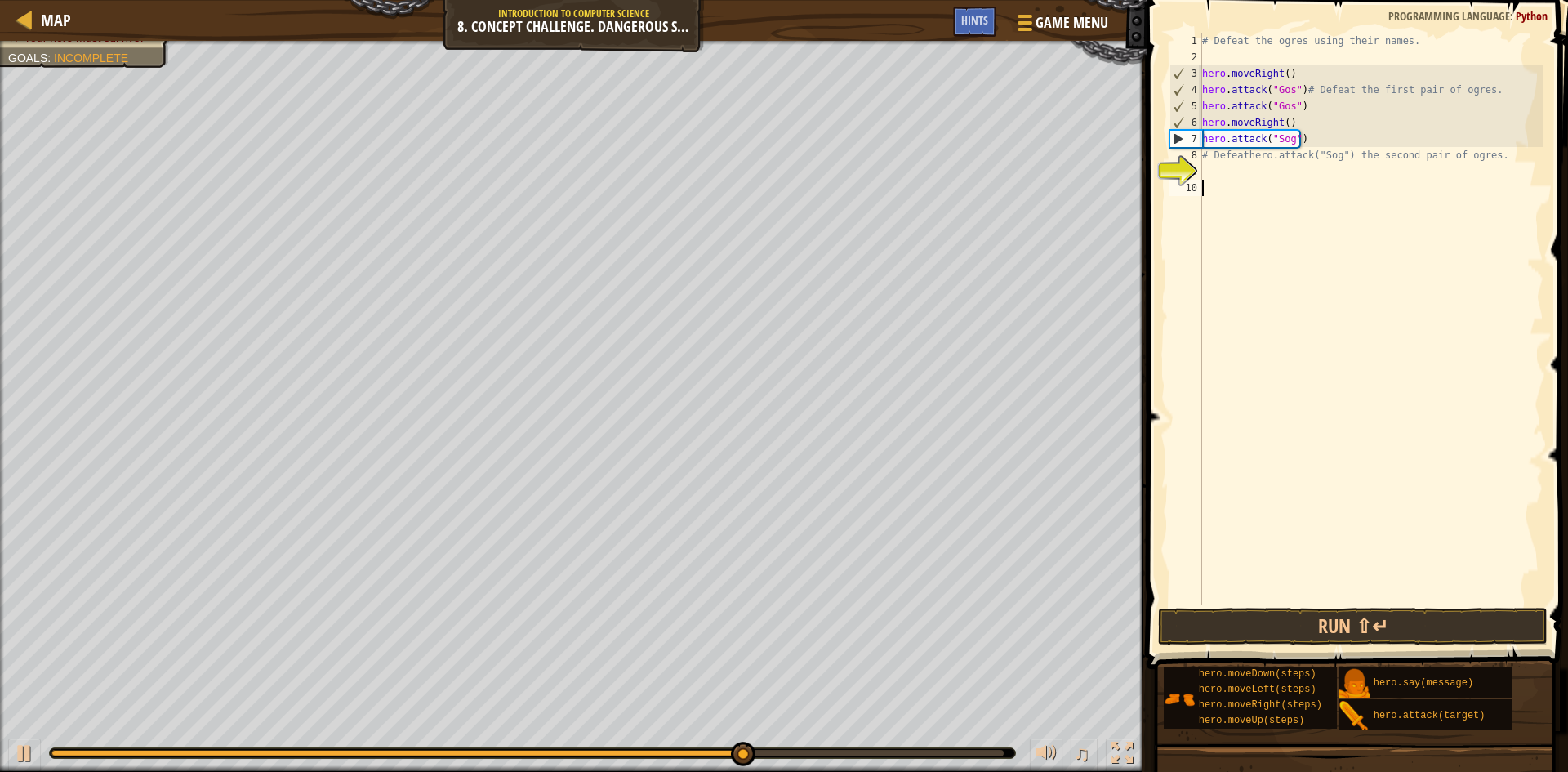
scroll to position [7, 0]
click at [1333, 132] on div "# Defeat the ogres using their names. hero . moveRight ( ) hero . attack ( "Gos…" at bounding box center [1371, 335] width 344 height 604
type textarea "hero.attack("Sog")"
drag, startPoint x: 1323, startPoint y: 138, endPoint x: 1333, endPoint y: 139, distance: 10.0
click at [1325, 139] on div "# Defeat the ogres using their names. hero . moveRight ( ) hero . attack ( "Gos…" at bounding box center [1371, 335] width 344 height 604
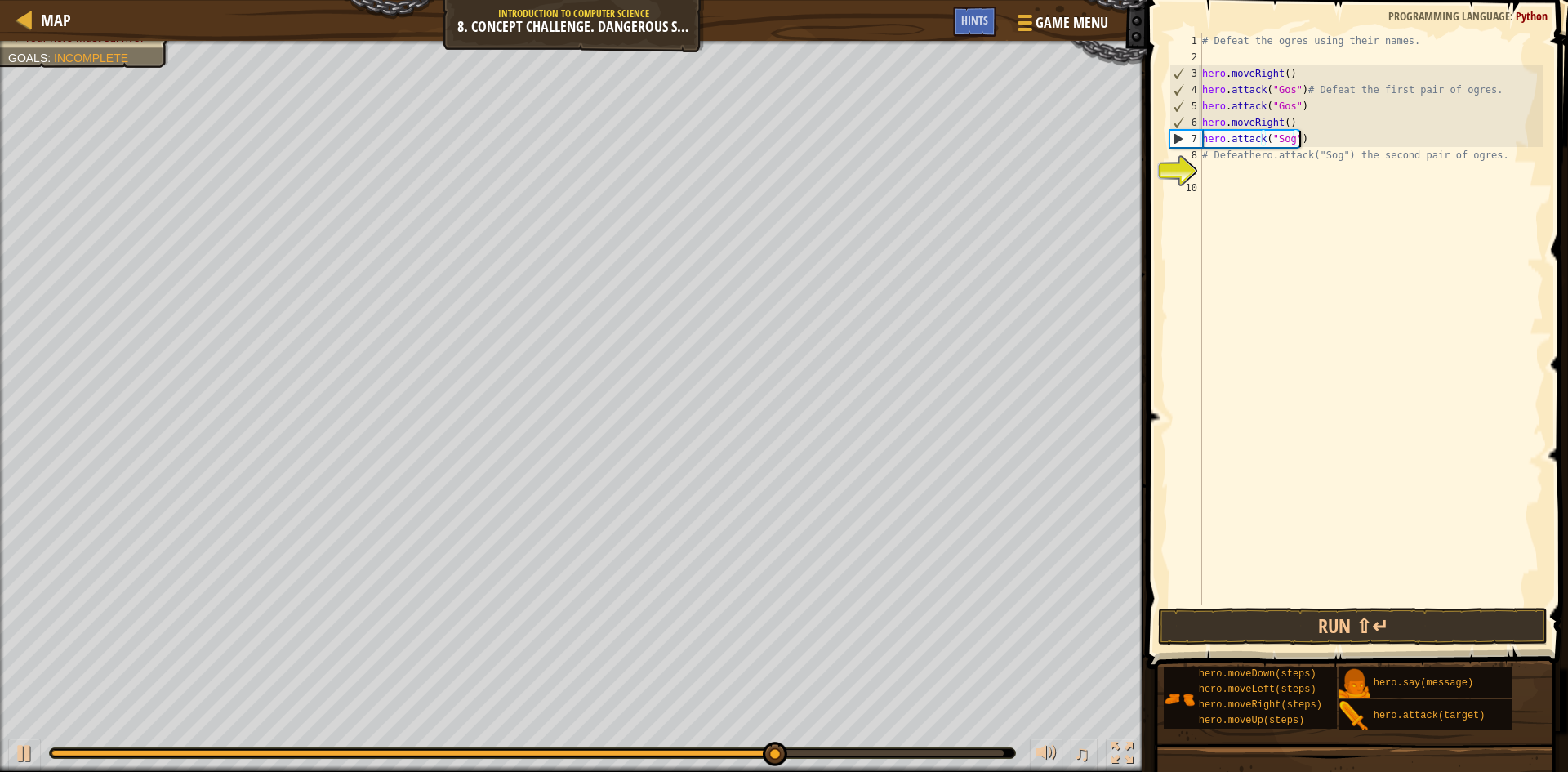
drag, startPoint x: 1333, startPoint y: 139, endPoint x: 1332, endPoint y: 210, distance: 71.0
click at [1335, 139] on div "# Defeat the ogres using their names. hero . moveRight ( ) hero . attack ( "Gos…" at bounding box center [1371, 335] width 344 height 604
click at [1325, 230] on div "# Defeat the ogres using their names. hero . moveRight ( ) hero . attack ( "Gos…" at bounding box center [1371, 335] width 344 height 604
click at [1323, 230] on div "# Defeat the ogres using their names. hero . moveRight ( ) hero . attack ( "Gos…" at bounding box center [1371, 335] width 344 height 604
click at [1315, 214] on div "# Defeat the ogres using their names. hero . moveRight ( ) hero . attack ( "Gos…" at bounding box center [1371, 335] width 344 height 604
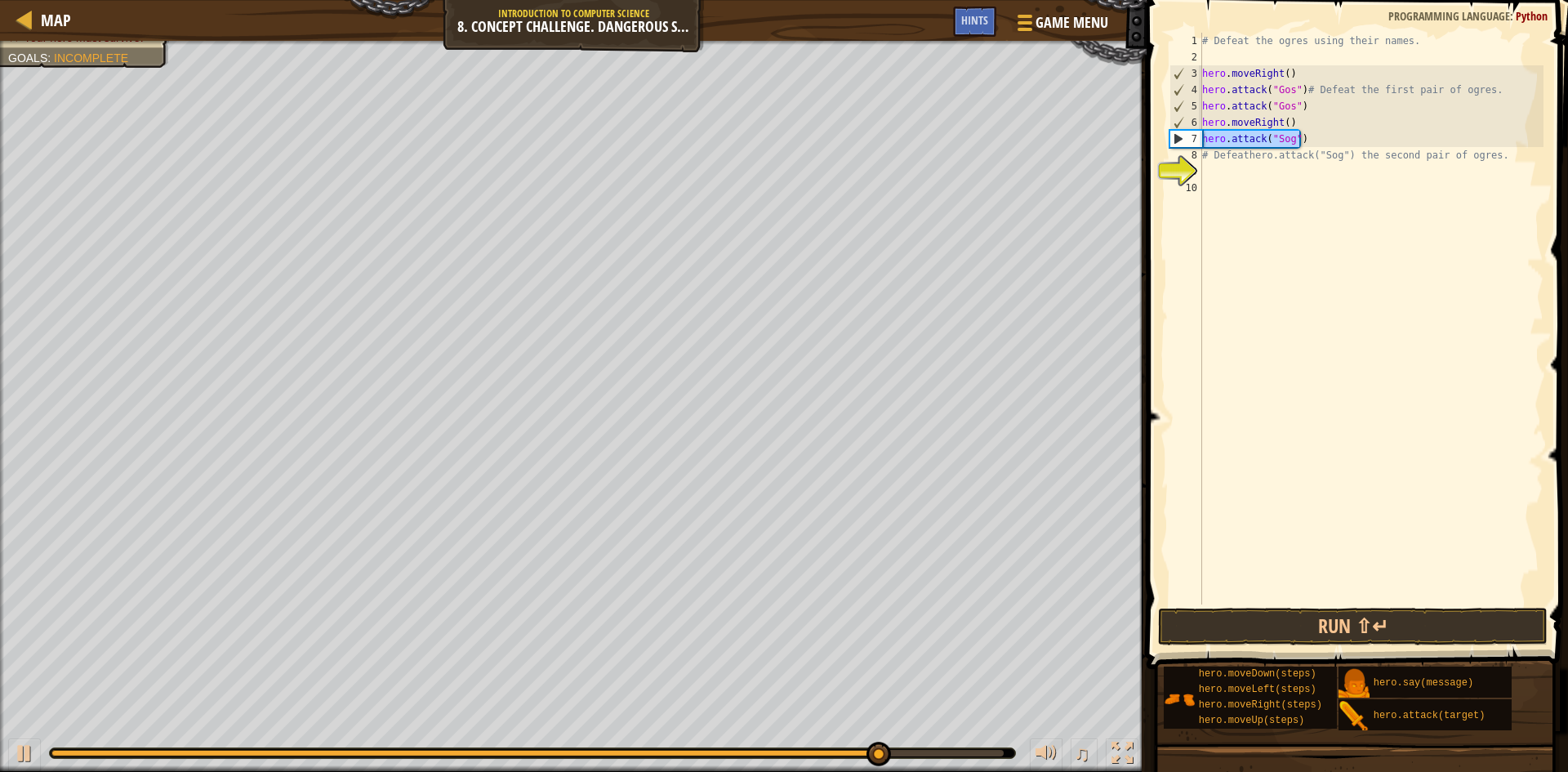
drag, startPoint x: 1305, startPoint y: 138, endPoint x: 1188, endPoint y: 142, distance: 117.1
click at [1188, 142] on div "1 2 3 4 5 6 7 8 9 10 # Defeat the ogres using their names. hero . moveRight ( )…" at bounding box center [1355, 319] width 377 height 572
click at [1200, 155] on div "8" at bounding box center [1185, 155] width 33 height 16
paste textarea "hero.attack("Sog")"
type textarea "hero.attack("Sog")# Defeathero.attack("Sog") the second pair of ogres."
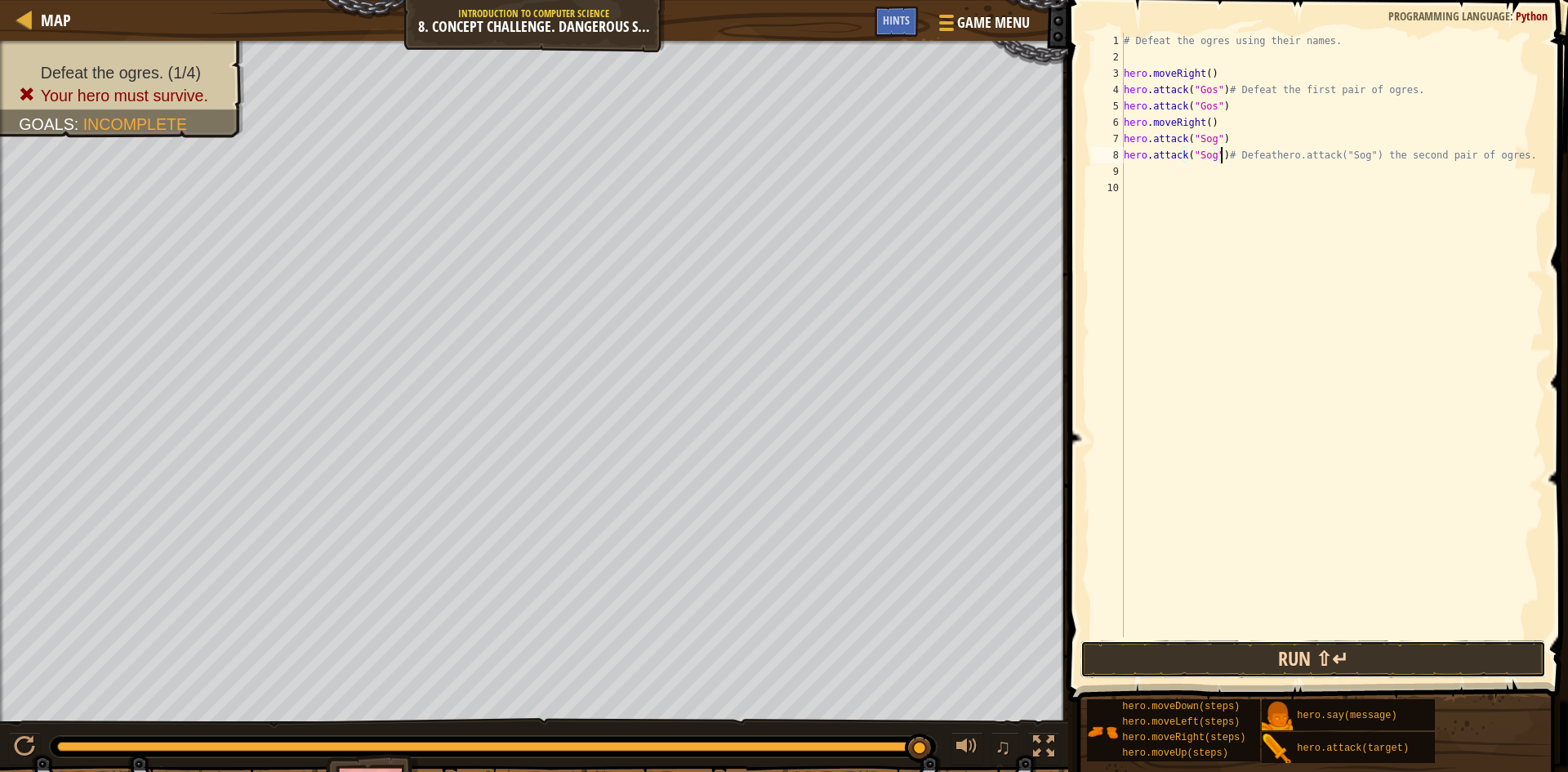
click at [1396, 652] on button "Run ⇧↵" at bounding box center [1314, 659] width 467 height 37
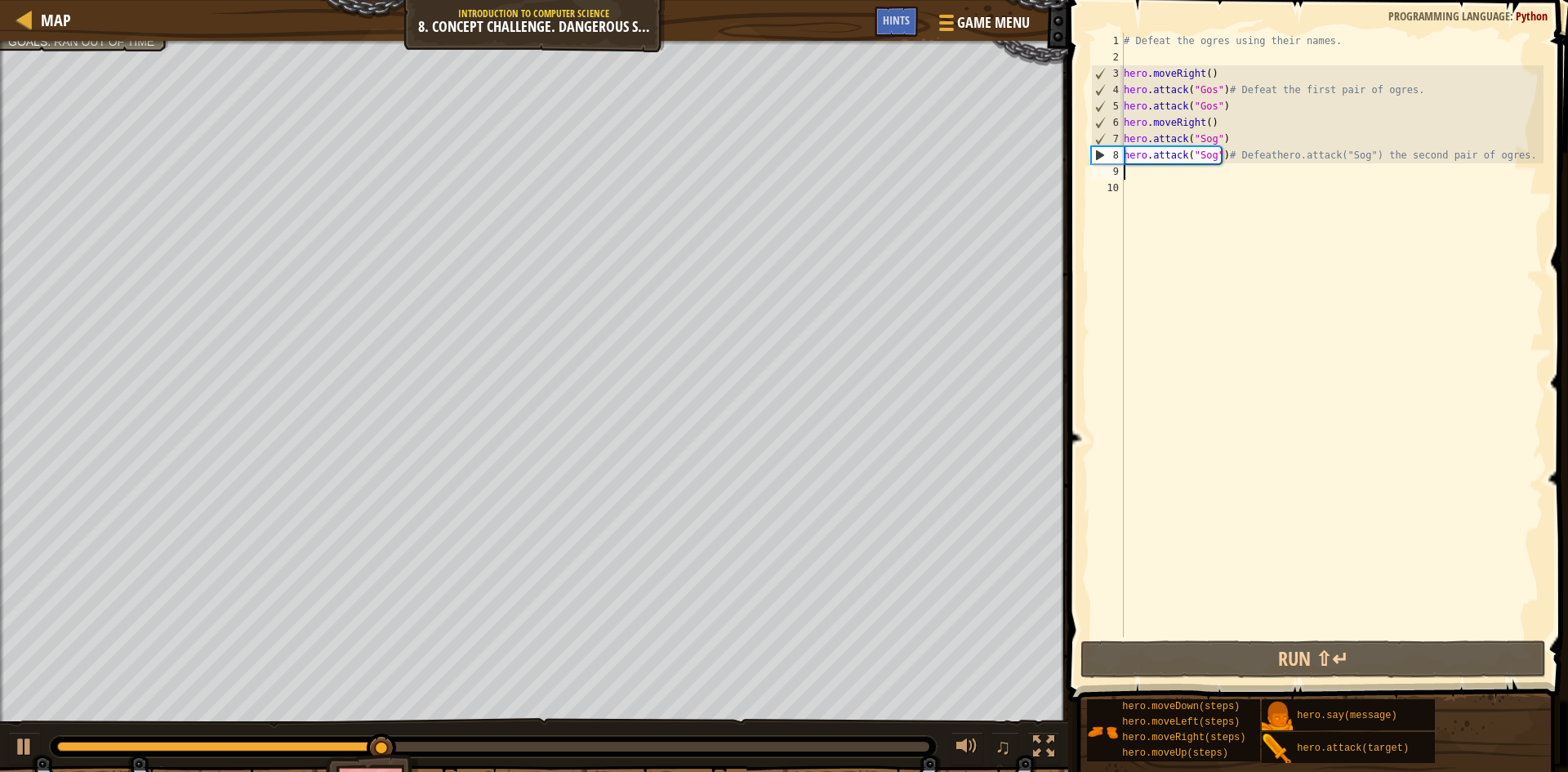
click at [1141, 170] on div "# Defeat the ogres using their names. hero . moveRight ( ) hero . attack ( "Gos…" at bounding box center [1332, 352] width 423 height 637
click at [1140, 178] on div "# Defeat the ogres using their names. hero . moveRight ( ) hero . attack ( "Gos…" at bounding box center [1332, 352] width 423 height 637
drag, startPoint x: 1124, startPoint y: 123, endPoint x: 1217, endPoint y: 120, distance: 93.0
click at [1217, 120] on div "# Defeat the ogres using their names. hero . moveRight ( ) hero . attack ( "Gos…" at bounding box center [1332, 352] width 423 height 637
type textarea "hero.moveRight()"
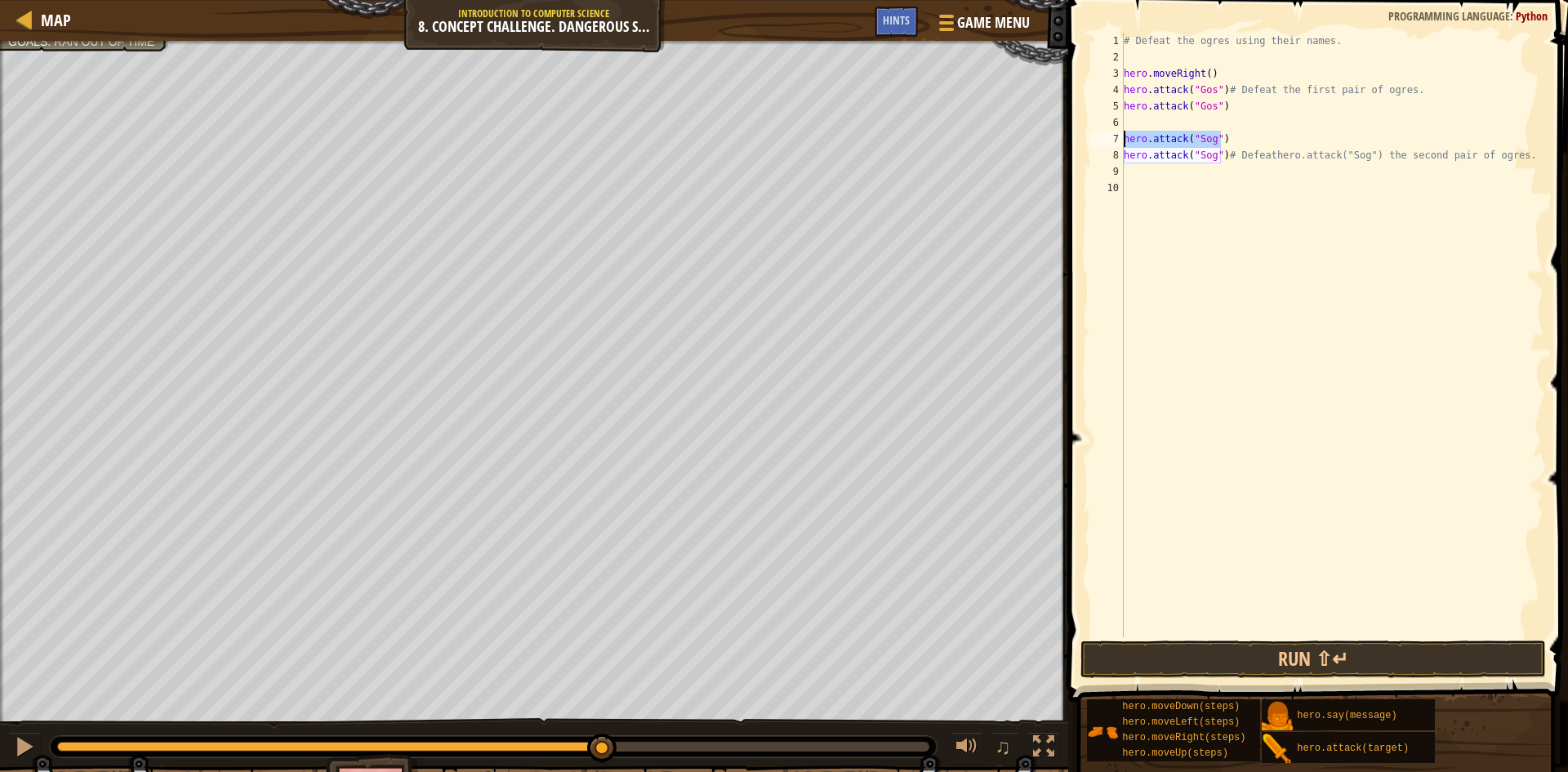
drag, startPoint x: 1224, startPoint y: 139, endPoint x: 1121, endPoint y: 140, distance: 103.0
click at [1121, 140] on div "1 2 3 4 5 6 7 8 9 10 # Defeat the ogres using their names. hero . moveRight ( )…" at bounding box center [1315, 335] width 456 height 604
type textarea "hero.attack("Sog")"
drag, startPoint x: 1228, startPoint y: 129, endPoint x: 1215, endPoint y: 139, distance: 16.4
click at [1228, 130] on div "# Defeat the ogres using their names. hero . moveRight ( ) hero . attack ( "Gos…" at bounding box center [1332, 352] width 423 height 637
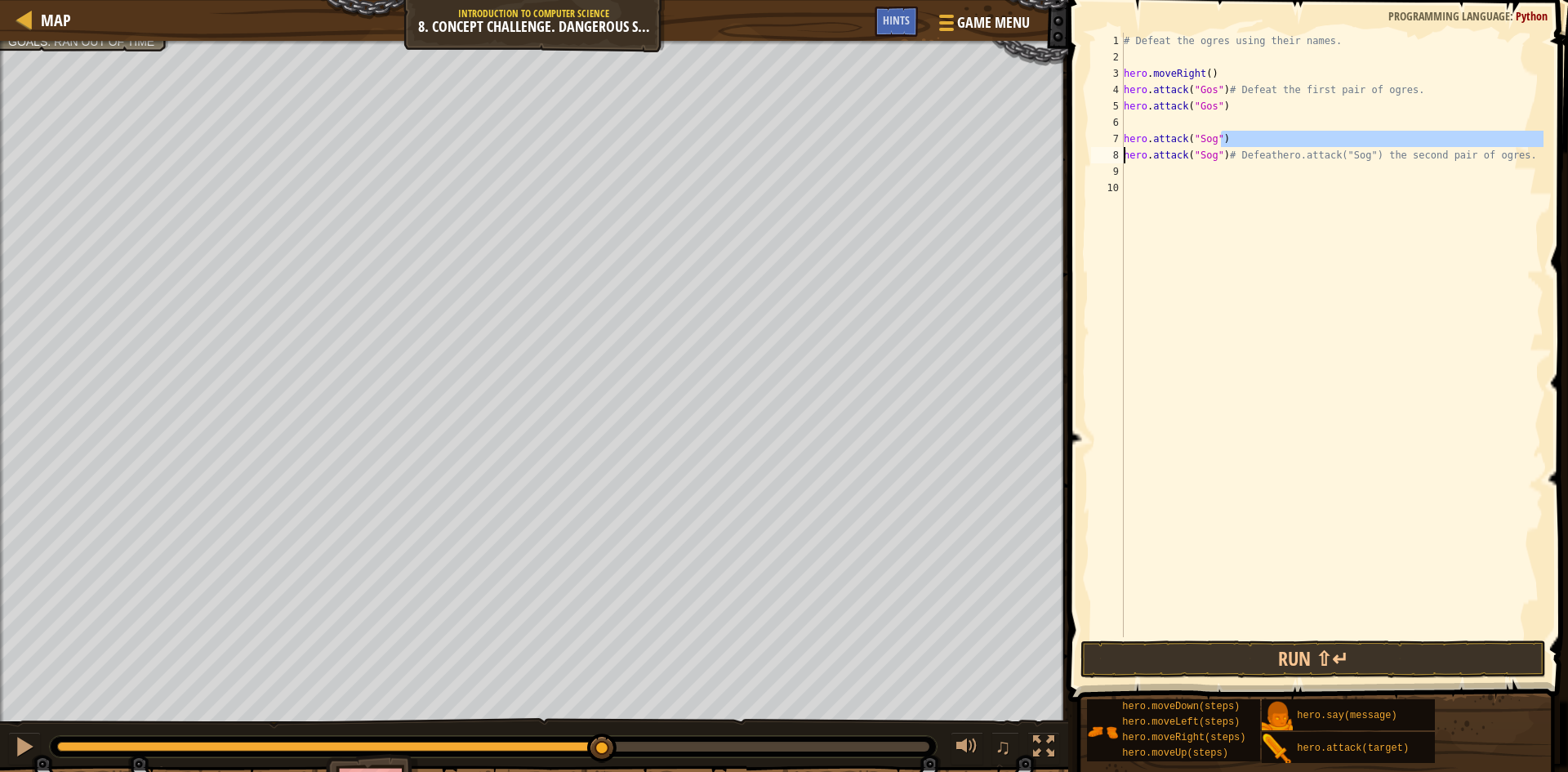
drag, startPoint x: 1225, startPoint y: 137, endPoint x: 1257, endPoint y: 141, distance: 32.2
click at [1182, 154] on div "# Defeat the ogres using their names. hero . moveRight ( ) hero . attack ( "Gos…" at bounding box center [1332, 352] width 423 height 637
type textarea "hero.attack("Sog") hero.attack("Sog")# Defeathero.attack("Sog") the second pair…"
drag, startPoint x: 1267, startPoint y: 166, endPoint x: 1198, endPoint y: 138, distance: 74.5
click at [1259, 168] on div "# Defeat the ogres using their names. hero . moveRight ( ) hero . attack ( "Gos…" at bounding box center [1332, 352] width 423 height 637
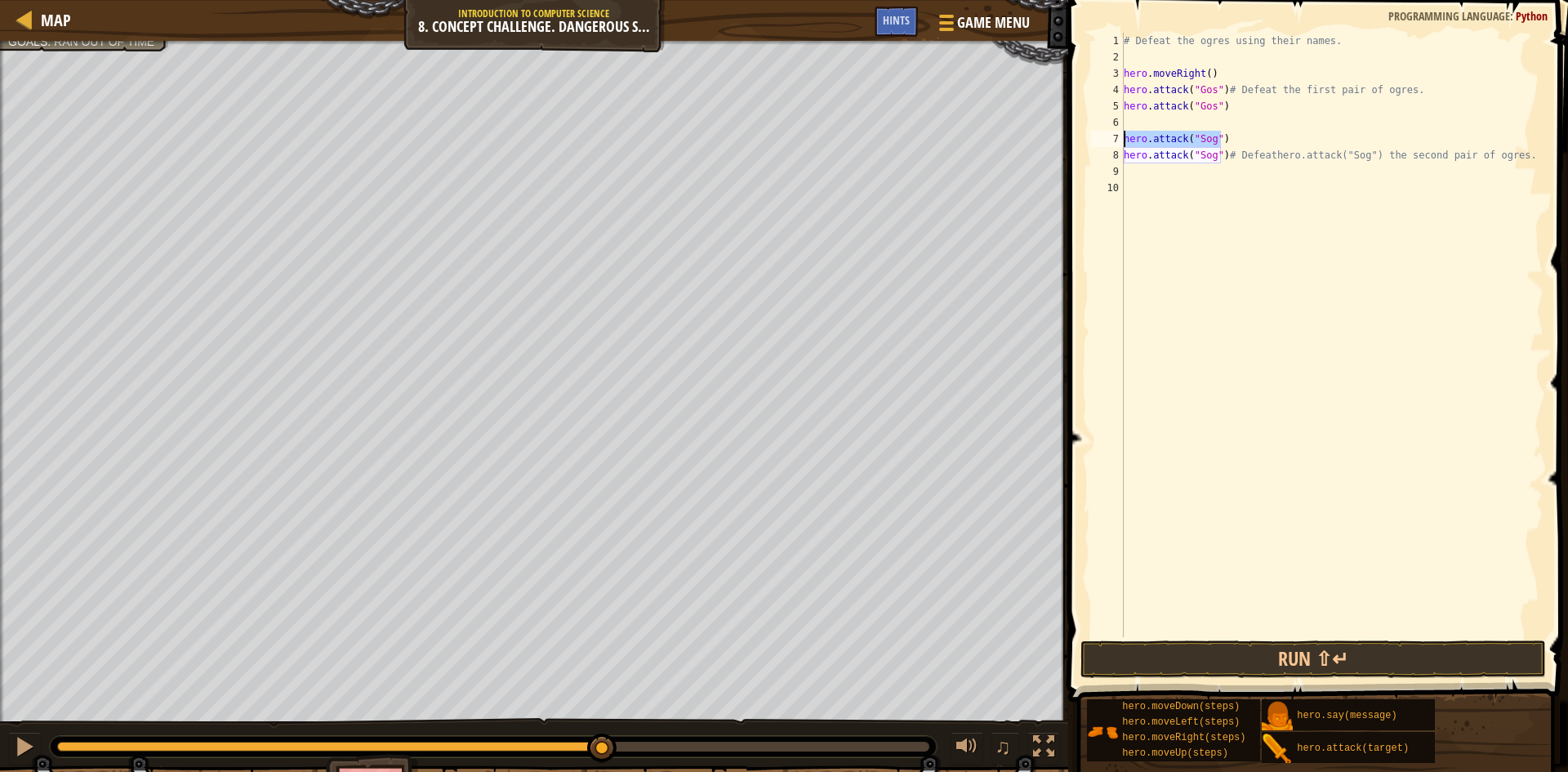
drag, startPoint x: 1224, startPoint y: 135, endPoint x: 1119, endPoint y: 143, distance: 105.3
click at [1119, 143] on div "1 2 3 4 5 6 7 8 9 10 # Defeat the ogres using their names. hero . moveRight ( )…" at bounding box center [1315, 335] width 456 height 604
type textarea "hero.attack("Sog")"
click at [1182, 119] on div "# Defeat the ogres using their names. hero . moveRight ( ) hero . attack ( "Gos…" at bounding box center [1332, 352] width 423 height 637
paste textarea "hero.attack("Sog")"
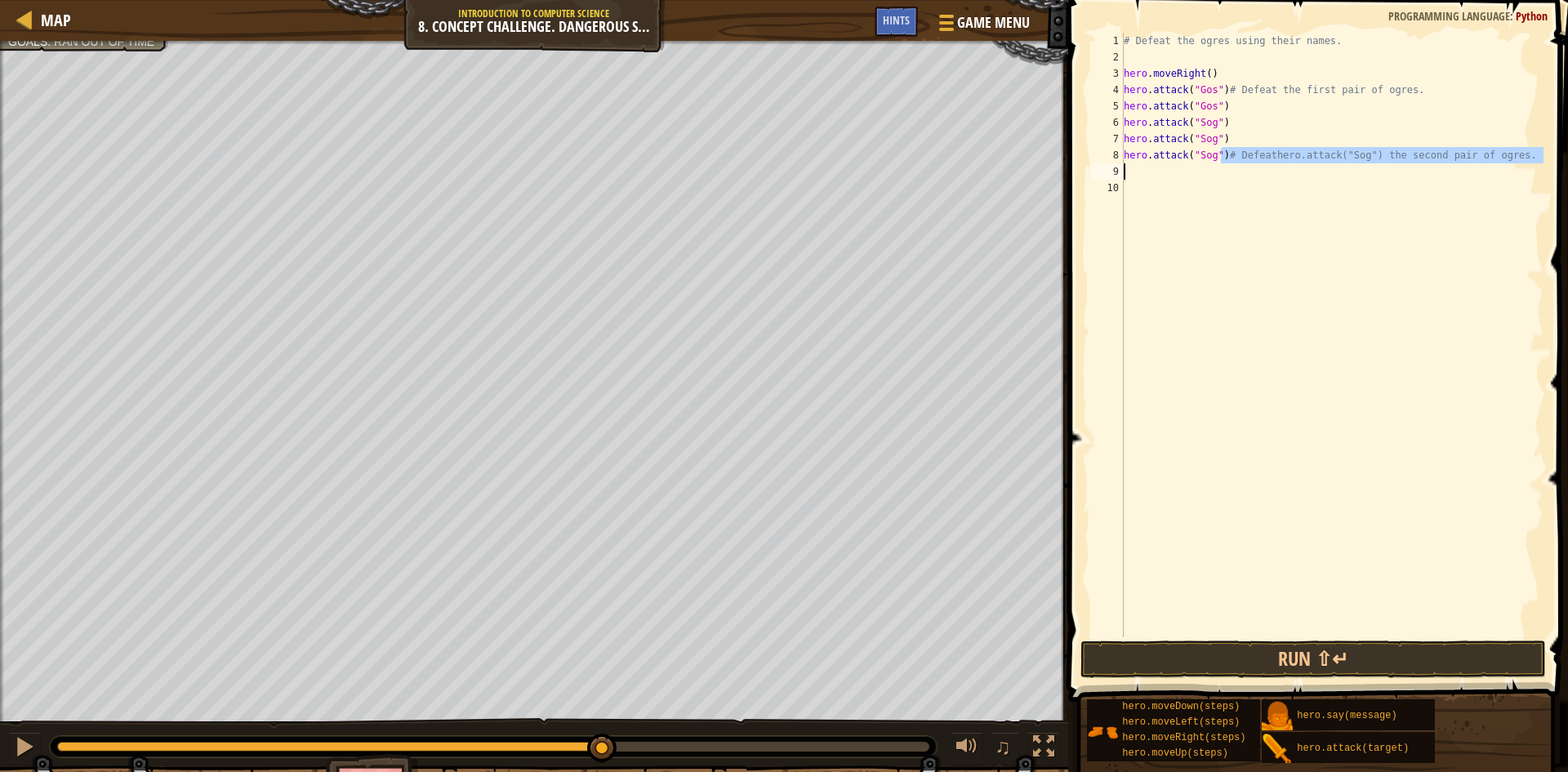
drag, startPoint x: 1221, startPoint y: 154, endPoint x: 1190, endPoint y: 157, distance: 31.1
click at [1190, 157] on div "# Defeat the ogres using their names. hero . moveRight ( ) hero . attack ( "Gos…" at bounding box center [1332, 352] width 423 height 637
type textarea "hero.attack("Sog")# Defeathero.attack("Sog") the second pair of ogres."
drag, startPoint x: 1253, startPoint y: 187, endPoint x: 1243, endPoint y: 175, distance: 15.6
click at [1246, 179] on div "# Defeat the ogres using their names. hero . moveRight ( ) hero . attack ( "Gos…" at bounding box center [1332, 352] width 423 height 637
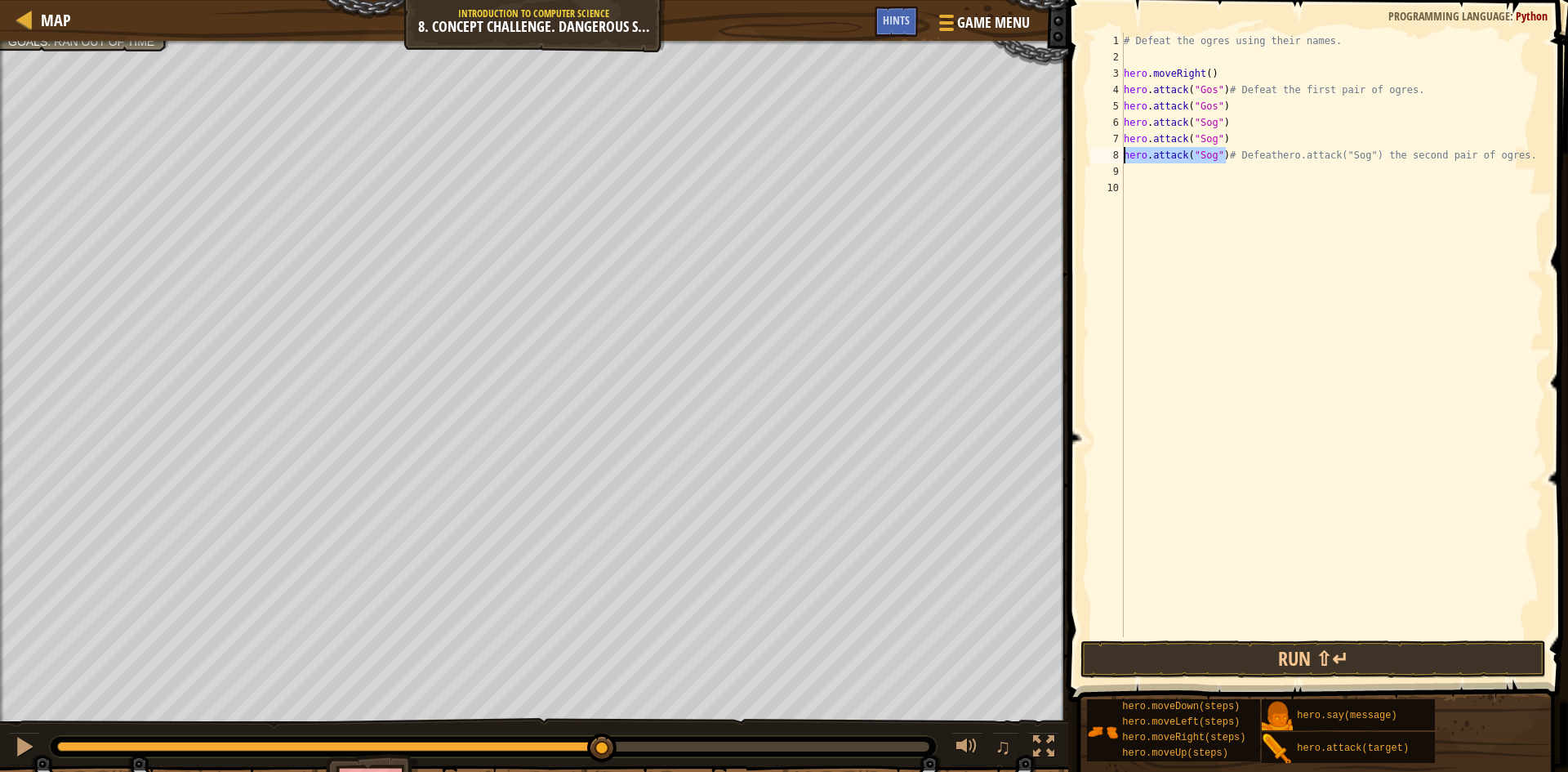
drag, startPoint x: 1227, startPoint y: 154, endPoint x: 1099, endPoint y: 156, distance: 128.0
click at [1100, 157] on div "1 2 3 4 5 6 7 8 9 10 # Defeat the ogres using their names. hero . moveRight ( )…" at bounding box center [1315, 335] width 456 height 604
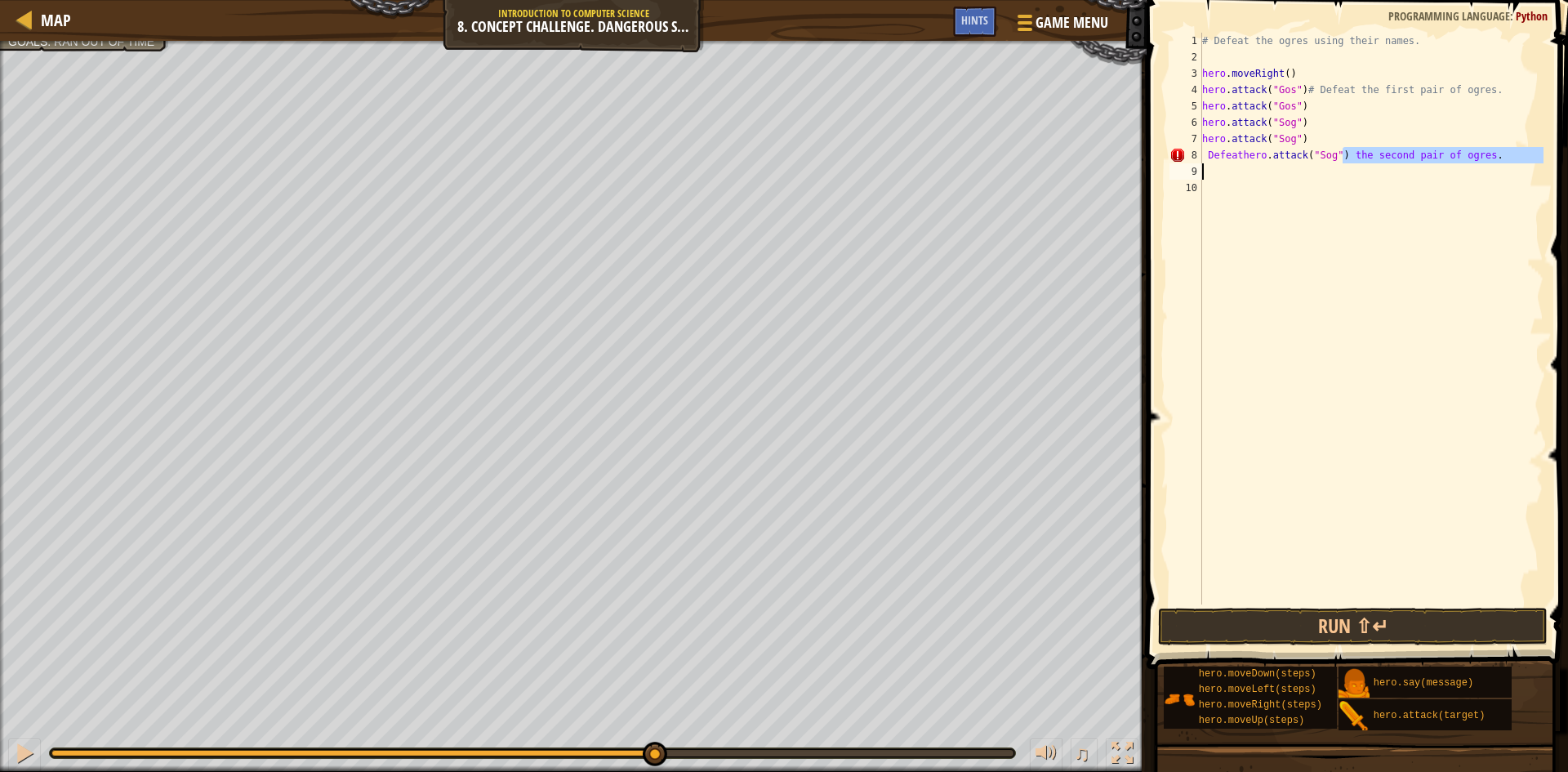
drag, startPoint x: 1342, startPoint y: 155, endPoint x: 1506, endPoint y: 190, distance: 167.7
click at [1241, 170] on div "# Defeat the ogres using their names. hero . moveRight ( ) hero . attack ( "Gos…" at bounding box center [1371, 335] width 344 height 604
type textarea "Defeathero.attack("Sog") the second pair of ogres."
drag, startPoint x: 1382, startPoint y: 197, endPoint x: 1361, endPoint y: 181, distance: 26.4
click at [1373, 191] on div "# Defeat the ogres using their names. hero . moveRight ( ) hero . attack ( "Gos…" at bounding box center [1371, 335] width 344 height 604
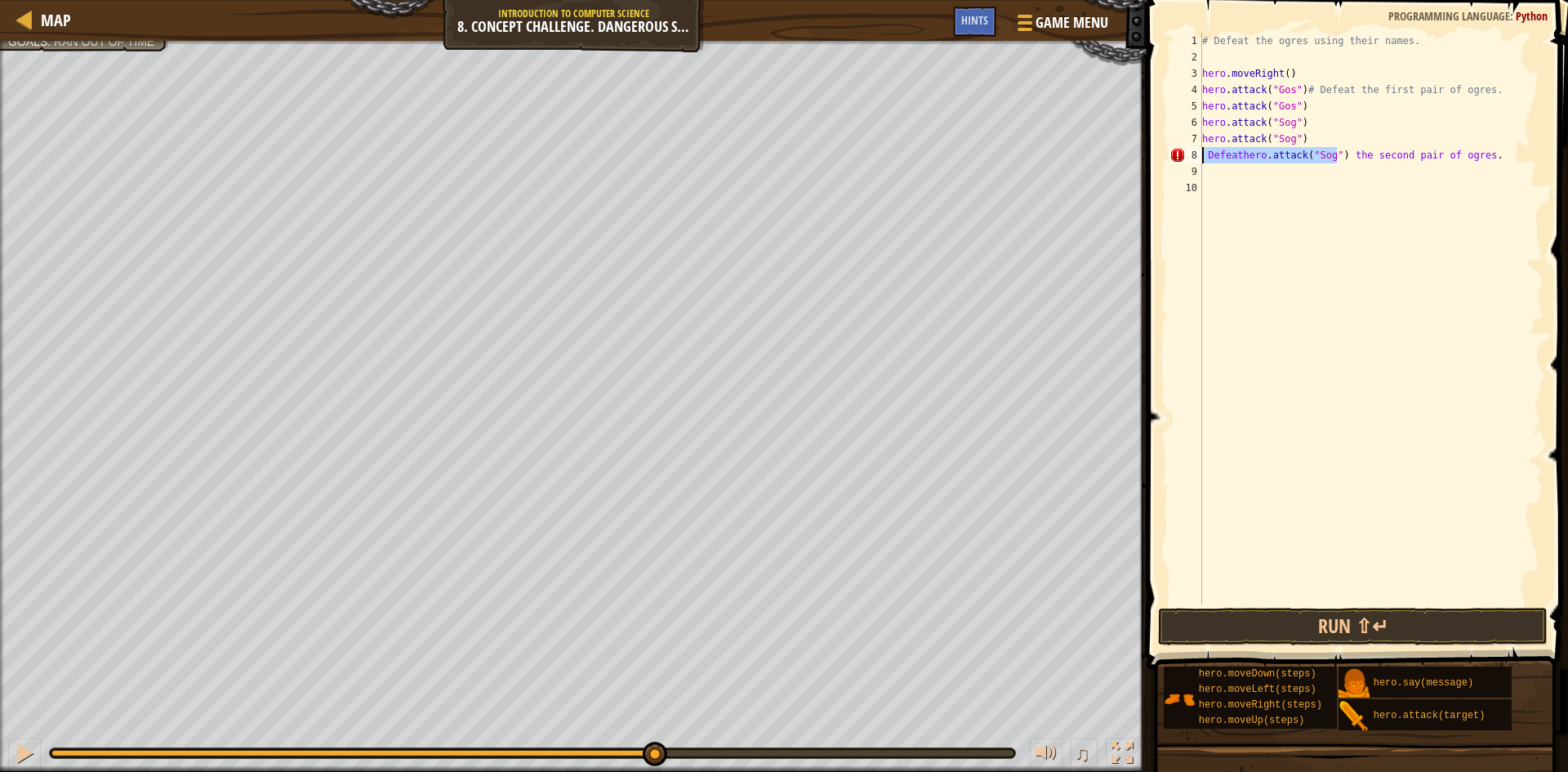
drag, startPoint x: 1338, startPoint y: 156, endPoint x: 1162, endPoint y: 150, distance: 176.1
click at [1162, 150] on div "1 2 3 4 5 6 7 8 9 10 # Defeat the ogres using their names. hero . moveRight ( )…" at bounding box center [1355, 366] width 427 height 717
type textarea "the second pair of ogres."
click at [1079, 162] on div "Map Introduction to Computer Science 8. Concept Challenge. Dangerous Steps Game…" at bounding box center [784, 386] width 1568 height 772
click at [1335, 621] on button "Run ⇧↵" at bounding box center [1353, 627] width 390 height 37
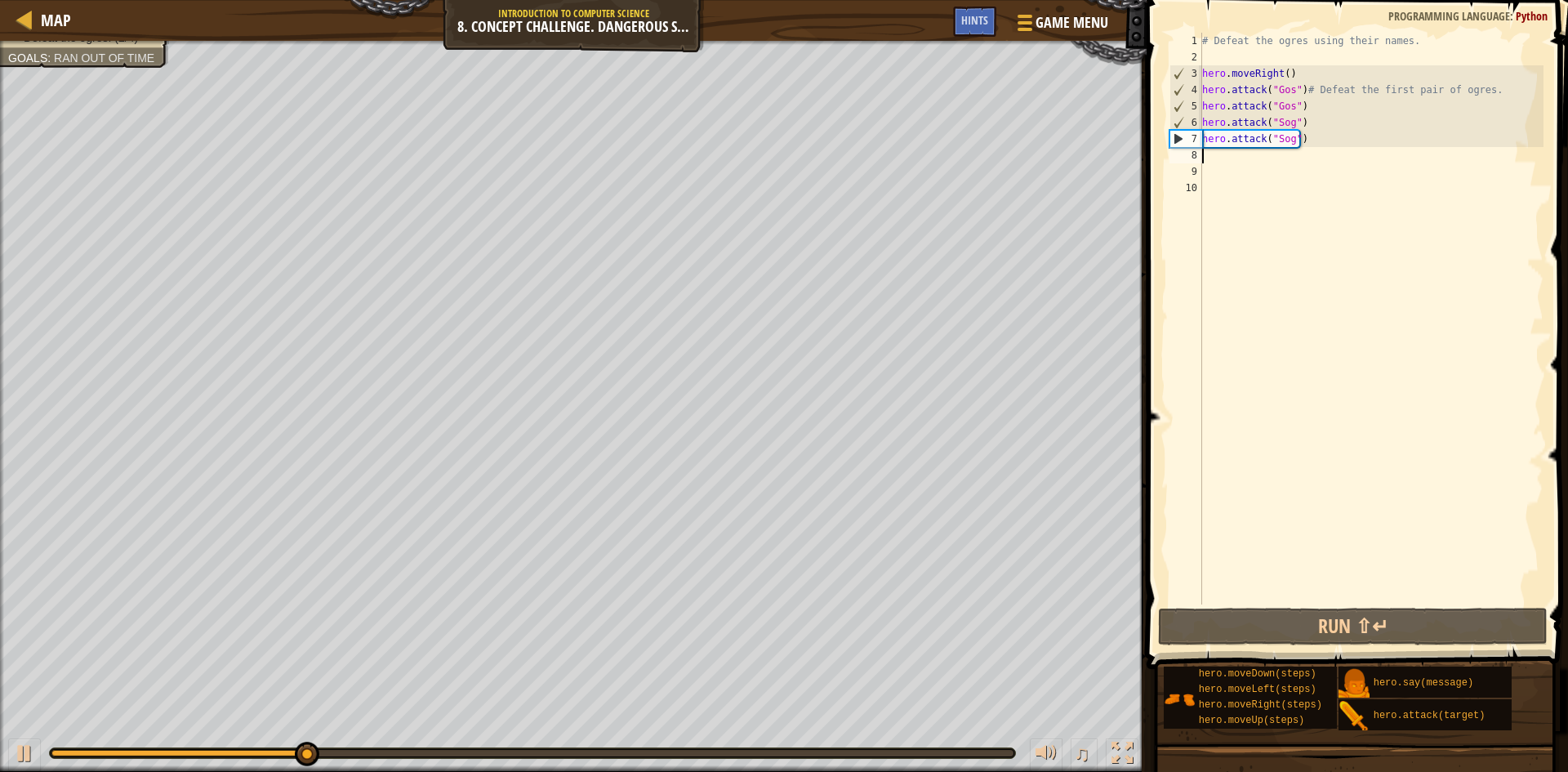
type textarea "h"
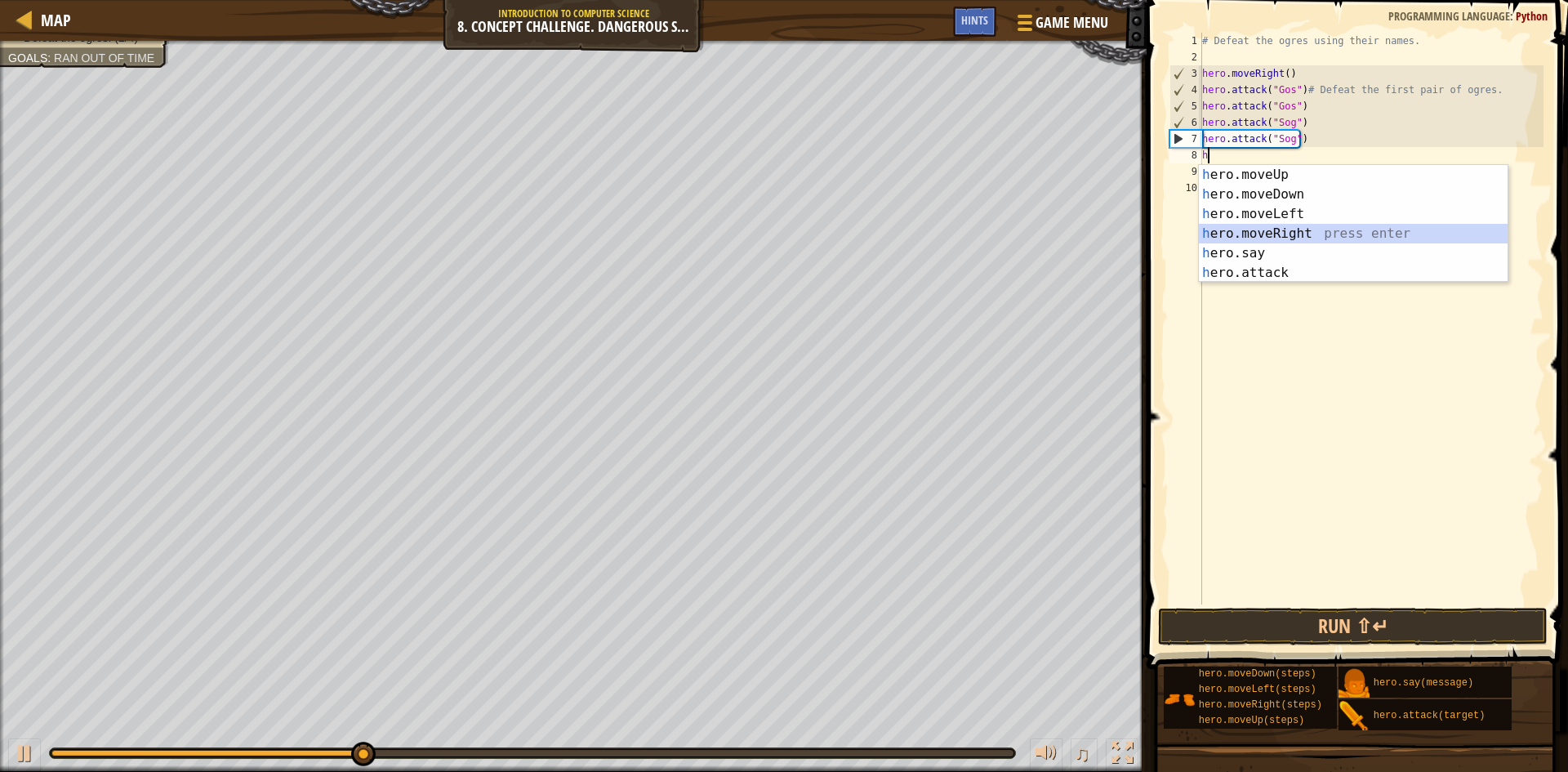
click at [1303, 229] on div "h ero.moveUp press enter h ero.moveDown press enter h ero.moveLeft press enter …" at bounding box center [1353, 244] width 309 height 157
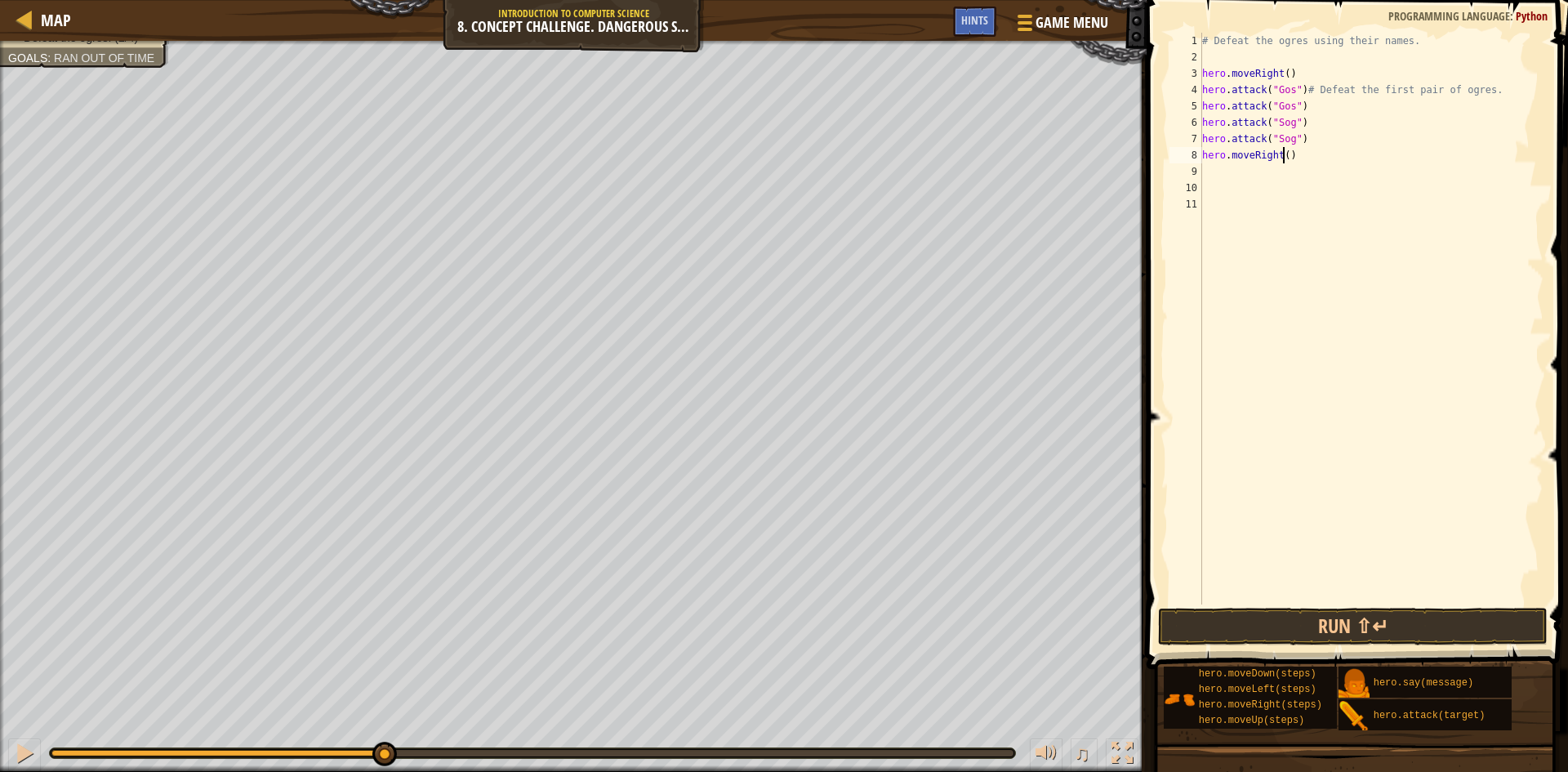
click at [1283, 154] on div "# Defeat the ogres using their names. hero . moveRight ( ) hero . attack ( "Gos…" at bounding box center [1371, 335] width 344 height 604
type textarea "hero.moveRight(2)"
drag, startPoint x: 1371, startPoint y: 619, endPoint x: 1371, endPoint y: 607, distance: 12.0
click at [1371, 618] on button "Run ⇧↵" at bounding box center [1353, 627] width 390 height 37
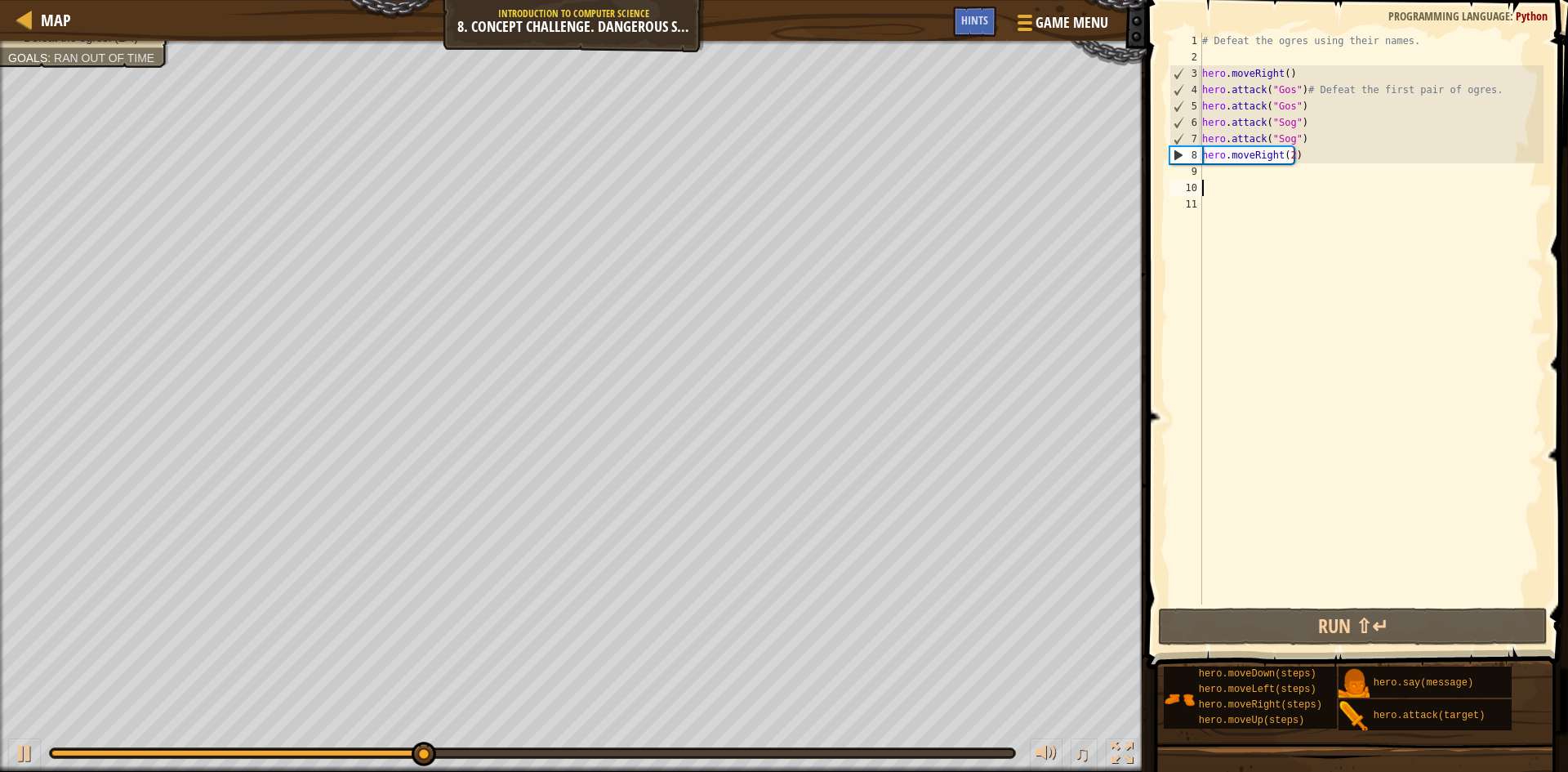
drag, startPoint x: 1245, startPoint y: 181, endPoint x: 1254, endPoint y: 175, distance: 10.8
click at [1246, 181] on div "# Defeat the ogres using their names. hero . moveRight ( ) hero . attack ( "Gos…" at bounding box center [1371, 335] width 344 height 604
click at [1256, 175] on div "# Defeat the ogres using their names. hero . moveRight ( ) hero . attack ( "Gos…" at bounding box center [1371, 335] width 344 height 604
type textarea "h"
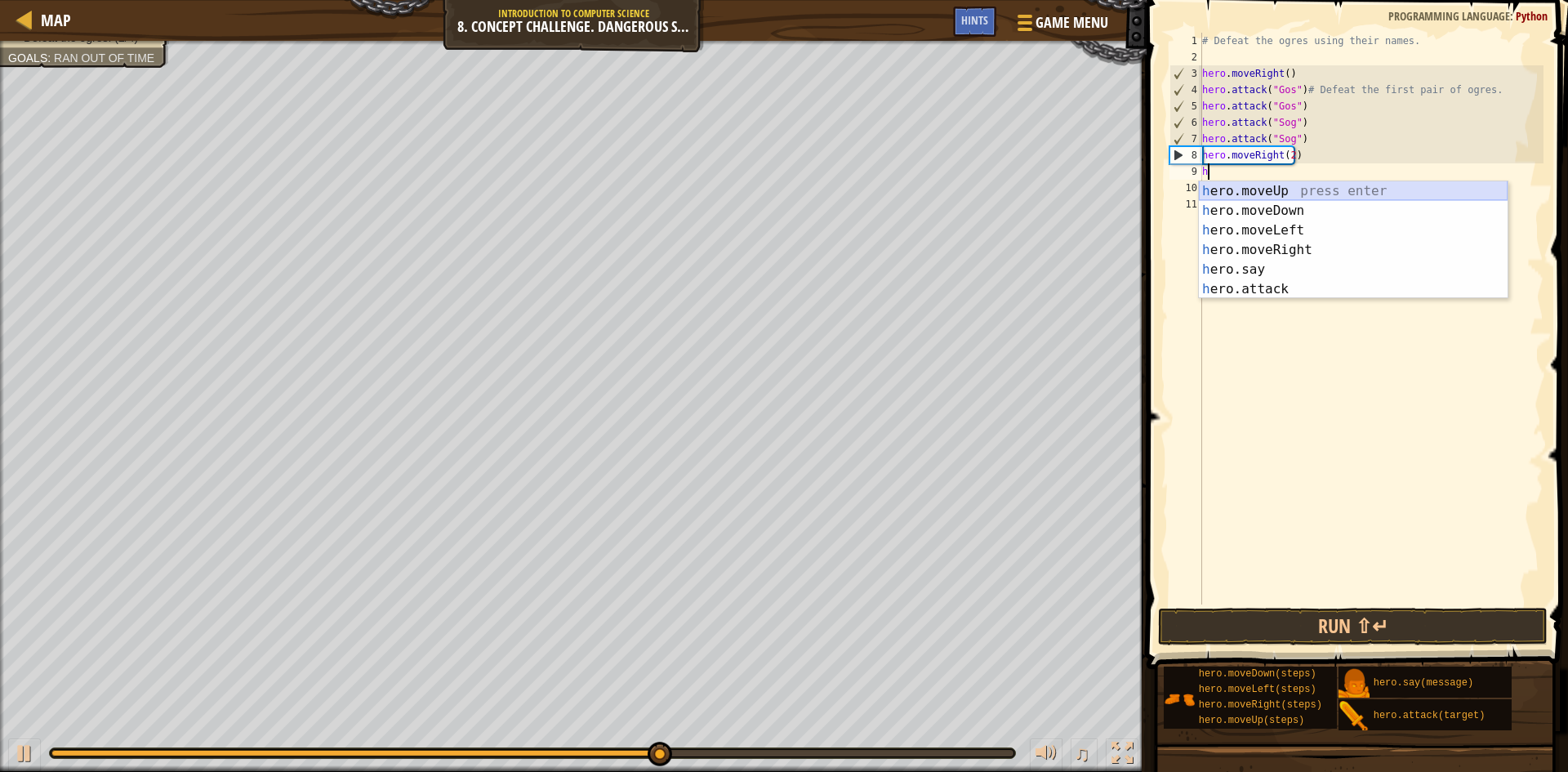
click at [1332, 188] on div "h ero.moveUp press enter h ero.moveDown press enter h ero.moveLeft press enter …" at bounding box center [1353, 260] width 309 height 157
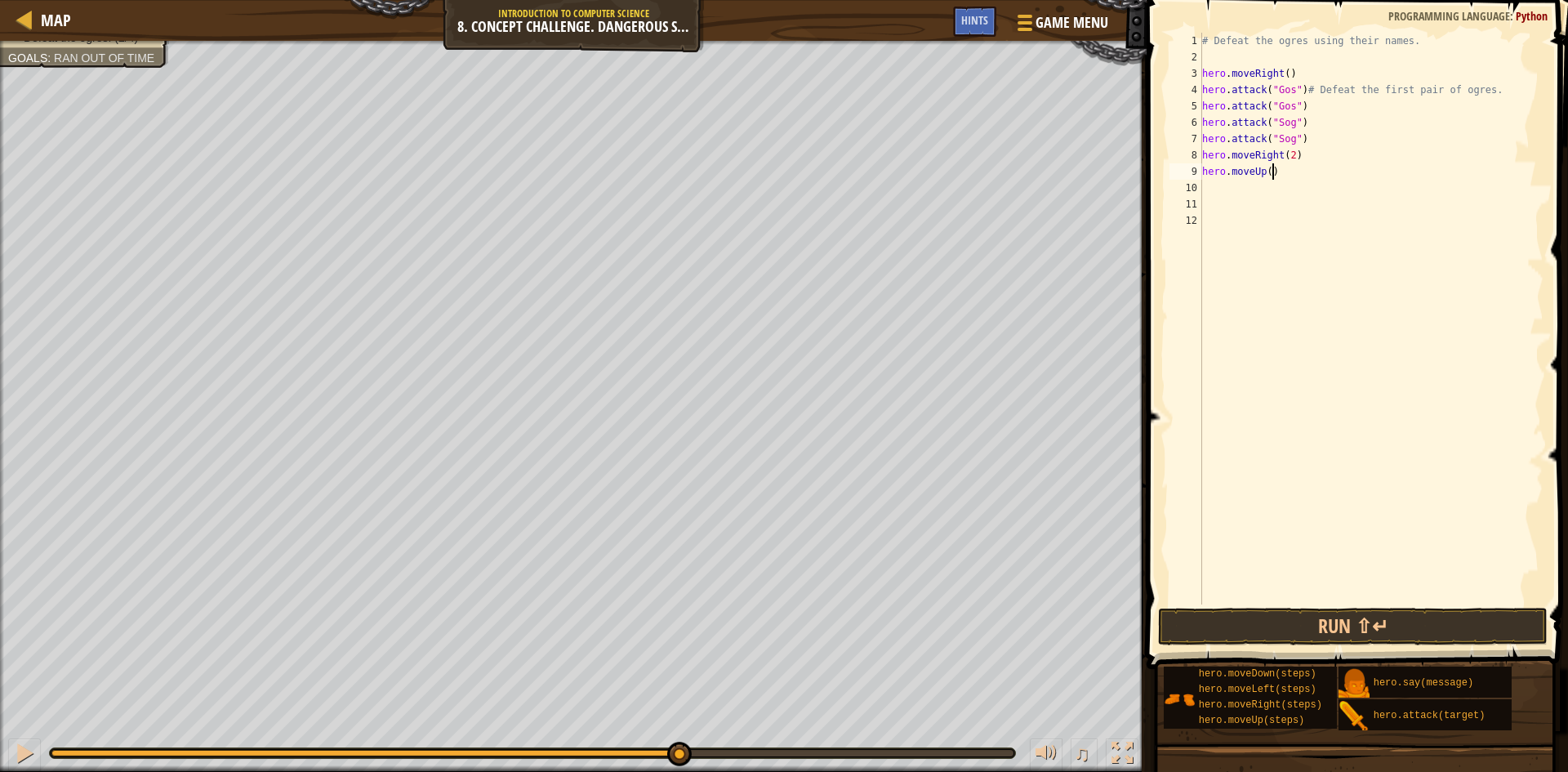
drag, startPoint x: 1273, startPoint y: 172, endPoint x: 1284, endPoint y: 171, distance: 11.0
click at [1278, 172] on div "# Defeat the ogres using their names. hero . moveRight ( ) hero . attack ( "Gos…" at bounding box center [1371, 335] width 344 height 604
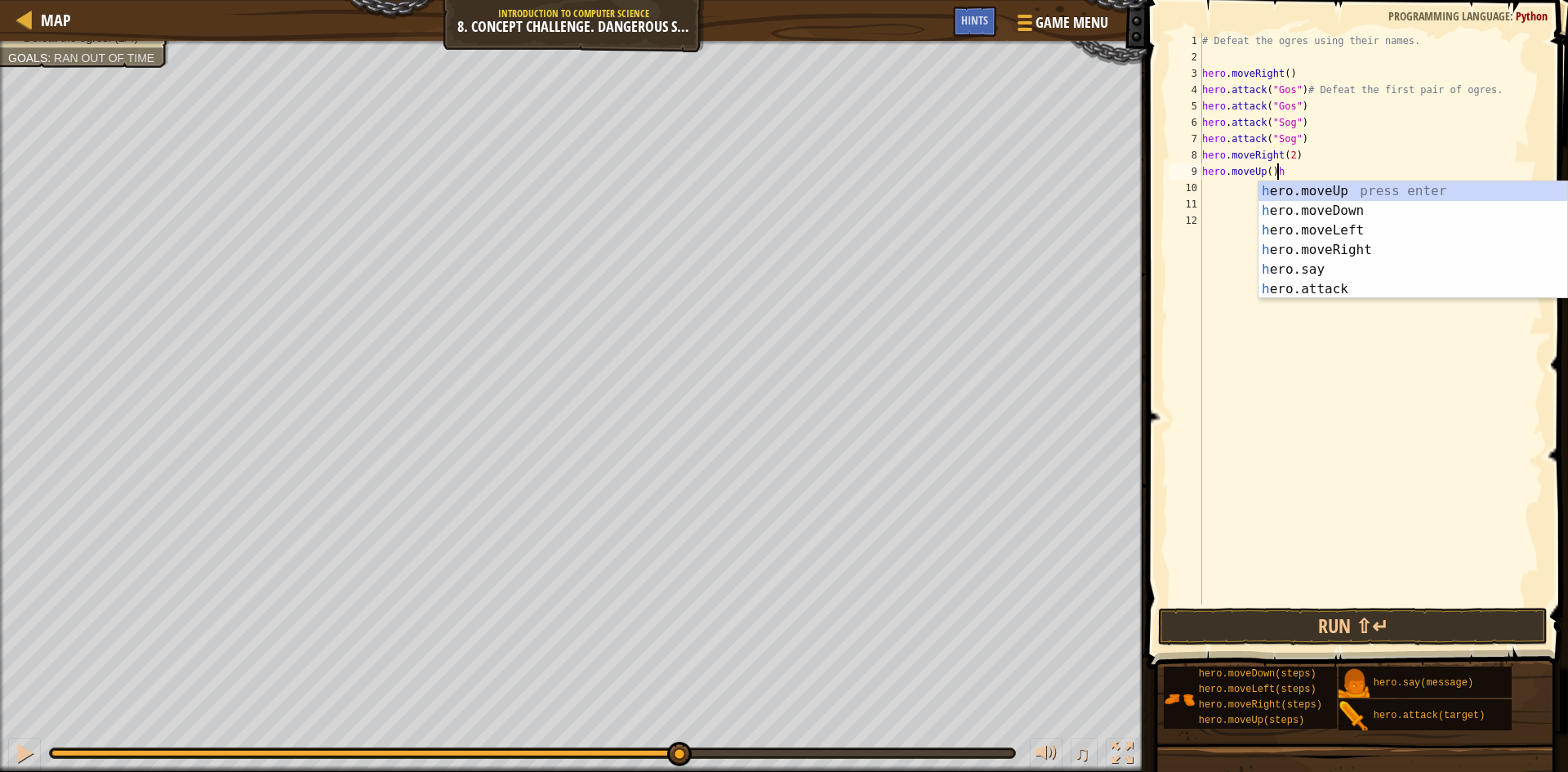
scroll to position [7, 5]
click at [1371, 288] on div "h ero.moveUp press enter h ero.moveDown press enter h ero.moveLeft press enter …" at bounding box center [1413, 260] width 309 height 157
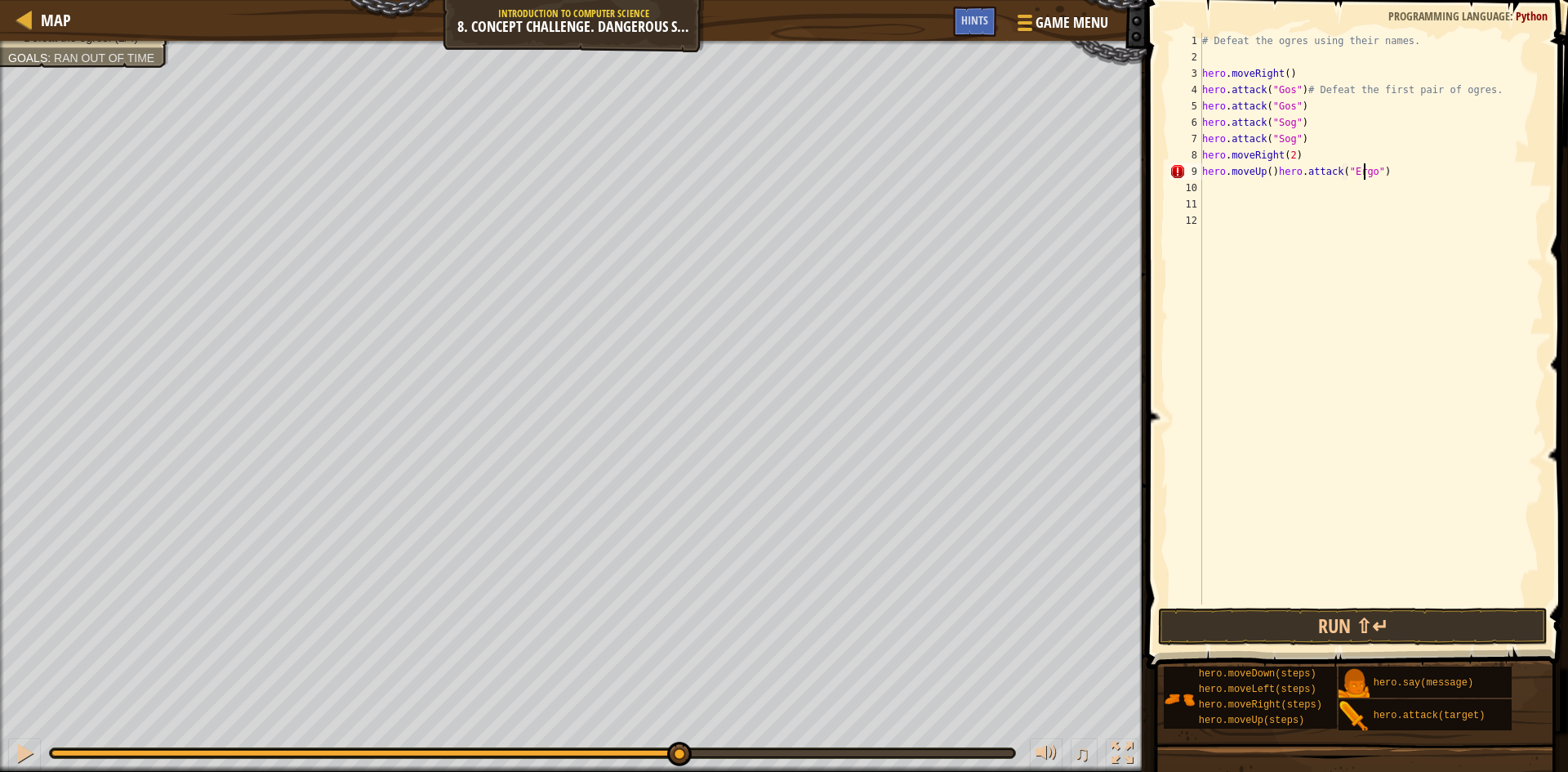
scroll to position [7, 14]
type textarea "hero.moveUp()hero.attack("Ergo")"
click at [1348, 626] on button "Run ⇧↵" at bounding box center [1353, 627] width 390 height 37
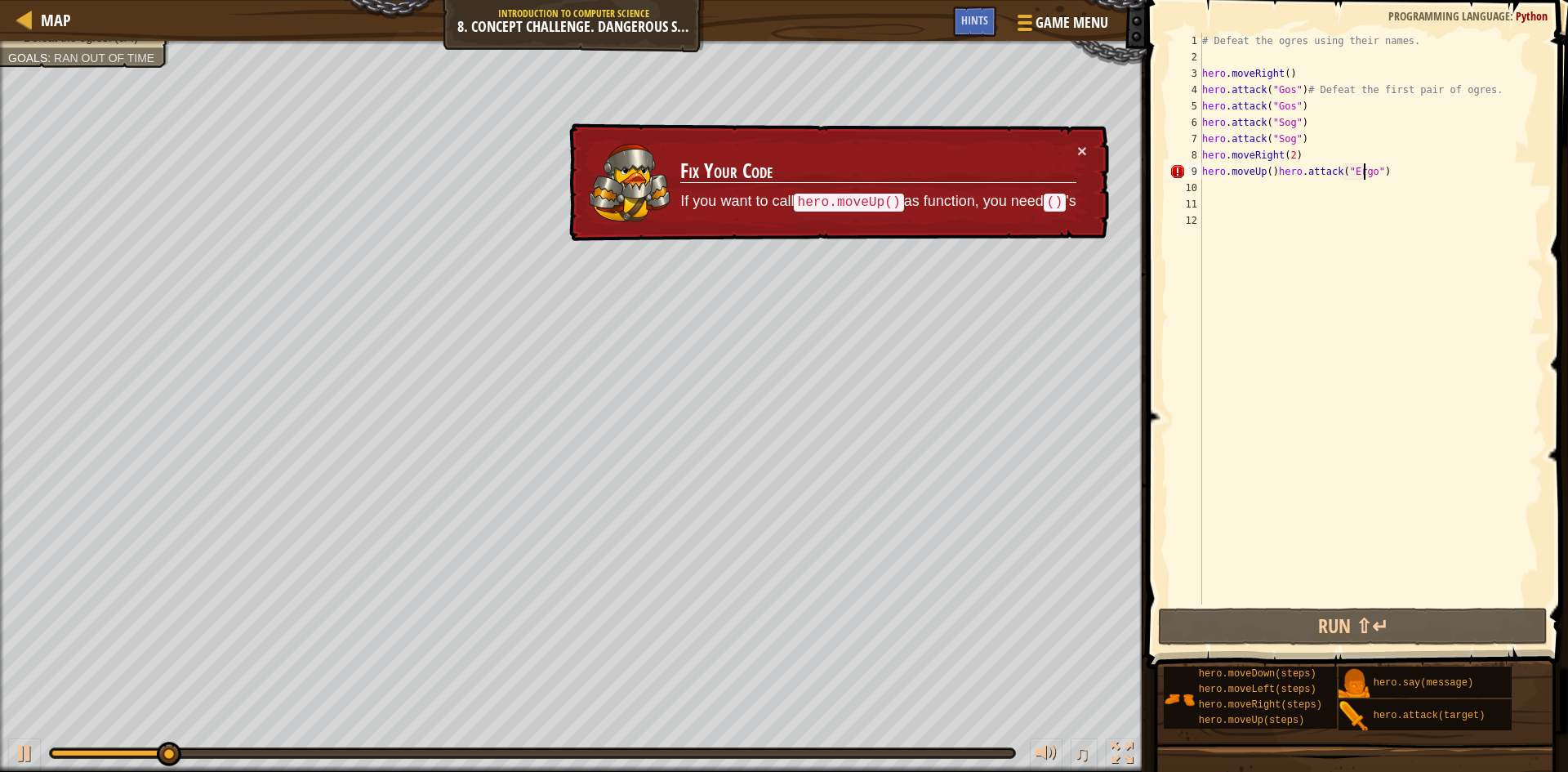
click at [1327, 195] on div "# Defeat the ogres using their names. hero . moveRight ( ) hero . attack ( "Gos…" at bounding box center [1371, 335] width 344 height 604
drag, startPoint x: 1385, startPoint y: 172, endPoint x: 1268, endPoint y: 176, distance: 117.1
click at [1268, 176] on div "# Defeat the ogres using their names. hero . moveRight ( ) hero . attack ( "Gos…" at bounding box center [1371, 335] width 344 height 604
type textarea "hero.moveUp()hero.attack("Ergo")"
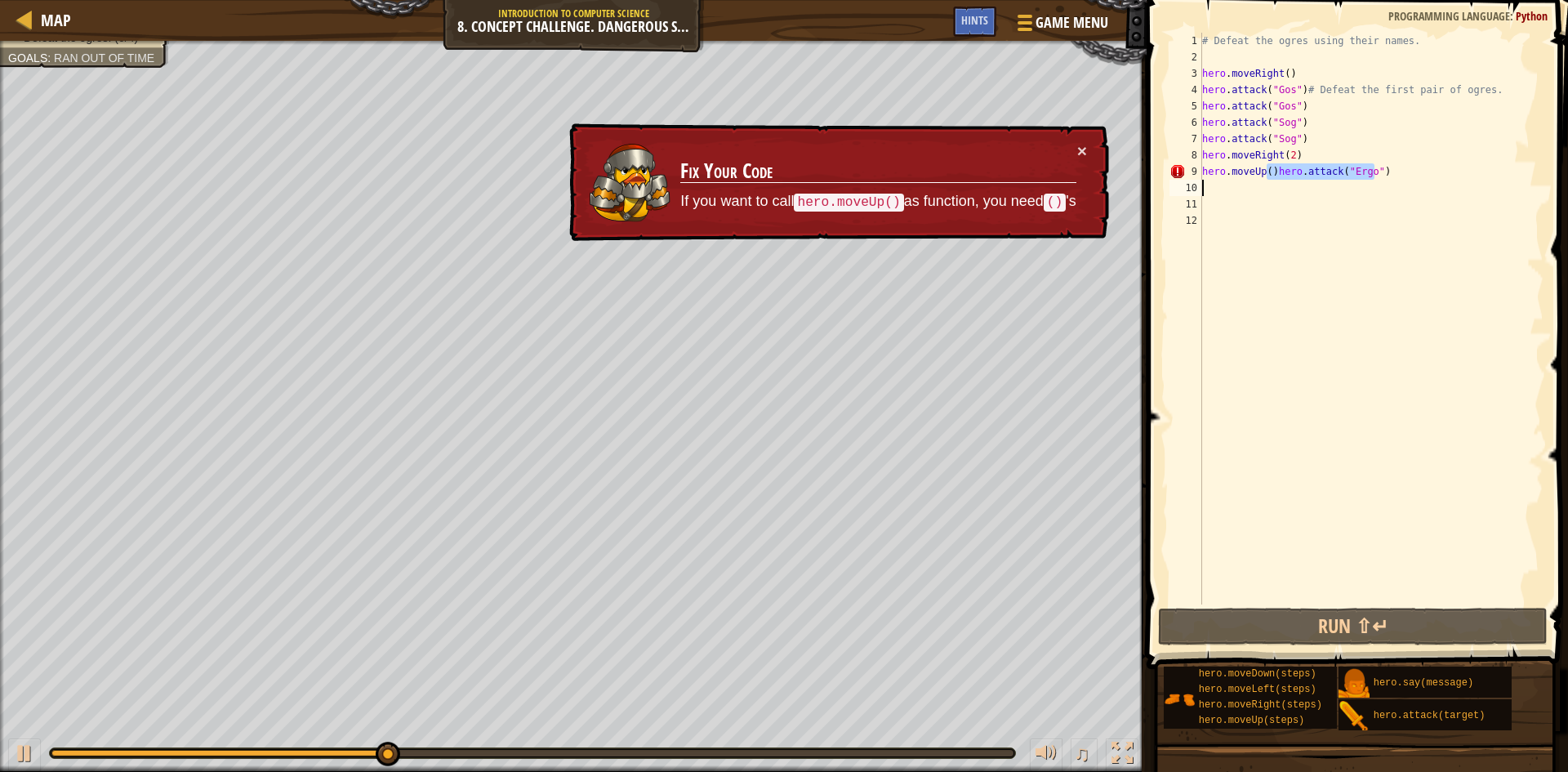
type textarea ")hero.attack("Ergo")"
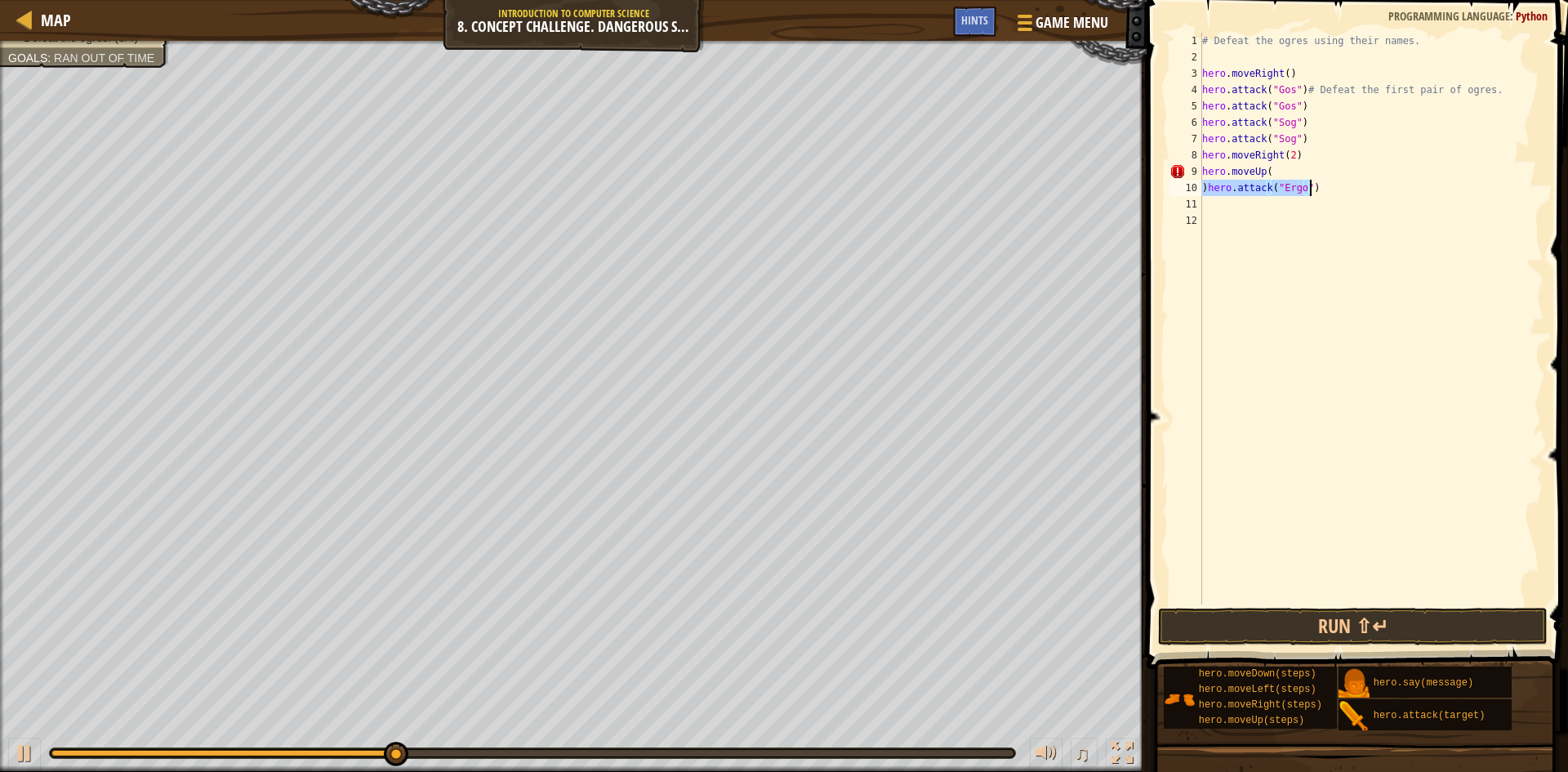
drag, startPoint x: 1365, startPoint y: 211, endPoint x: 1323, endPoint y: 205, distance: 42.4
click at [1336, 208] on div "# Defeat the ogres using their names. hero . moveRight ( ) hero . attack ( "Gos…" at bounding box center [1371, 335] width 344 height 604
click at [1310, 619] on button "Run ⇧↵" at bounding box center [1353, 627] width 390 height 37
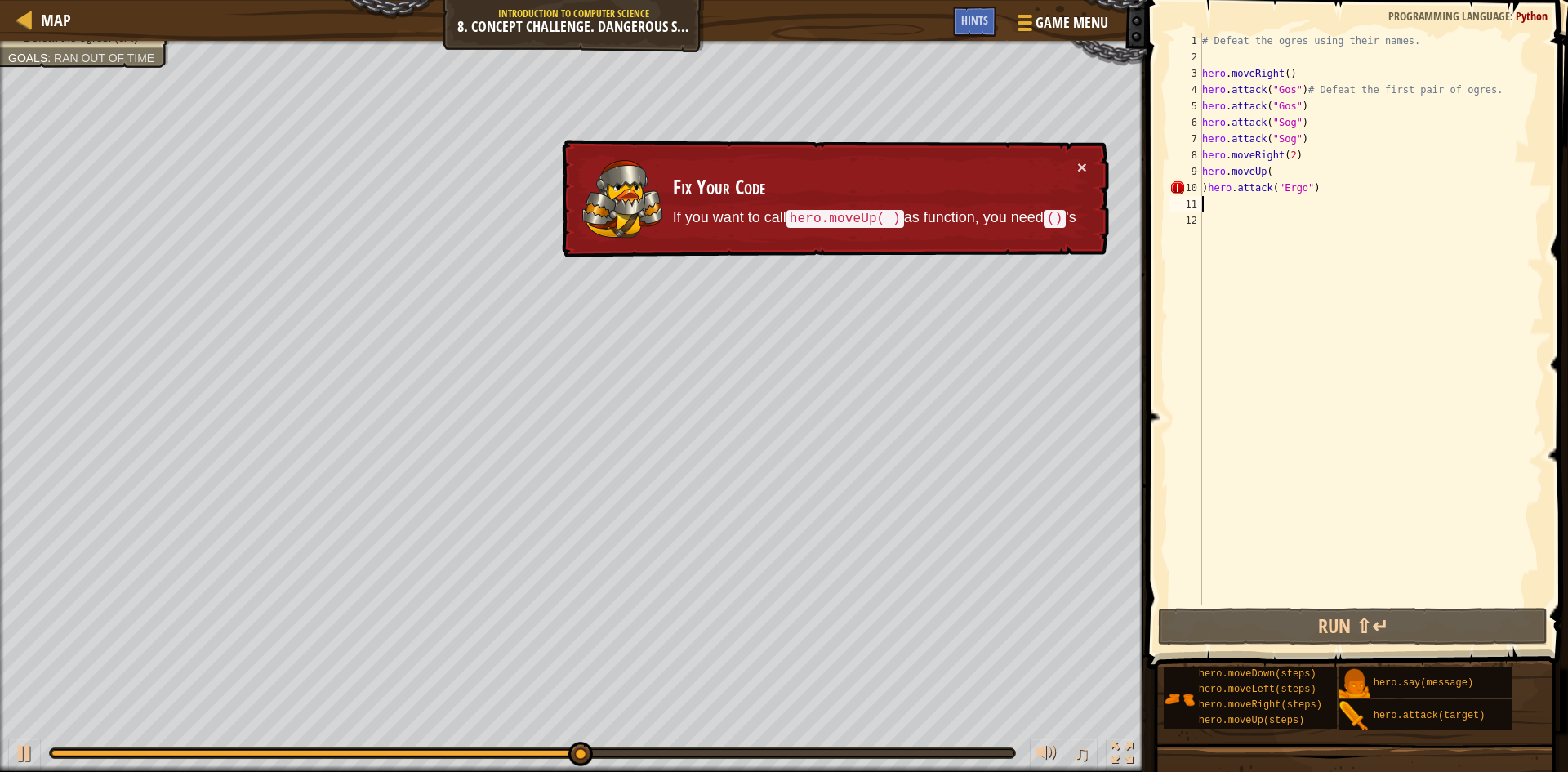
click at [1207, 187] on div "# Defeat the ogres using their names. hero . moveRight ( ) hero . attack ( "Gos…" at bounding box center [1371, 335] width 344 height 604
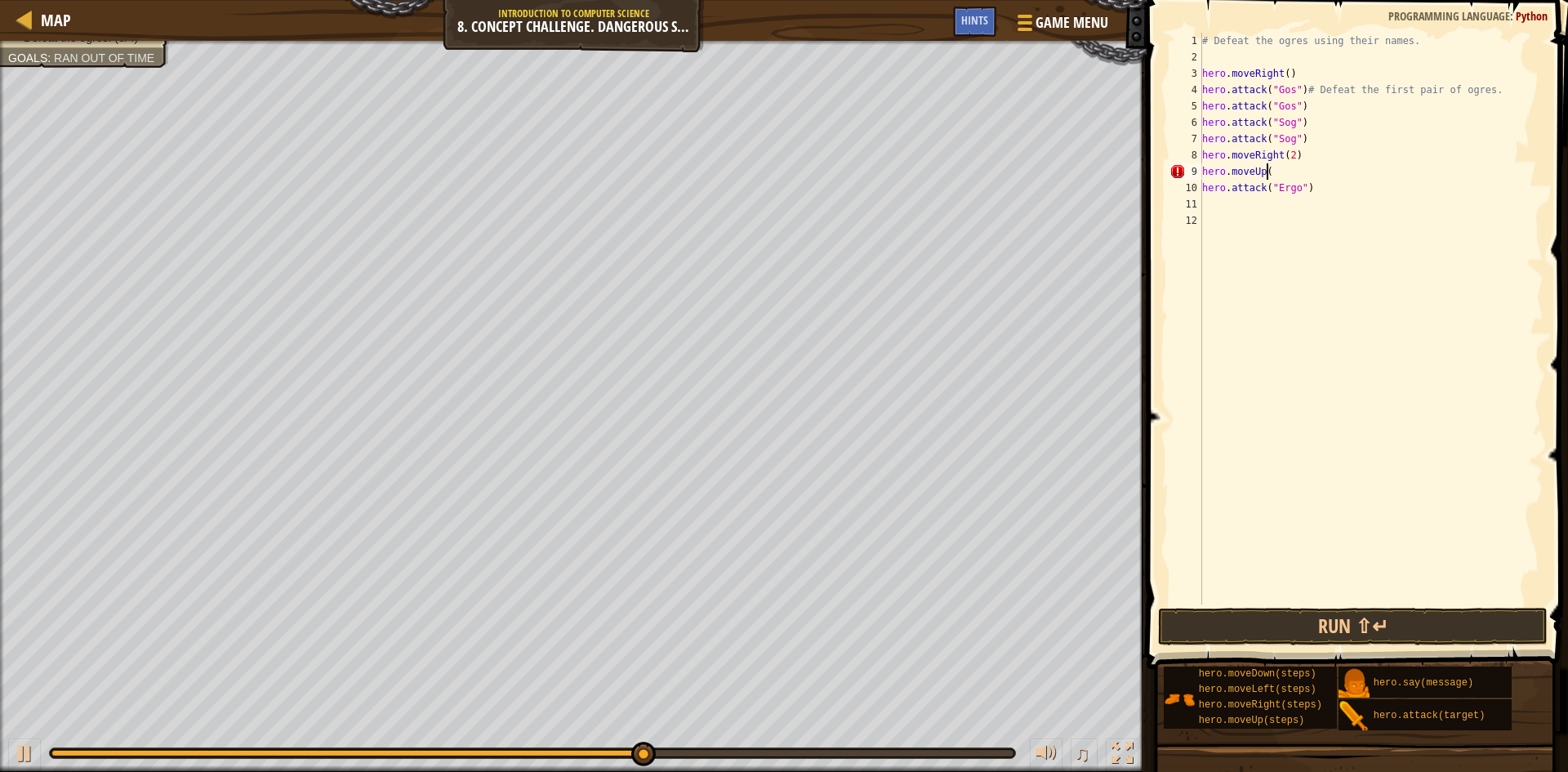
click at [1273, 176] on div "# Defeat the ogres using their names. hero . moveRight ( ) hero . attack ( "Gos…" at bounding box center [1371, 335] width 344 height 604
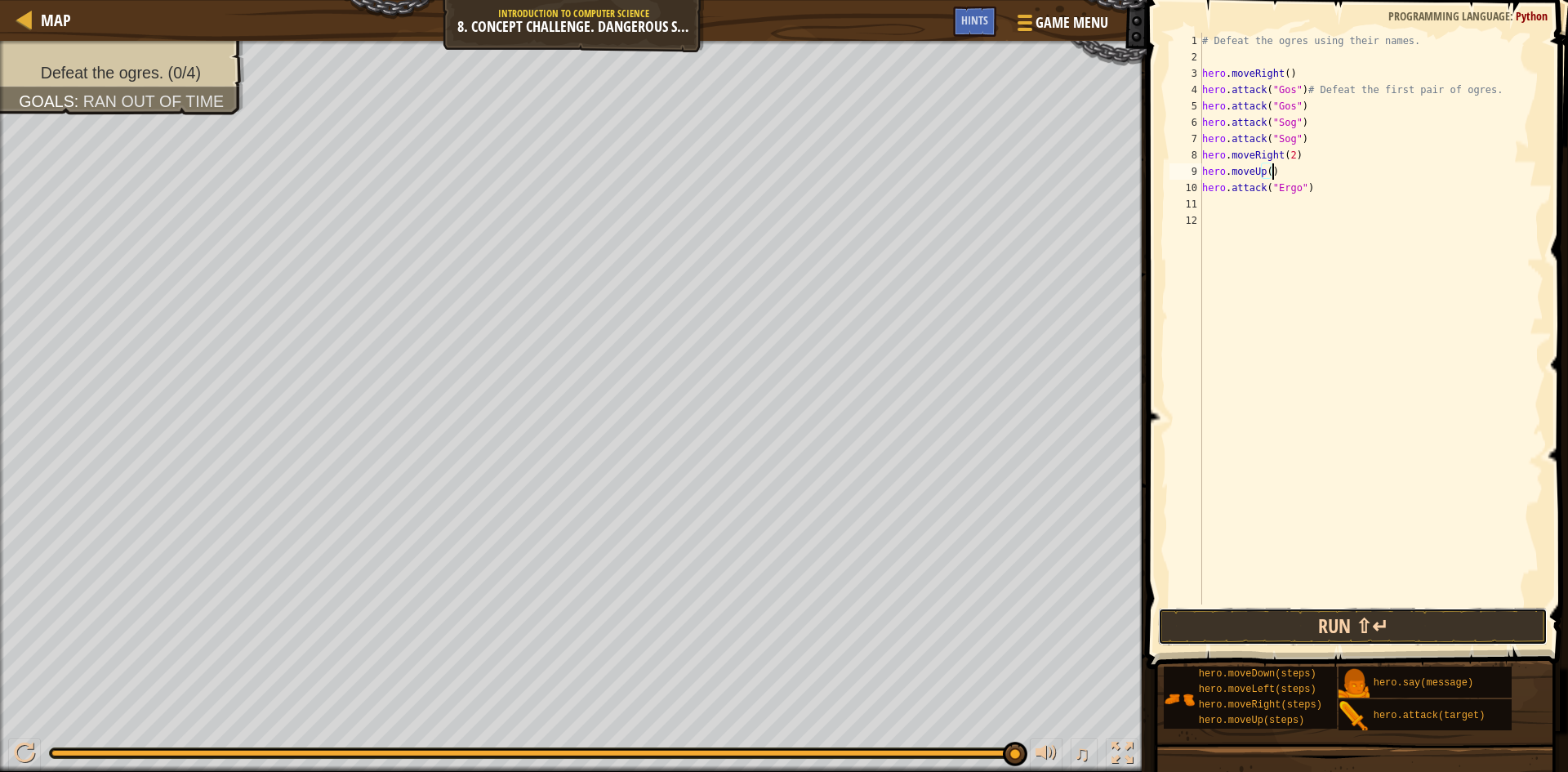
click at [1426, 625] on button "Run ⇧↵" at bounding box center [1353, 627] width 390 height 37
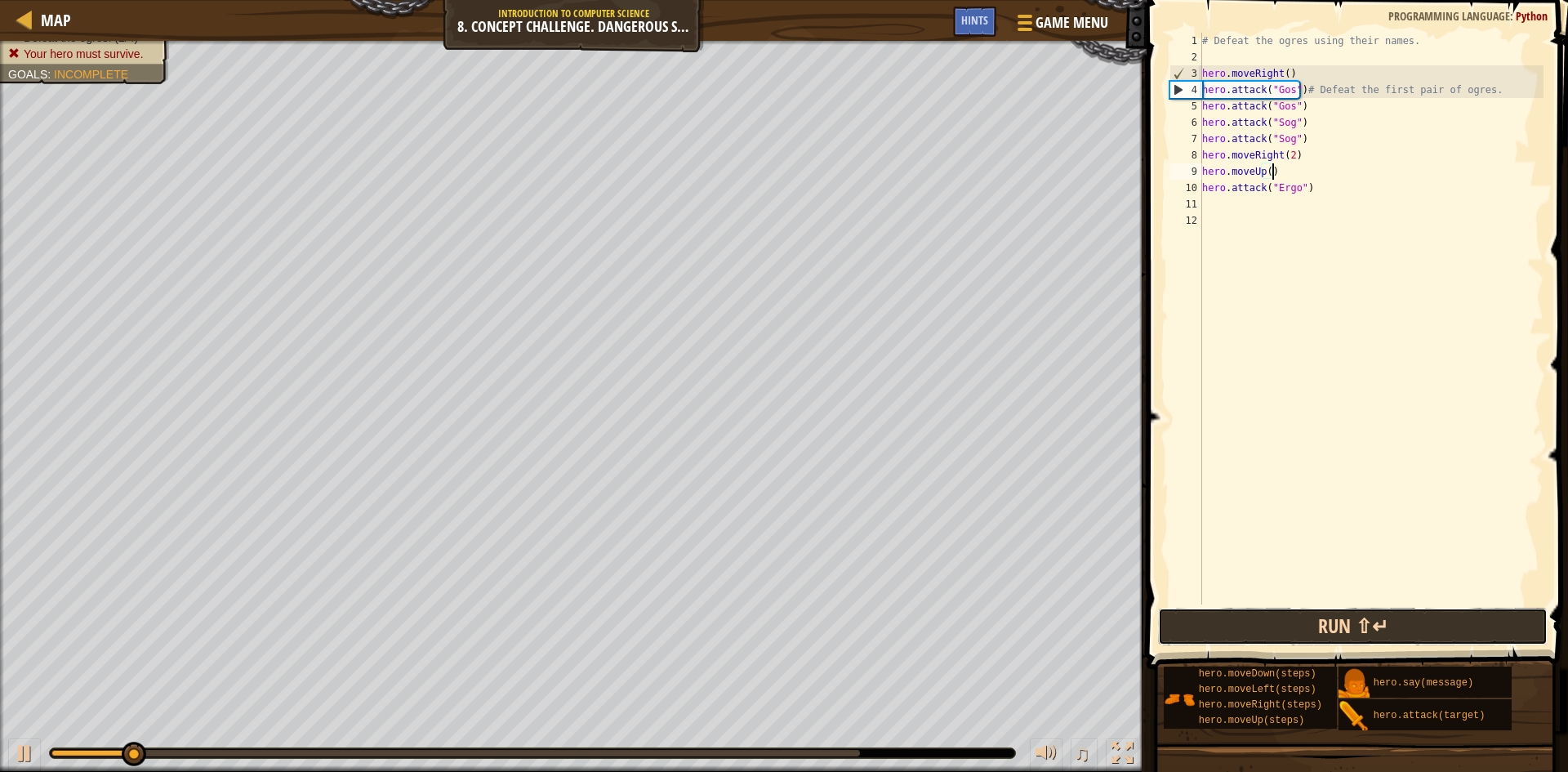
click at [1353, 625] on button "Run ⇧↵" at bounding box center [1353, 627] width 390 height 37
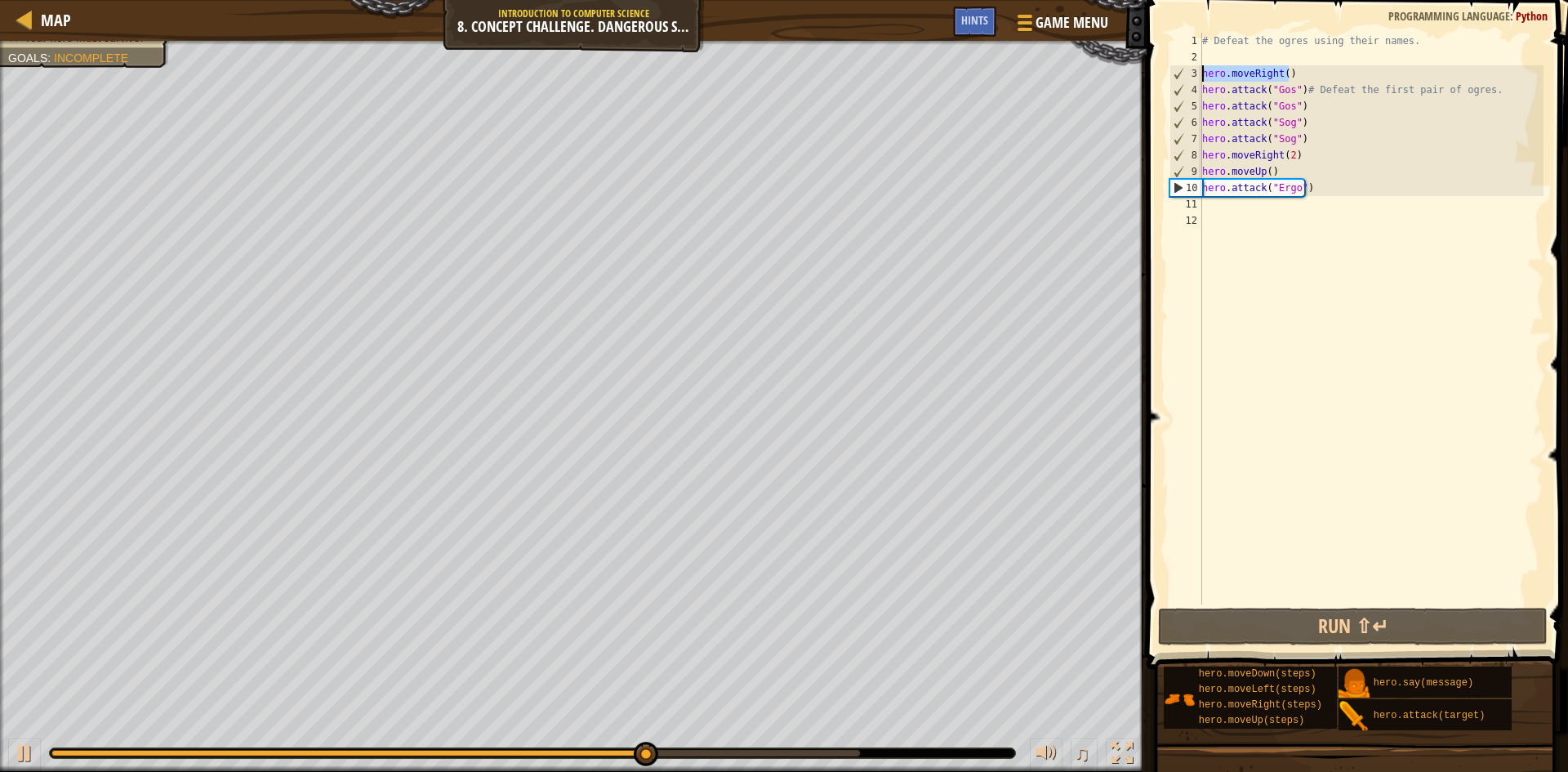
drag, startPoint x: 1294, startPoint y: 75, endPoint x: 1176, endPoint y: 75, distance: 118.0
click at [1176, 75] on div "hero.moveUp() 1 2 3 4 5 6 7 8 9 10 11 12 # Defeat the ogres using their names. …" at bounding box center [1355, 319] width 377 height 572
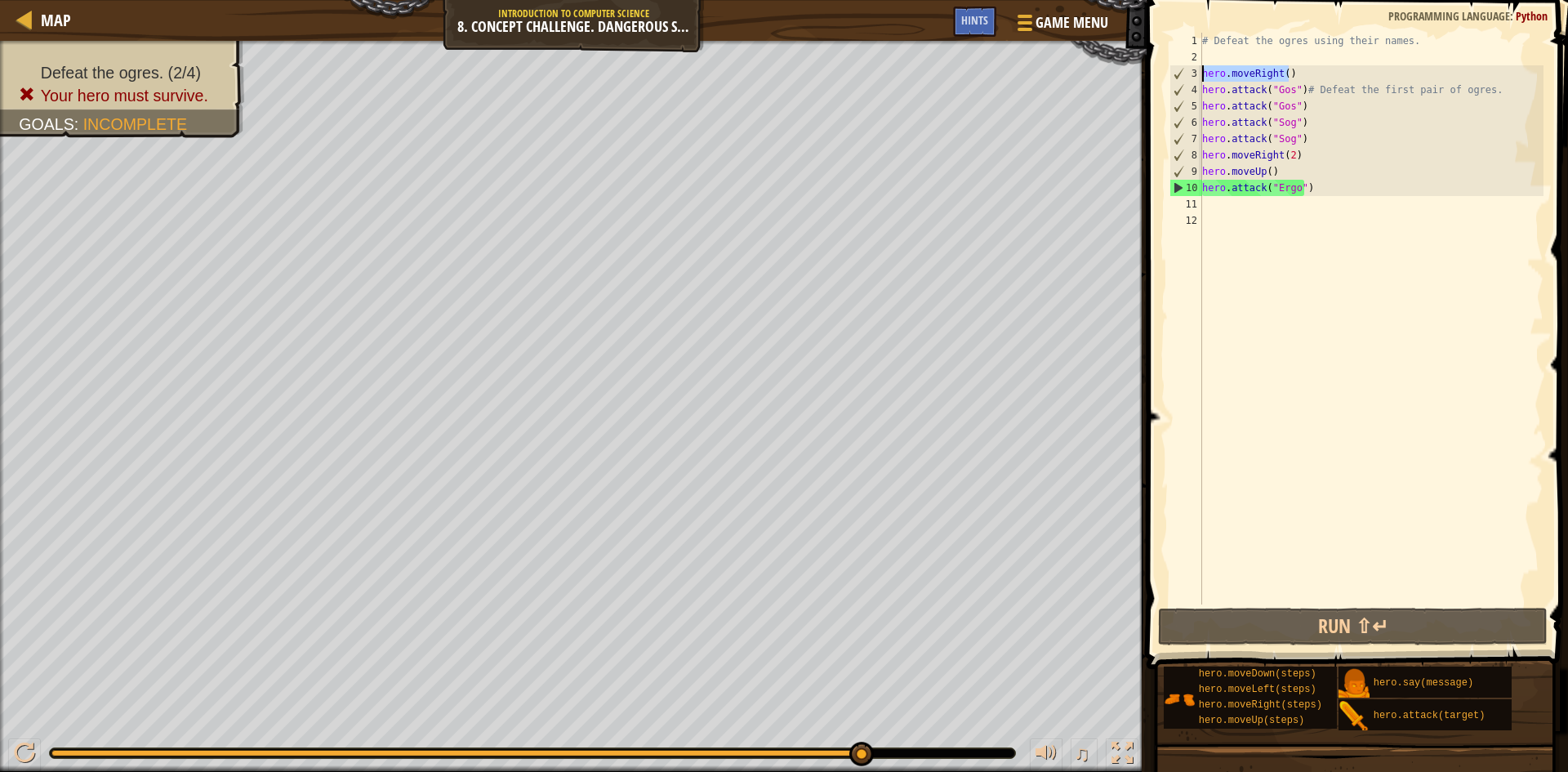
click at [1203, 43] on div "# Defeat the ogres using their names. hero . moveRight ( ) hero . attack ( "Gos…" at bounding box center [1371, 335] width 344 height 604
paste textarea "hero.moveRight()"
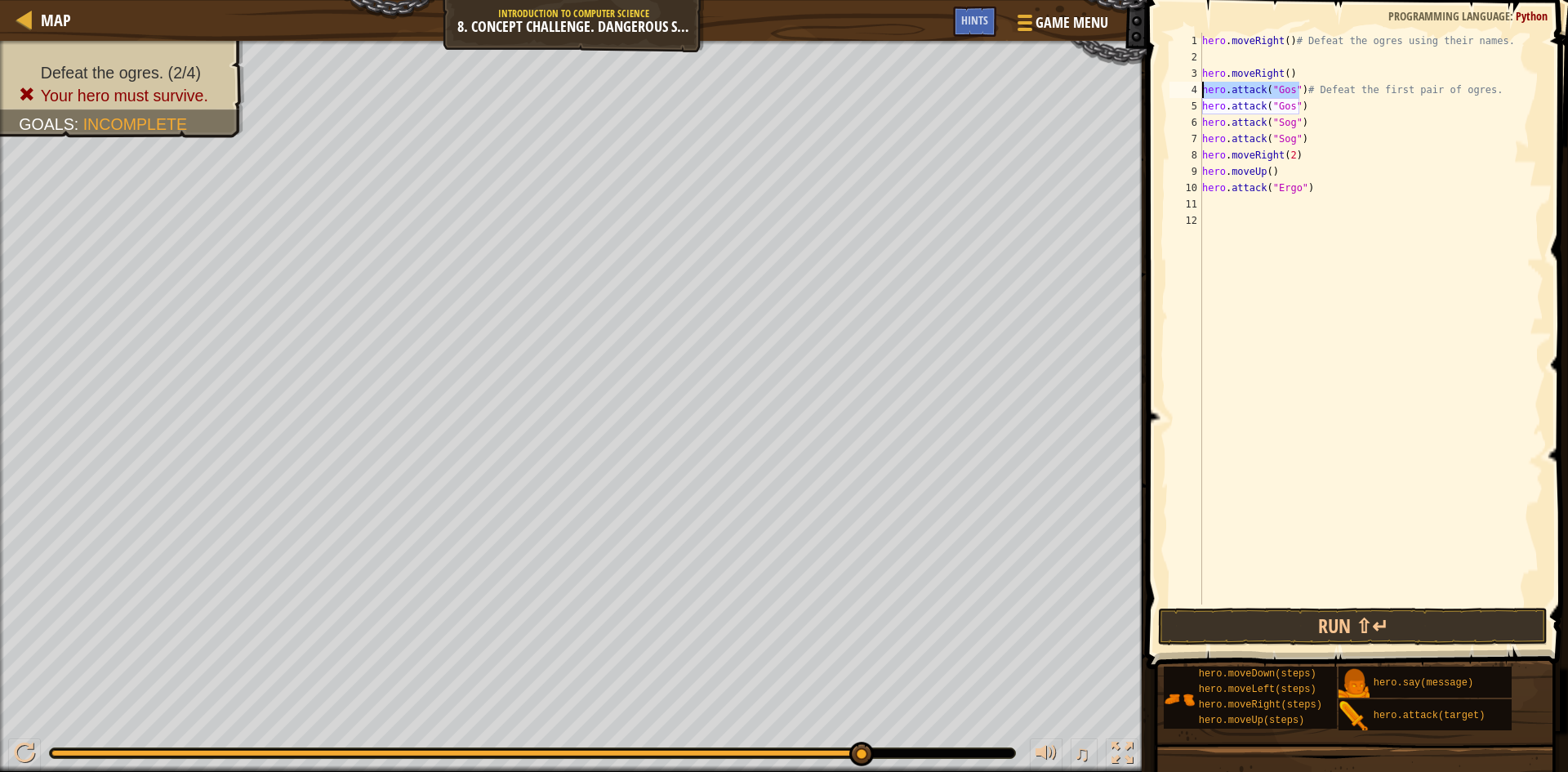
drag, startPoint x: 1298, startPoint y: 88, endPoint x: 1194, endPoint y: 91, distance: 104.0
click at [1194, 91] on div "hero.moveRight()# Defeat the ogres using their names. 1 2 3 4 5 6 7 8 9 10 11 1…" at bounding box center [1355, 319] width 377 height 572
type textarea "hero.attack("Gos")# Defeat the first pair of ogres."
click at [1253, 53] on div "hero . moveRight ( ) # Defeat the ogres using their names. hero . moveRight ( )…" at bounding box center [1371, 335] width 344 height 604
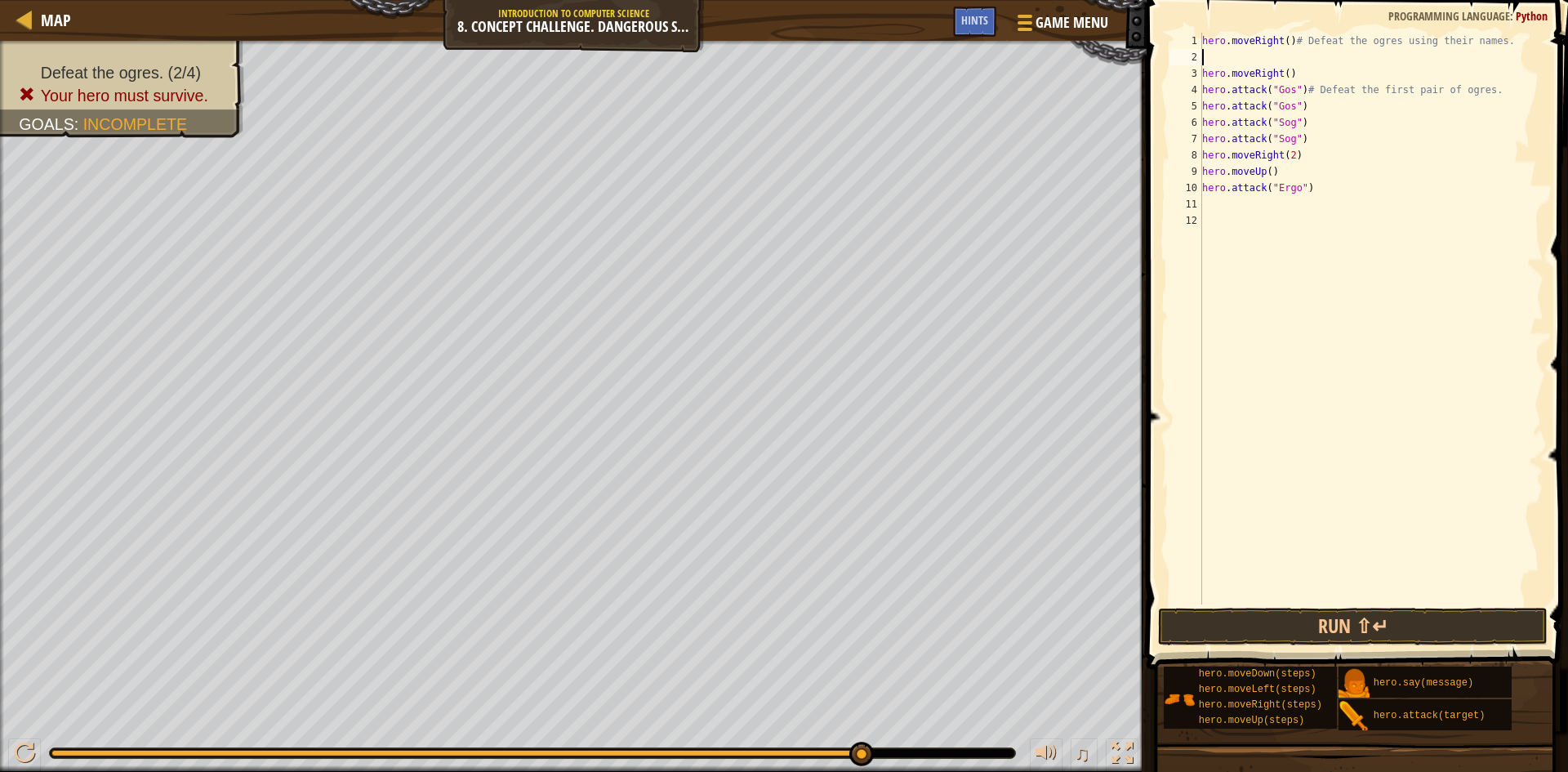
paste textarea "hero.attack("Gos")"
drag, startPoint x: 1292, startPoint y: 68, endPoint x: 1200, endPoint y: 71, distance: 92.0
click at [1200, 71] on div "hero.attack("Gos") 1 2 3 4 5 6 7 8 9 10 11 12 hero . moveRight ( ) # Defeat the…" at bounding box center [1355, 319] width 377 height 572
type textarea "hero.moveRight()"
drag, startPoint x: 1307, startPoint y: 86, endPoint x: 1197, endPoint y: 79, distance: 110.2
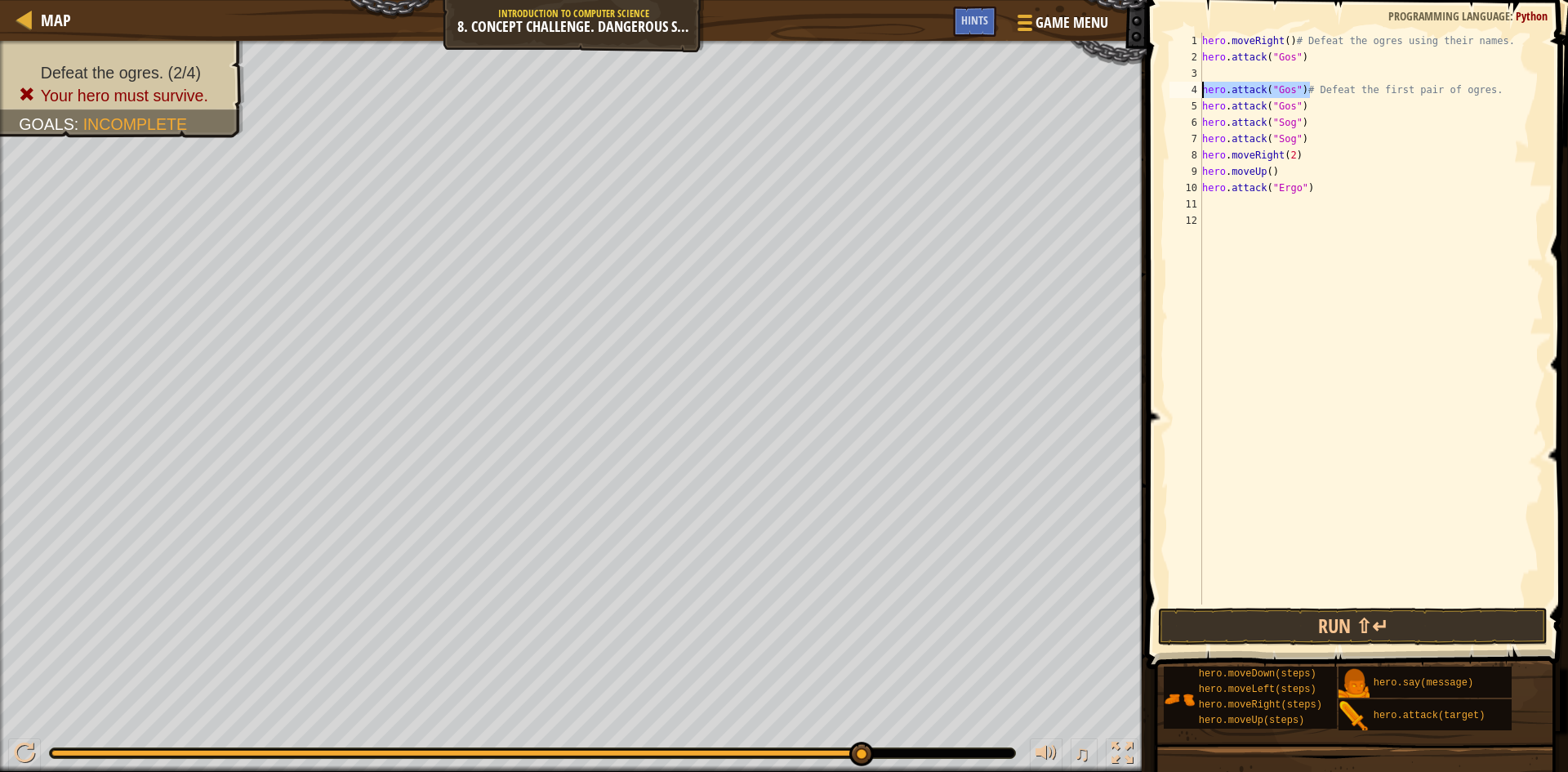
click at [1184, 96] on div "1 2 3 4 5 6 7 8 9 10 11 12 hero . moveRight ( ) # Defeat the ogres using their …" at bounding box center [1355, 319] width 377 height 572
type textarea "hero.attack("Gos")# Defeat the first pair of ogres."
click at [1207, 68] on div "hero . moveRight ( ) # Defeat the ogres using their names. hero . attack ( "Gos…" at bounding box center [1371, 335] width 344 height 604
paste textarea "hero.attack("Gos")#"
drag, startPoint x: 1298, startPoint y: 90, endPoint x: 1188, endPoint y: 89, distance: 110.0
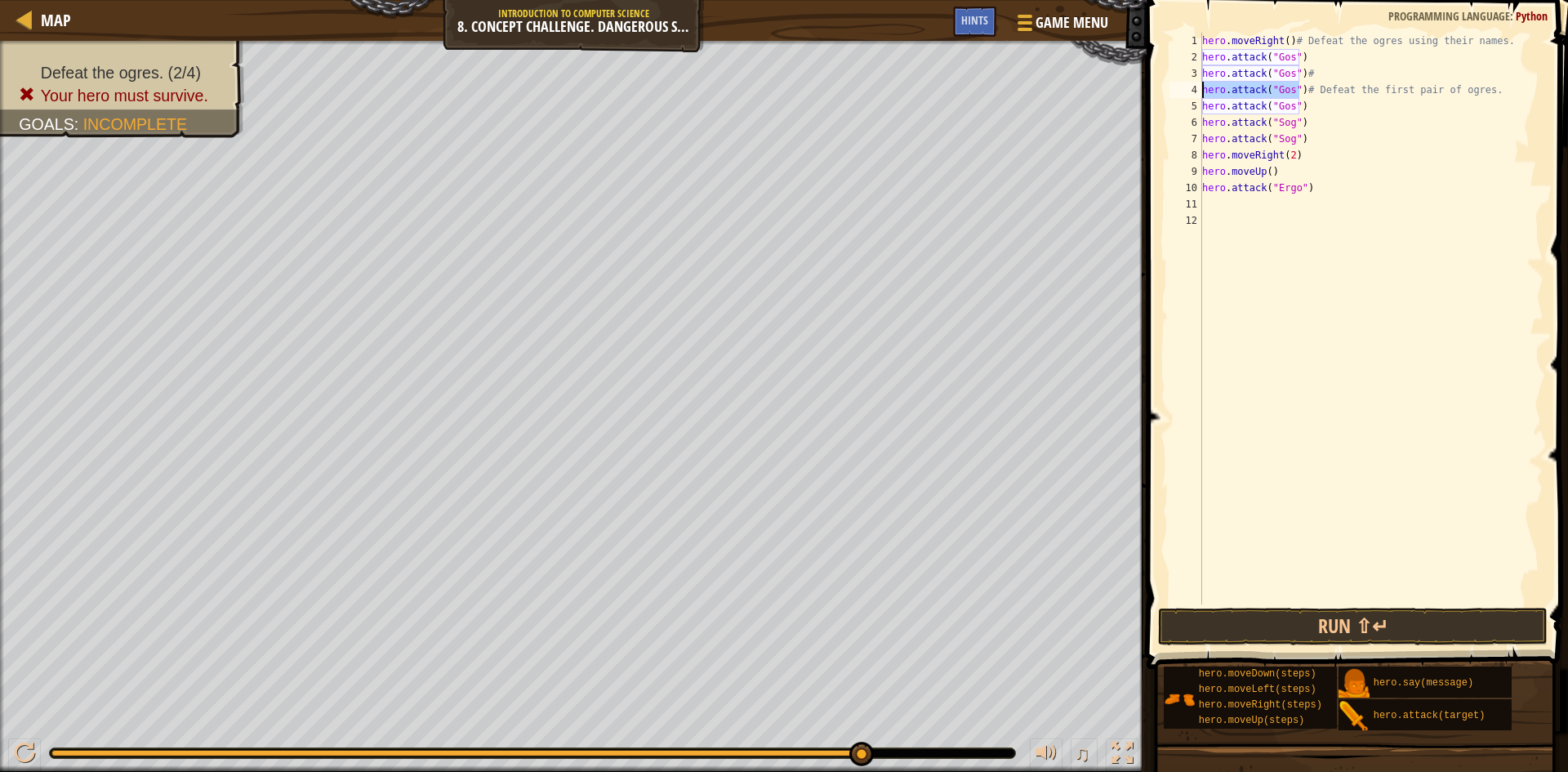
click at [1188, 89] on div "hero.attack("Gos")# 1 2 3 4 5 6 7 8 9 10 11 12 hero . moveRight ( ) # Defeat th…" at bounding box center [1355, 319] width 377 height 572
click at [1317, 104] on div "hero . moveRight ( ) # Defeat the ogres using their names. hero . attack ( "Gos…" at bounding box center [1371, 335] width 344 height 604
drag, startPoint x: 1309, startPoint y: 92, endPoint x: 1191, endPoint y: 90, distance: 118.0
click at [1191, 90] on div "hero.attack("Gos") 1 2 3 4 5 6 7 8 9 10 11 12 hero . moveRight ( ) # Defeat the…" at bounding box center [1355, 319] width 377 height 572
type textarea "Defeat the first pair of ogres."
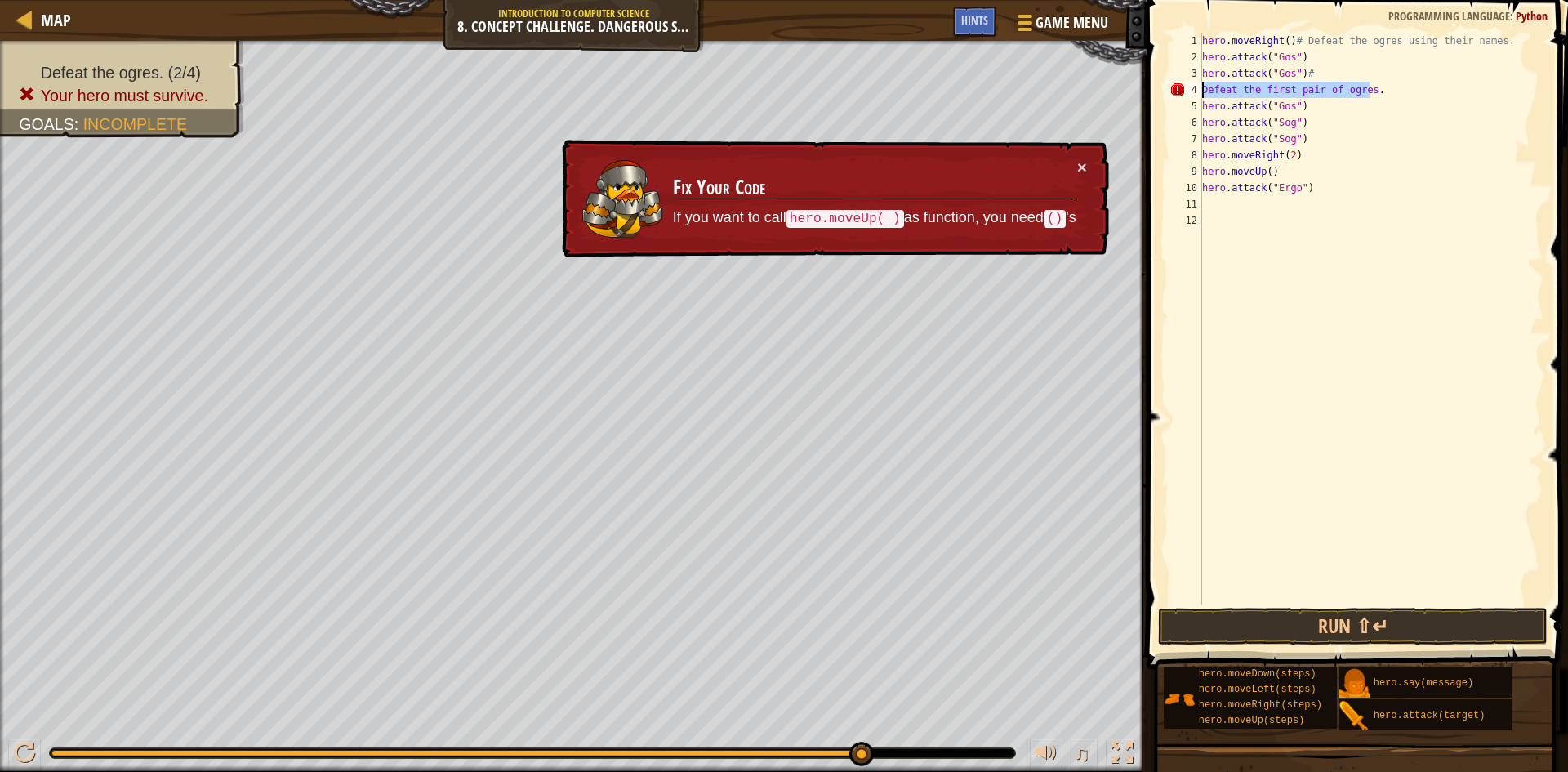
drag, startPoint x: 1290, startPoint y: 100, endPoint x: 1157, endPoint y: 87, distance: 133.6
click at [1157, 87] on div "Defeat the first pair of ogres. 1 2 3 4 5 6 7 8 9 10 11 12 hero . moveRight ( )…" at bounding box center [1355, 366] width 427 height 717
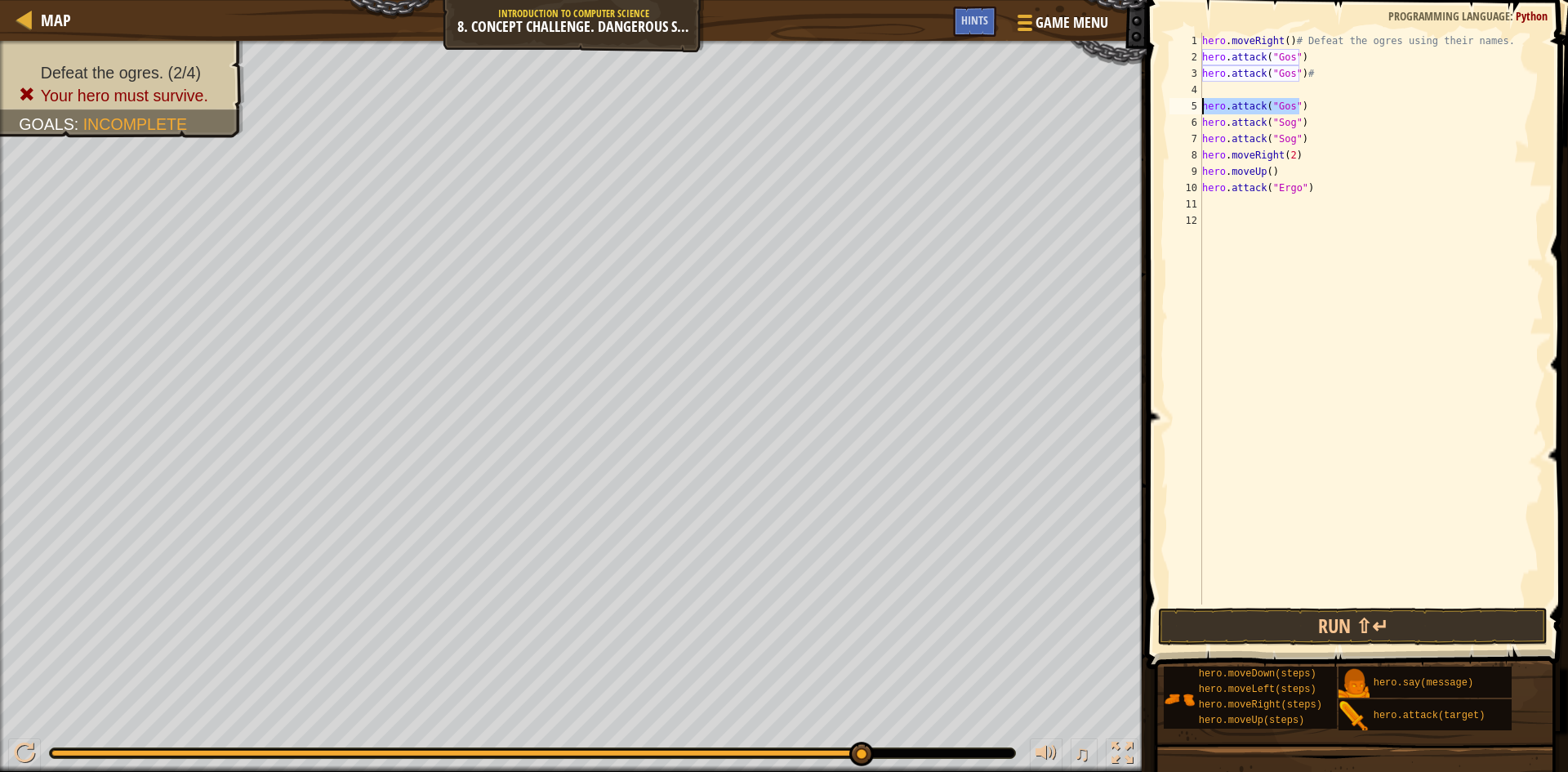
drag, startPoint x: 1298, startPoint y: 107, endPoint x: 1216, endPoint y: 103, distance: 82.1
click at [1192, 106] on div "1 2 3 4 5 6 7 8 9 10 11 12 hero . moveRight ( ) # Defeat the ogres using their …" at bounding box center [1355, 319] width 377 height 572
type textarea "hero.attack("Gos")"
drag, startPoint x: 1292, startPoint y: 122, endPoint x: 1186, endPoint y: 120, distance: 106.0
click at [1186, 120] on div "1 2 3 4 5 6 7 8 9 10 11 12 hero . moveRight ( ) # Defeat the ogres using their …" at bounding box center [1355, 319] width 377 height 572
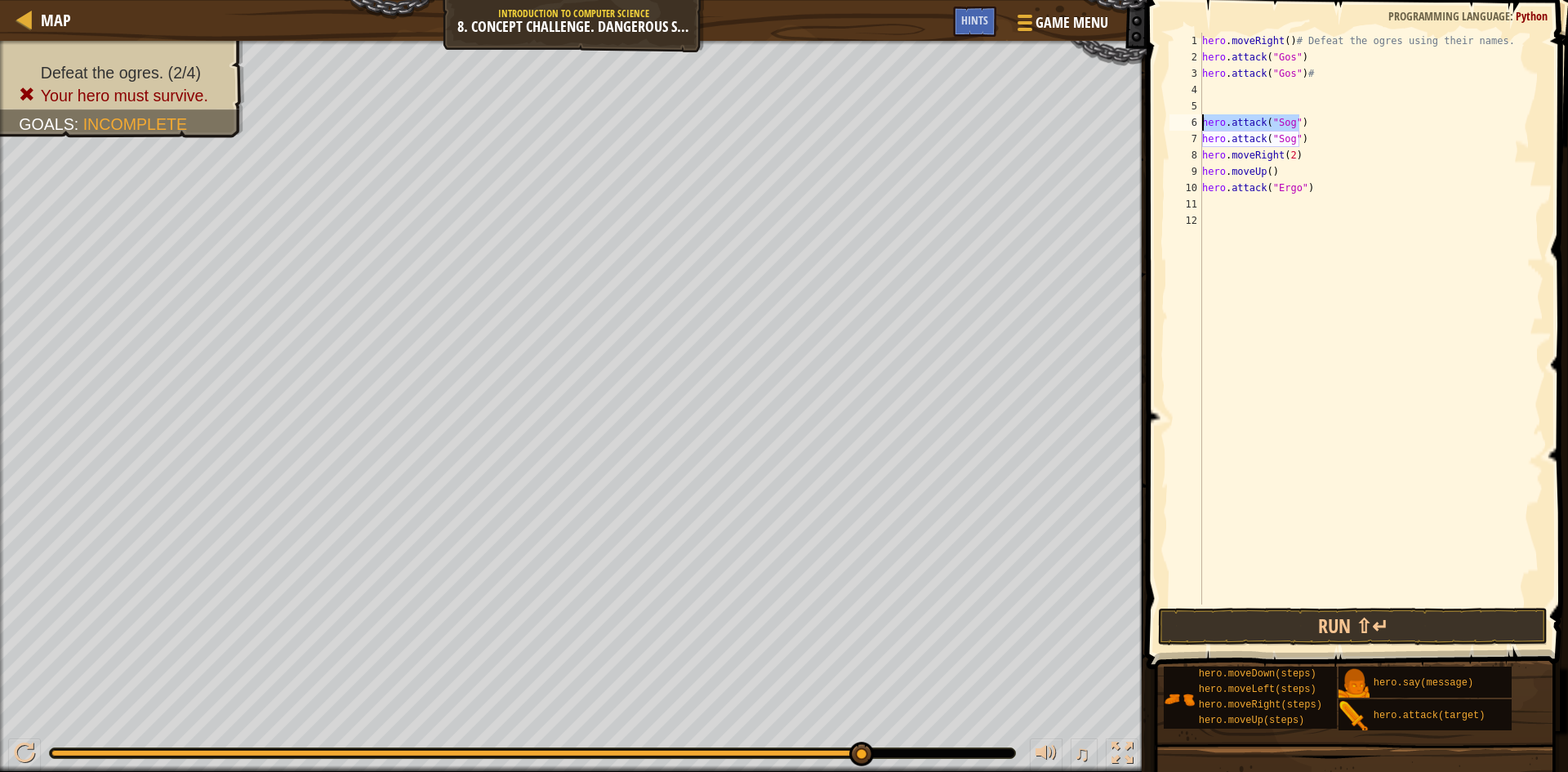
type textarea "hero.attack("Sog")"
click at [1245, 85] on div "hero . moveRight ( ) # Defeat the ogres using their names. hero . attack ( "Gos…" at bounding box center [1371, 335] width 344 height 604
paste textarea "hero.attack("Sog")"
type textarea "hero.attack("Sog")"
click at [1224, 102] on div "hero . moveRight ( ) # Defeat the ogres using their names. hero . attack ( "Gos…" at bounding box center [1371, 335] width 344 height 604
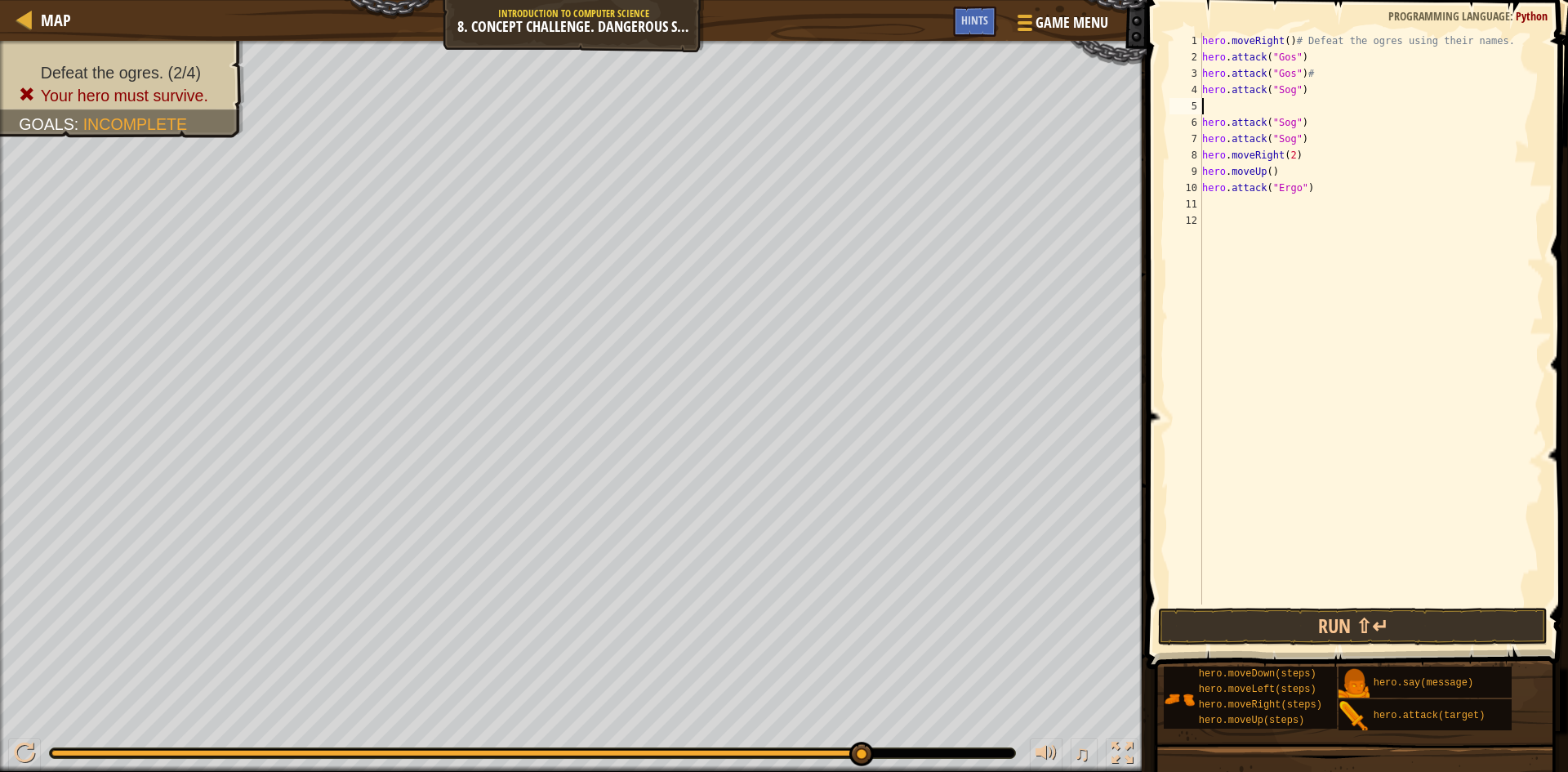
paste textarea "hero.attack("Sog")"
type textarea "hero.attack("Sog")"
drag, startPoint x: 1300, startPoint y: 127, endPoint x: 1188, endPoint y: 116, distance: 112.5
click at [1188, 116] on div "hero.attack("Sog") 1 2 3 4 5 6 7 8 9 10 11 12 hero . moveRight ( ) # Defeat the…" at bounding box center [1355, 319] width 377 height 572
drag, startPoint x: 1314, startPoint y: 136, endPoint x: 1186, endPoint y: 138, distance: 128.0
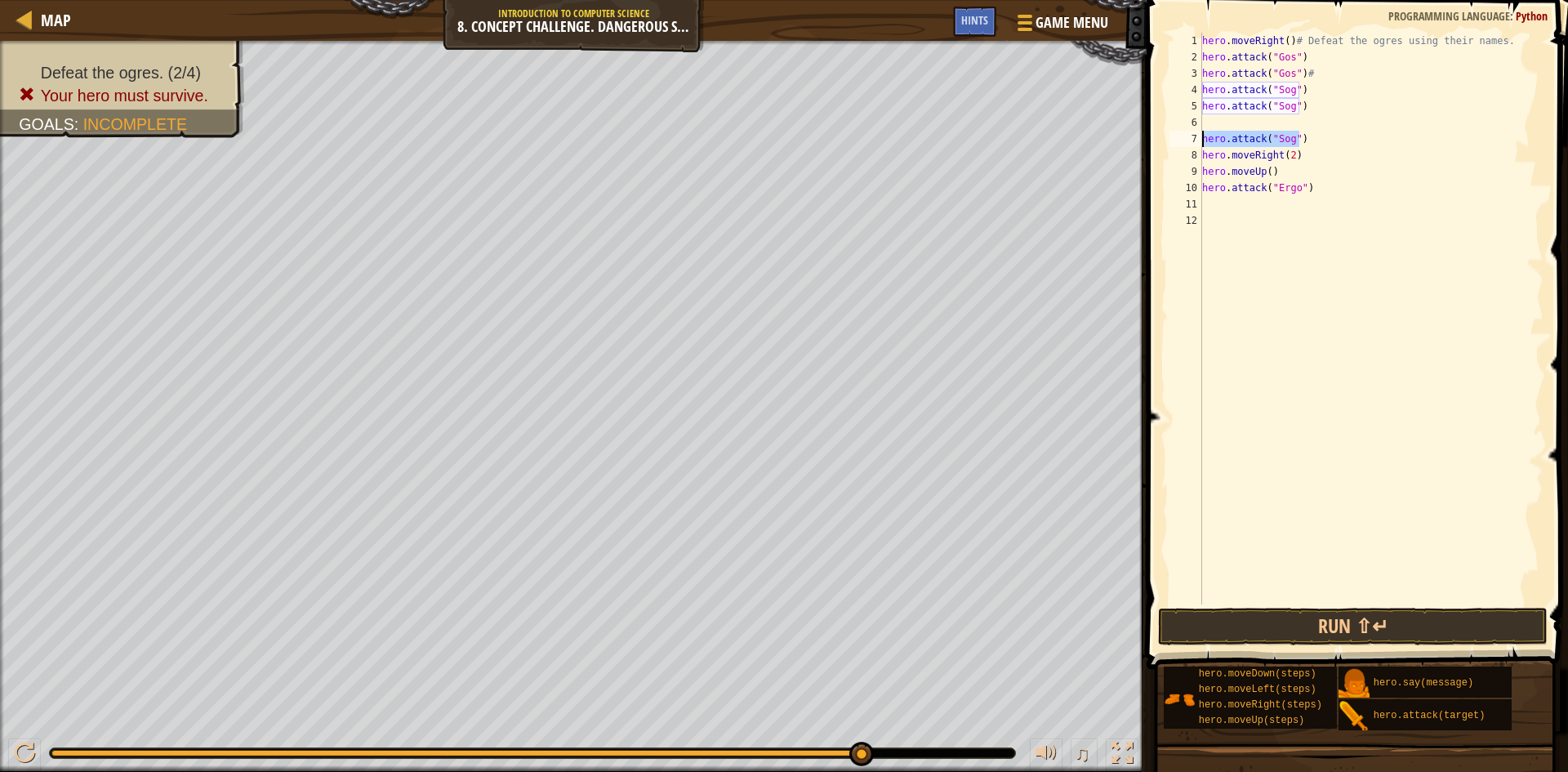
click at [1186, 138] on div "1 2 3 4 5 6 7 8 9 10 11 12 hero . moveRight ( ) # Defeat the ogres using their …" at bounding box center [1355, 319] width 377 height 572
type textarea "hero.attack("Sog")"
click at [1217, 122] on div "hero . moveRight ( ) # Defeat the ogres using their names. hero . attack ( "Gos…" at bounding box center [1371, 335] width 344 height 604
drag, startPoint x: 1298, startPoint y: 154, endPoint x: 1164, endPoint y: 155, distance: 134.0
click at [1164, 155] on div "1 2 3 4 5 6 7 8 9 10 11 12 hero . moveRight ( ) # Defeat the ogres using their …" at bounding box center [1355, 366] width 427 height 717
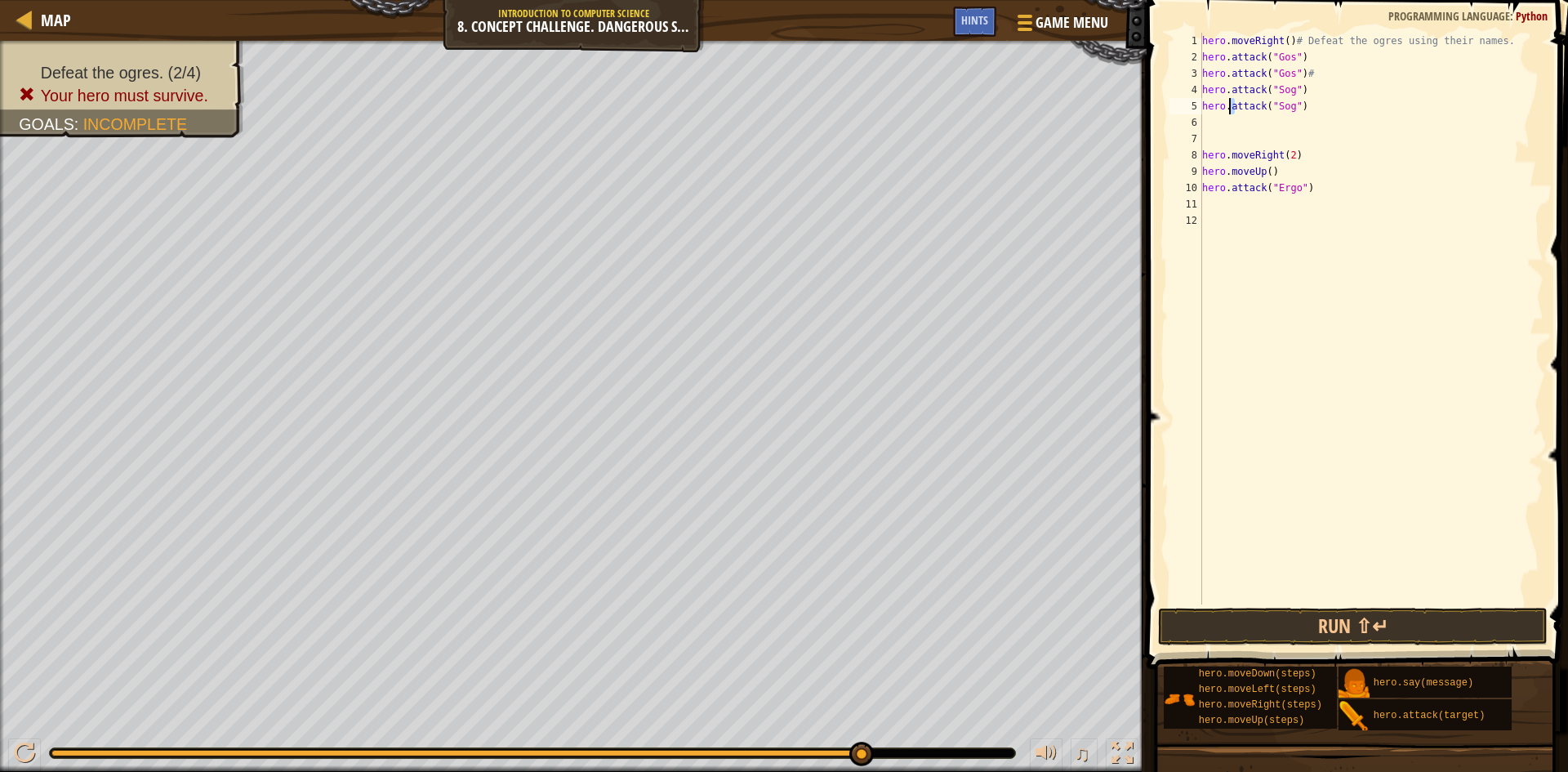
click at [1232, 113] on div "hero . moveRight ( ) # Defeat the ogres using their names. hero . attack ( "Gos…" at bounding box center [1371, 335] width 344 height 604
type textarea "hero.attack("Sog")"
click at [1222, 126] on div "hero . moveRight ( ) # Defeat the ogres using their names. hero . attack ( "Gos…" at bounding box center [1371, 335] width 344 height 604
paste textarea "hero.moveRight(2)"
drag, startPoint x: 1267, startPoint y: 169, endPoint x: 1211, endPoint y: 174, distance: 56.2
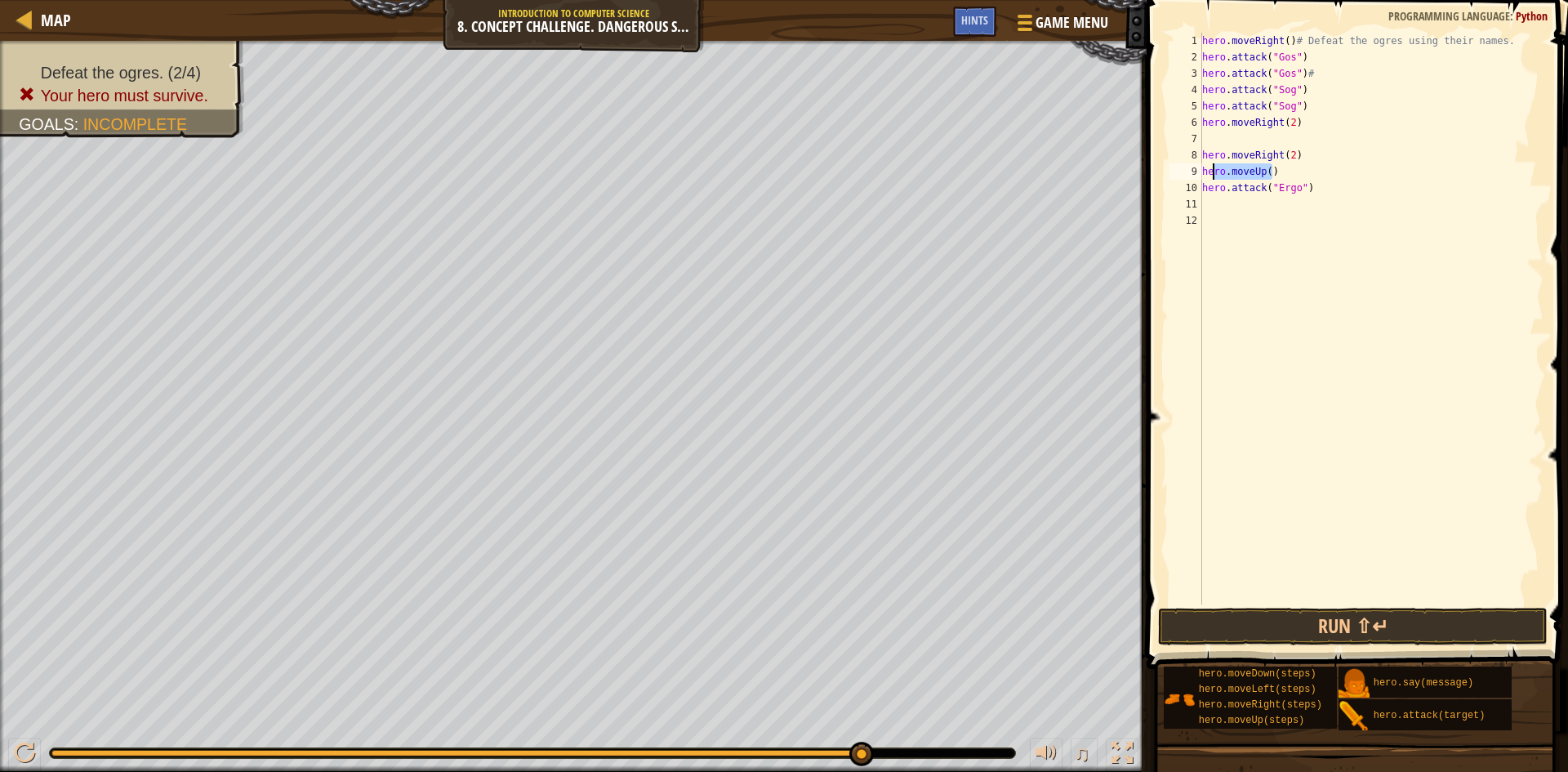
click at [1211, 174] on div "hero . moveRight ( ) # Defeat the ogres using their names. hero . attack ( "Gos…" at bounding box center [1371, 335] width 344 height 604
click at [1207, 174] on div "hero . moveRight ( ) # Defeat the ogres using their names. hero . attack ( "Gos…" at bounding box center [1371, 335] width 344 height 604
drag, startPoint x: 1304, startPoint y: 174, endPoint x: 1222, endPoint y: 159, distance: 83.4
click at [1174, 179] on div "hero.moveUp() 1 2 3 4 5 6 7 8 9 10 11 12 hero . moveRight ( ) # Defeat the ogre…" at bounding box center [1355, 319] width 377 height 572
type textarea "hero.moveUp() hero.attack("Ergo")"
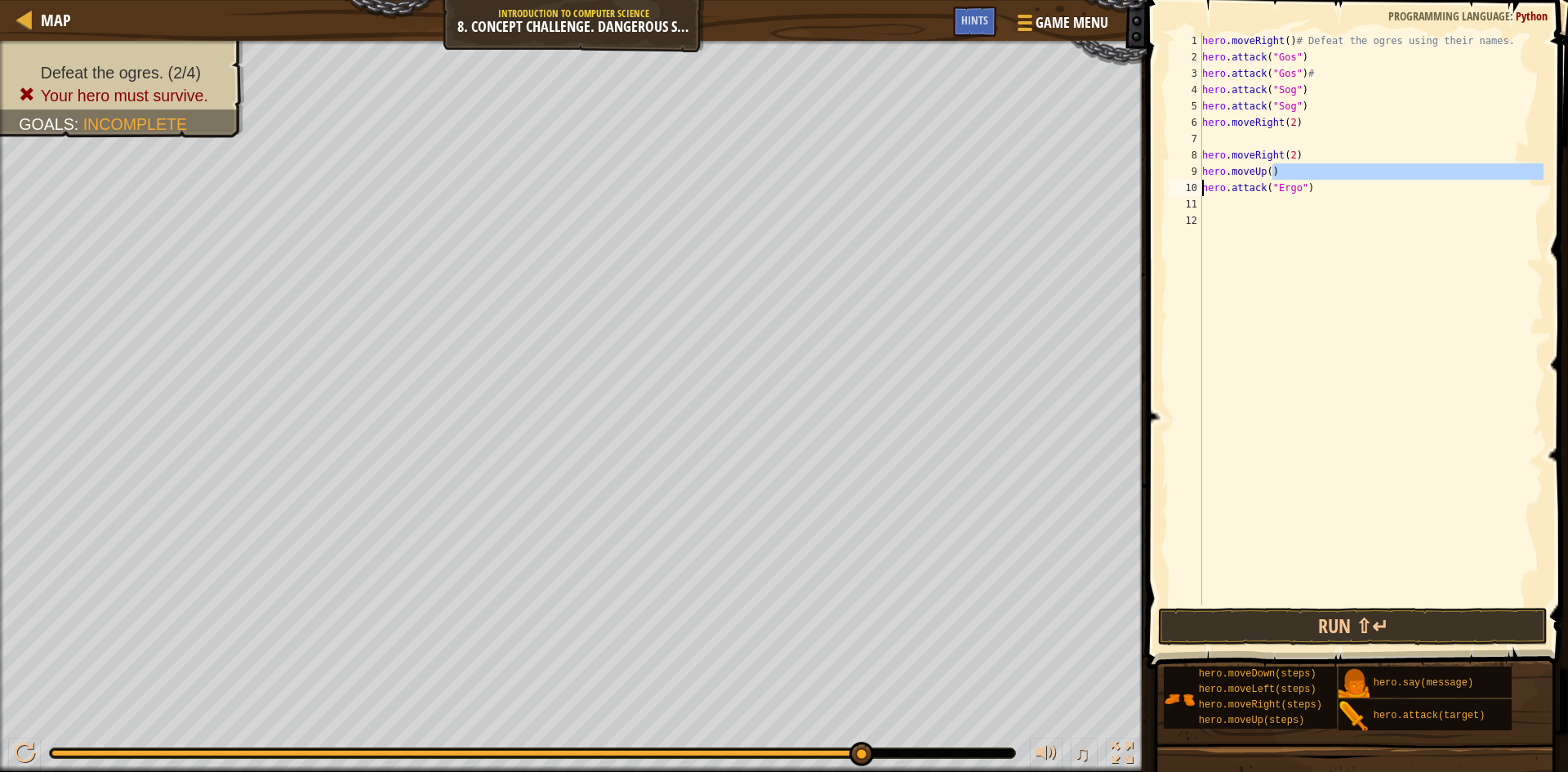
drag, startPoint x: 1242, startPoint y: 254, endPoint x: 1242, endPoint y: 245, distance: 9.0
click at [1242, 245] on div "hero . moveRight ( ) # Defeat the ogres using their names. hero . attack ( "Gos…" at bounding box center [1371, 335] width 344 height 604
click at [1108, 162] on div "Map Introduction to Computer Science 8. Concept Challenge. Dangerous Steps Game…" at bounding box center [784, 386] width 1568 height 772
type textarea "hero.moveRight(2) hero.moveUp()"
click at [1373, 212] on div "hero . moveRight ( ) # Defeat the ogres using their names. hero . attack ( "Gos…" at bounding box center [1371, 335] width 344 height 604
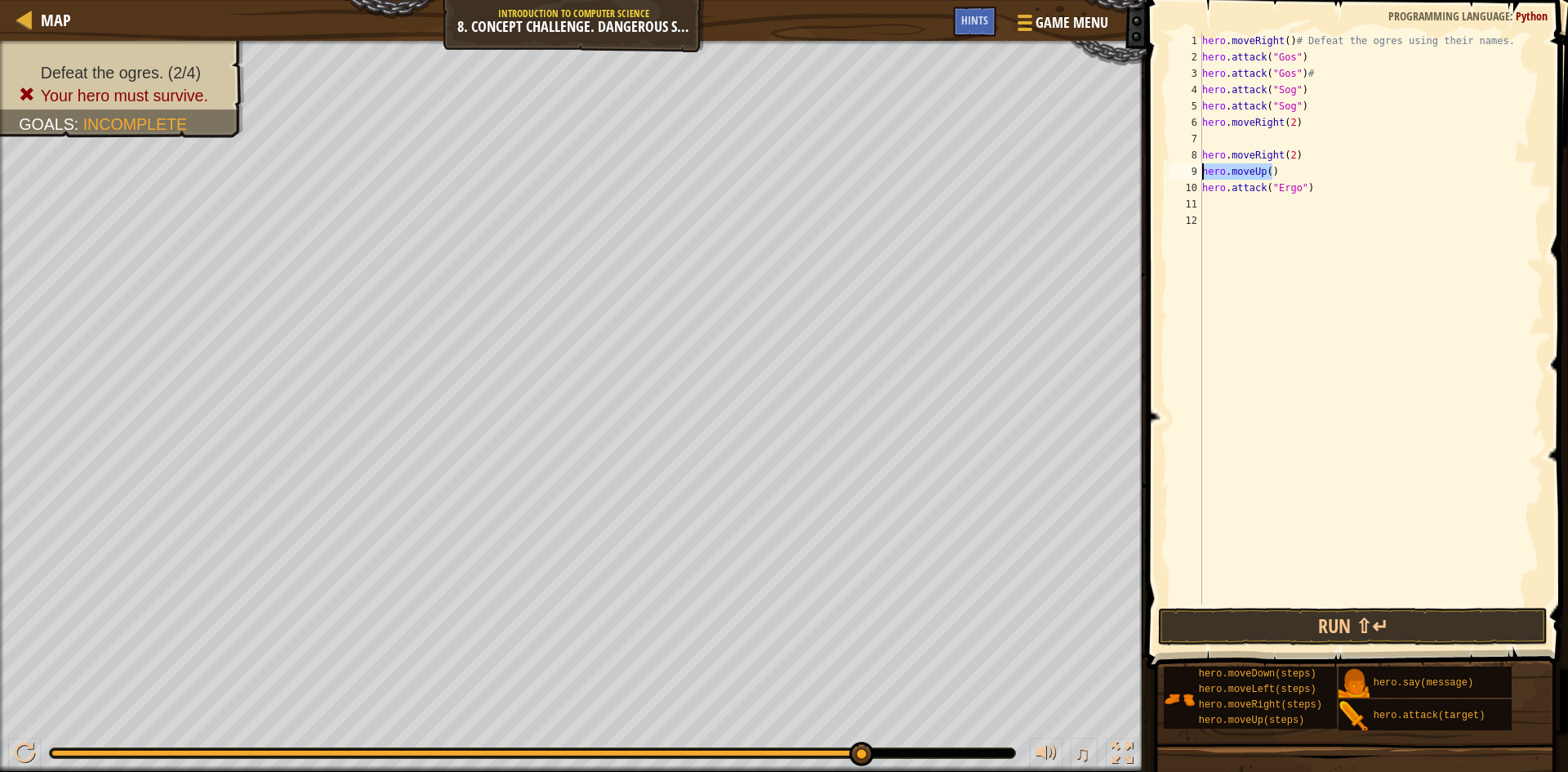
drag, startPoint x: 1273, startPoint y: 168, endPoint x: 1182, endPoint y: 177, distance: 91.4
click at [1182, 177] on div "1 2 3 4 5 6 7 8 9 10 11 12 hero . moveRight ( ) # Defeat the ogres using their …" at bounding box center [1355, 319] width 377 height 572
type textarea "hero.moveUp()"
click at [1206, 145] on div "hero . moveRight ( ) # Defeat the ogres using their names. hero . attack ( "Gos…" at bounding box center [1371, 335] width 344 height 604
paste textarea "hero.moveUp()"
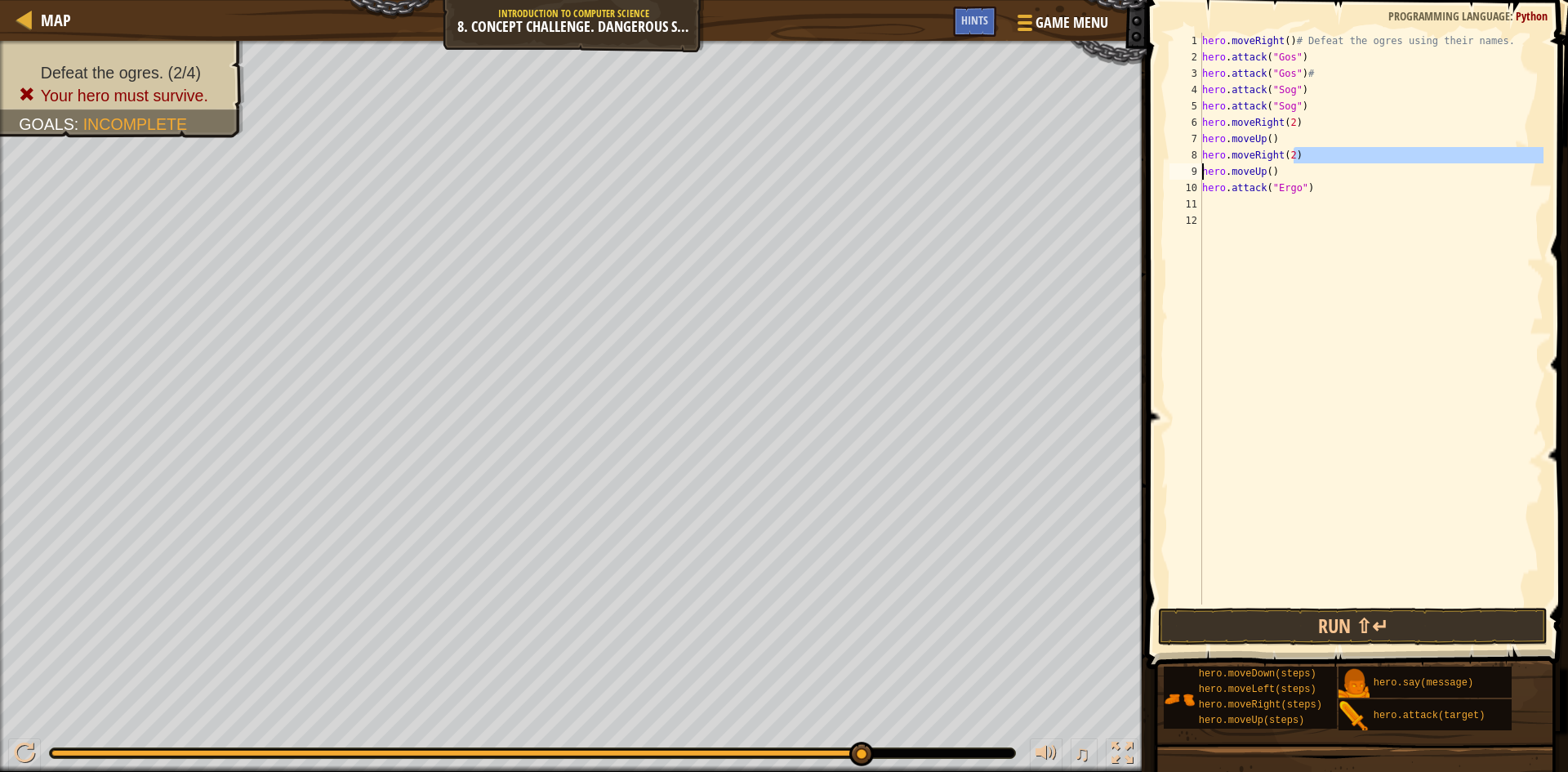
click at [1092, 165] on div "Map Introduction to Computer Science 8. Concept Challenge. Dangerous Steps Game…" at bounding box center [784, 386] width 1568 height 772
drag, startPoint x: 1342, startPoint y: 188, endPoint x: 1322, endPoint y: 175, distance: 23.9
click at [1337, 184] on div "hero . moveRight ( ) # Defeat the ogres using their names. hero . attack ( "Gos…" at bounding box center [1371, 335] width 344 height 604
drag, startPoint x: 1293, startPoint y: 154, endPoint x: 1168, endPoint y: 159, distance: 125.1
click at [1168, 159] on div "hero.attack("Ergo") 1 2 3 4 5 6 7 8 9 10 11 12 hero . moveRight ( ) # Defeat th…" at bounding box center [1355, 319] width 377 height 572
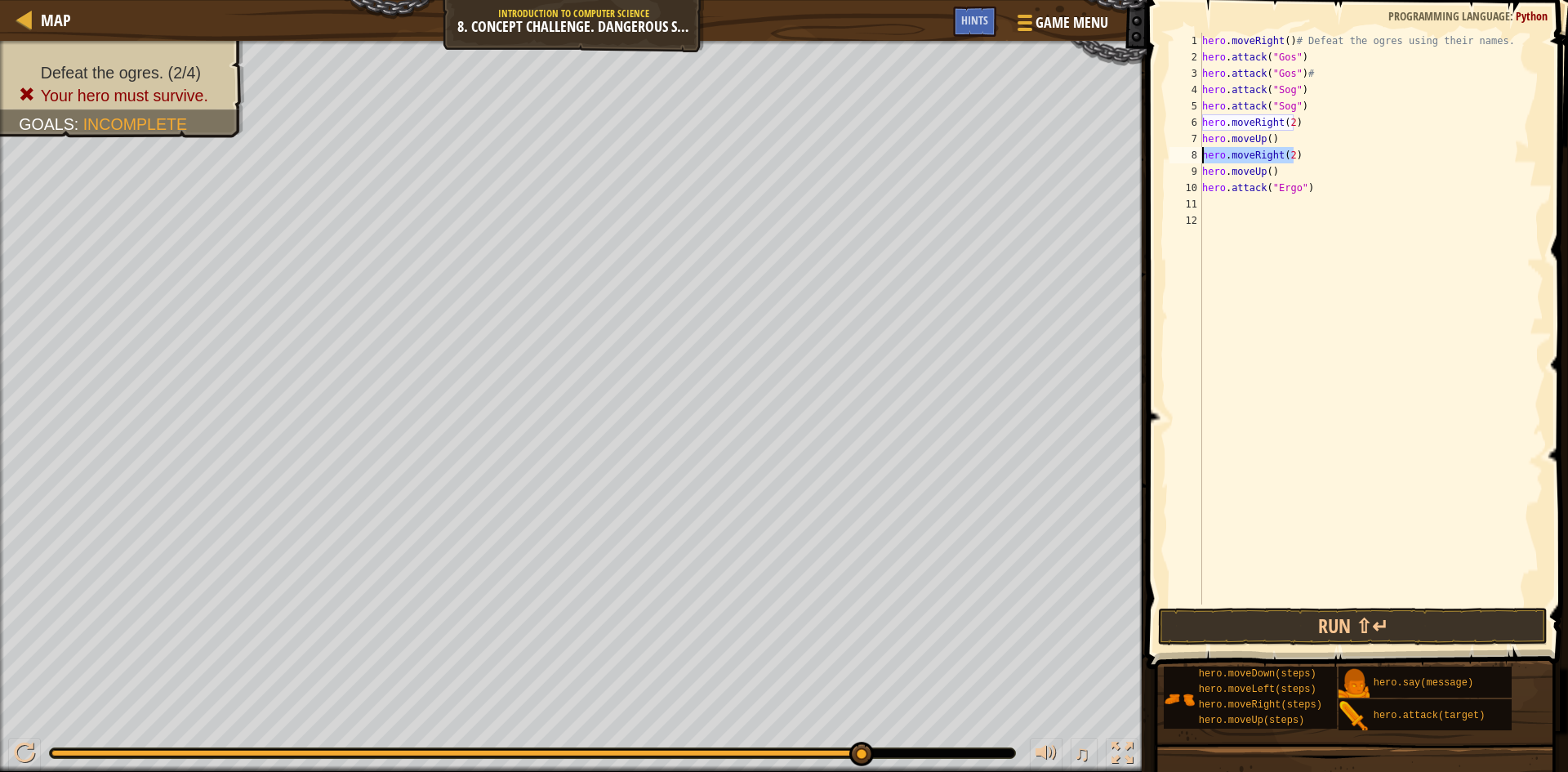
type textarea "hero.moveRight(2)"
click at [1125, 167] on div "Map Introduction to Computer Science 8. Concept Challenge. Dangerous Steps Game…" at bounding box center [784, 386] width 1568 height 772
type textarea "hero.moveUp()"
click at [1106, 187] on div "Map Introduction to Computer Science 8. Concept Challenge. Dangerous Steps Game…" at bounding box center [784, 386] width 1568 height 772
type textarea "hero.attack("Ergo")"
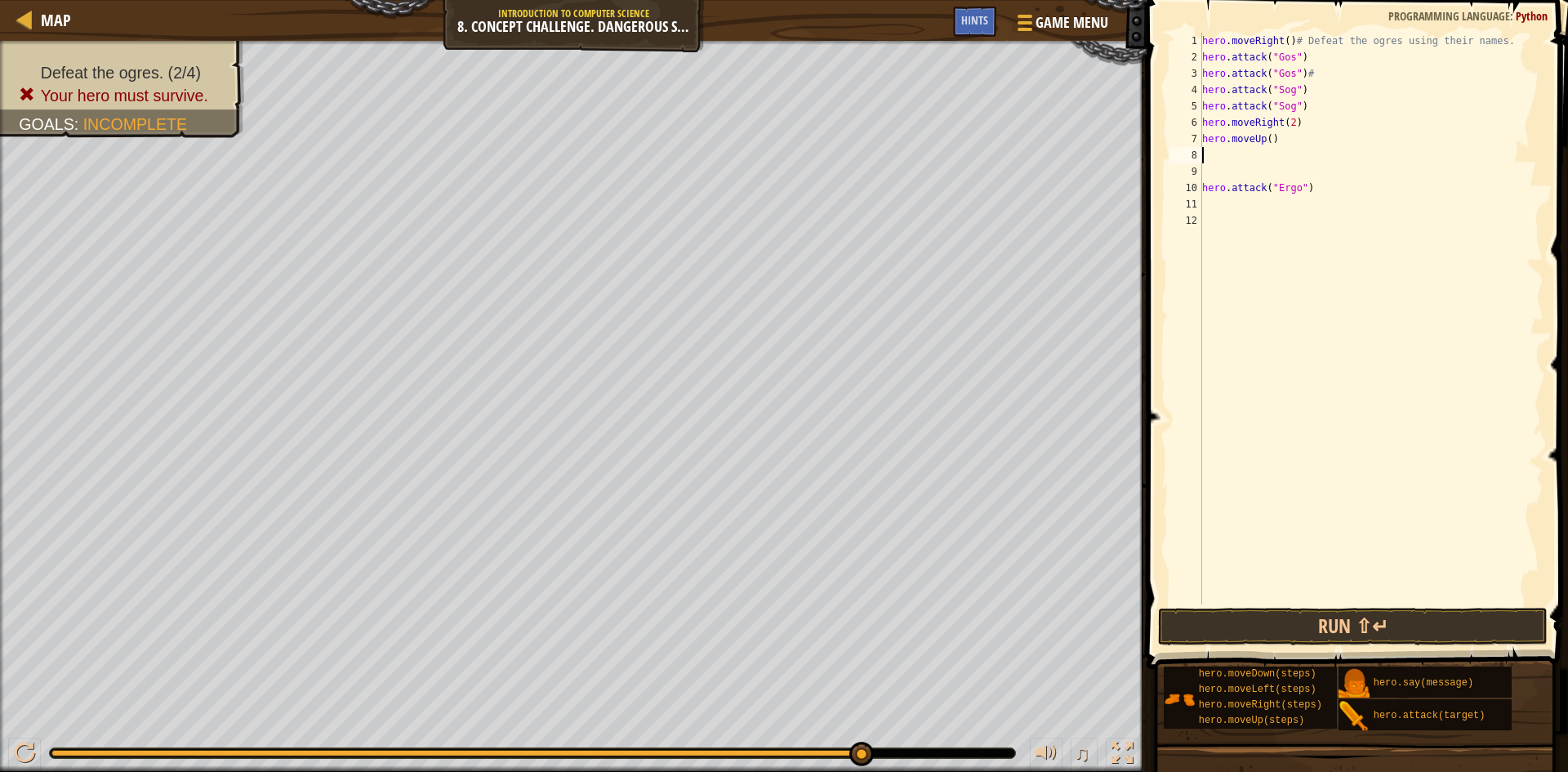
click at [1221, 154] on div "hero . moveRight ( ) # Defeat the ogres using their names. hero . attack ( "Gos…" at bounding box center [1371, 335] width 344 height 604
paste textarea "hero.attack("Ergo")"
type textarea "hero.attack("Ergo")"
drag, startPoint x: 1301, startPoint y: 188, endPoint x: 1175, endPoint y: 187, distance: 126.0
click at [1175, 187] on div "hero.attack("Ergo") 1 2 3 4 5 6 7 8 9 10 11 12 hero . moveRight ( ) # Defeat th…" at bounding box center [1355, 319] width 377 height 572
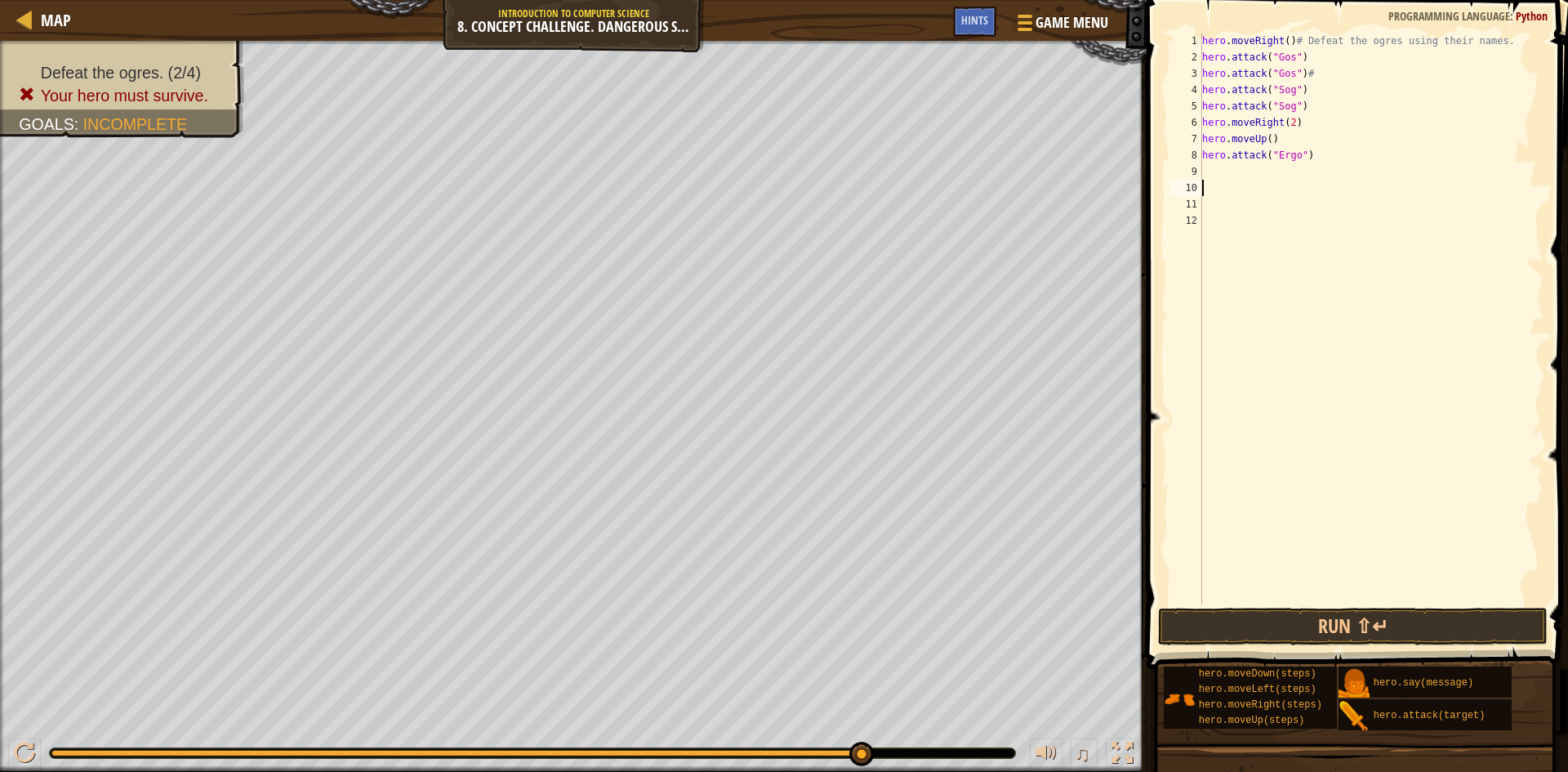
click at [1192, 175] on div "9" at bounding box center [1185, 171] width 33 height 16
click at [1231, 169] on div "hero . moveRight ( ) # Defeat the ogres using their names. hero . attack ( "Gos…" at bounding box center [1371, 335] width 344 height 604
drag, startPoint x: 1305, startPoint y: 157, endPoint x: 1174, endPoint y: 158, distance: 131.0
click at [1168, 158] on div "1 2 3 4 5 6 7 8 9 10 11 12 hero . moveRight ( ) # Defeat the ogres using their …" at bounding box center [1355, 319] width 377 height 572
type textarea "hero.attack("Ergo")"
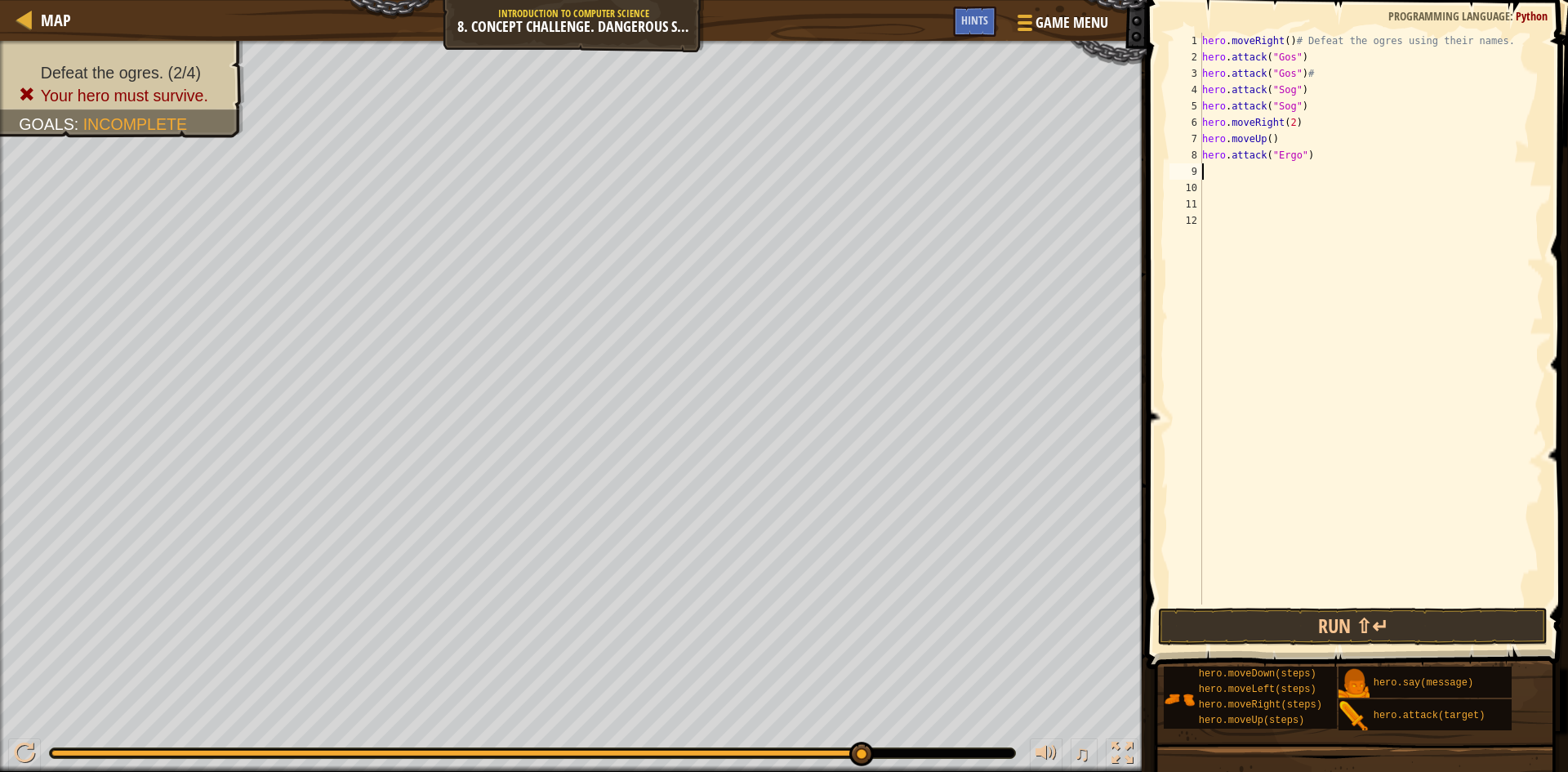
click at [1219, 174] on div "hero . moveRight ( ) # Defeat the ogres using their names. hero . attack ( "Gos…" at bounding box center [1371, 335] width 344 height 604
paste textarea "hero.attack("Ergo")"
type textarea "hero.attack("Ergo")"
click at [1210, 187] on div "hero . moveRight ( ) # Defeat the ogres using their names. hero . attack ( "Gos…" at bounding box center [1371, 335] width 344 height 604
type textarea "็"
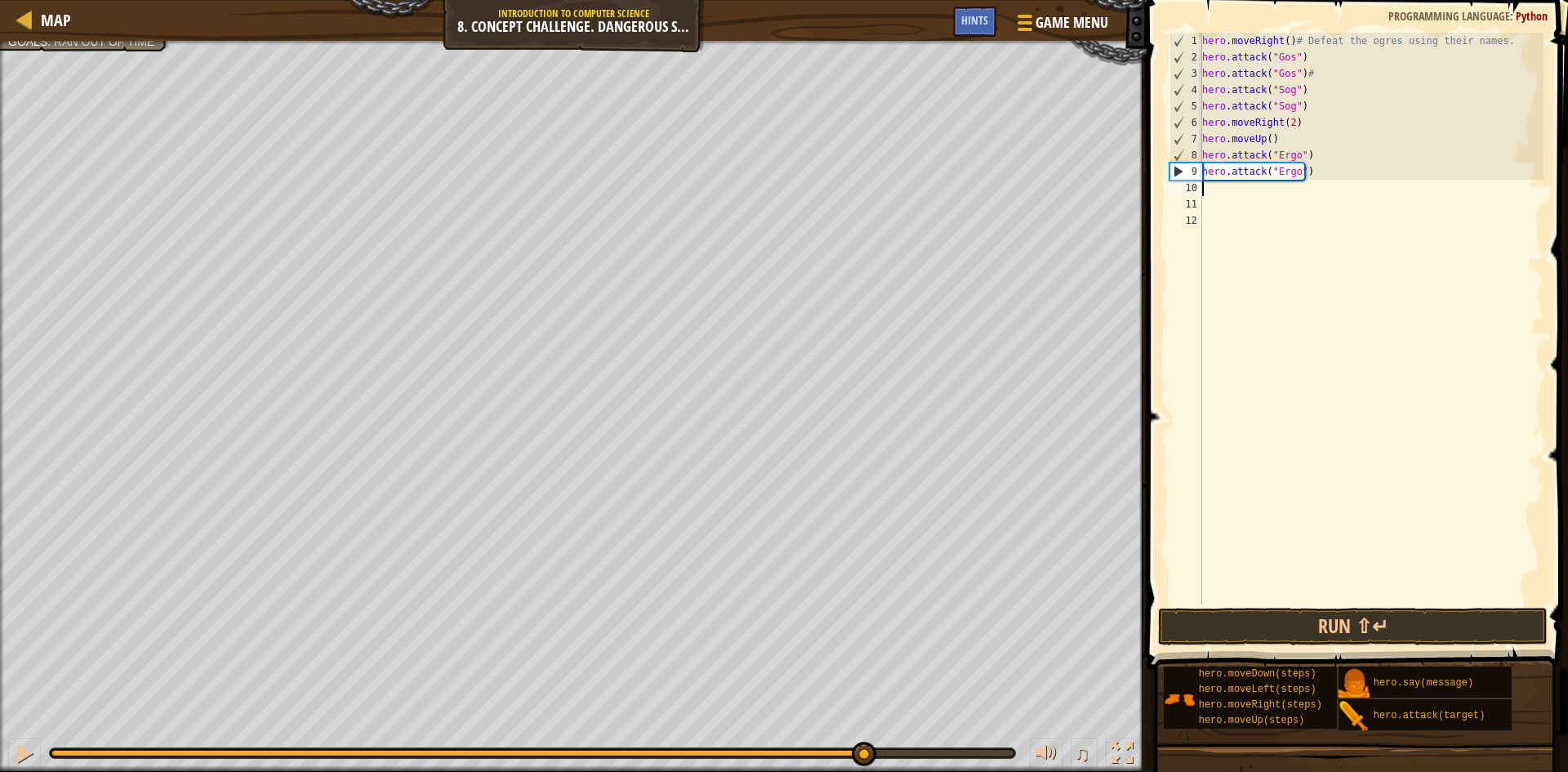
type textarea "h"
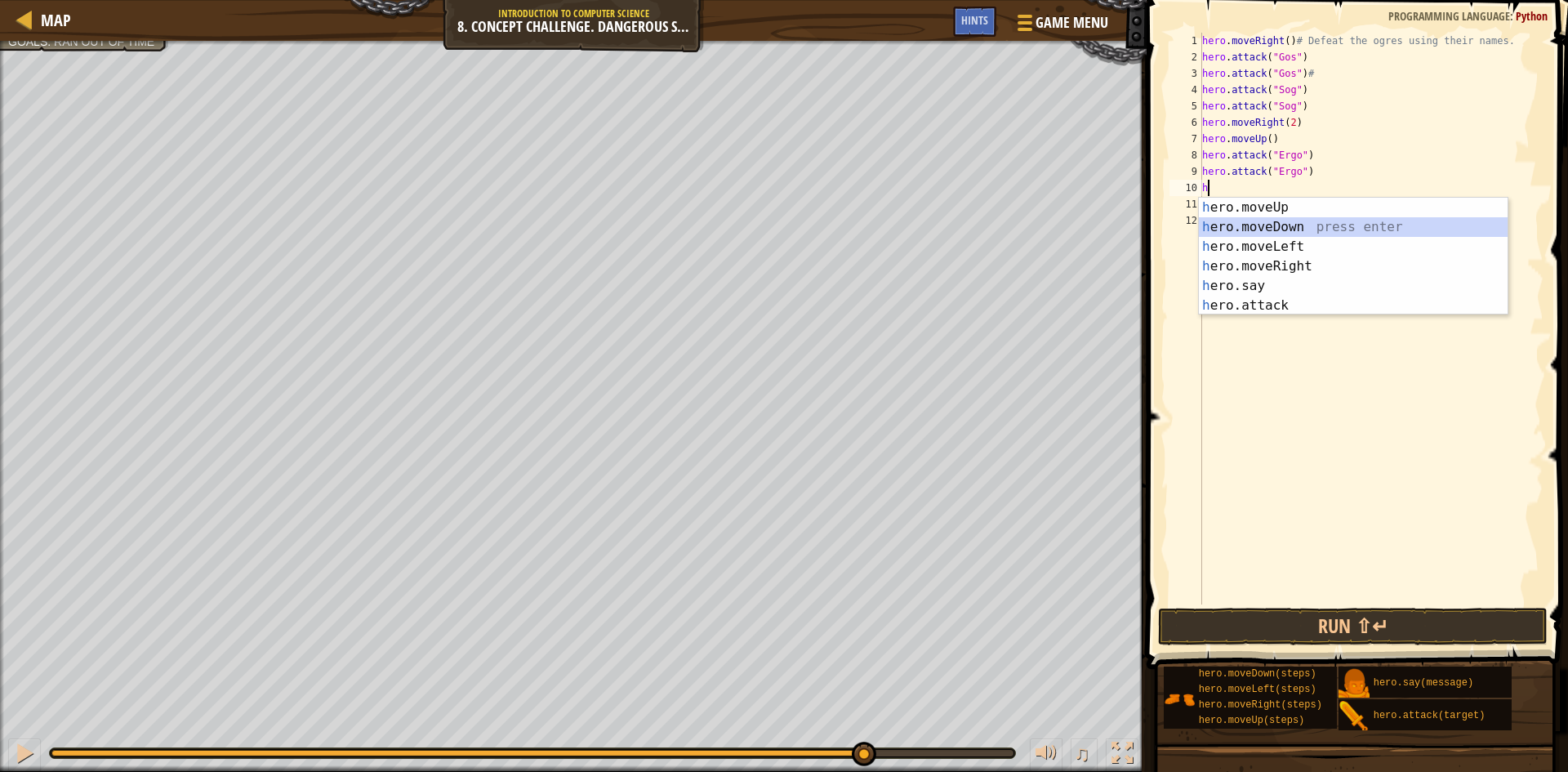
click at [1343, 226] on div "h ero.moveUp press enter h ero.moveDown press enter h ero.moveLeft press enter …" at bounding box center [1353, 276] width 309 height 157
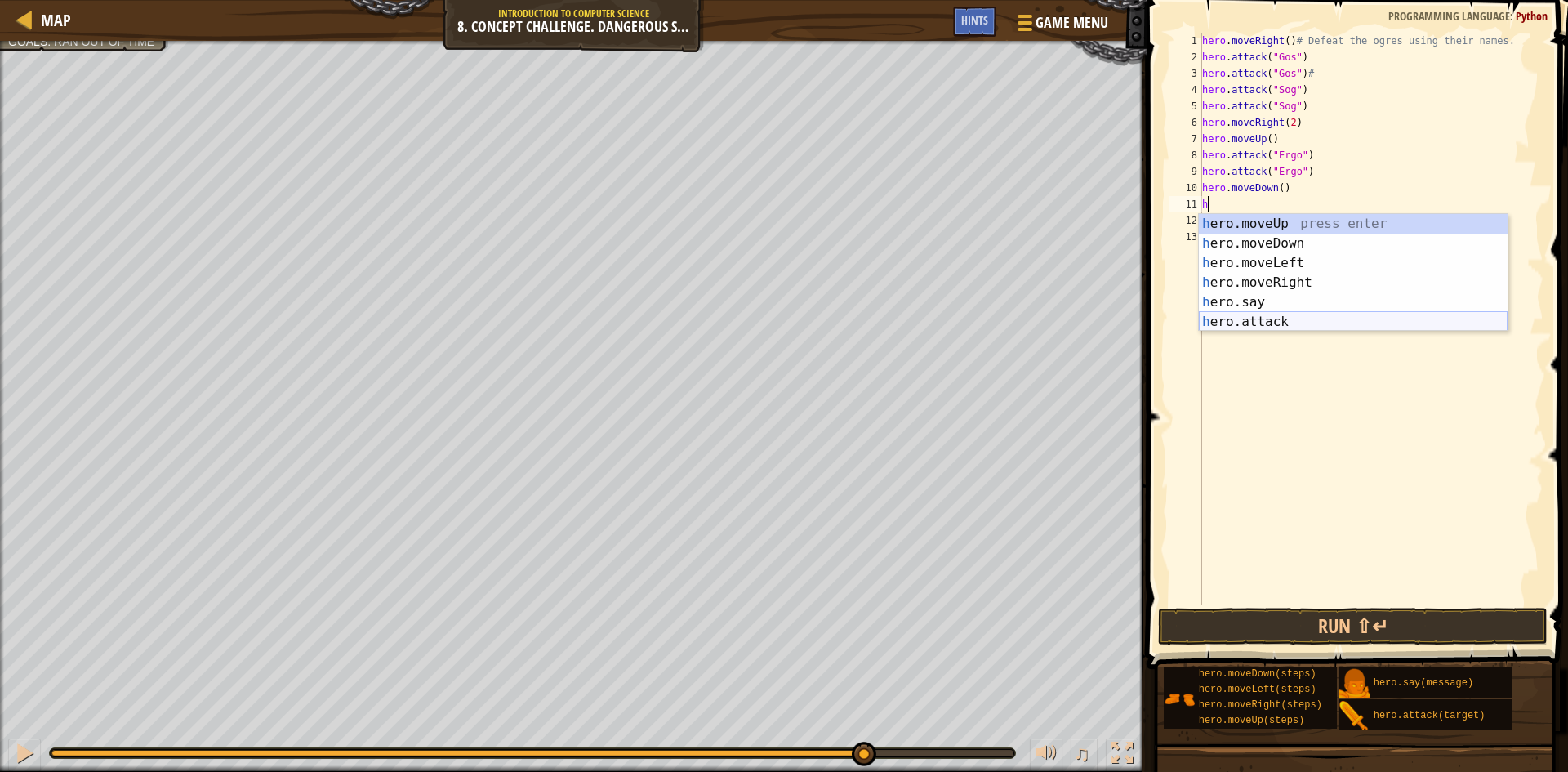
click at [1308, 317] on div "h ero.moveUp press enter h ero.moveDown press enter h ero.moveLeft press enter …" at bounding box center [1353, 293] width 309 height 157
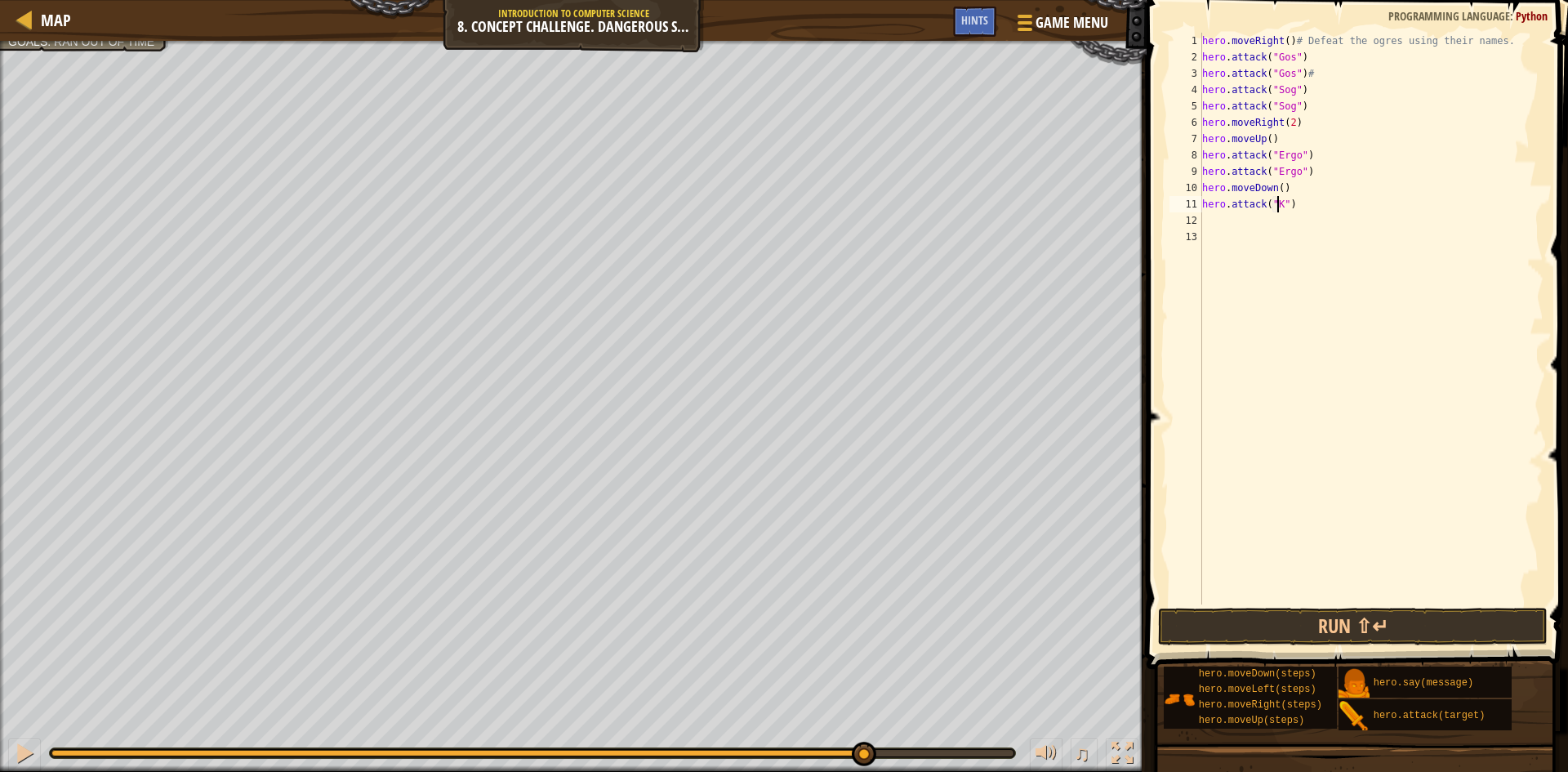
scroll to position [7, 6]
type textarea "hero.attack("Kro")"
click at [1207, 216] on div "hero . moveRight ( ) # Defeat the ogres using their names. hero . attack ( "Gos…" at bounding box center [1371, 335] width 344 height 604
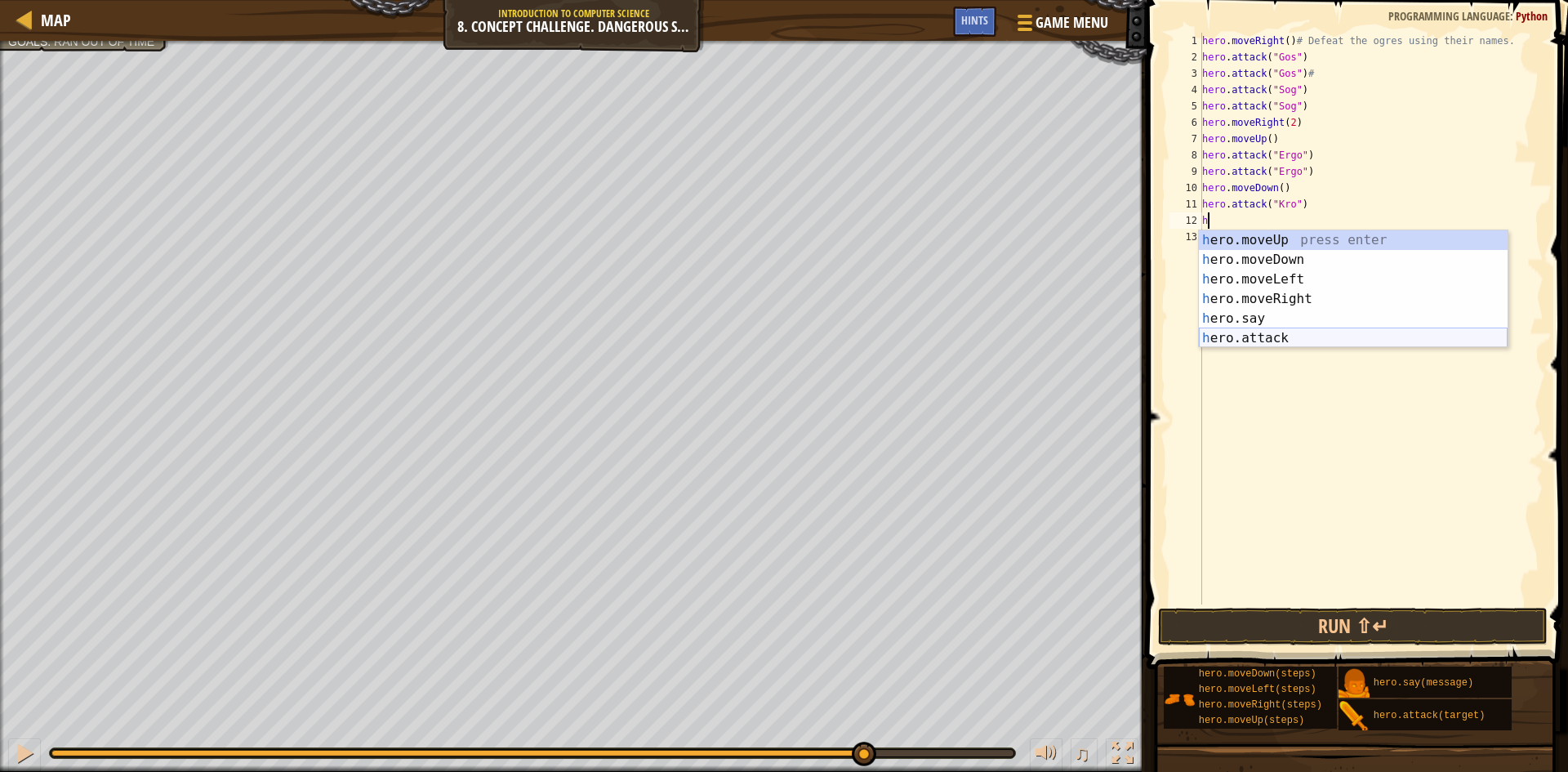
click at [1293, 332] on div "h ero.moveUp press enter h ero.moveDown press enter h ero.moveLeft press enter …" at bounding box center [1353, 309] width 309 height 157
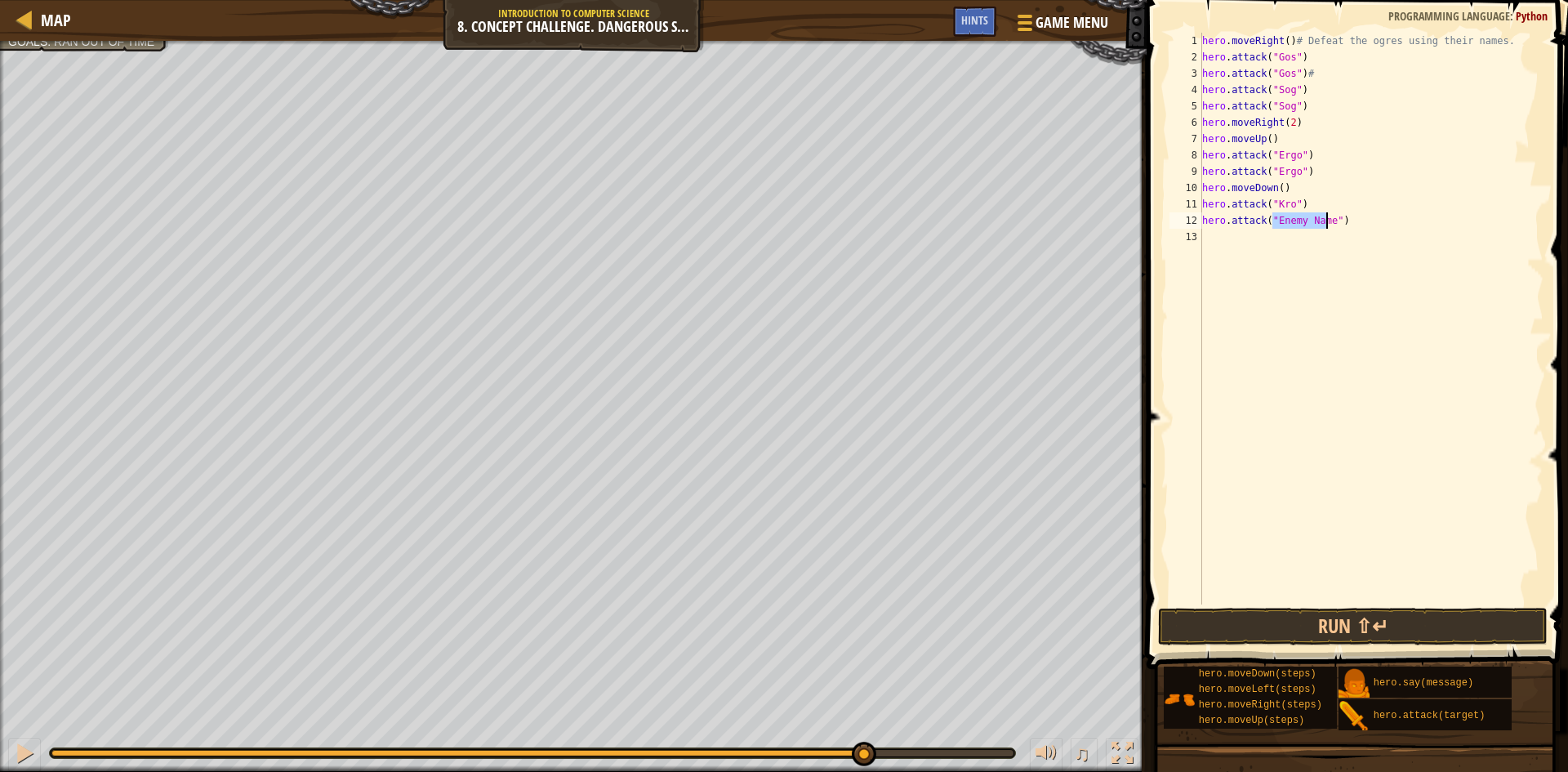
scroll to position [7, 6]
type textarea "hero.attack("Kro")"
click at [1290, 249] on div "hero . moveRight ( ) # Defeat the ogres using their names. hero . attack ( "Gos…" at bounding box center [1371, 335] width 344 height 604
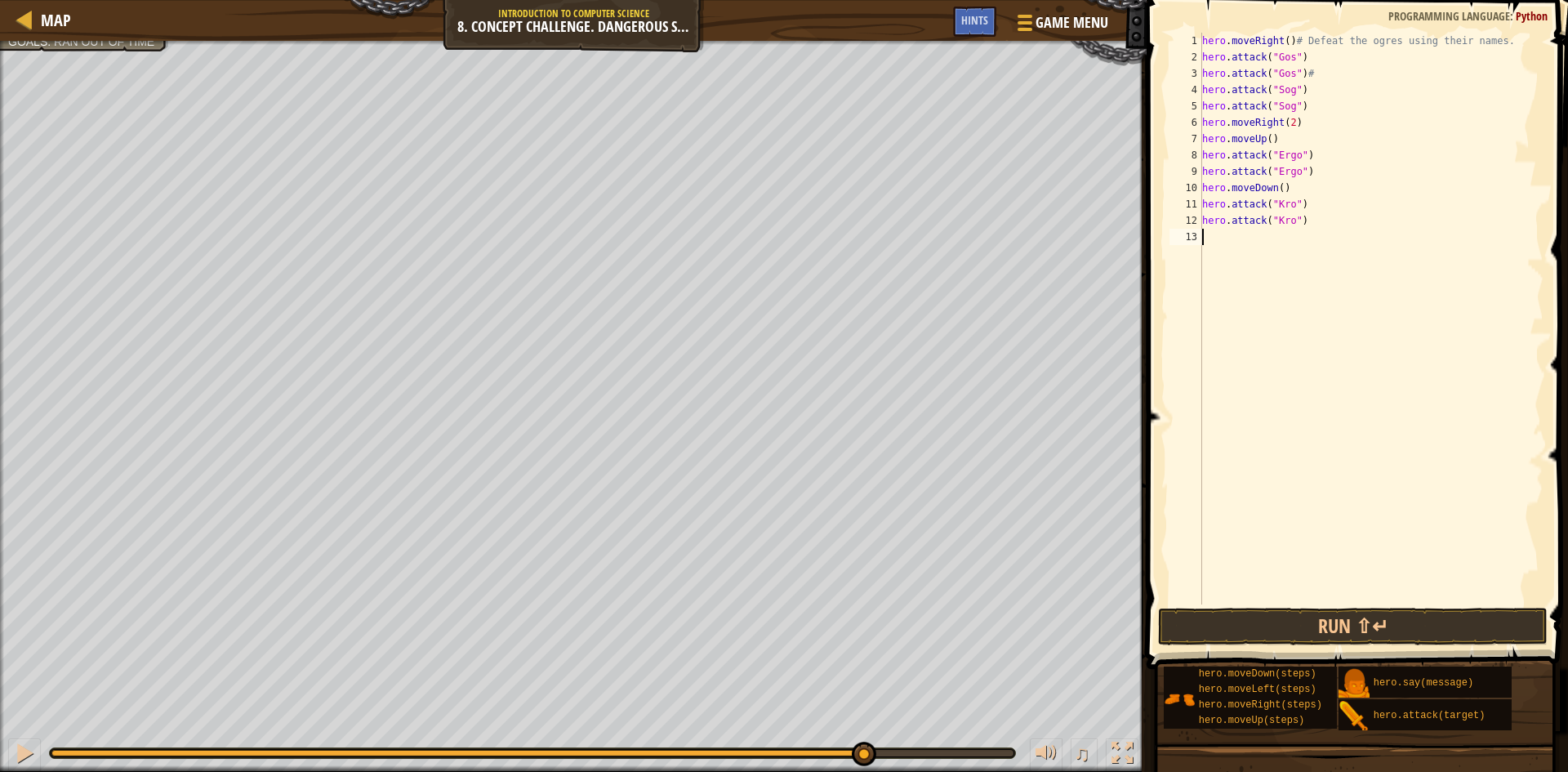
type textarea "h"
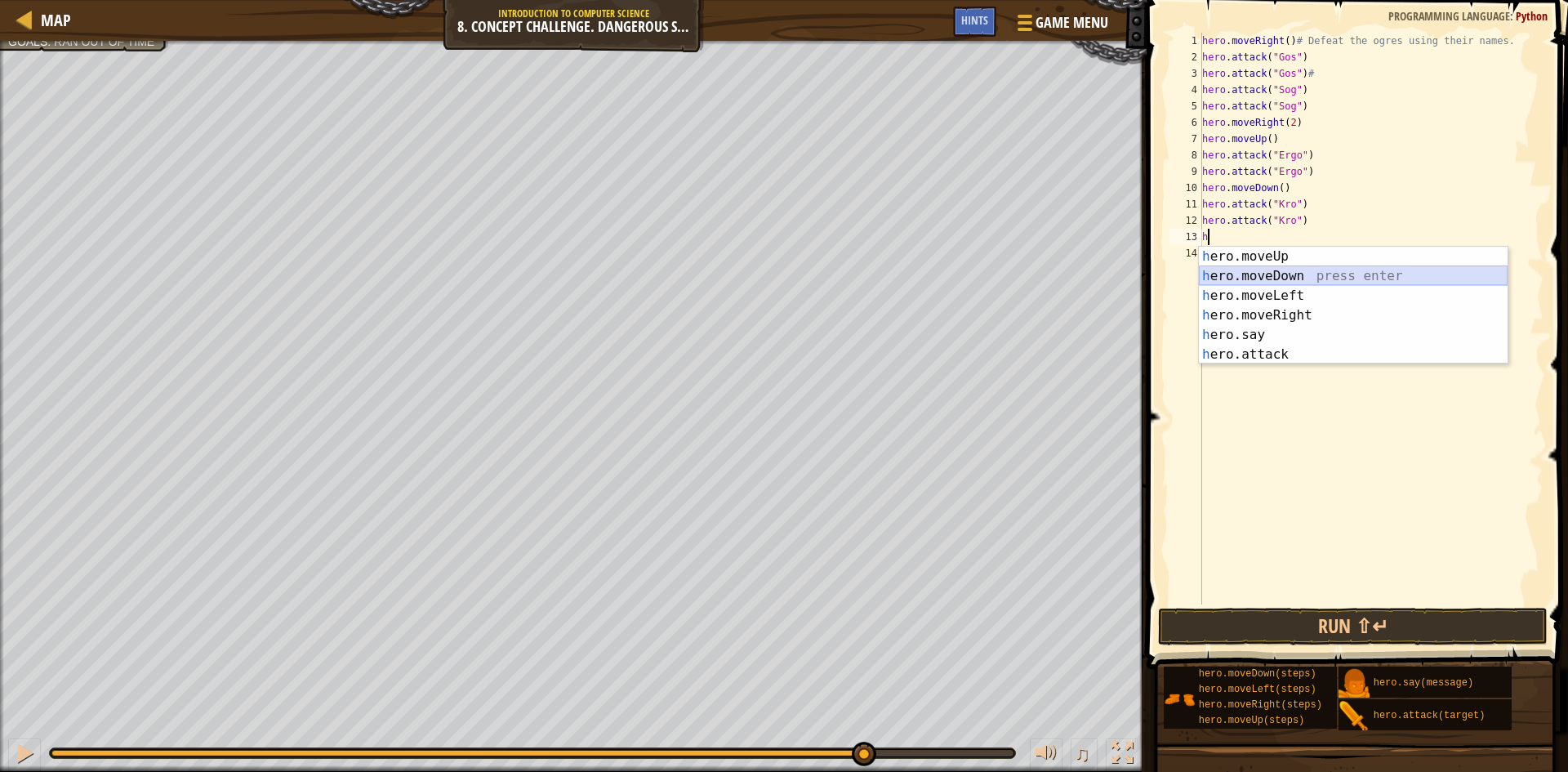
click at [1342, 283] on div "h ero.moveUp press enter h ero.moveDown press enter h ero.moveLeft press enter …" at bounding box center [1353, 325] width 309 height 157
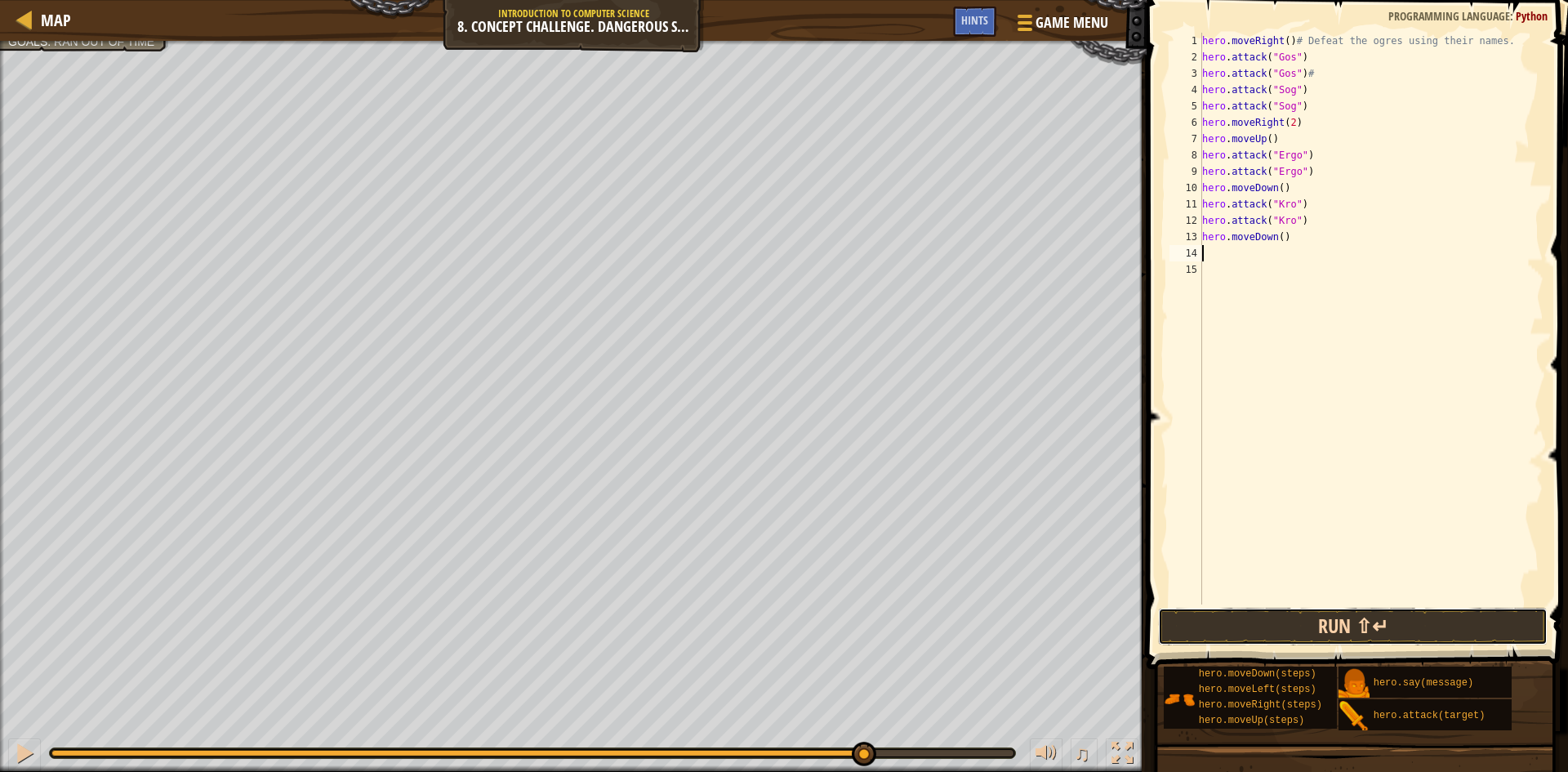
click at [1389, 633] on button "Run ⇧↵" at bounding box center [1353, 627] width 390 height 37
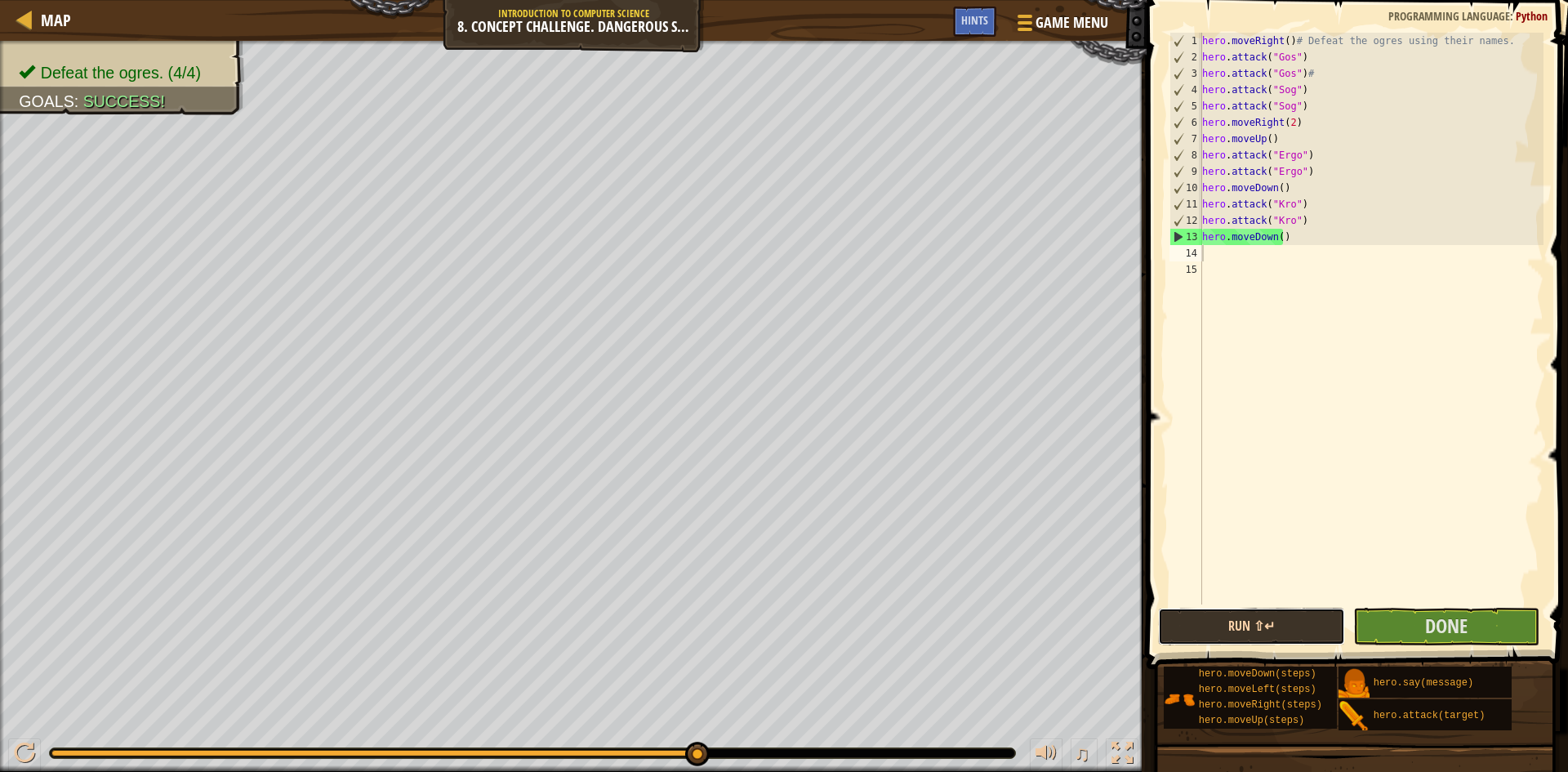
click at [1271, 622] on button "Run ⇧↵" at bounding box center [1252, 627] width 187 height 37
drag, startPoint x: 1252, startPoint y: 611, endPoint x: 1253, endPoint y: 601, distance: 10.0
click at [1251, 611] on button "Run ⇧↵" at bounding box center [1252, 627] width 187 height 37
click at [1429, 589] on div "hero . moveRight ( ) # Defeat the ogres using their names. hero . attack ( "Gos…" at bounding box center [1371, 335] width 344 height 604
click at [1423, 616] on button "Done" at bounding box center [1447, 627] width 187 height 37
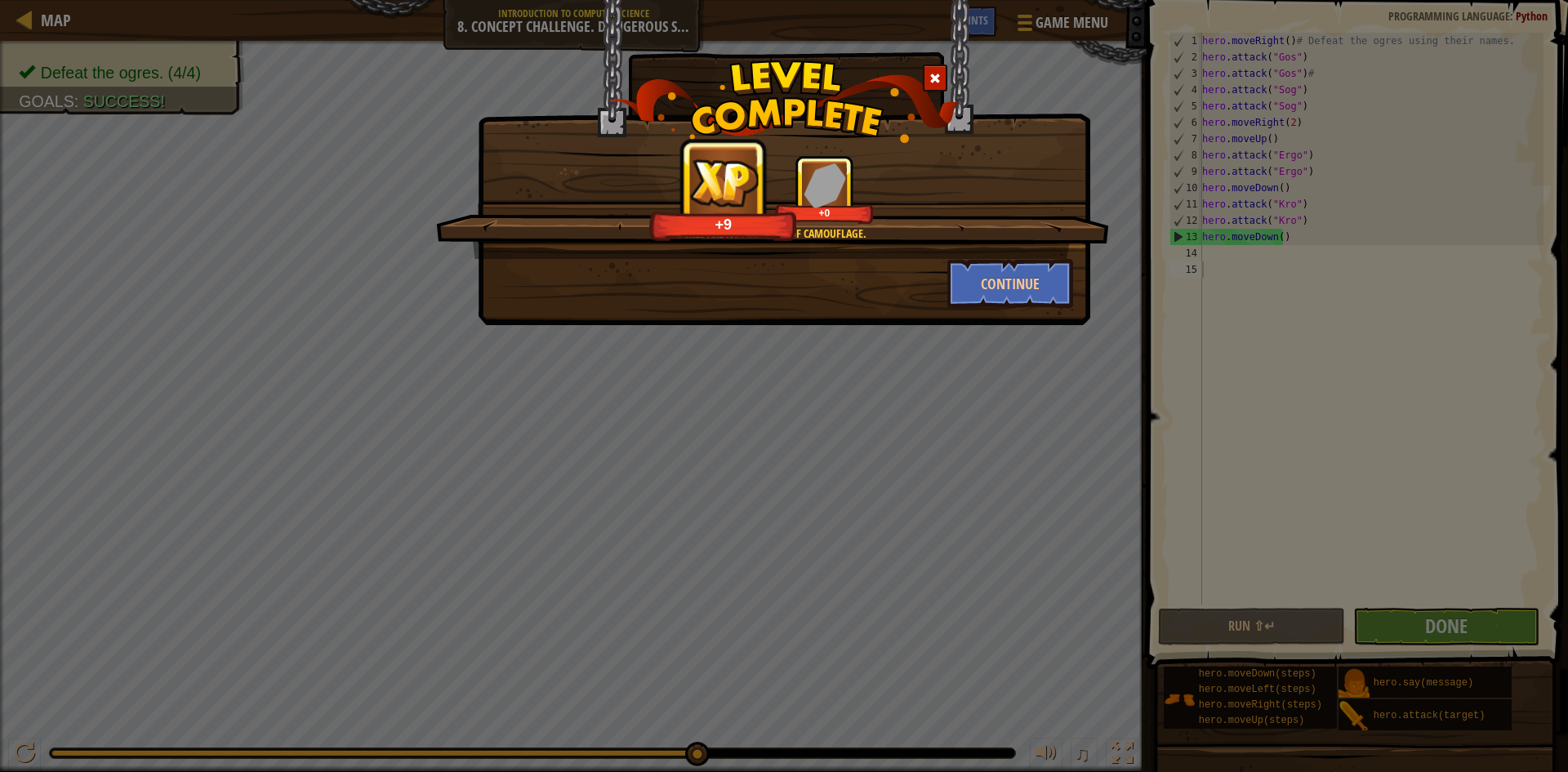
click at [929, 69] on div at bounding box center [934, 78] width 24 height 27
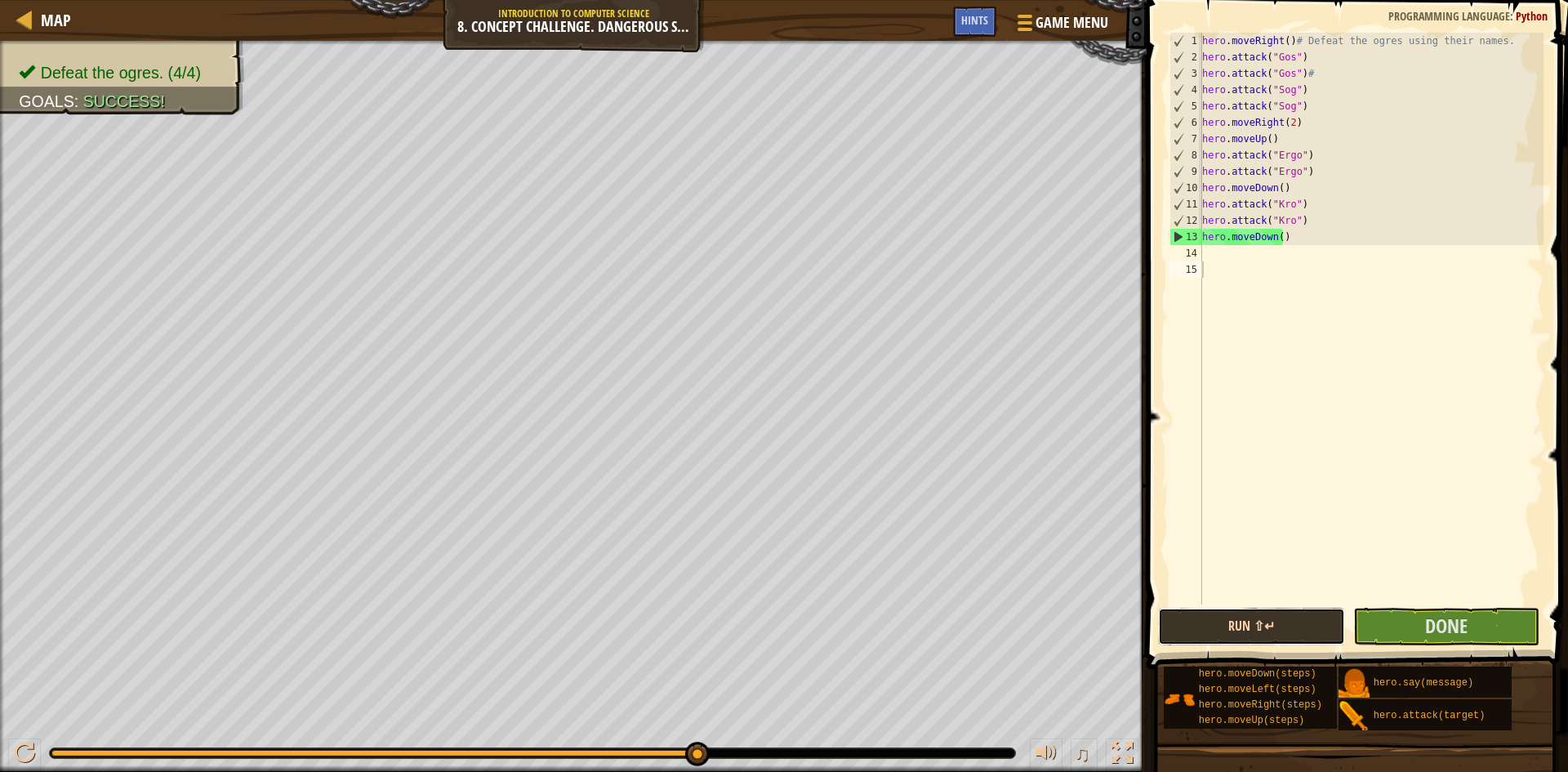
drag, startPoint x: 1274, startPoint y: 618, endPoint x: 1225, endPoint y: 614, distance: 49.2
click at [1274, 619] on button "Run ⇧↵" at bounding box center [1252, 627] width 187 height 37
click at [1407, 627] on button "Done" at bounding box center [1447, 627] width 187 height 37
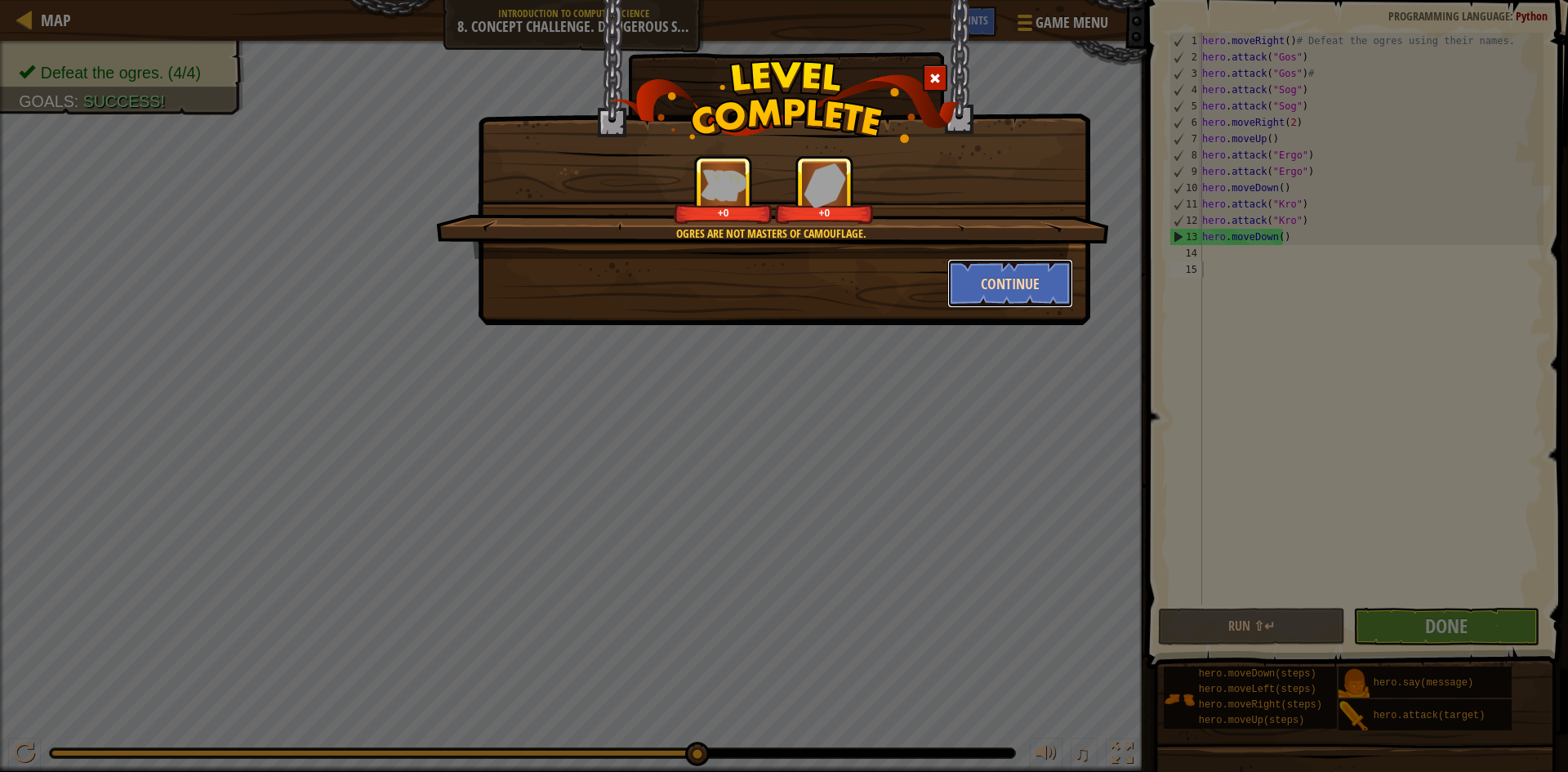
click at [1016, 284] on button "Continue" at bounding box center [1011, 283] width 127 height 49
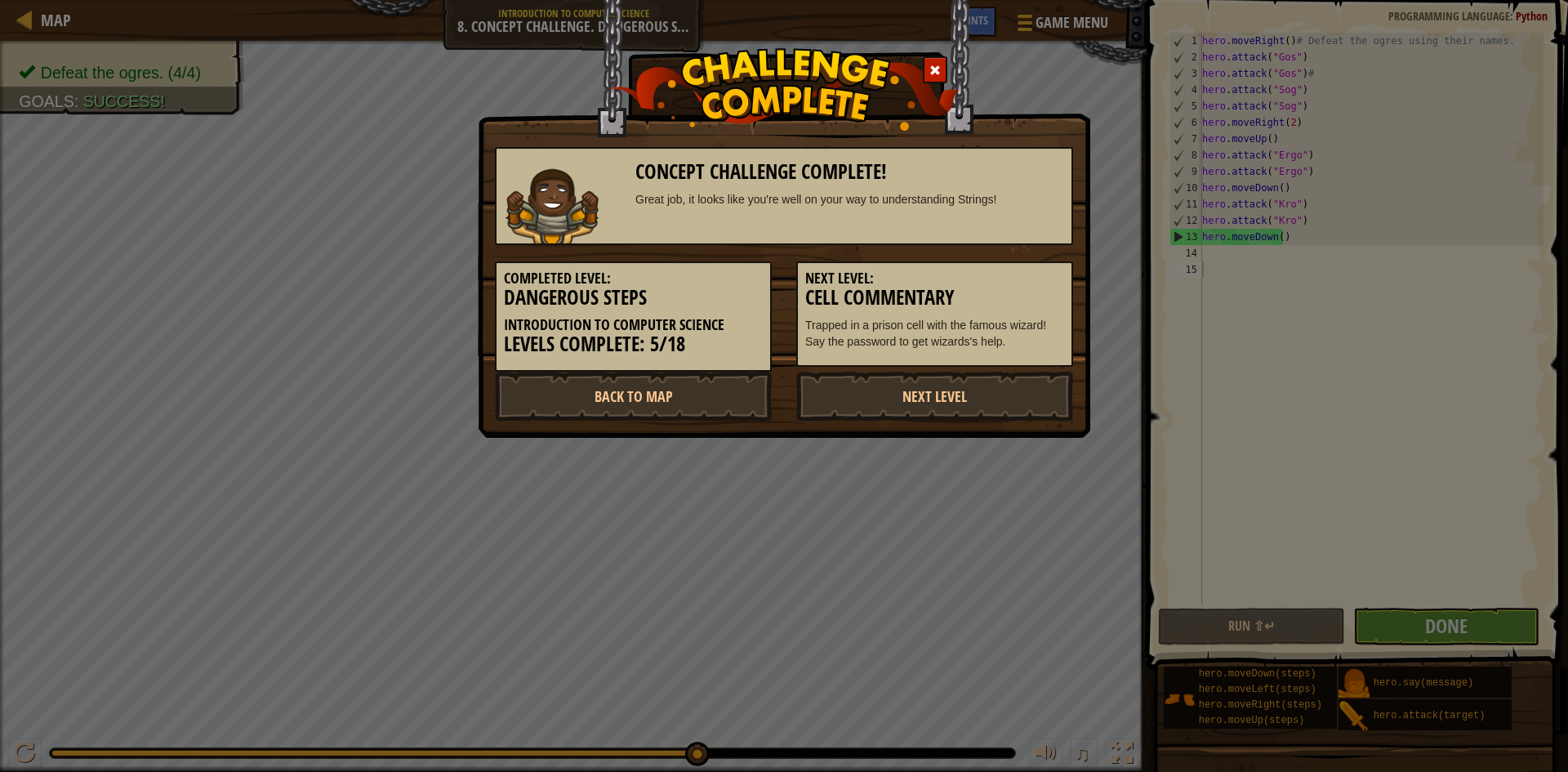
click at [1016, 284] on h5 "Next Level:" at bounding box center [934, 278] width 259 height 16
